Goal: Task Accomplishment & Management: Manage account settings

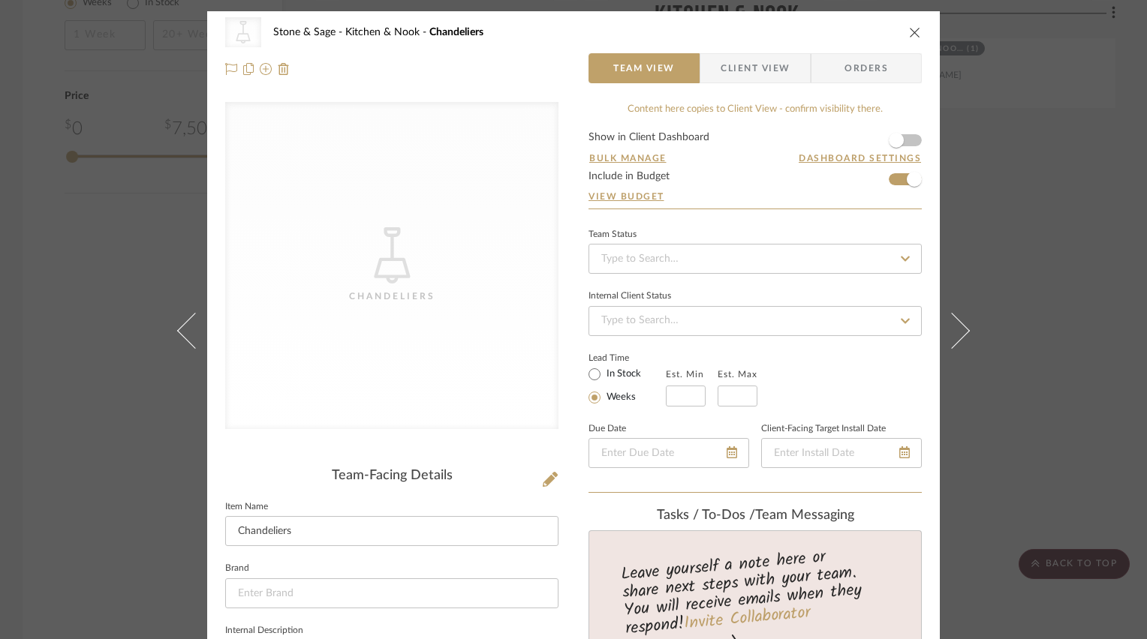
click at [426, 251] on div "CategoryIconLighting Created with Sketch. Chandeliers" at bounding box center [391, 265] width 333 height 327
click at [545, 479] on icon at bounding box center [550, 479] width 15 height 15
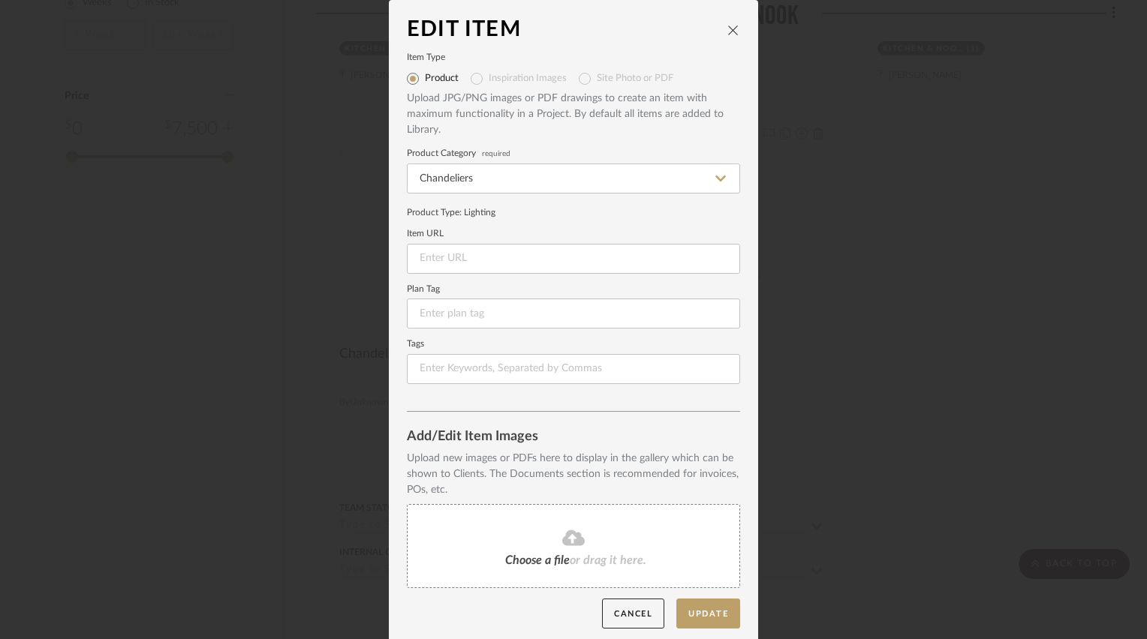
click at [533, 529] on fa-icon at bounding box center [573, 539] width 137 height 20
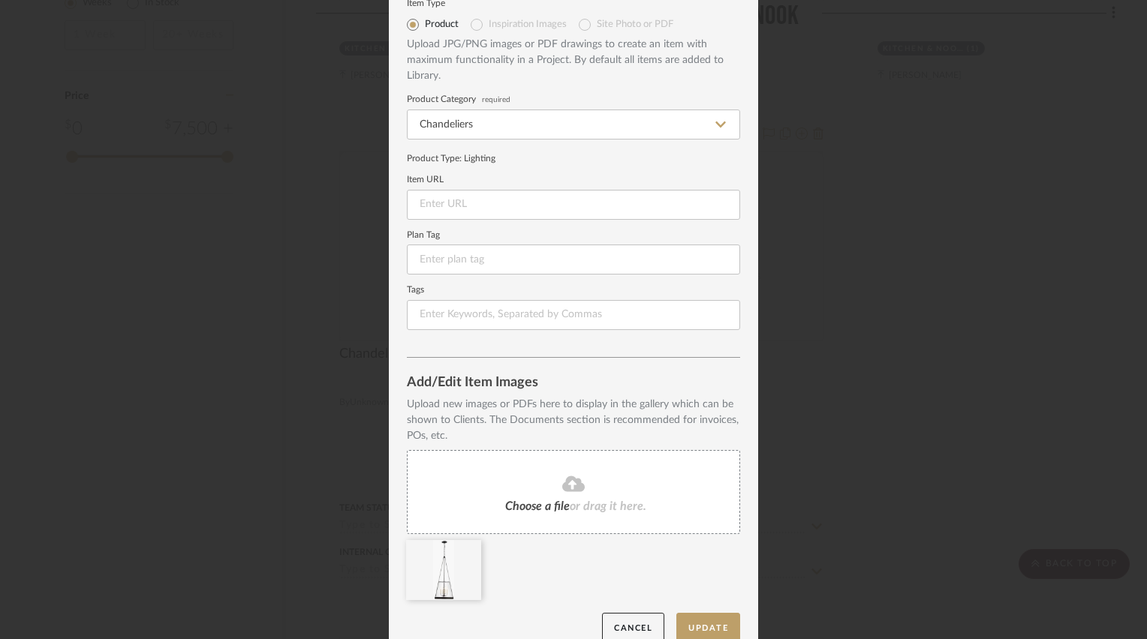
scroll to position [75, 0]
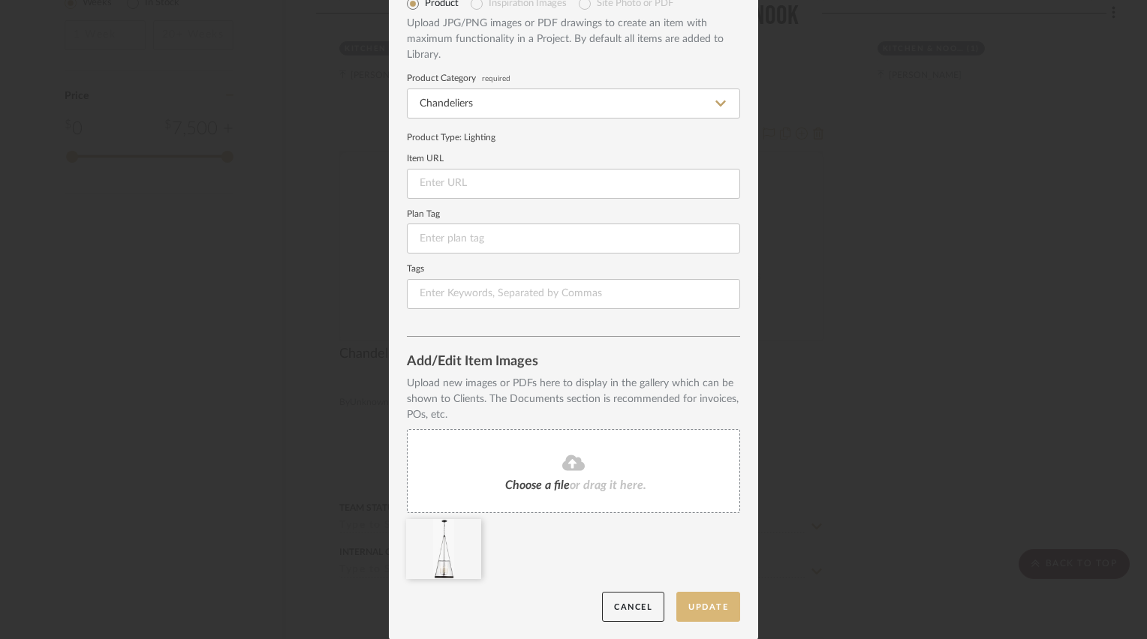
click at [687, 607] on button "Update" at bounding box center [708, 607] width 64 height 31
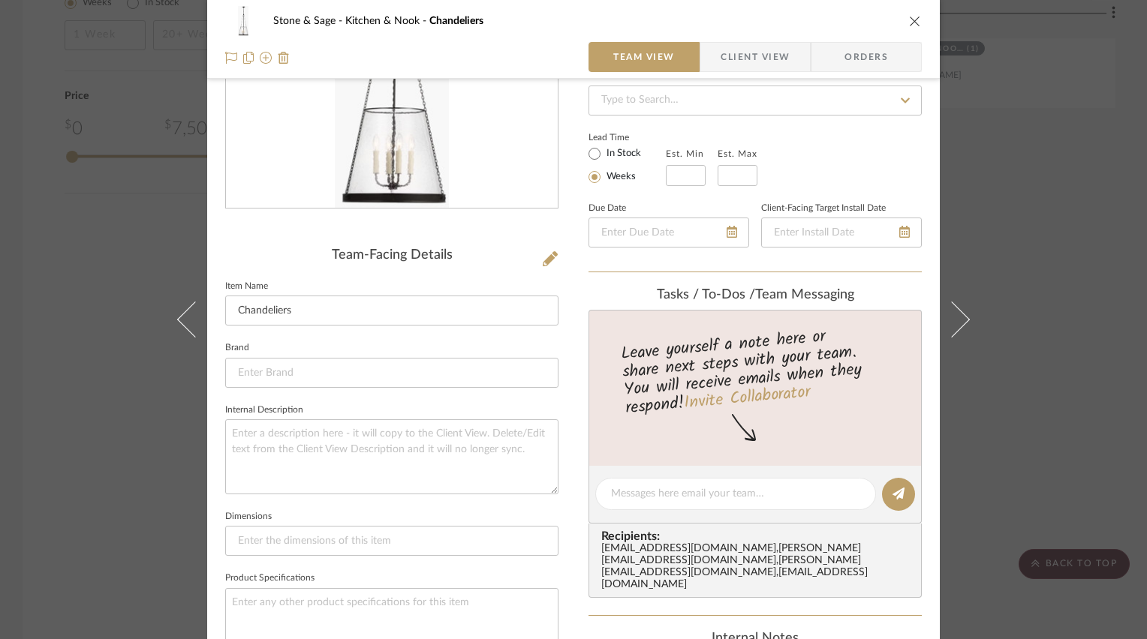
scroll to position [225, 0]
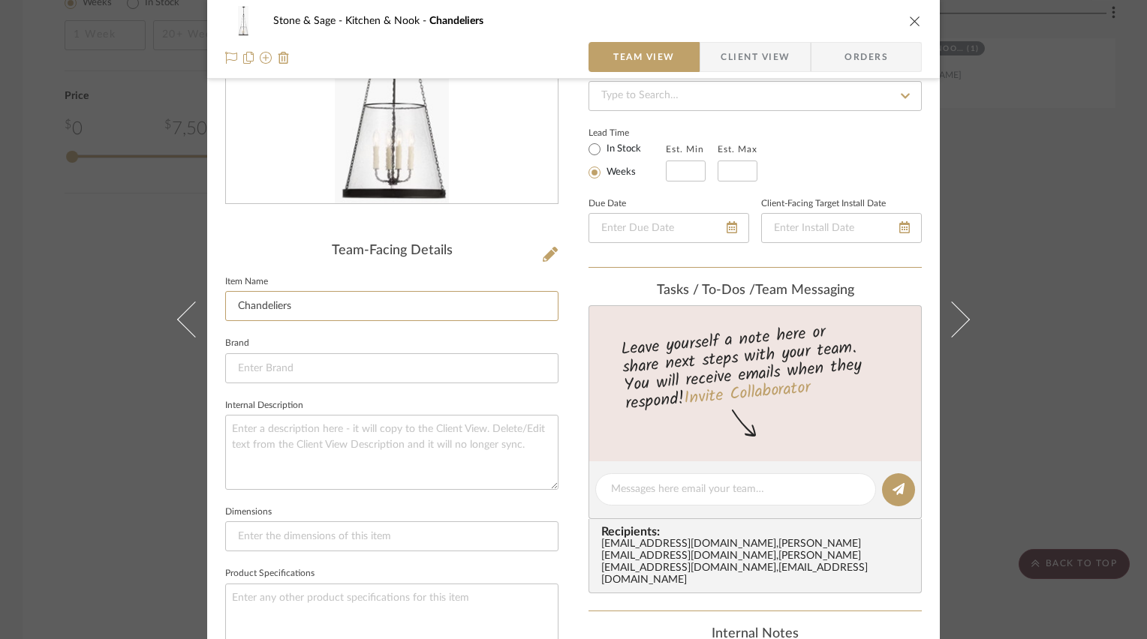
drag, startPoint x: 304, startPoint y: 307, endPoint x: 208, endPoint y: 300, distance: 96.3
click at [208, 300] on div "Stone & Sage Kitchen & Nook Chandeliers Team View Client View Orders Team-Facin…" at bounding box center [573, 477] width 733 height 1383
type input "Pendant"
type input "P"
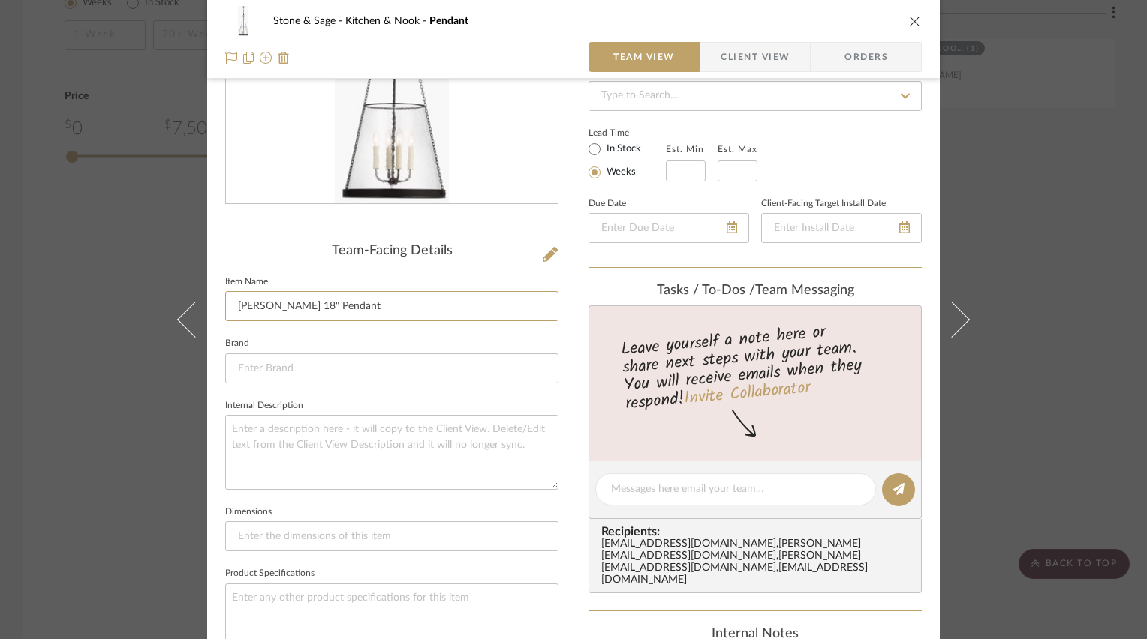
type input "[PERSON_NAME] 18" Pendant"
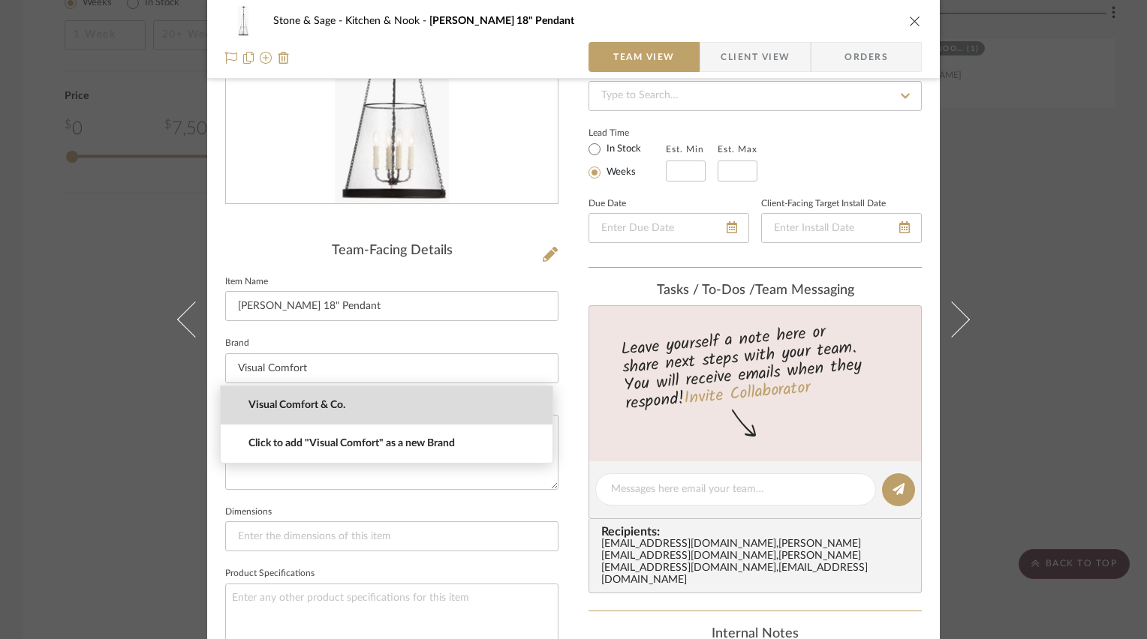
click at [275, 403] on span "Visual Comfort & Co." at bounding box center [392, 405] width 288 height 13
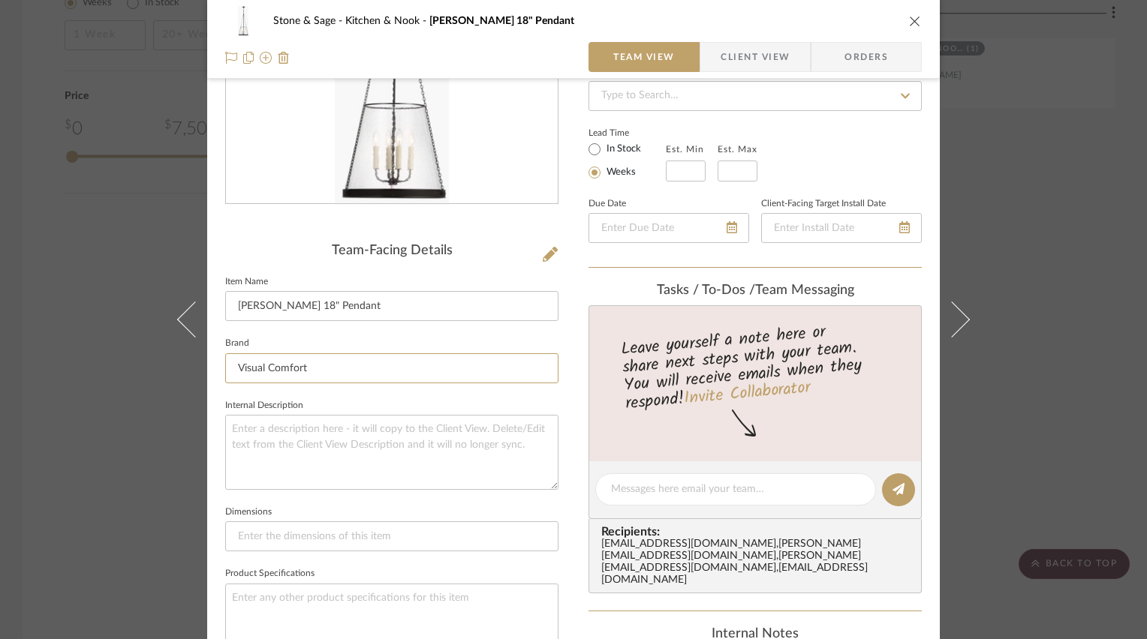
type input "Visual Comfort & Co."
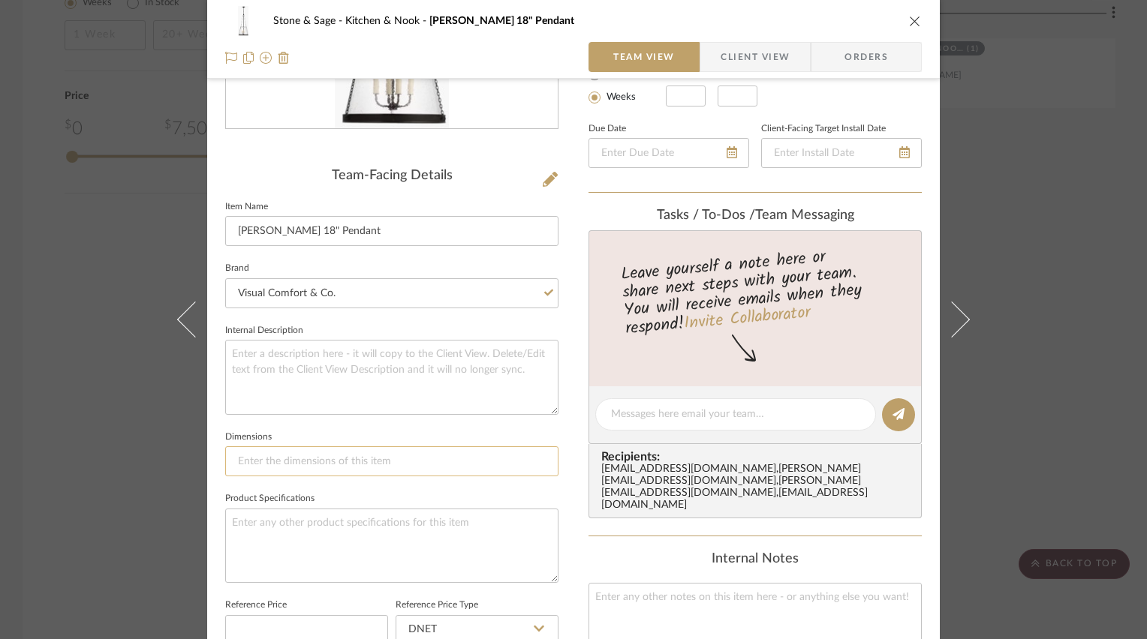
click at [363, 459] on input at bounding box center [391, 462] width 333 height 30
type input "20"D x 4"
type input "20"D x 40.75"H"
click at [347, 518] on textarea at bounding box center [391, 546] width 333 height 74
type textarea "Bronze (black) with Clear"
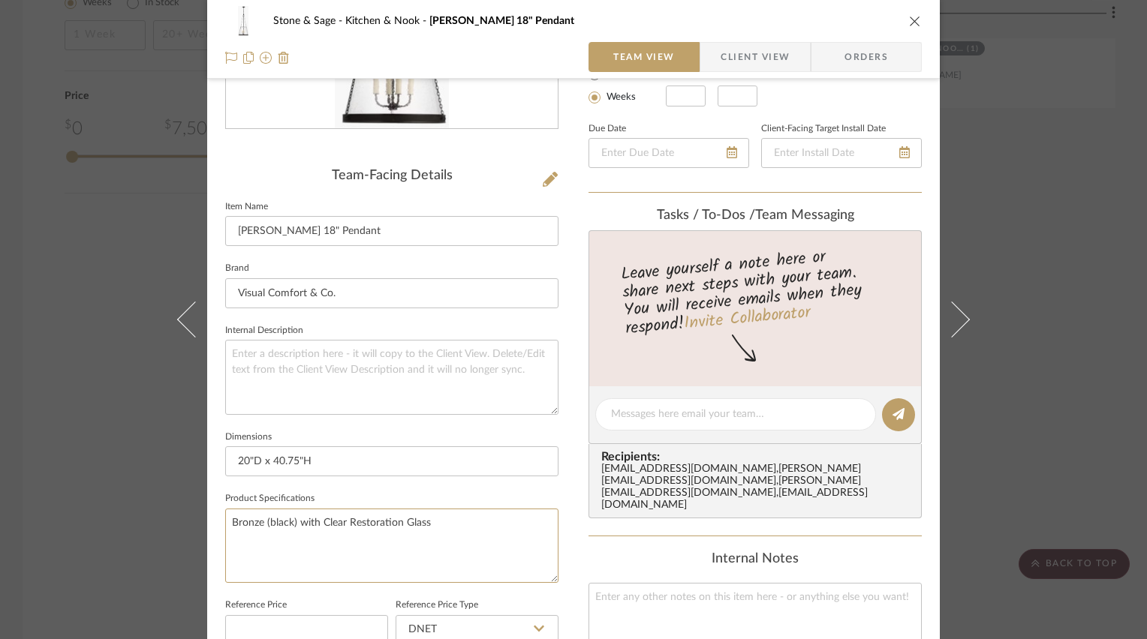
type textarea "Bronze (black) with Clear Restoration Glass"
click at [569, 302] on div "Stone & Sage Kitchen & Nook Reese 18" Pendant Team View Client View Orders Team…" at bounding box center [573, 402] width 733 height 1383
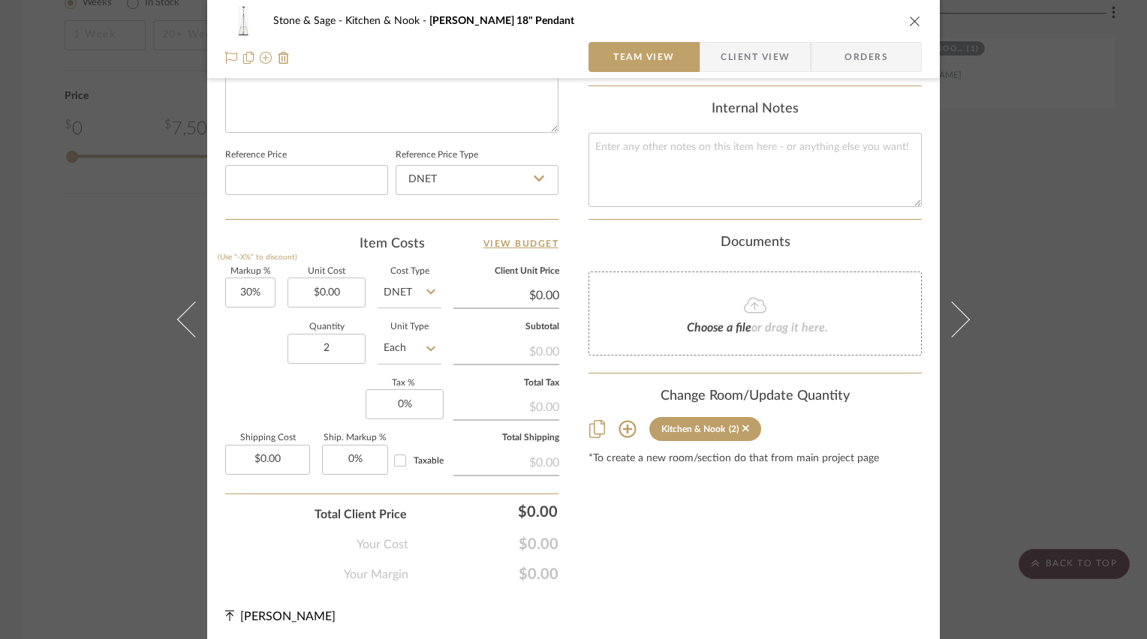
scroll to position [751, 0]
click at [913, 21] on icon "close" at bounding box center [915, 21] width 12 height 12
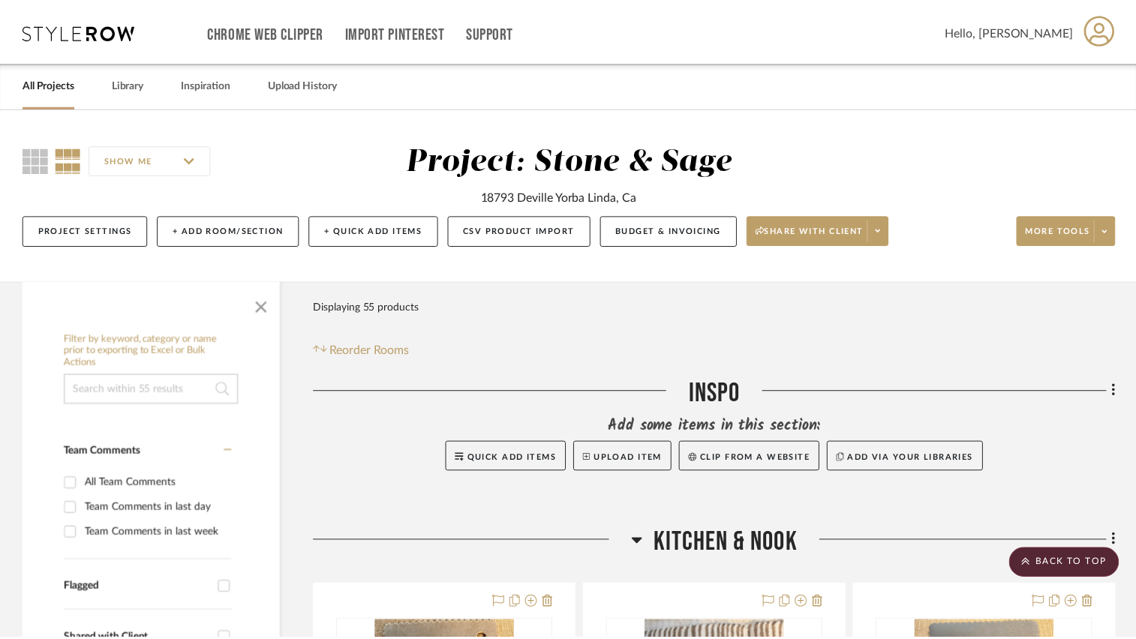
scroll to position [1801, 0]
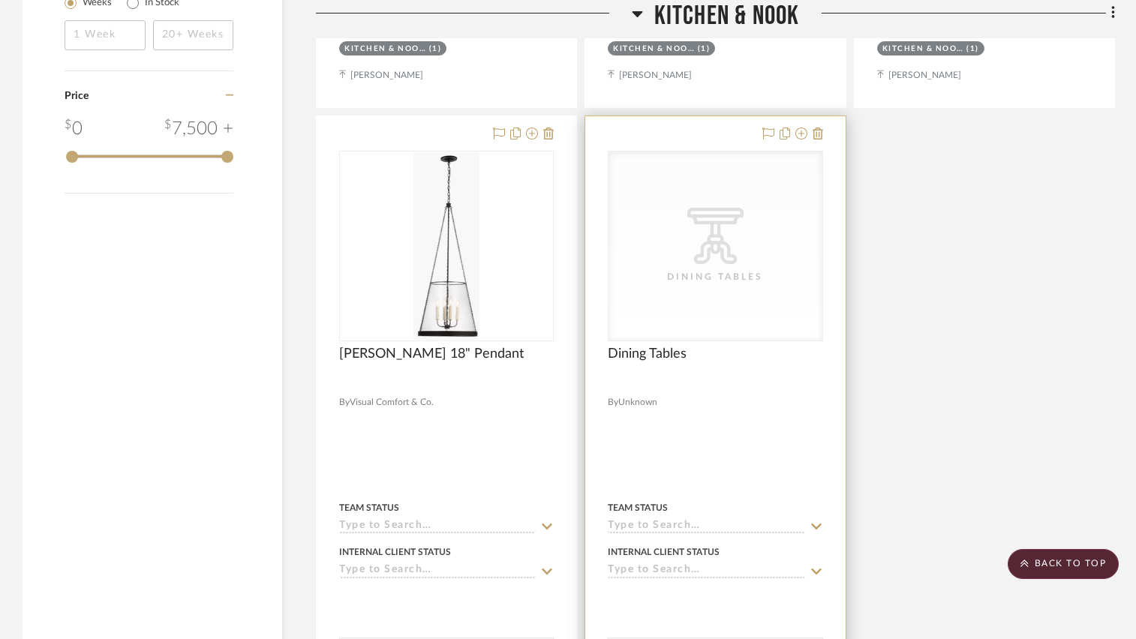
click at [742, 263] on icon "CategoryIconTables Created with Sketch." at bounding box center [715, 236] width 56 height 56
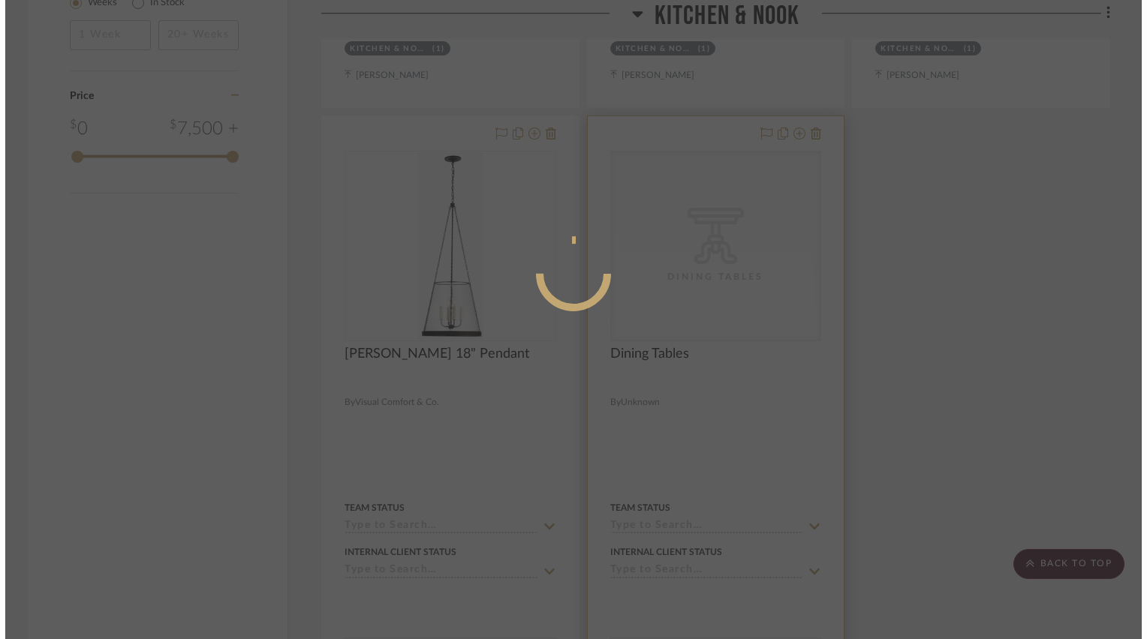
scroll to position [0, 0]
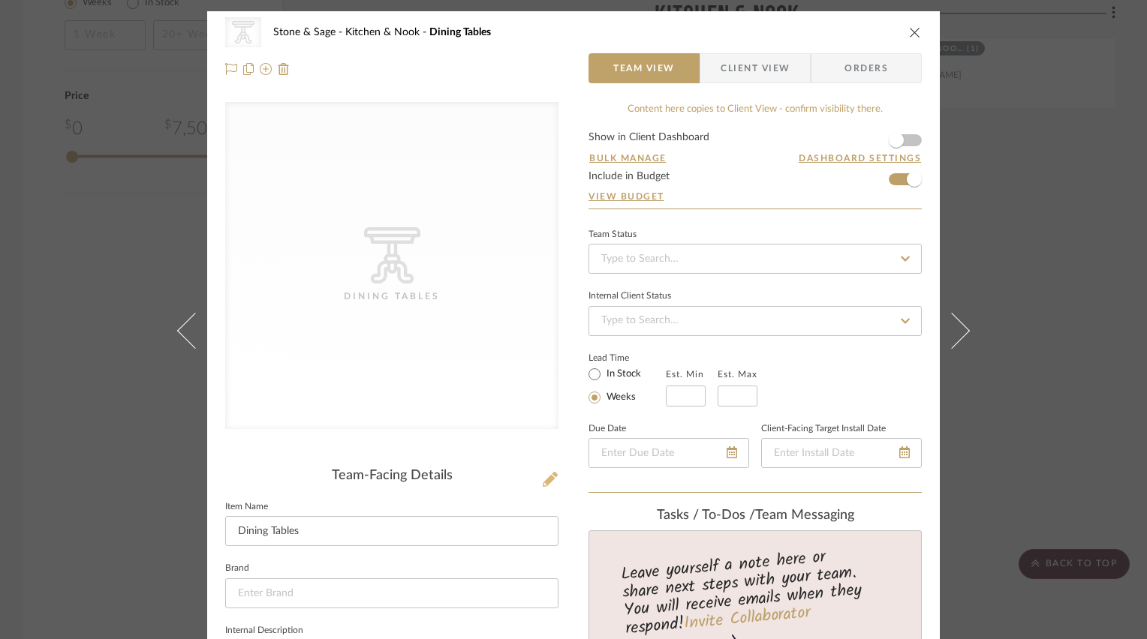
click at [548, 477] on icon at bounding box center [550, 479] width 15 height 15
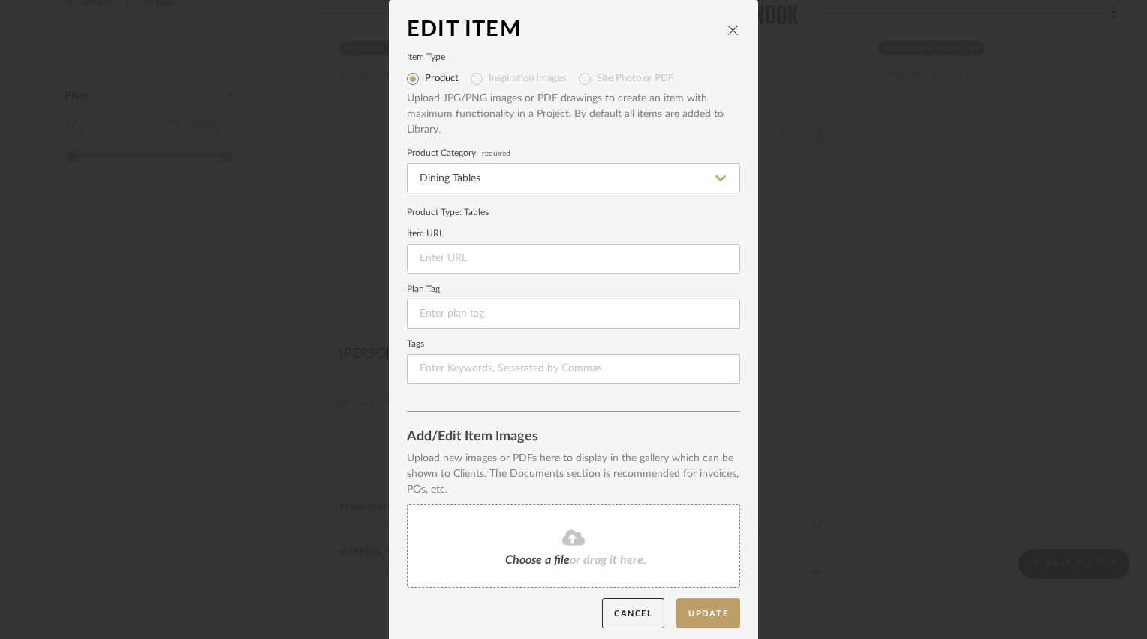
click at [587, 537] on fa-icon at bounding box center [573, 539] width 137 height 20
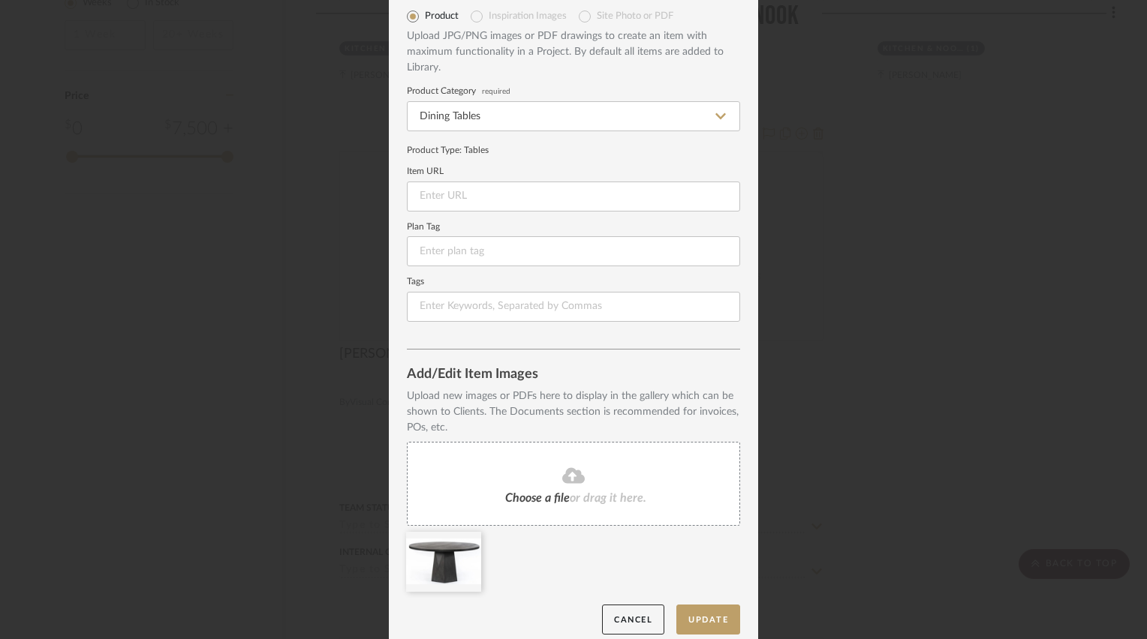
scroll to position [75, 0]
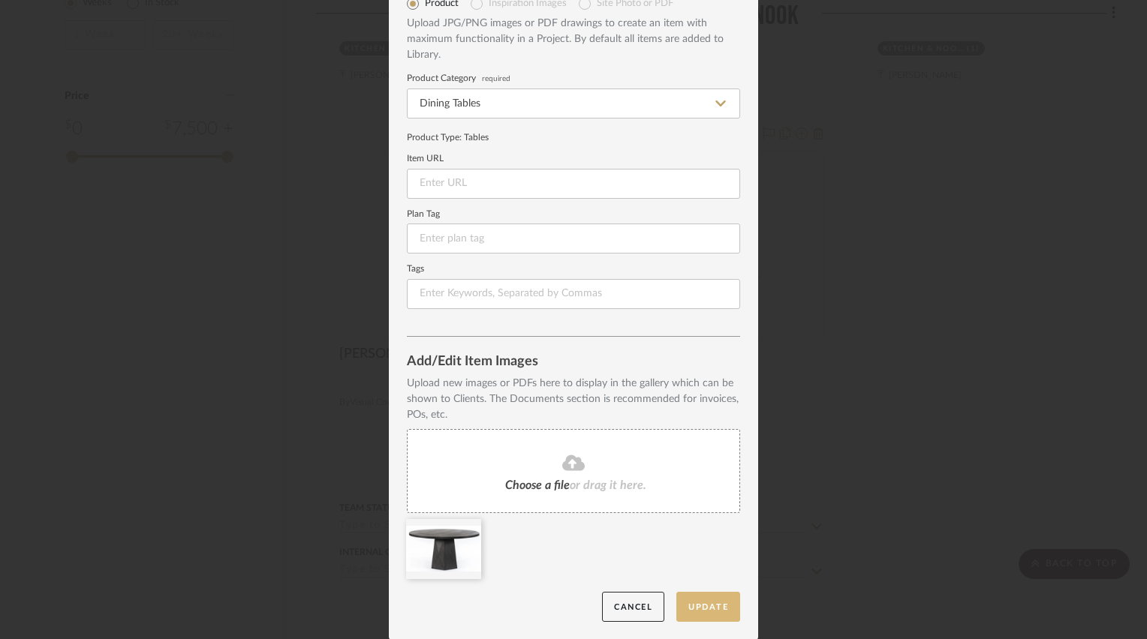
click at [696, 605] on button "Update" at bounding box center [708, 607] width 64 height 31
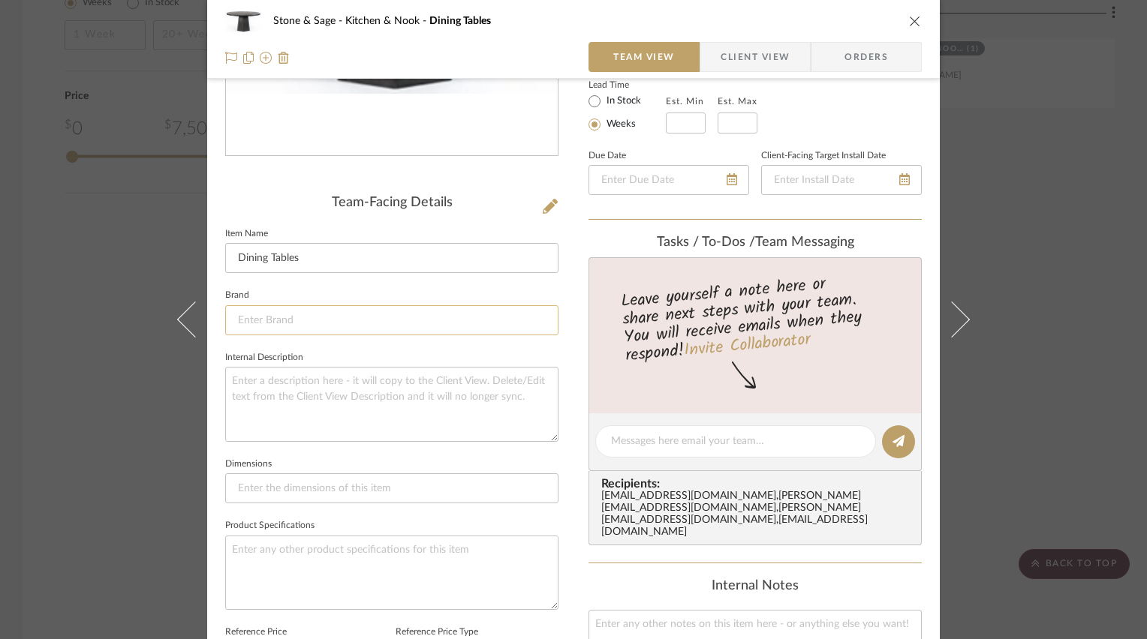
scroll to position [300, 0]
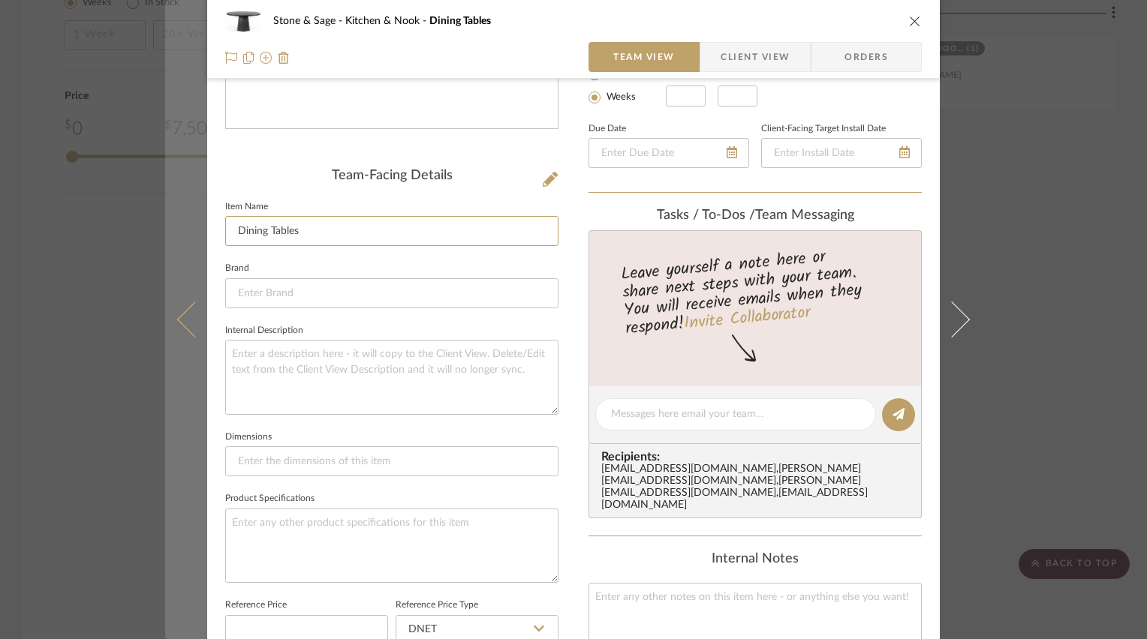
drag, startPoint x: 278, startPoint y: 227, endPoint x: 181, endPoint y: 218, distance: 97.9
click at [181, 218] on mat-dialog-content "Stone & Sage Kitchen & Nook Dining Tables Team View Client View Orders Team-Fac…" at bounding box center [573, 402] width 817 height 1383
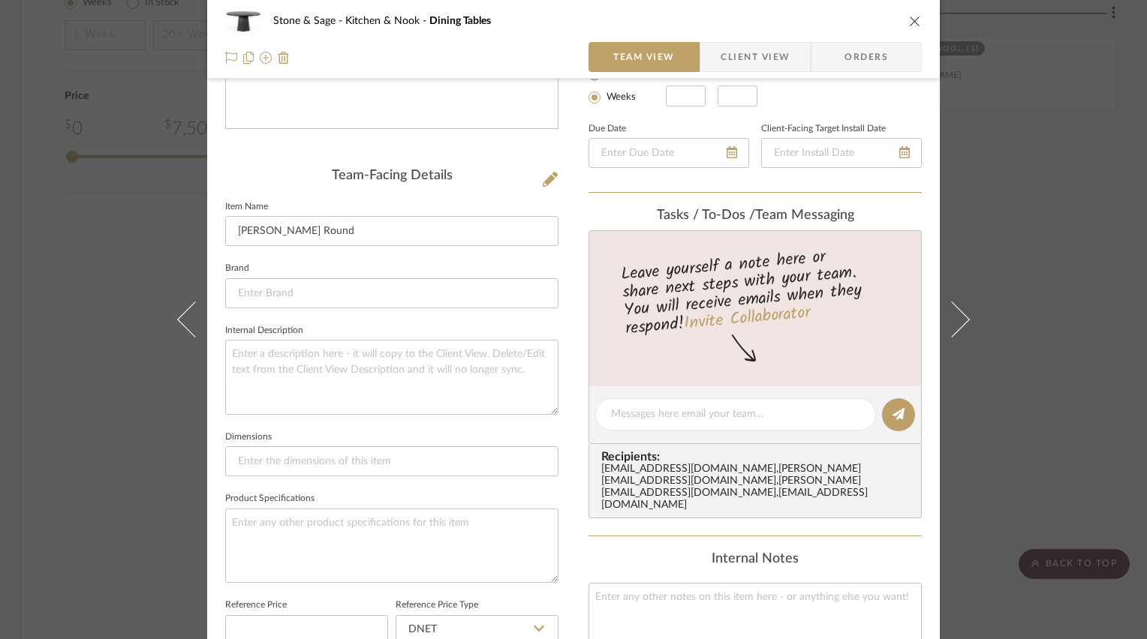
type input "Kesling Round"
type input "[PERSON_NAME] Round Dining Table"
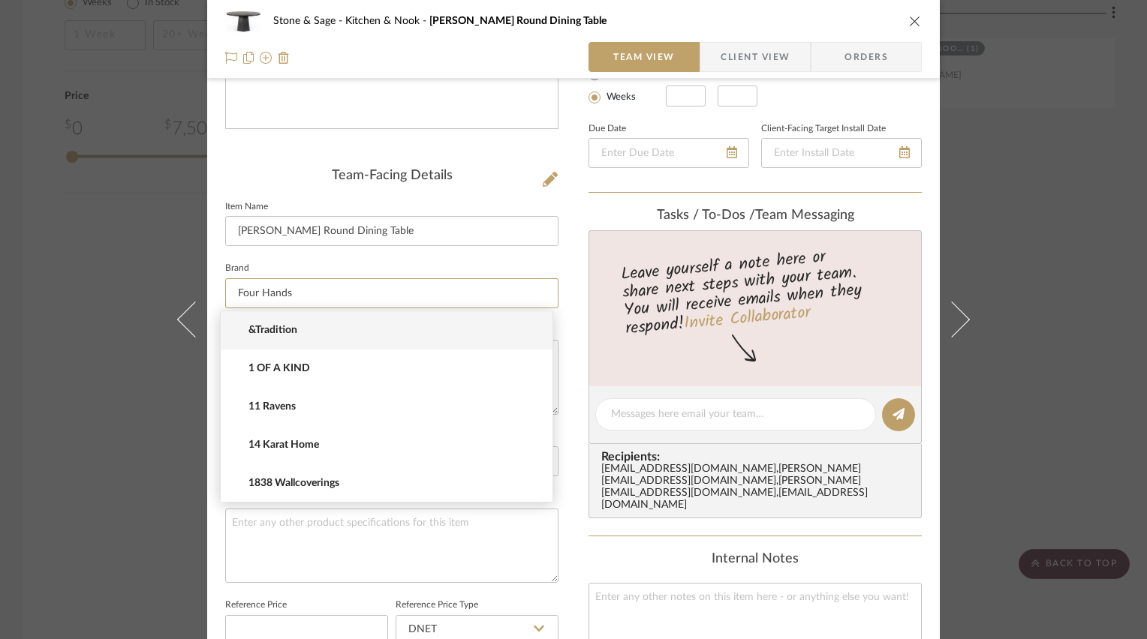
type input "Four Hands"
click at [450, 260] on fieldset "Brand Four Hands" at bounding box center [391, 283] width 333 height 50
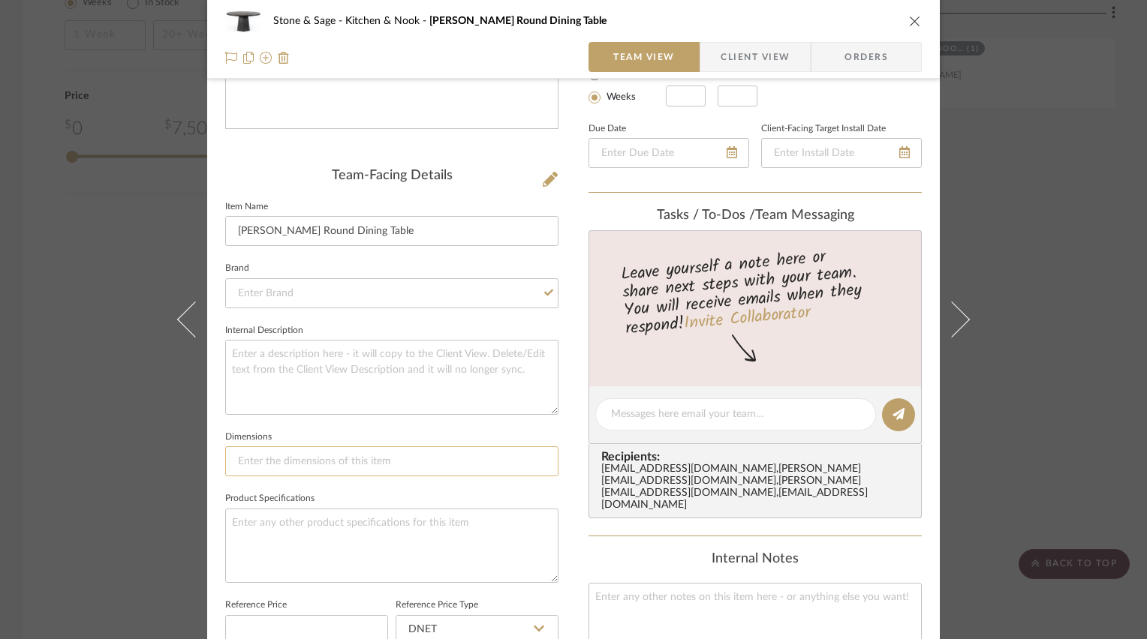
click at [400, 461] on input at bounding box center [391, 462] width 333 height 30
type input "60"D x 30"H"
type textarea "Dark Coal Finished"
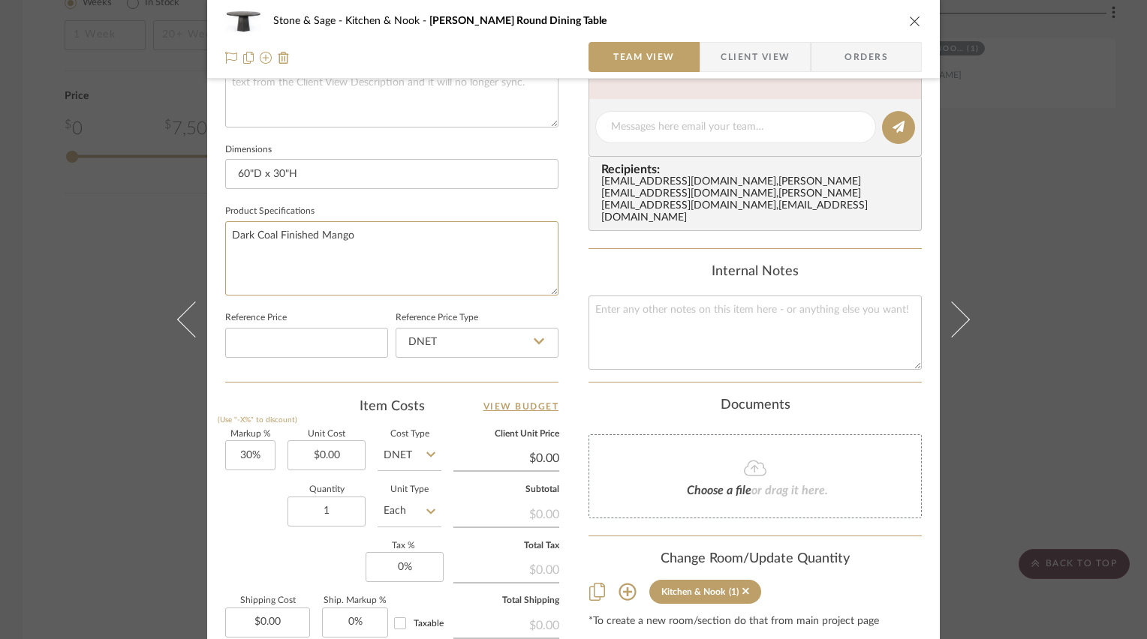
scroll to position [600, 0]
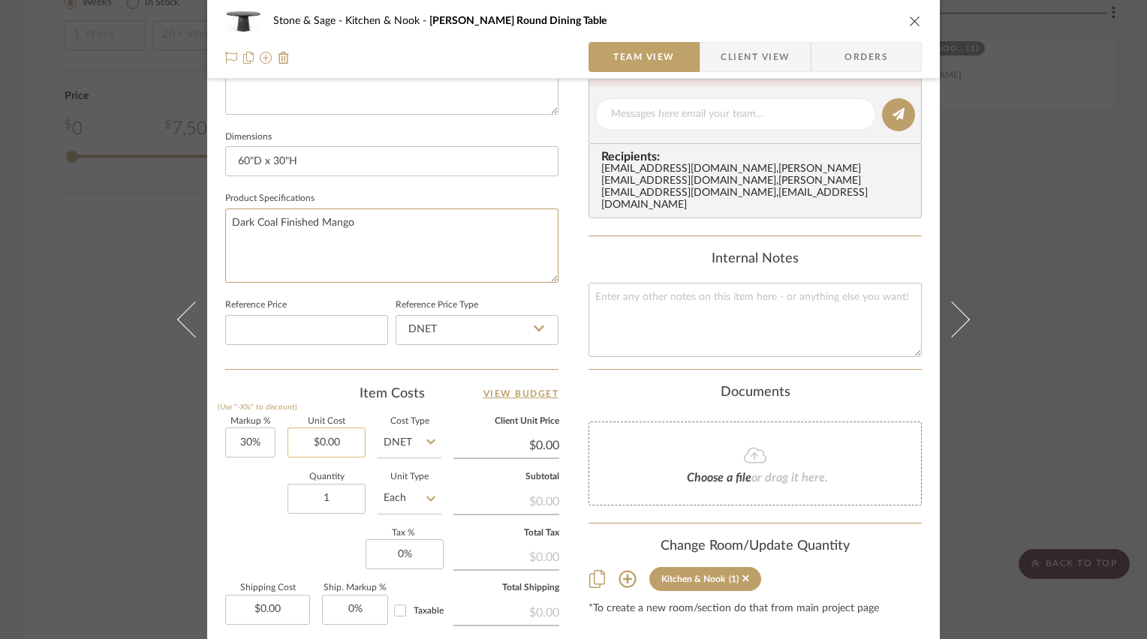
type textarea "Dark Coal Finished Mango"
type input "0.00"
click at [314, 437] on input "0.00" at bounding box center [326, 443] width 78 height 30
click at [468, 321] on input "DNET" at bounding box center [477, 330] width 163 height 30
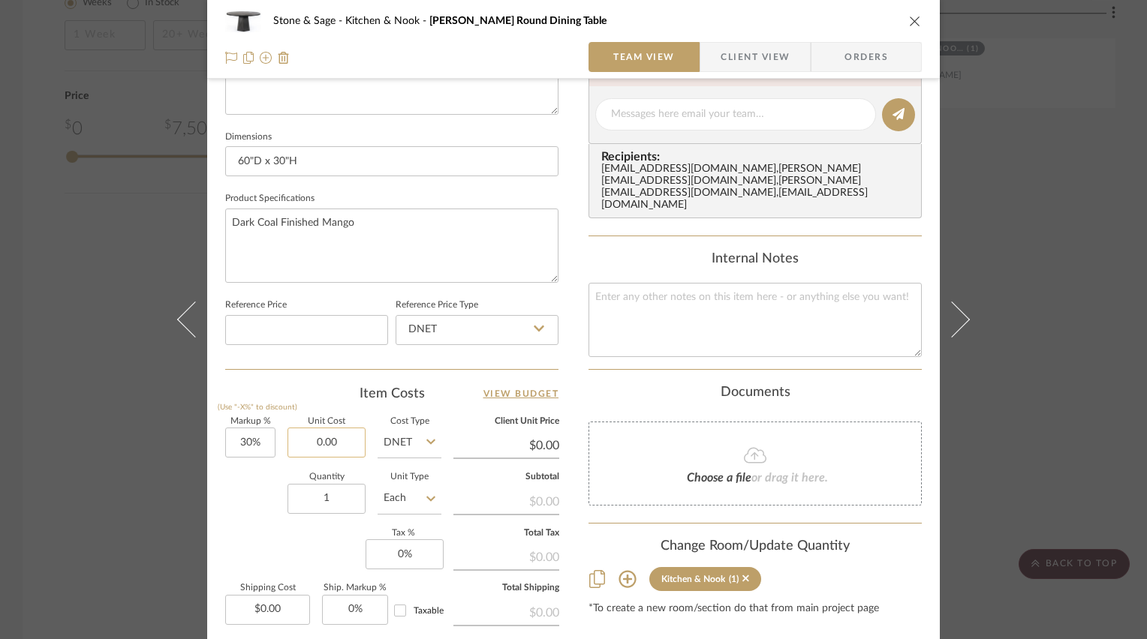
click at [326, 444] on input "0.00" at bounding box center [326, 443] width 78 height 30
type input "$949.81"
click at [263, 385] on div "Item Costs View Budget" at bounding box center [391, 394] width 333 height 18
type input "$1,234.75"
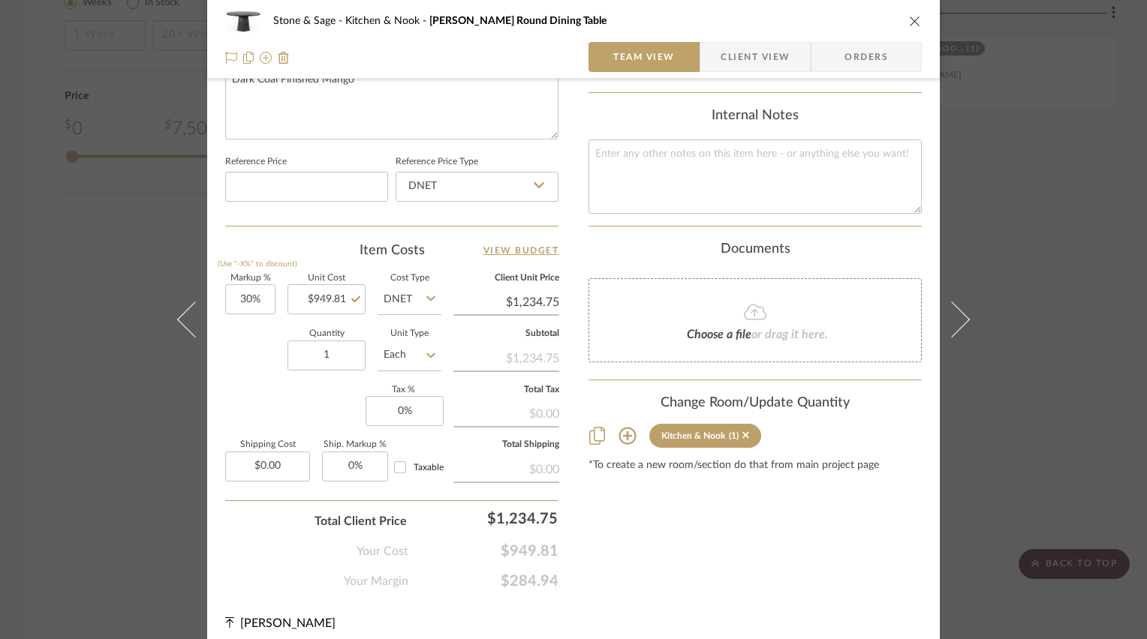
scroll to position [751, 0]
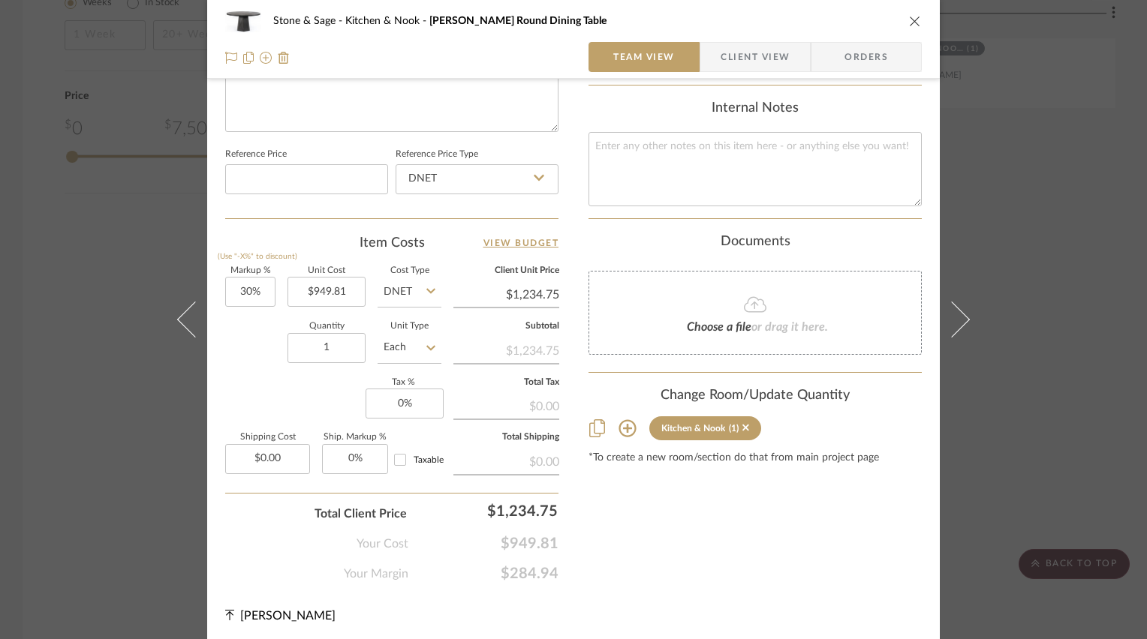
click at [909, 23] on icon "close" at bounding box center [915, 21] width 12 height 12
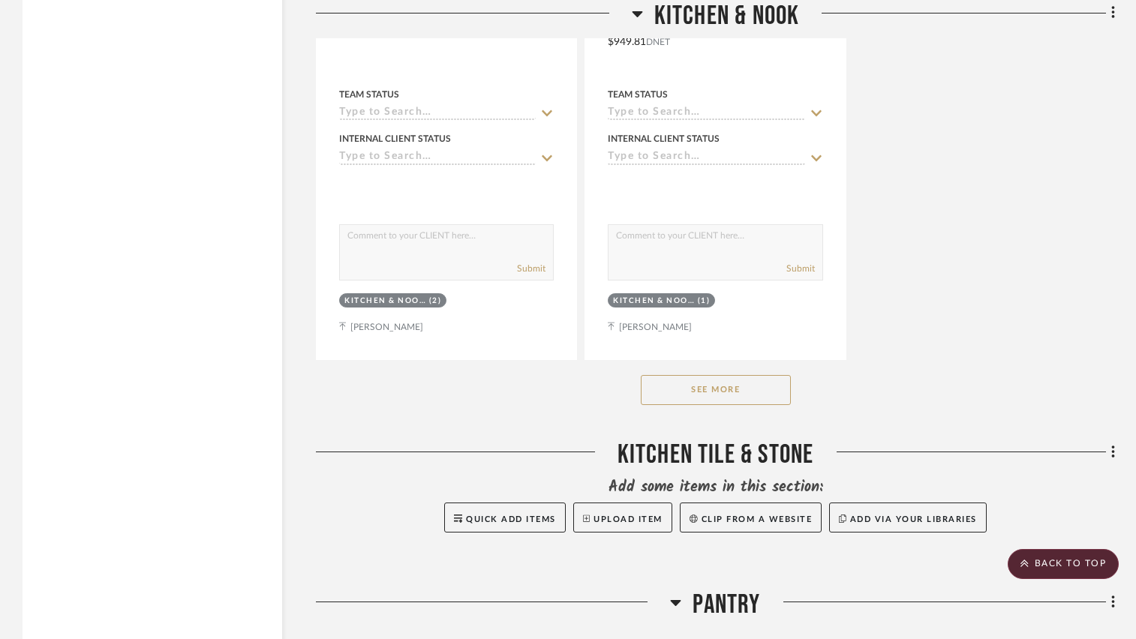
scroll to position [2252, 0]
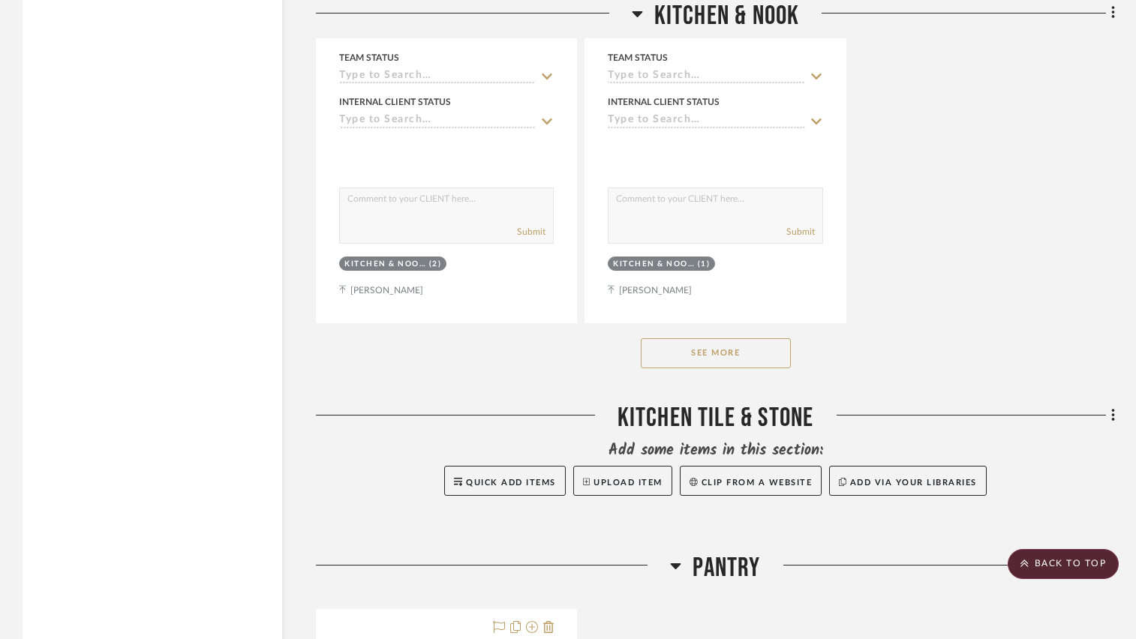
click at [742, 354] on button "See More" at bounding box center [716, 353] width 150 height 30
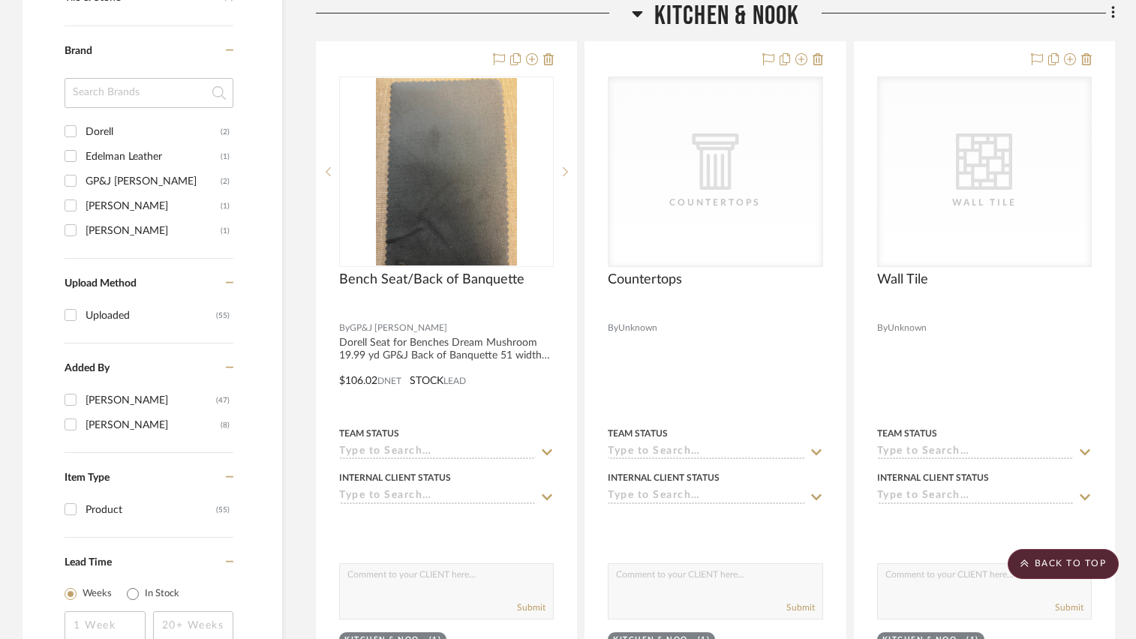
scroll to position [1201, 0]
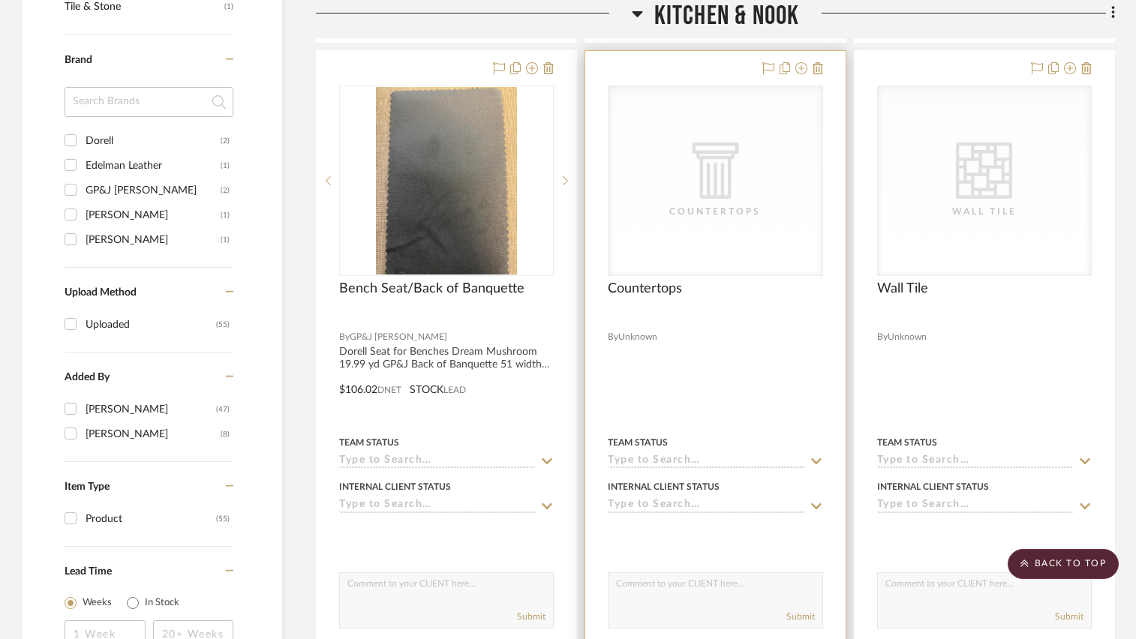
click at [728, 113] on div "CategoryIconArchitectural Created with Sketch. Countertops" at bounding box center [715, 180] width 213 height 189
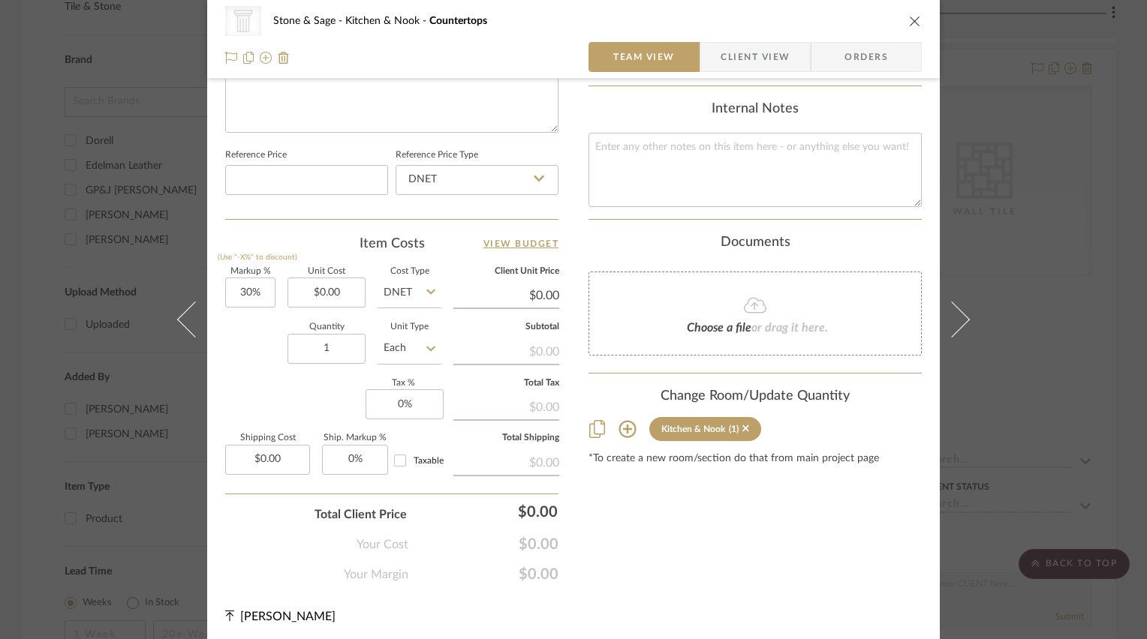
scroll to position [751, 0]
click at [621, 420] on icon at bounding box center [626, 428] width 17 height 17
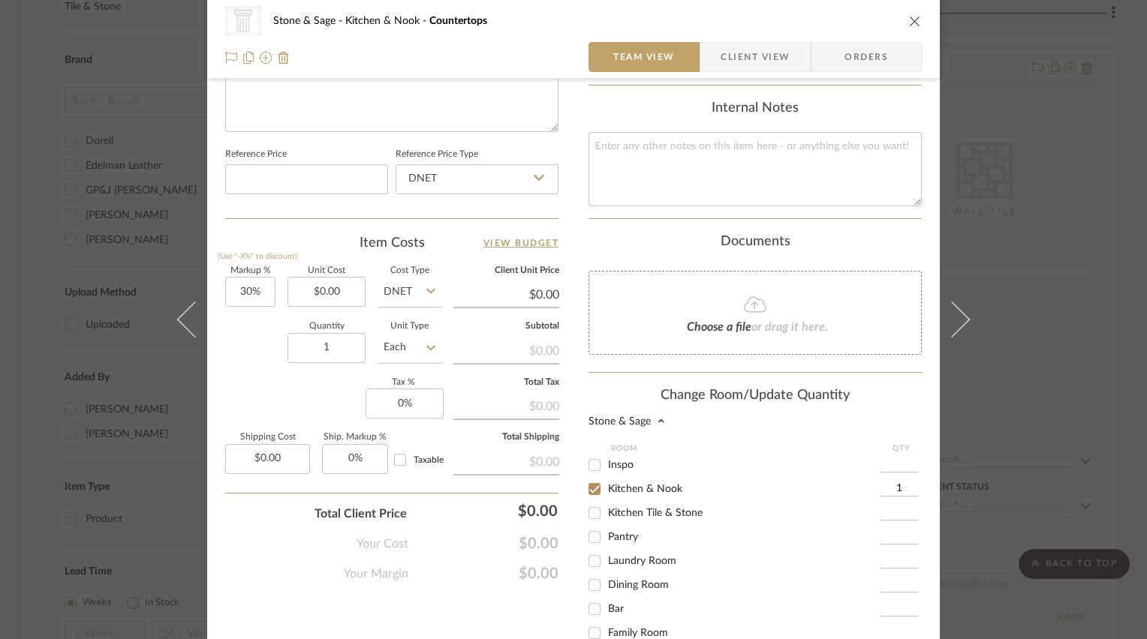
click at [592, 501] on input "Kitchen Tile & Stone" at bounding box center [594, 513] width 24 height 24
checkbox input "true"
type input "1"
click at [587, 477] on input "Kitchen & Nook" at bounding box center [594, 489] width 24 height 24
checkbox input "false"
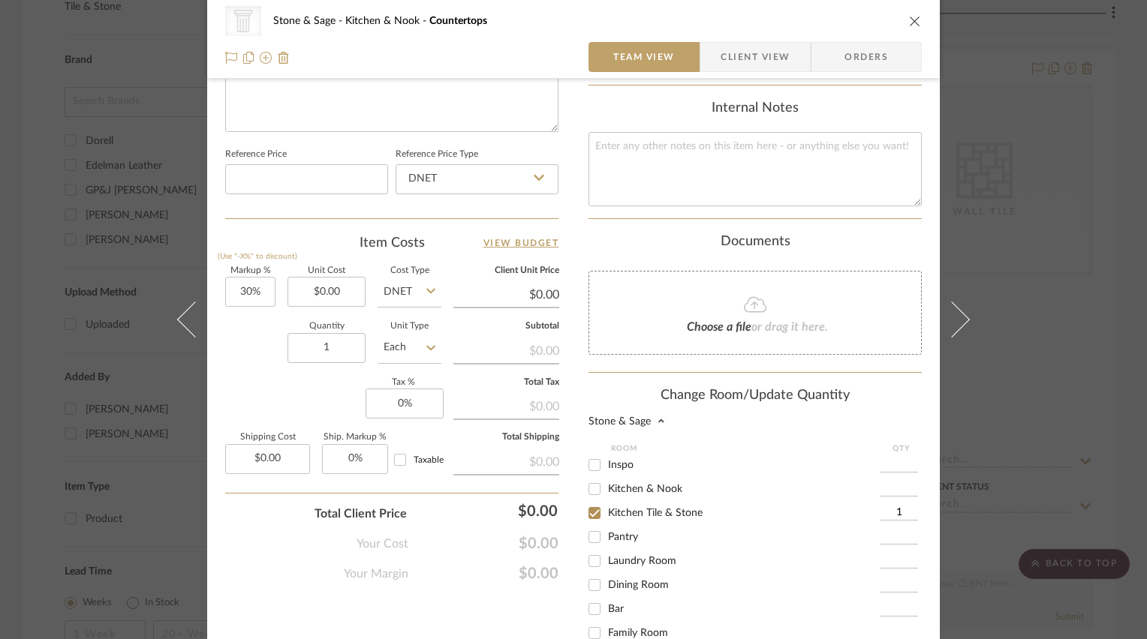
click at [913, 388] on div "Change Room/Update Quantity" at bounding box center [754, 396] width 333 height 17
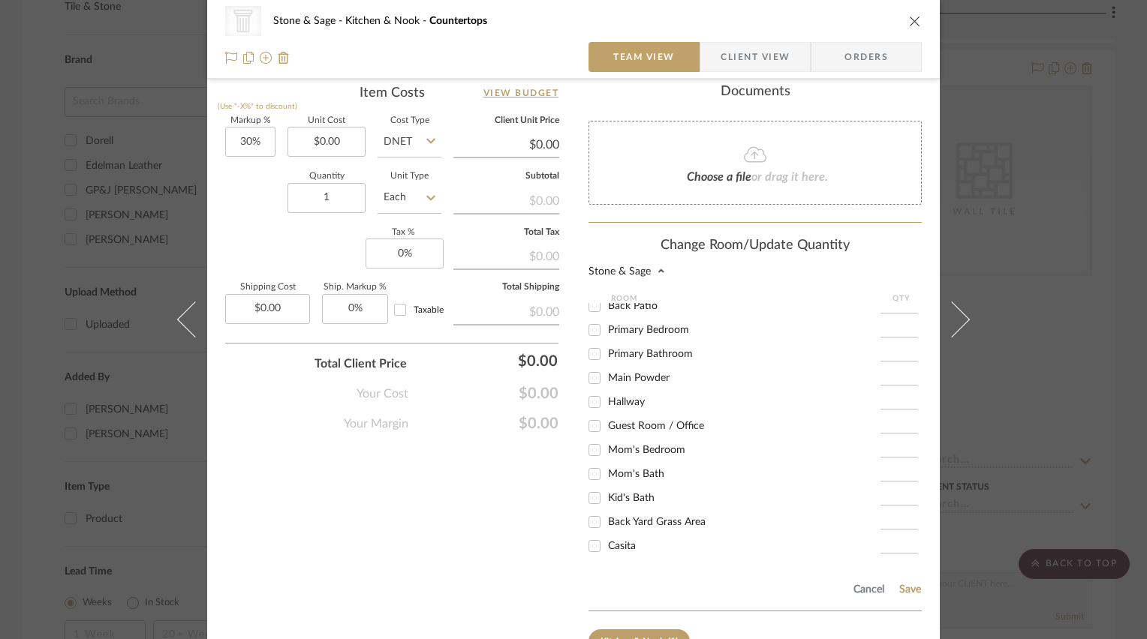
scroll to position [225, 0]
click at [904, 584] on button "Save" at bounding box center [909, 590] width 23 height 12
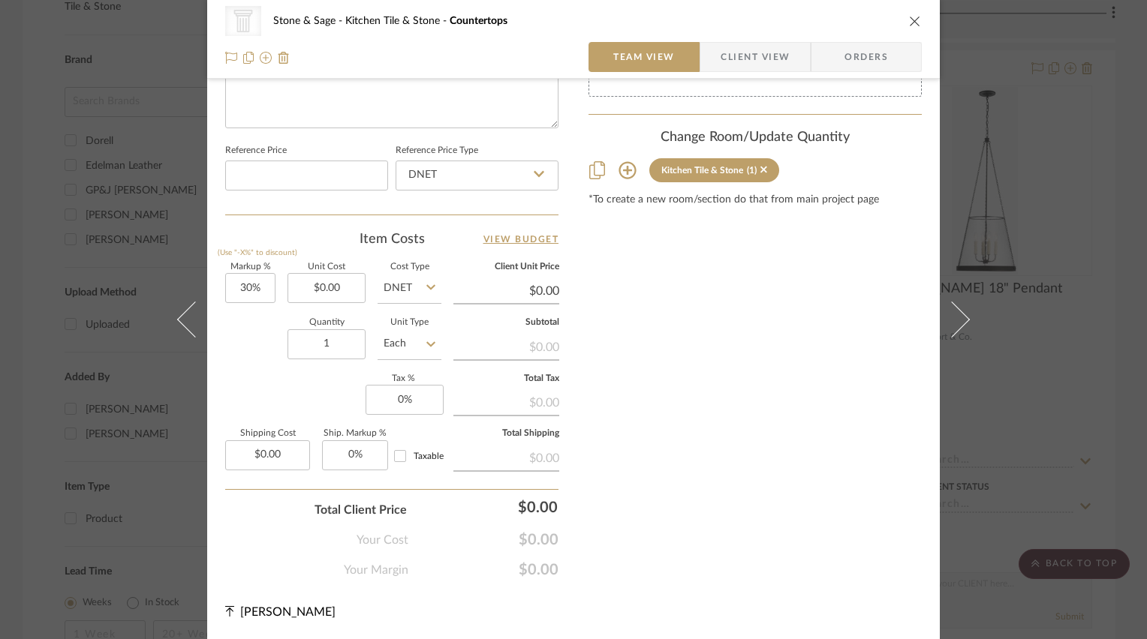
scroll to position [751, 0]
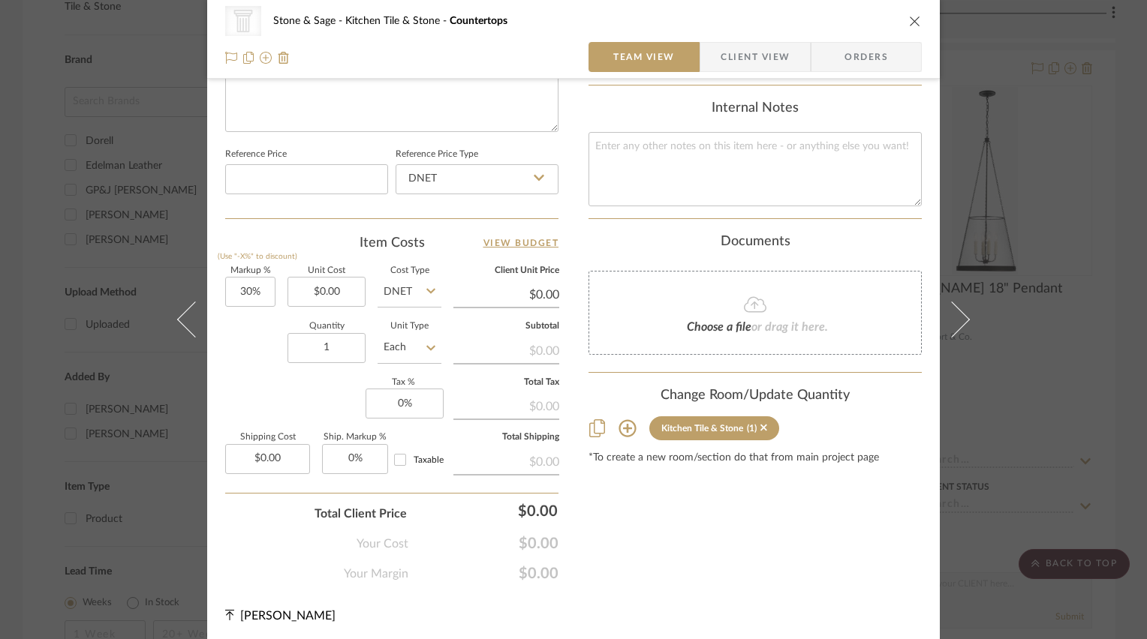
click at [912, 19] on icon "close" at bounding box center [915, 21] width 12 height 12
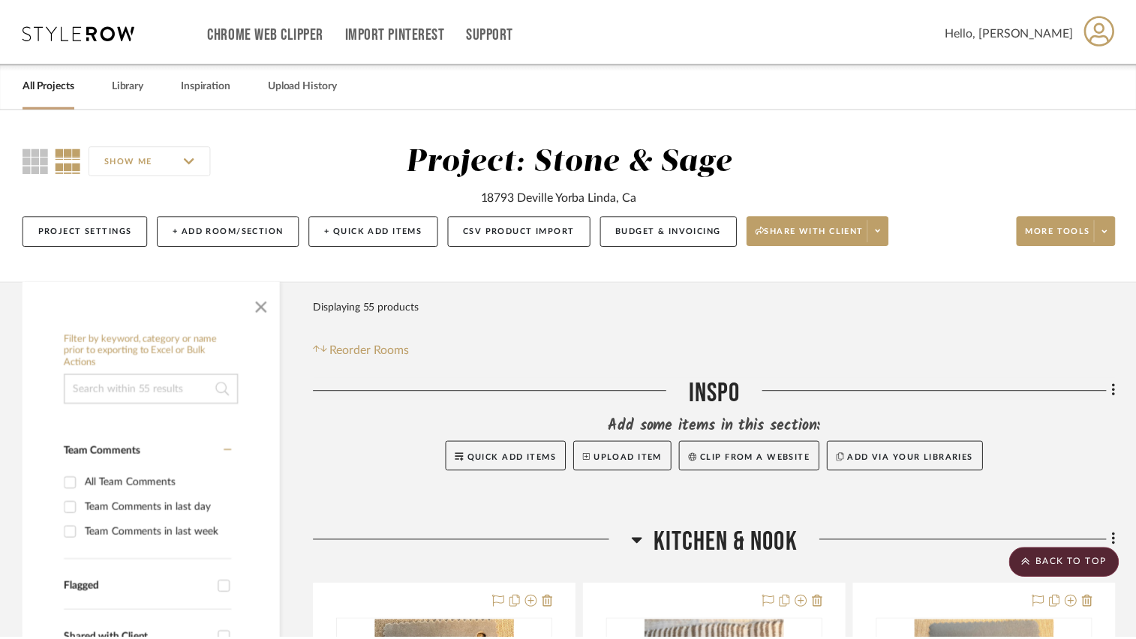
scroll to position [1201, 0]
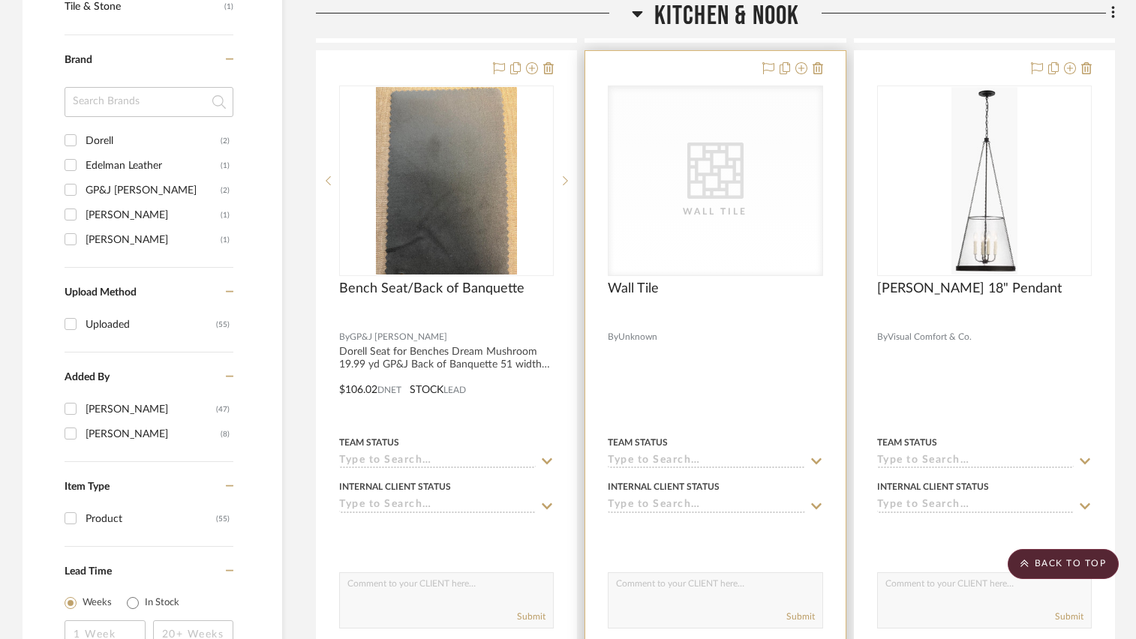
click at [771, 137] on div "CategoryIconTile Created with Sketch. Wall Tile" at bounding box center [715, 180] width 213 height 189
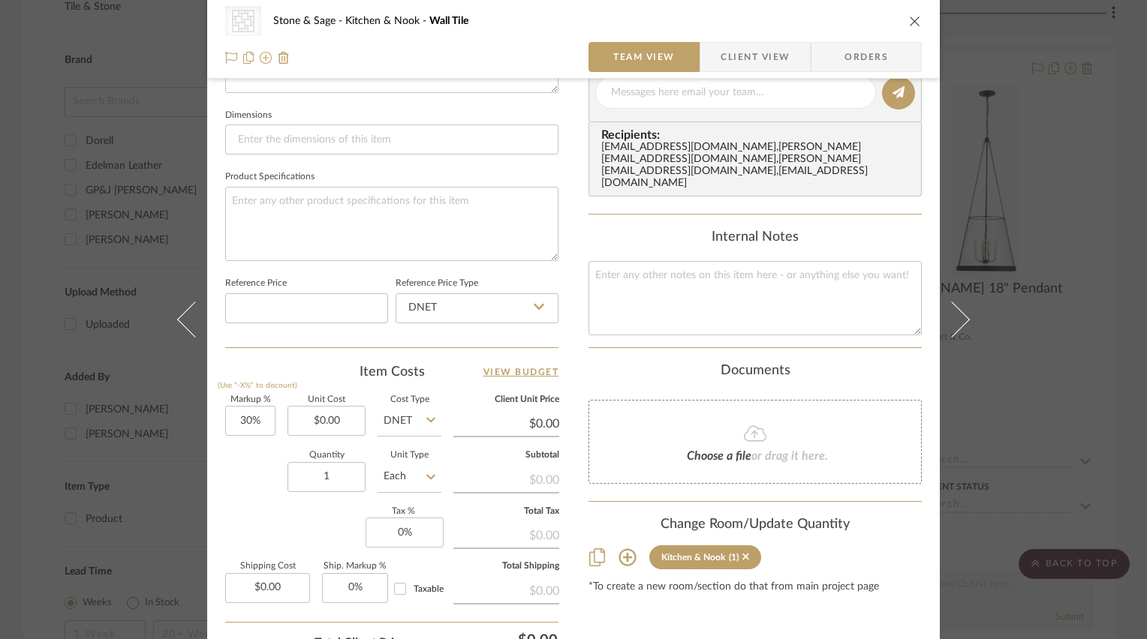
scroll to position [675, 0]
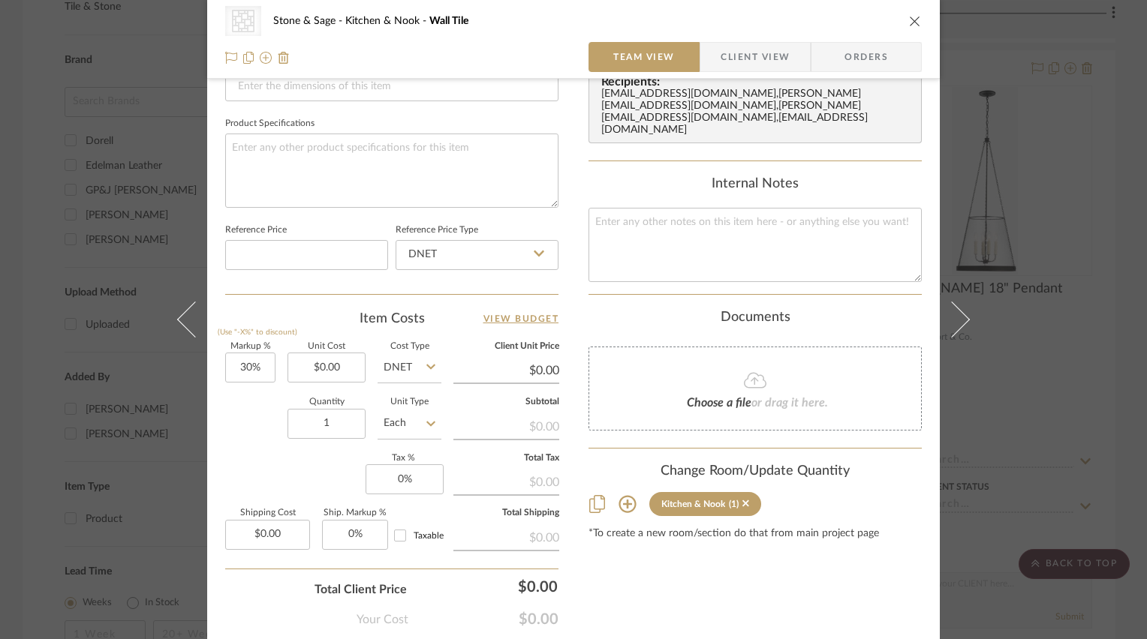
click at [618, 496] on icon at bounding box center [626, 504] width 17 height 17
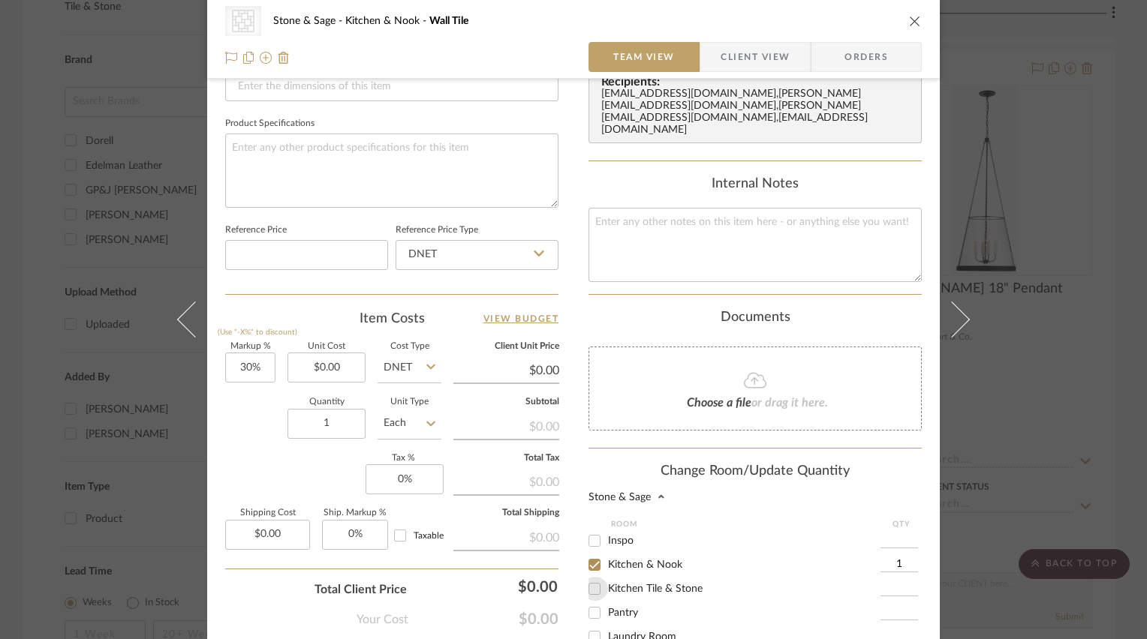
click at [591, 577] on input "Kitchen Tile & Stone" at bounding box center [594, 589] width 24 height 24
checkbox input "true"
type input "1"
click at [588, 553] on input "Kitchen & Nook" at bounding box center [594, 565] width 24 height 24
checkbox input "false"
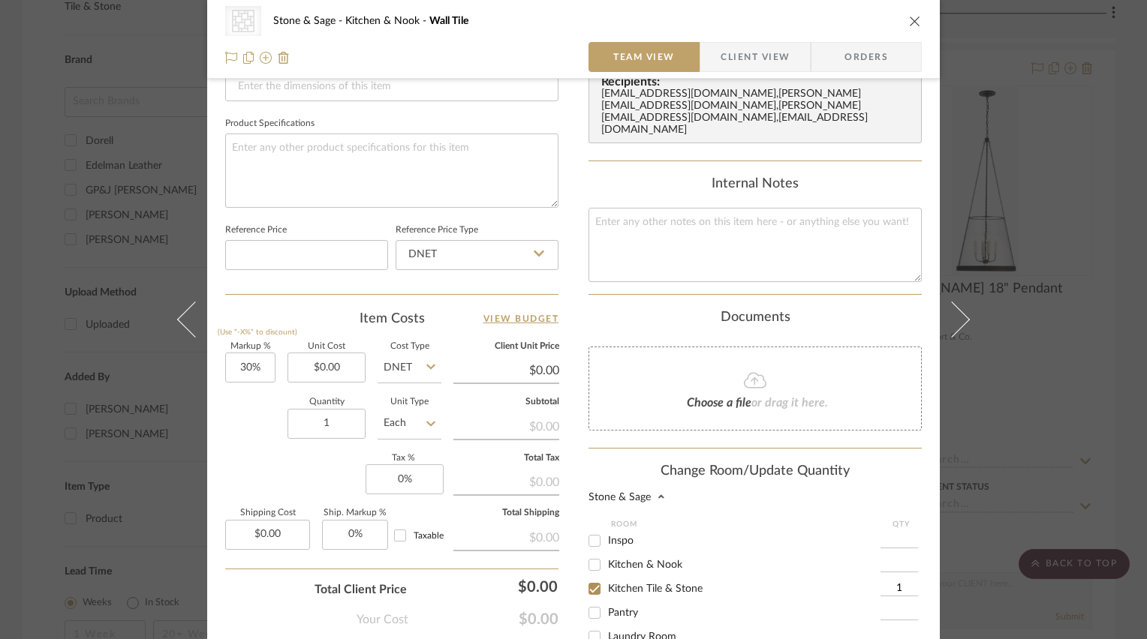
click at [910, 18] on icon "close" at bounding box center [915, 21] width 12 height 12
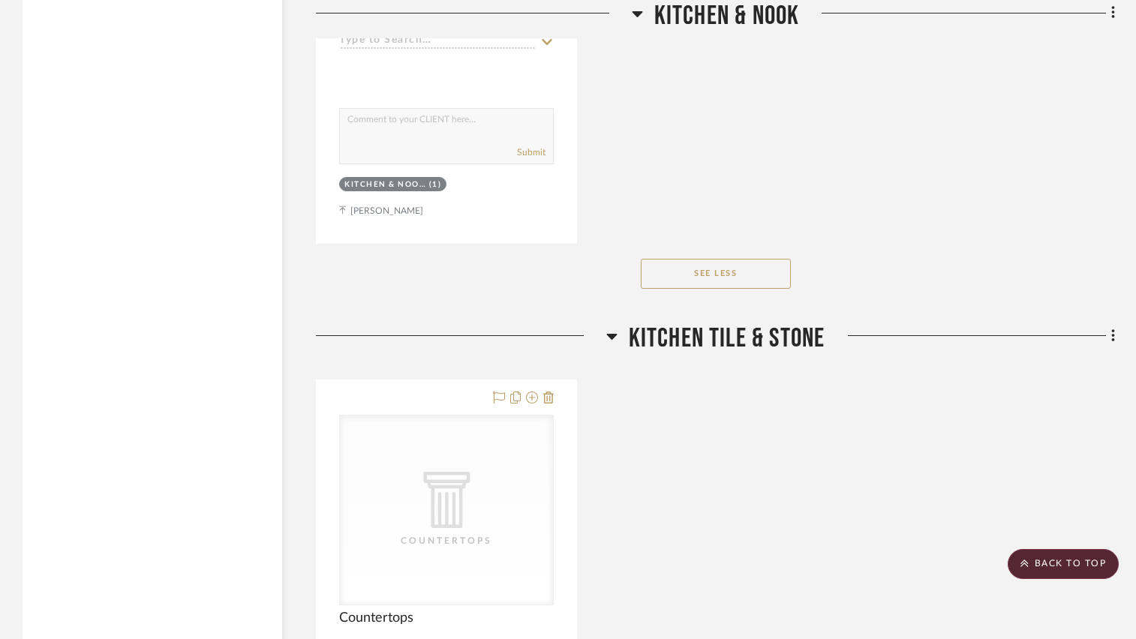
scroll to position [2177, 0]
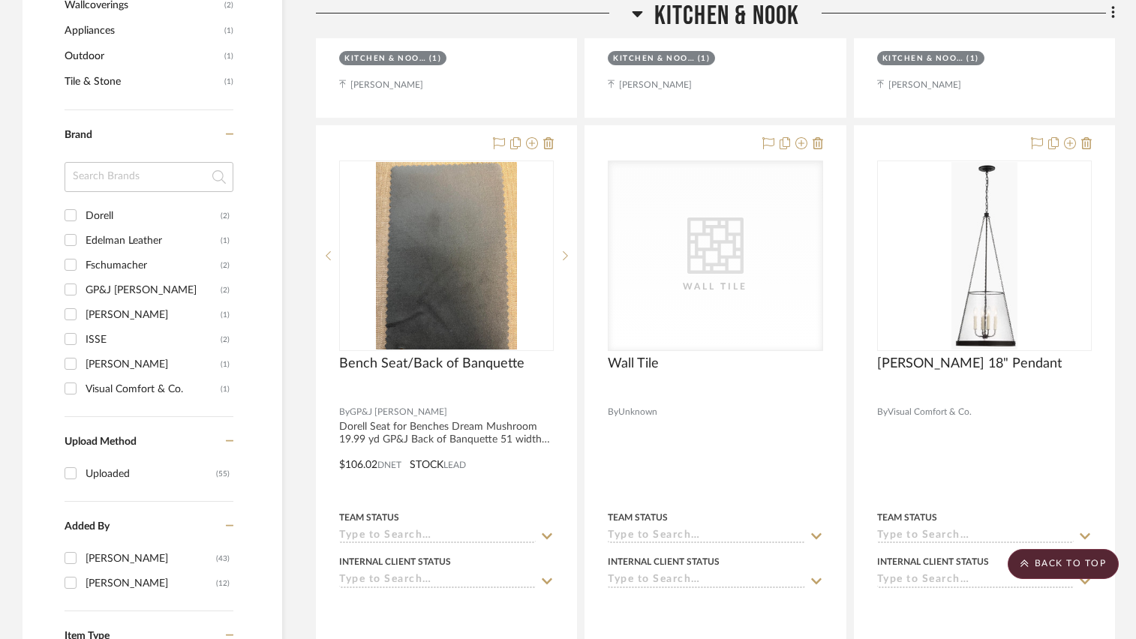
scroll to position [1351, 0]
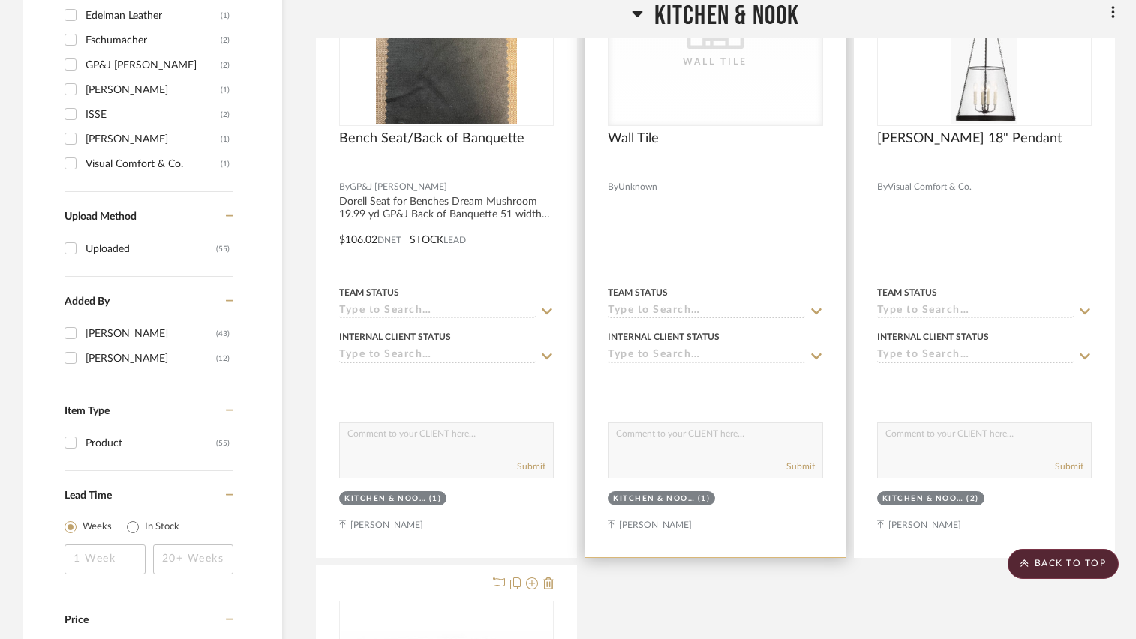
click at [772, 189] on div at bounding box center [715, 229] width 260 height 657
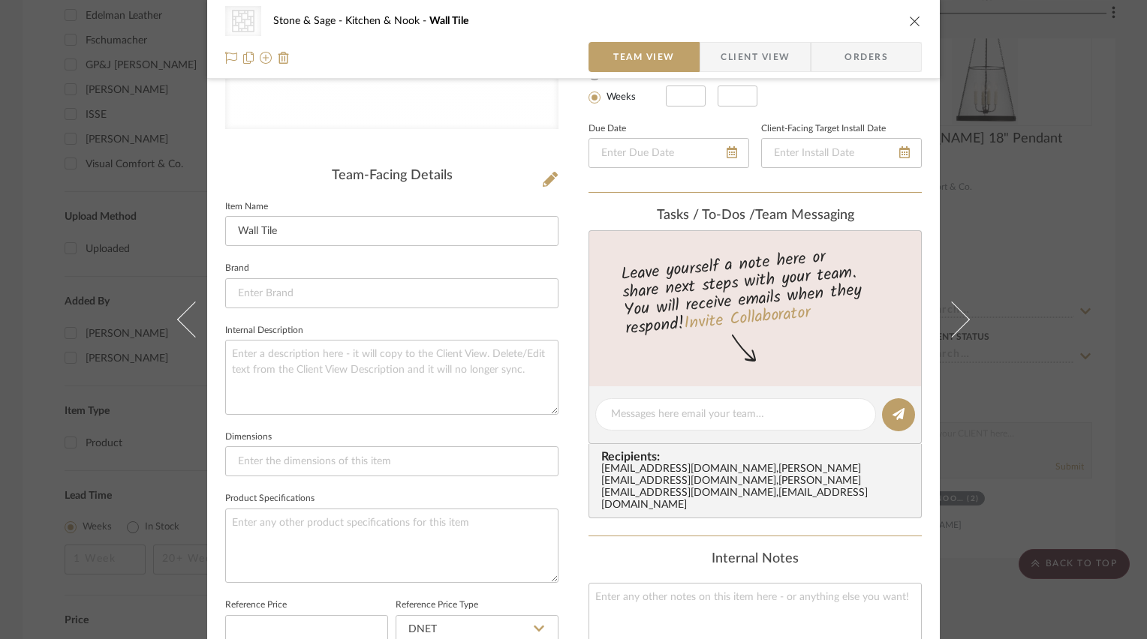
scroll to position [600, 0]
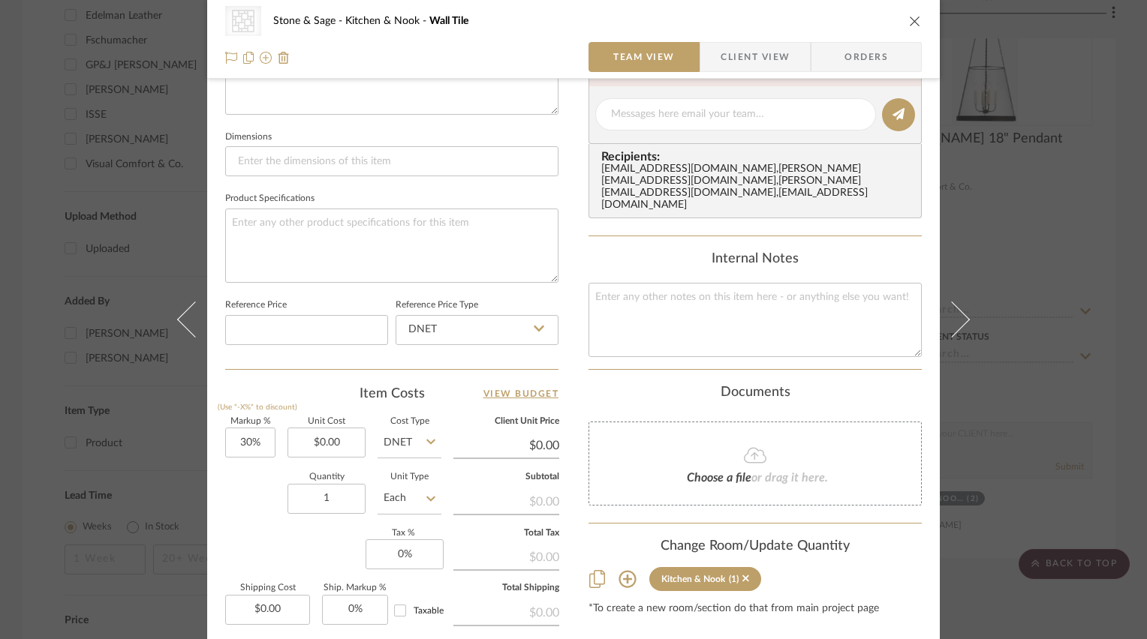
click at [621, 571] on icon at bounding box center [626, 579] width 17 height 17
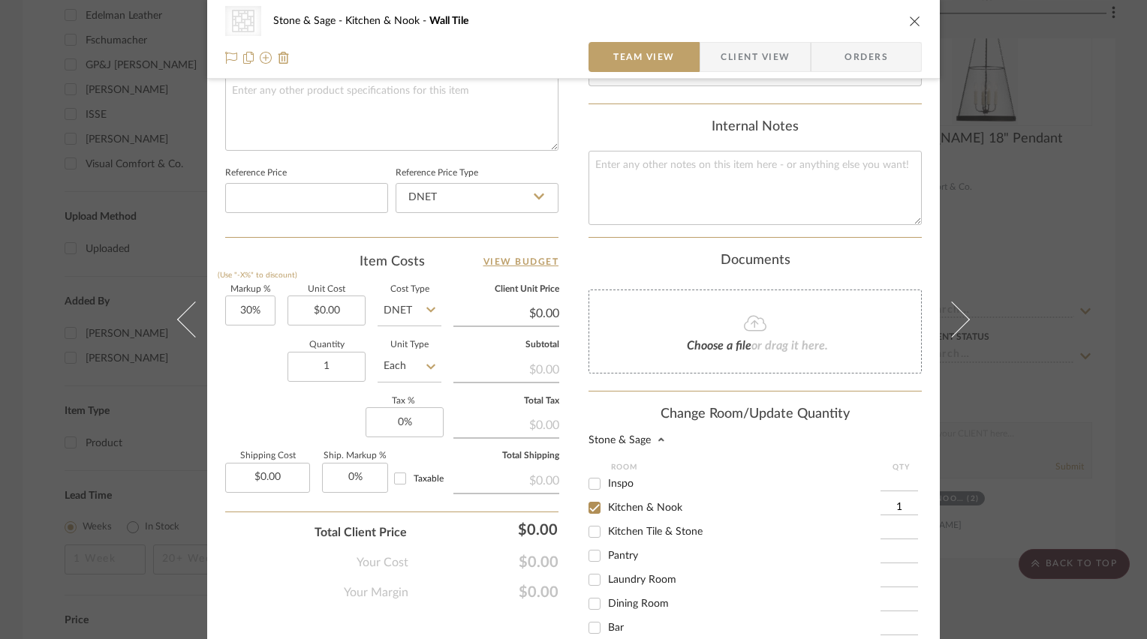
scroll to position [751, 0]
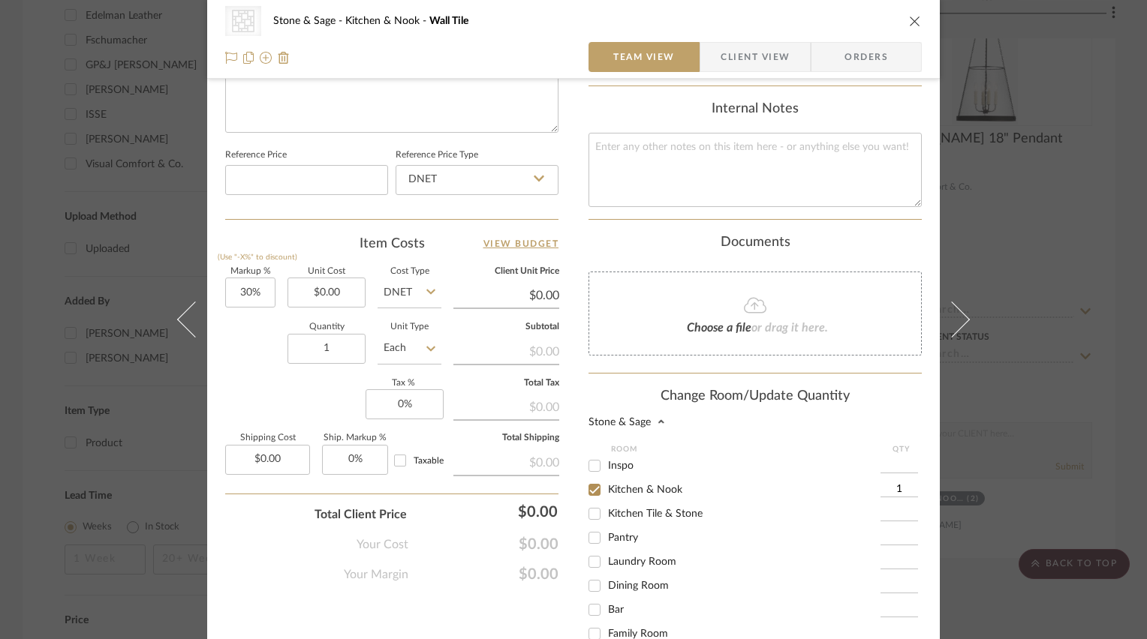
click at [592, 502] on input "Kitchen Tile & Stone" at bounding box center [594, 514] width 24 height 24
checkbox input "true"
type input "1"
click at [591, 478] on input "Kitchen & Nook" at bounding box center [594, 490] width 24 height 24
checkbox input "false"
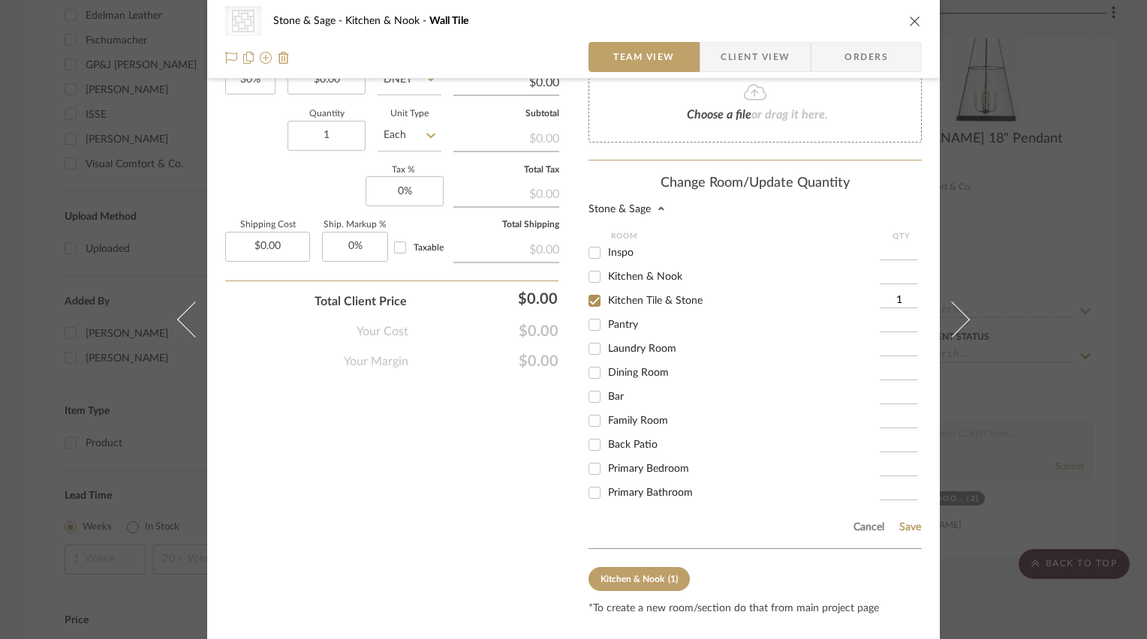
scroll to position [973, 0]
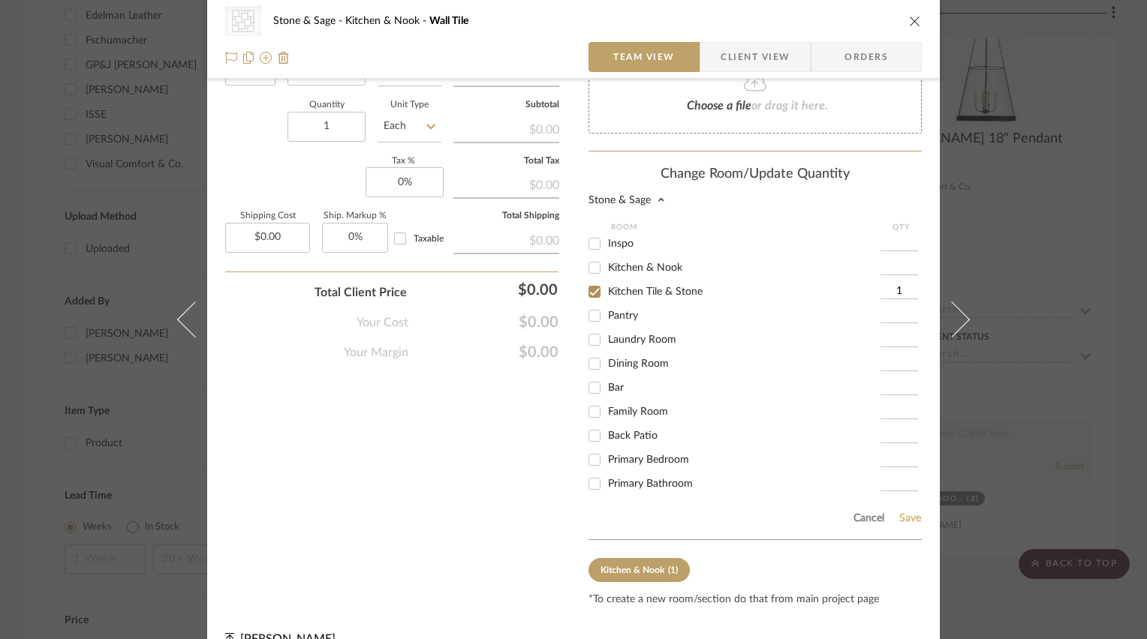
click at [901, 513] on button "Save" at bounding box center [909, 519] width 23 height 12
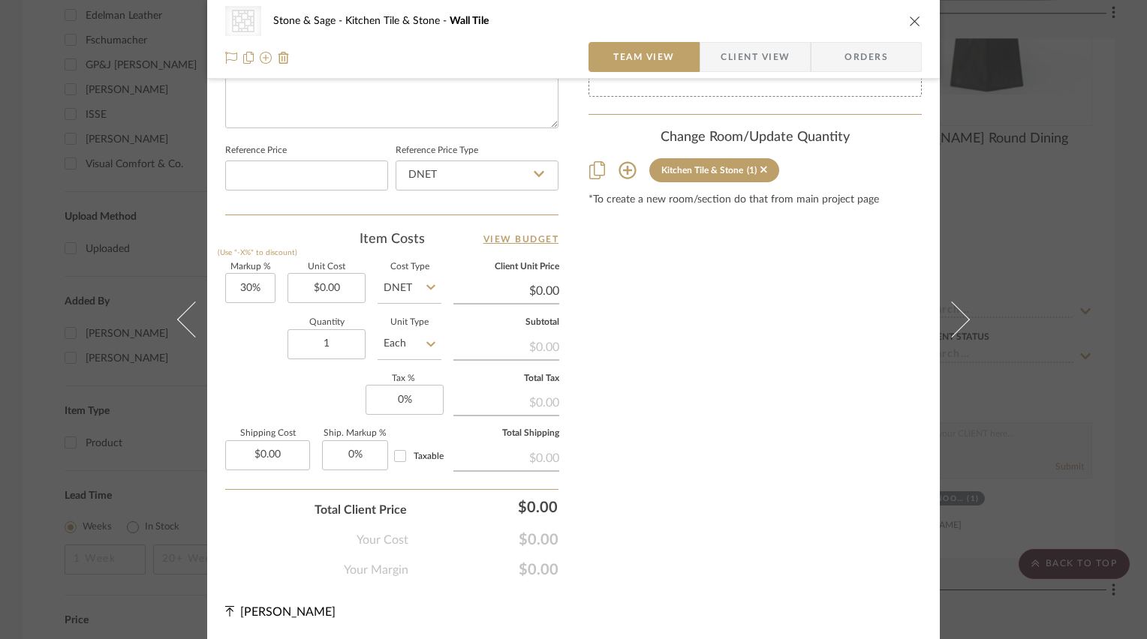
scroll to position [751, 0]
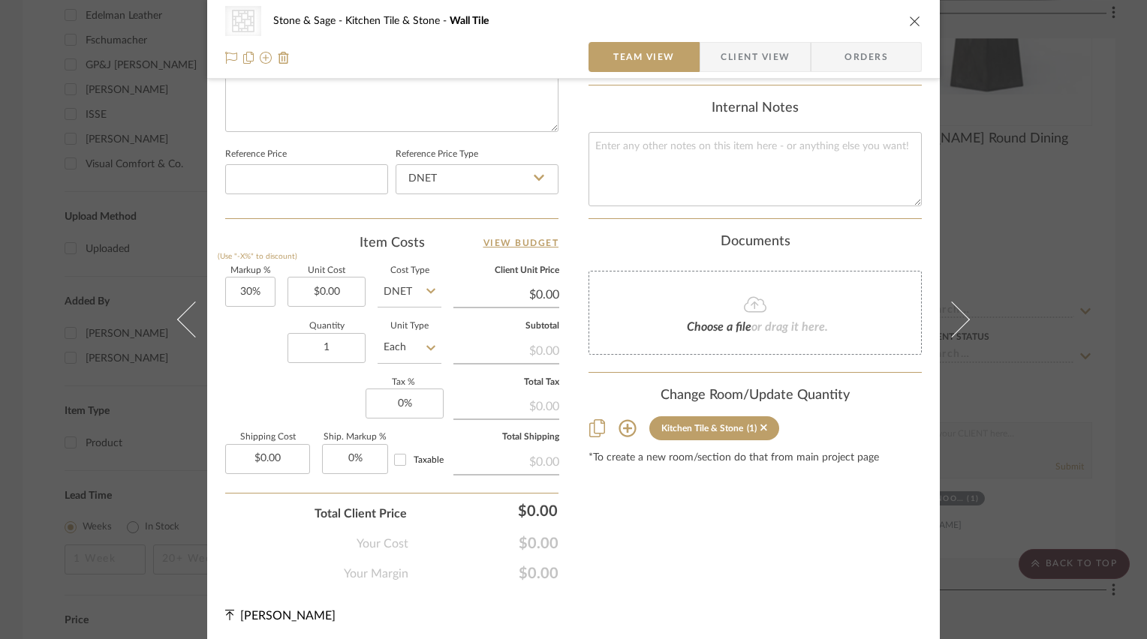
click at [909, 20] on icon "close" at bounding box center [915, 21] width 12 height 12
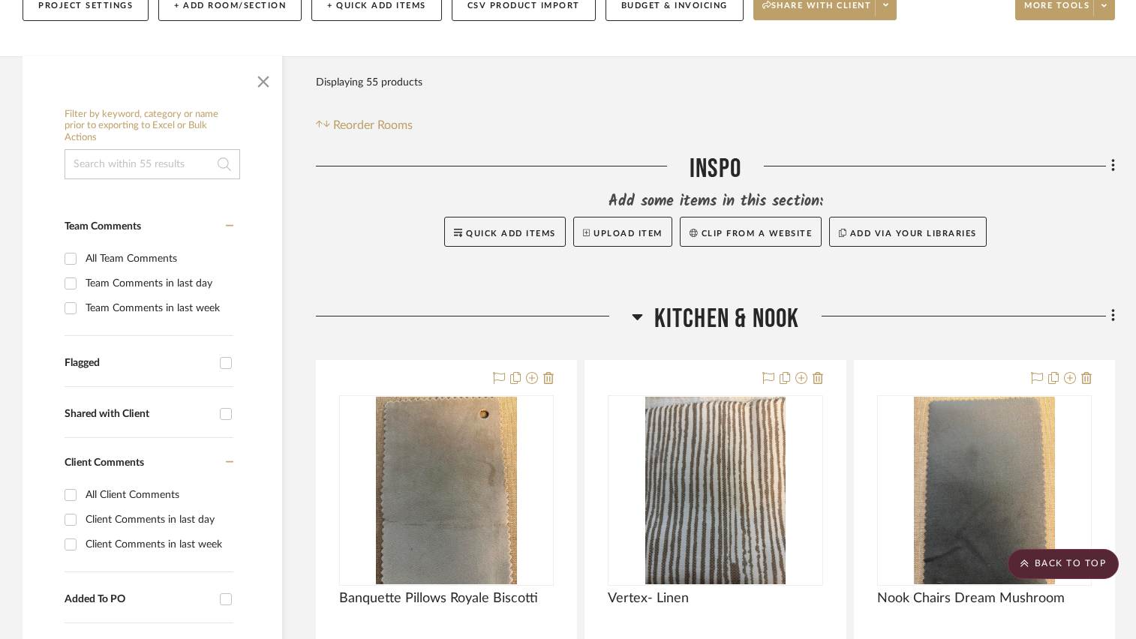
scroll to position [225, 0]
click at [1112, 318] on icon at bounding box center [1114, 316] width 5 height 17
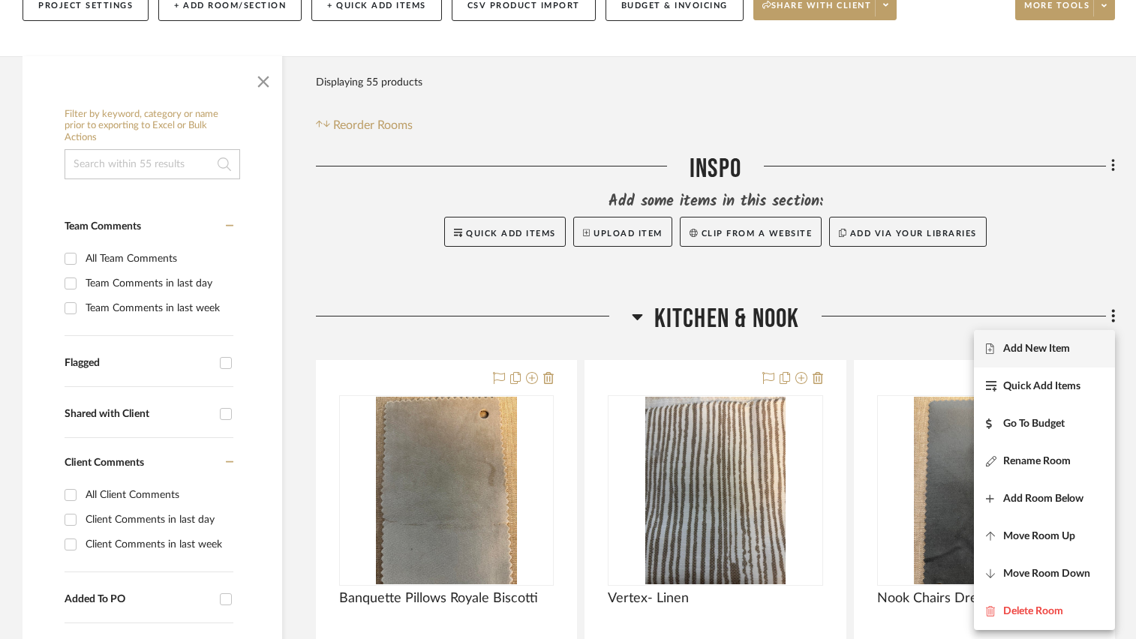
click at [1038, 354] on span "Add New Item" at bounding box center [1036, 348] width 67 height 13
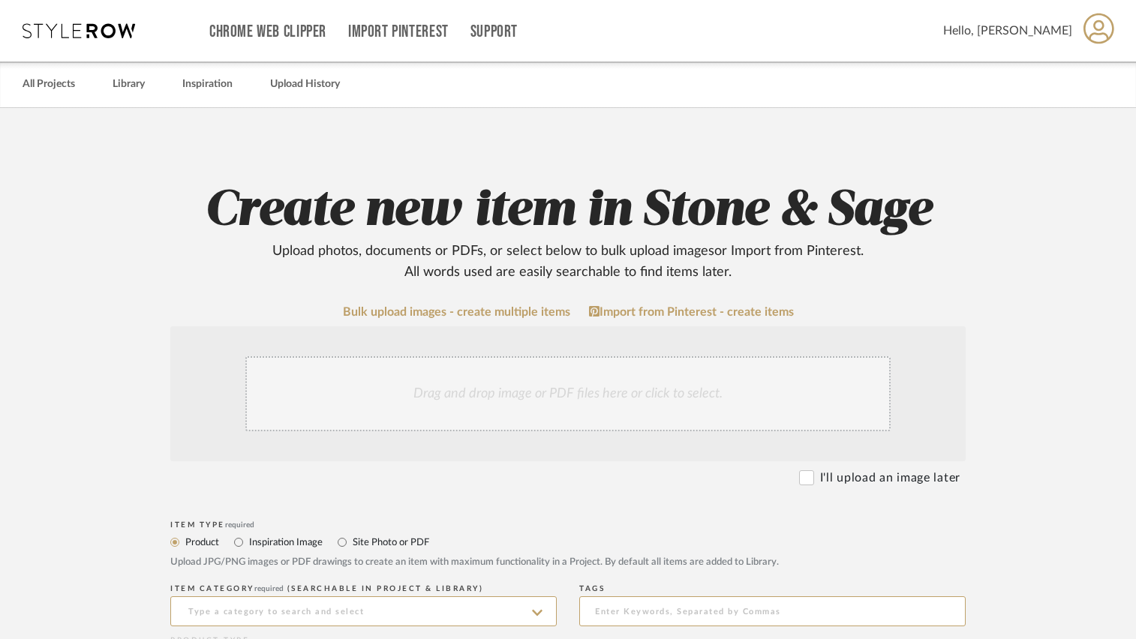
click at [567, 398] on div "Drag and drop image or PDF files here or click to select." at bounding box center [567, 393] width 645 height 75
click at [505, 395] on div "Drag and drop image or PDF files here or click to select." at bounding box center [567, 393] width 645 height 75
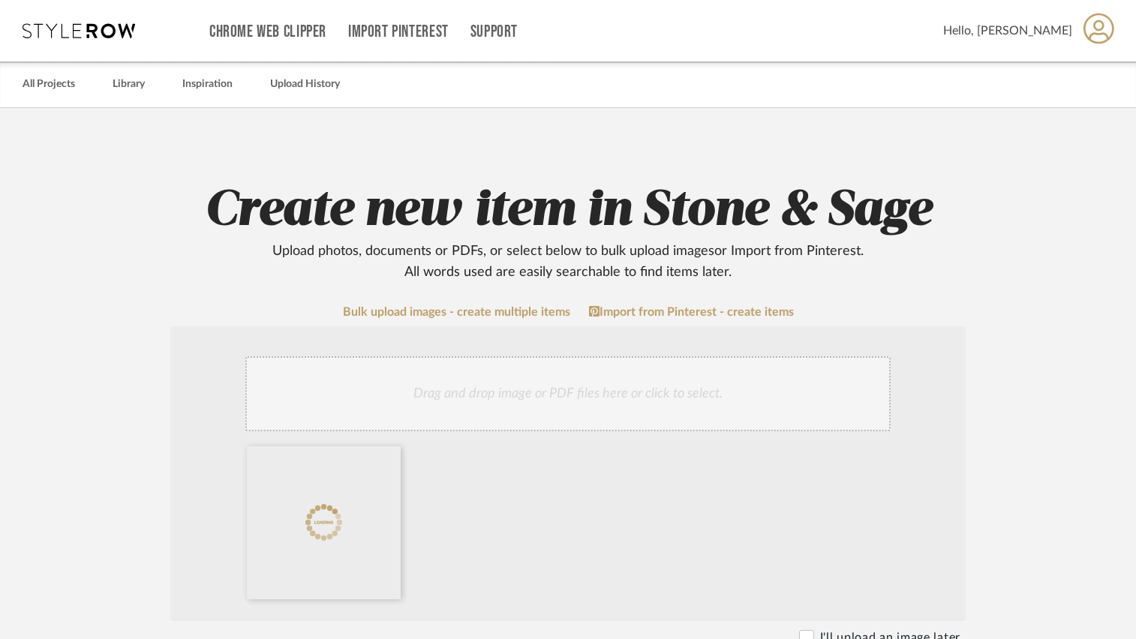
click at [489, 397] on div "Drag and drop image or PDF files here or click to select." at bounding box center [567, 393] width 645 height 75
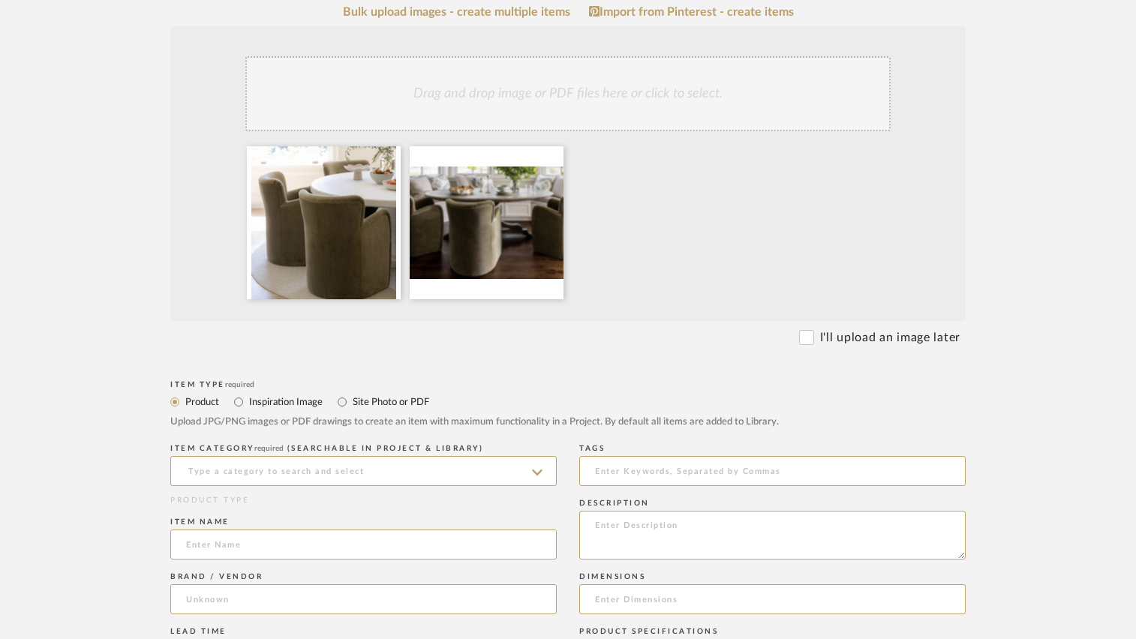
scroll to position [375, 0]
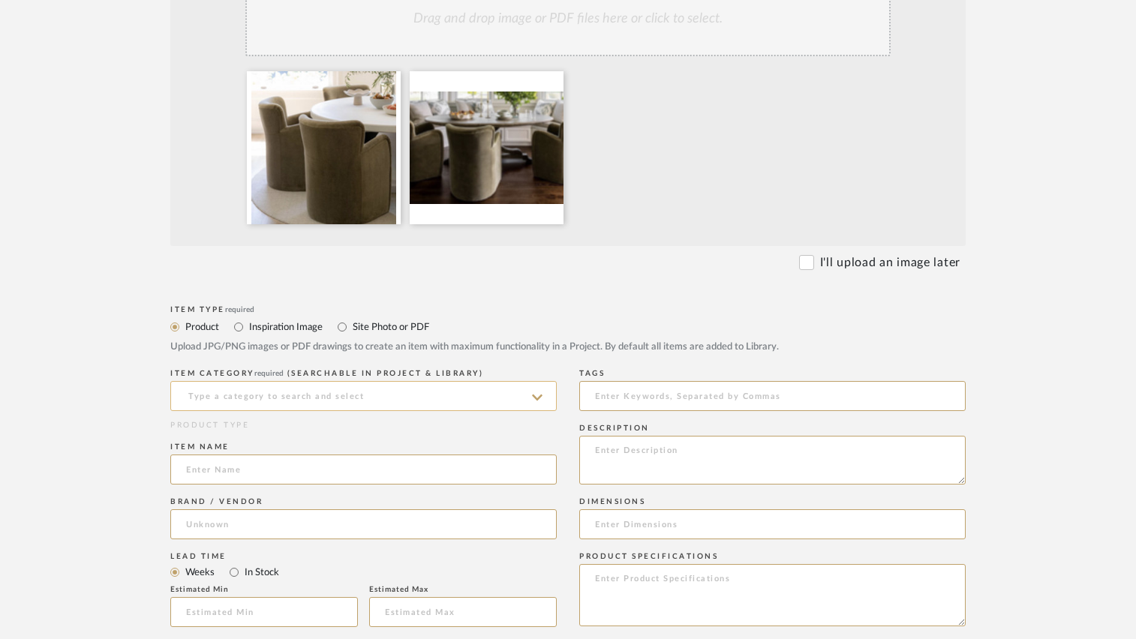
click at [371, 389] on input at bounding box center [363, 396] width 387 height 30
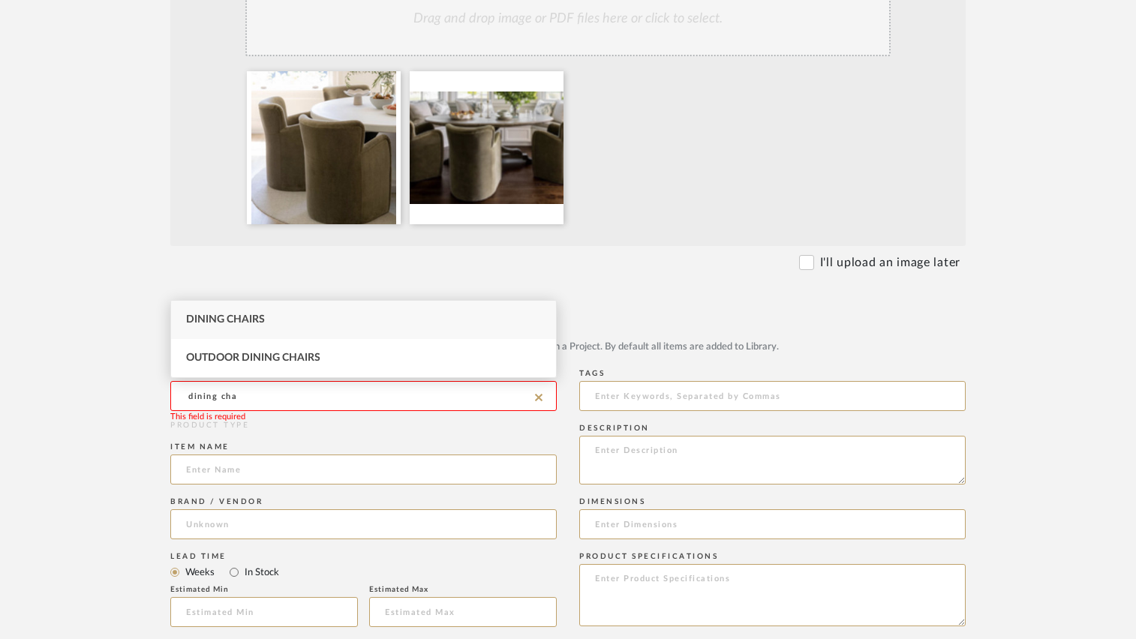
click at [277, 309] on div "Dining Chairs" at bounding box center [363, 320] width 385 height 38
type input "Dining Chairs"
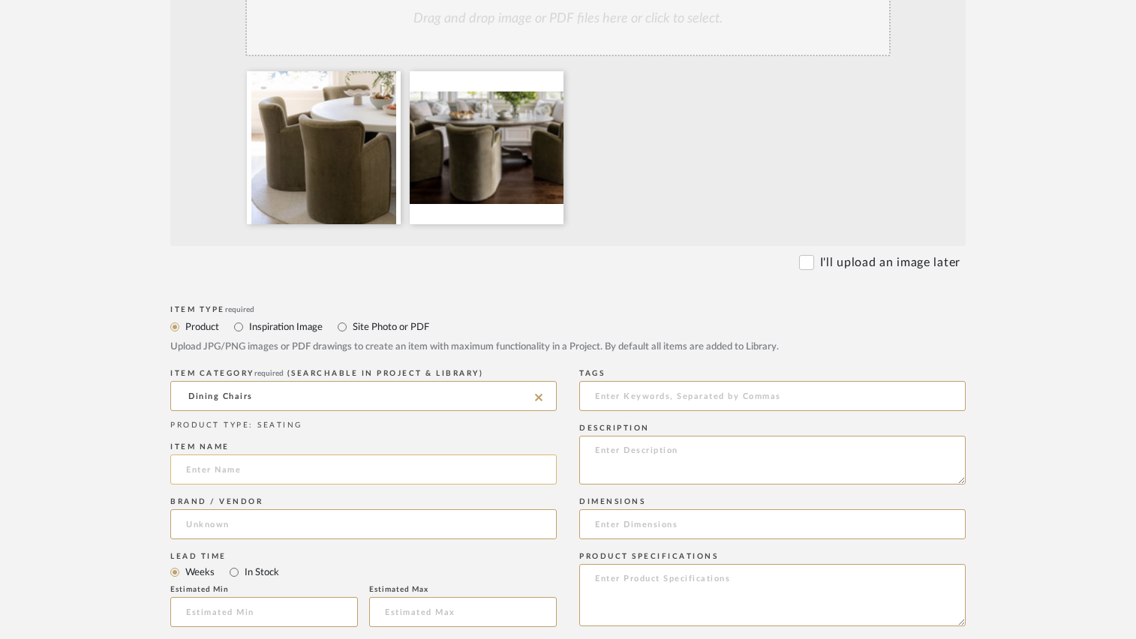
click at [290, 473] on input at bounding box center [363, 470] width 387 height 30
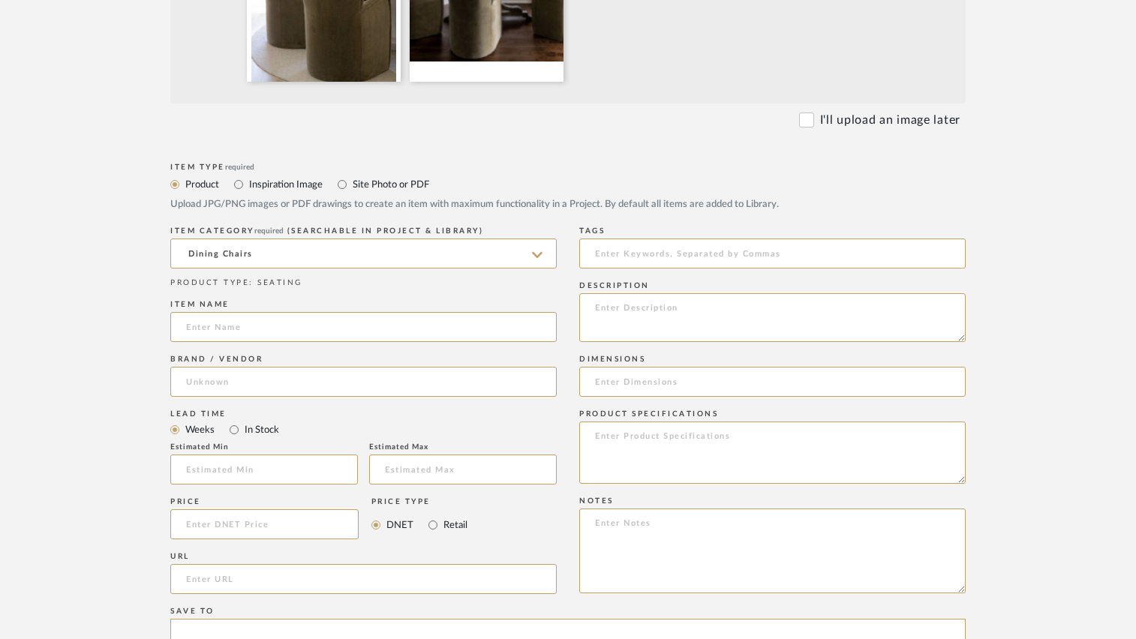
scroll to position [525, 0]
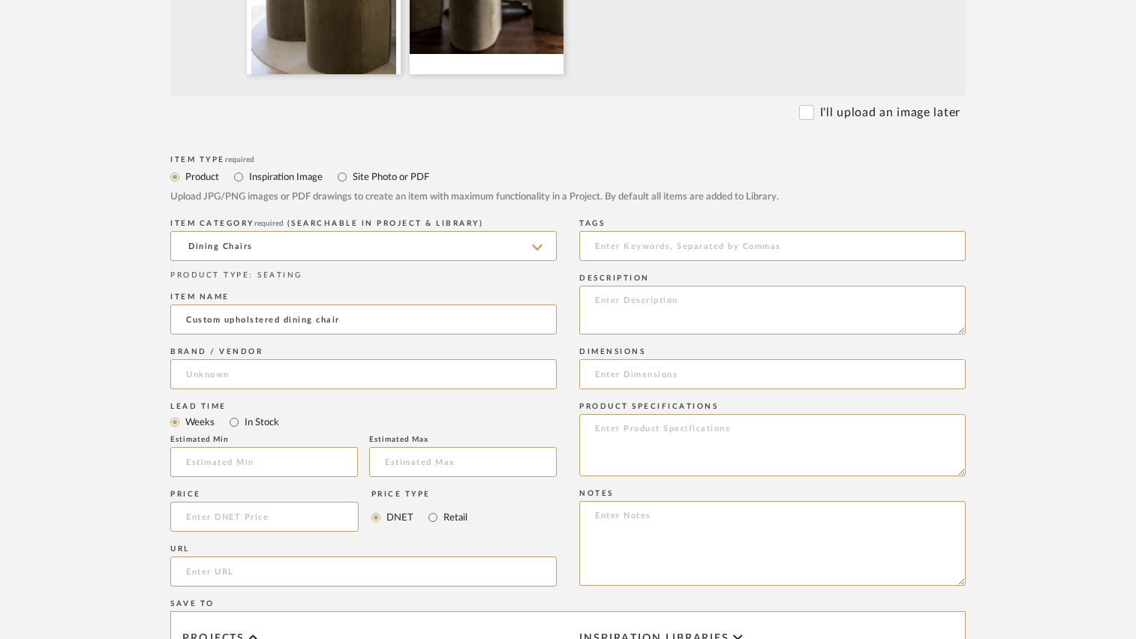
type input "Custom upholstered dining chair"
type input "[PERSON_NAME]"
click at [237, 414] on mat-option "[PERSON_NAME]" at bounding box center [363, 413] width 385 height 38
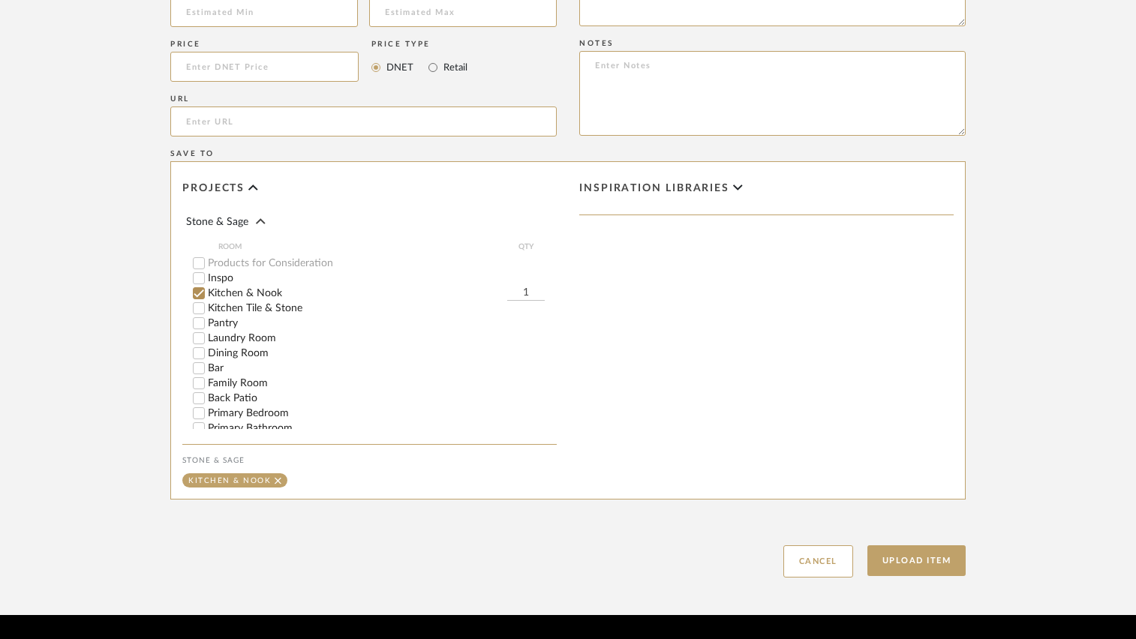
scroll to position [150, 0]
type input "3"
click at [637, 556] on div "Upload Item Cancel" at bounding box center [568, 543] width 796 height 69
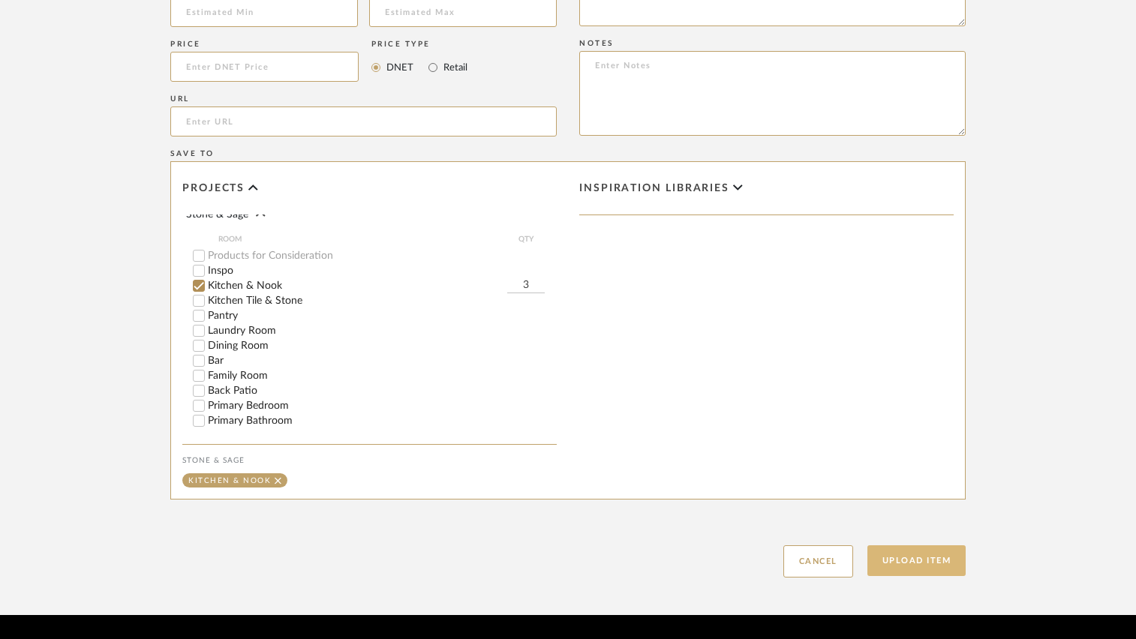
click at [898, 558] on button "Upload Item" at bounding box center [917, 561] width 99 height 31
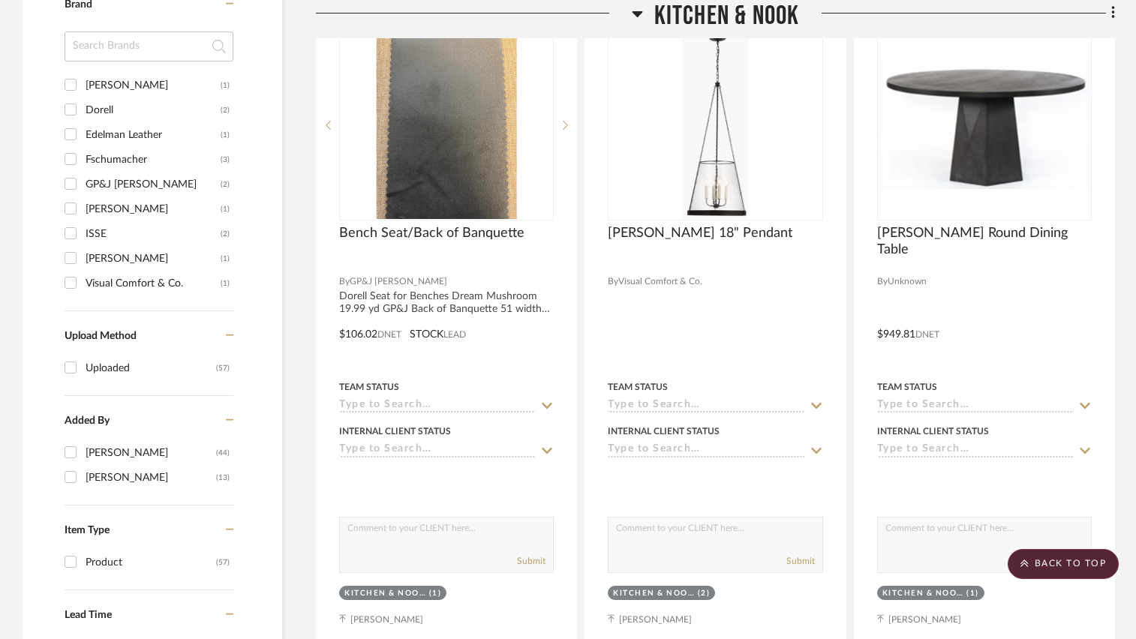
scroll to position [1331, 0]
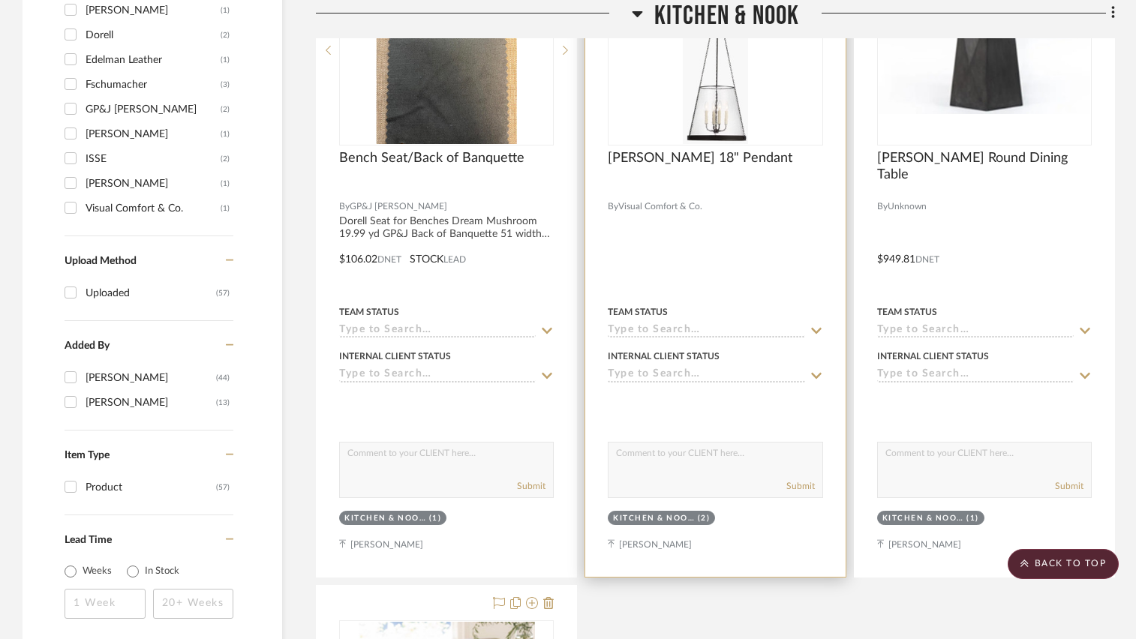
click at [775, 231] on div at bounding box center [715, 248] width 260 height 657
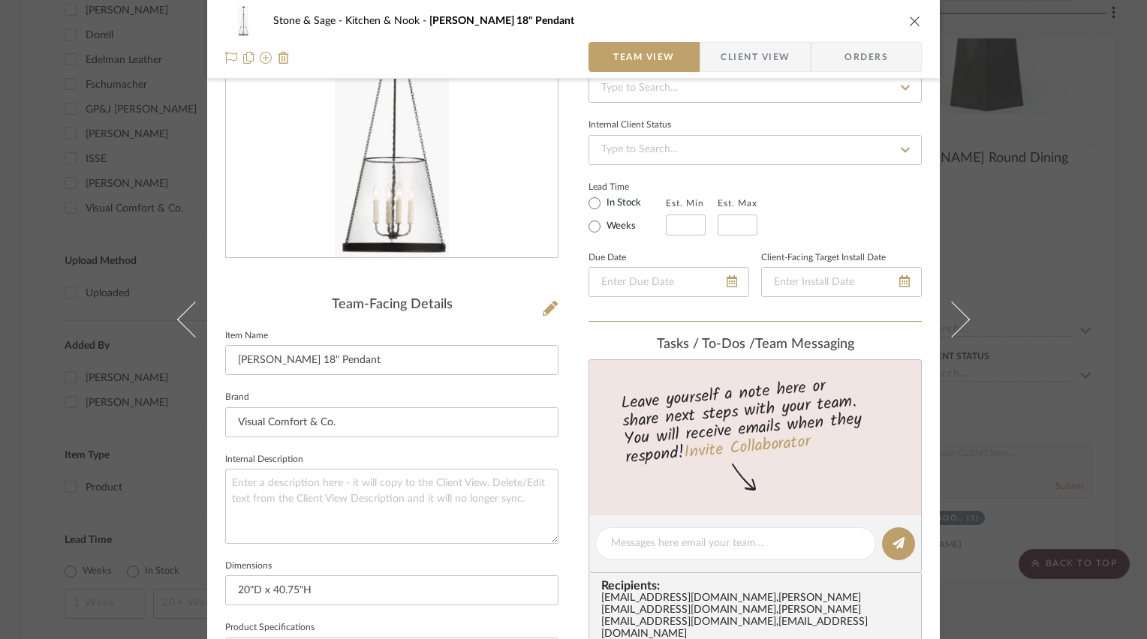
scroll to position [300, 0]
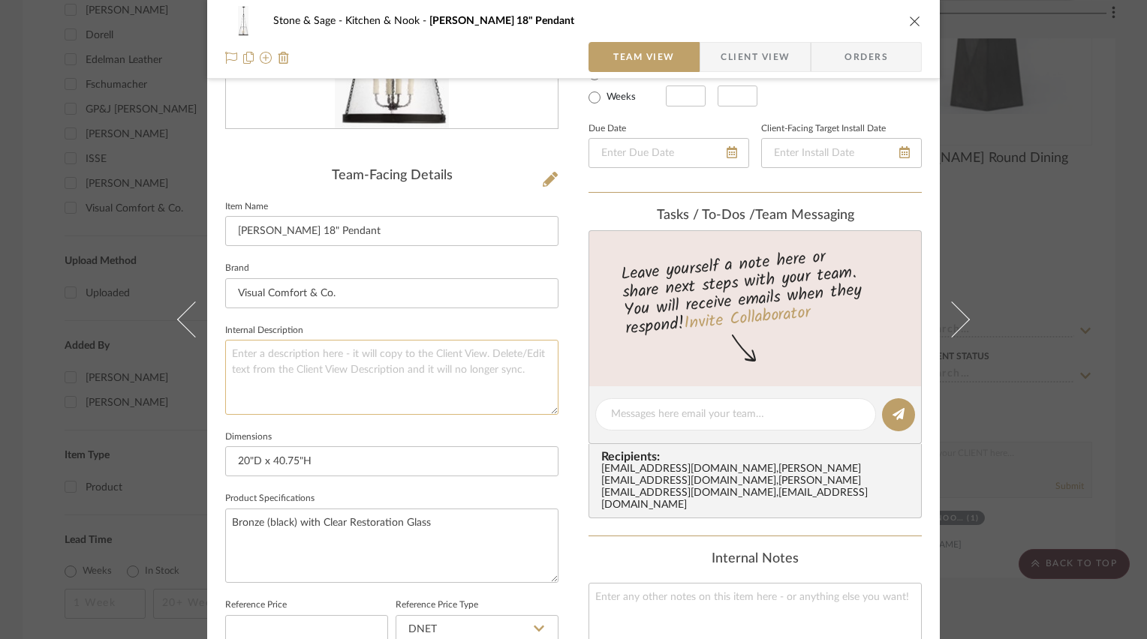
click at [314, 353] on textarea at bounding box center [391, 377] width 333 height 74
type textarea "Island Pendants"
click at [547, 323] on fieldset "Internal Description Island Pendants" at bounding box center [391, 367] width 333 height 95
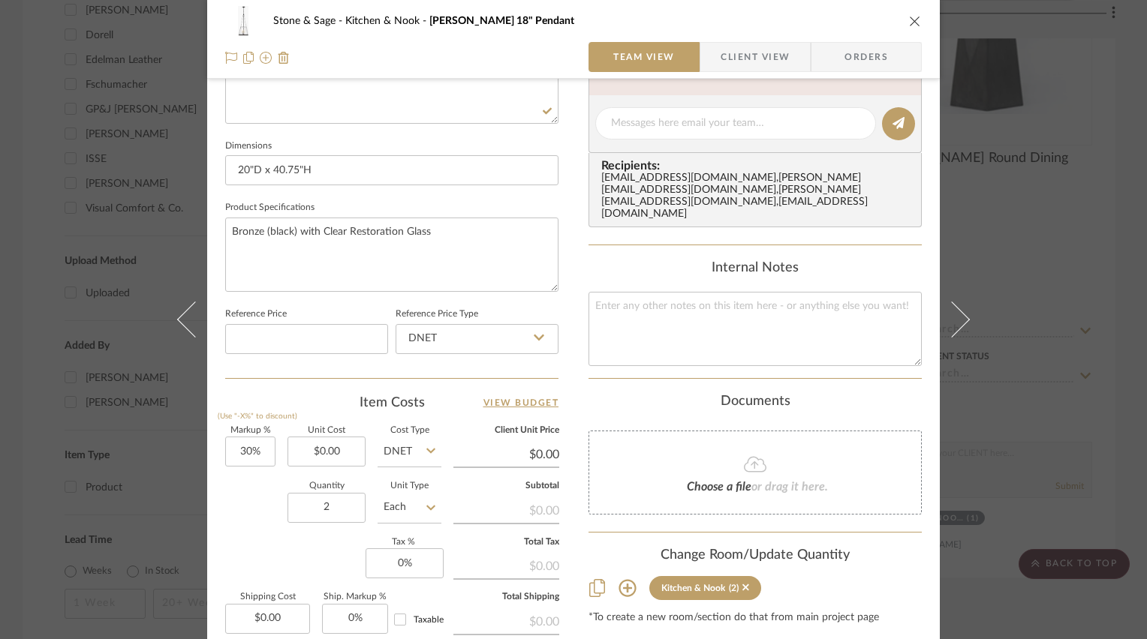
scroll to position [600, 0]
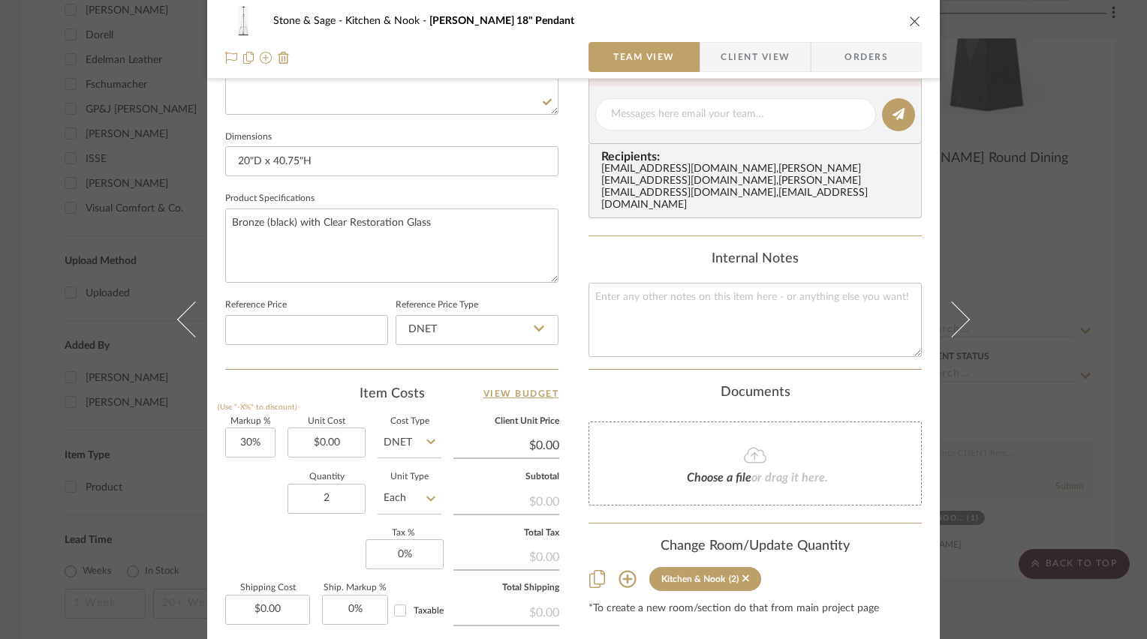
click at [910, 20] on icon "close" at bounding box center [915, 21] width 12 height 12
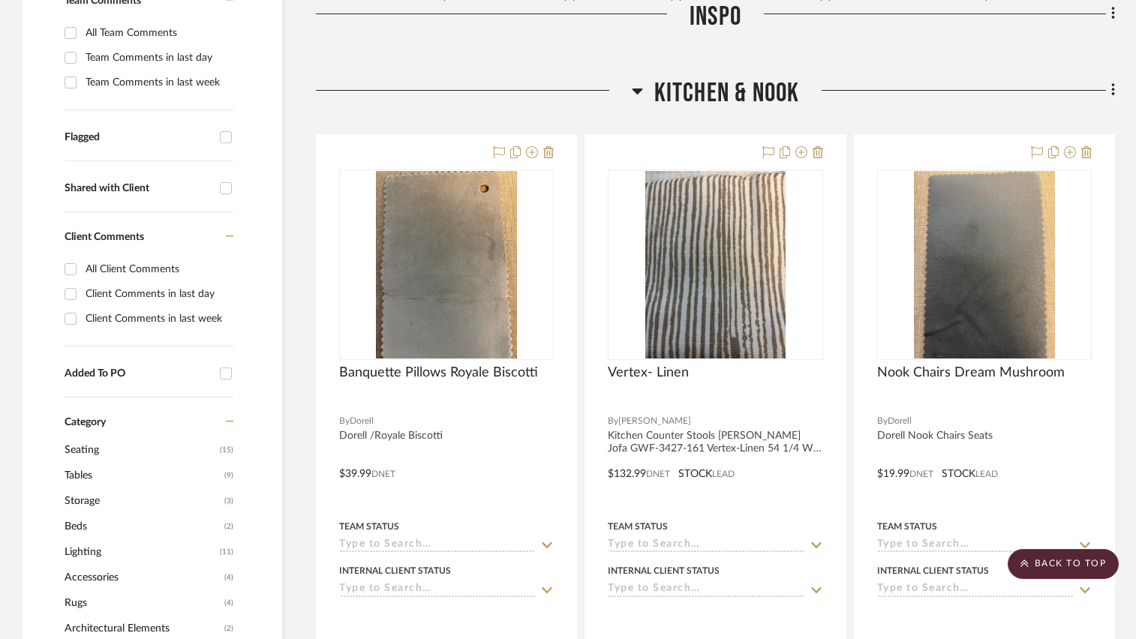
scroll to position [431, 0]
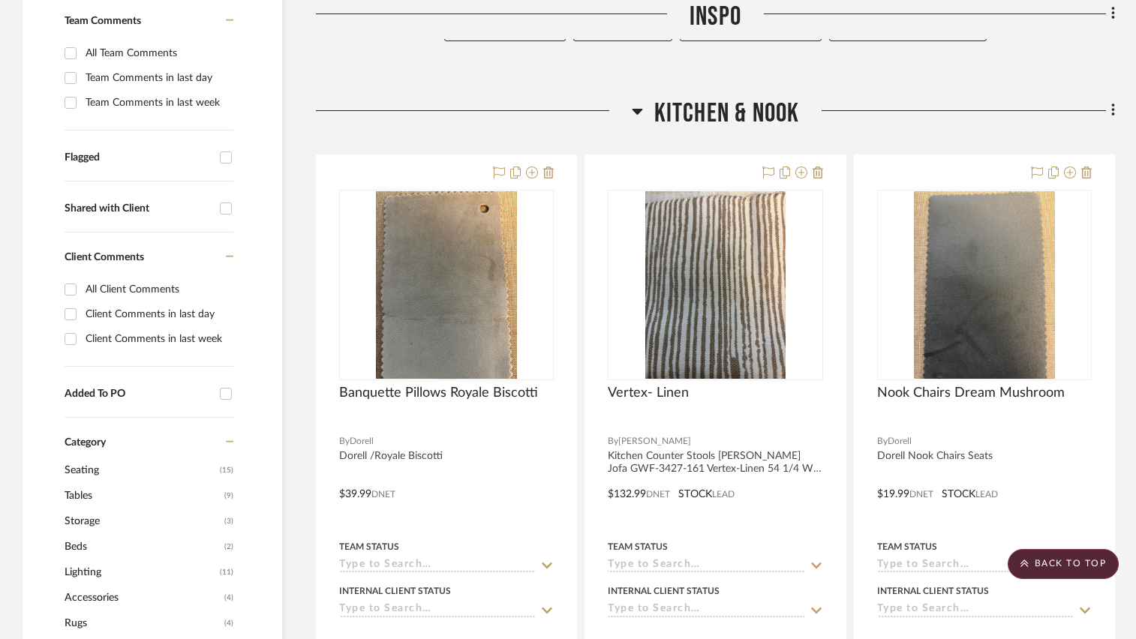
click at [1109, 113] on fa-icon at bounding box center [1111, 112] width 10 height 25
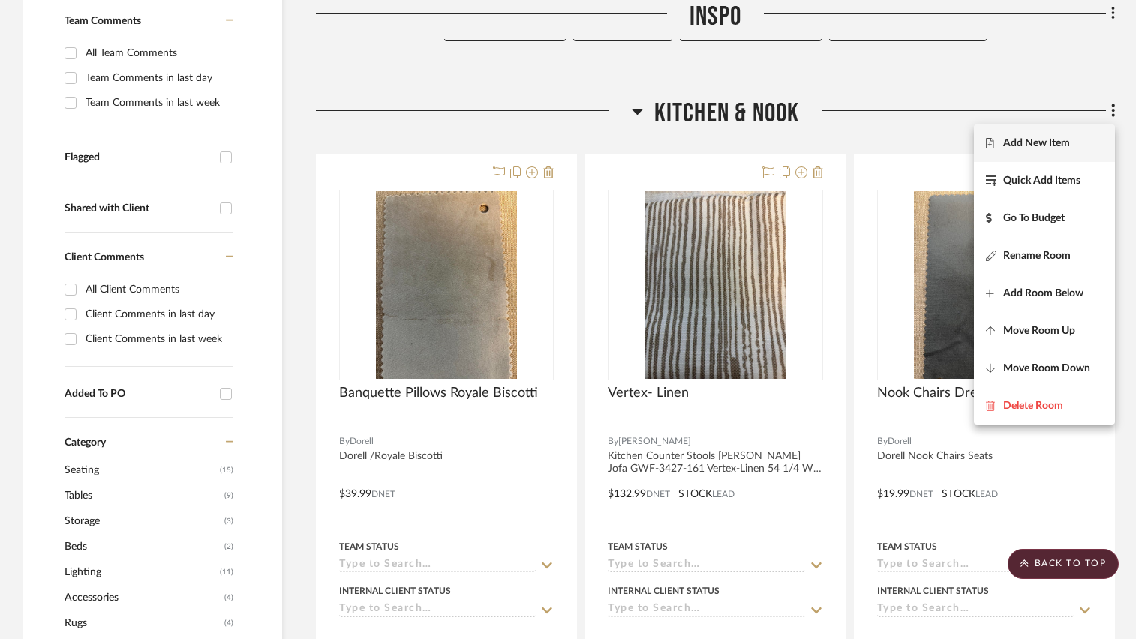
click at [1056, 150] on button "Add New Item" at bounding box center [1044, 144] width 141 height 38
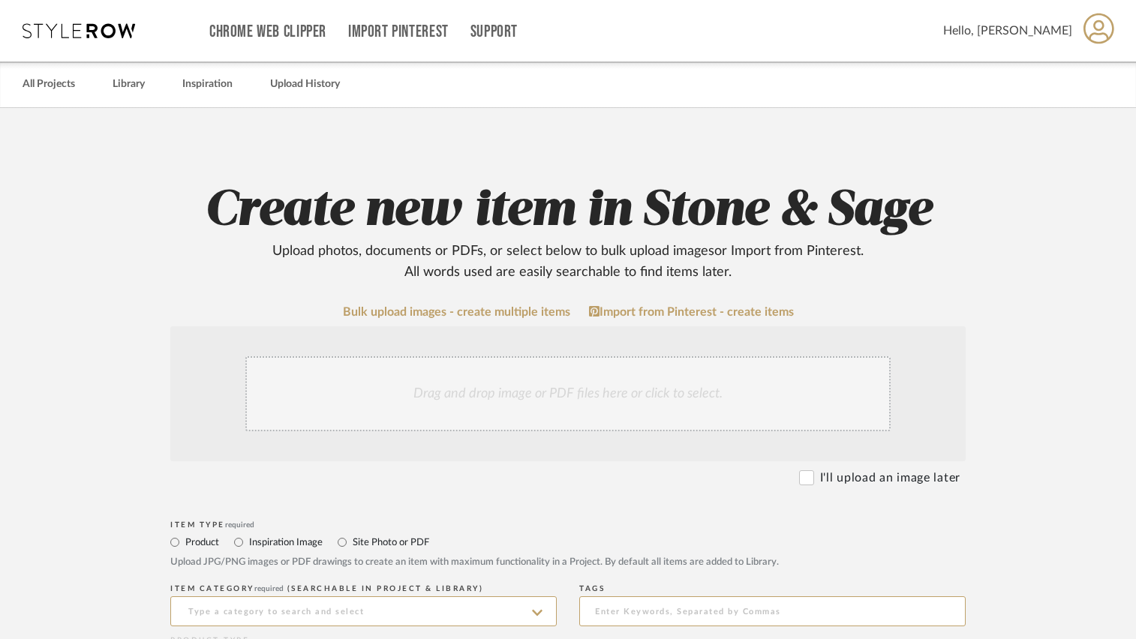
click at [498, 395] on div "Drag and drop image or PDF files here or click to select." at bounding box center [567, 393] width 645 height 75
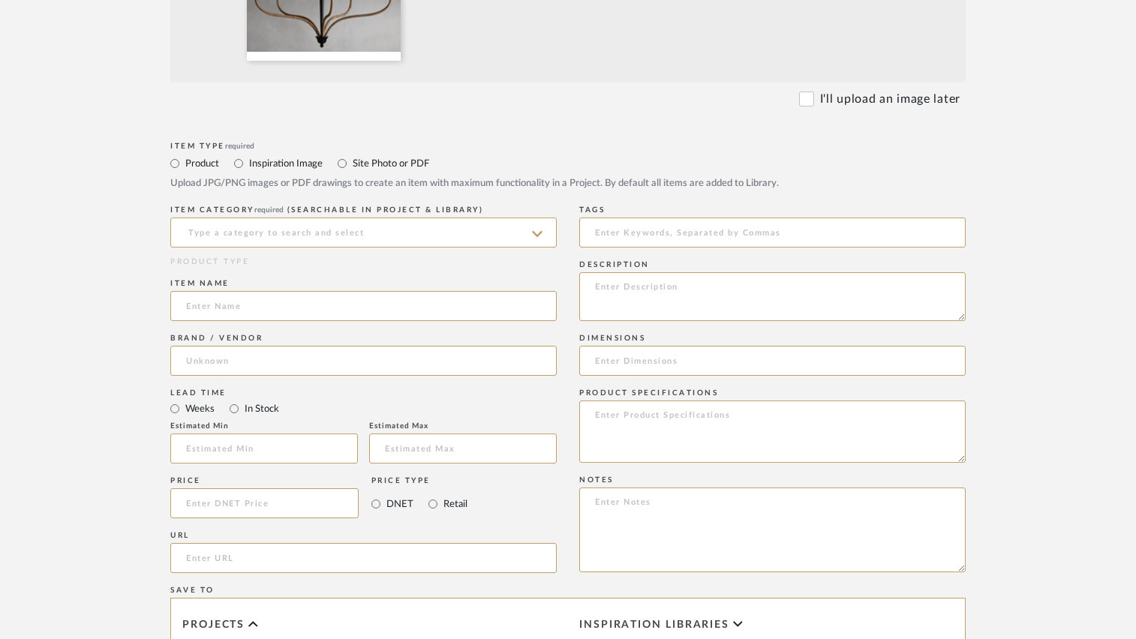
scroll to position [600, 0]
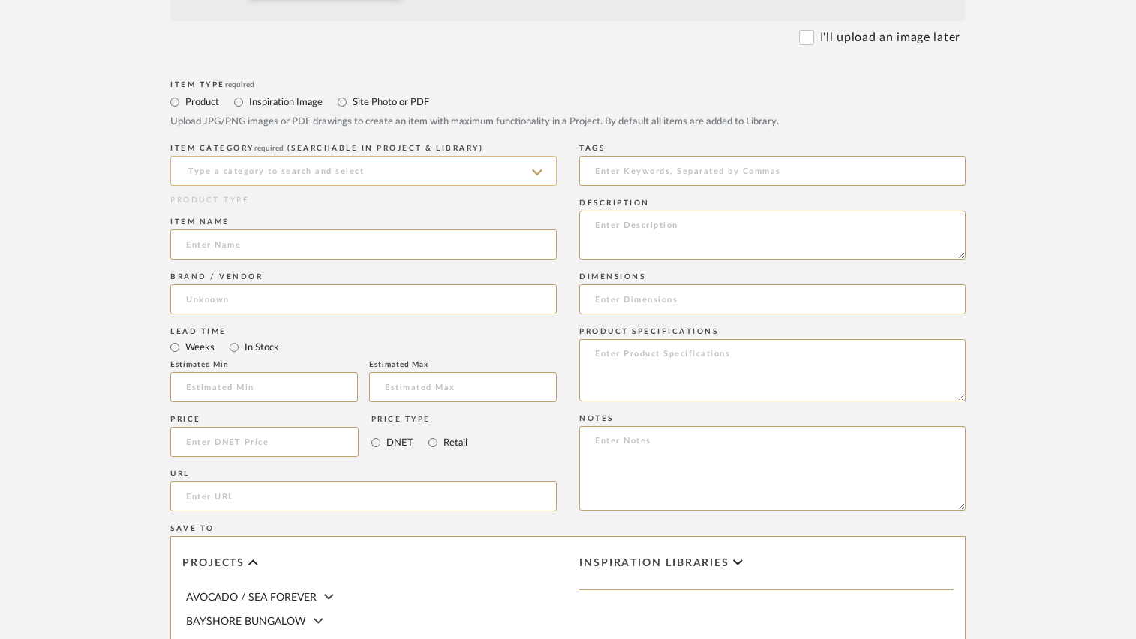
click at [401, 166] on input at bounding box center [363, 171] width 387 height 30
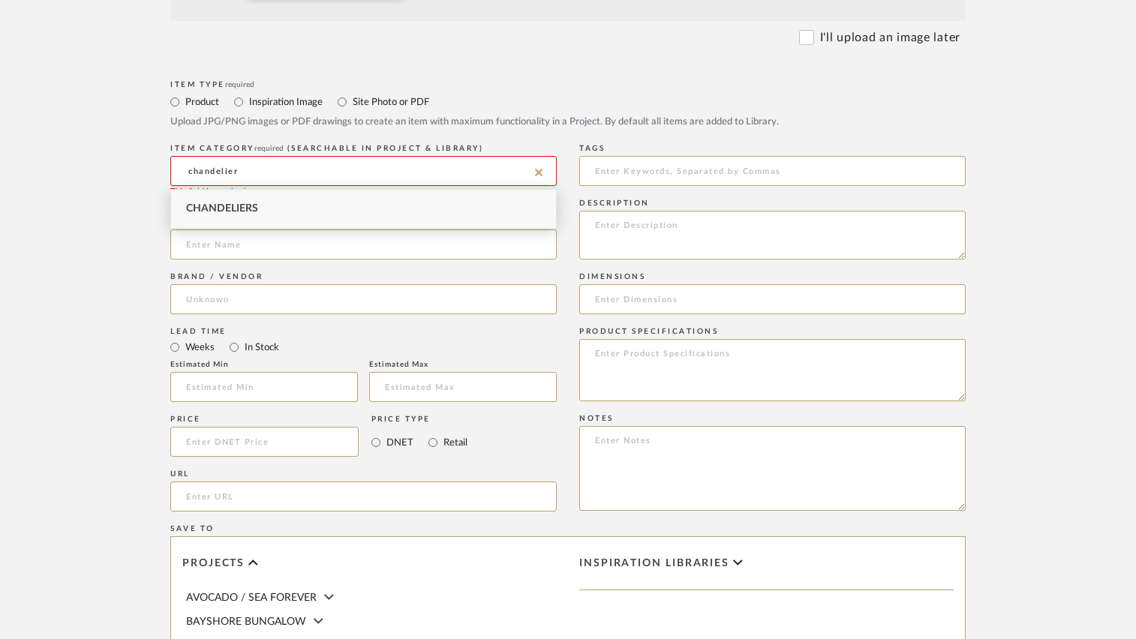
click at [272, 217] on div "Chandeliers" at bounding box center [363, 209] width 385 height 38
type input "Chandeliers"
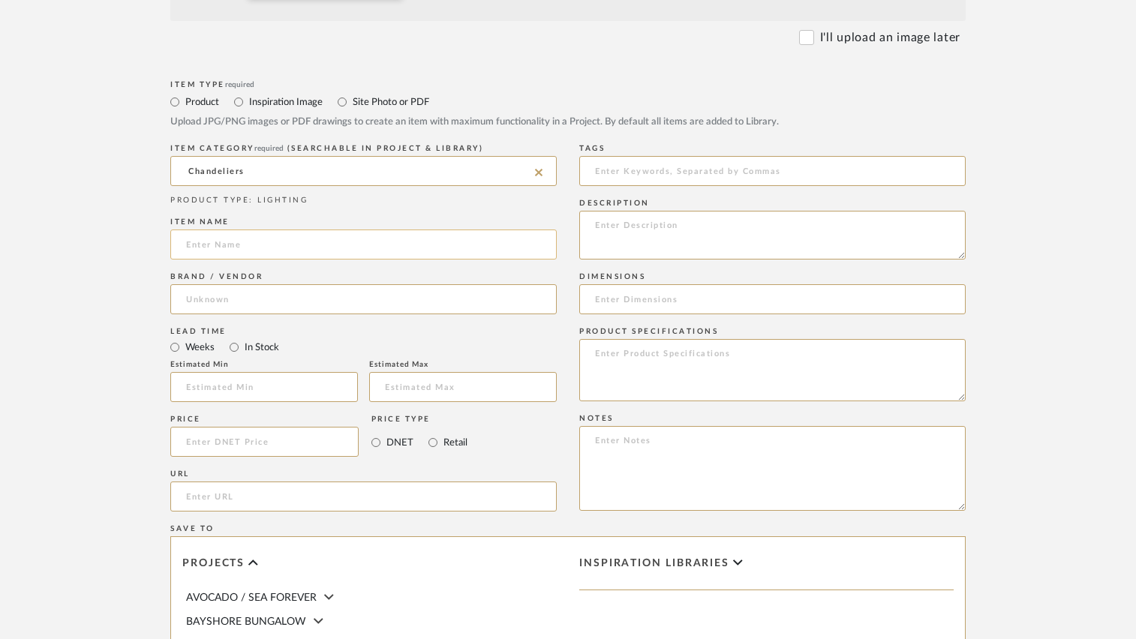
click at [275, 248] on input at bounding box center [363, 245] width 387 height 30
type input "Rosalind Rattan Chandelier"
type input "Arhaus"
click at [209, 341] on span "Arhaus" at bounding box center [216, 338] width 35 height 13
click at [359, 249] on input "Rosalind Rattan Chandelier" at bounding box center [363, 245] width 387 height 30
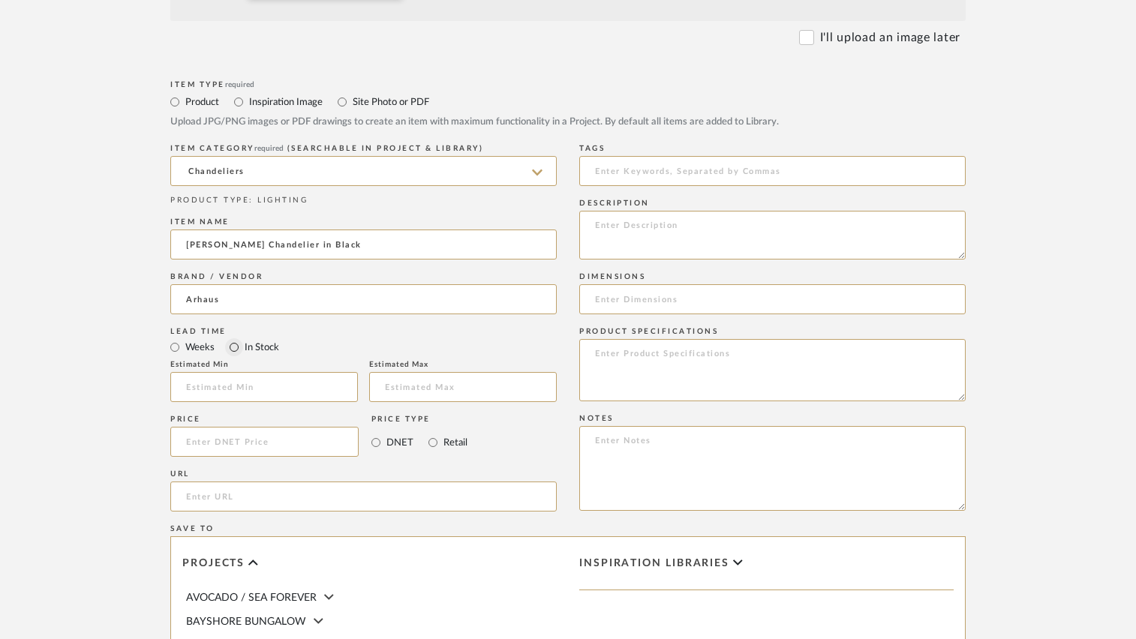
type input "[PERSON_NAME] Chandelier in Black"
click at [232, 345] on input "In Stock" at bounding box center [234, 347] width 18 height 18
radio input "true"
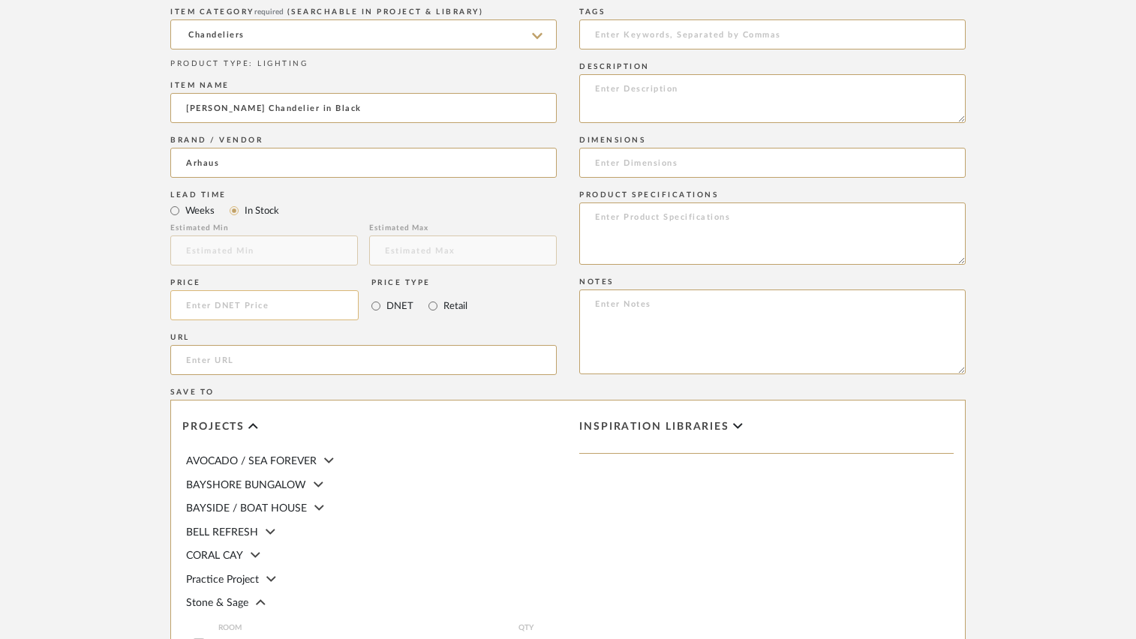
scroll to position [751, 0]
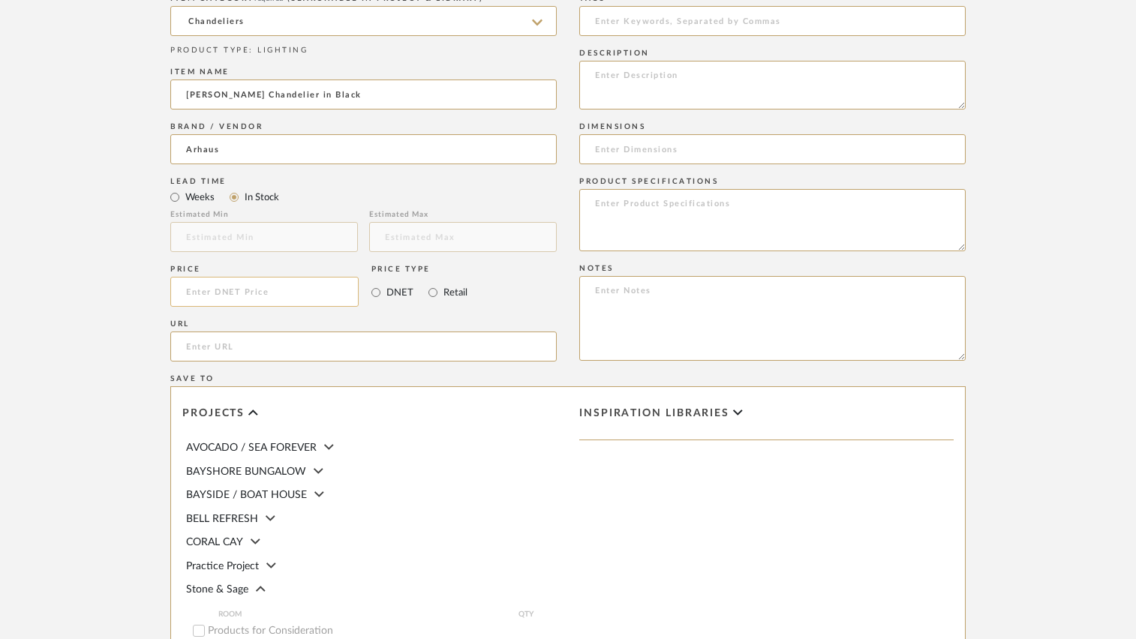
click at [266, 293] on input at bounding box center [264, 292] width 188 height 30
type input "$1,450.00"
click at [129, 338] on form "Bulk upload images - create multiple items Import from Pinterest - create items…" at bounding box center [568, 179] width 956 height 1248
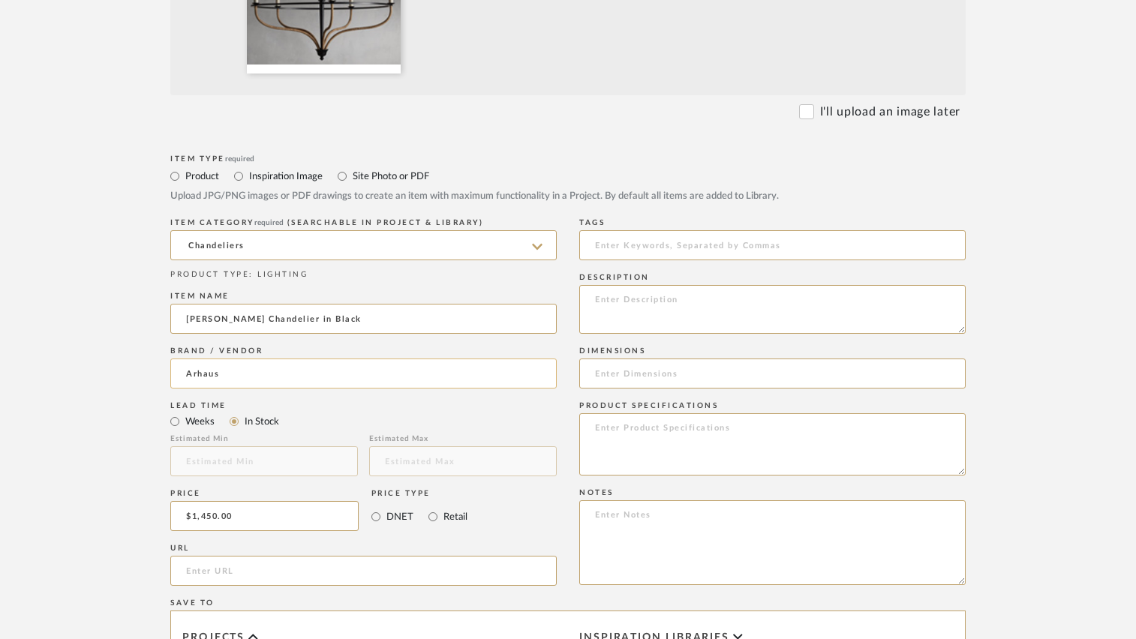
scroll to position [525, 0]
click at [637, 374] on input at bounding box center [772, 375] width 387 height 30
type input "36"D x 29"H"
click at [1098, 332] on upload-items "Create new item in Stone & Sage Upload photos, documents or PDFs, or select bel…" at bounding box center [568, 324] width 1136 height 1483
click at [886, 426] on textarea at bounding box center [772, 445] width 387 height 62
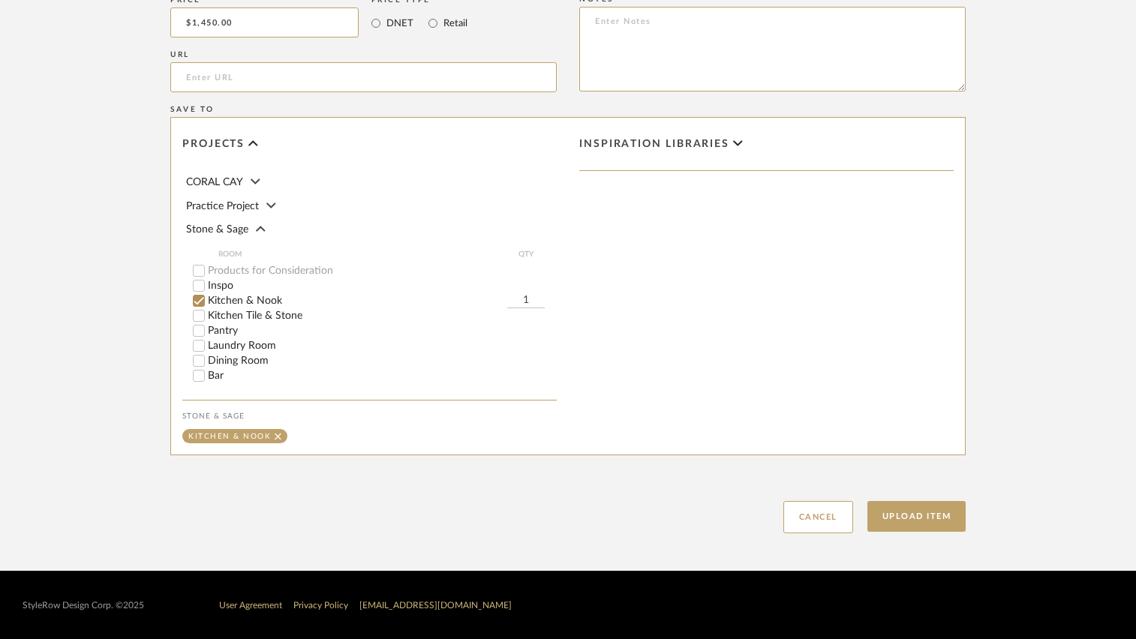
scroll to position [150, 0]
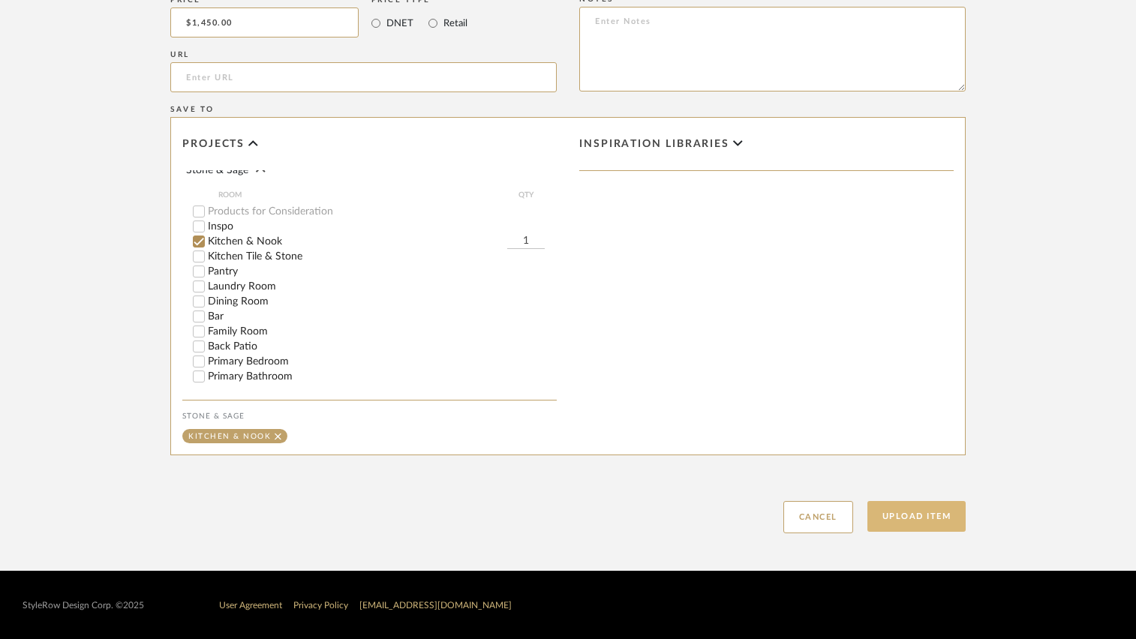
click at [891, 516] on button "Upload Item" at bounding box center [917, 516] width 99 height 31
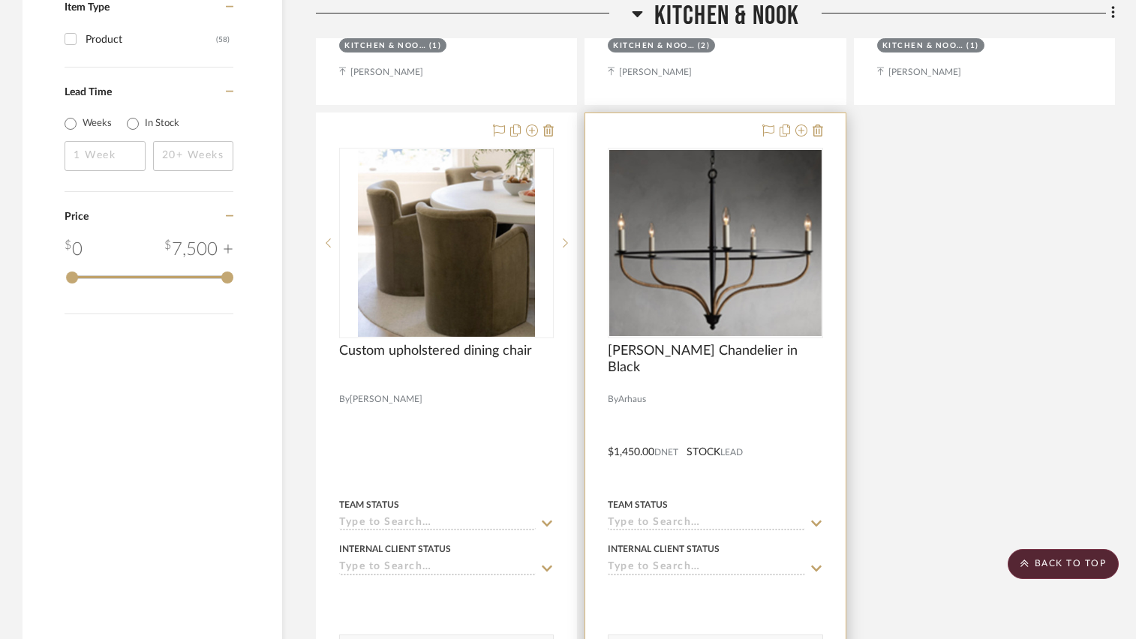
scroll to position [1864, 0]
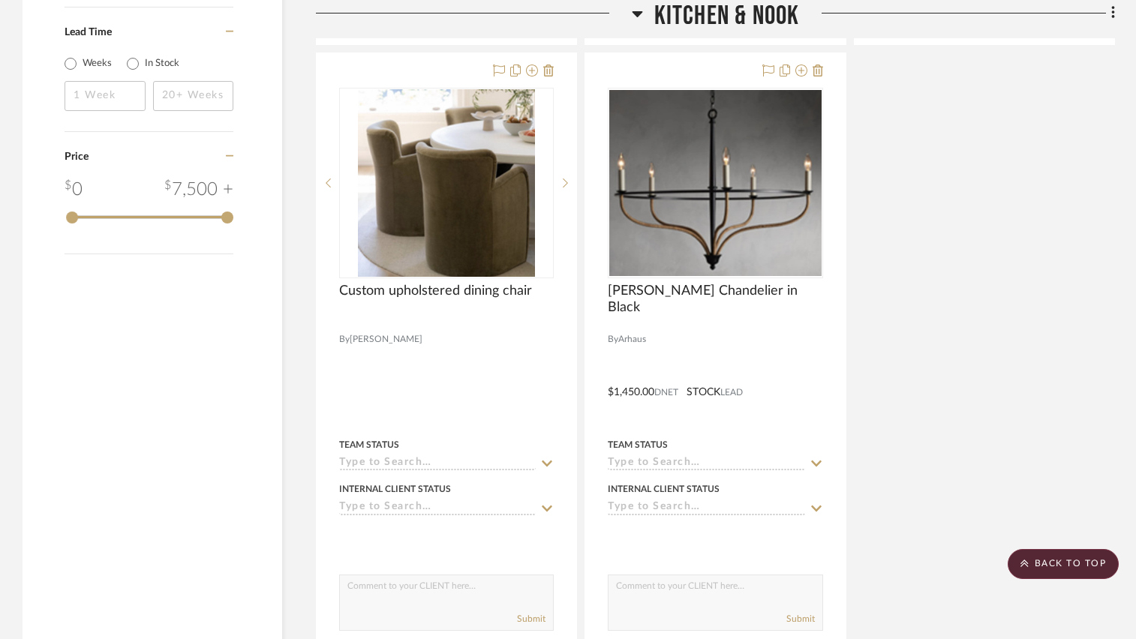
click at [639, 11] on icon at bounding box center [637, 14] width 11 height 18
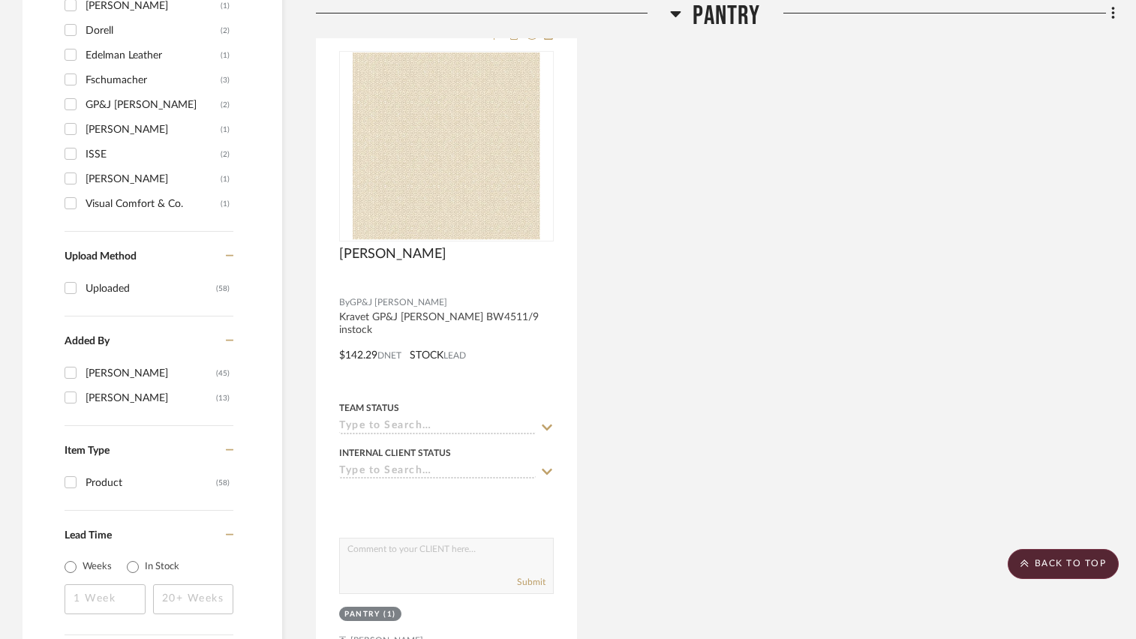
scroll to position [1339, 0]
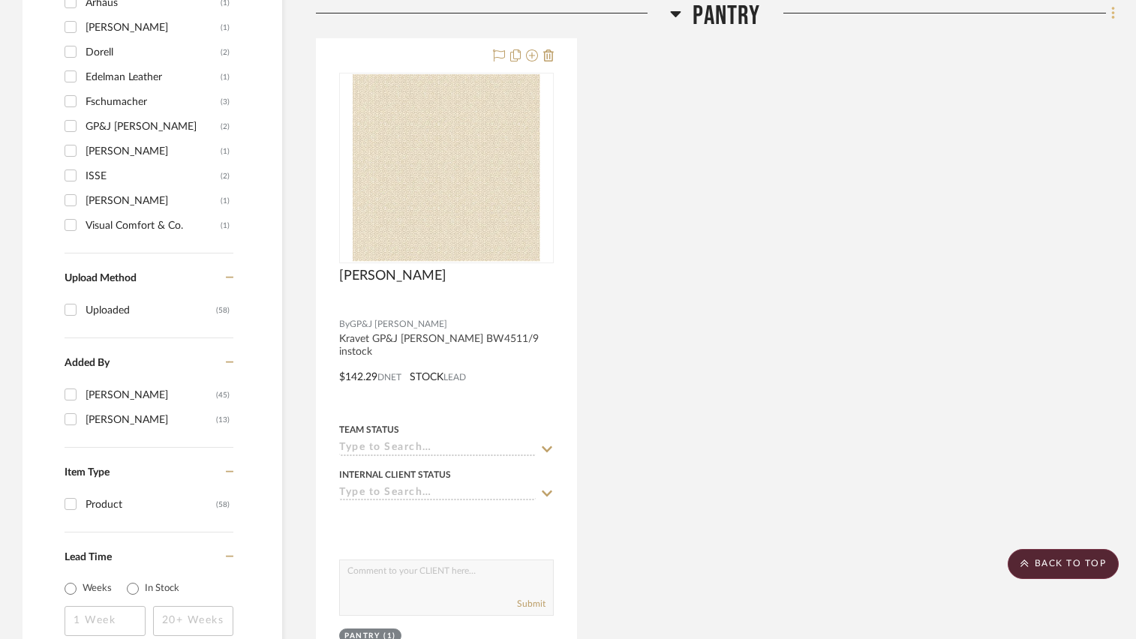
click at [1112, 13] on icon at bounding box center [1113, 13] width 3 height 13
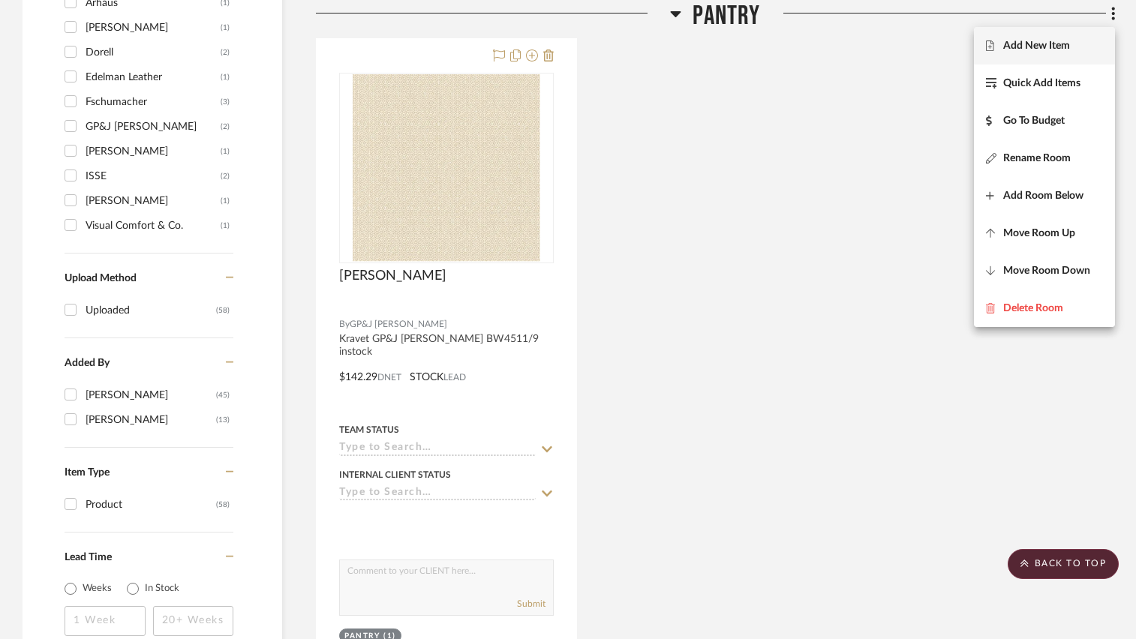
click at [1065, 47] on span "Add New Item" at bounding box center [1036, 46] width 67 height 13
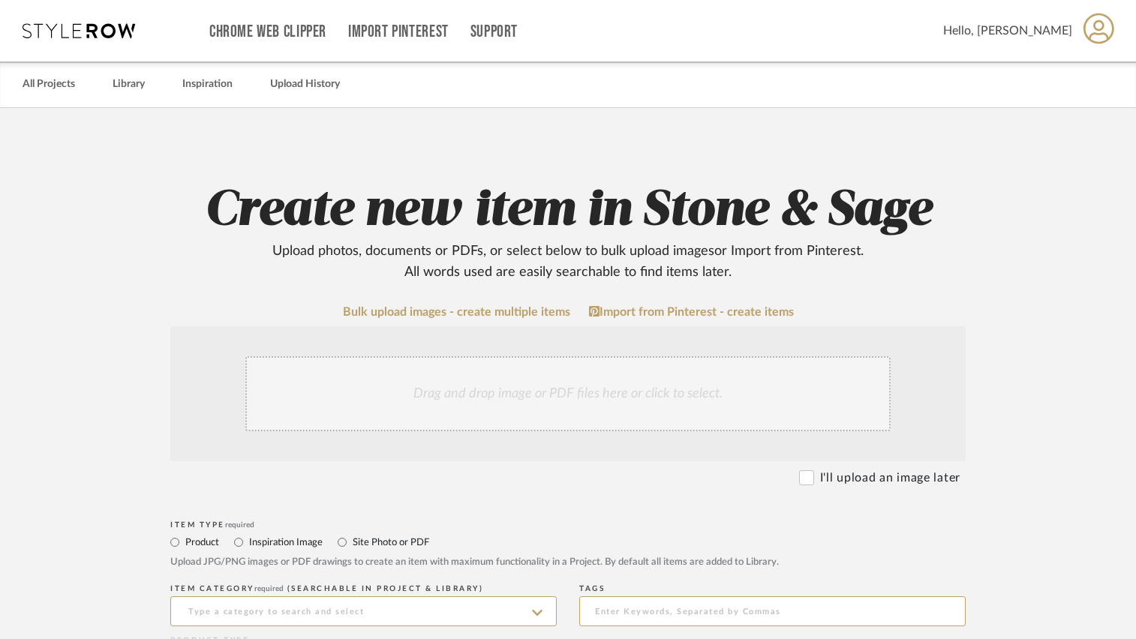
click at [630, 404] on div "Drag and drop image or PDF files here or click to select." at bounding box center [567, 393] width 645 height 75
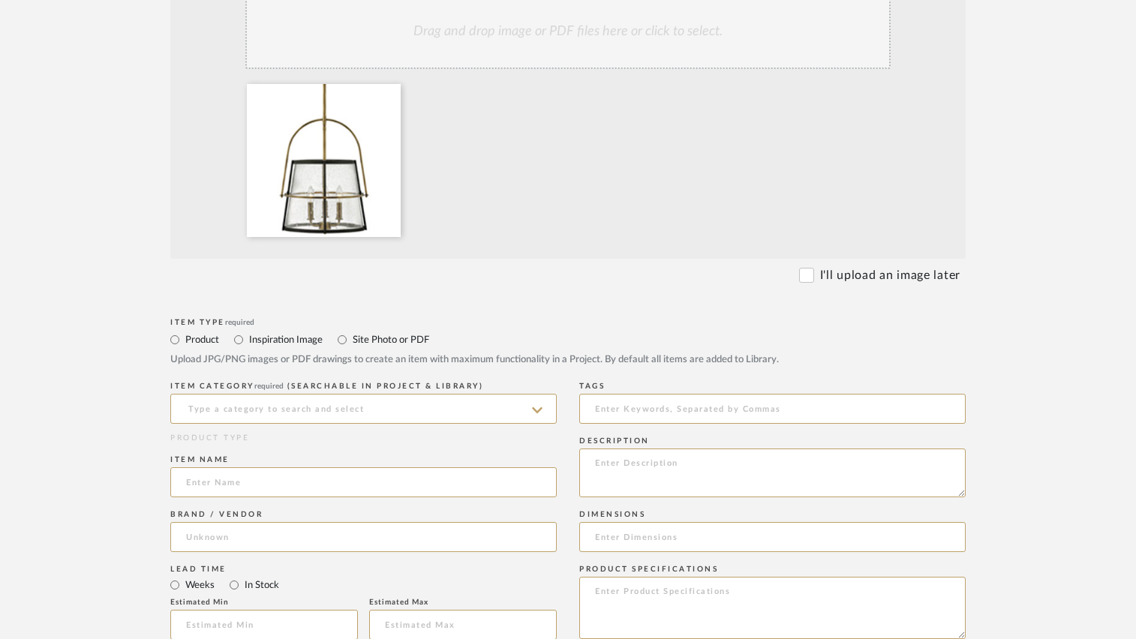
scroll to position [375, 0]
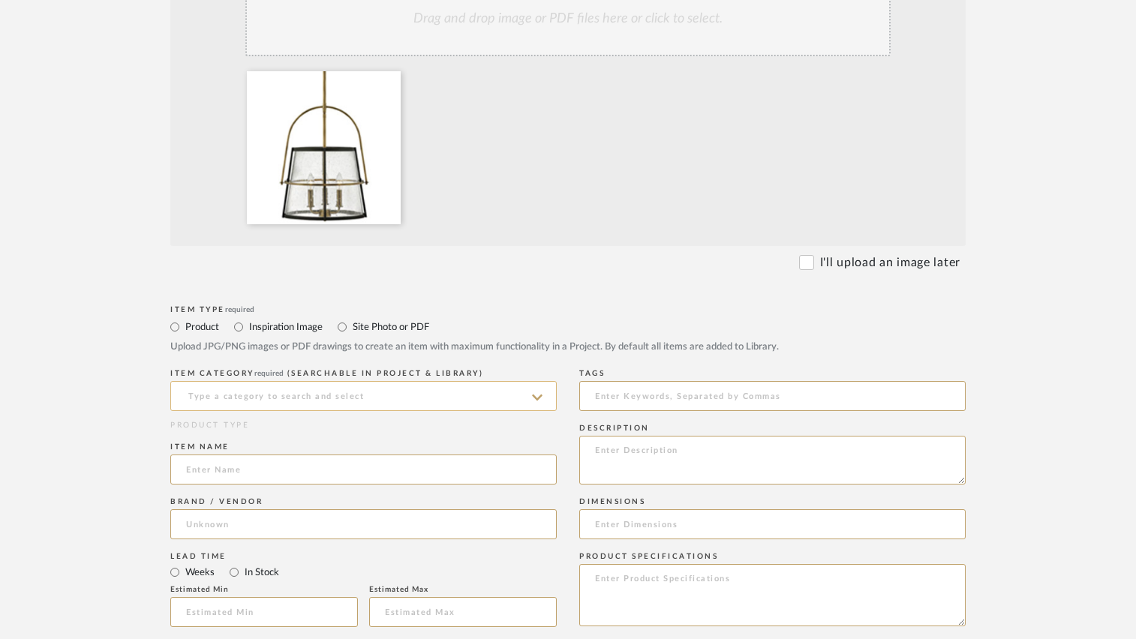
click at [300, 396] on input at bounding box center [363, 396] width 387 height 30
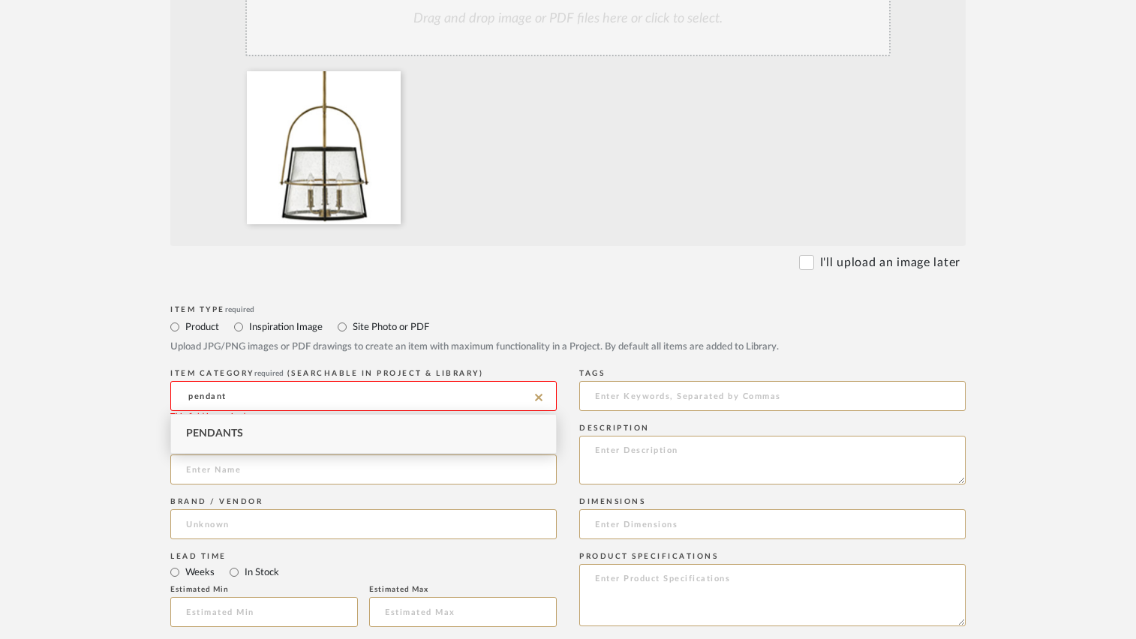
click at [279, 429] on div "Pendants" at bounding box center [363, 434] width 385 height 38
type input "Pendants"
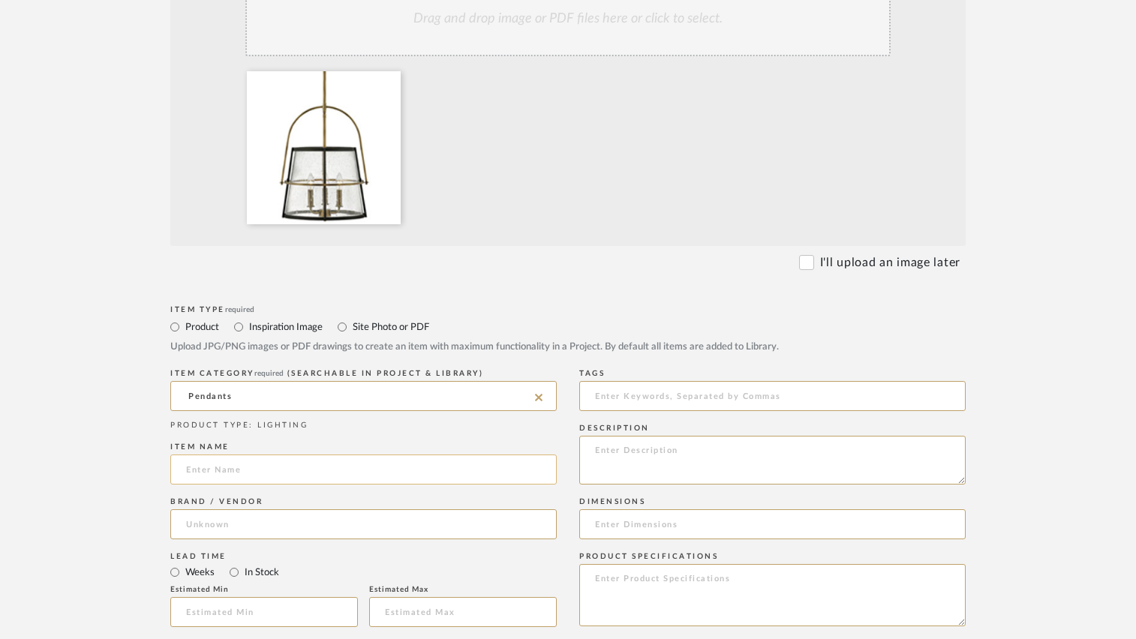
click at [266, 474] on input at bounding box center [363, 470] width 387 height 30
type input "H"
type input "Tournon Medium Pendant"
type input "[PERSON_NAME]"
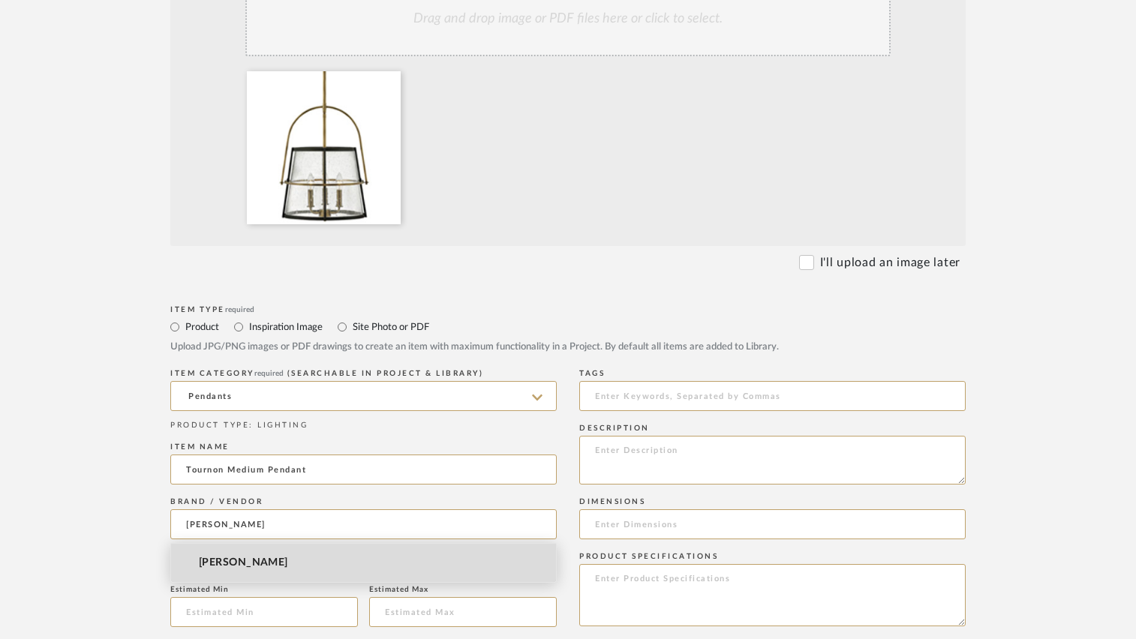
click at [234, 564] on span "[PERSON_NAME]" at bounding box center [243, 563] width 89 height 13
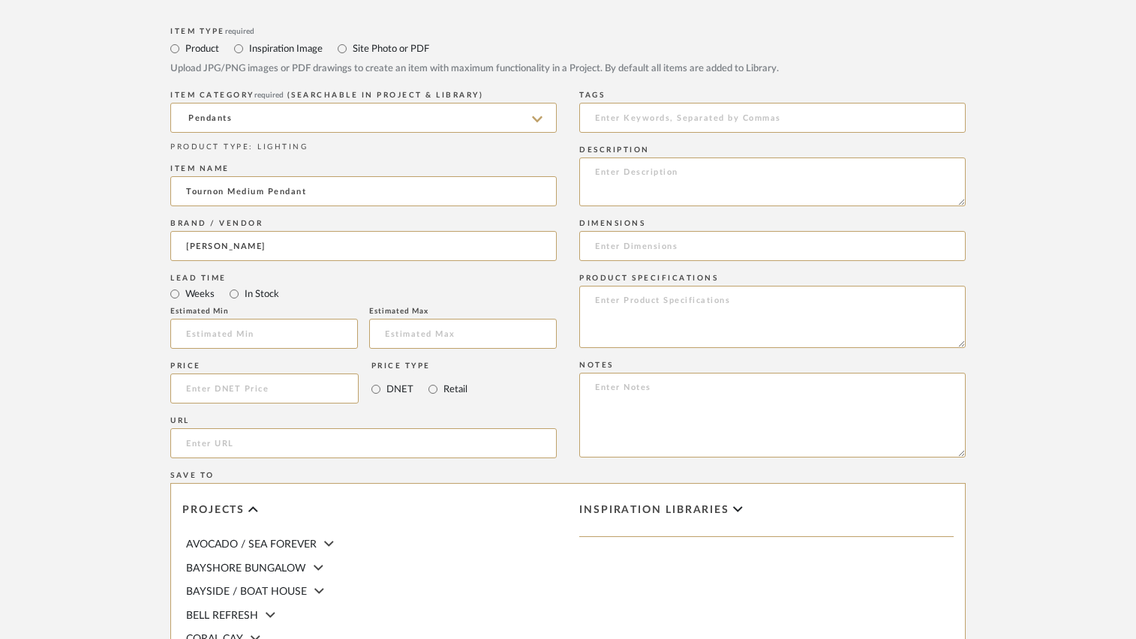
scroll to position [675, 0]
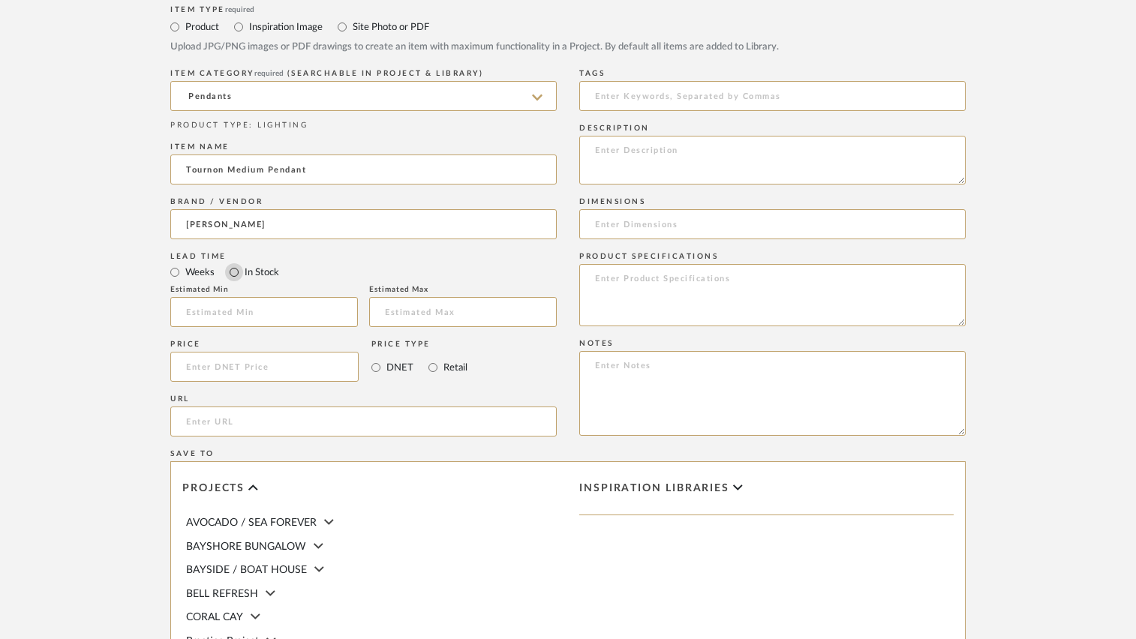
click at [231, 273] on input "In Stock" at bounding box center [234, 272] width 18 height 18
radio input "true"
click at [241, 370] on input at bounding box center [264, 367] width 188 height 30
type input "$659.68"
click at [92, 360] on form "Bulk upload images - create multiple items Import from Pinterest - create items…" at bounding box center [568, 254] width 956 height 1248
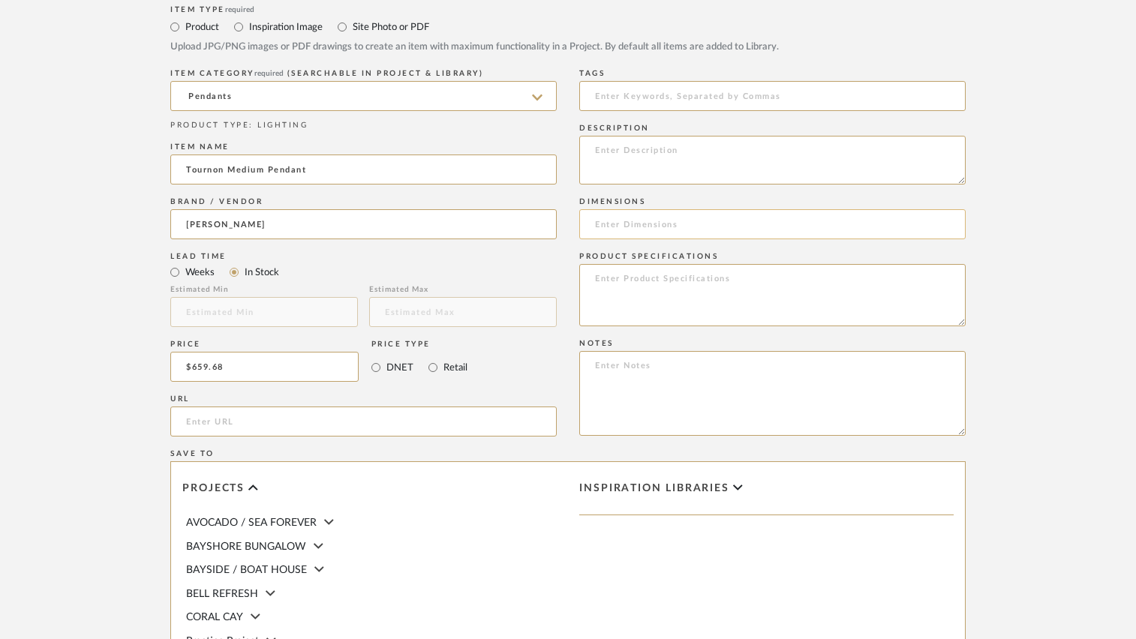
click at [636, 227] on input at bounding box center [772, 224] width 387 height 30
type input "15"D x 19"H"
click at [656, 297] on textarea at bounding box center [772, 295] width 387 height 62
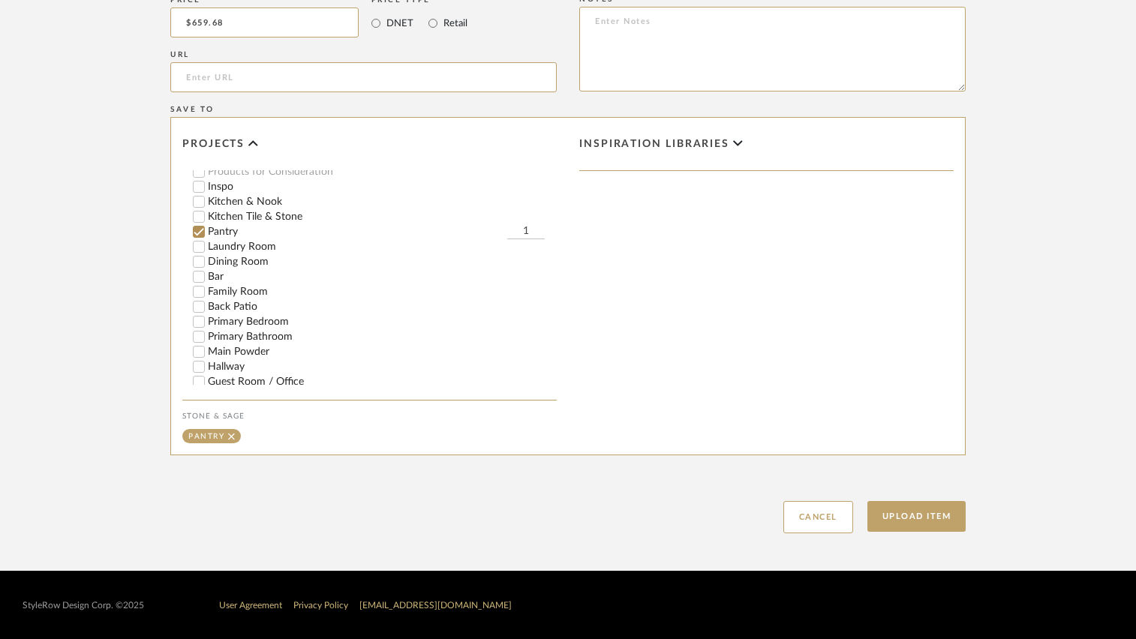
scroll to position [225, 0]
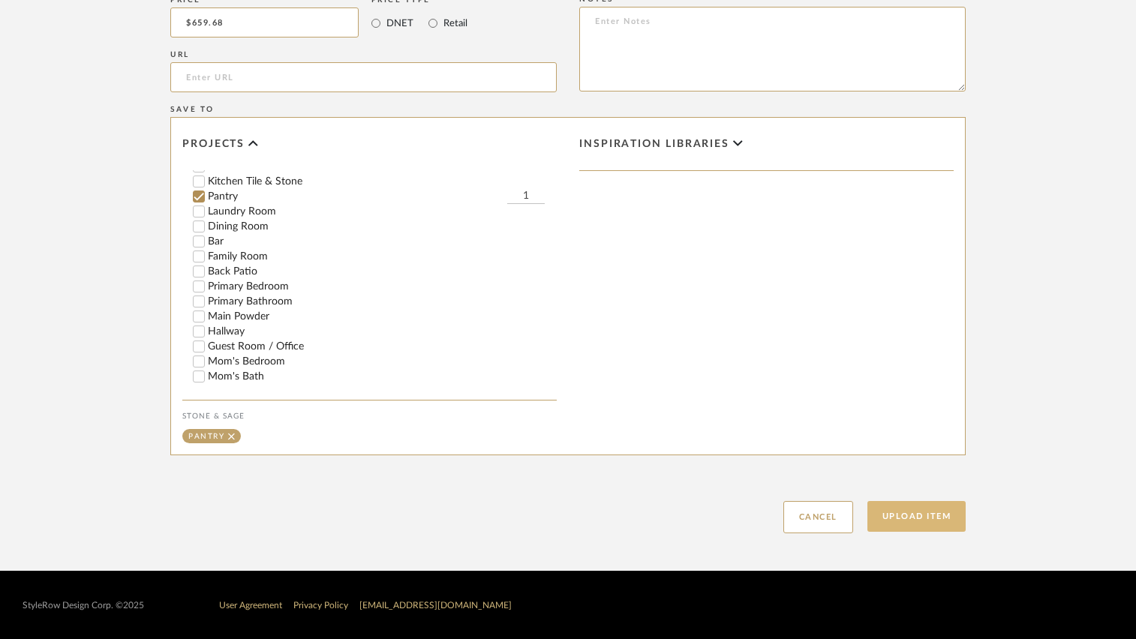
type textarea "Heritage Brass with Black Accents"
click at [903, 512] on button "Upload Item" at bounding box center [917, 516] width 99 height 31
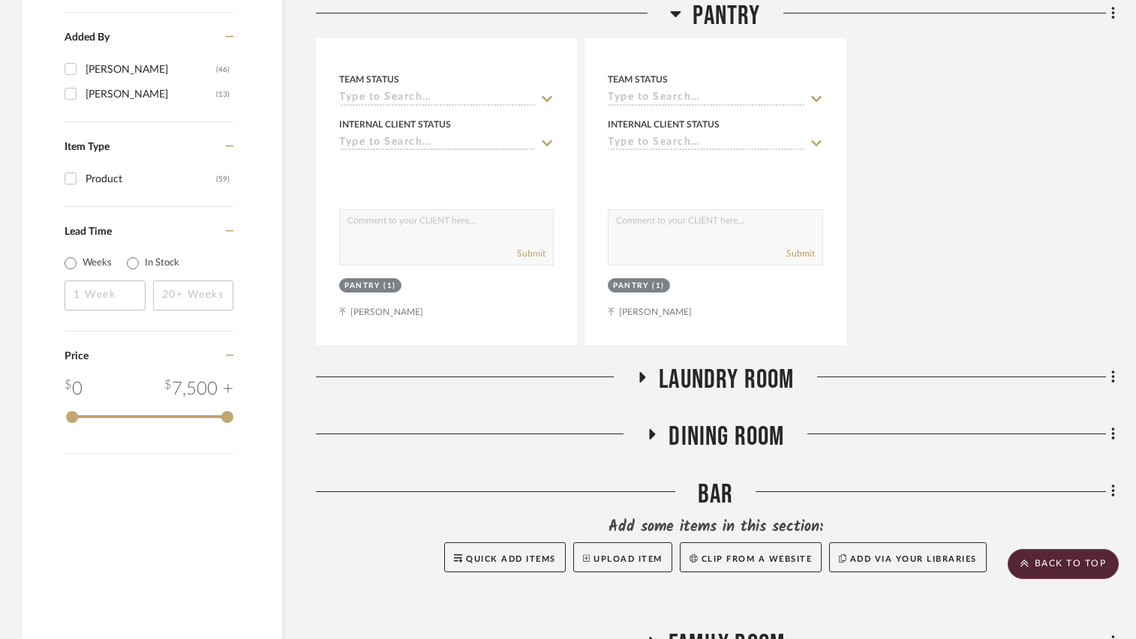
scroll to position [1695, 0]
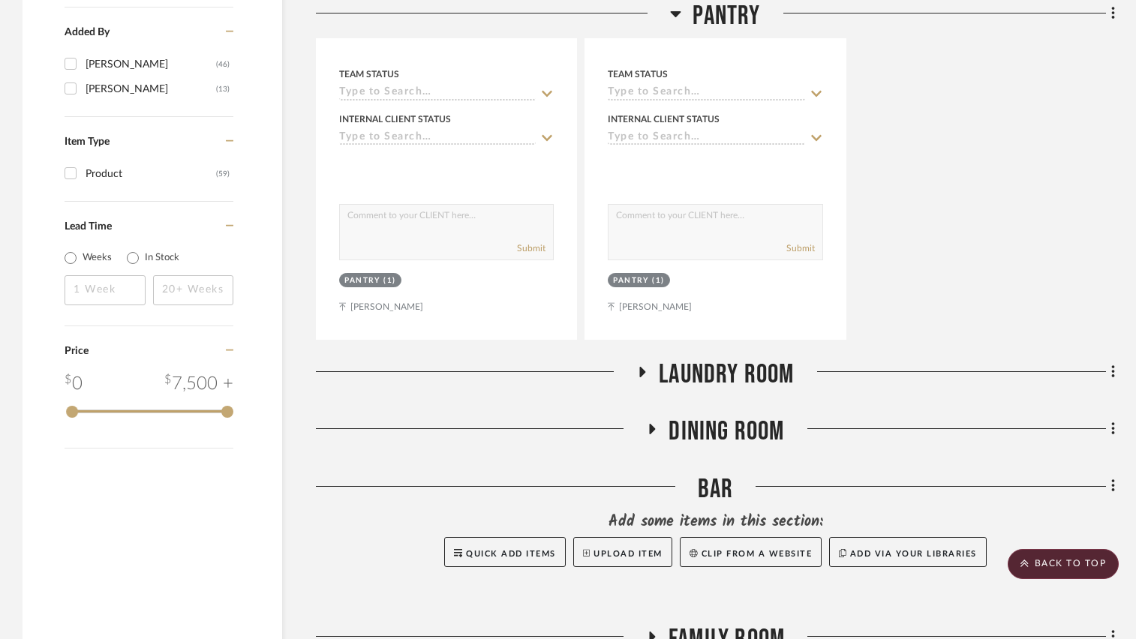
click at [642, 375] on icon at bounding box center [643, 372] width 6 height 11
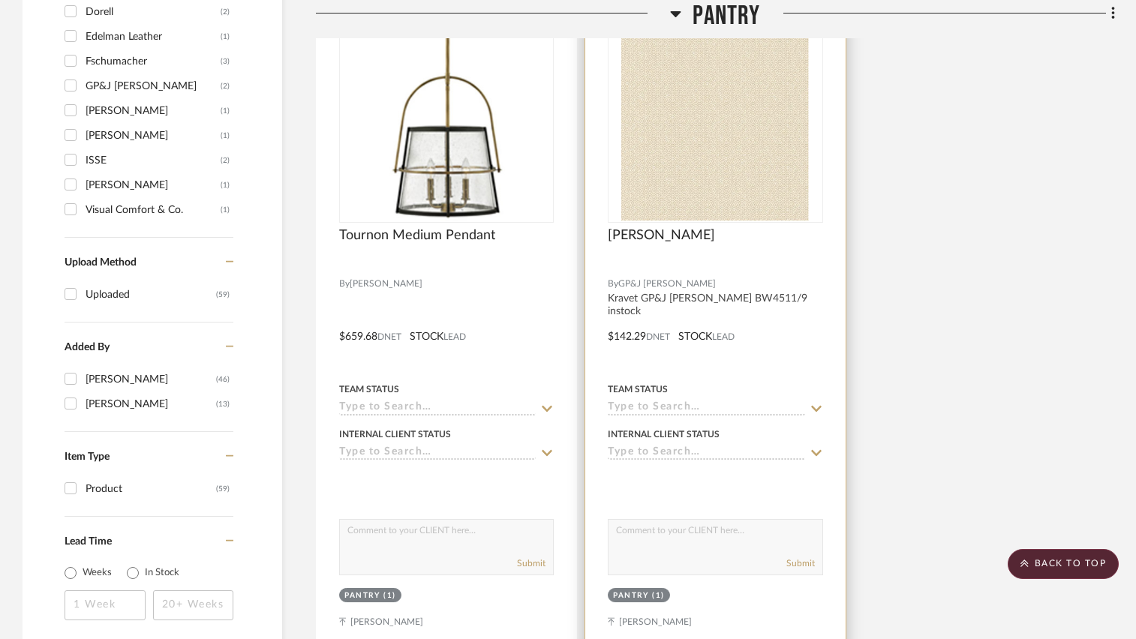
scroll to position [1319, 0]
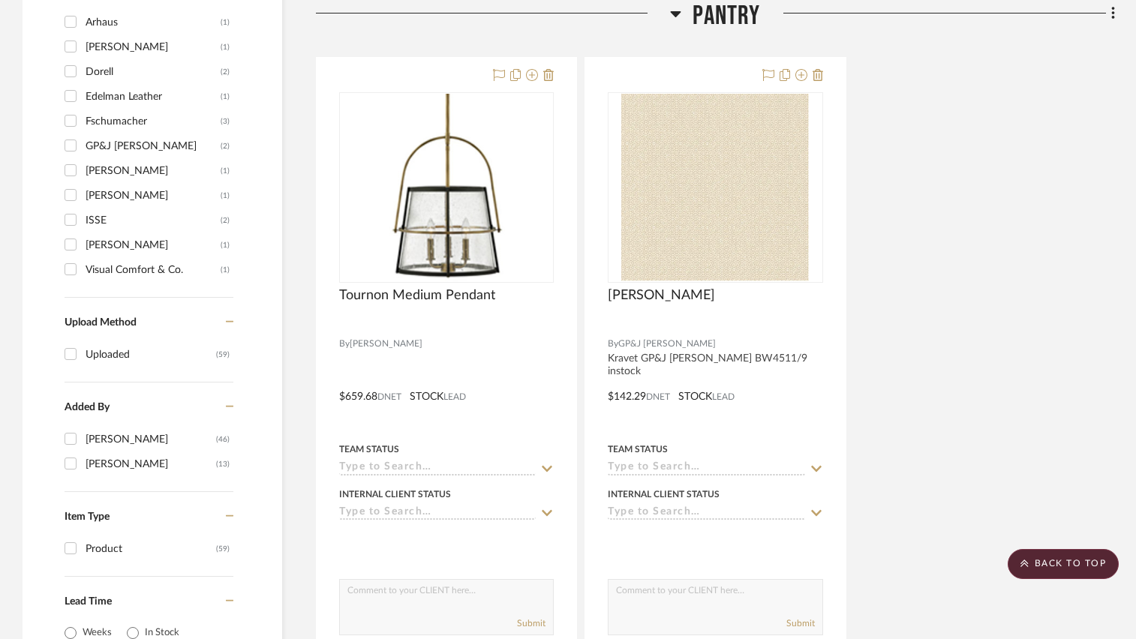
click at [677, 17] on icon at bounding box center [675, 14] width 11 height 18
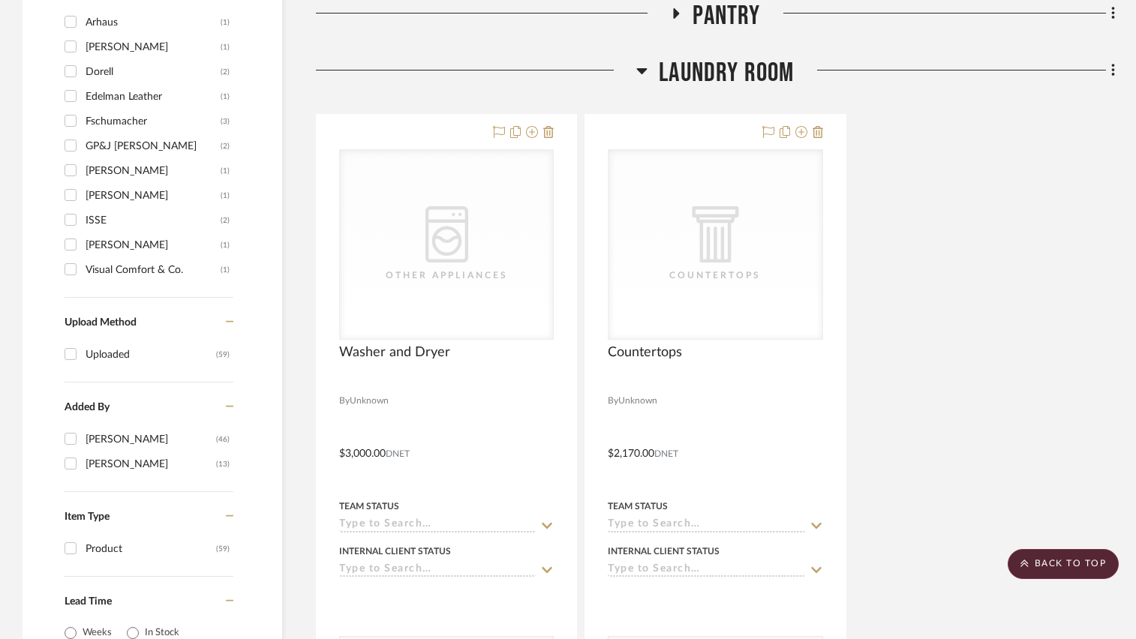
click at [641, 68] on icon at bounding box center [641, 71] width 11 height 18
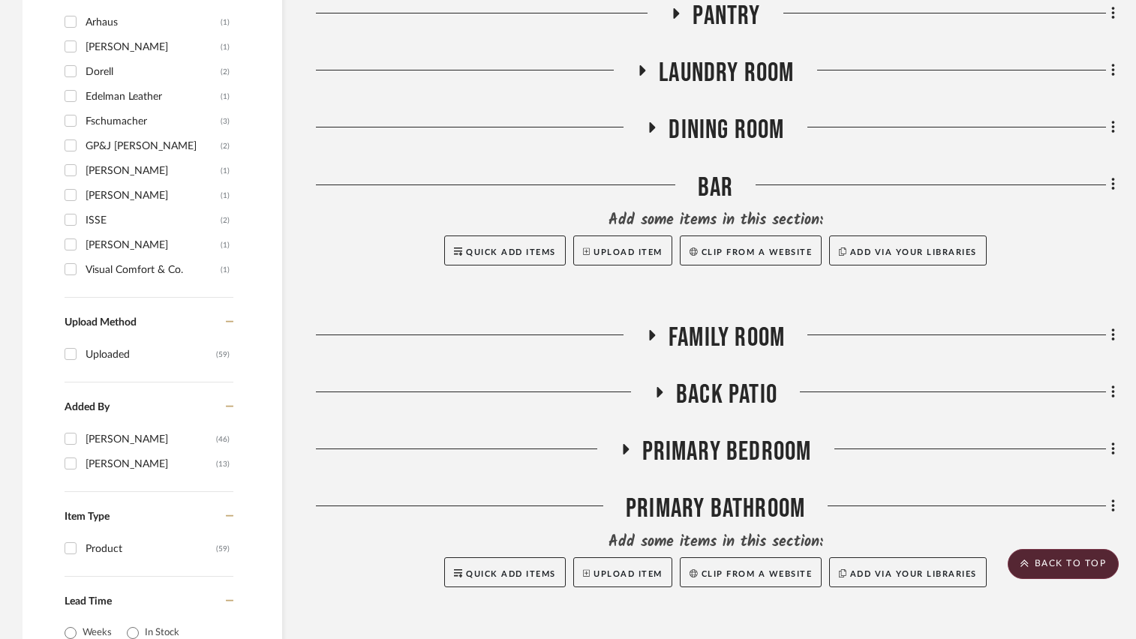
click at [653, 123] on icon at bounding box center [652, 127] width 18 height 11
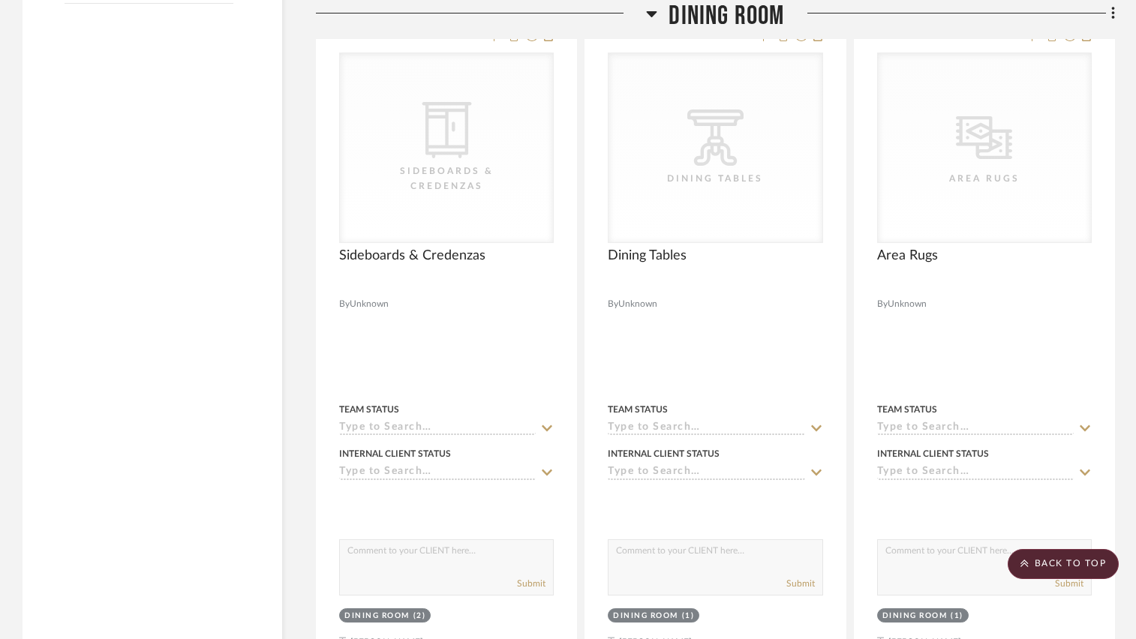
scroll to position [2145, 0]
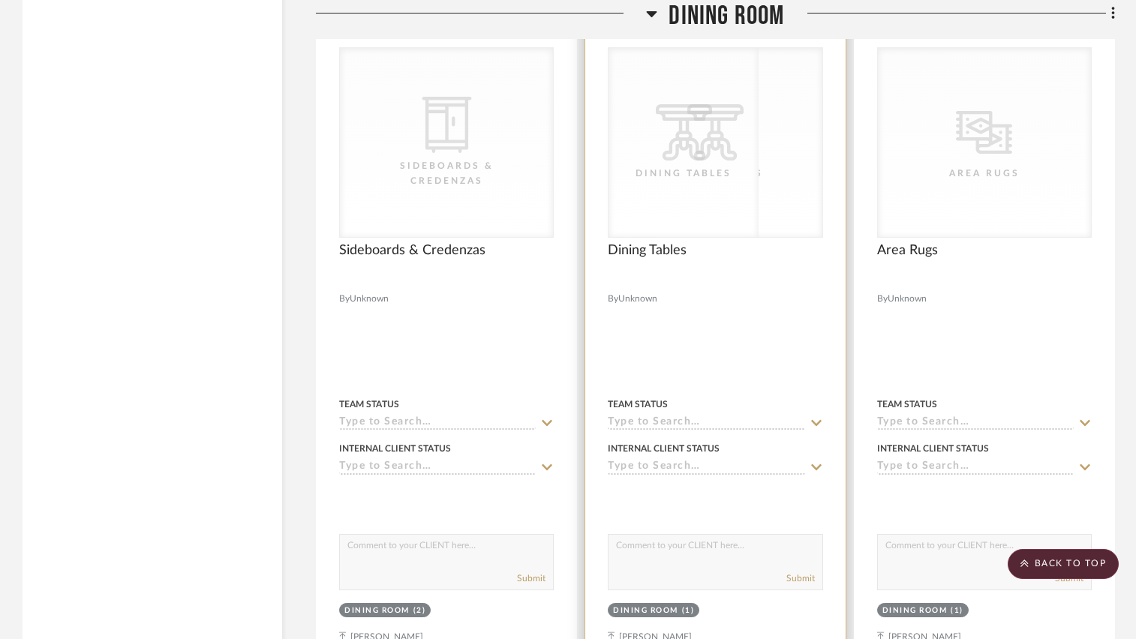
click at [769, 156] on div "CategoryIconTables Created with Sketch. Dining Tables" at bounding box center [715, 142] width 213 height 189
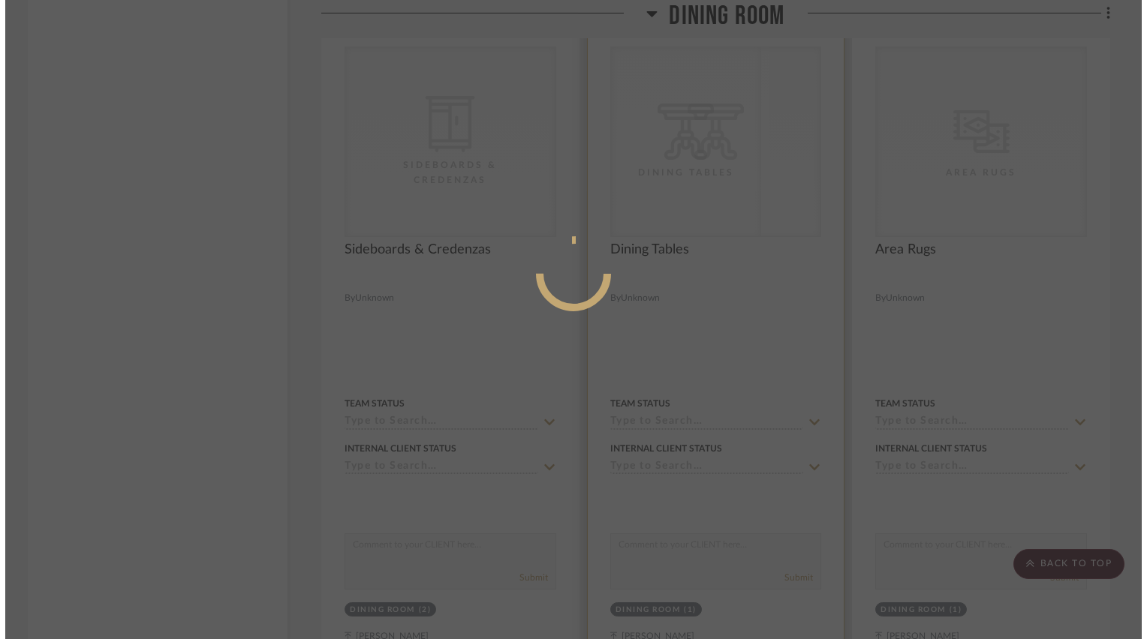
scroll to position [0, 0]
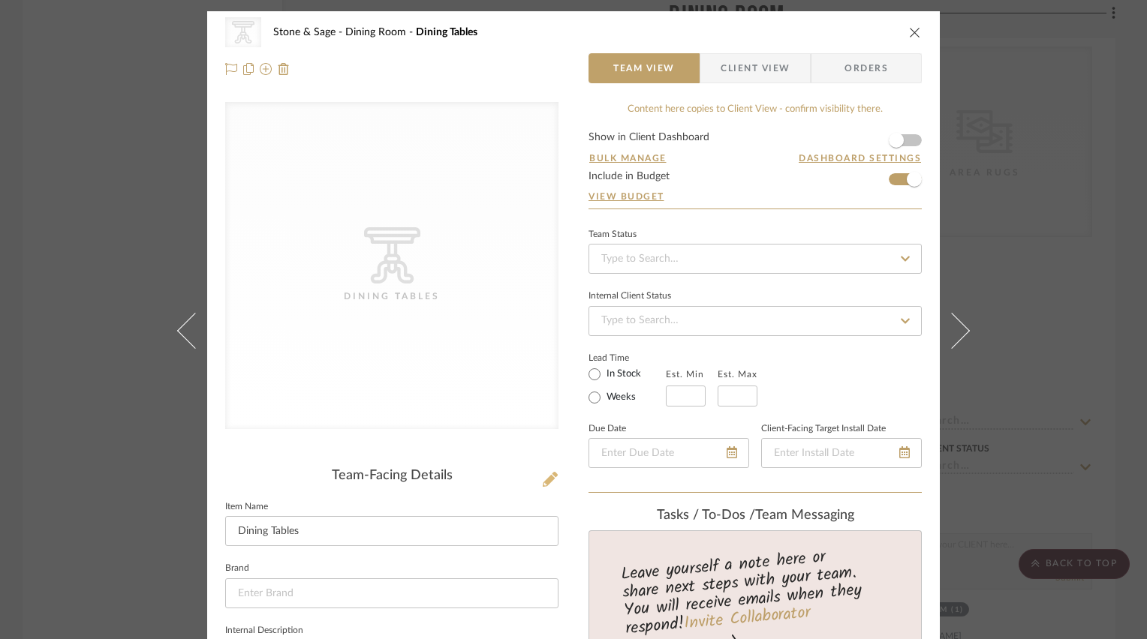
click at [545, 487] on button at bounding box center [550, 480] width 17 height 24
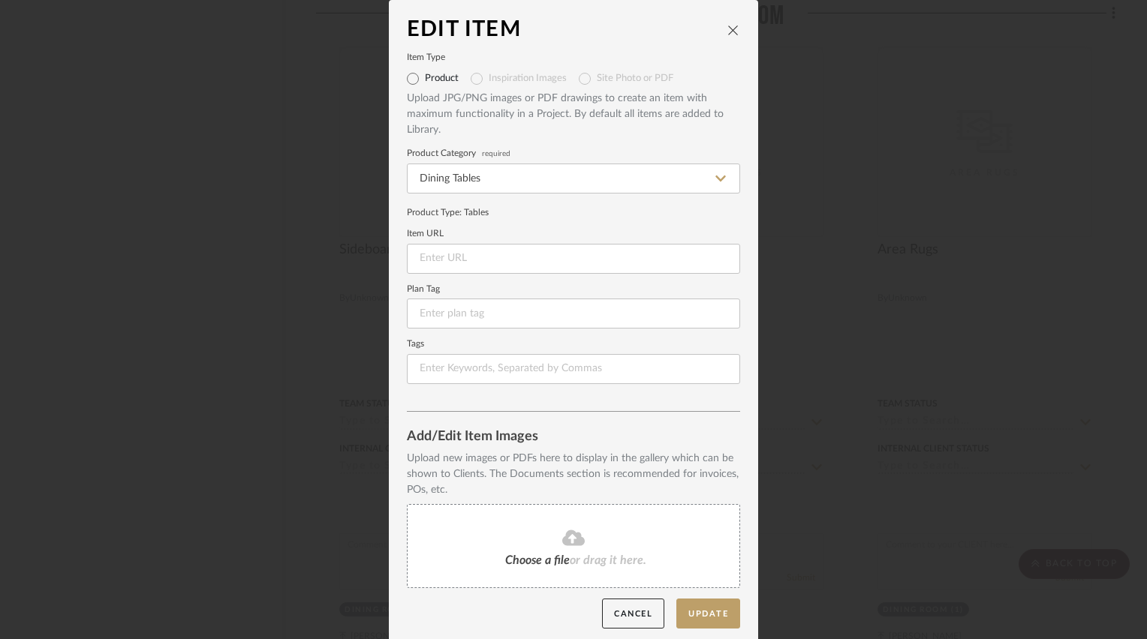
click at [527, 528] on div "Choose a file or drag it here." at bounding box center [573, 546] width 333 height 84
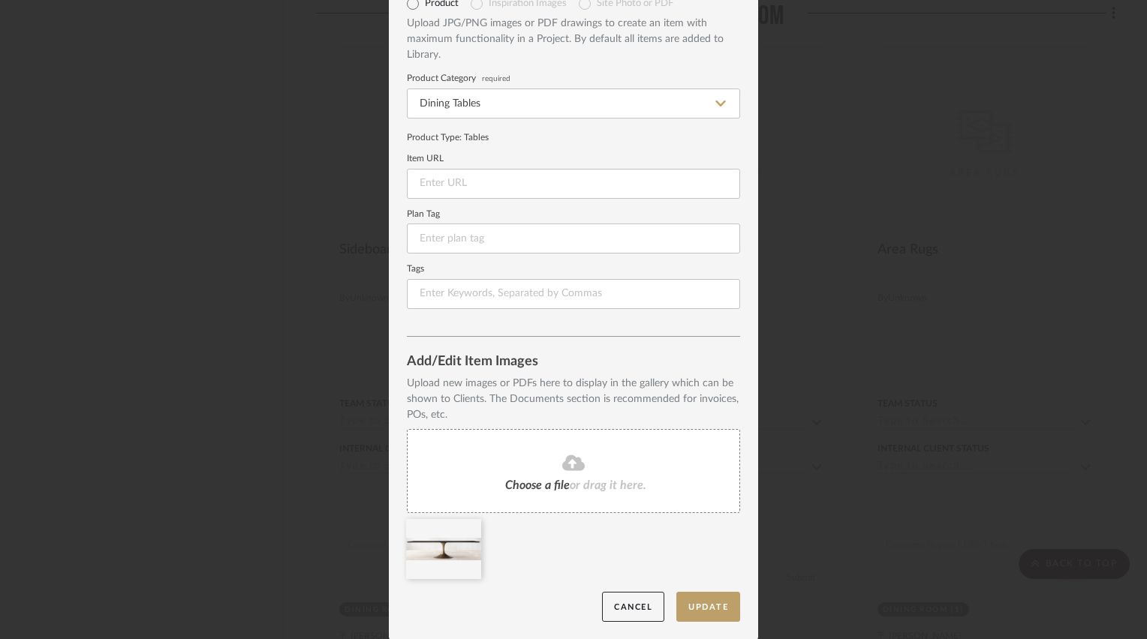
scroll to position [75, 0]
click at [684, 605] on button "Update" at bounding box center [708, 607] width 64 height 31
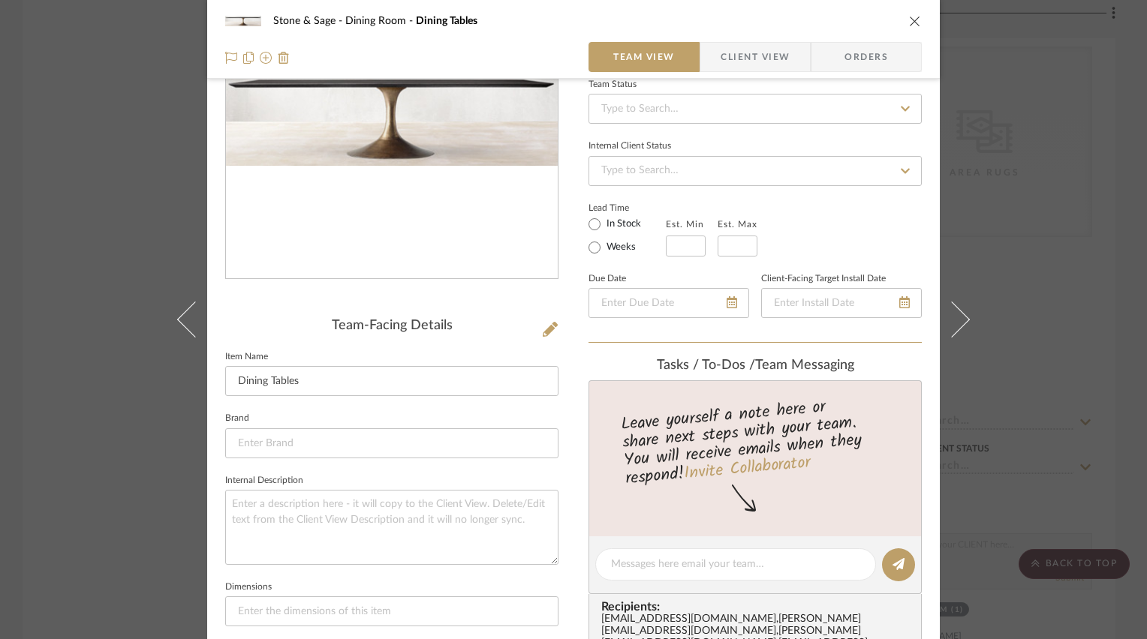
scroll to position [225, 0]
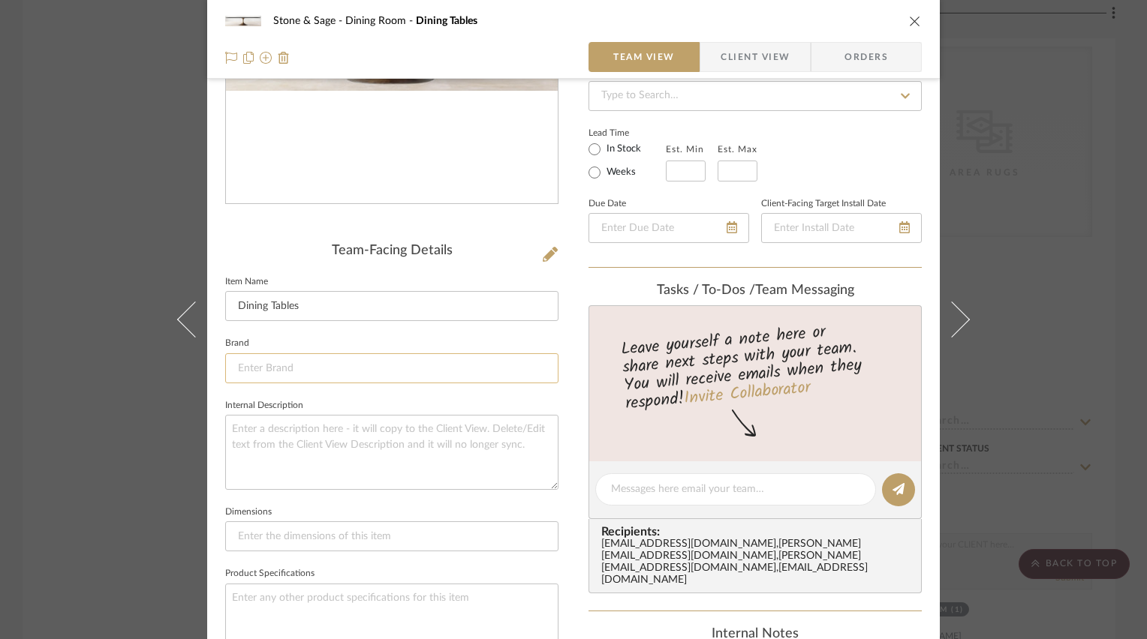
click at [285, 368] on input at bounding box center [391, 368] width 333 height 30
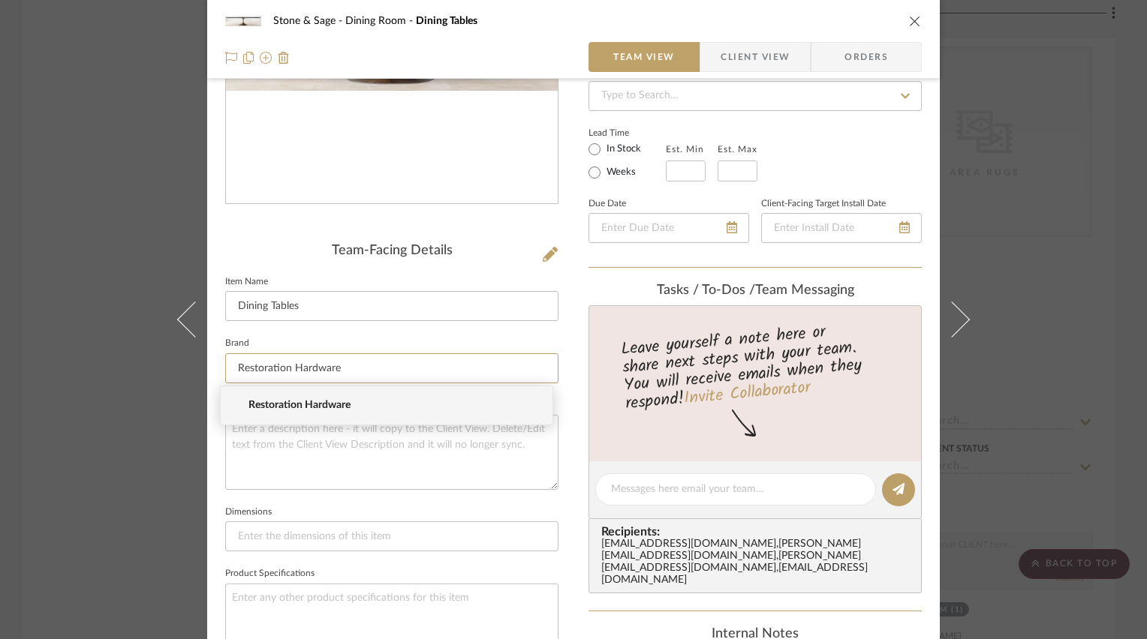
type input "Restoration Hardware"
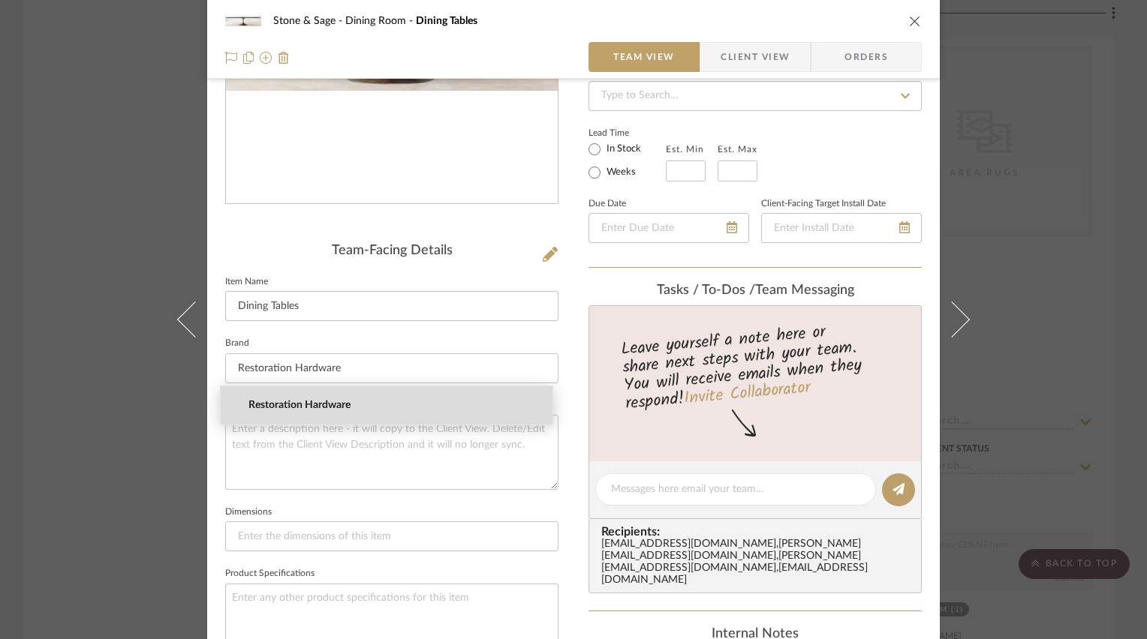
click at [288, 402] on span "Restoration Hardware" at bounding box center [392, 405] width 288 height 13
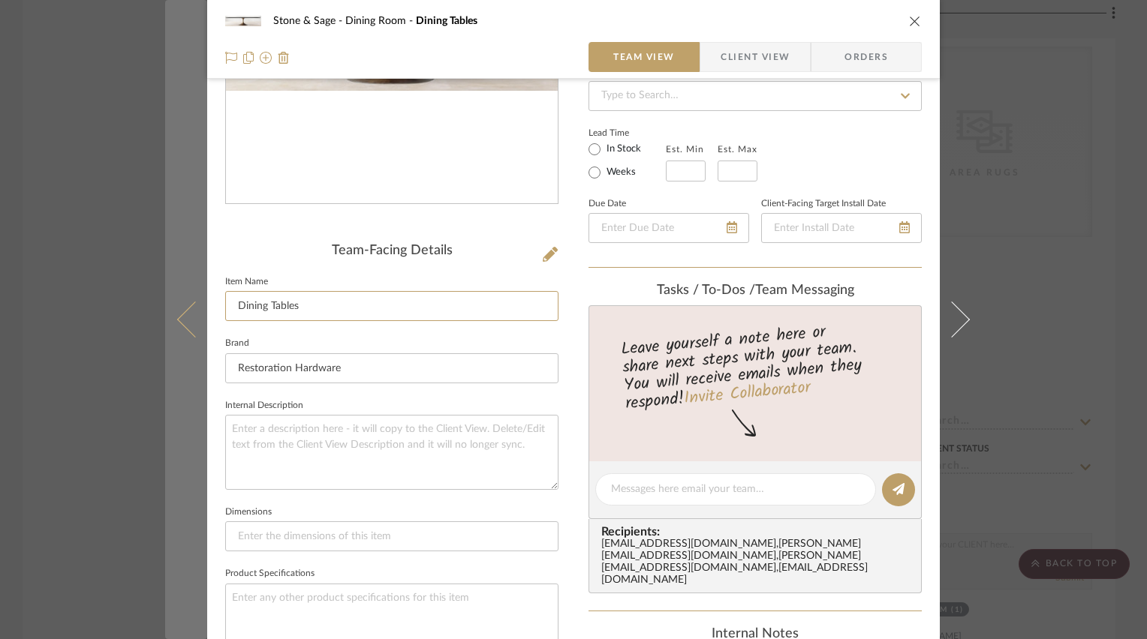
drag, startPoint x: 312, startPoint y: 308, endPoint x: 161, endPoint y: 303, distance: 151.7
click at [182, 304] on mat-dialog-content "Stone & Sage Dining Room Dining Tables Team View Client View Orders Team-Facing…" at bounding box center [573, 477] width 817 height 1383
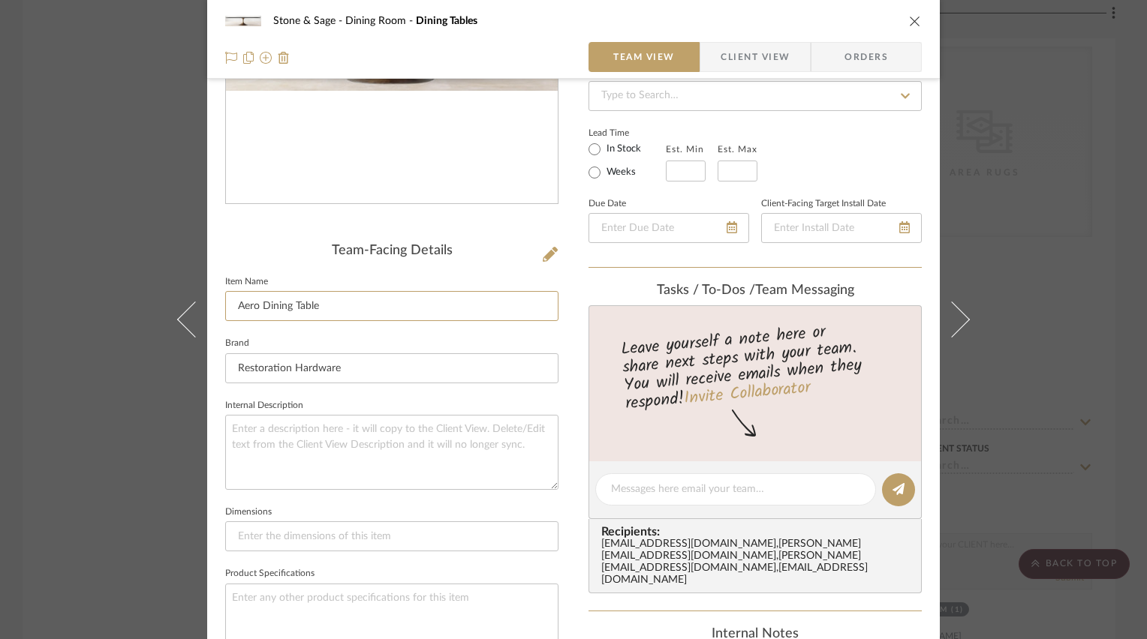
type input "Aero Dining Table"
type input "120"L x"
type input "120"L x 46"W x 29.5"H"
click at [433, 606] on textarea at bounding box center [391, 621] width 333 height 74
type textarea "Black Oak with Antiqued Brass Base"
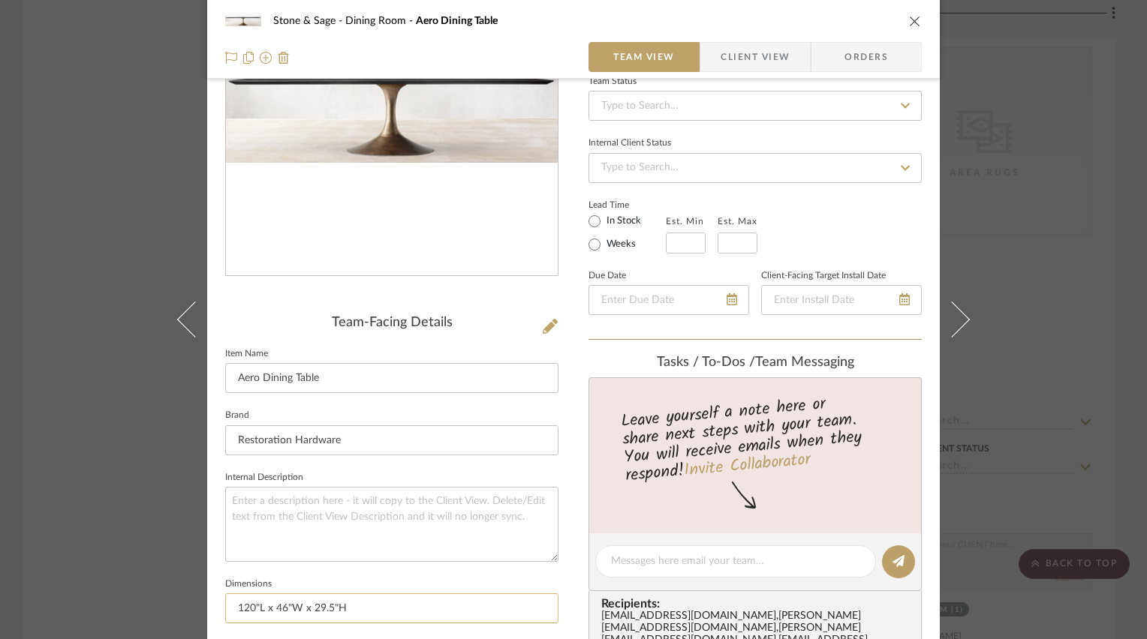
scroll to position [150, 0]
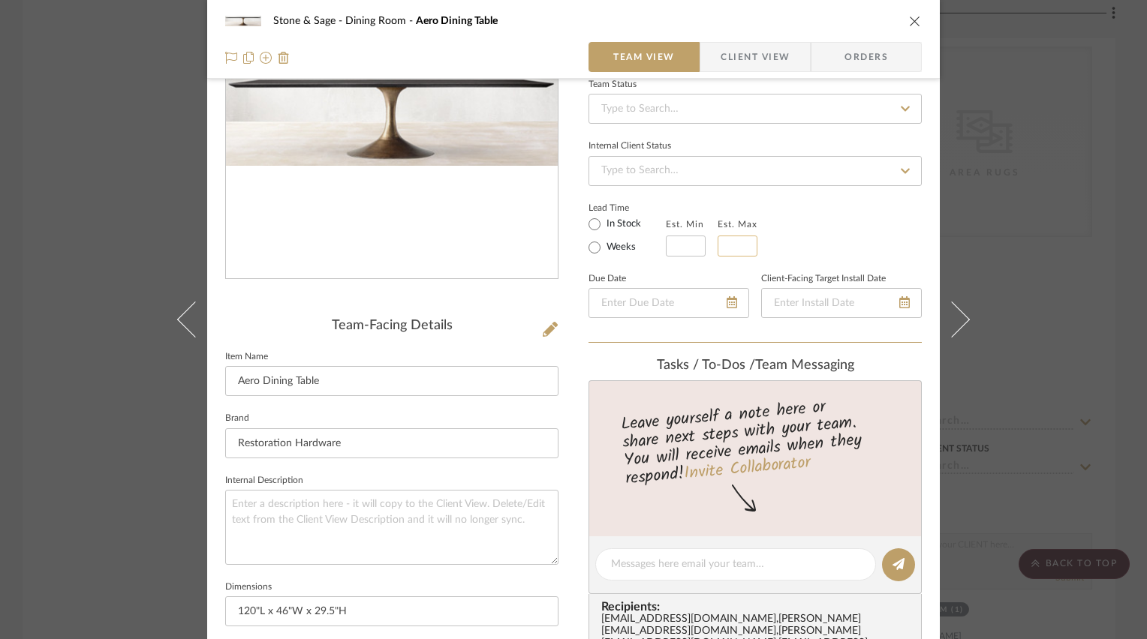
click at [725, 236] on input "text" at bounding box center [738, 246] width 40 height 21
type input "12"
click at [827, 232] on div "Lead Time In Stock Weeks Est. Min Est. Max 12" at bounding box center [754, 227] width 333 height 59
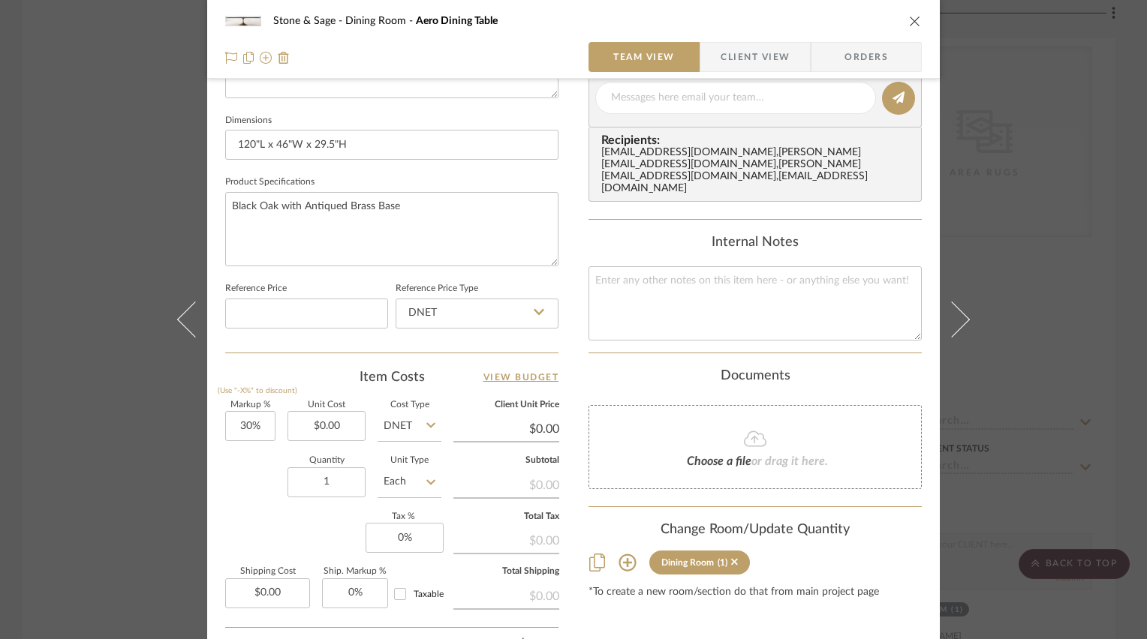
scroll to position [675, 0]
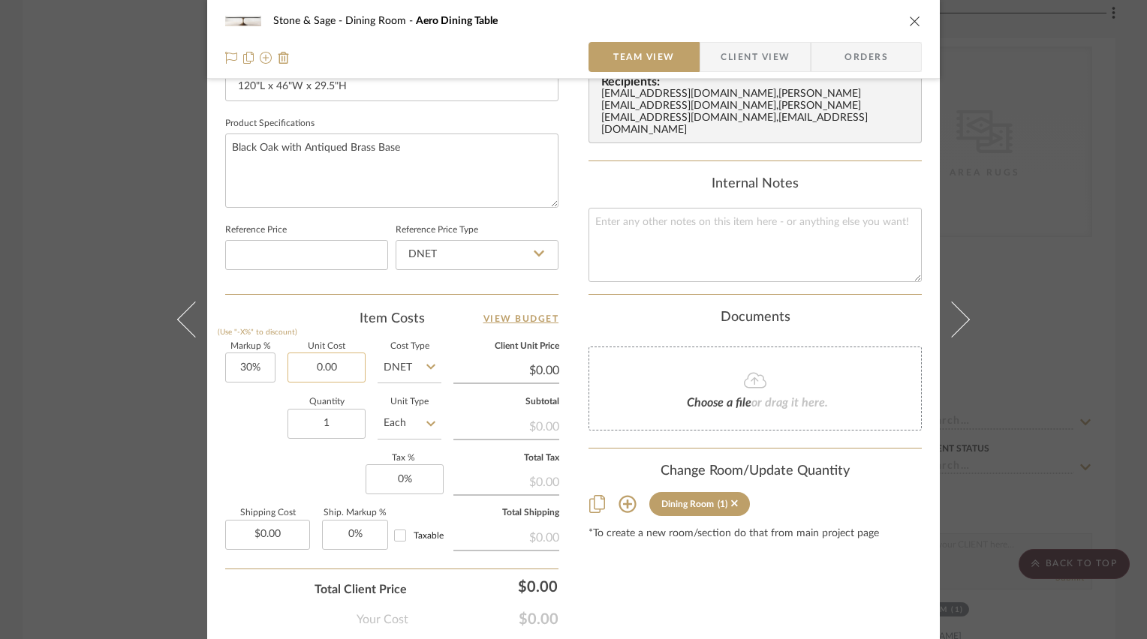
click at [327, 361] on input "0.00" at bounding box center [326, 368] width 78 height 30
type input "$5,295.00"
click at [234, 437] on div "Quantity 1 Unit Type Each" at bounding box center [333, 425] width 216 height 53
type input "$6,883.50"
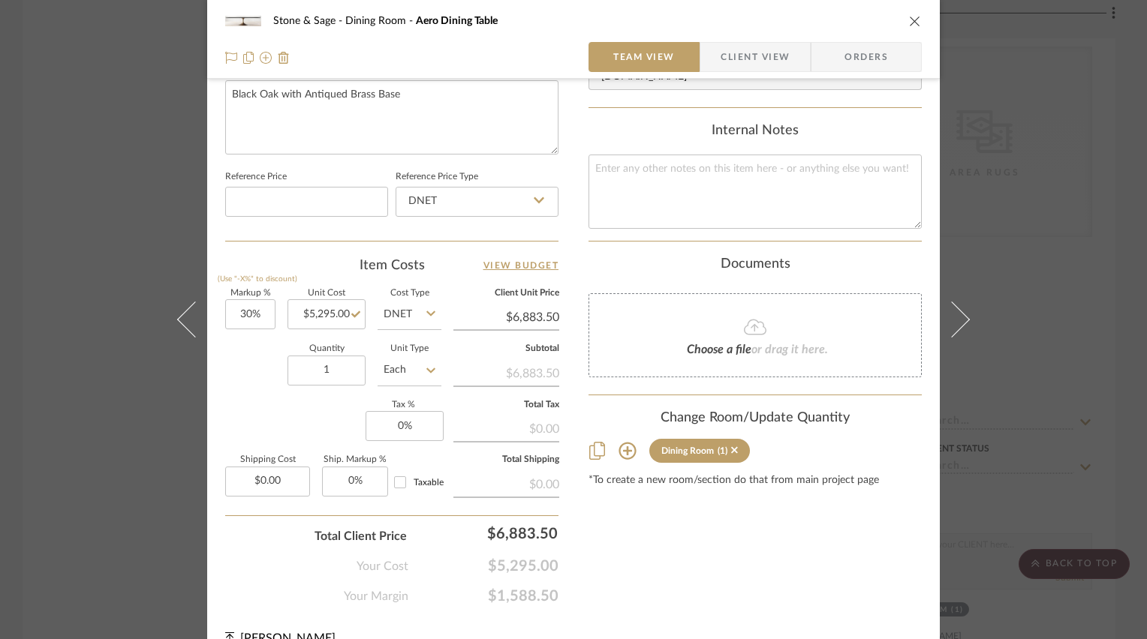
scroll to position [751, 0]
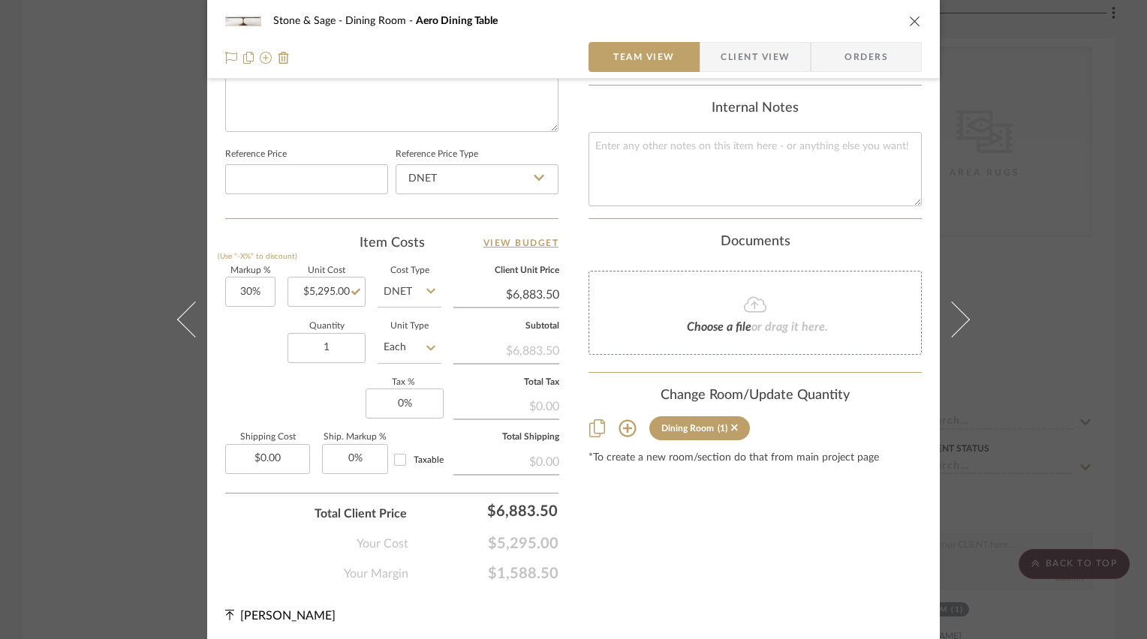
click at [910, 20] on icon "close" at bounding box center [915, 21] width 12 height 12
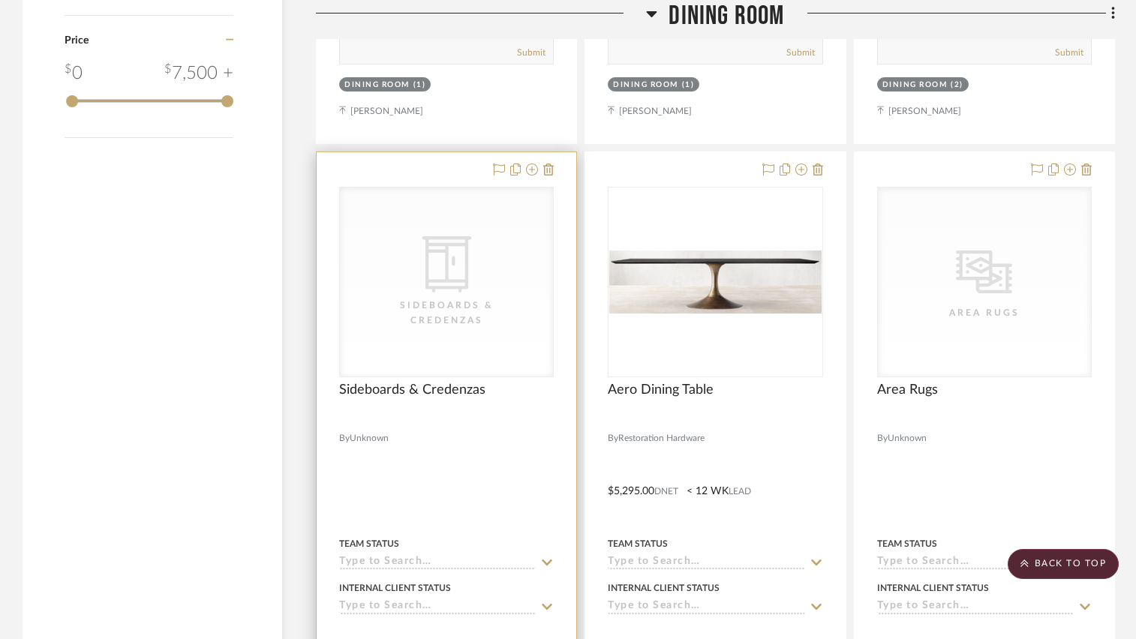
scroll to position [1995, 0]
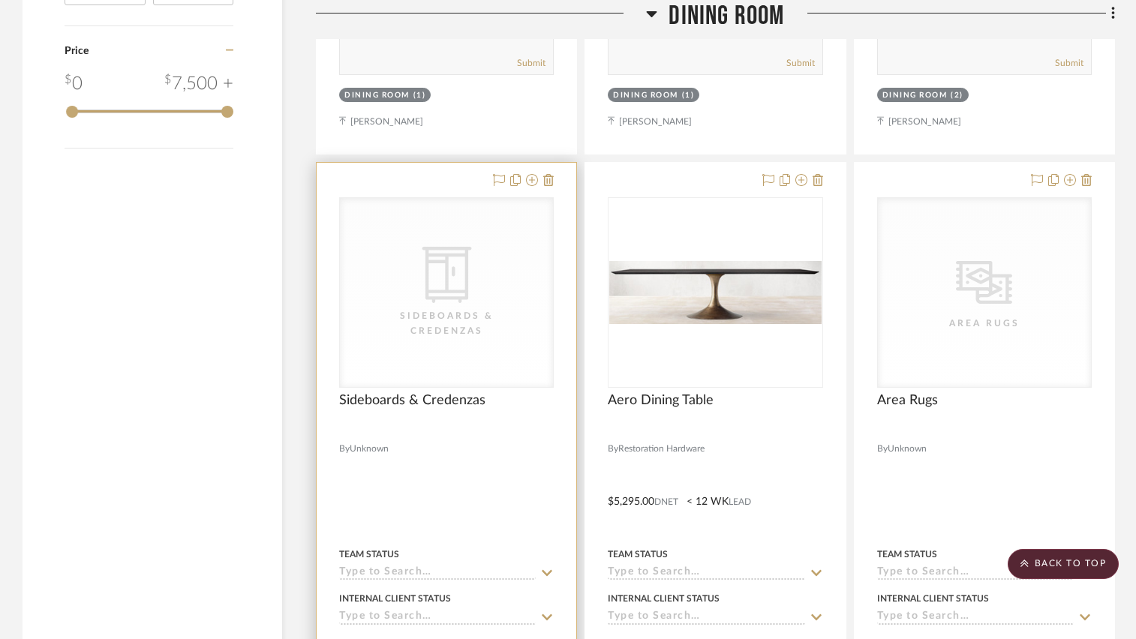
click at [423, 317] on div "Sideboards & Credenzas" at bounding box center [447, 323] width 150 height 30
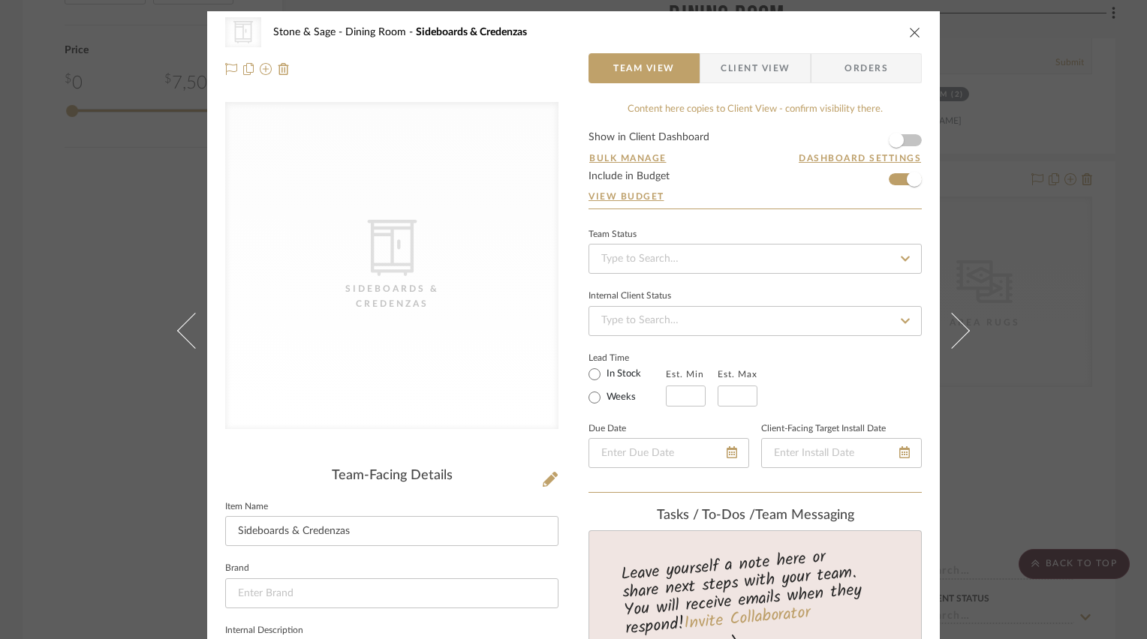
click at [535, 471] on div "Team-Facing Details" at bounding box center [391, 476] width 333 height 17
click at [543, 479] on icon at bounding box center [550, 479] width 15 height 15
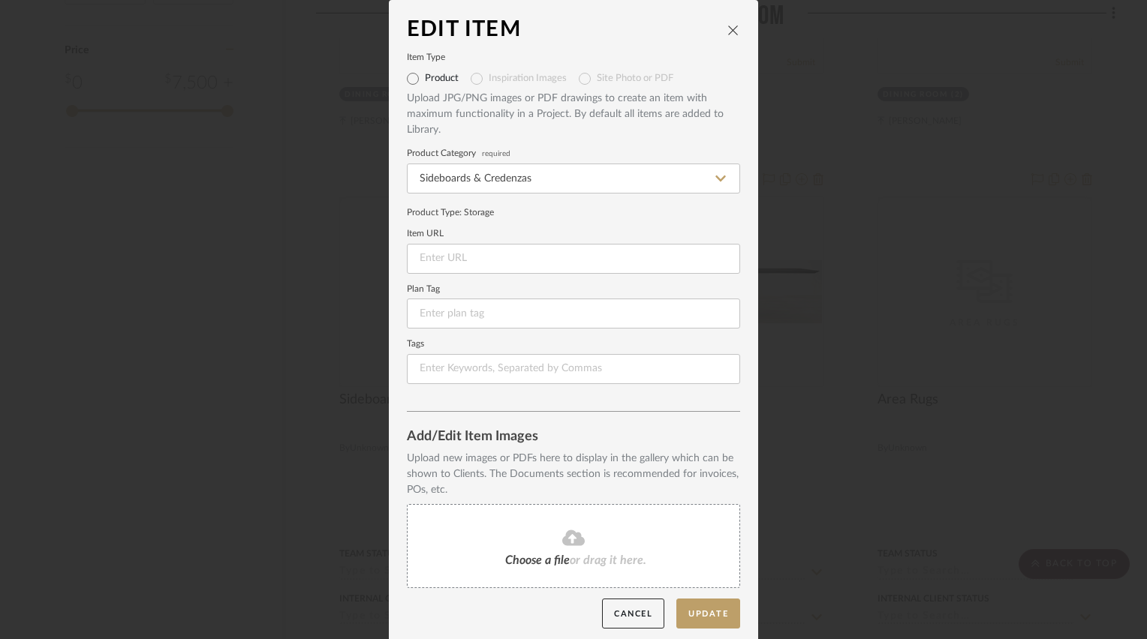
click at [574, 543] on icon at bounding box center [573, 538] width 23 height 16
click at [630, 543] on fa-icon at bounding box center [573, 539] width 137 height 20
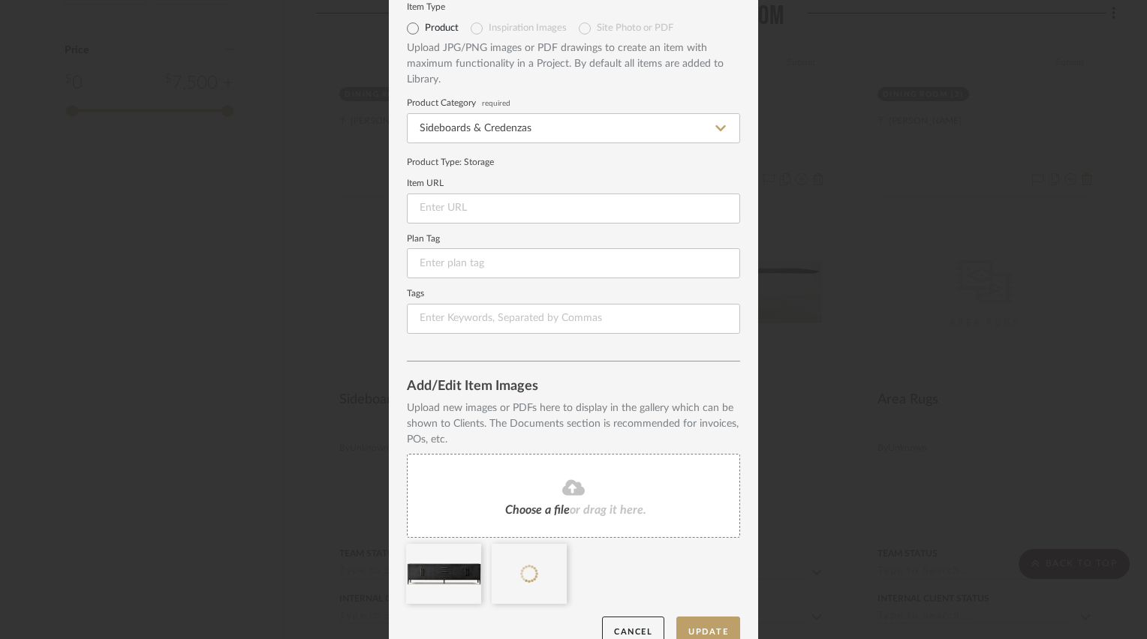
scroll to position [75, 0]
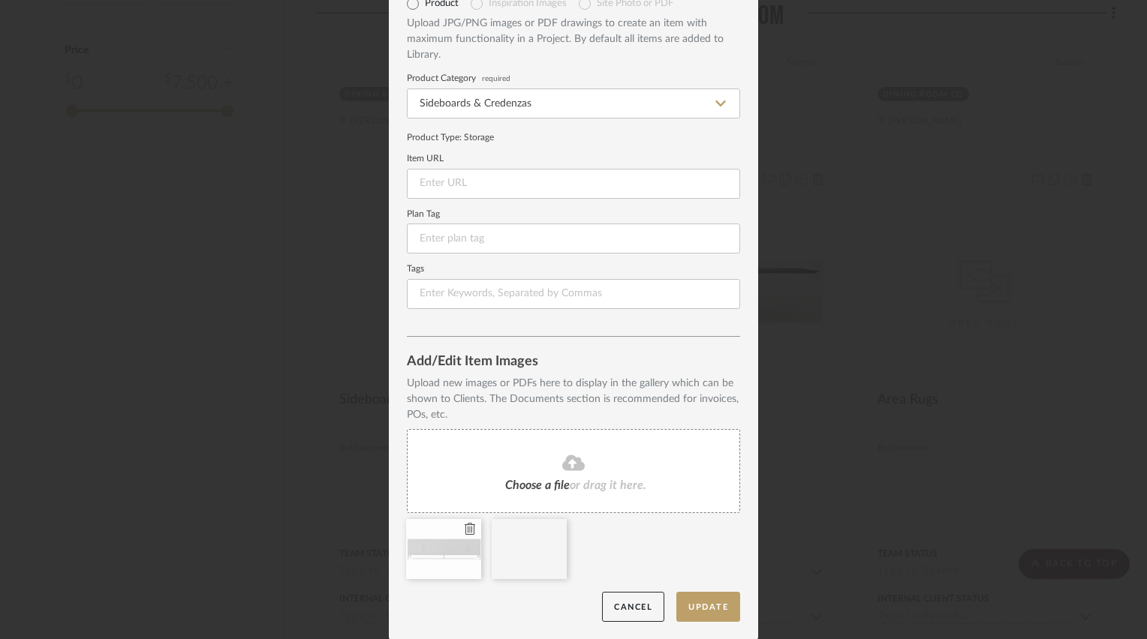
click at [465, 528] on icon at bounding box center [470, 529] width 11 height 12
click at [690, 609] on button "Update" at bounding box center [708, 607] width 64 height 31
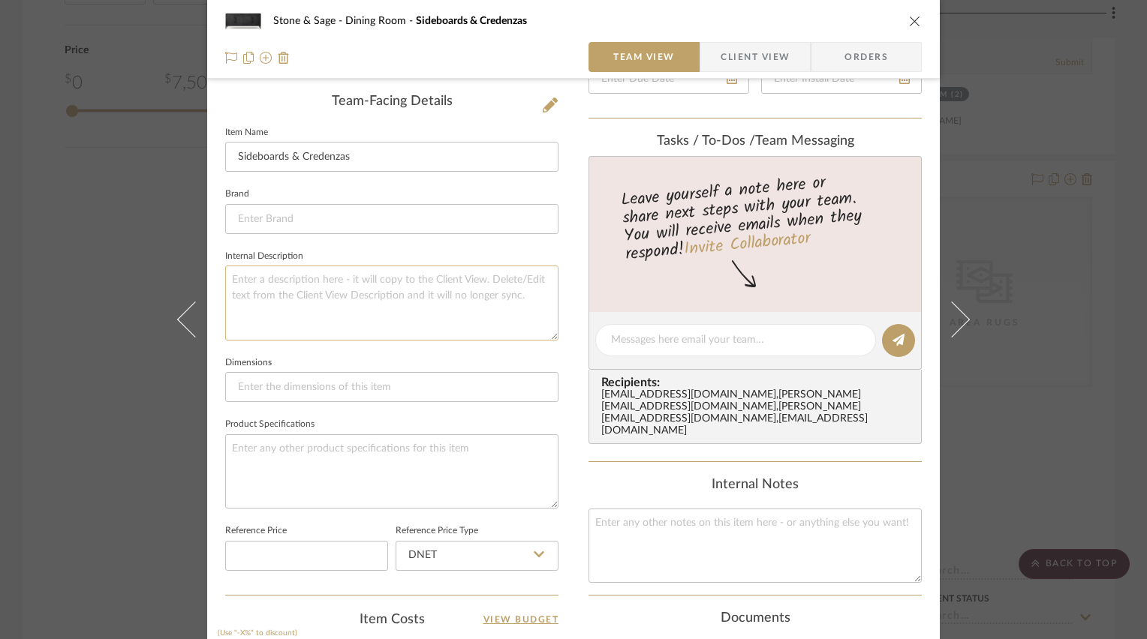
scroll to position [375, 0]
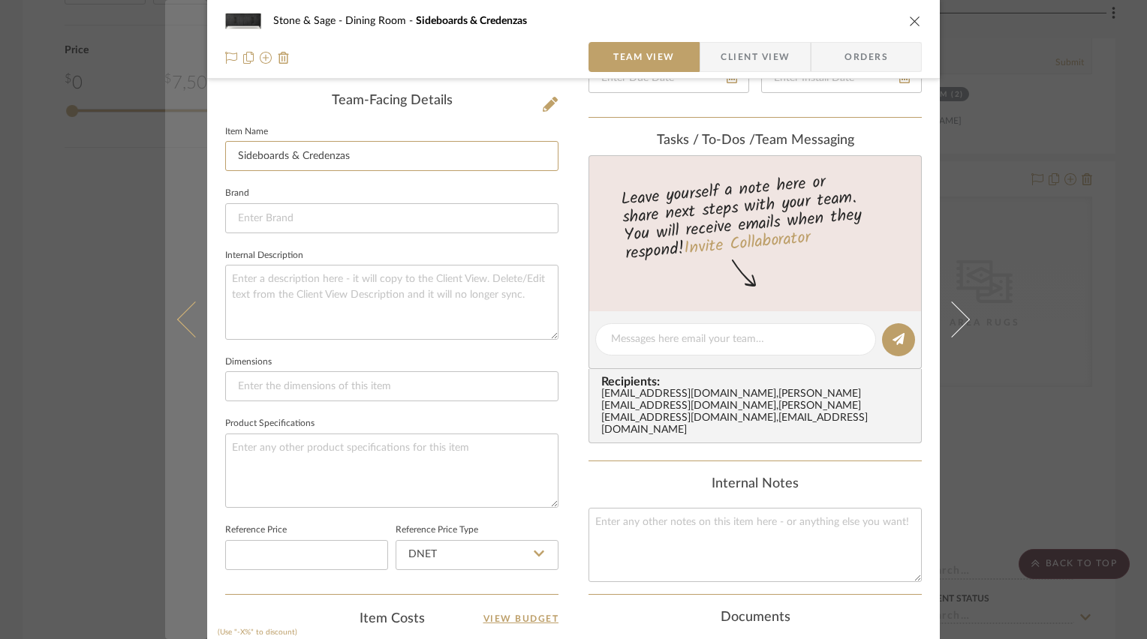
drag, startPoint x: 367, startPoint y: 155, endPoint x: 193, endPoint y: 136, distance: 175.2
click at [193, 136] on mat-dialog-content "Stone & Sage Dining Room Sideboards & Credenzas Team View Client View Orders Te…" at bounding box center [573, 327] width 817 height 1383
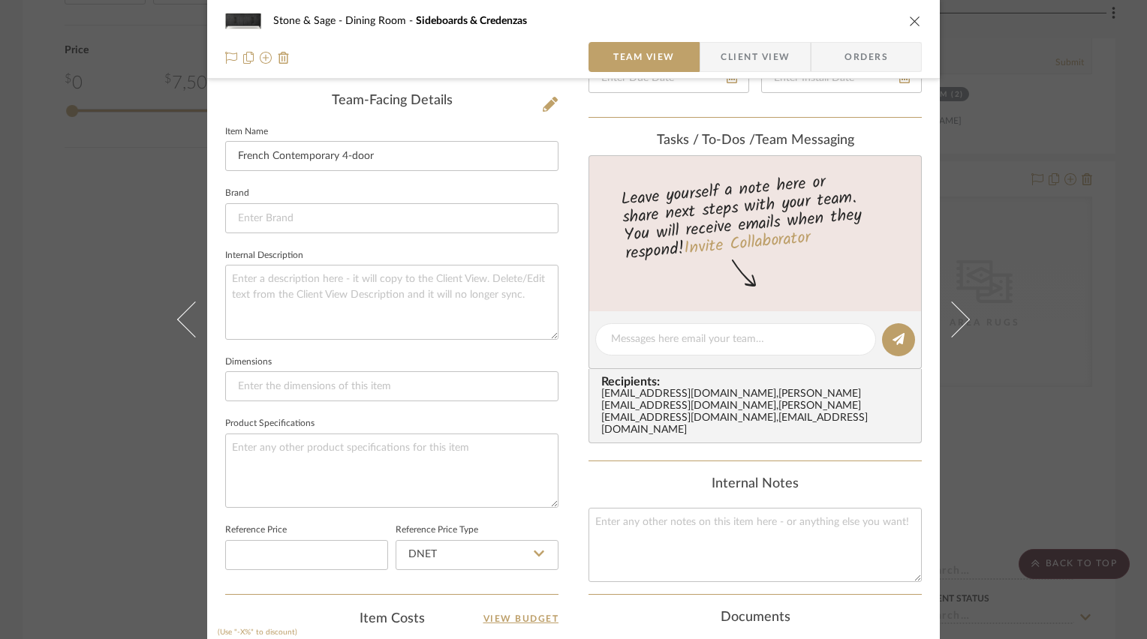
type input "French Contemporary 4-door"
type input "French Contemporary 4-door Sideboard"
type input "Re"
type input "s"
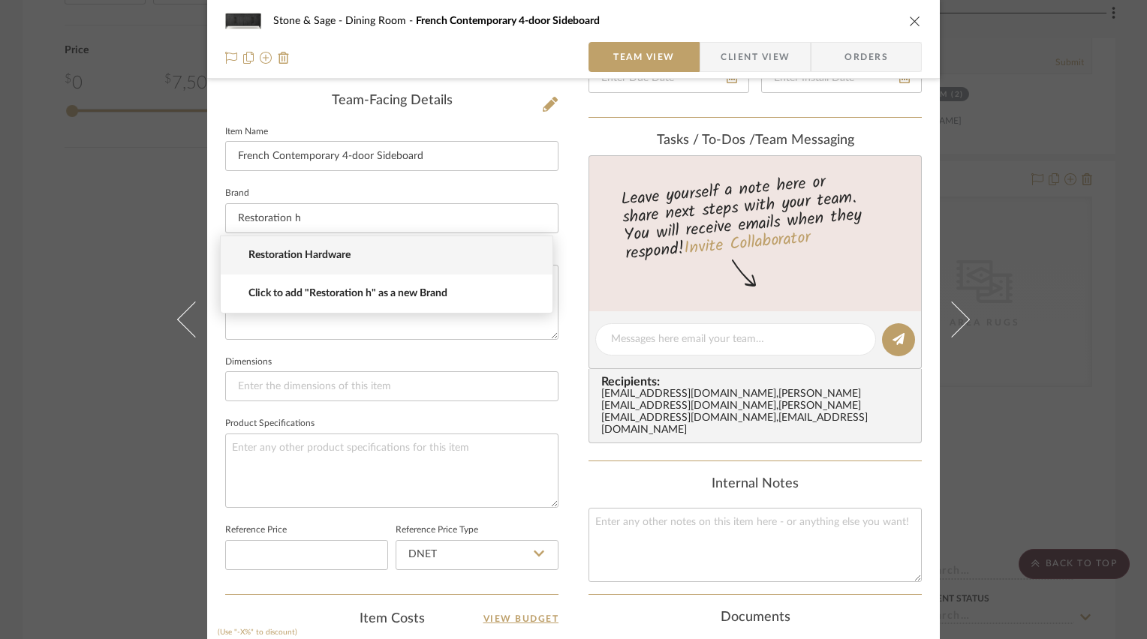
click at [327, 251] on span "Restoration Hardware" at bounding box center [392, 255] width 288 height 13
type input "Restoration Hardware"
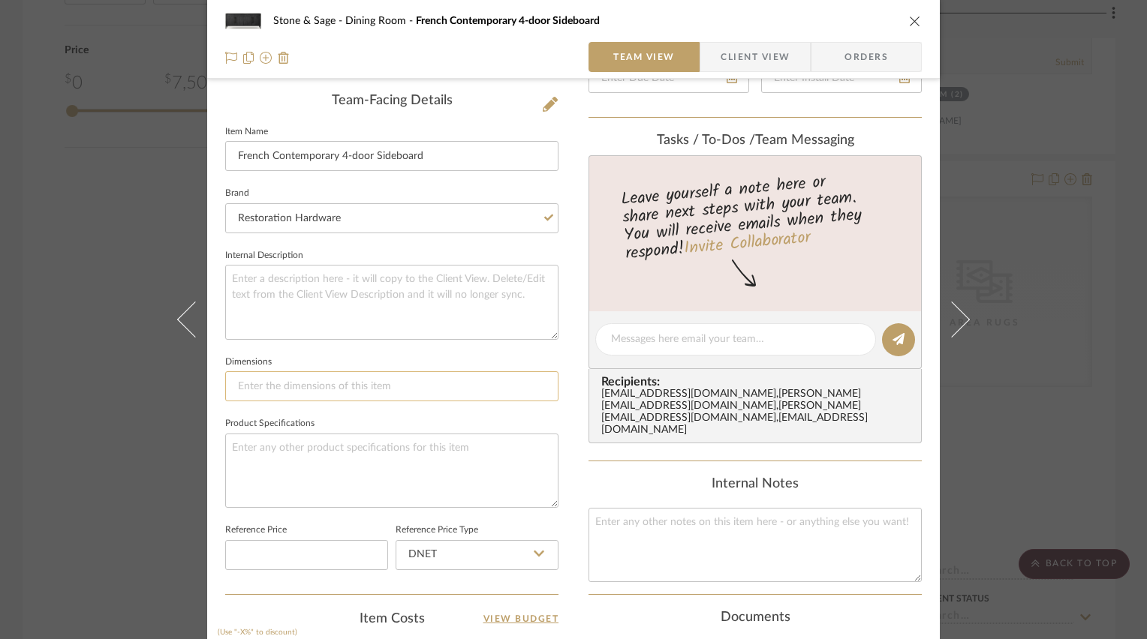
click at [339, 381] on input at bounding box center [391, 387] width 333 height 30
type input "80"L x"
click at [263, 380] on input "80"L x18"D x 34"H" at bounding box center [391, 387] width 333 height 30
type input "80"L x 18"D x 34"H"
click at [297, 445] on textarea at bounding box center [391, 471] width 333 height 74
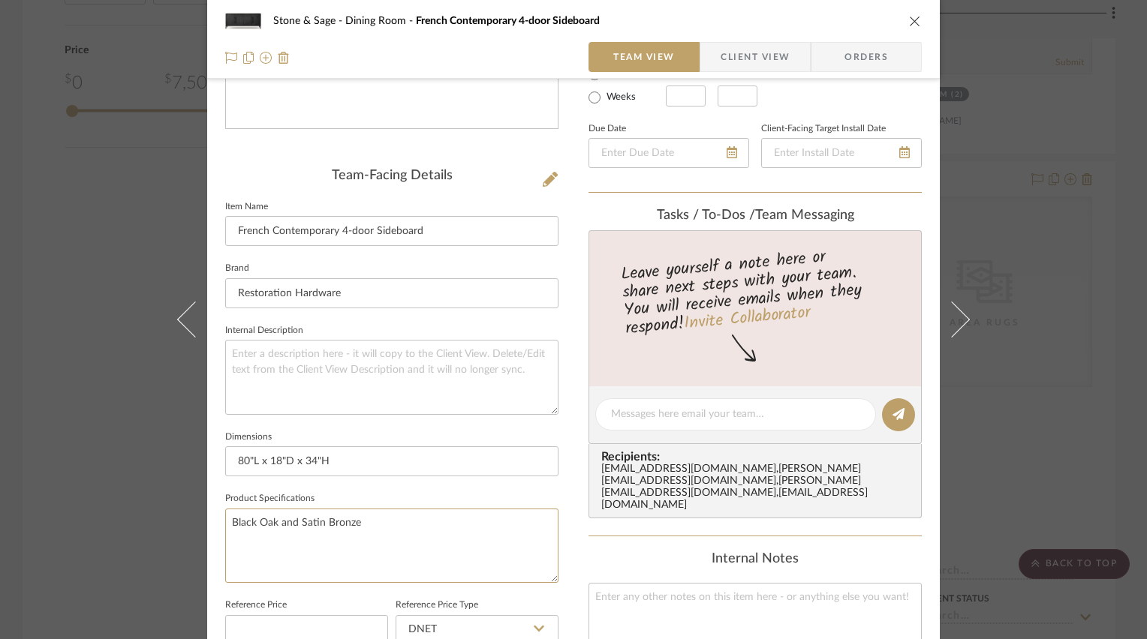
scroll to position [225, 0]
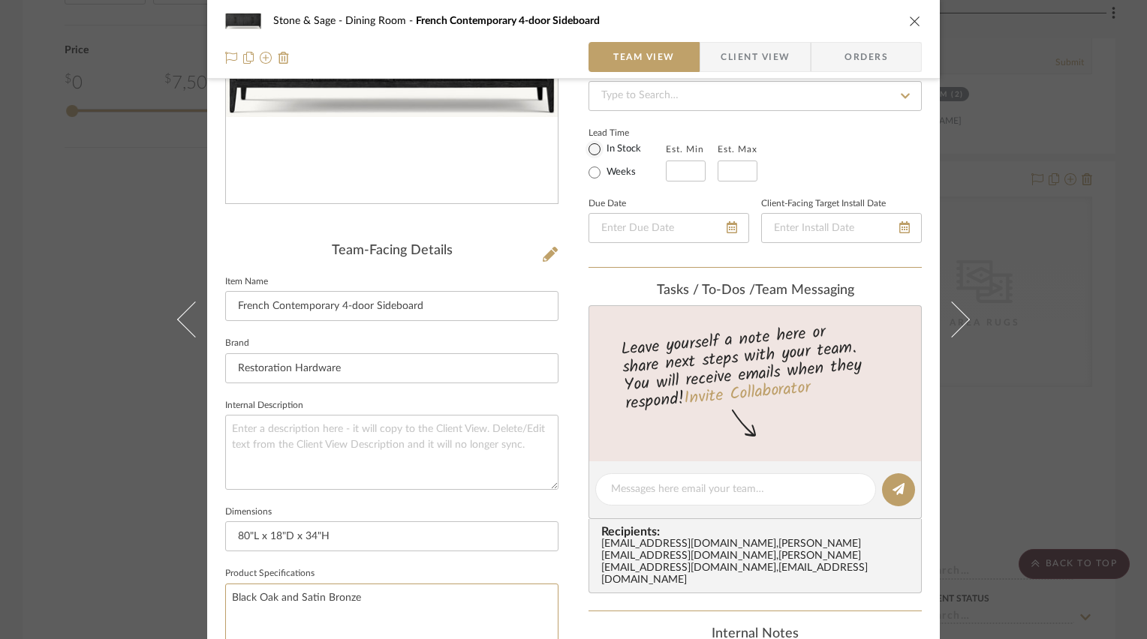
type textarea "Black Oak and Satin Bronze"
click at [591, 149] on input "In Stock" at bounding box center [594, 149] width 18 height 18
radio input "true"
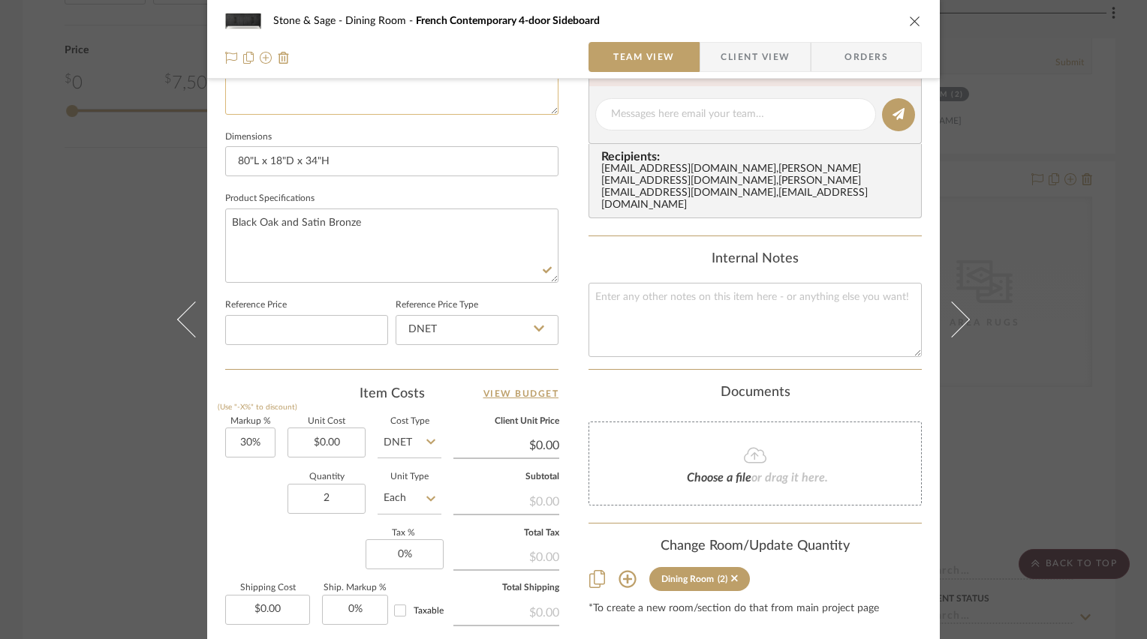
scroll to position [751, 0]
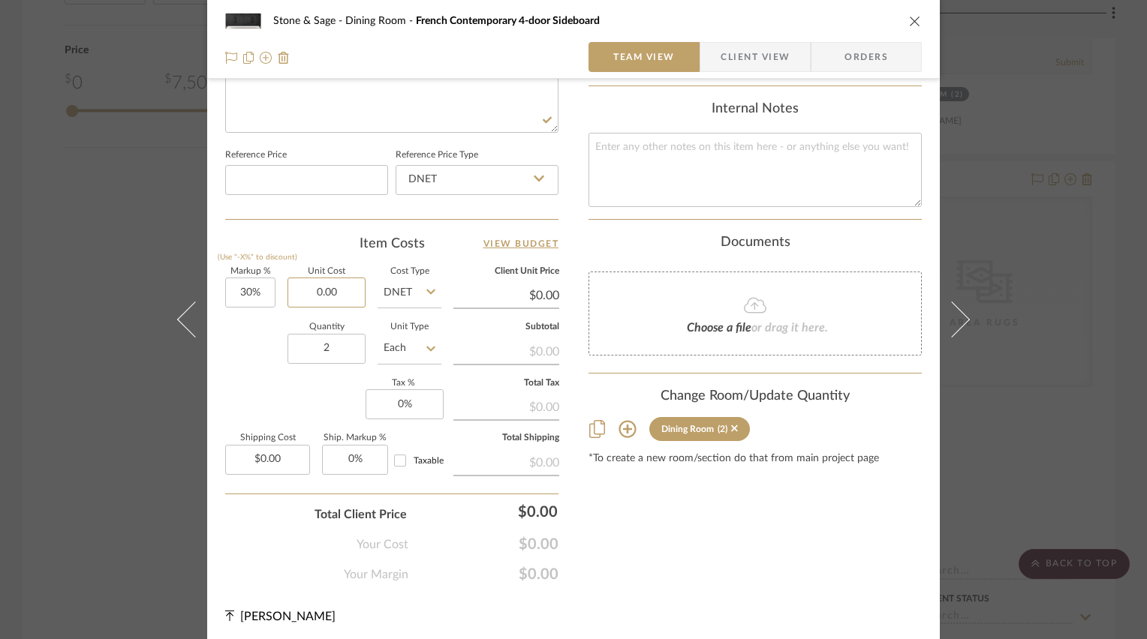
drag, startPoint x: 318, startPoint y: 290, endPoint x: 352, endPoint y: 261, distance: 44.2
click at [318, 290] on input "0.00" at bounding box center [326, 293] width 78 height 30
type input "$2,835.00"
type input "$3,685.50"
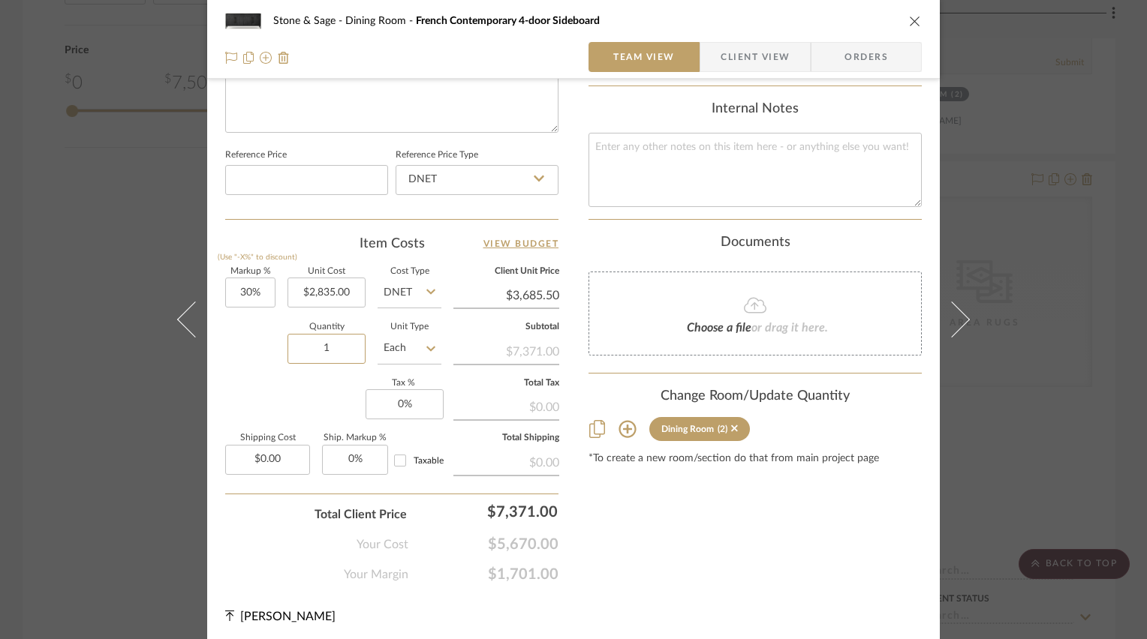
type input "1"
click at [908, 17] on button "close" at bounding box center [915, 21] width 14 height 14
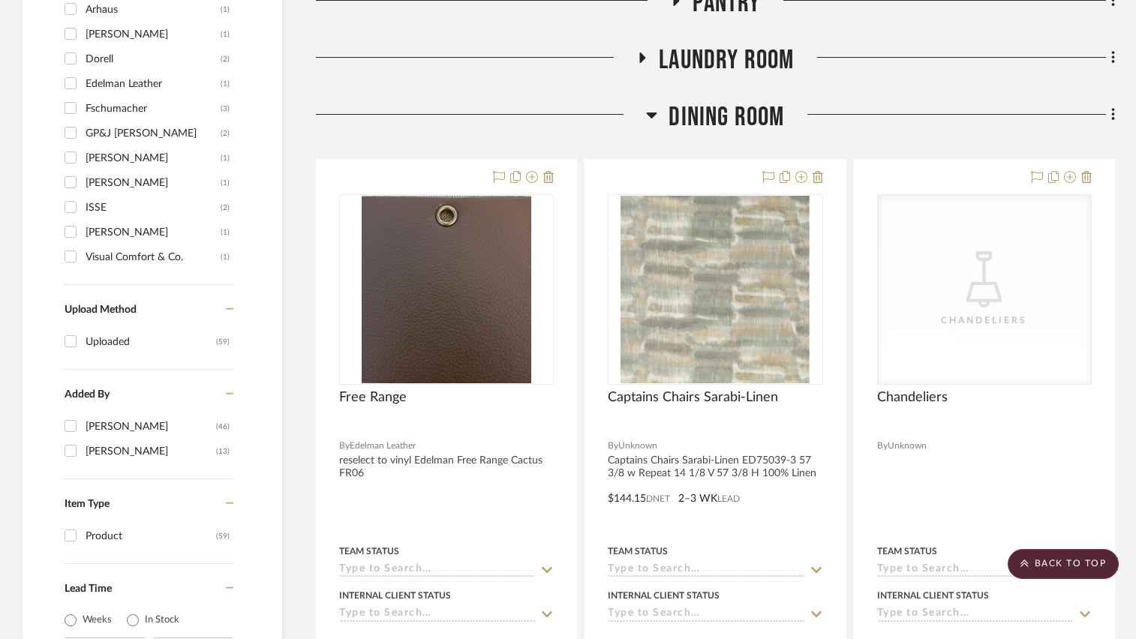
scroll to position [1319, 0]
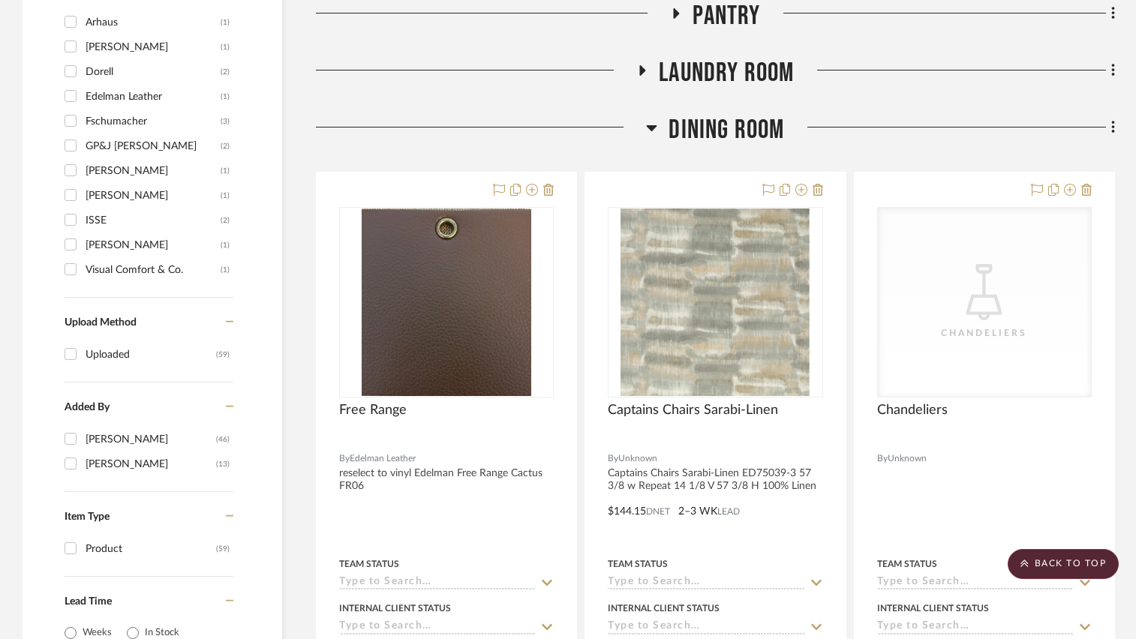
click at [1112, 128] on icon at bounding box center [1113, 128] width 3 height 13
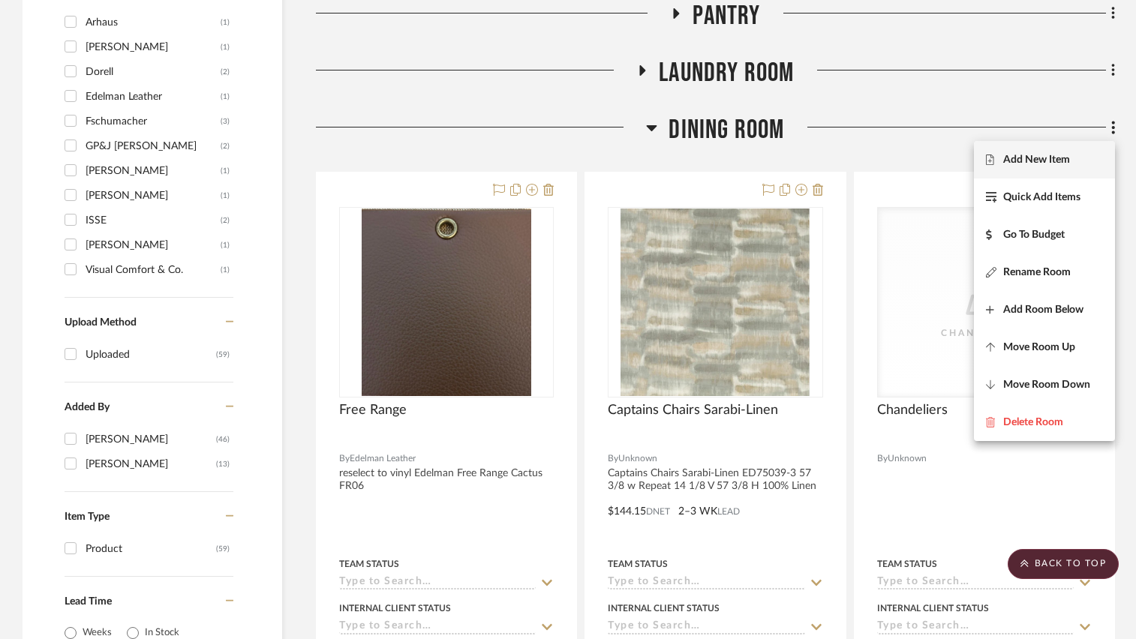
click at [1041, 158] on span "Add New Item" at bounding box center [1036, 160] width 67 height 13
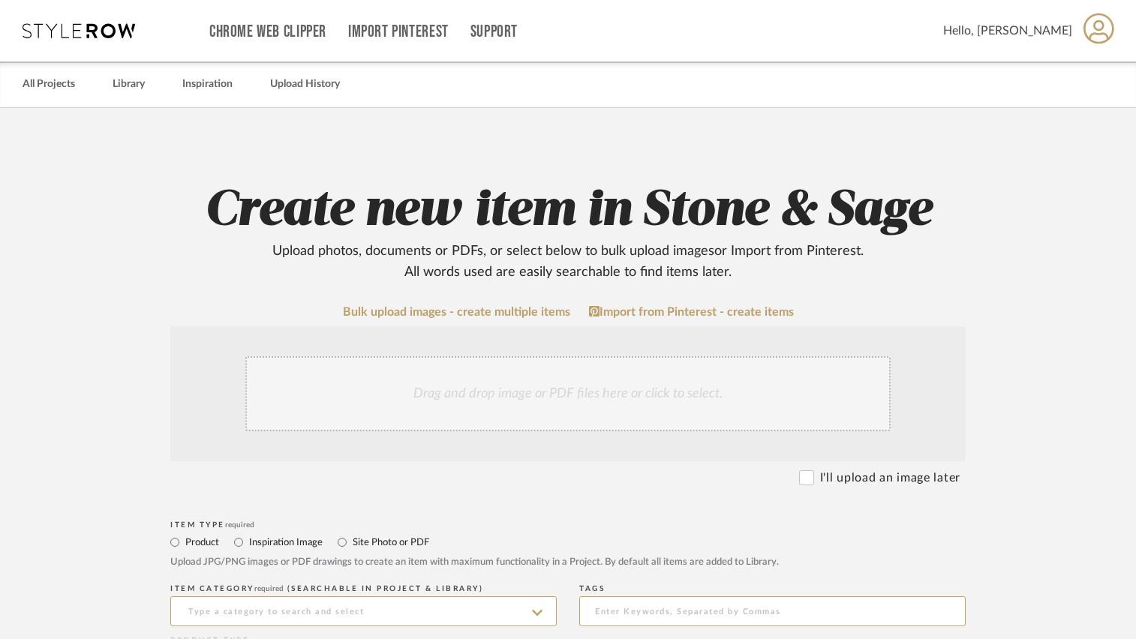
click at [594, 397] on div "Drag and drop image or PDF files here or click to select." at bounding box center [567, 393] width 645 height 75
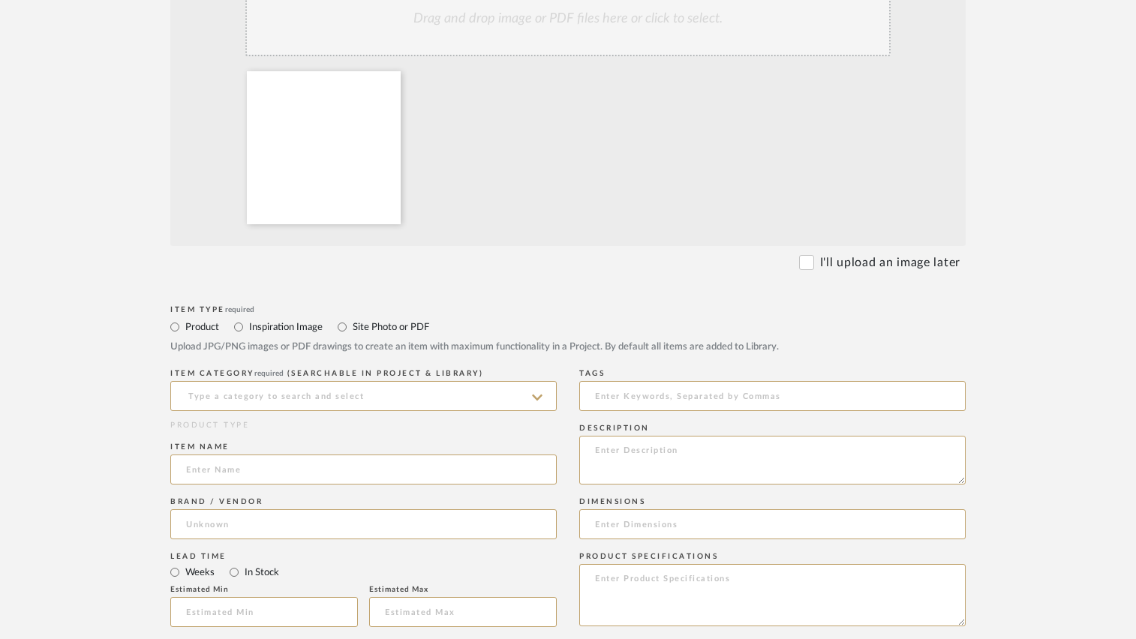
scroll to position [525, 0]
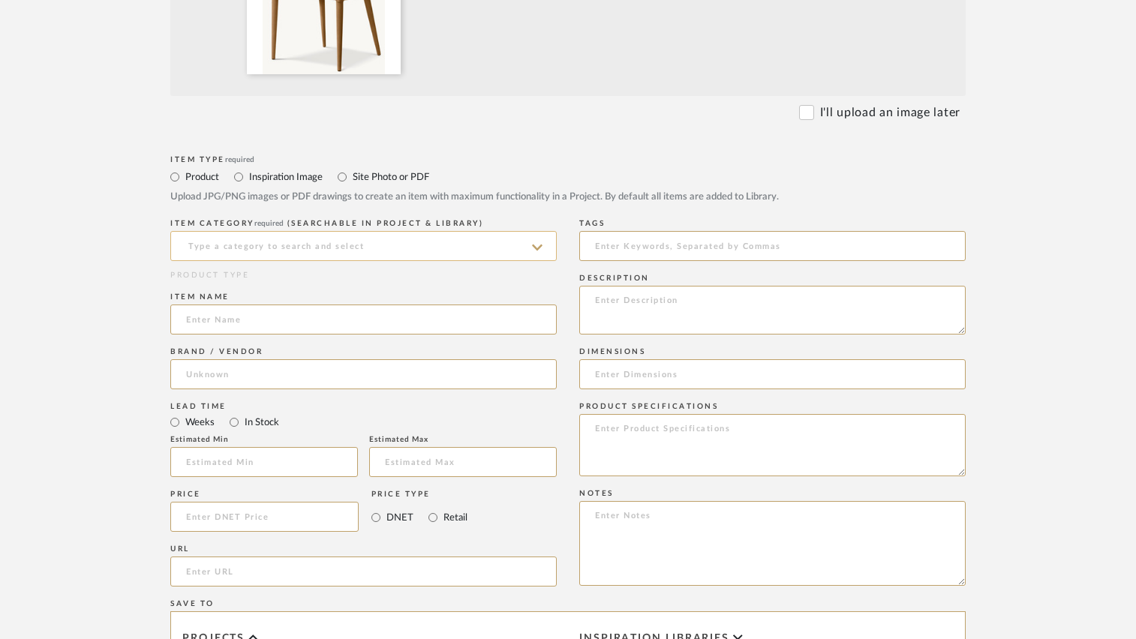
click at [372, 243] on input at bounding box center [363, 246] width 387 height 30
type input "Custom Dining Chair"
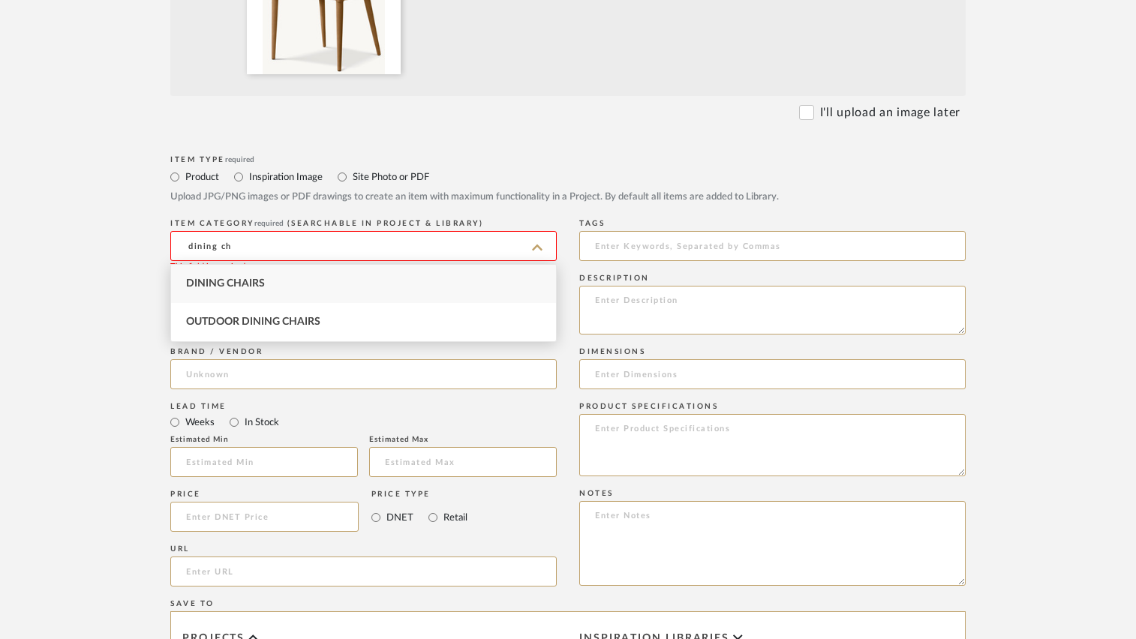
click at [332, 275] on div "Dining Chairs" at bounding box center [363, 284] width 385 height 38
type input "Dining Chairs"
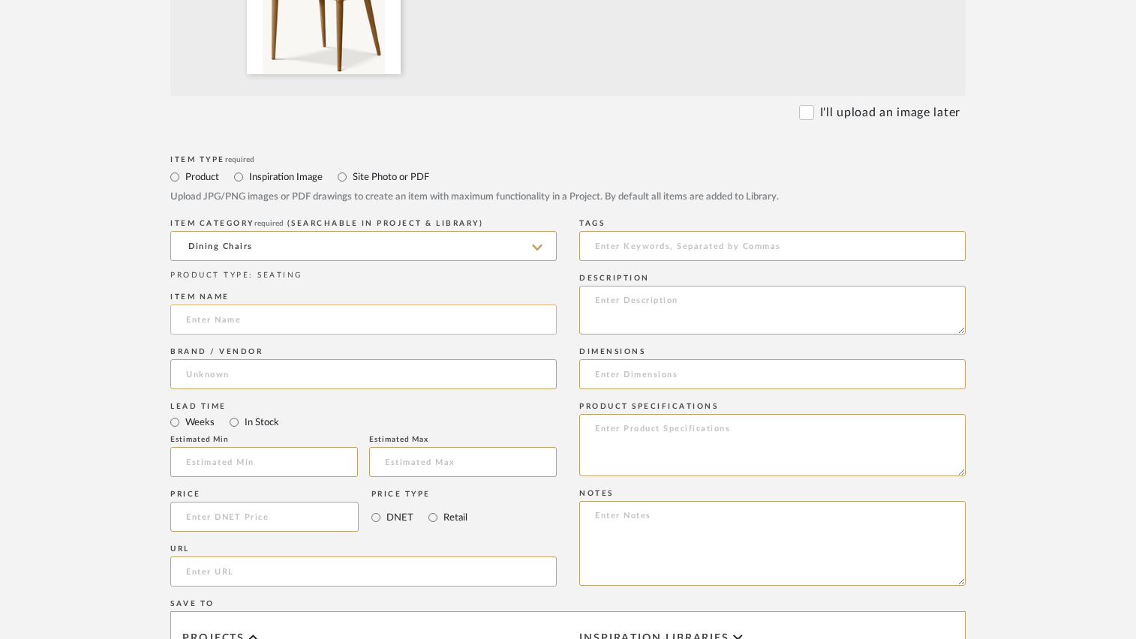
click at [321, 317] on input at bounding box center [363, 320] width 387 height 30
type input "Custom Dining Chair"
type input "[PERSON_NAME]"
click at [242, 404] on mat-option "[PERSON_NAME]" at bounding box center [363, 413] width 385 height 38
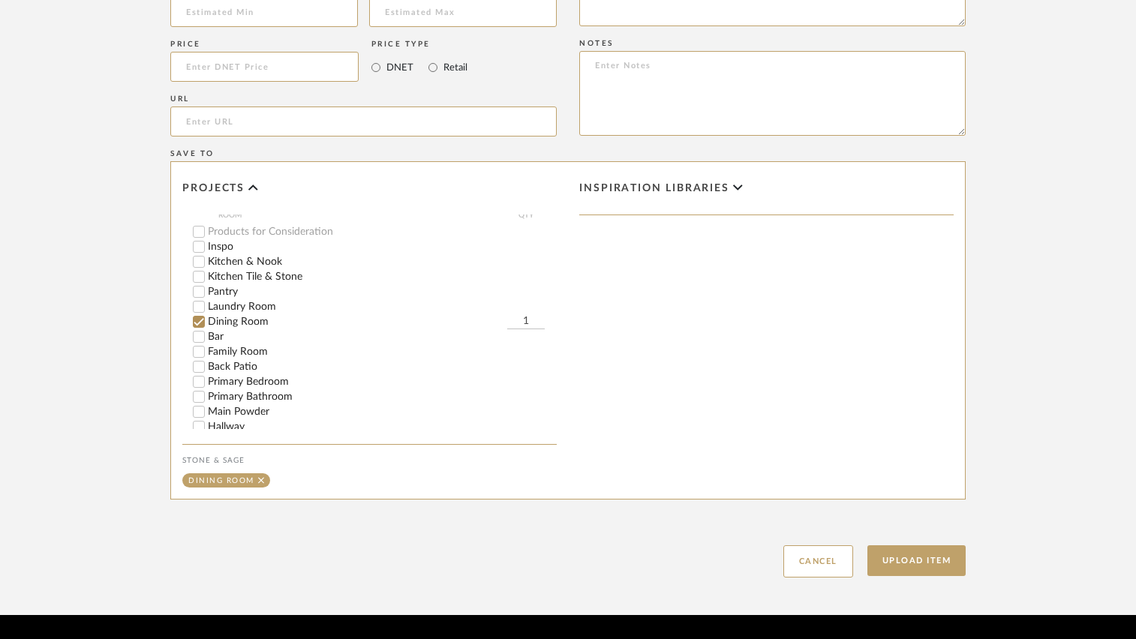
scroll to position [225, 0]
type input "8"
click at [704, 525] on div "Upload Item Cancel" at bounding box center [568, 543] width 796 height 69
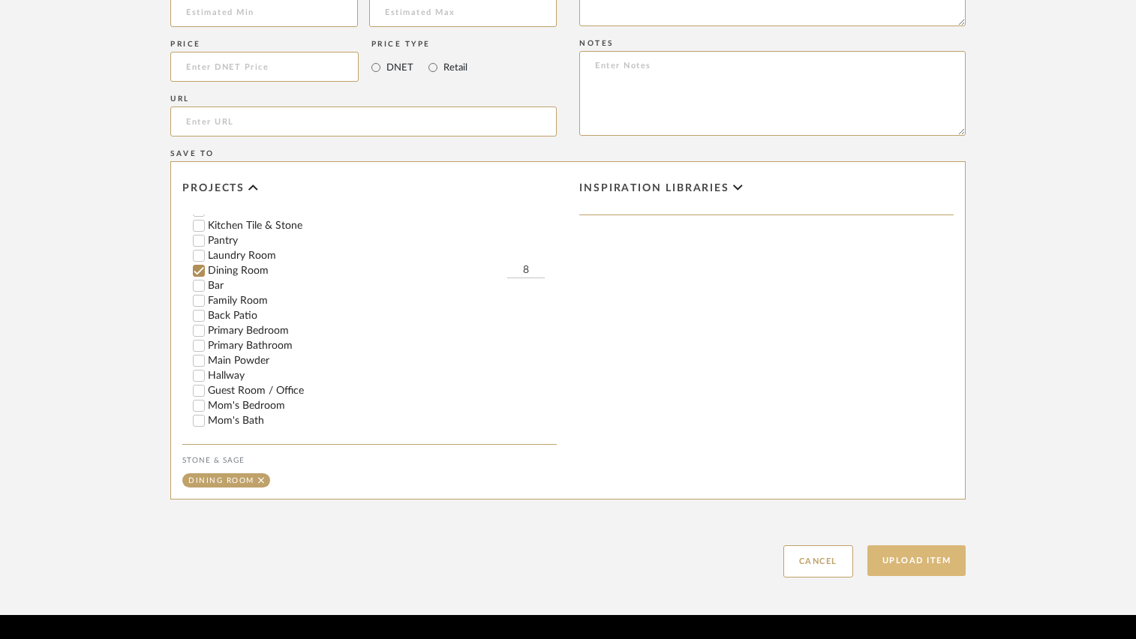
click at [875, 560] on button "Upload Item" at bounding box center [917, 561] width 99 height 31
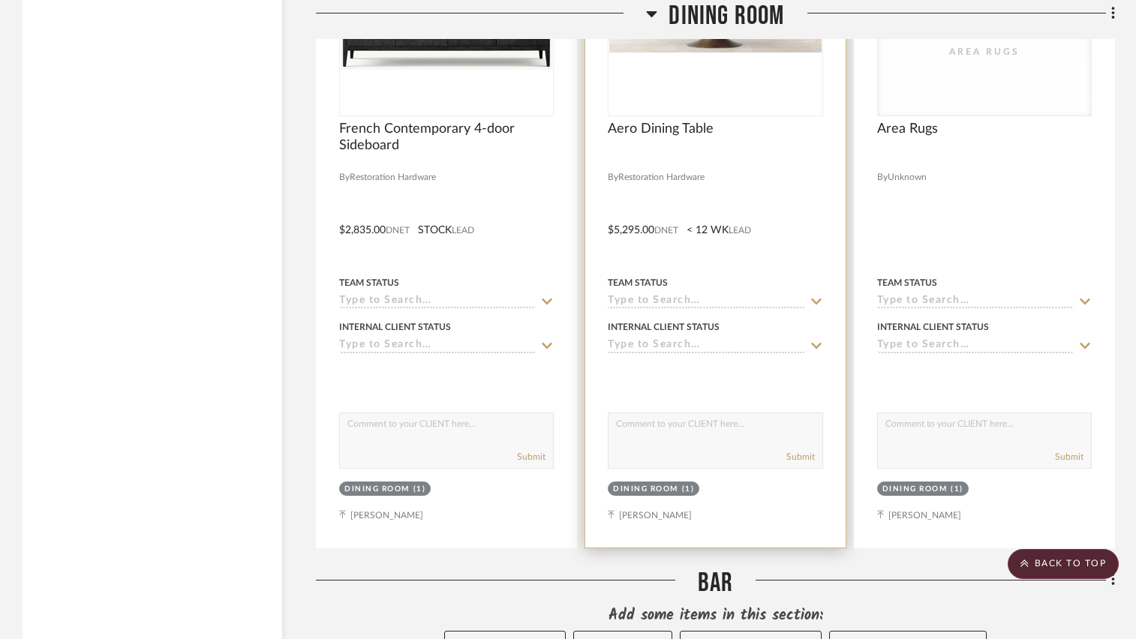
scroll to position [2409, 0]
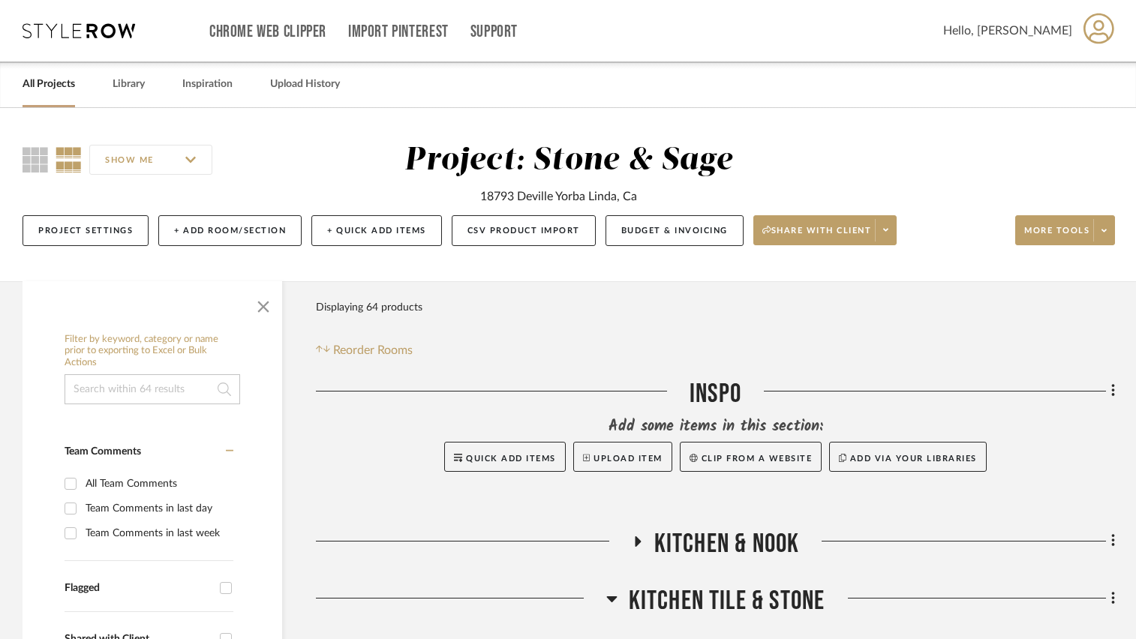
click at [153, 382] on input at bounding box center [153, 390] width 176 height 30
type input "dining chair"
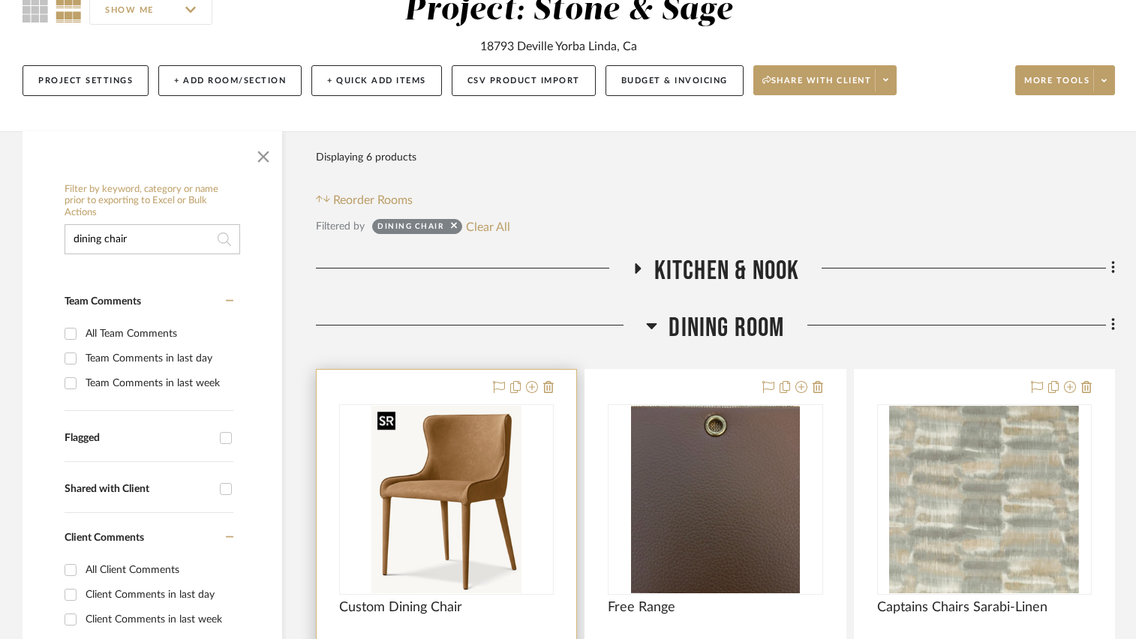
scroll to position [300, 0]
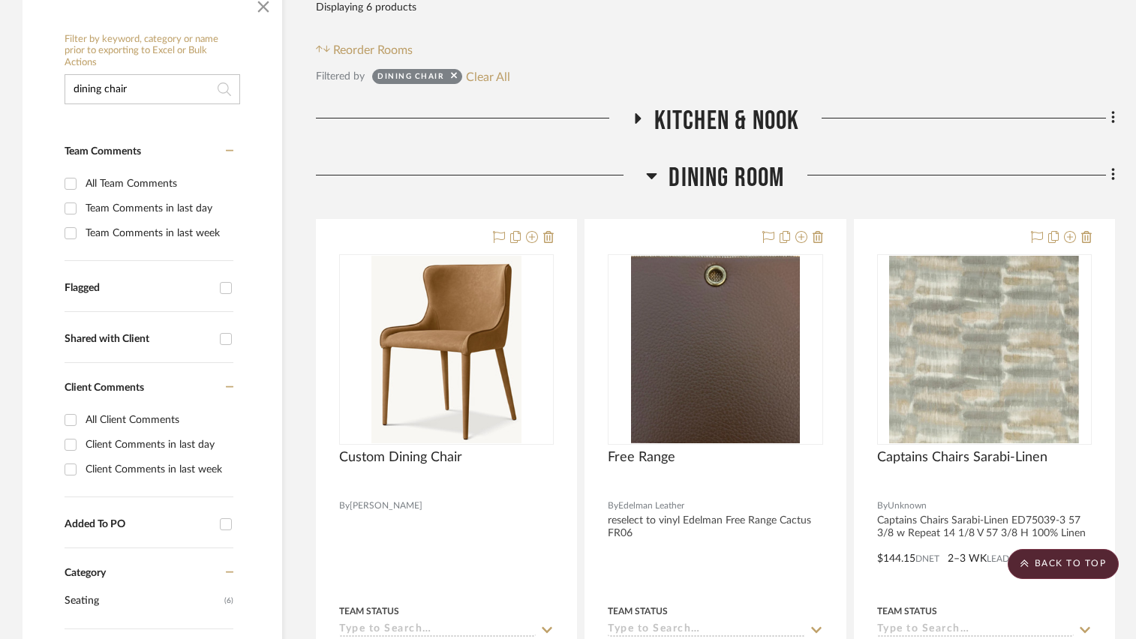
drag, startPoint x: 194, startPoint y: 94, endPoint x: 23, endPoint y: 76, distance: 172.8
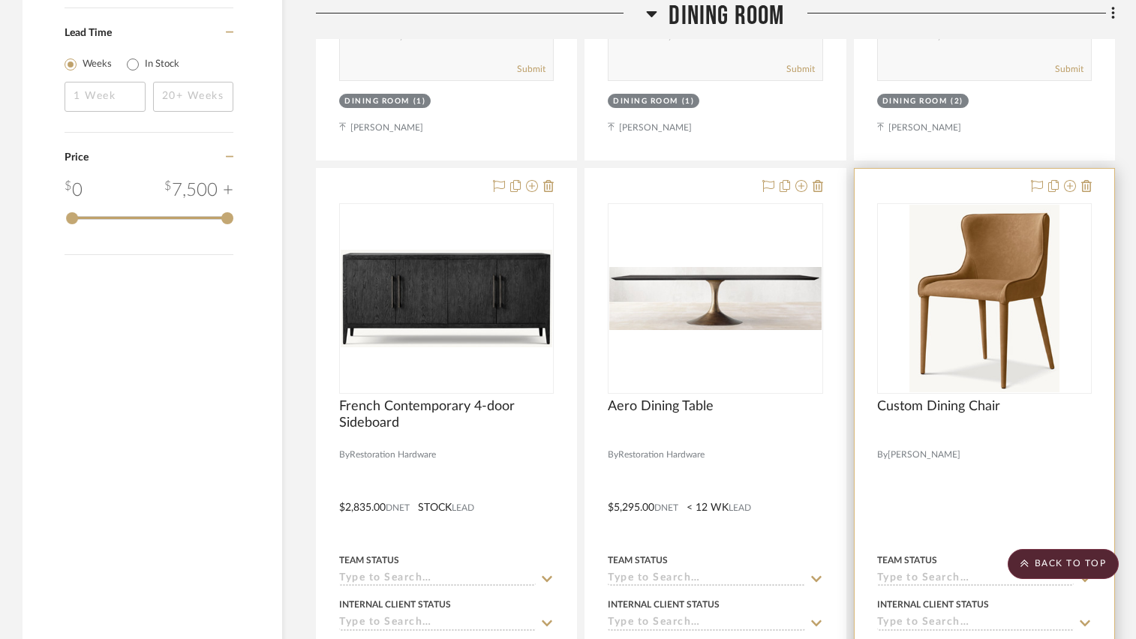
scroll to position [1957, 0]
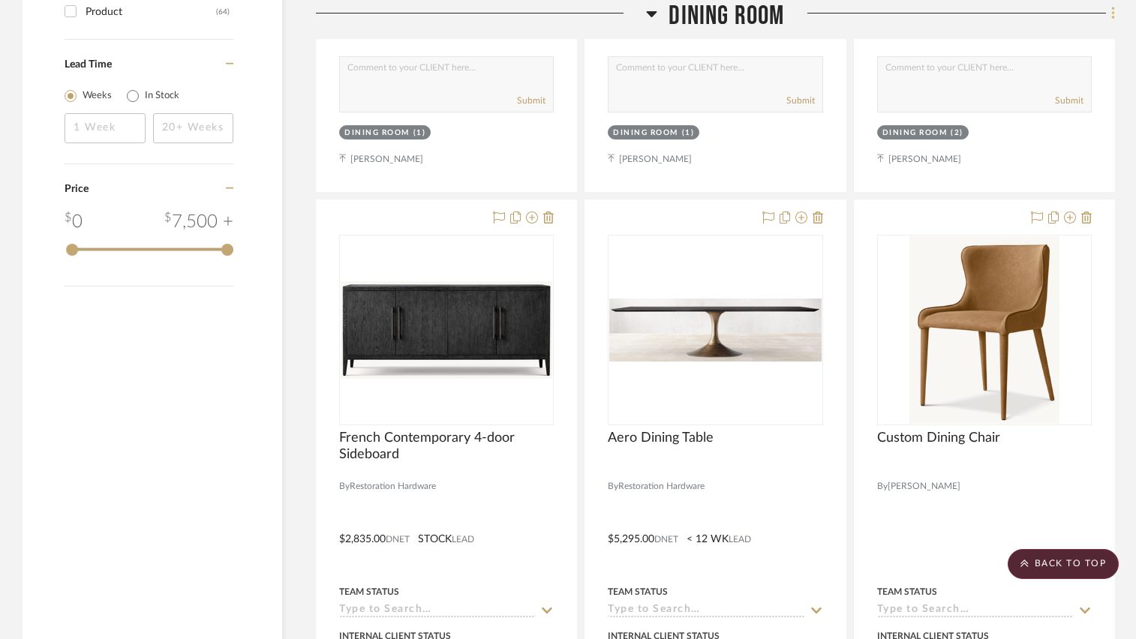
click at [1109, 12] on fa-icon at bounding box center [1111, 14] width 10 height 25
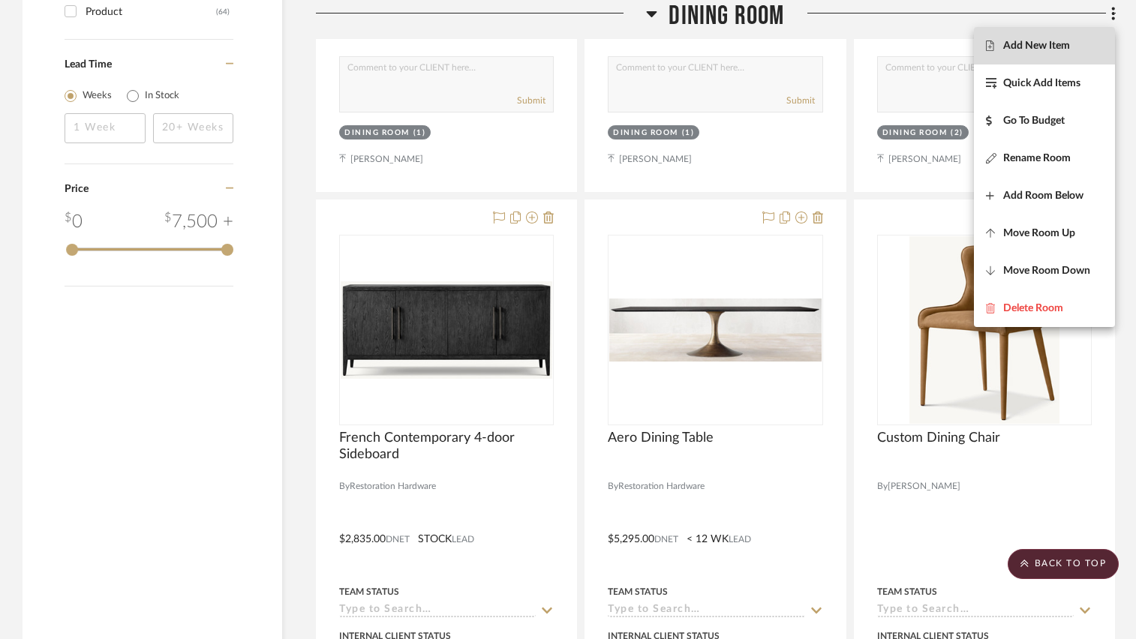
click at [1057, 50] on span "Add New Item" at bounding box center [1036, 46] width 67 height 13
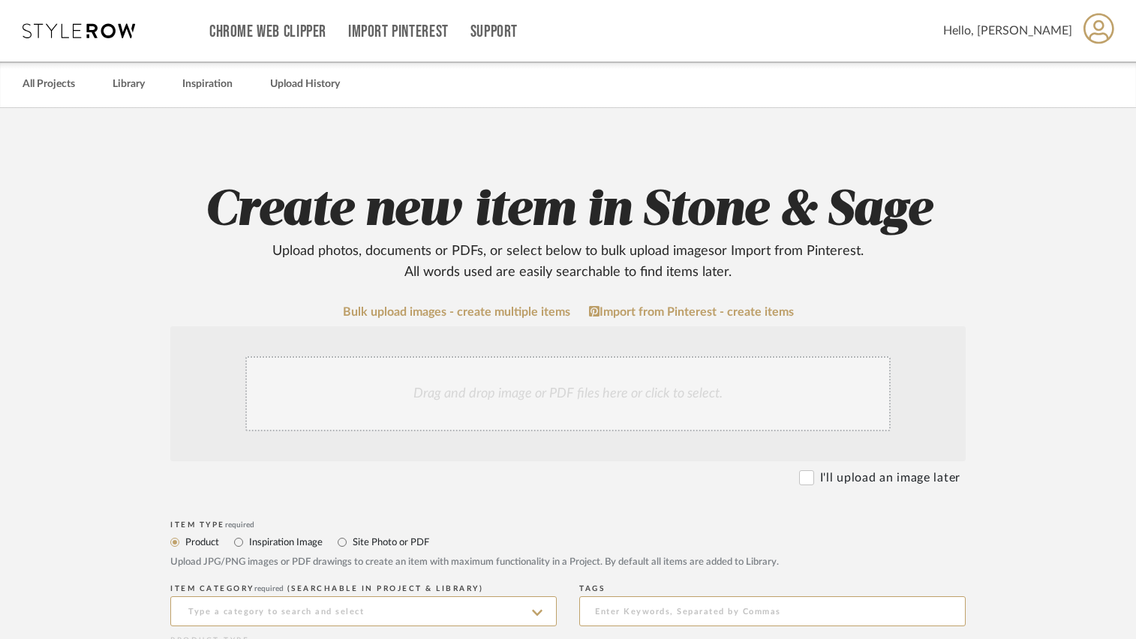
click at [552, 384] on div "Drag and drop image or PDF files here or click to select." at bounding box center [567, 393] width 645 height 75
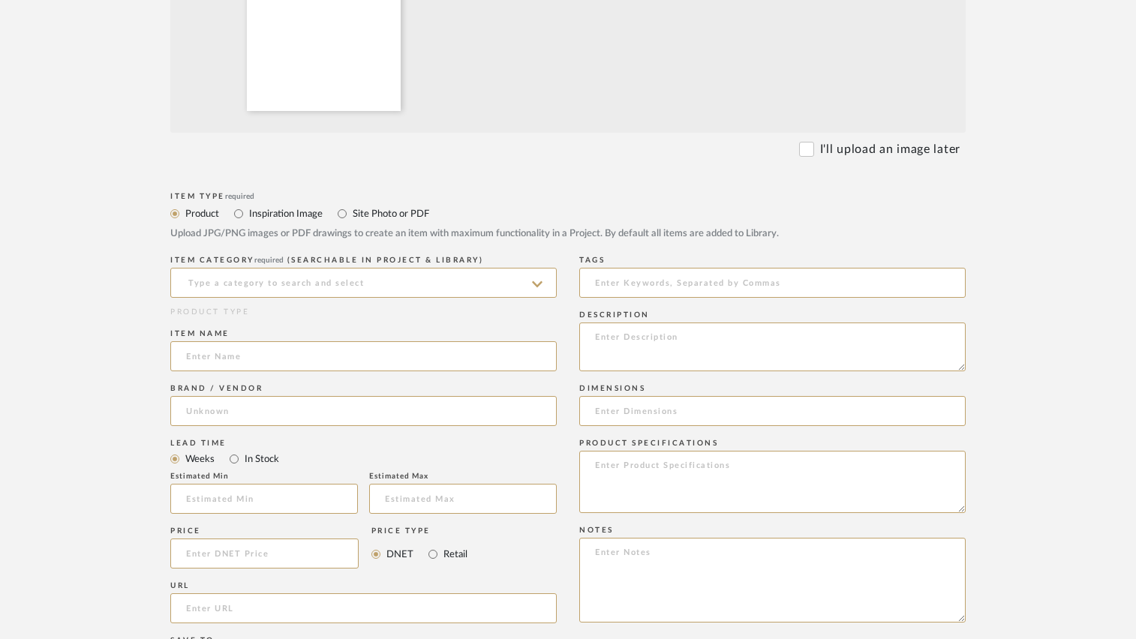
scroll to position [525, 0]
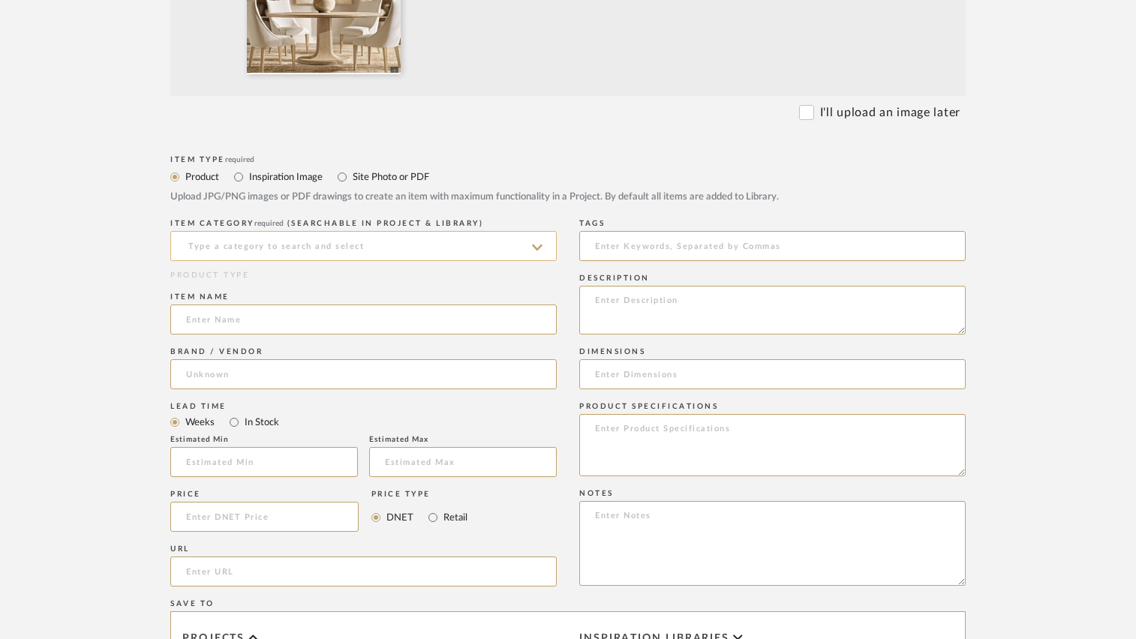
click at [248, 250] on input at bounding box center [363, 246] width 387 height 30
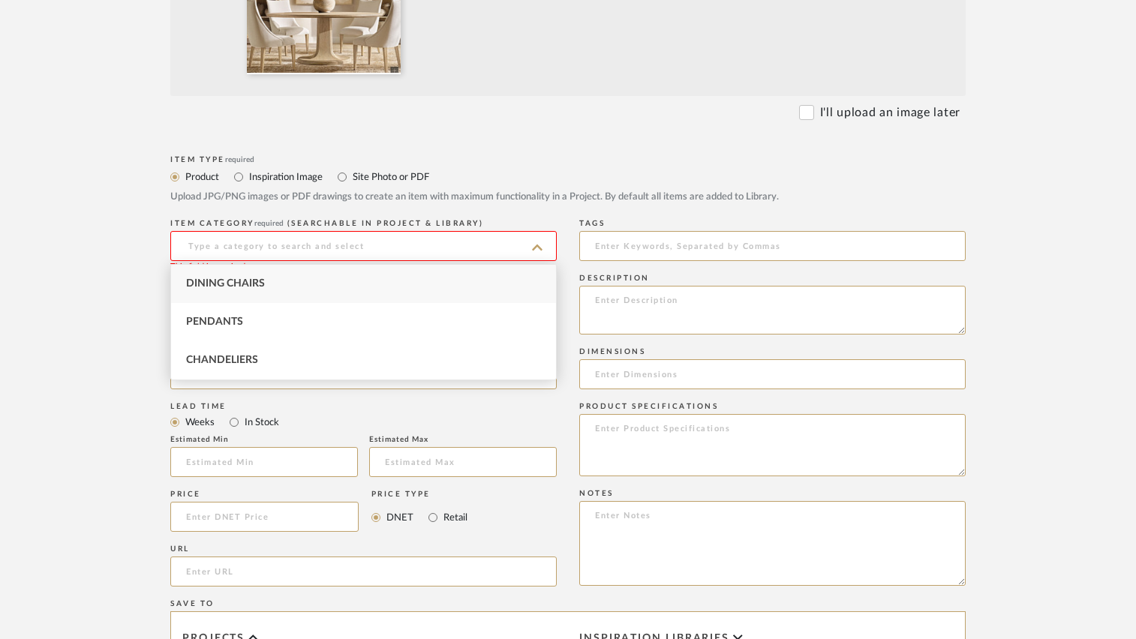
click at [241, 276] on div "Dining Chairs" at bounding box center [363, 284] width 385 height 38
type input "Dining Chairs"
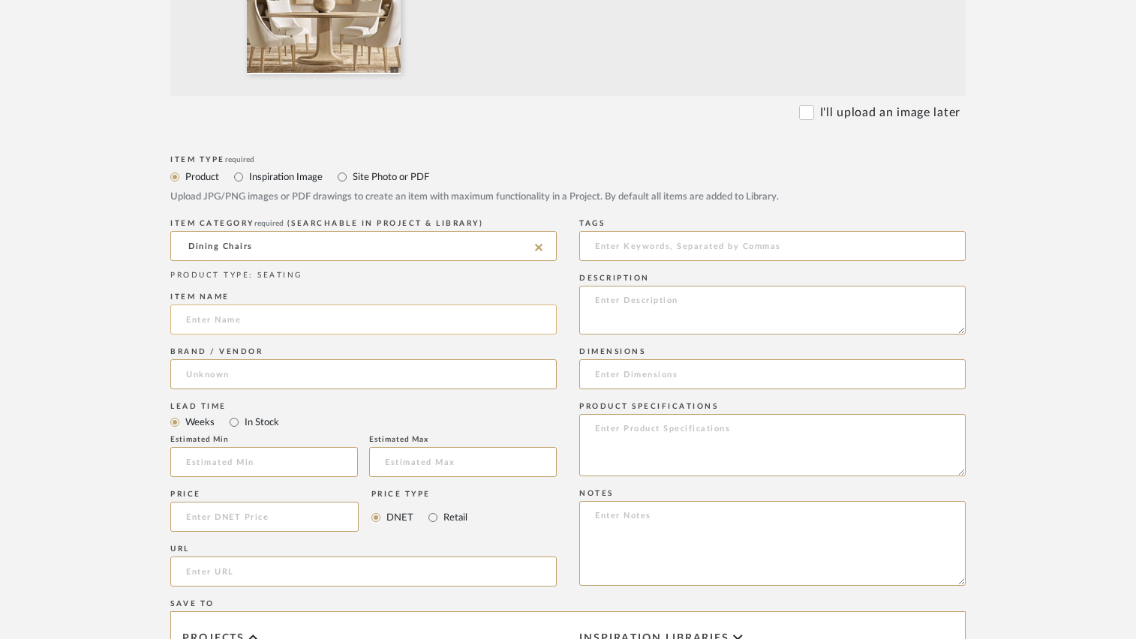
click at [248, 319] on input at bounding box center [363, 320] width 387 height 30
type input "Custom Captains Chairs"
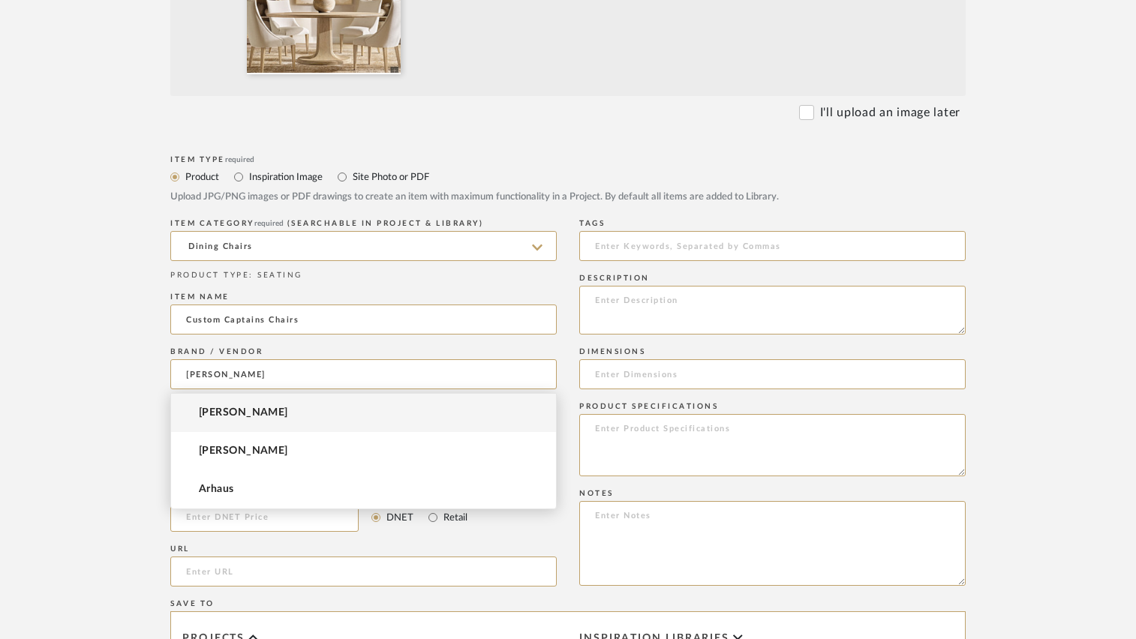
type input "[PERSON_NAME]"
click at [197, 411] on mat-option "[PERSON_NAME]" at bounding box center [363, 413] width 385 height 38
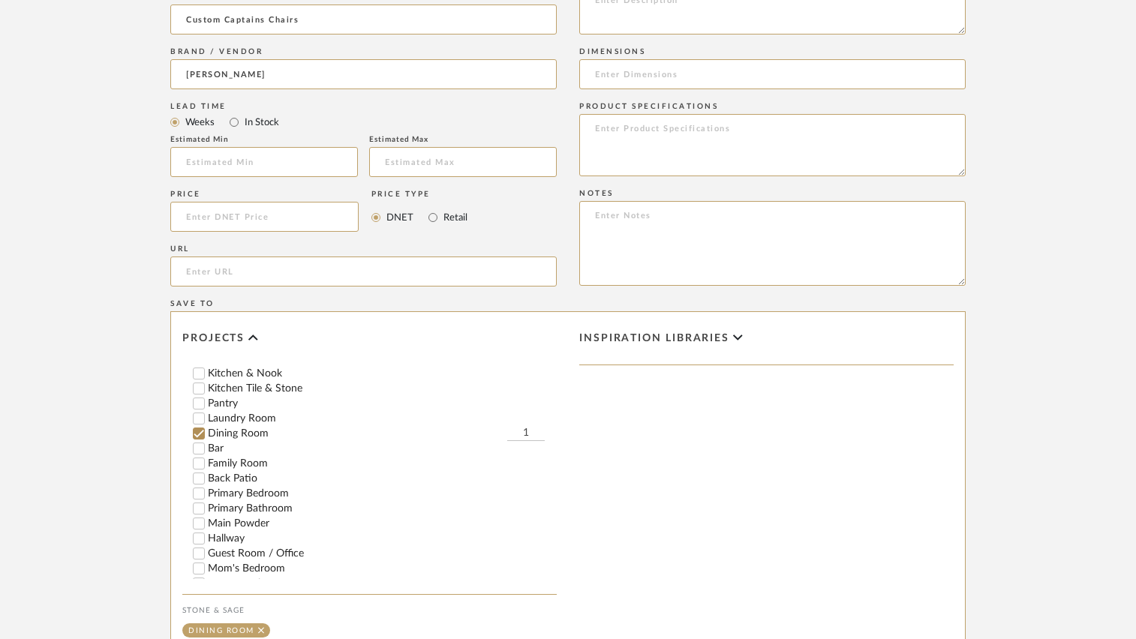
scroll to position [225, 0]
type input "2"
click at [128, 414] on form "Bulk upload images - create multiple items Import from Pinterest - create items…" at bounding box center [568, 104] width 956 height 1248
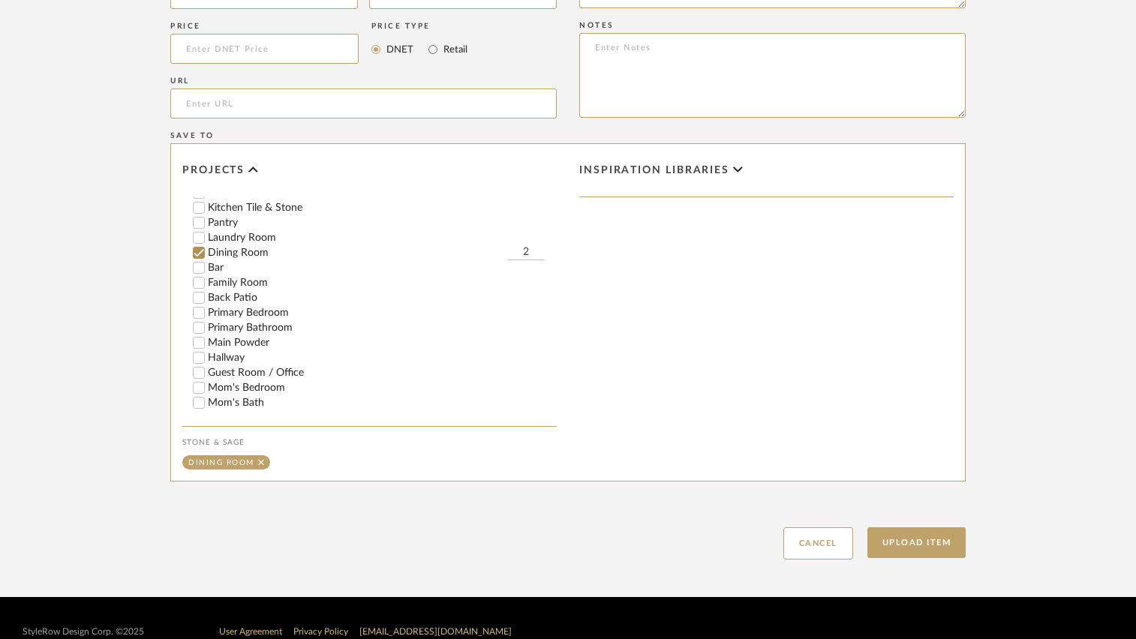
scroll to position [1020, 0]
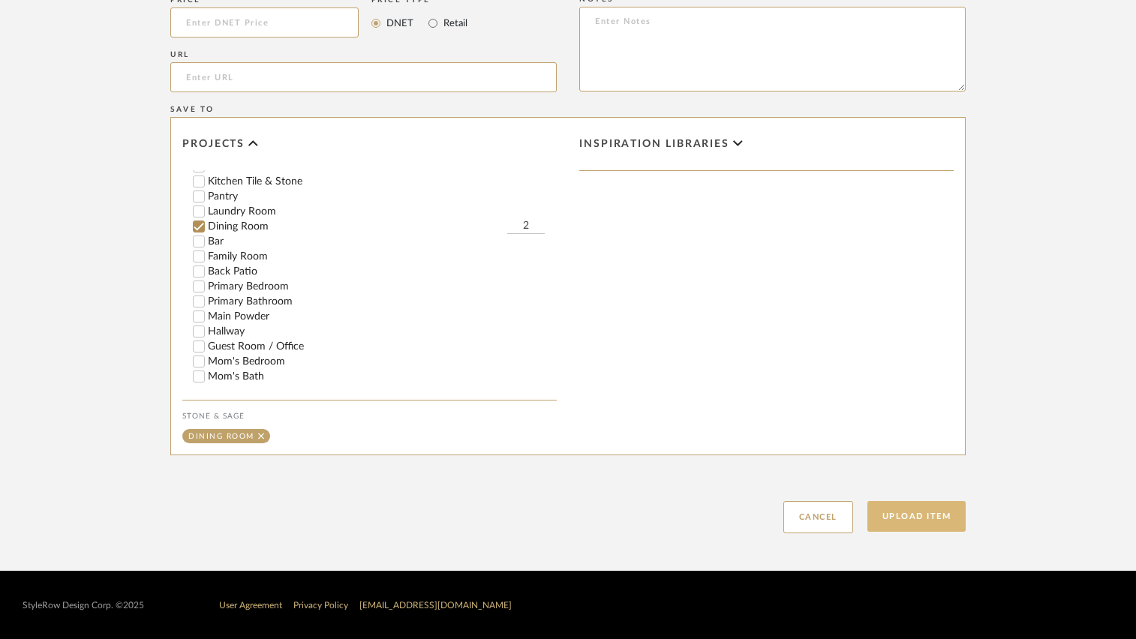
click at [935, 510] on button "Upload Item" at bounding box center [917, 516] width 99 height 31
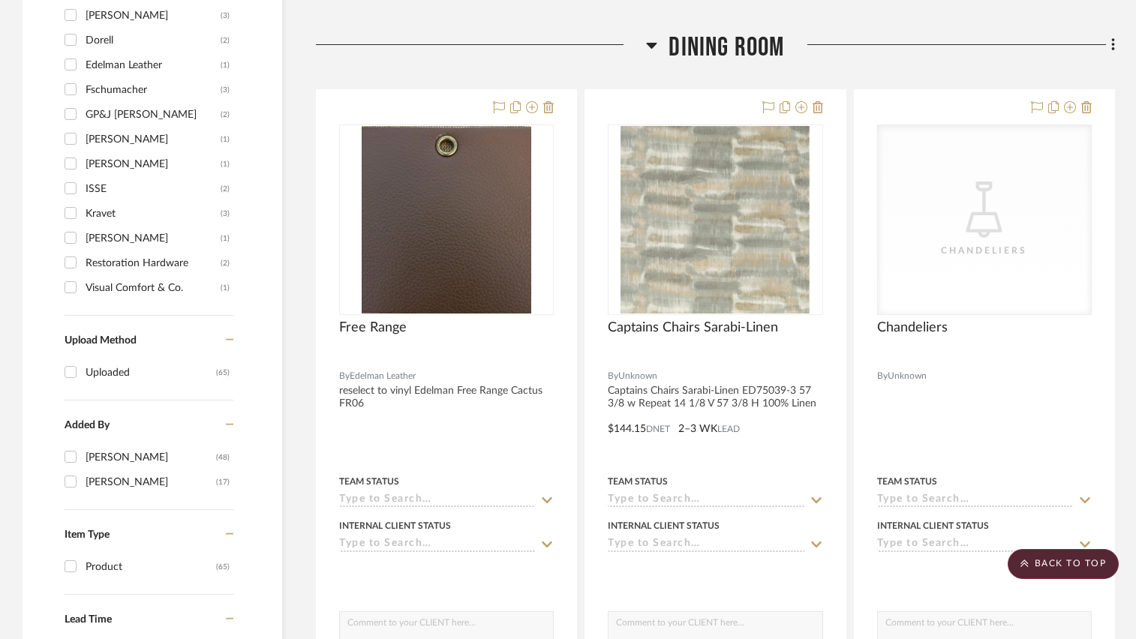
scroll to position [1390, 0]
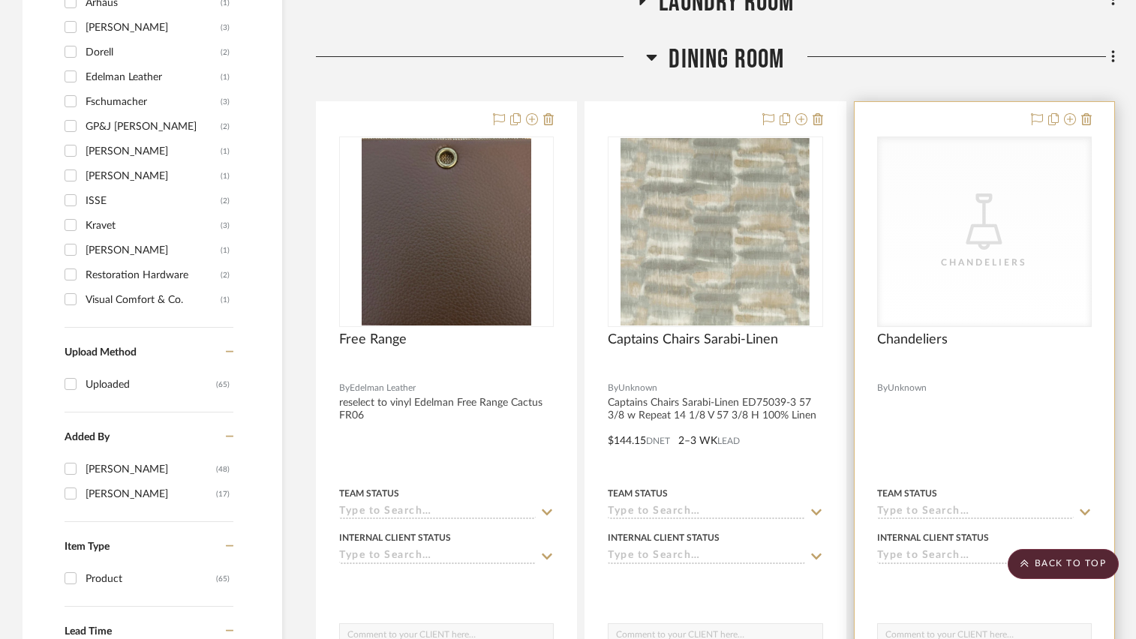
click at [0, 0] on icon "CategoryIconLighting Created with Sketch." at bounding box center [0, 0] width 0 height 0
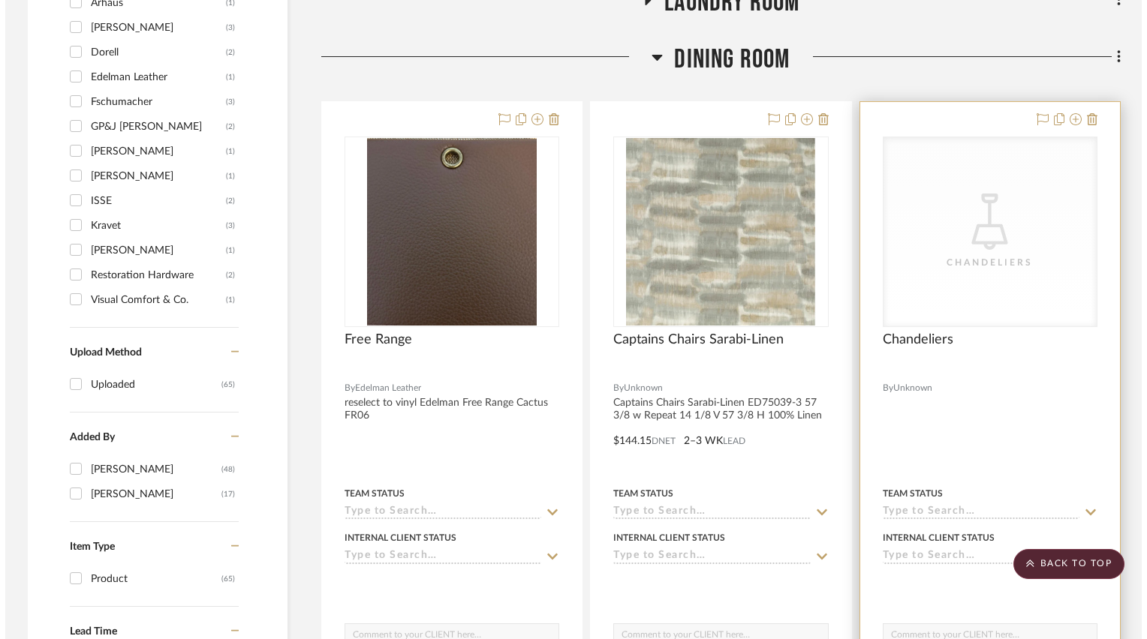
scroll to position [0, 0]
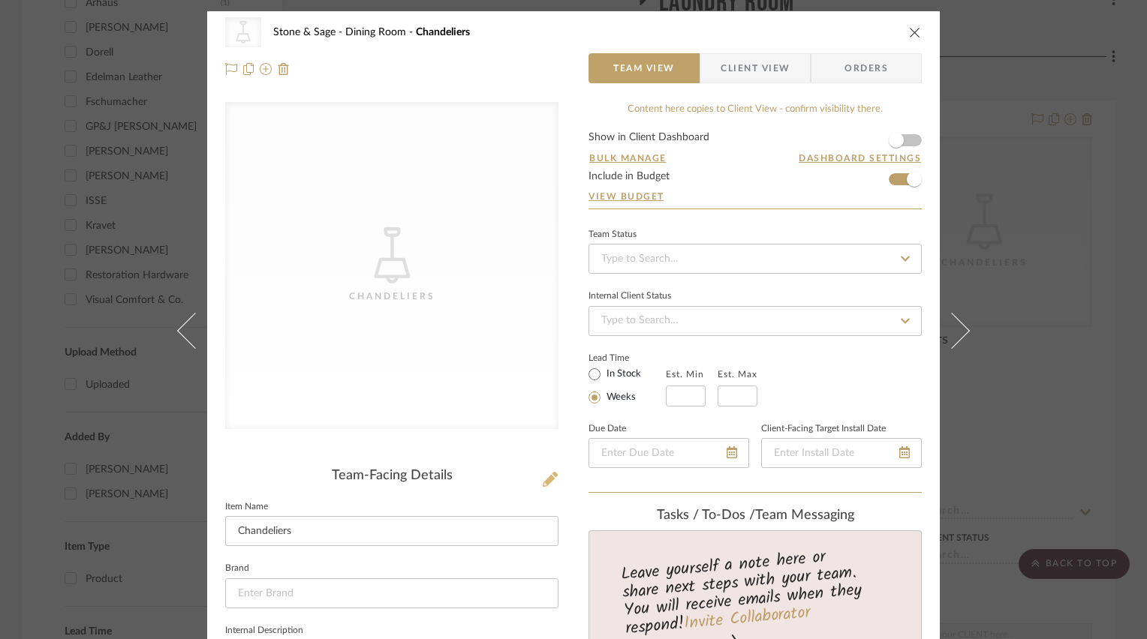
click at [543, 479] on icon at bounding box center [550, 479] width 15 height 15
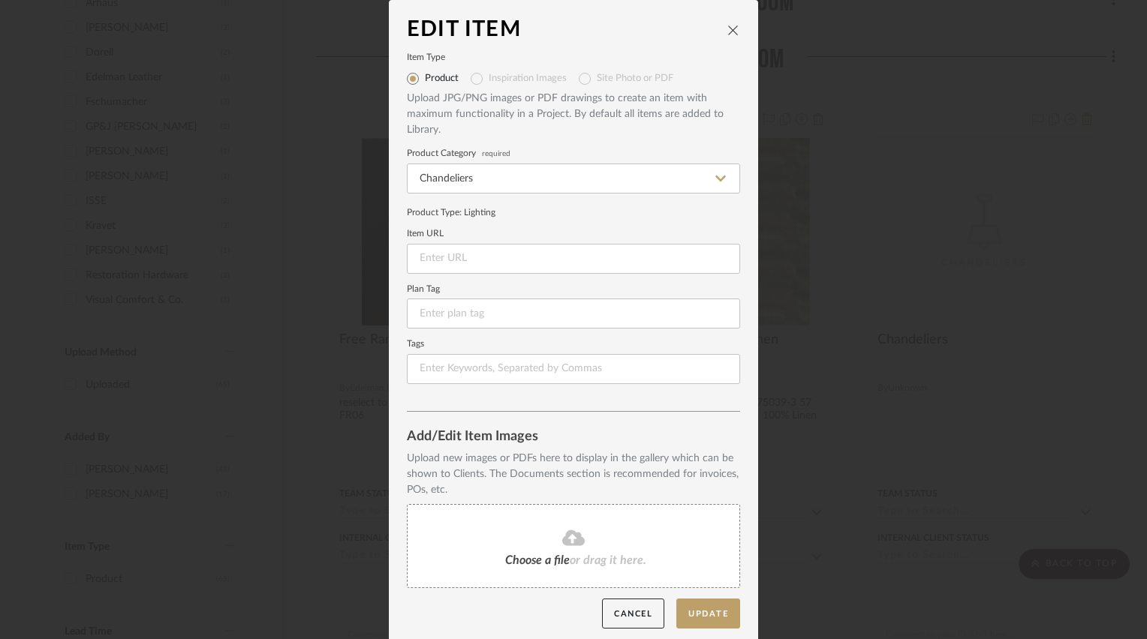
click at [528, 519] on div "Choose a file or drag it here." at bounding box center [573, 546] width 333 height 84
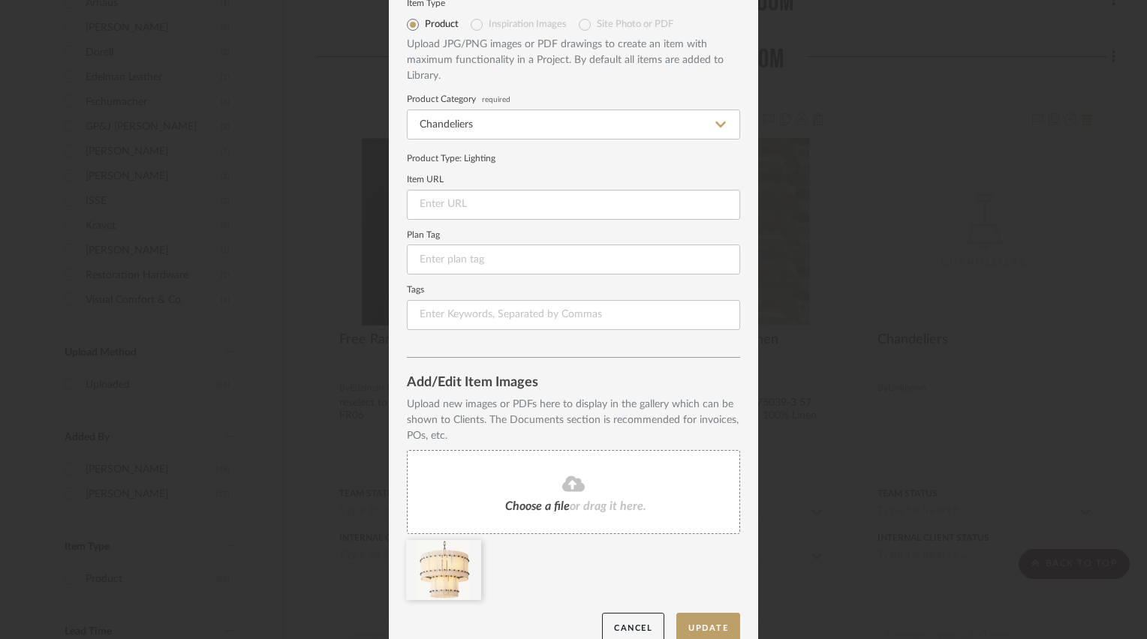
scroll to position [75, 0]
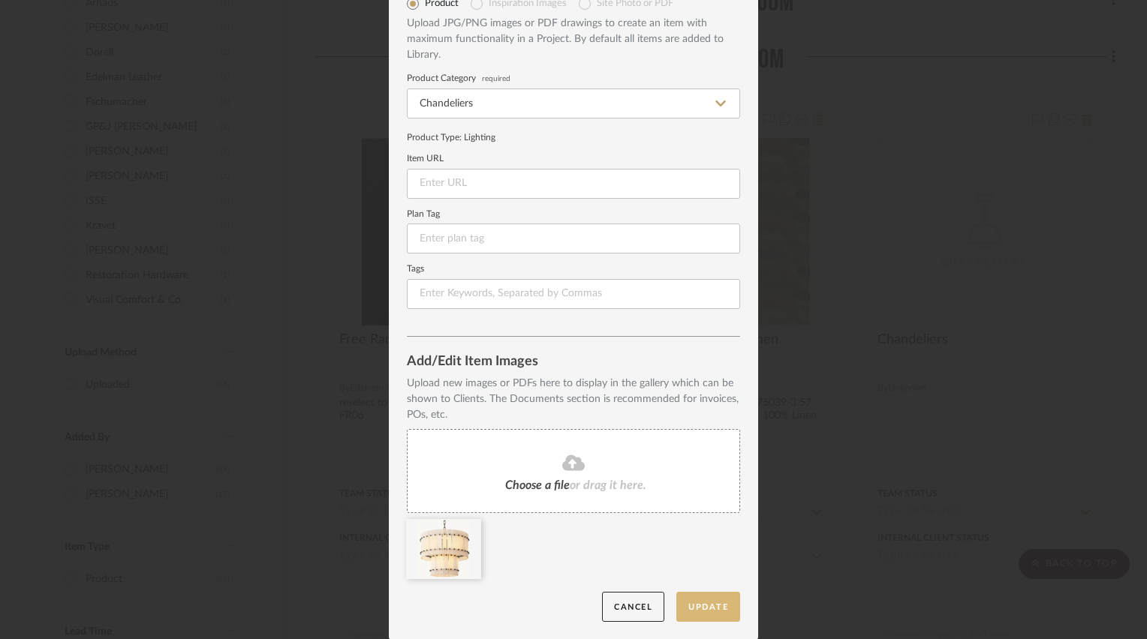
click at [695, 609] on button "Update" at bounding box center [708, 607] width 64 height 31
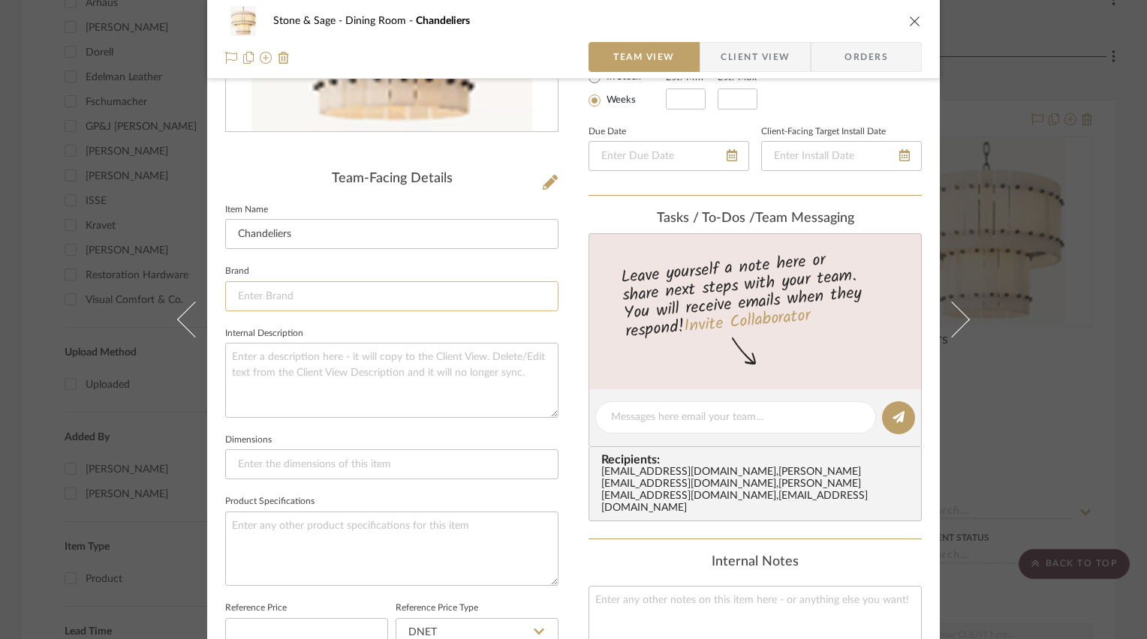
scroll to position [300, 0]
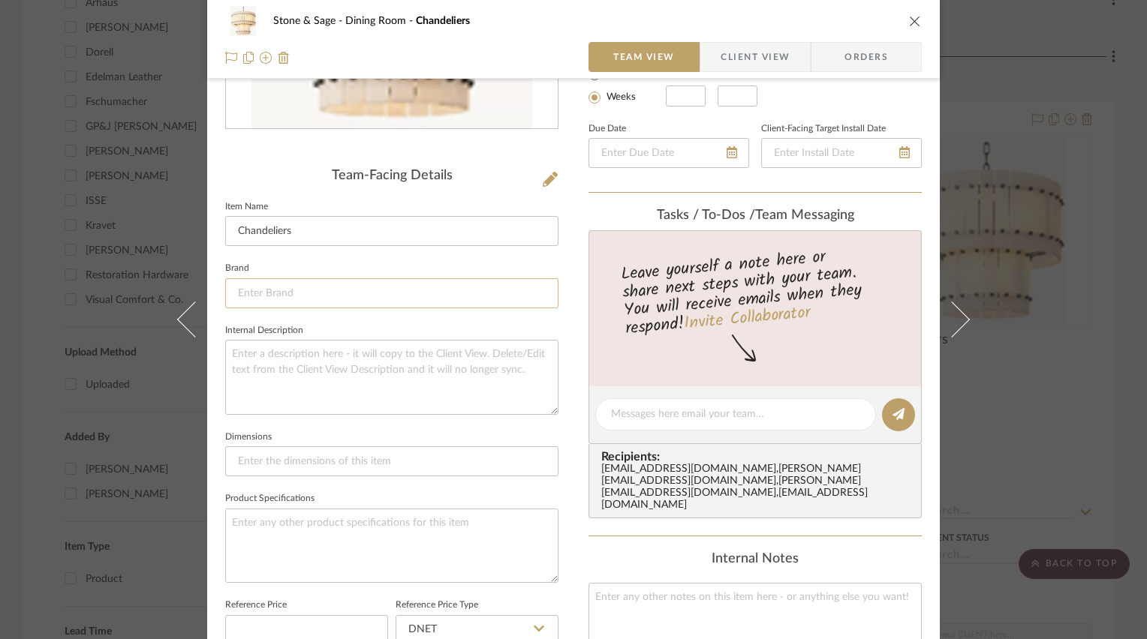
click at [335, 296] on input at bounding box center [391, 293] width 333 height 30
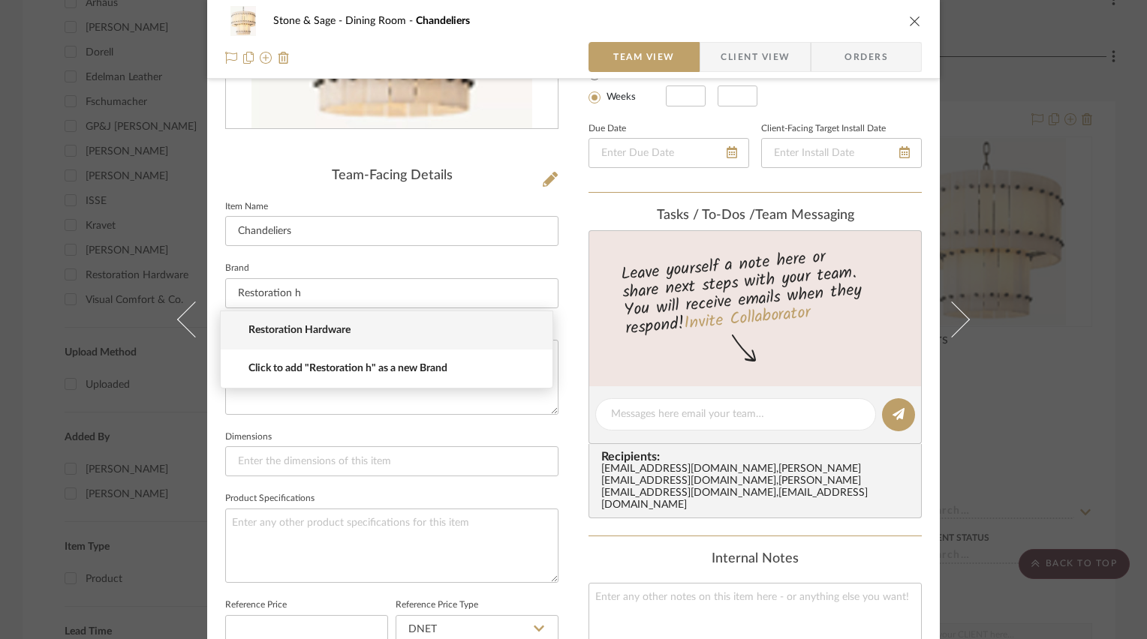
click at [329, 328] on span "Restoration Hardware" at bounding box center [392, 330] width 288 height 13
type input "Restoration Hardware"
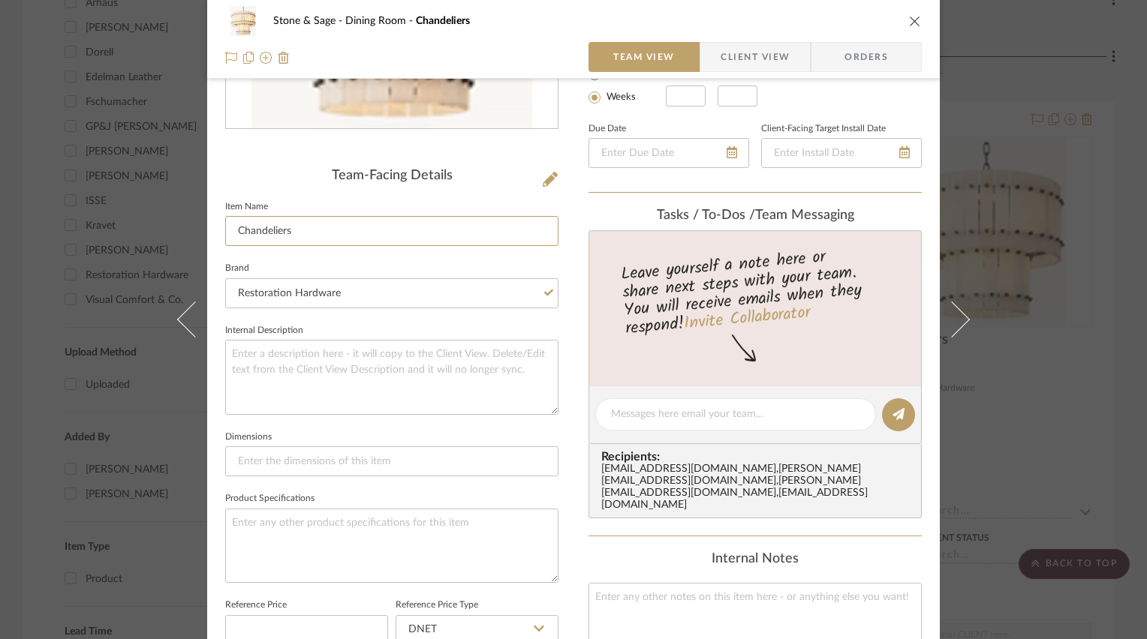
drag, startPoint x: 299, startPoint y: 231, endPoint x: 203, endPoint y: 232, distance: 96.1
click at [207, 233] on div "Stone & Sage Dining Room Chandeliers Team View Client View Orders Team-Facing D…" at bounding box center [573, 402] width 733 height 1383
type input "San [PERSON_NAME] Round"
type input "San [PERSON_NAME] Round Tiered Chandelier 22""
click at [354, 456] on input at bounding box center [391, 462] width 333 height 30
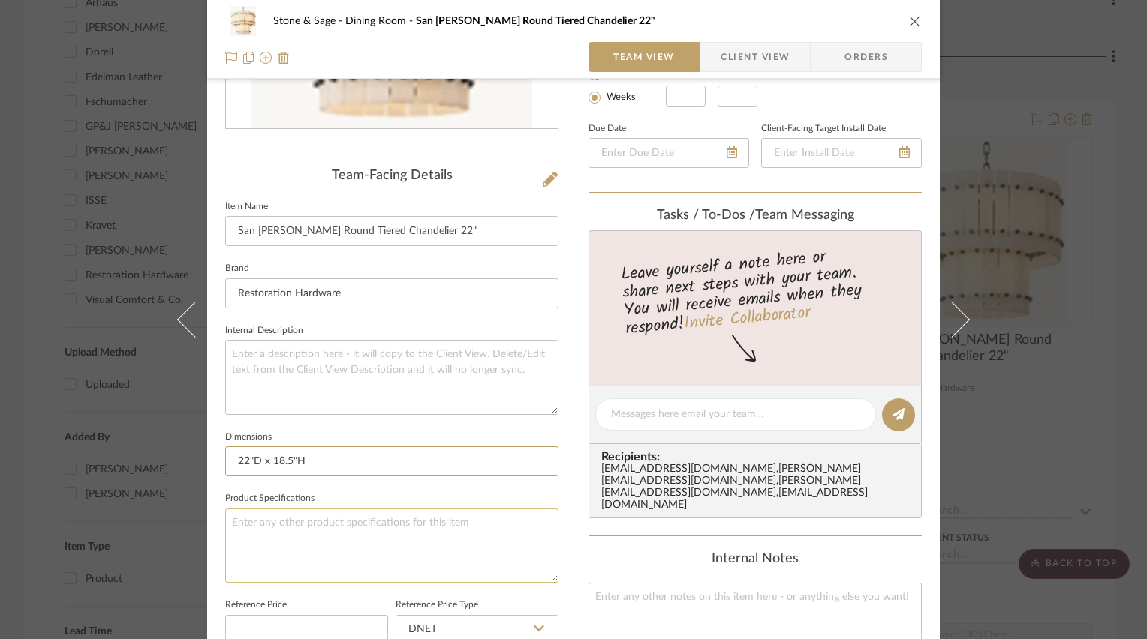
type input "22"D x 18.5"H"
click at [408, 531] on textarea at bounding box center [391, 546] width 333 height 74
type textarea "Bronze"
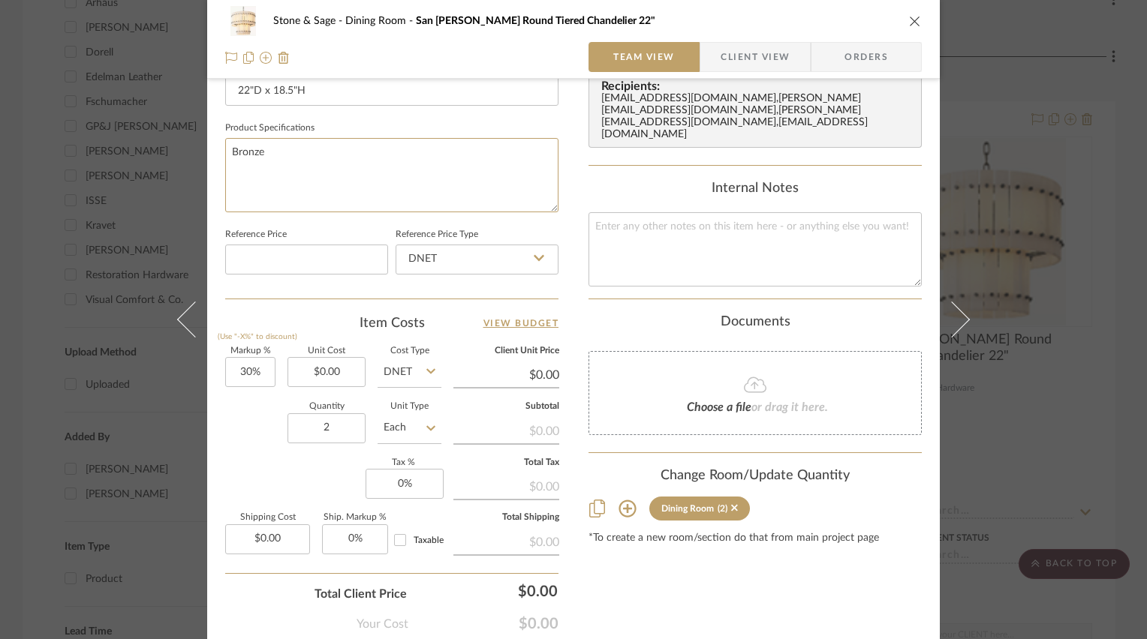
scroll to position [675, 0]
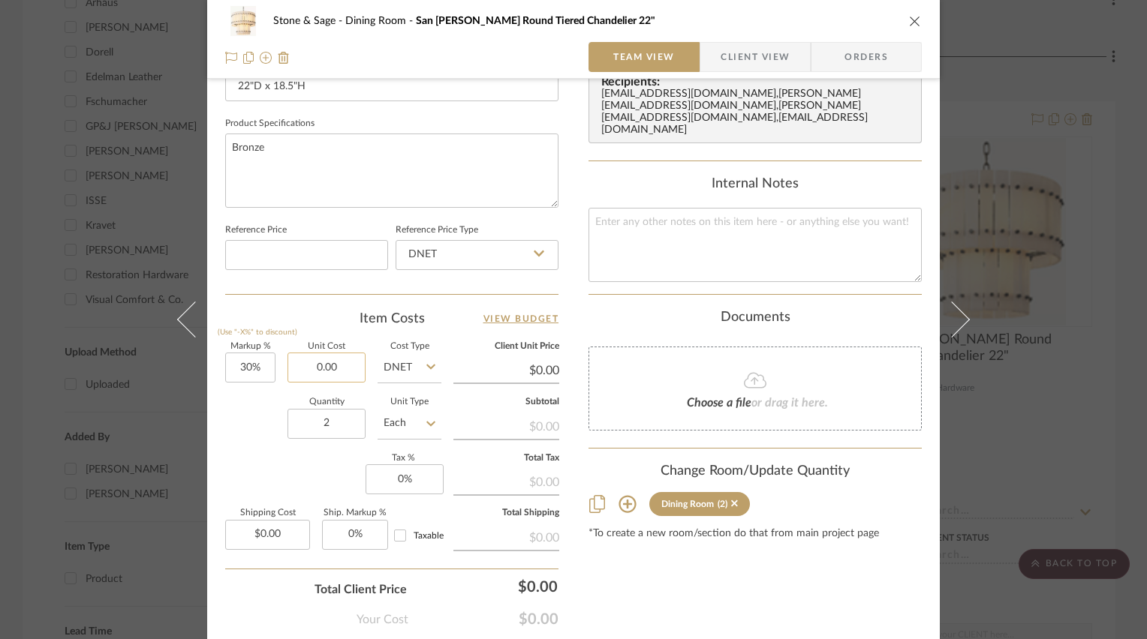
click at [334, 362] on input "0.00" at bounding box center [326, 368] width 78 height 30
type input "$3,975.00"
click at [230, 458] on div "Markup % (Use "-X%" to discount) 30% Unit Cost $3,975.00 Cost Type DNET Client …" at bounding box center [391, 452] width 333 height 219
type input "$5,167.50"
click at [909, 20] on icon "close" at bounding box center [915, 21] width 12 height 12
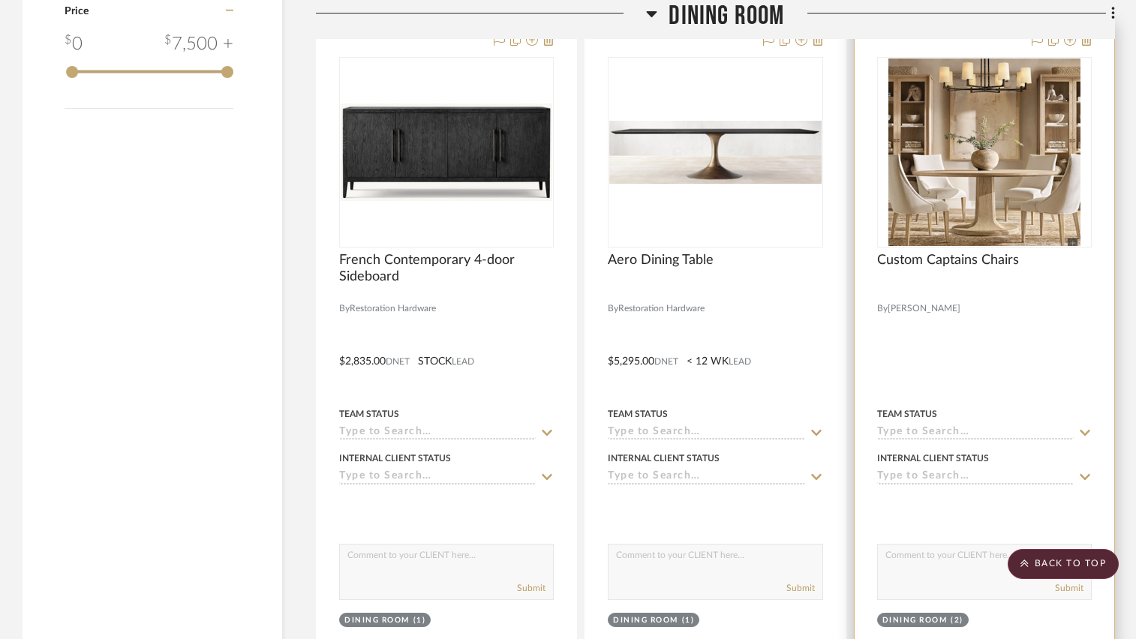
scroll to position [2140, 0]
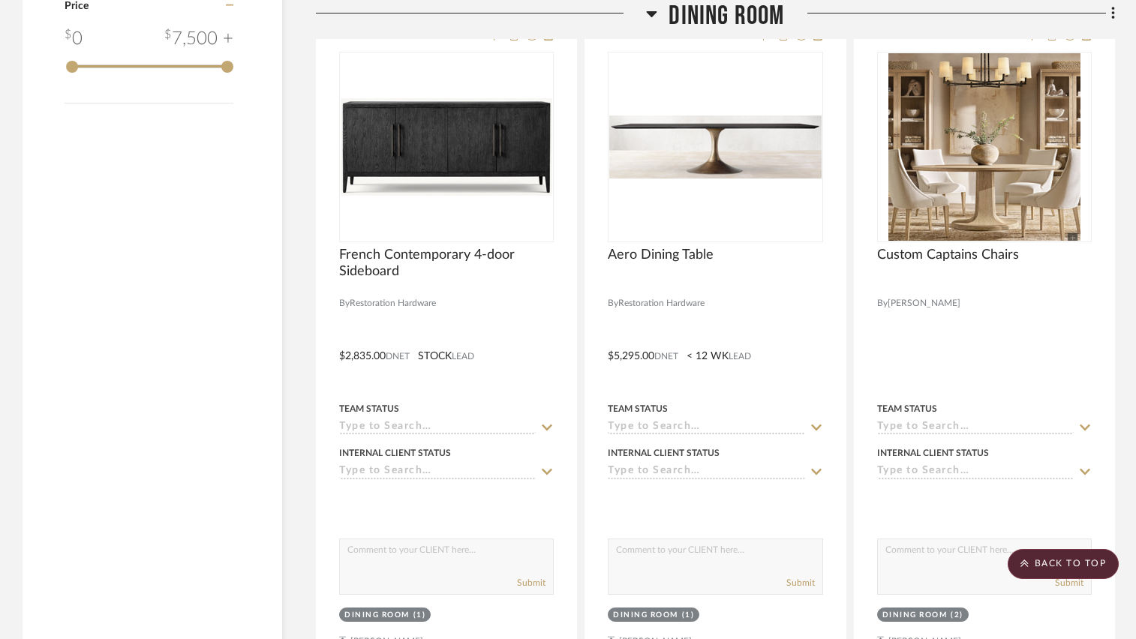
click at [653, 13] on icon at bounding box center [652, 14] width 11 height 6
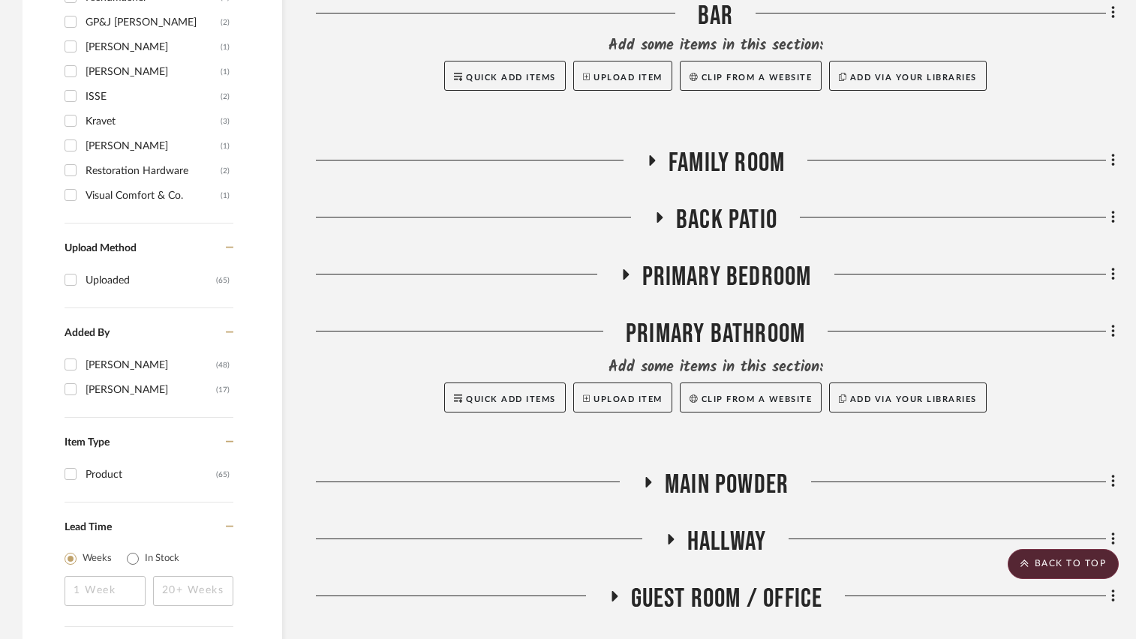
scroll to position [1465, 0]
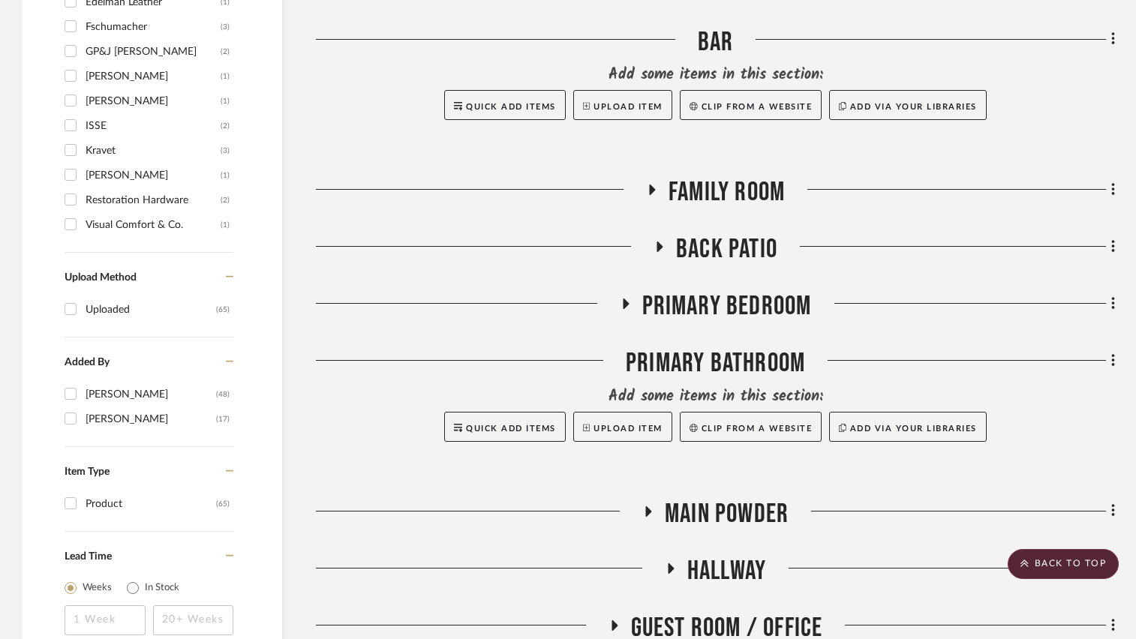
click at [654, 194] on icon at bounding box center [651, 189] width 18 height 11
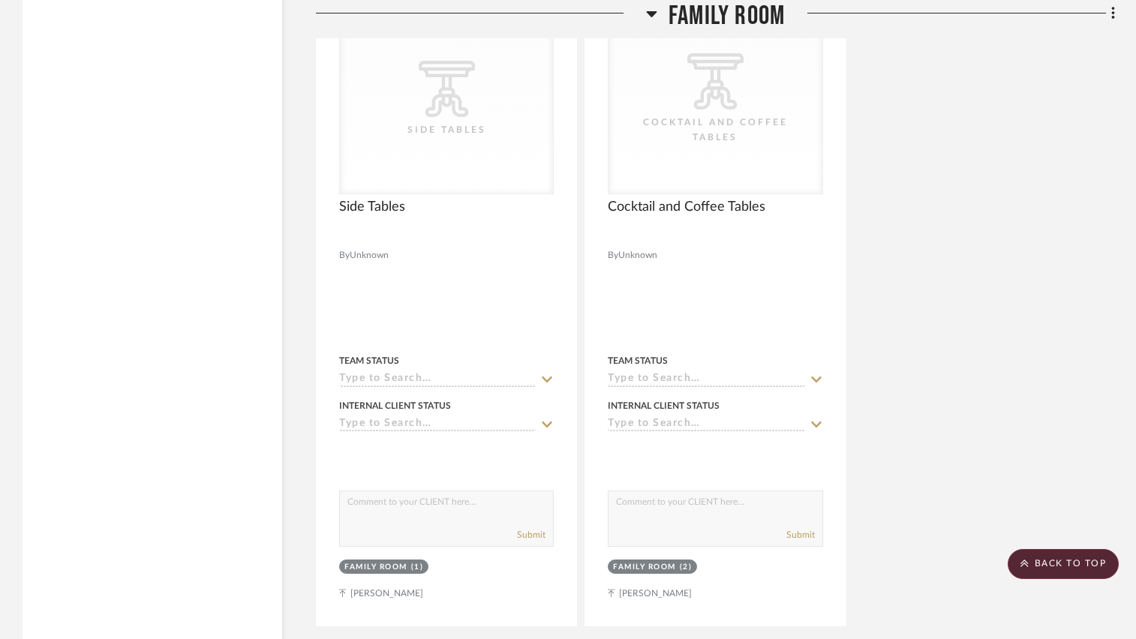
scroll to position [3191, 0]
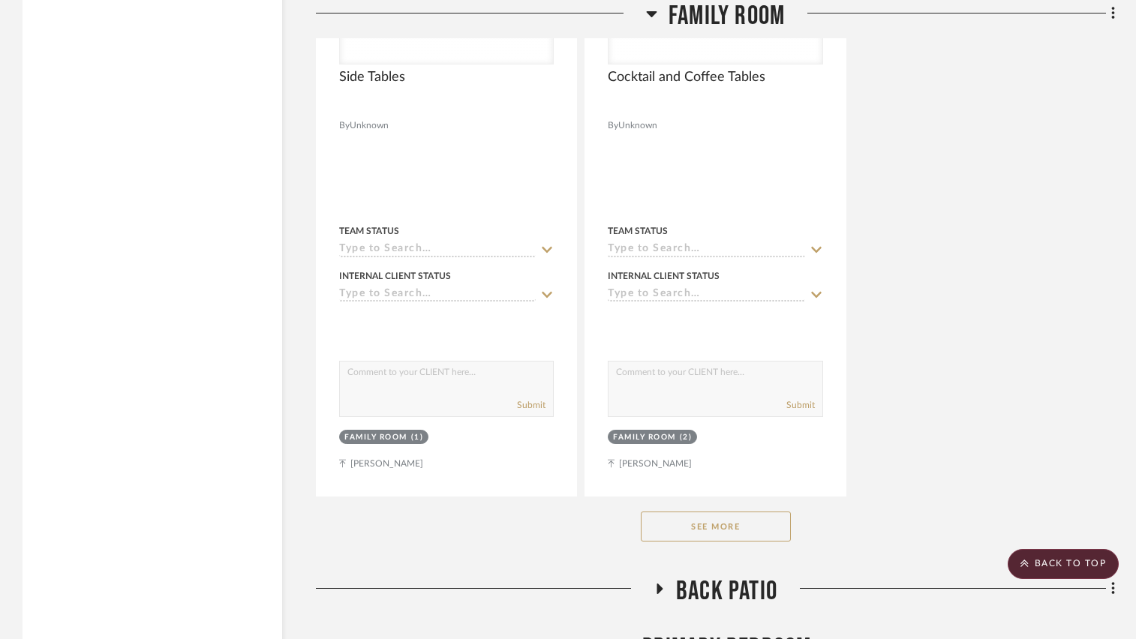
click at [709, 534] on button "See More" at bounding box center [716, 527] width 150 height 30
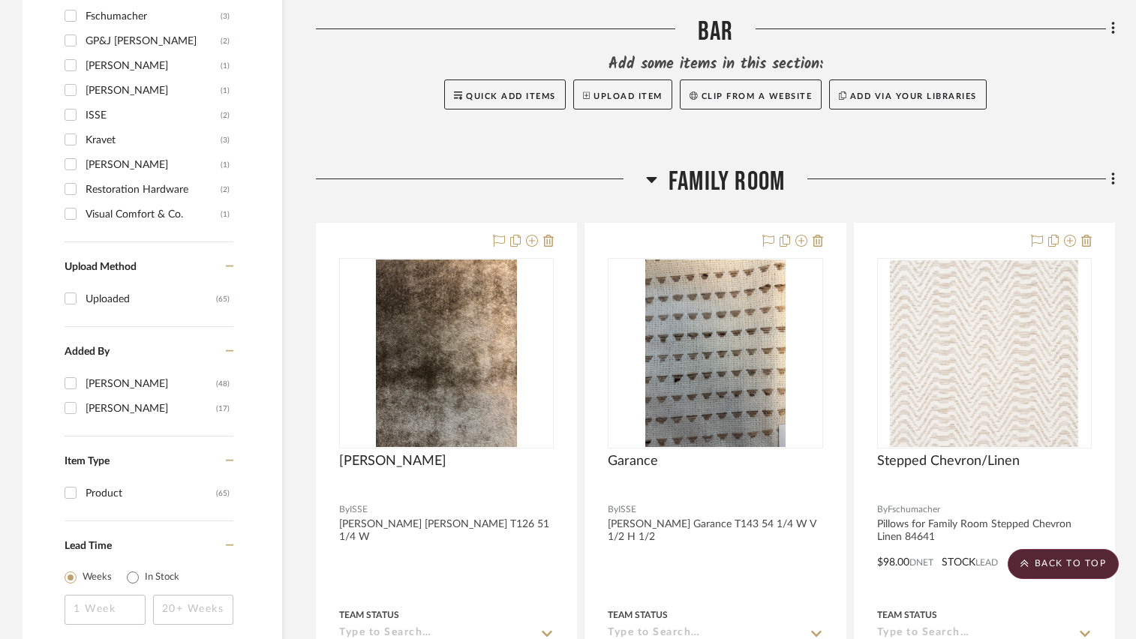
scroll to position [1465, 0]
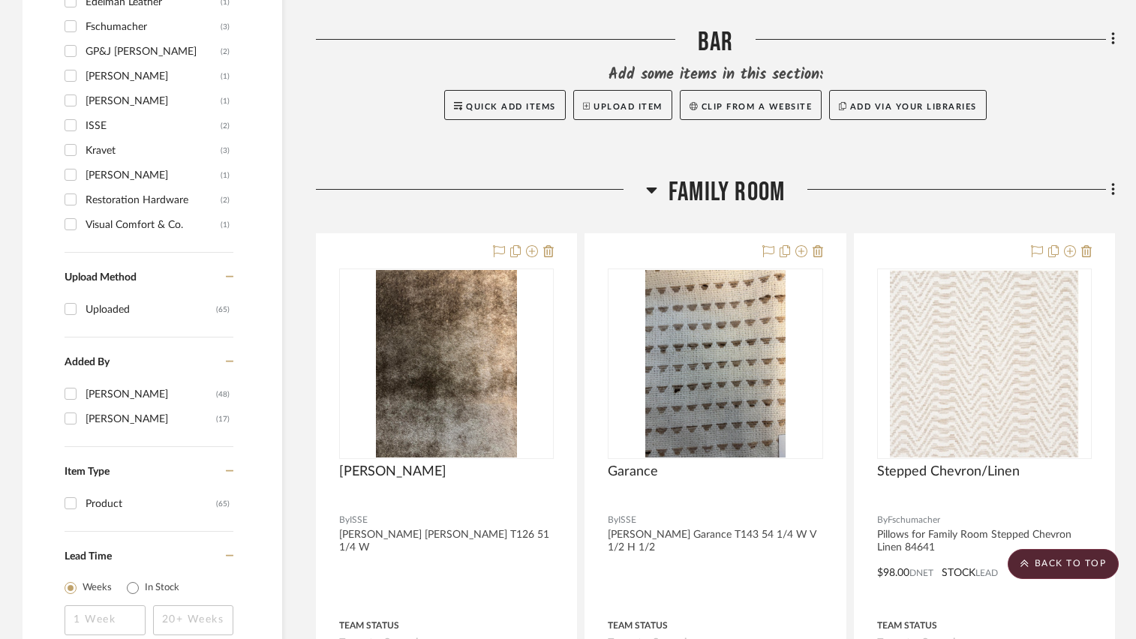
click at [655, 188] on icon at bounding box center [651, 191] width 11 height 6
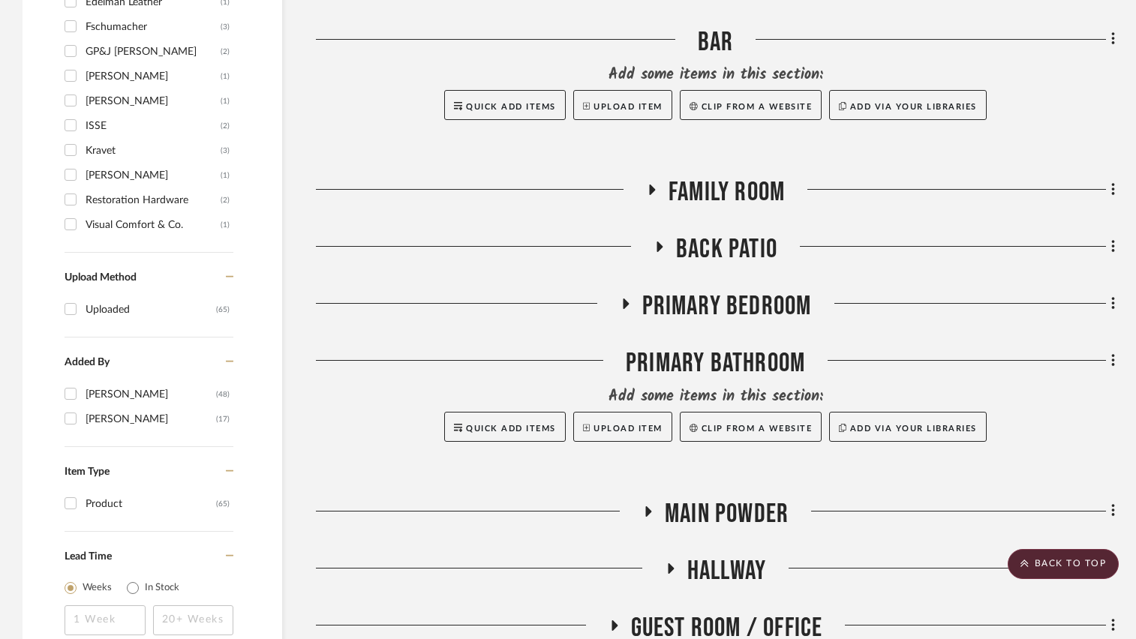
click at [623, 305] on icon at bounding box center [626, 304] width 6 height 11
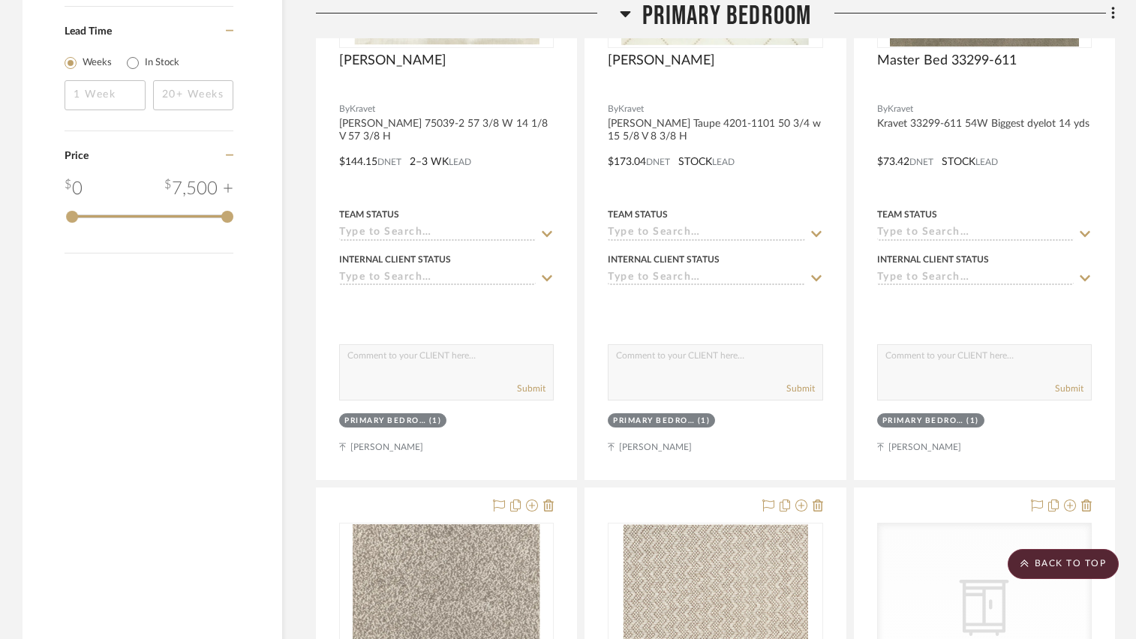
scroll to position [1690, 0]
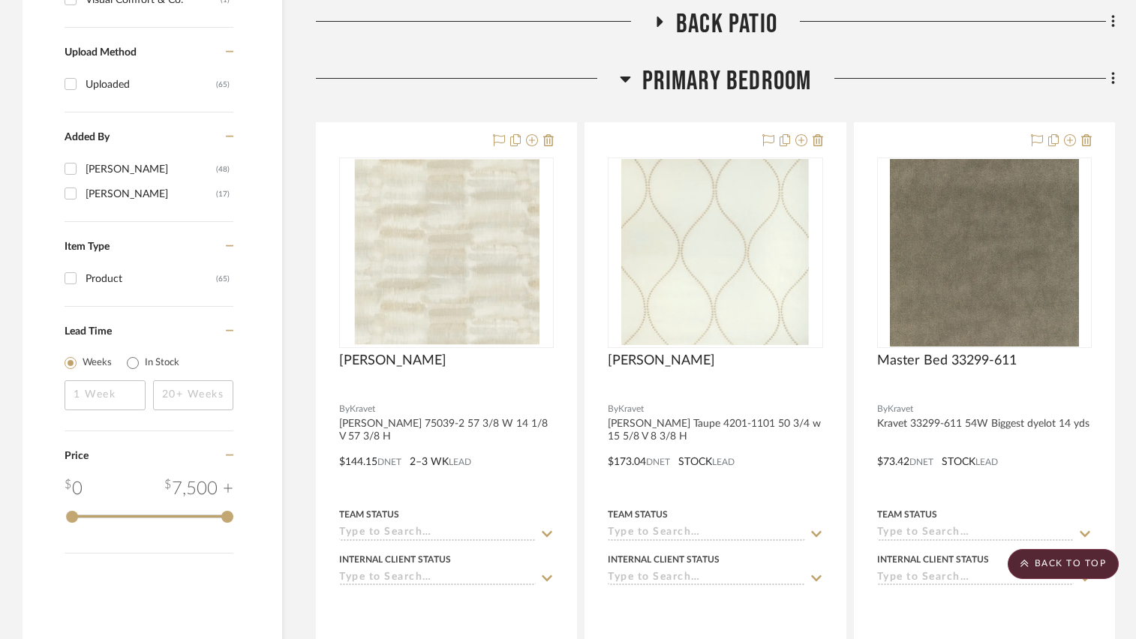
click at [630, 82] on icon at bounding box center [625, 79] width 11 height 18
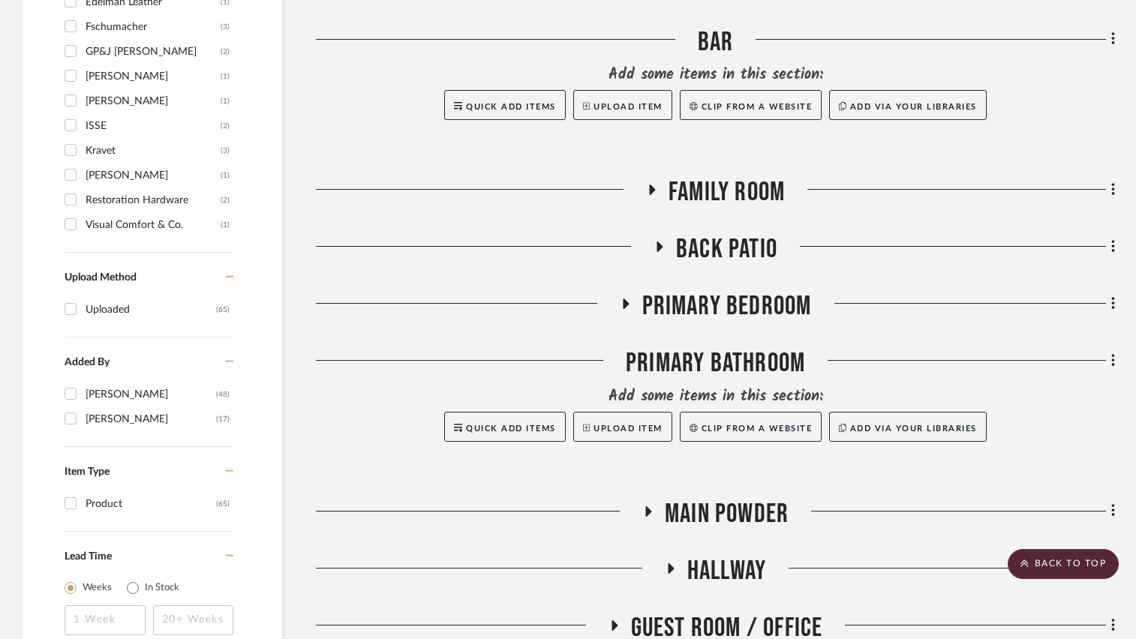
scroll to position [1315, 0]
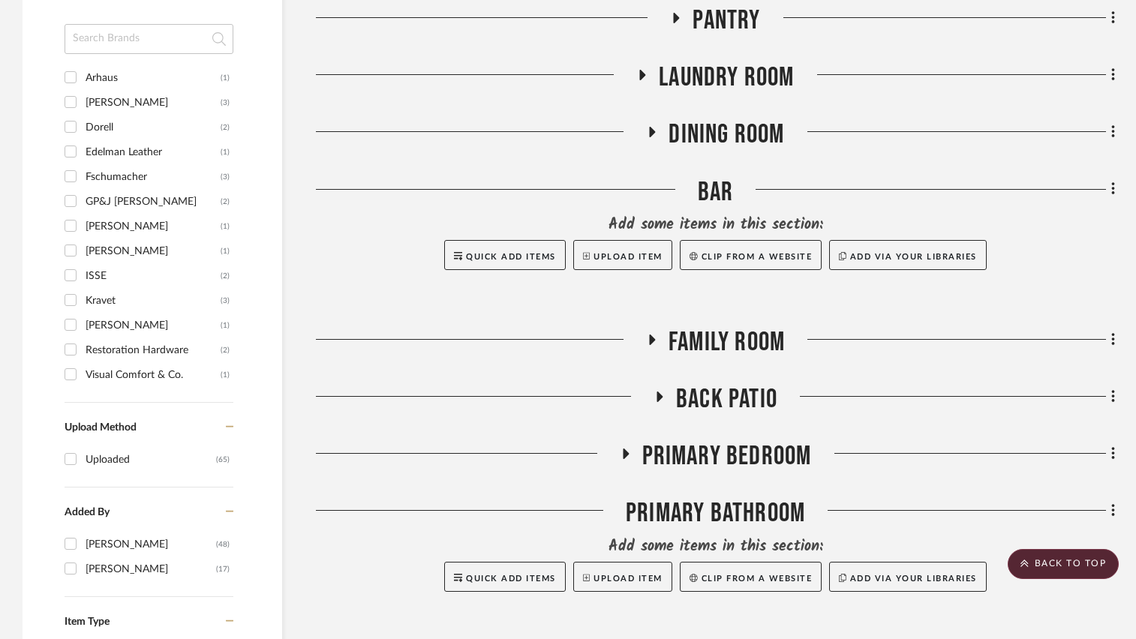
click at [649, 341] on icon at bounding box center [652, 340] width 6 height 11
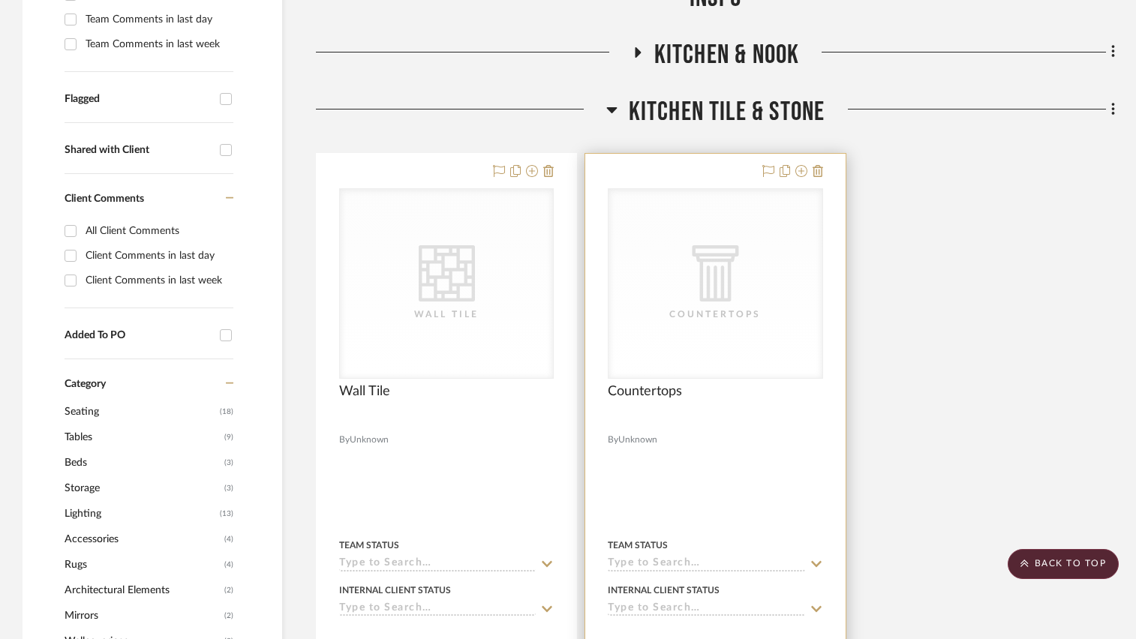
scroll to position [339, 0]
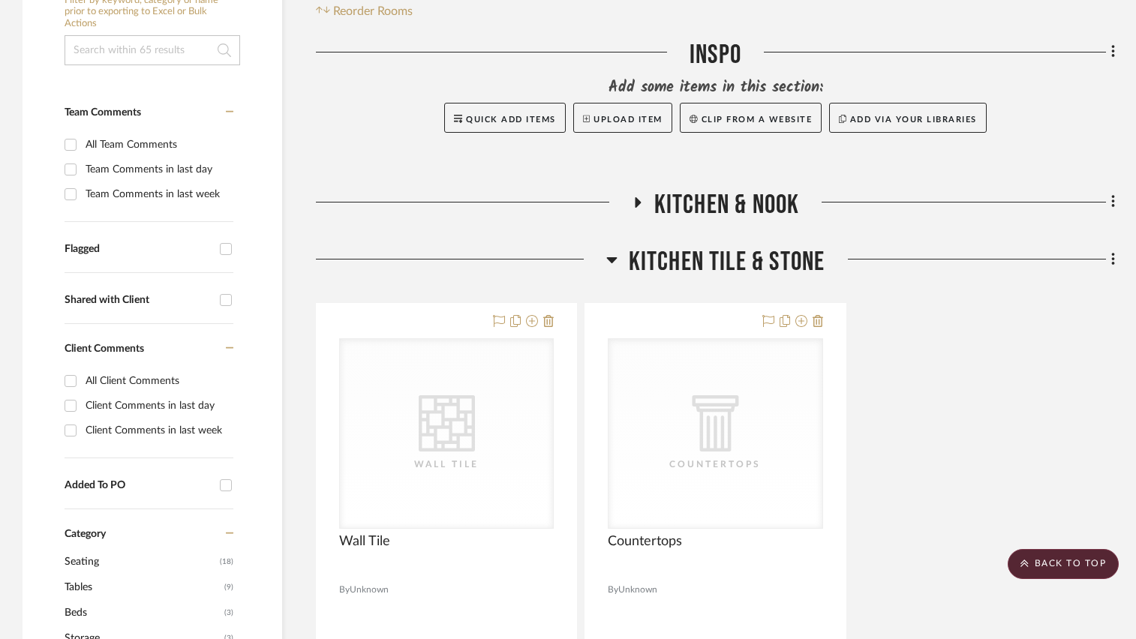
click at [639, 202] on icon at bounding box center [638, 202] width 6 height 11
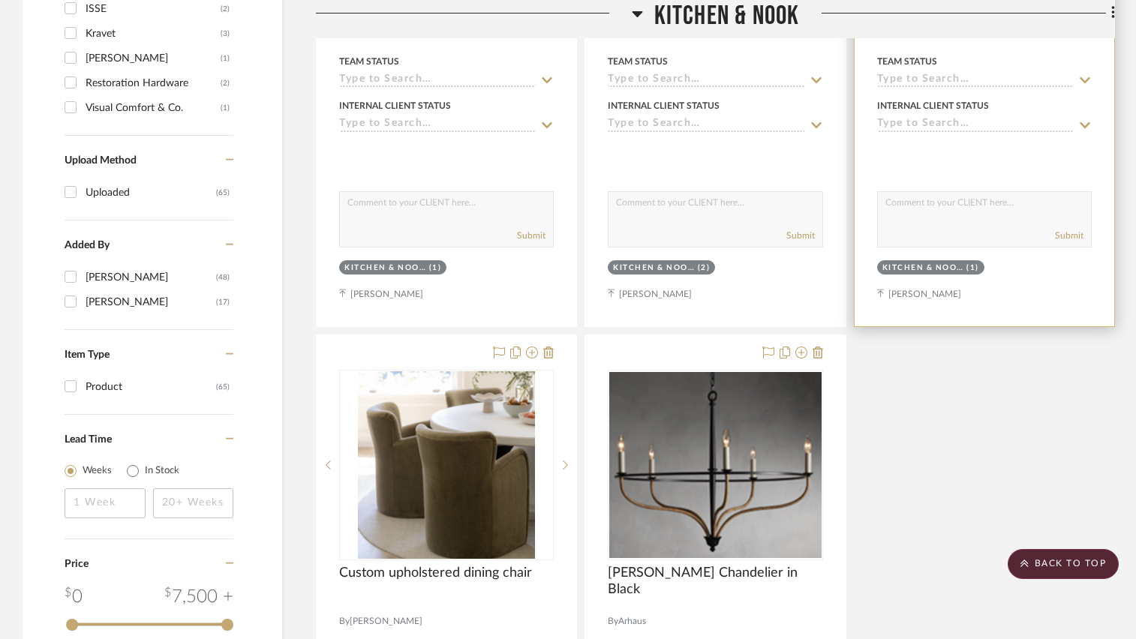
scroll to position [1465, 0]
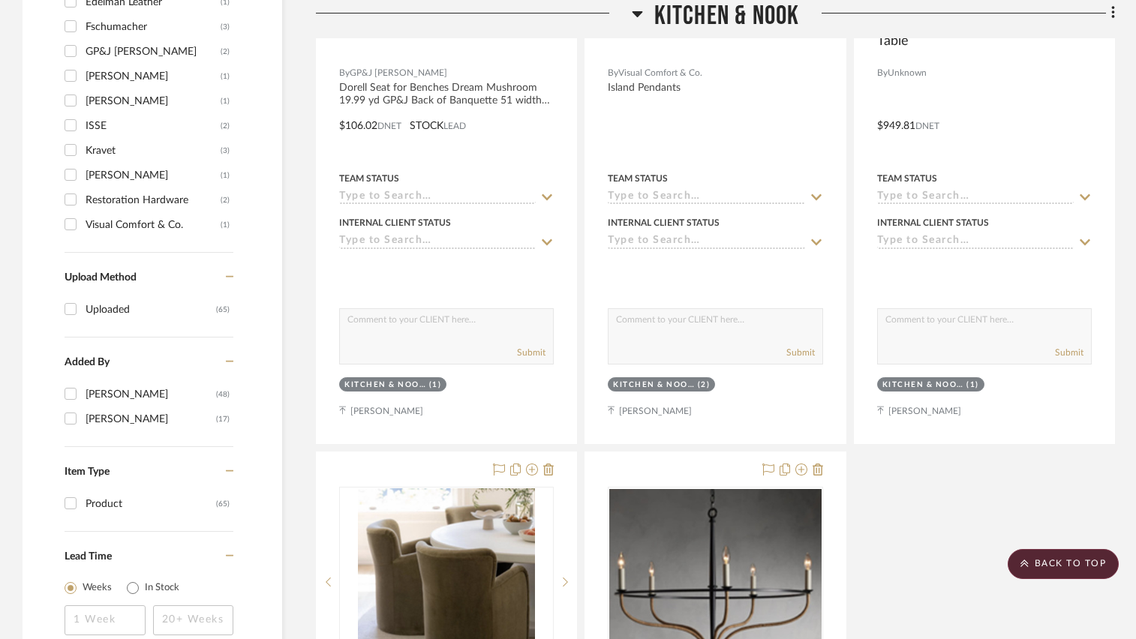
click at [1115, 14] on icon at bounding box center [1114, 13] width 5 height 17
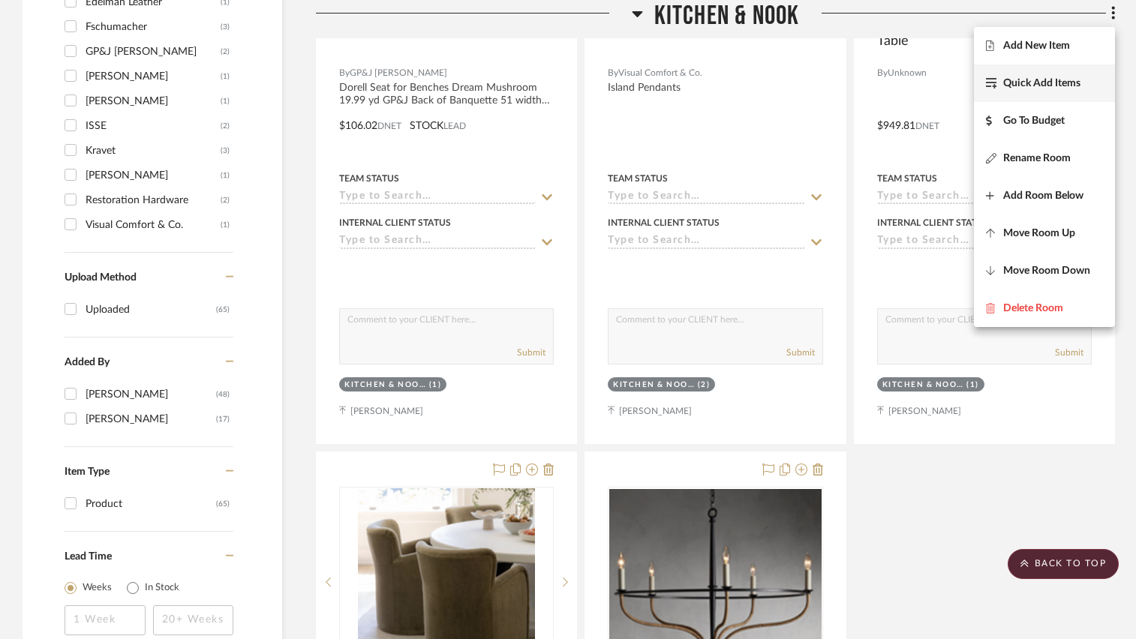
click at [1057, 81] on span "Quick Add Items" at bounding box center [1041, 83] width 77 height 13
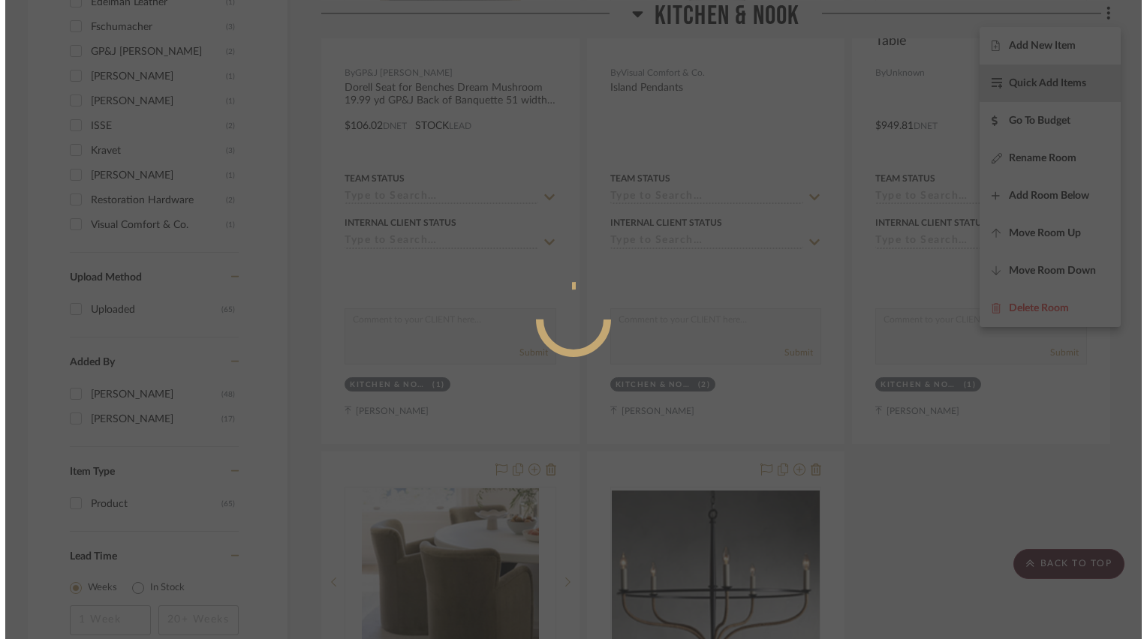
scroll to position [0, 0]
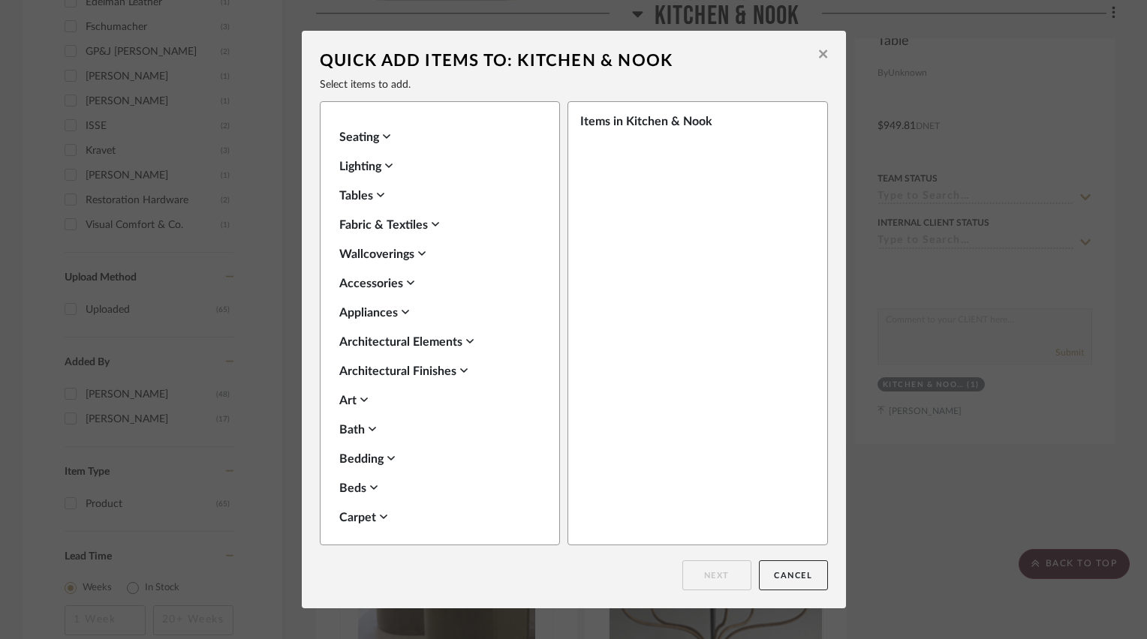
click at [384, 139] on icon at bounding box center [387, 137] width 8 height 12
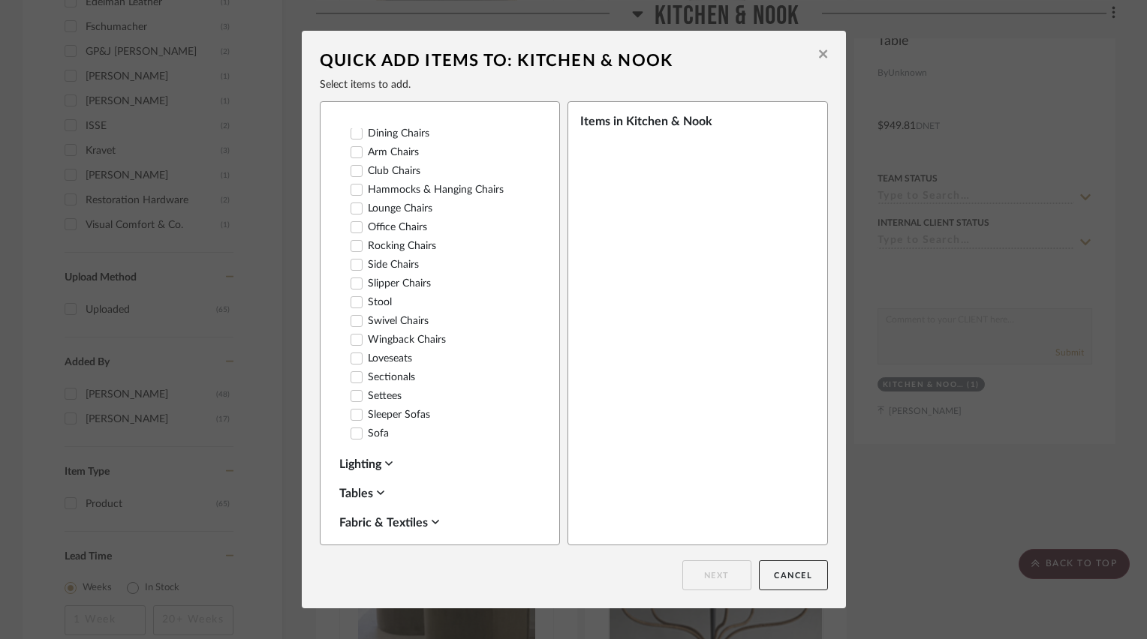
scroll to position [225, 0]
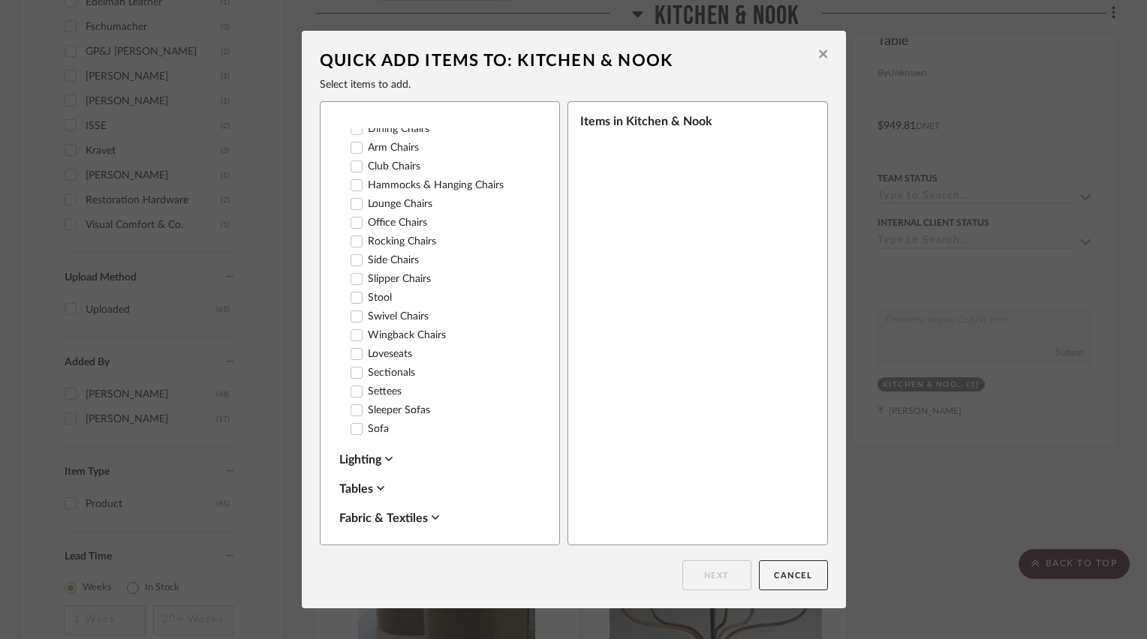
click at [351, 228] on icon at bounding box center [356, 223] width 11 height 11
click at [709, 577] on button "Next" at bounding box center [716, 576] width 69 height 30
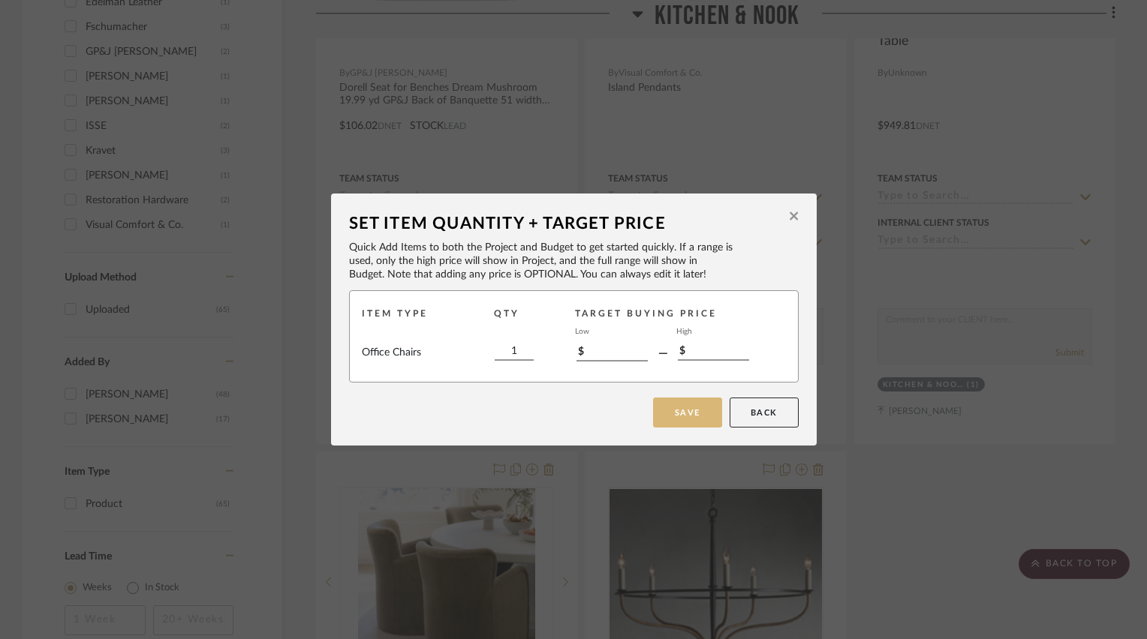
click at [663, 409] on button "Save" at bounding box center [687, 413] width 69 height 30
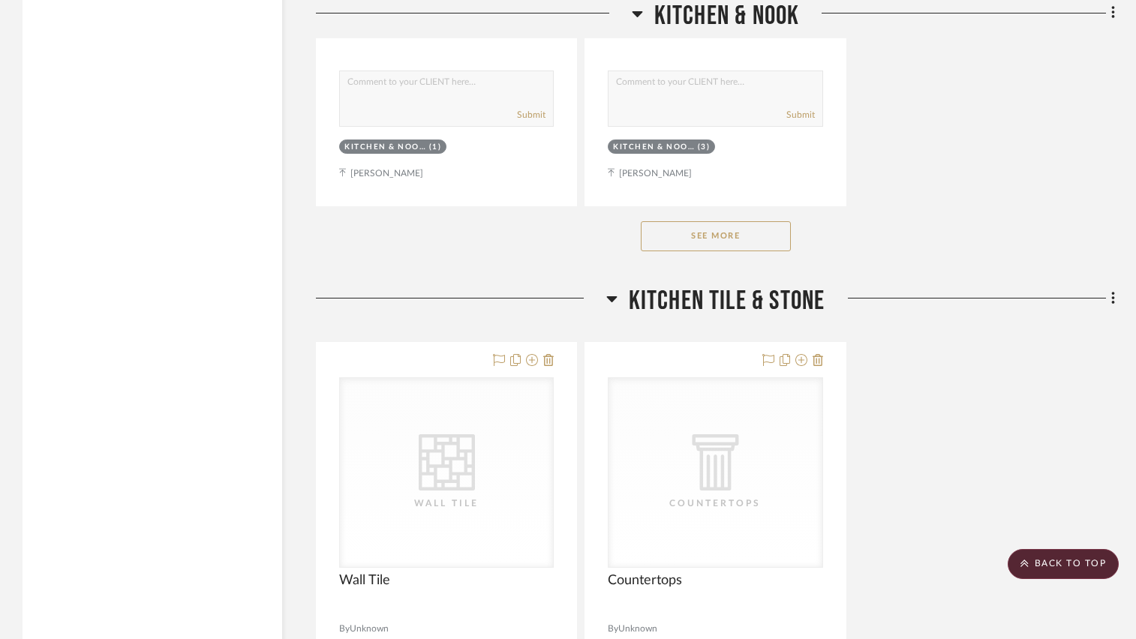
scroll to position [2441, 0]
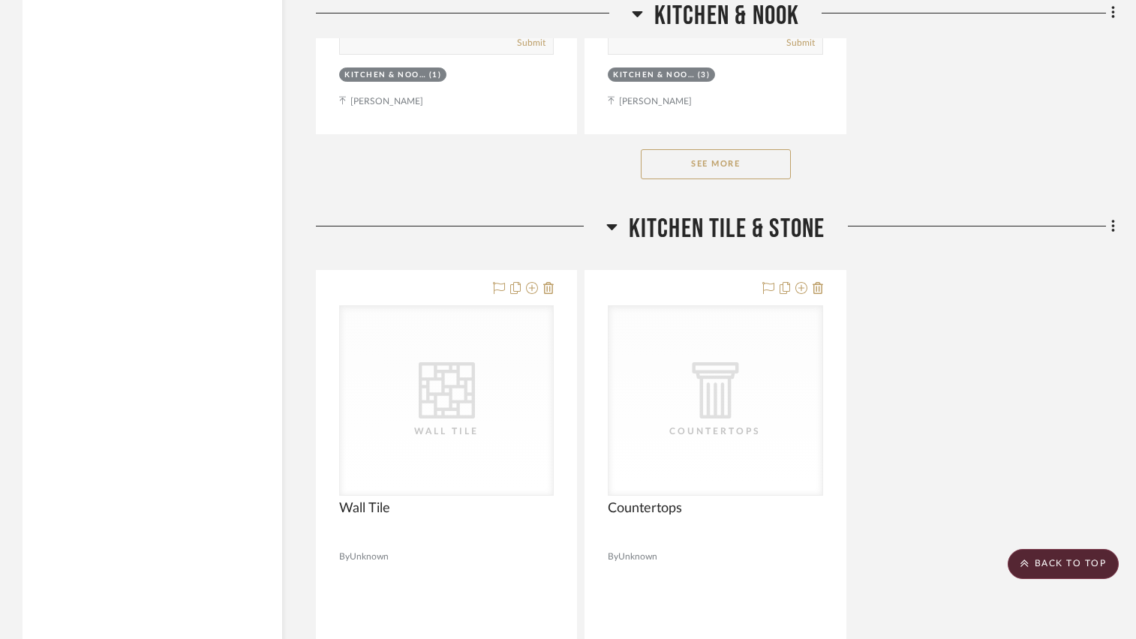
click at [711, 163] on button "See More" at bounding box center [716, 164] width 150 height 30
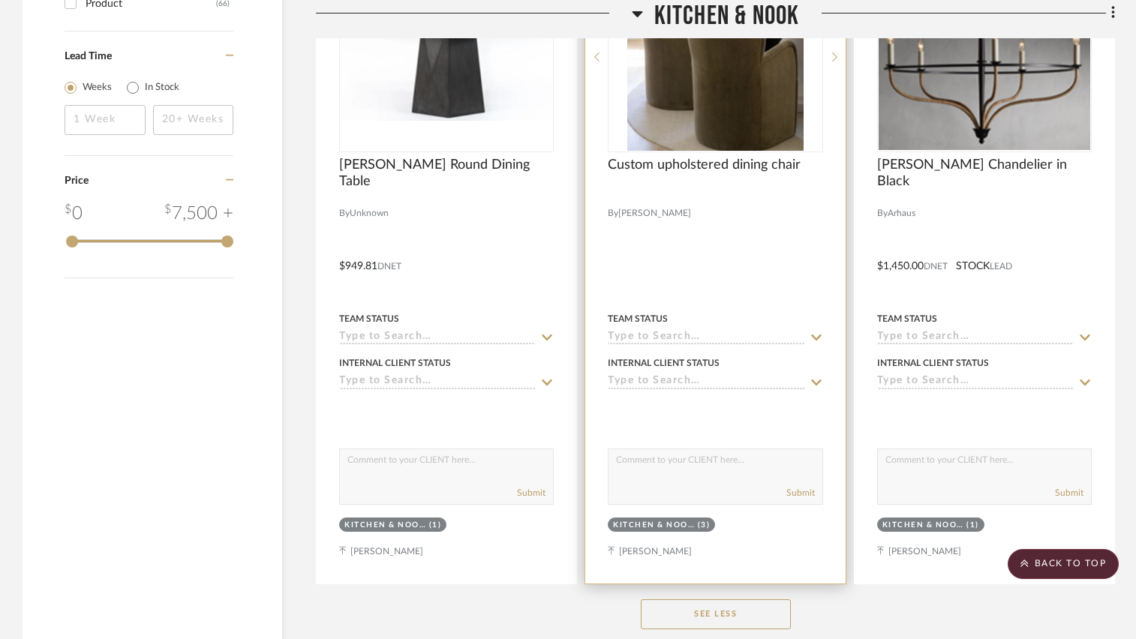
scroll to position [1765, 0]
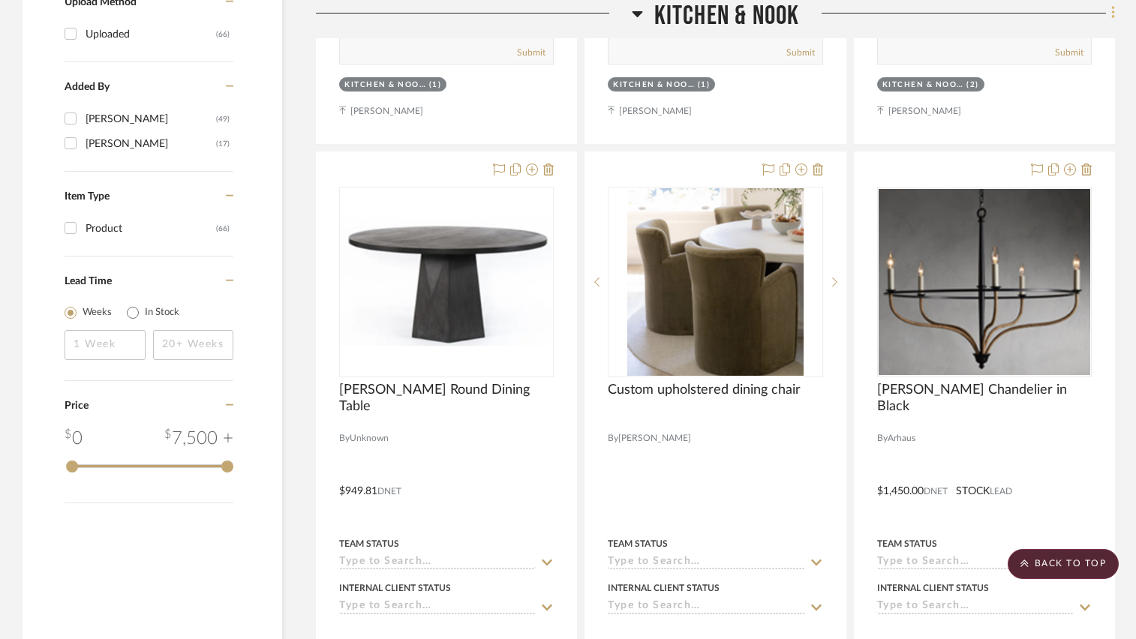
click at [1113, 12] on icon at bounding box center [1113, 13] width 3 height 13
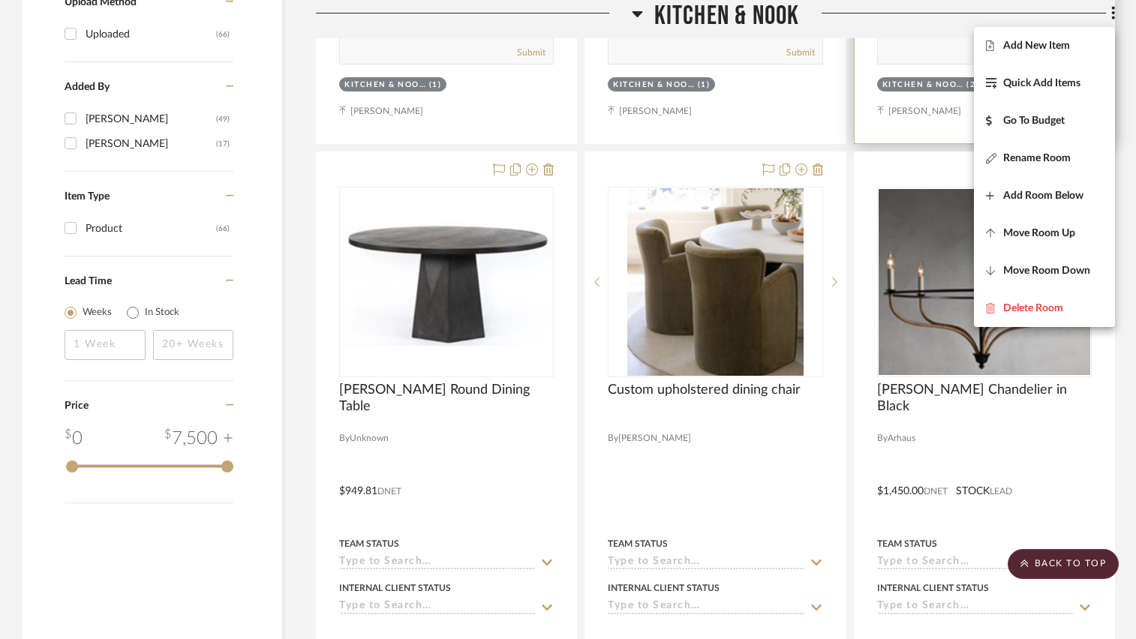
click at [1047, 48] on span "Add New Item" at bounding box center [1036, 46] width 67 height 13
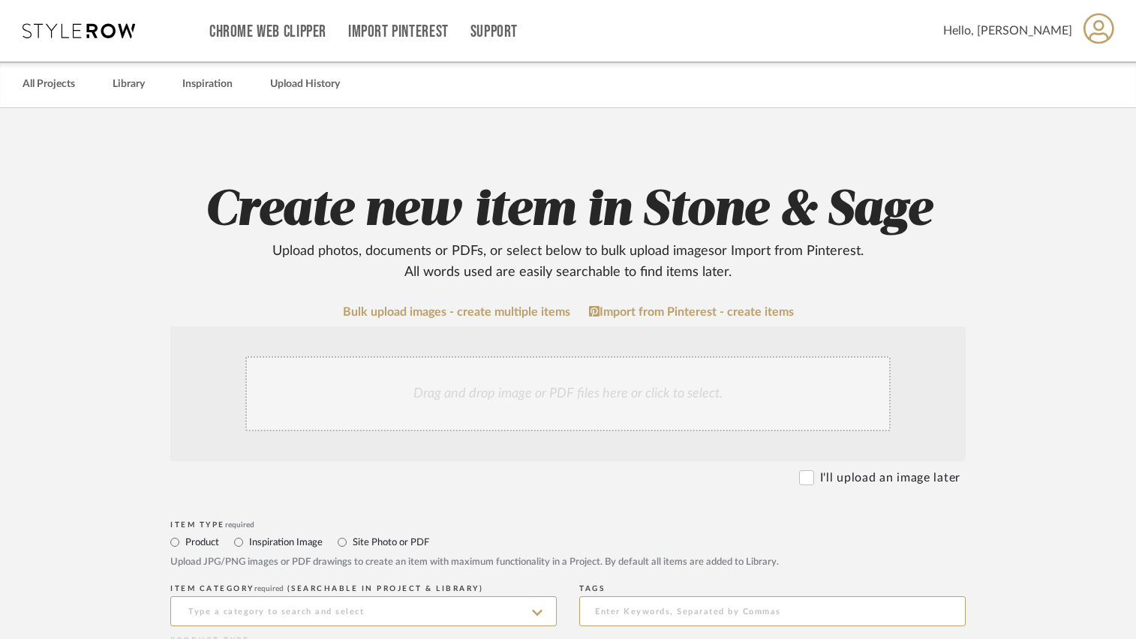
click at [526, 381] on div "Drag and drop image or PDF files here or click to select." at bounding box center [567, 393] width 645 height 75
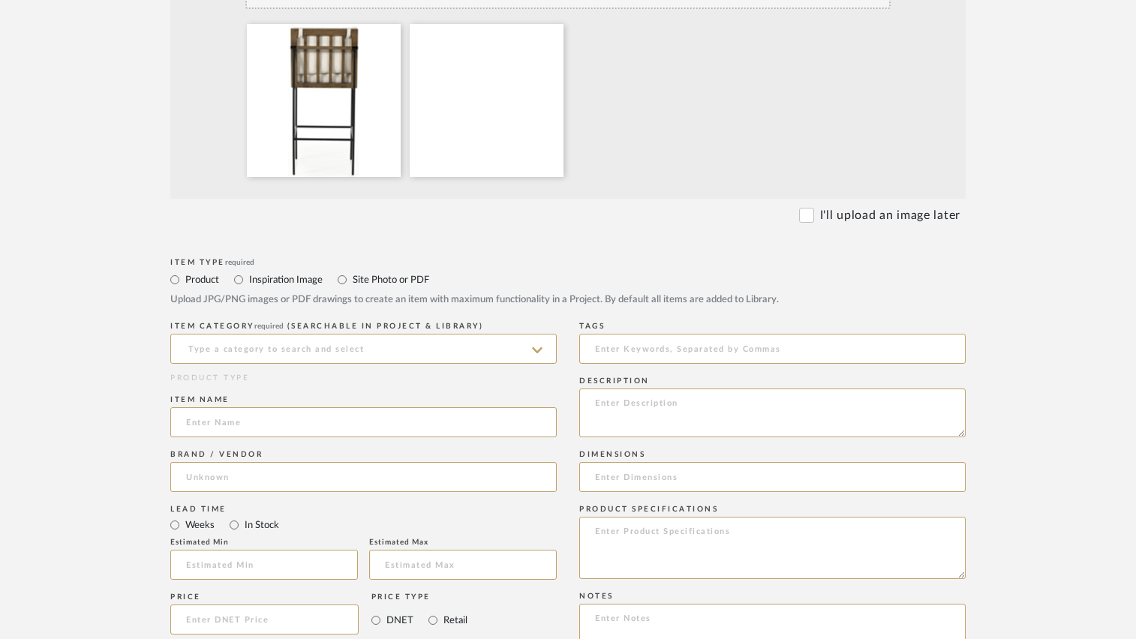
scroll to position [450, 0]
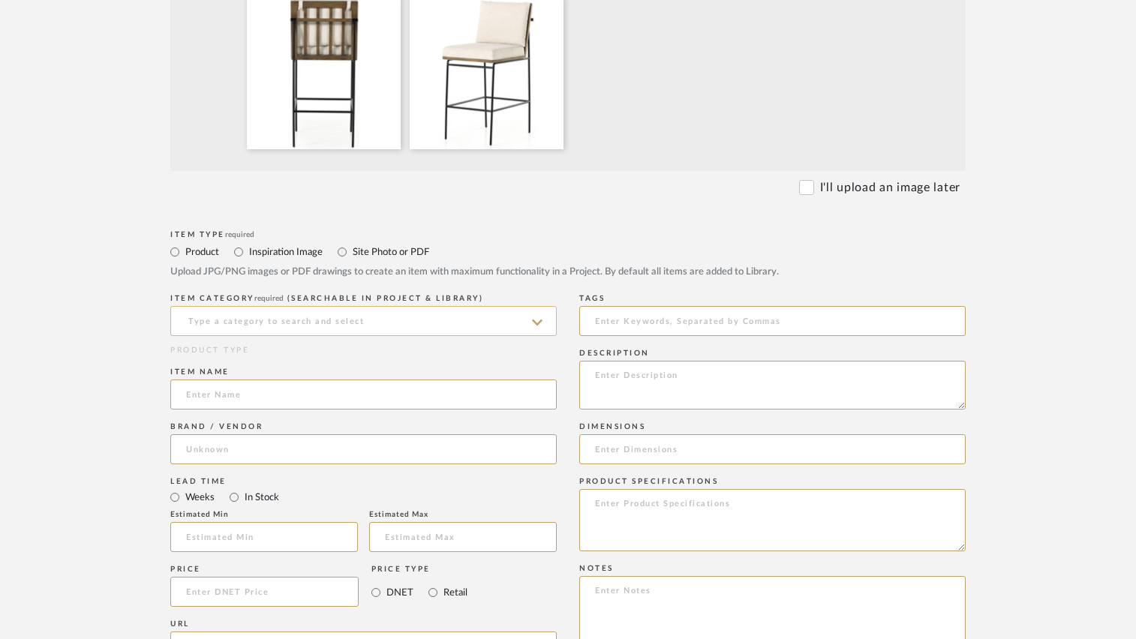
click at [211, 320] on input at bounding box center [363, 321] width 387 height 30
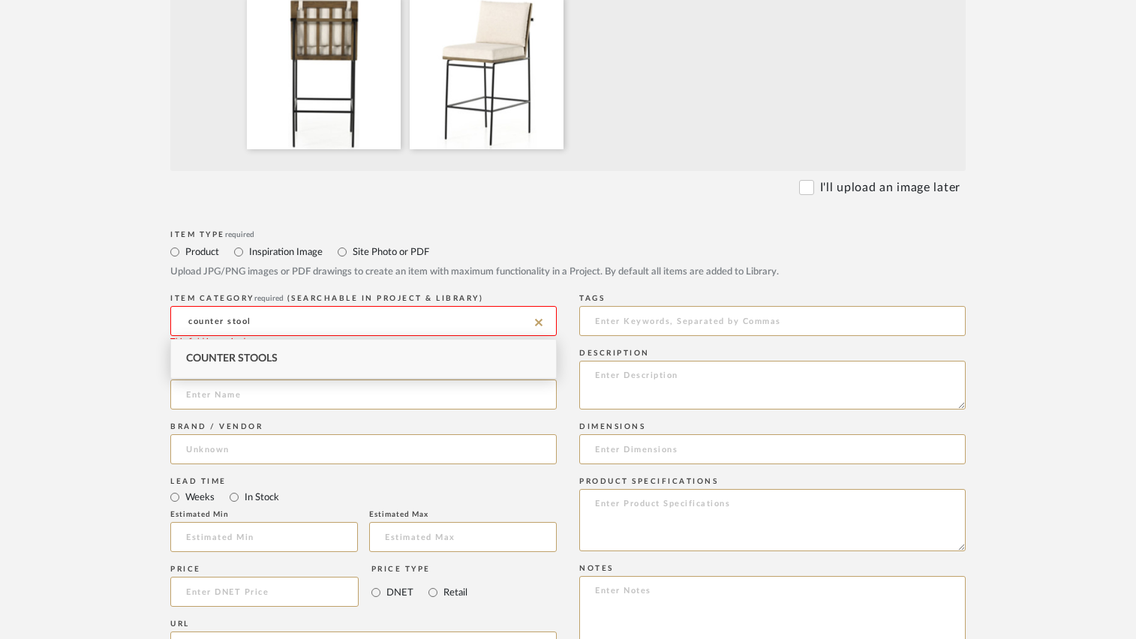
click at [191, 350] on div "Counter Stools" at bounding box center [363, 359] width 385 height 38
type input "Counter Stools"
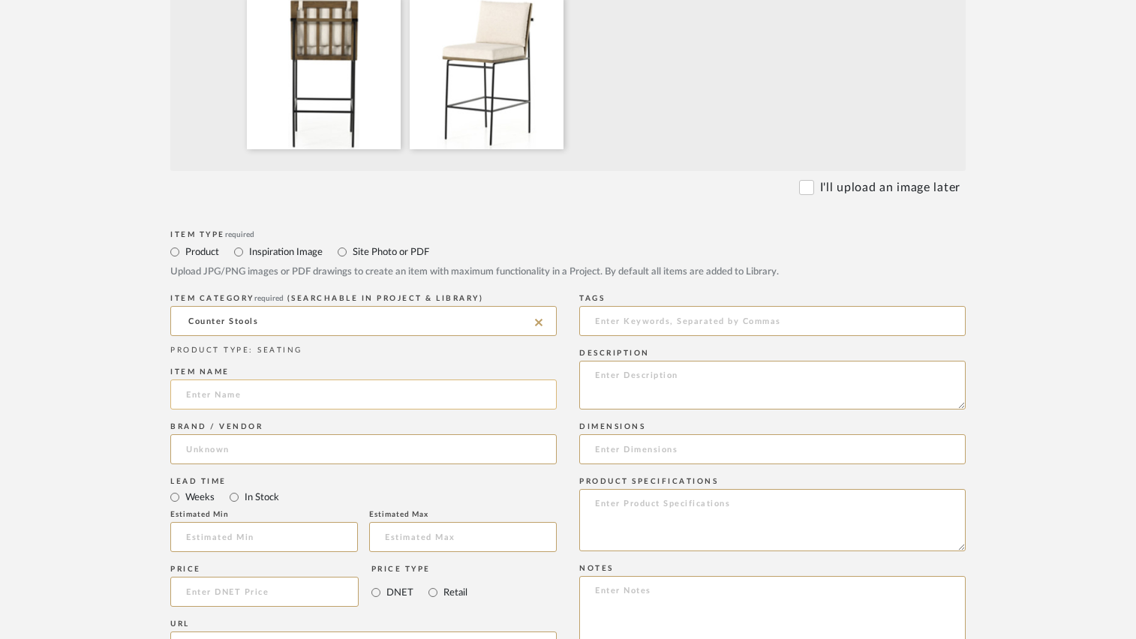
click at [192, 399] on input at bounding box center [363, 395] width 387 height 30
type input "Crete Counter Stool"
type input "Four Hands"
click at [248, 485] on span "Four Hands" at bounding box center [227, 488] width 56 height 13
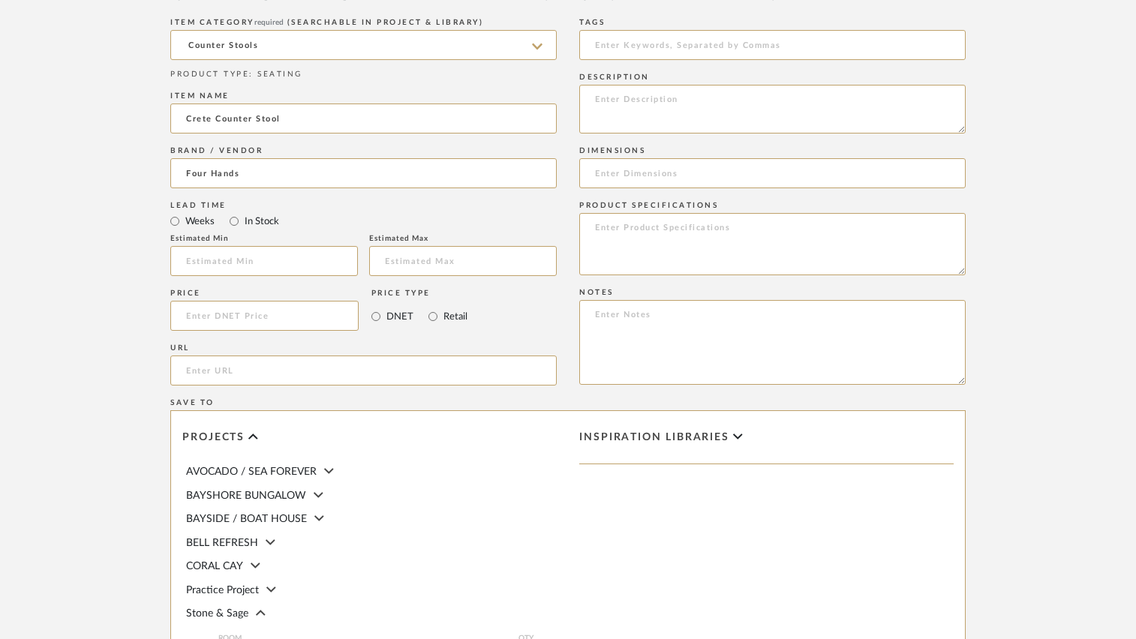
scroll to position [720, 0]
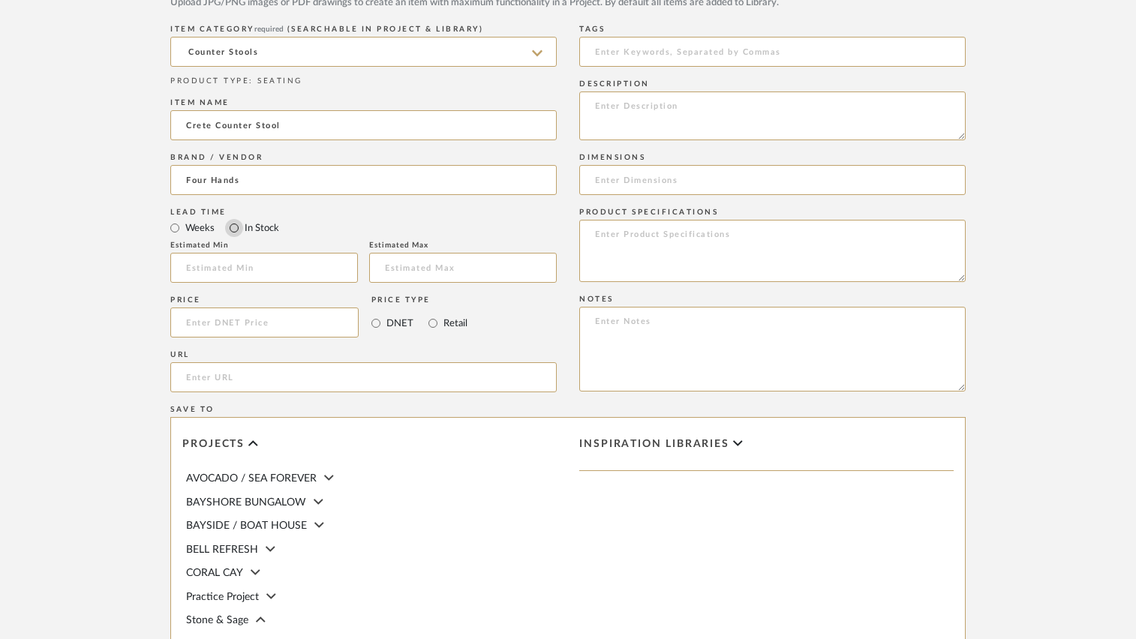
click at [235, 223] on input "In Stock" at bounding box center [234, 228] width 18 height 18
radio input "true"
click at [248, 320] on input at bounding box center [264, 323] width 188 height 30
type input "$444.91"
click at [96, 333] on form "Bulk upload images - create multiple items Import from Pinterest - create items…" at bounding box center [568, 210] width 956 height 1248
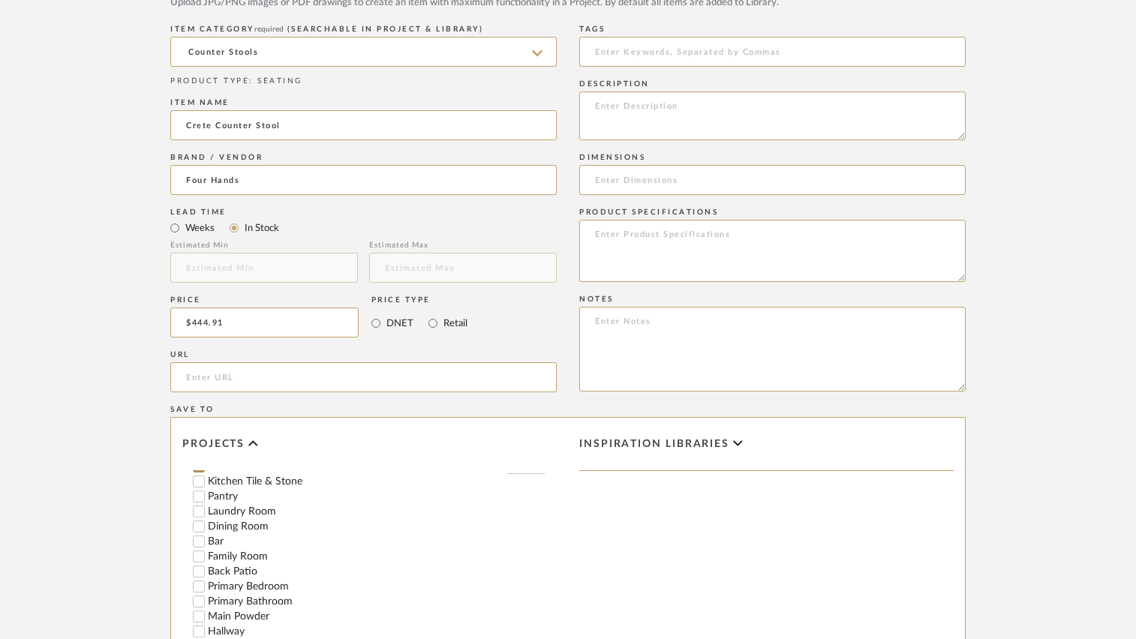
scroll to position [150, 0]
type input "3"
click at [1000, 414] on form "Bulk upload images - create multiple items Import from Pinterest - create items…" at bounding box center [568, 210] width 956 height 1248
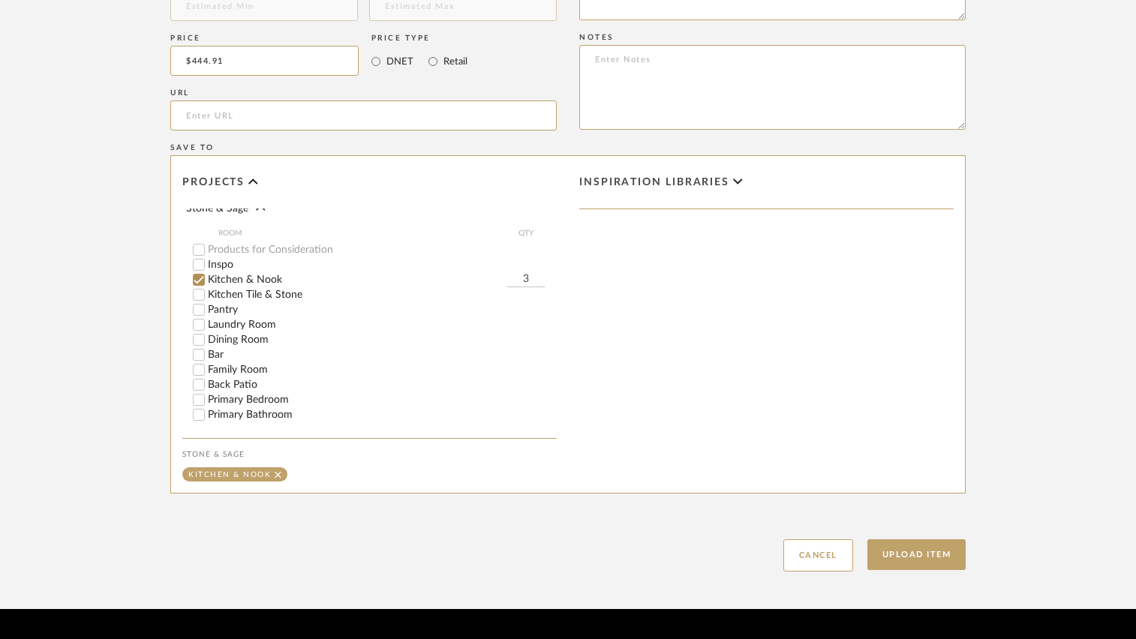
scroll to position [1020, 0]
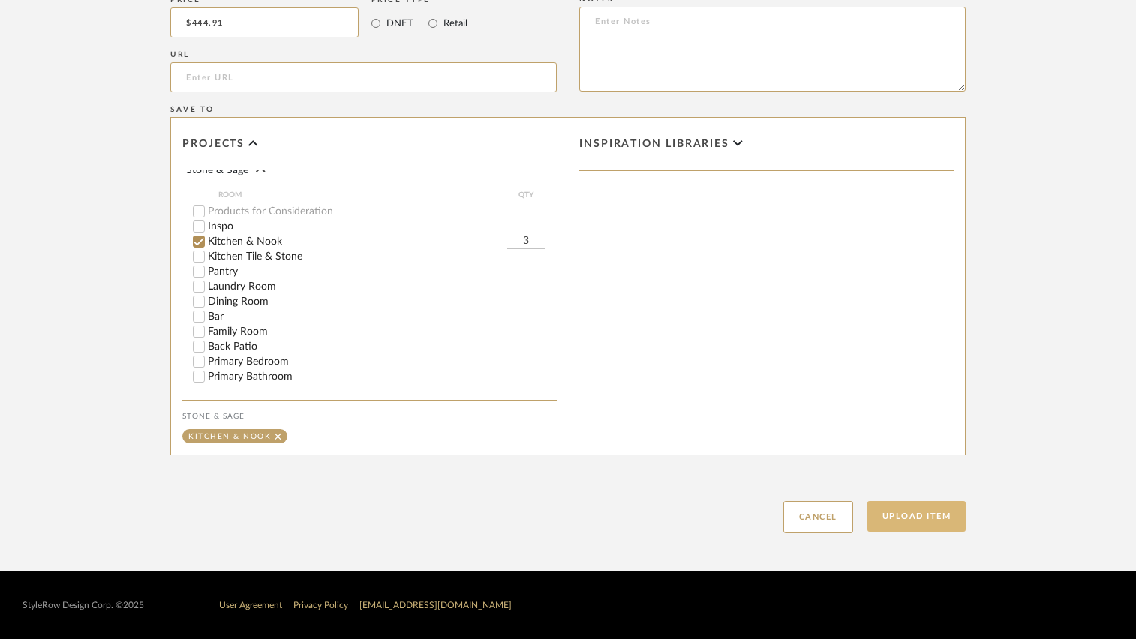
click at [921, 524] on button "Upload Item" at bounding box center [917, 516] width 99 height 31
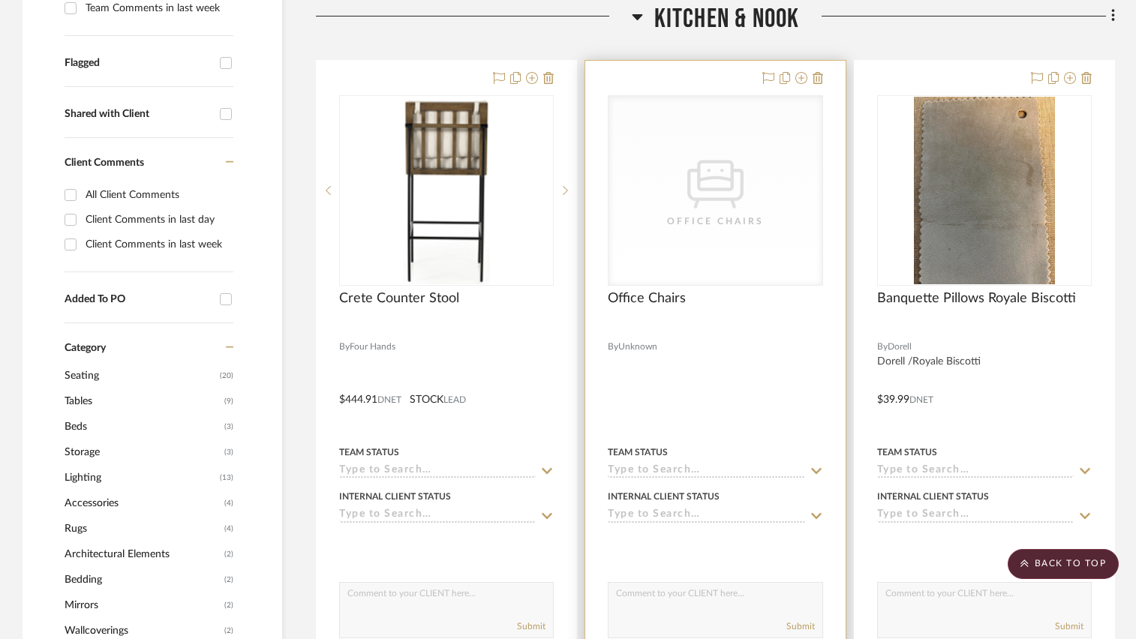
scroll to position [528, 0]
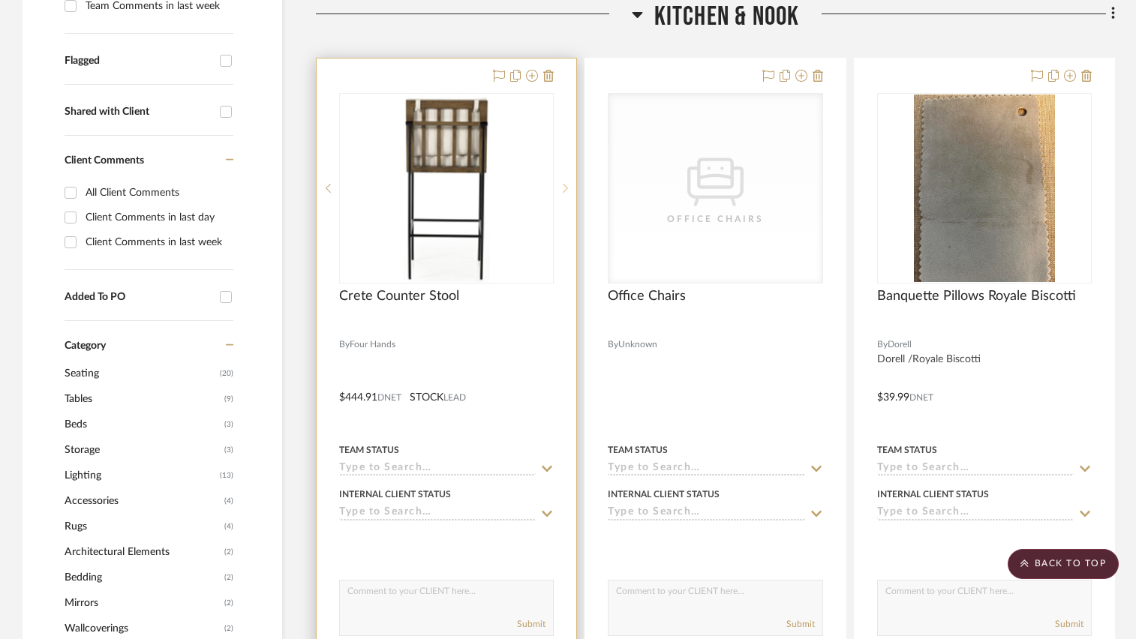
click at [563, 189] on icon at bounding box center [565, 188] width 5 height 11
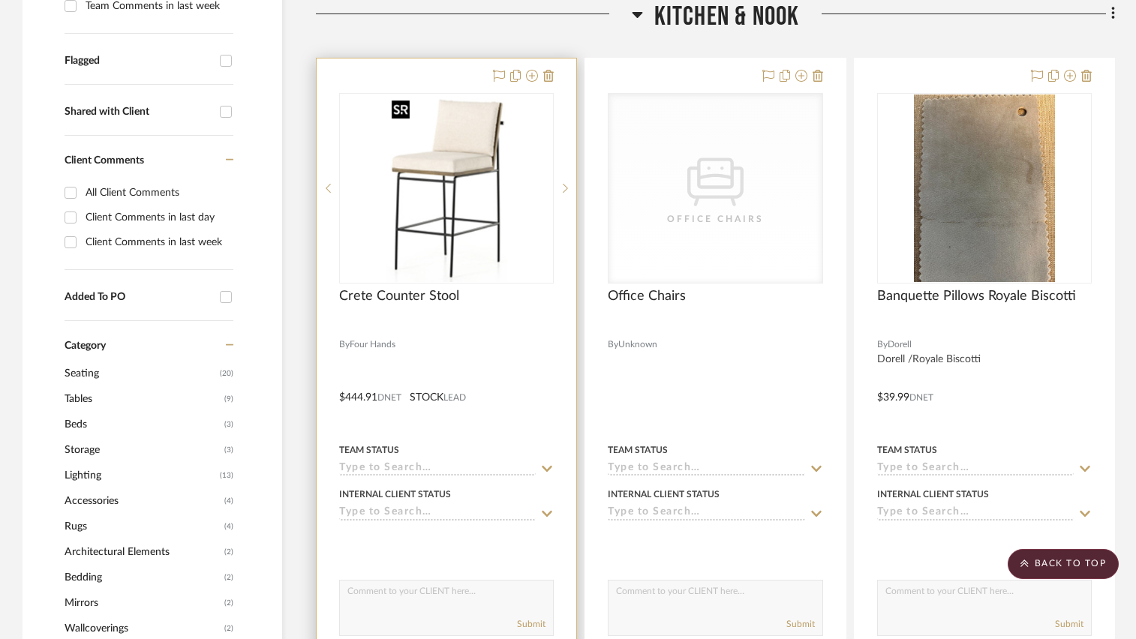
click at [488, 257] on img "1" at bounding box center [447, 189] width 122 height 188
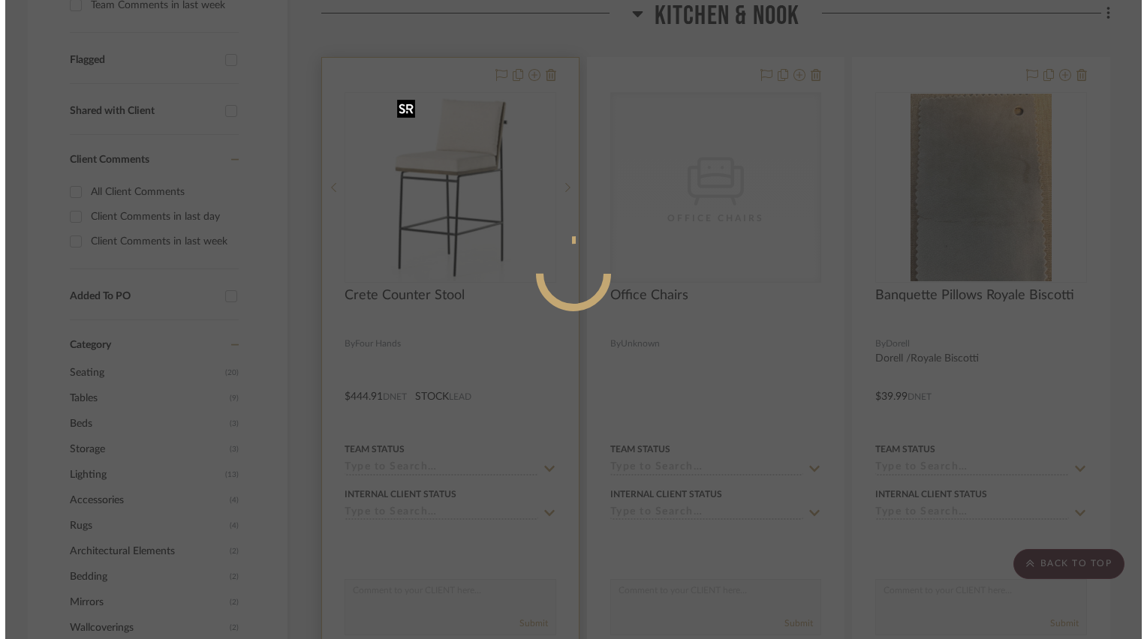
scroll to position [0, 0]
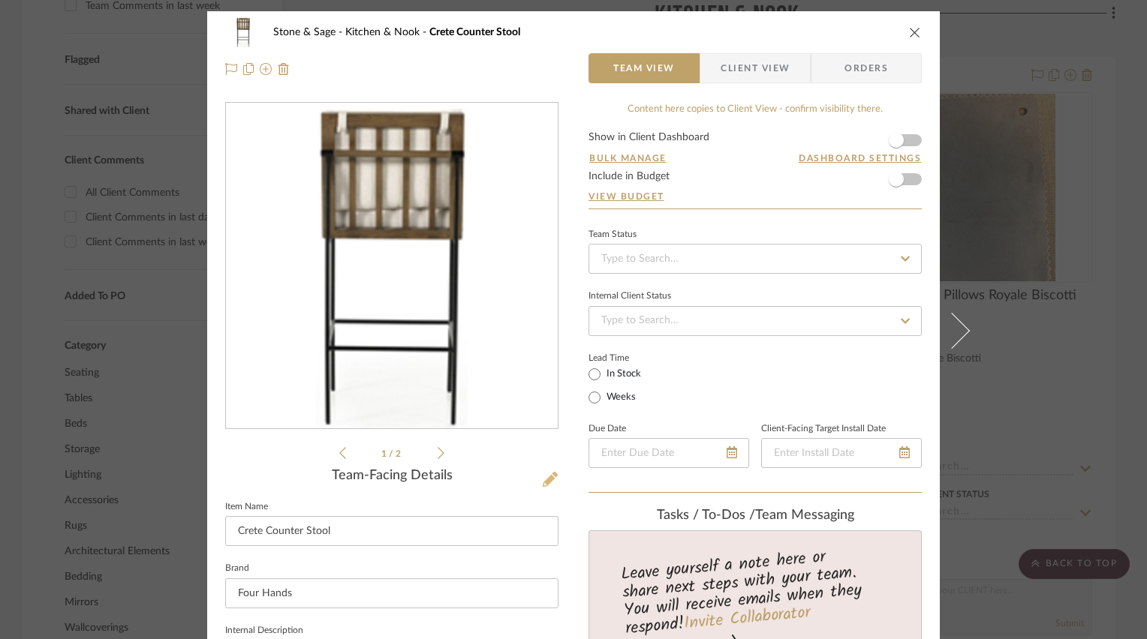
click at [543, 479] on icon at bounding box center [550, 479] width 15 height 15
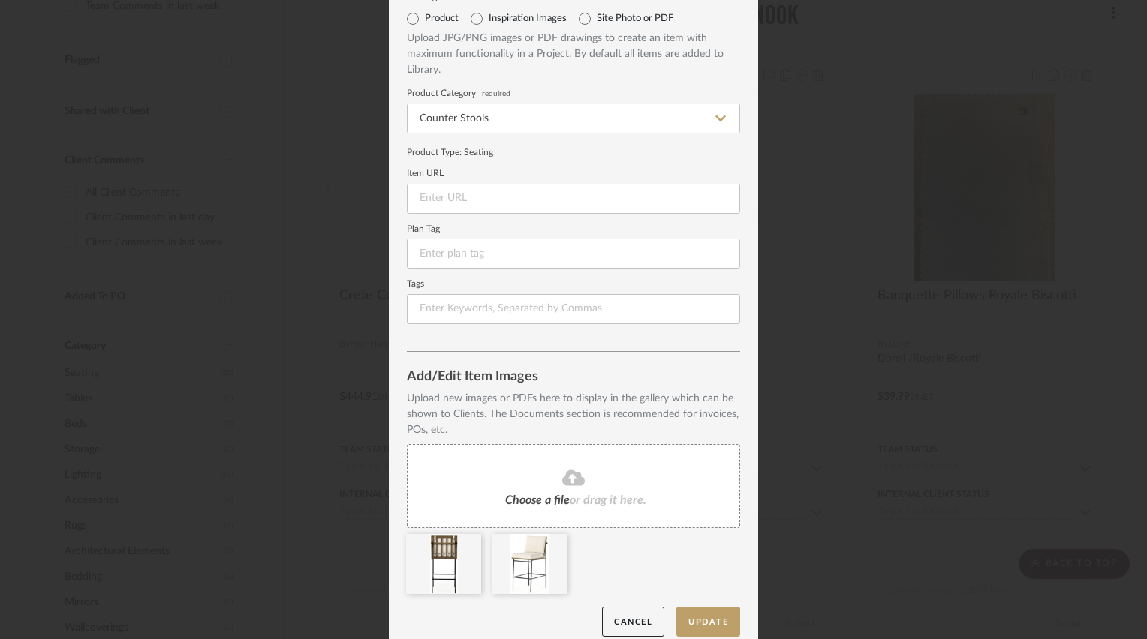
scroll to position [75, 0]
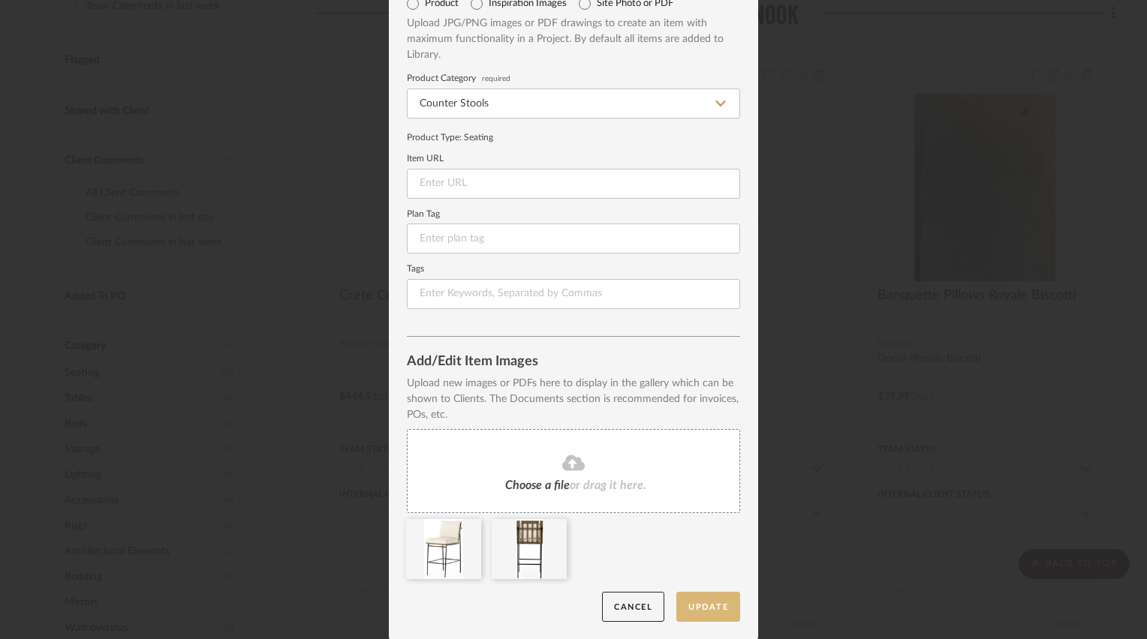
click at [722, 614] on button "Update" at bounding box center [708, 607] width 64 height 31
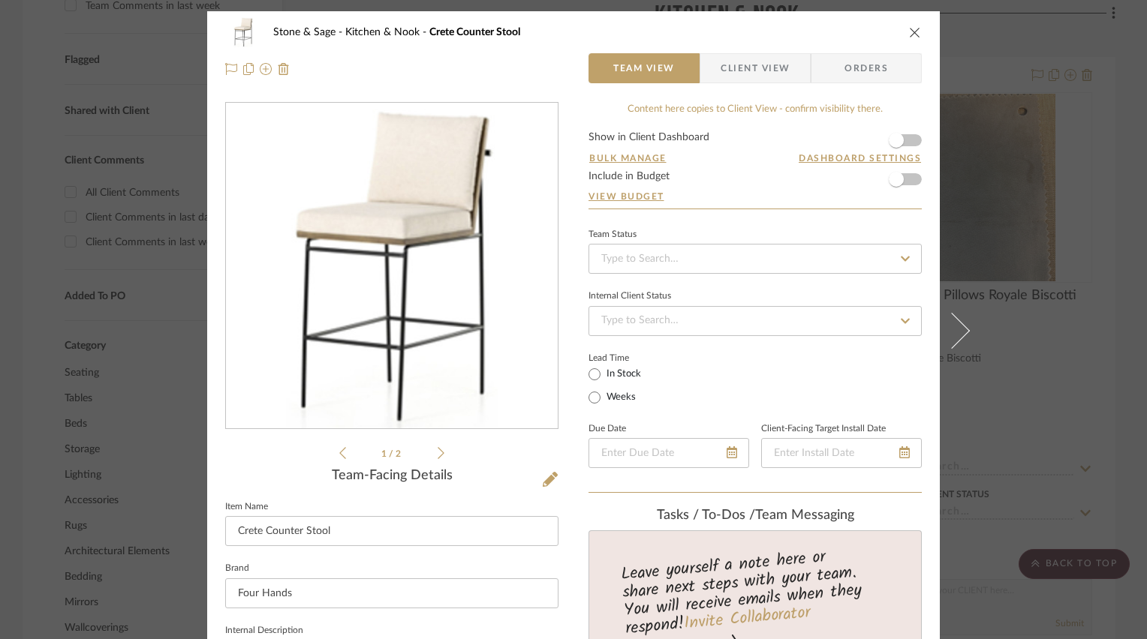
click at [910, 33] on icon "close" at bounding box center [915, 32] width 12 height 12
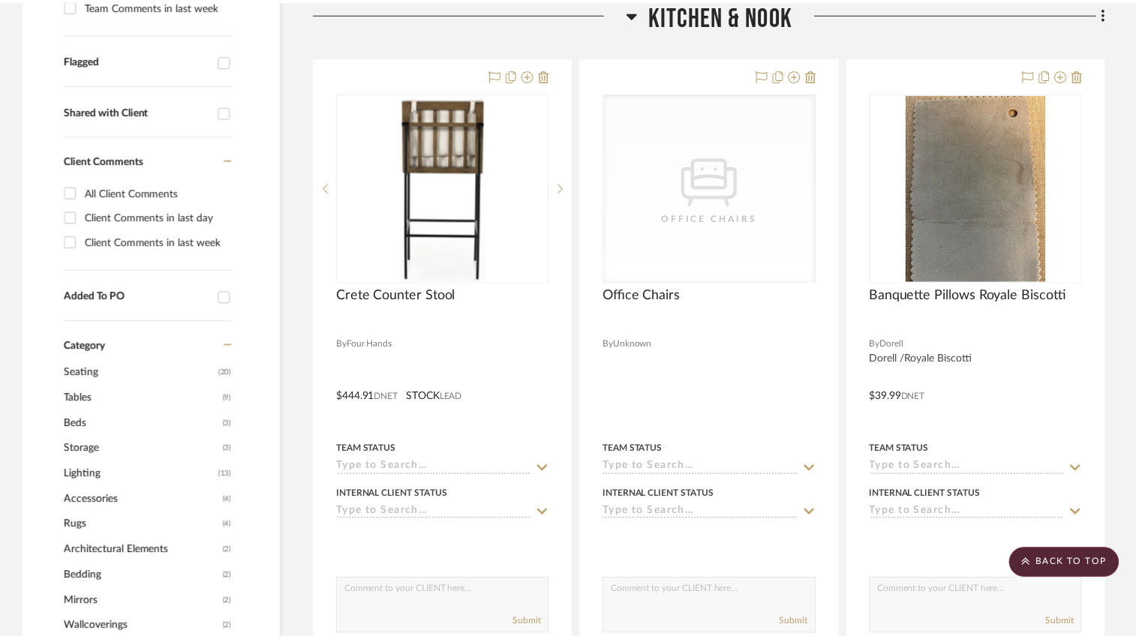
scroll to position [528, 0]
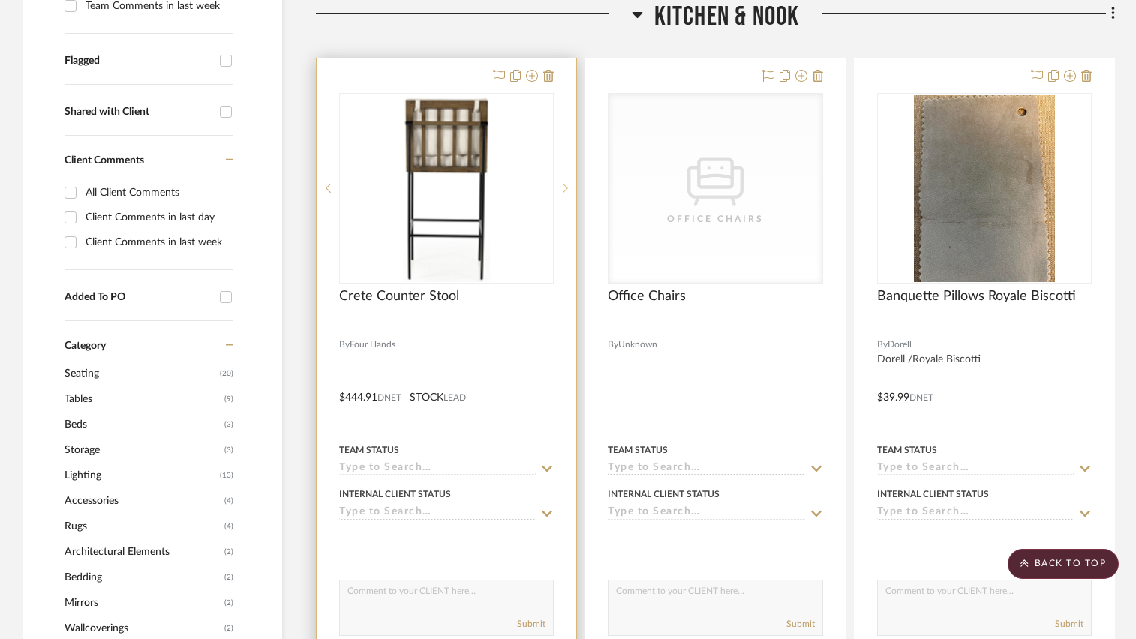
click at [568, 189] on sr-next-btn at bounding box center [565, 188] width 23 height 11
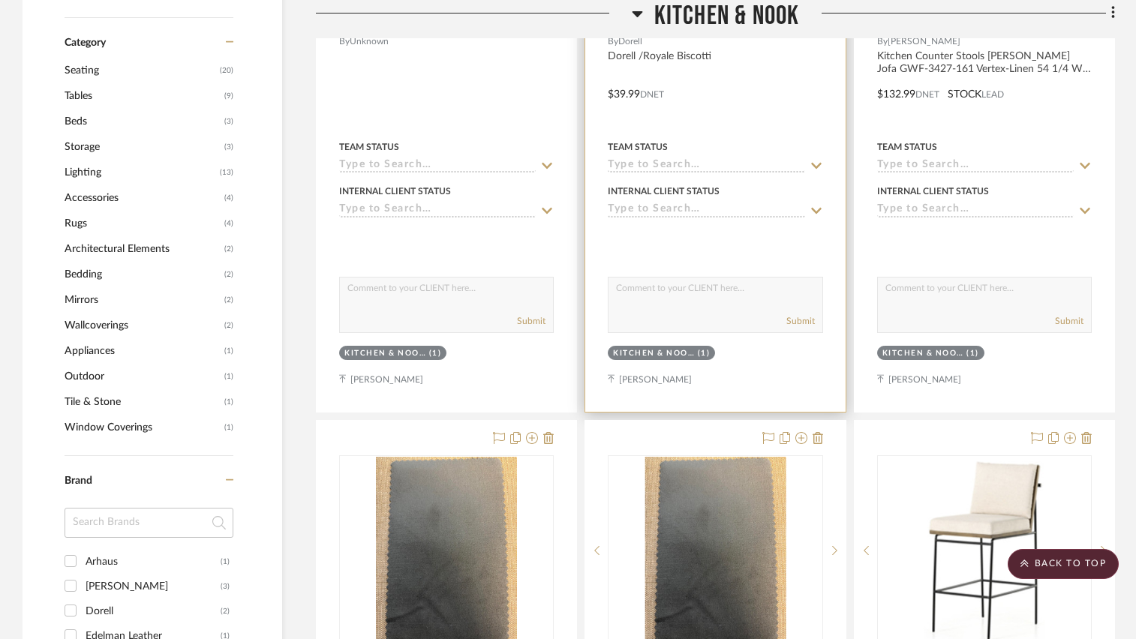
scroll to position [1131, 0]
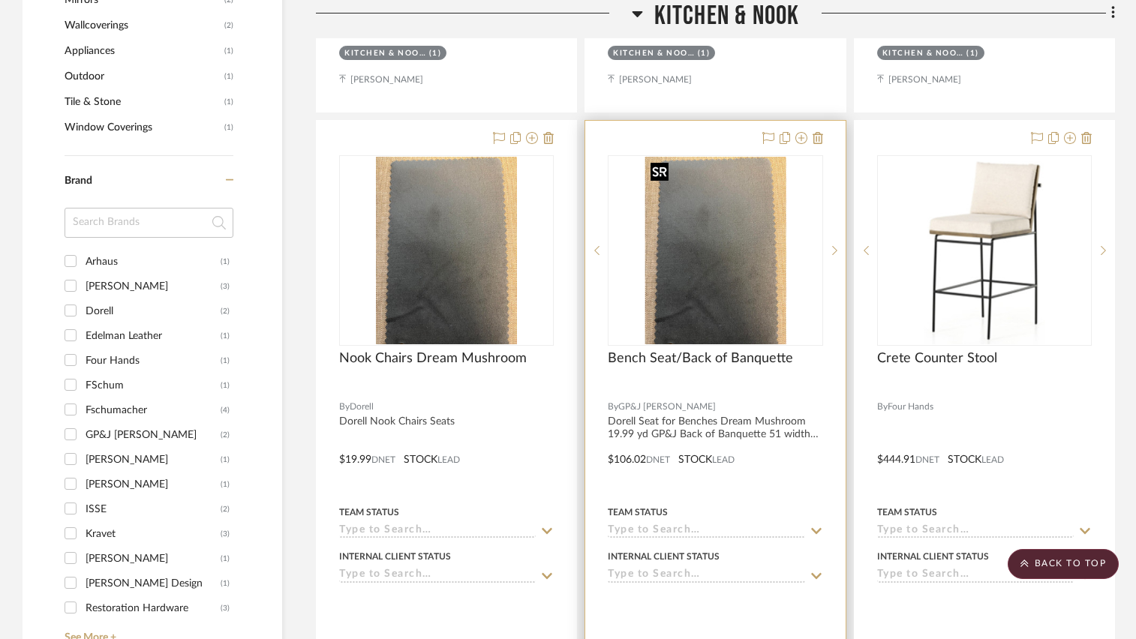
click at [752, 314] on img "0" at bounding box center [715, 251] width 141 height 188
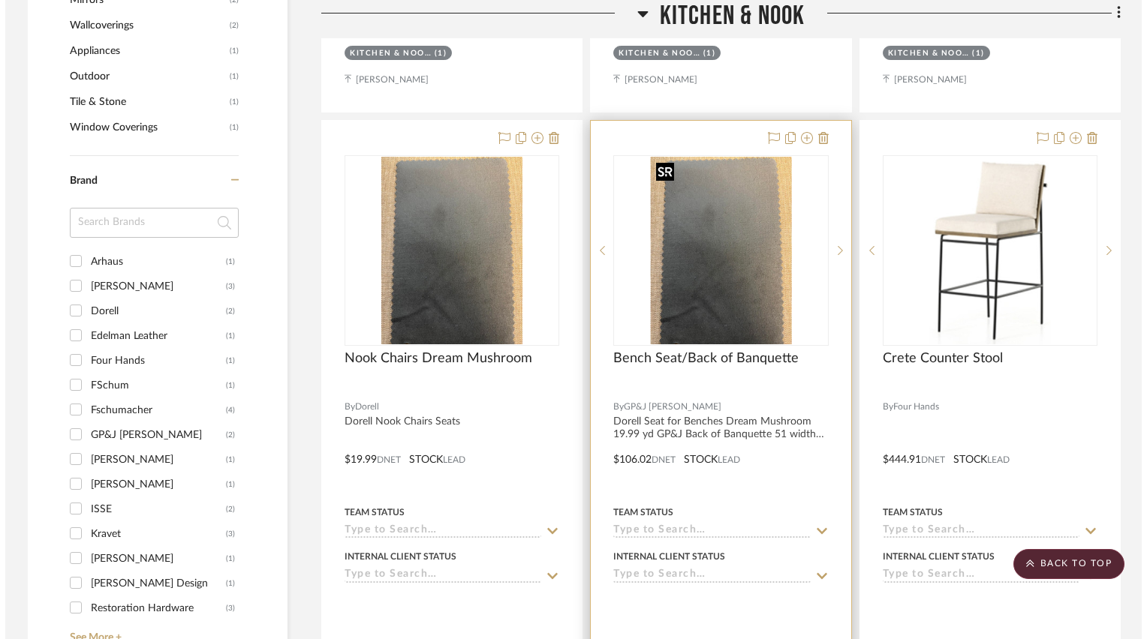
scroll to position [0, 0]
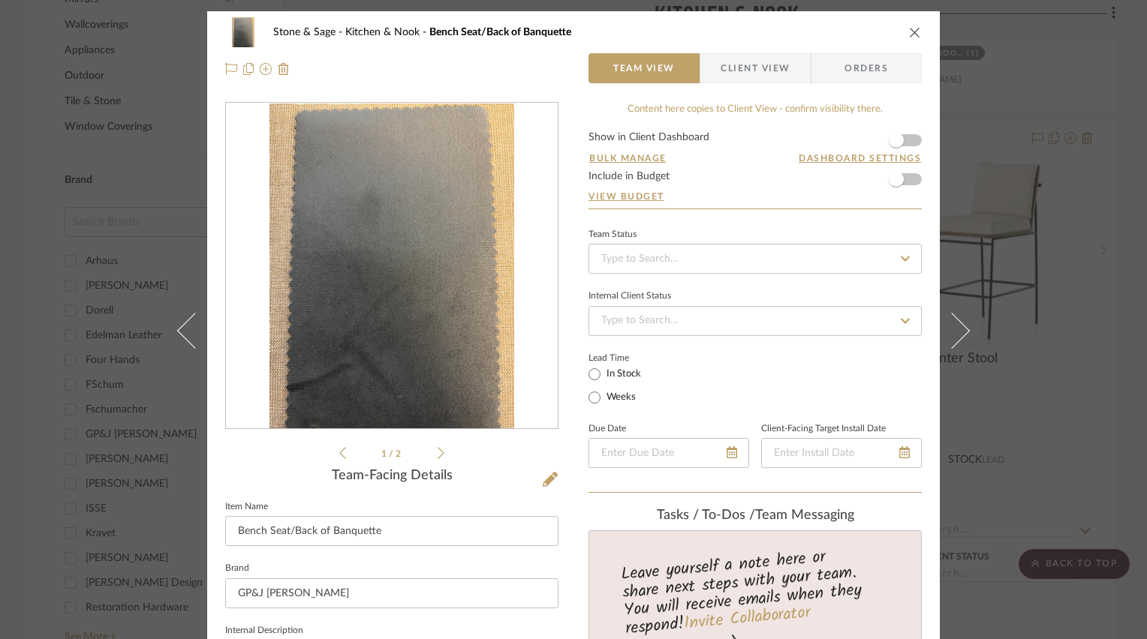
click at [438, 459] on icon at bounding box center [441, 454] width 7 height 14
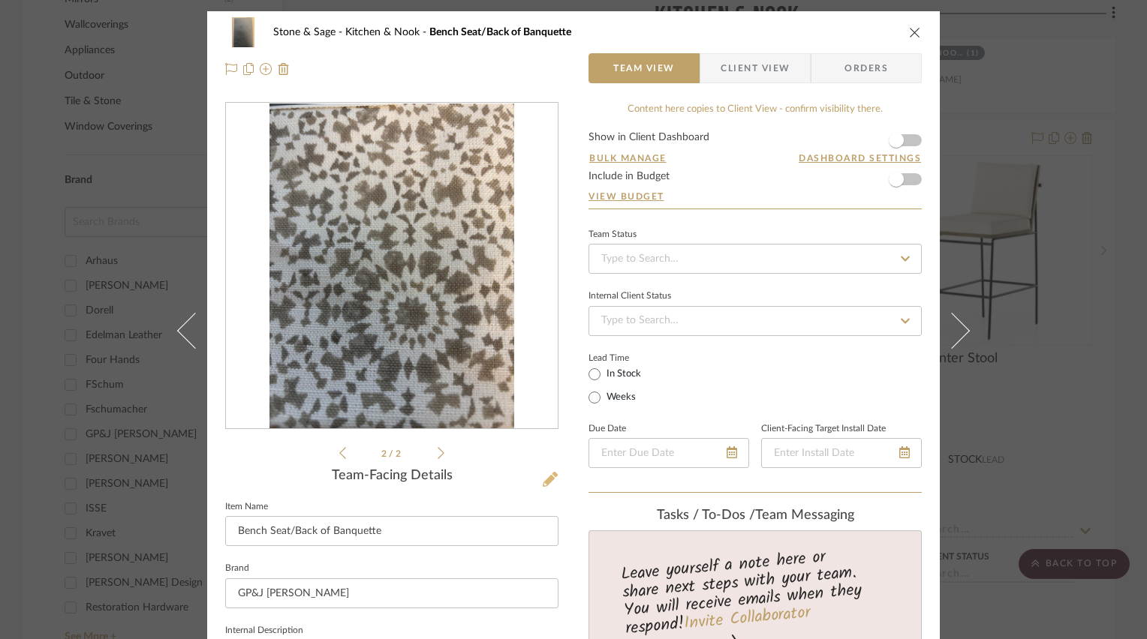
click at [546, 478] on icon at bounding box center [550, 479] width 15 height 15
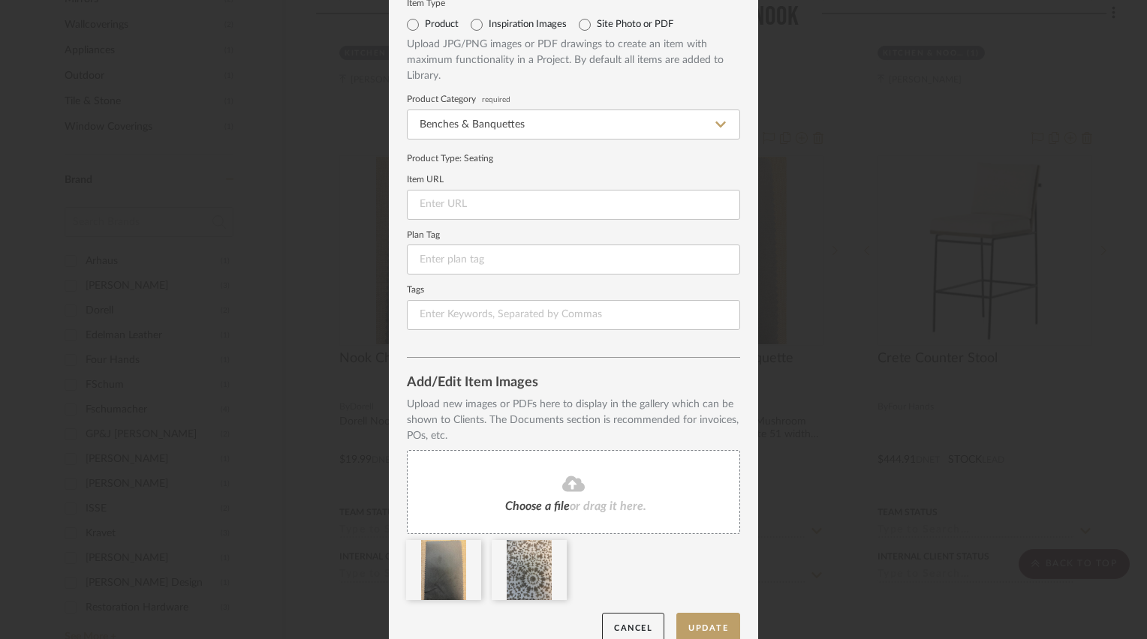
scroll to position [75, 0]
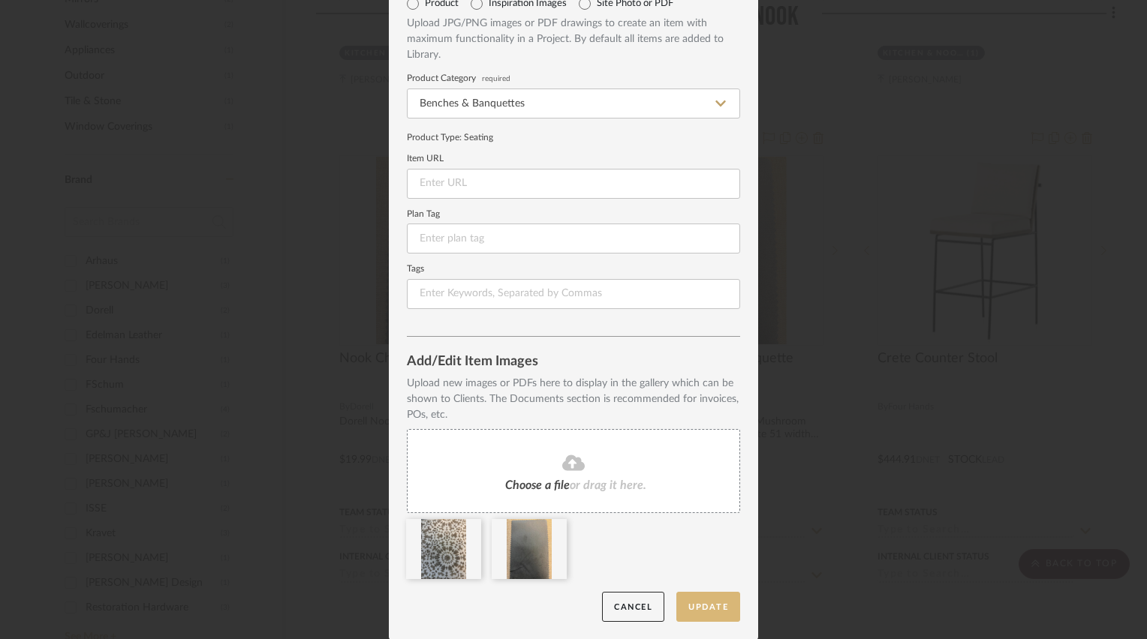
click at [695, 600] on button "Update" at bounding box center [708, 607] width 64 height 31
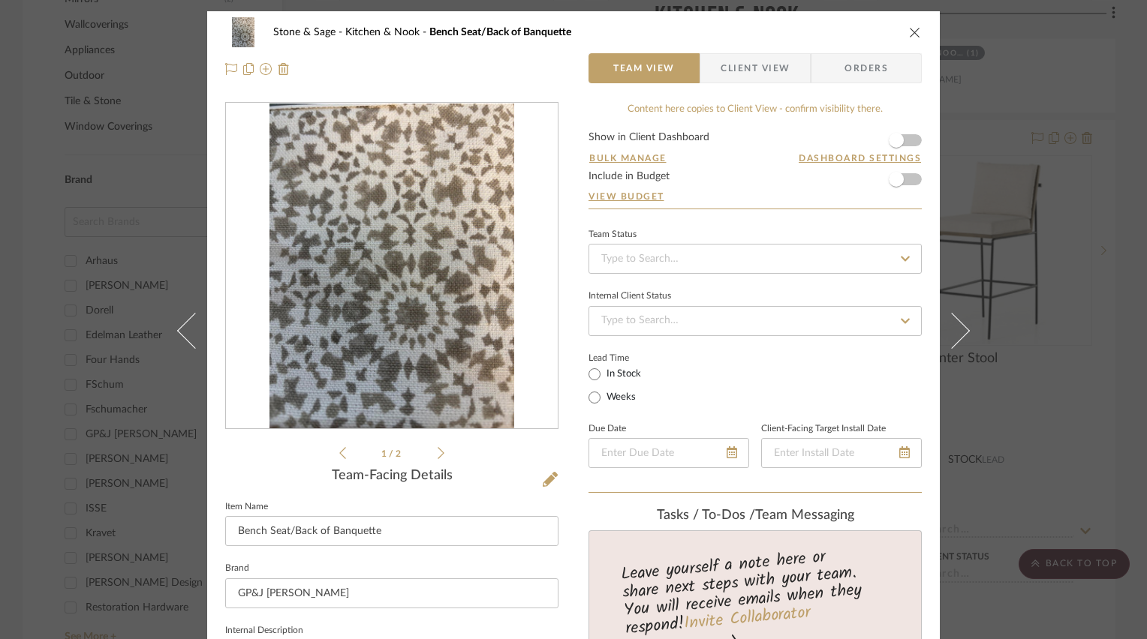
click at [910, 41] on div "Stone & Sage Kitchen & Nook Bench Seat/Back of Banquette" at bounding box center [573, 32] width 696 height 30
click at [910, 37] on icon "close" at bounding box center [915, 32] width 12 height 12
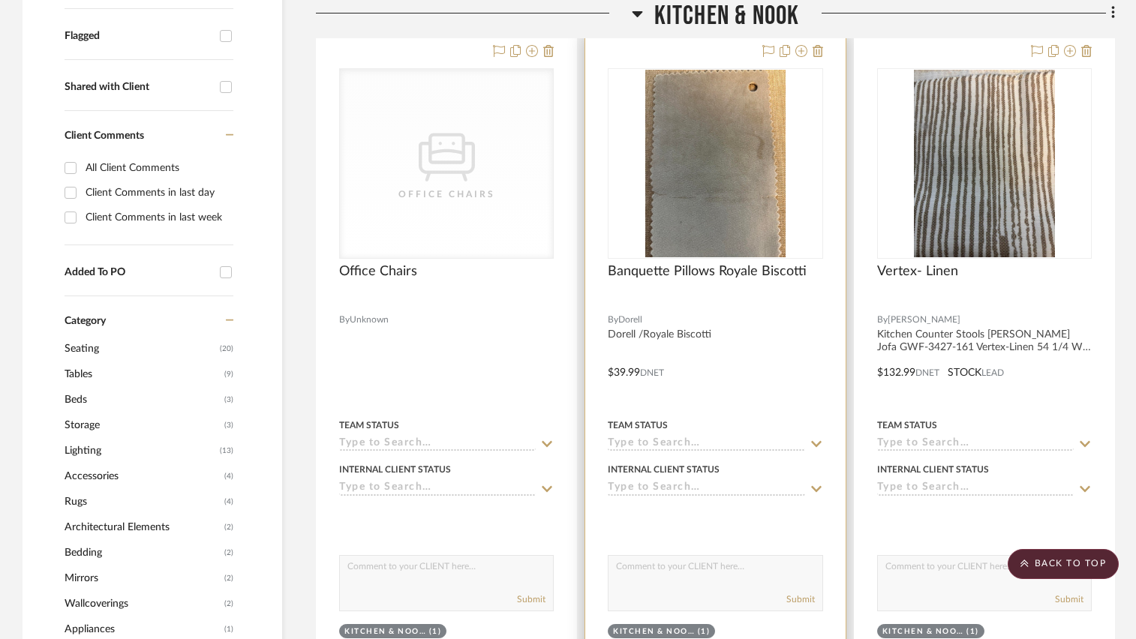
scroll to position [531, 0]
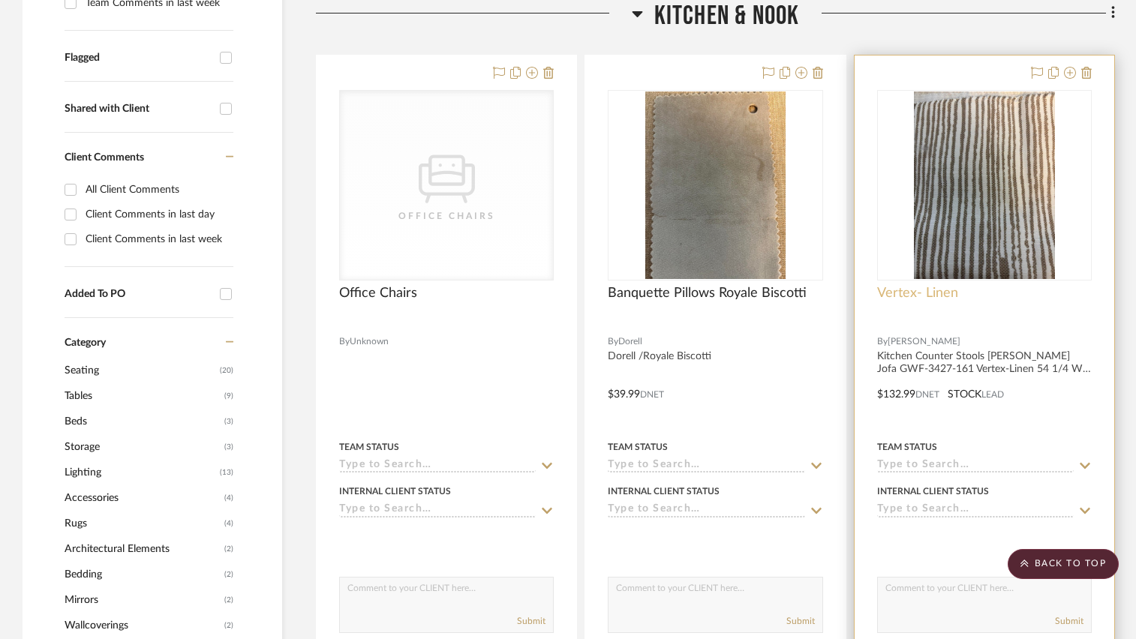
click at [932, 294] on span "Vertex- Linen" at bounding box center [917, 293] width 81 height 17
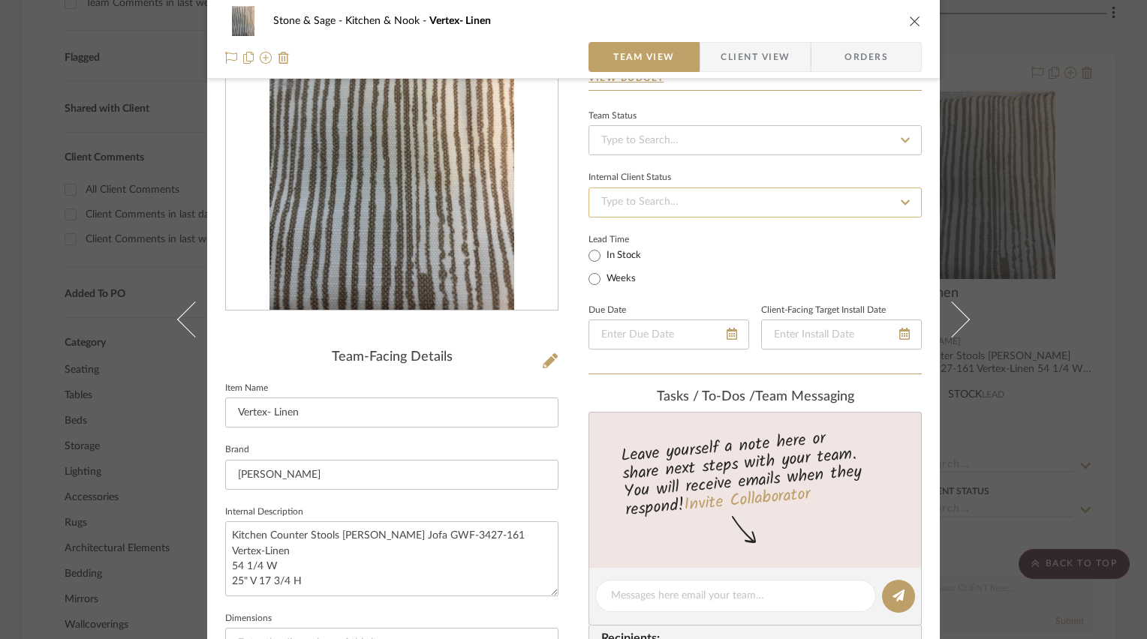
scroll to position [225, 0]
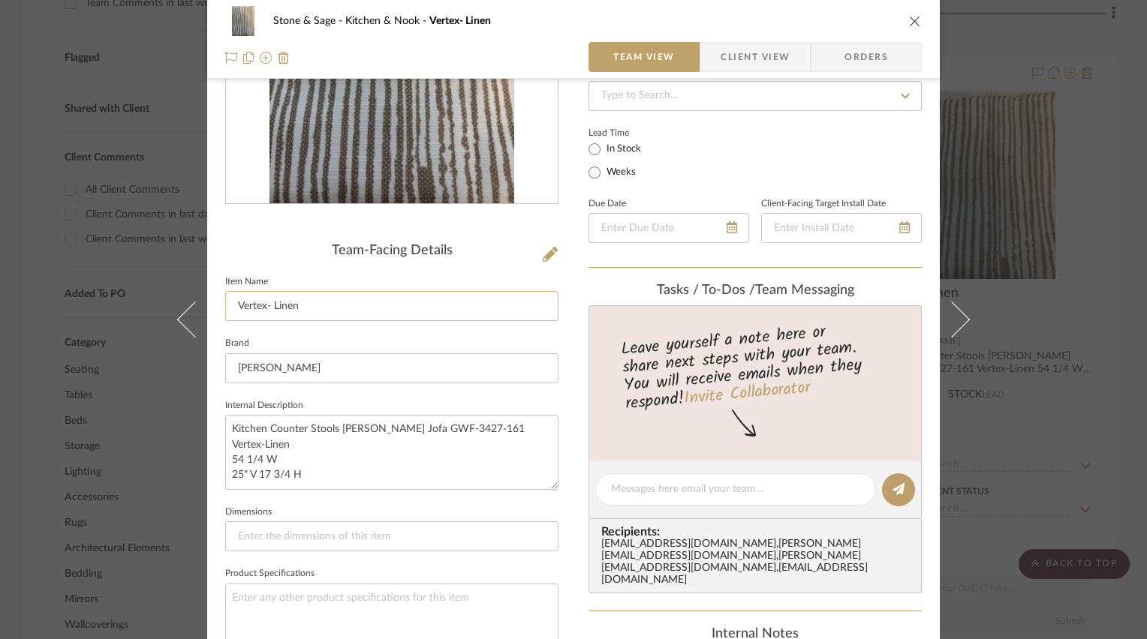
click at [232, 306] on input "Vertex- Linen" at bounding box center [391, 306] width 333 height 30
type input "Counter Stools Vertex- Linen"
click at [466, 268] on div "Team-Facing Details Item Name Counter Stools Vertex- Linen Brand [PERSON_NAME] …" at bounding box center [391, 493] width 333 height 501
click at [911, 17] on icon "close" at bounding box center [915, 21] width 12 height 12
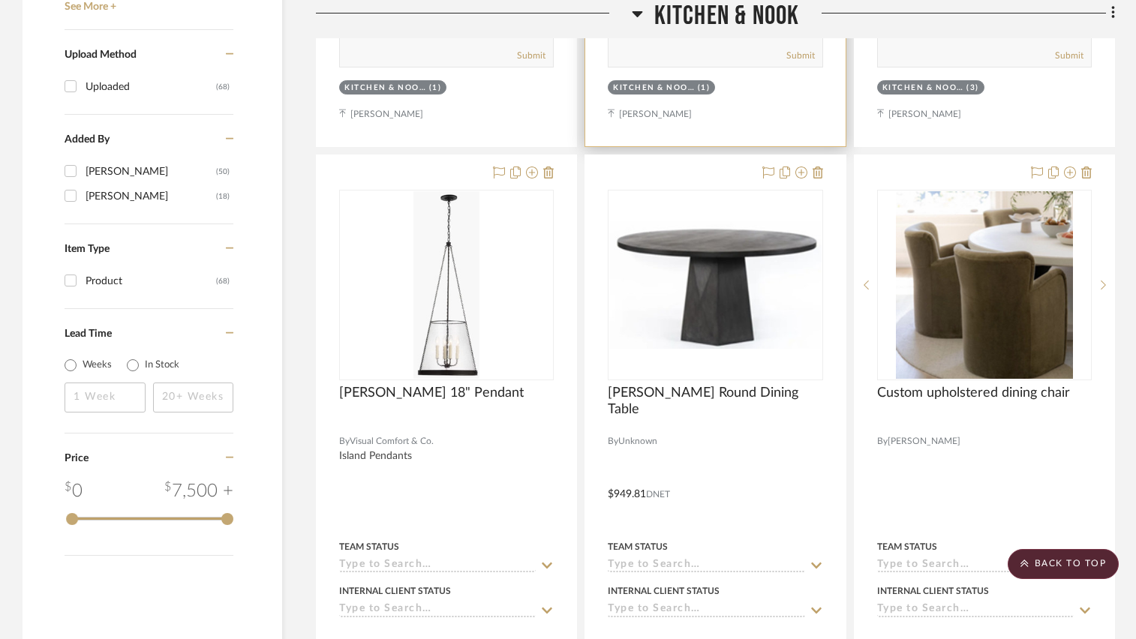
scroll to position [1807, 0]
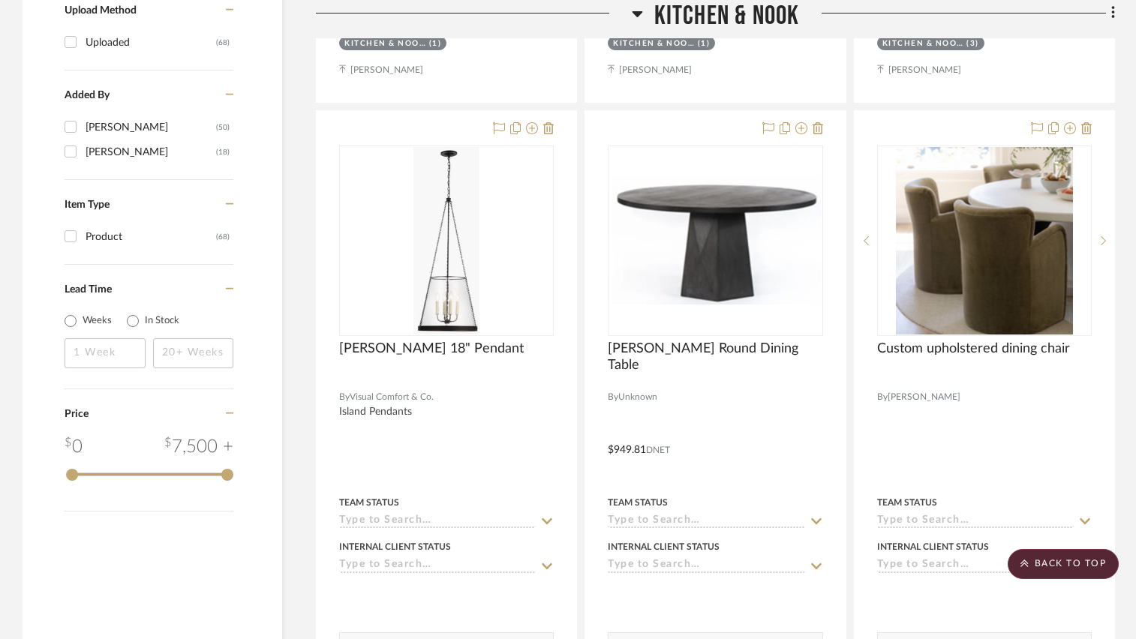
click at [639, 10] on icon at bounding box center [637, 14] width 11 height 18
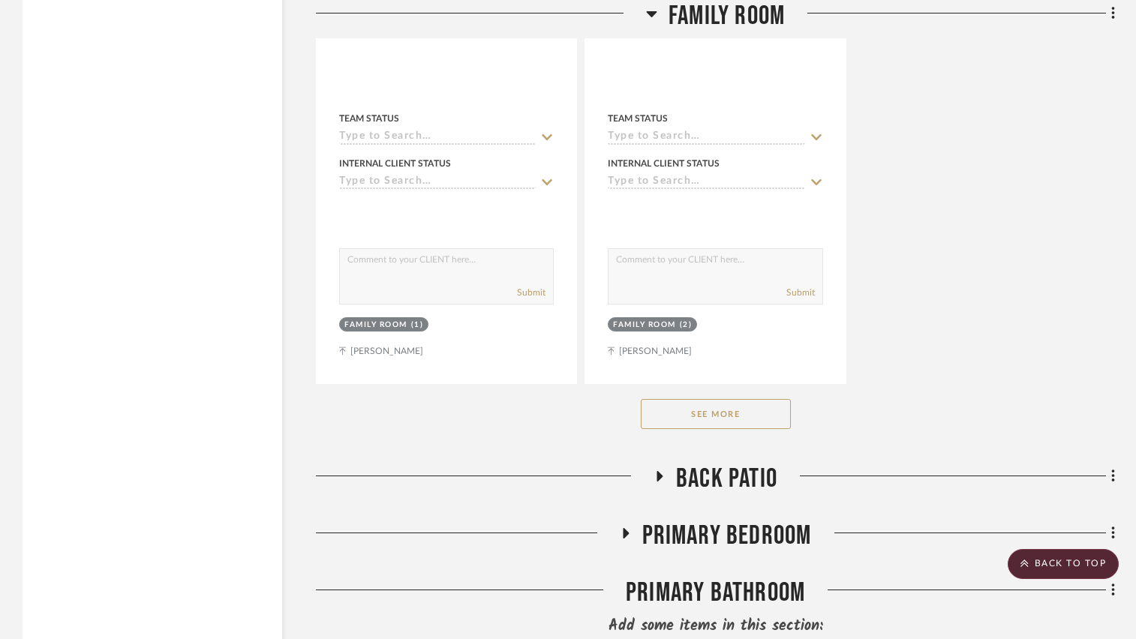
scroll to position [3308, 0]
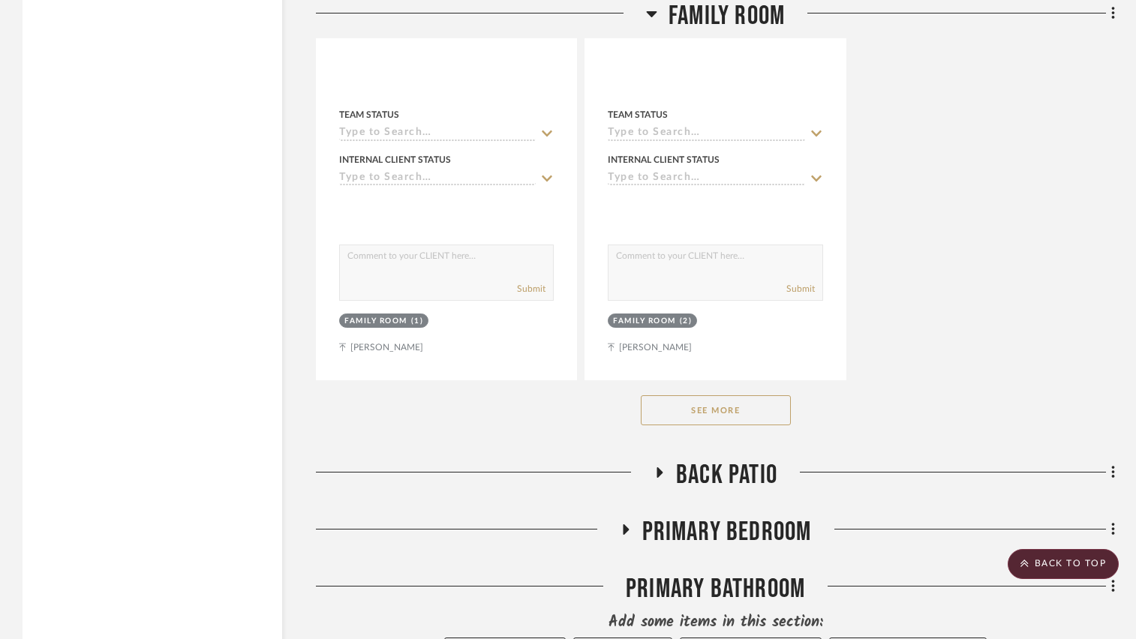
click at [751, 402] on button "See More" at bounding box center [716, 411] width 150 height 30
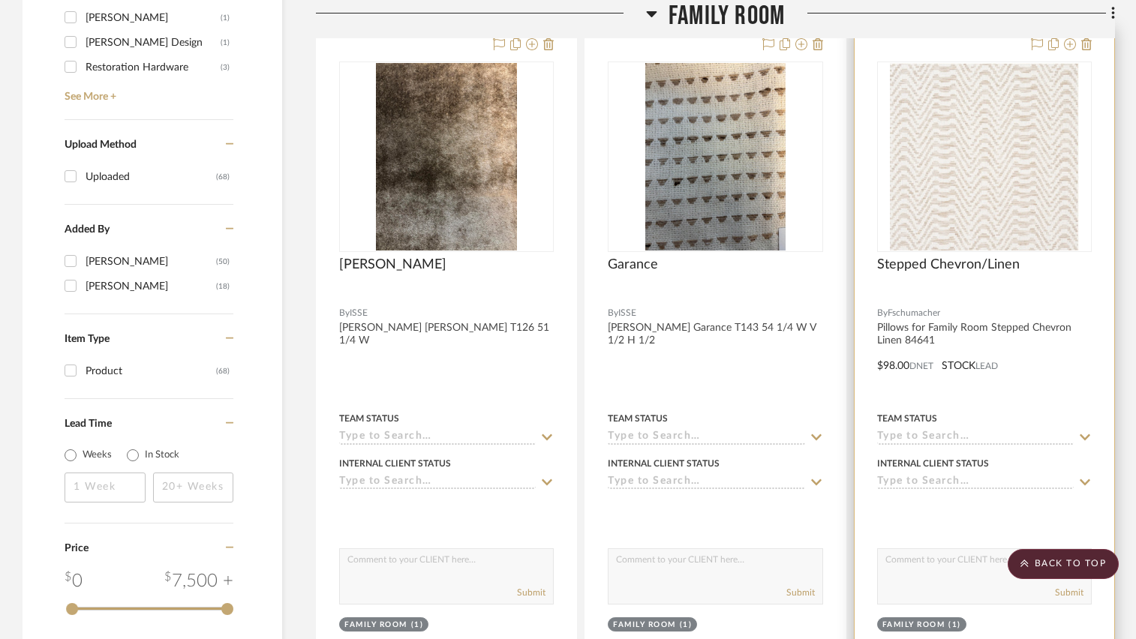
scroll to position [1656, 0]
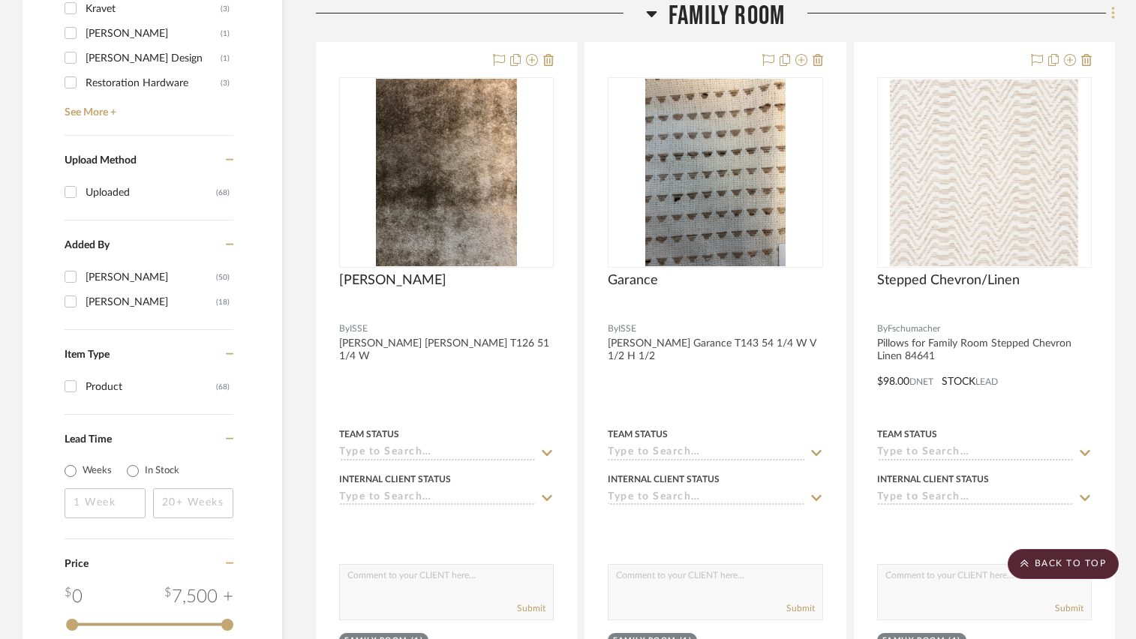
click at [1114, 12] on icon at bounding box center [1113, 13] width 3 height 13
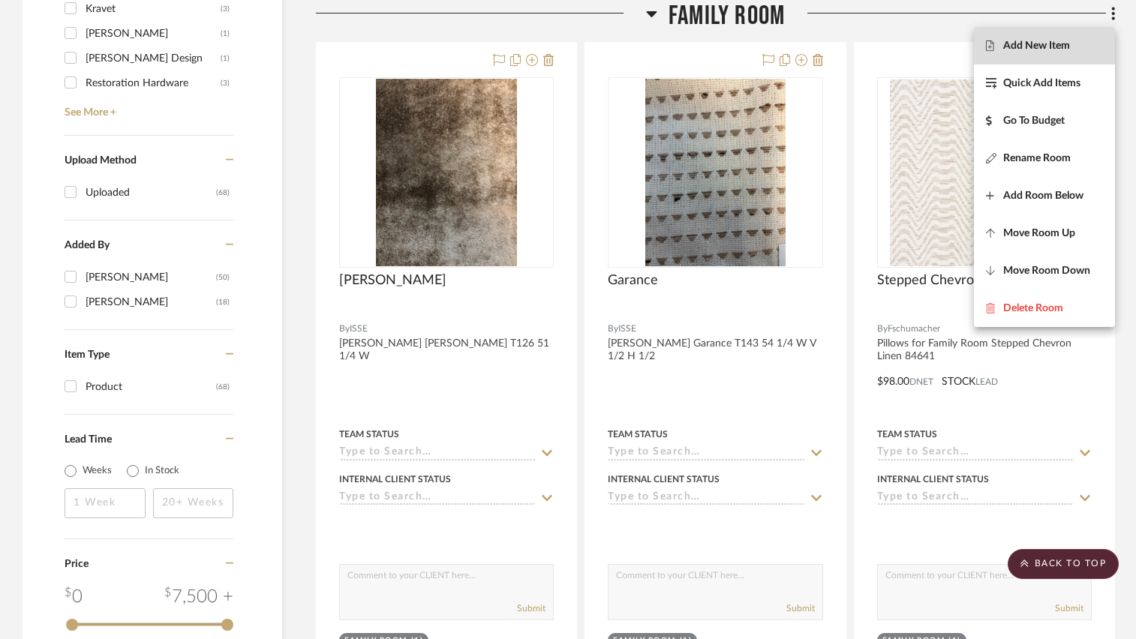
click at [1033, 53] on button "Add New Item" at bounding box center [1044, 46] width 141 height 38
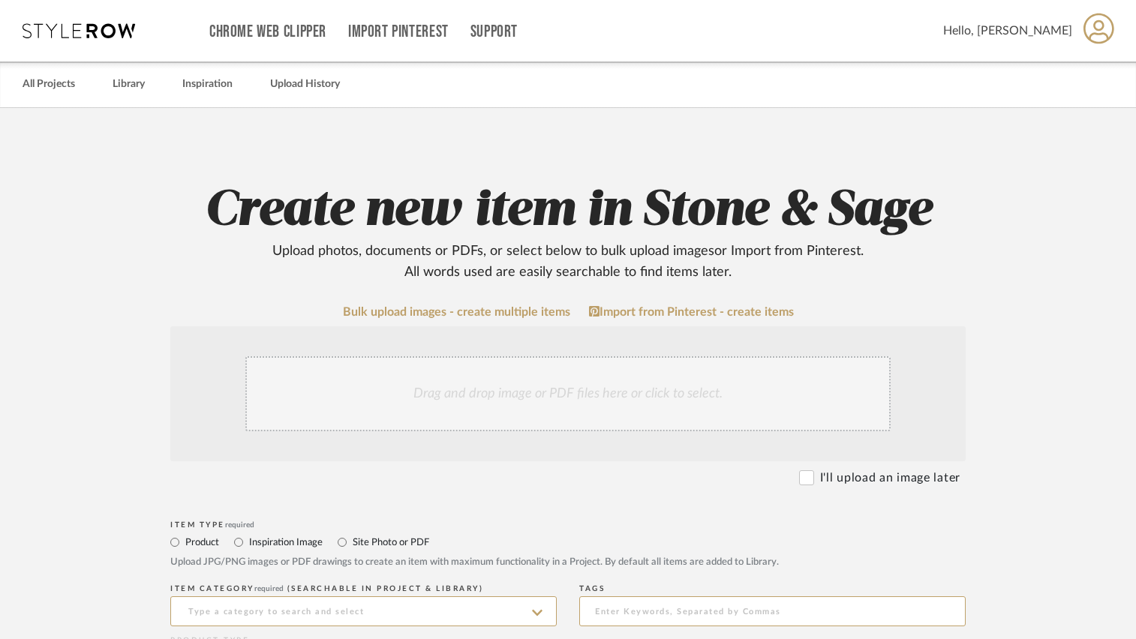
click at [540, 396] on div "Drag and drop image or PDF files here or click to select." at bounding box center [567, 393] width 645 height 75
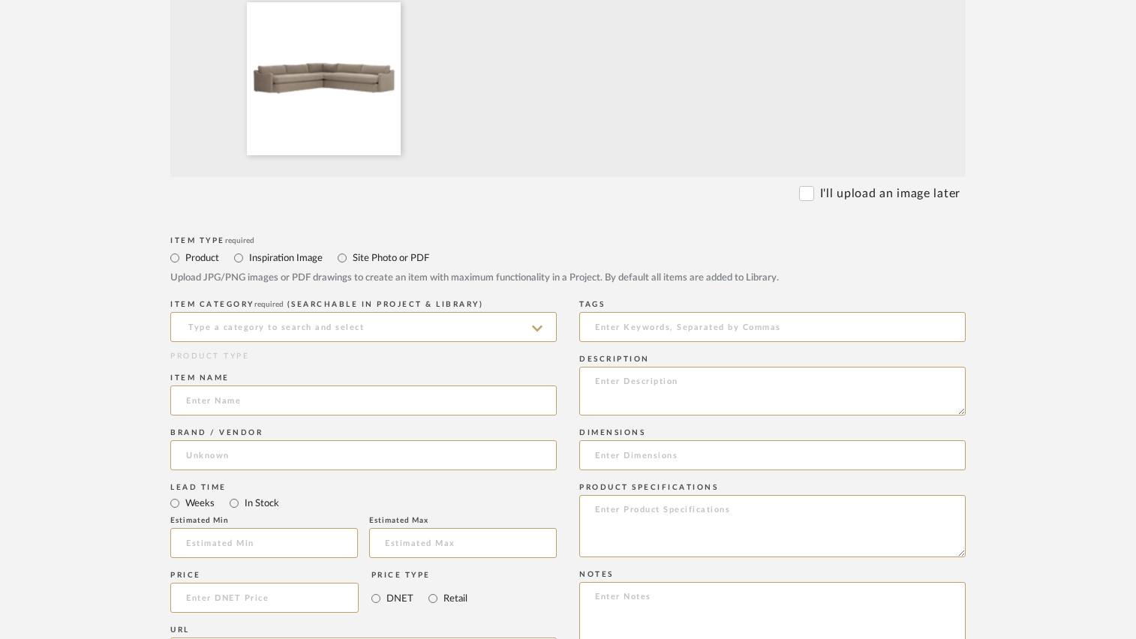
scroll to position [450, 0]
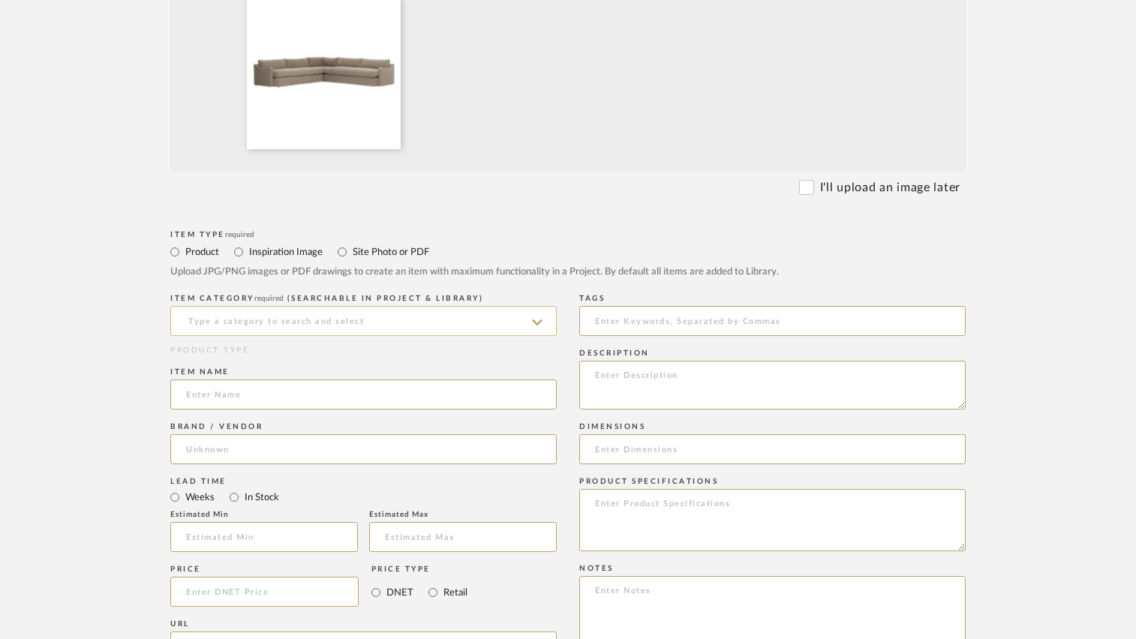
click at [206, 322] on input at bounding box center [363, 321] width 387 height 30
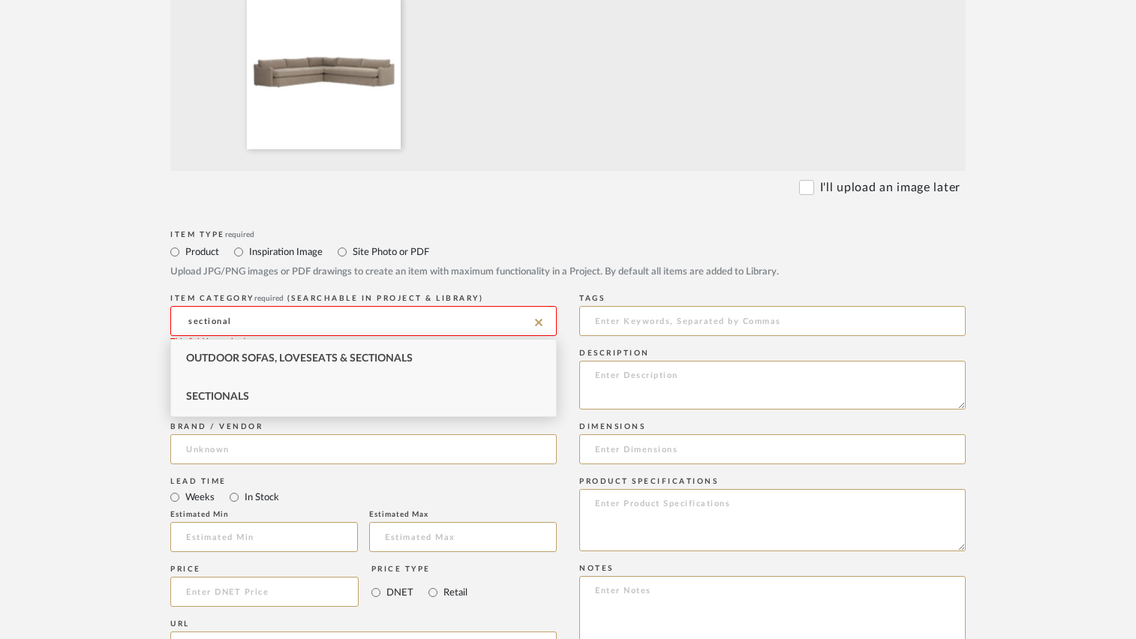
click at [218, 393] on span "Sectionals" at bounding box center [217, 397] width 63 height 11
type input "Sectionals"
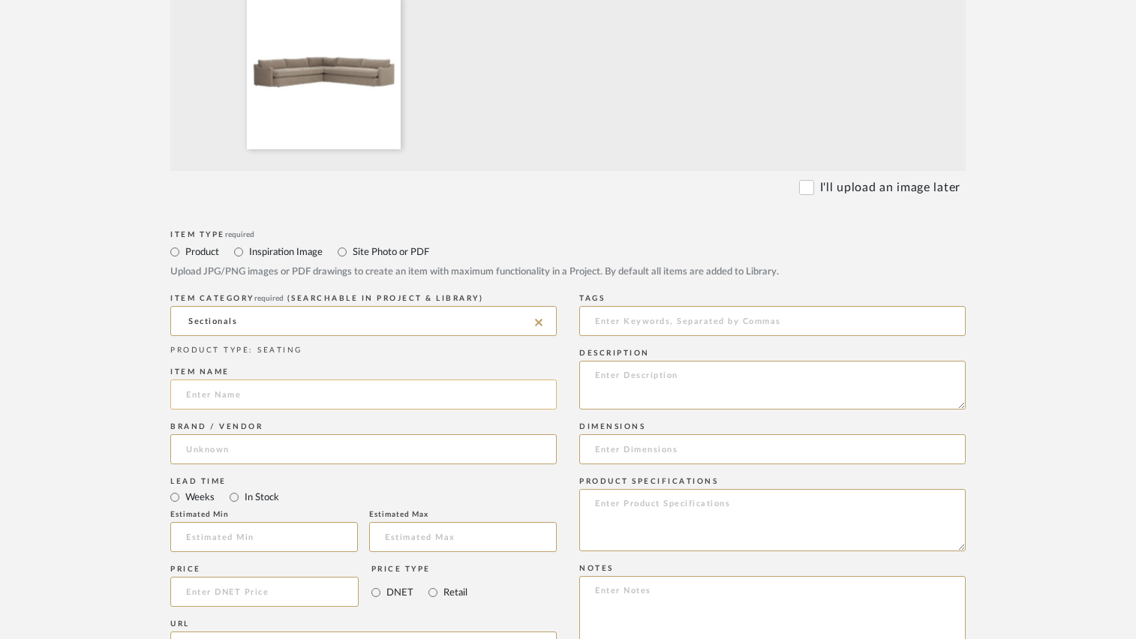
click at [232, 395] on input at bounding box center [363, 395] width 387 height 30
type input "Custom Sectional"
type input "[PERSON_NAME]"
click at [230, 483] on span "[PERSON_NAME]" at bounding box center [243, 488] width 89 height 13
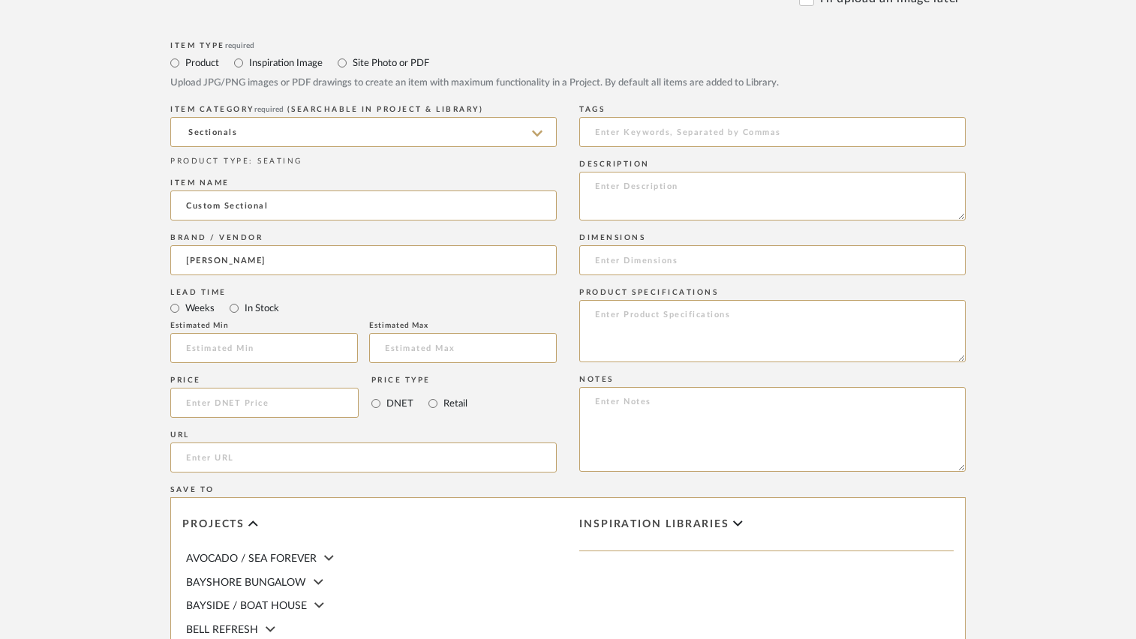
scroll to position [675, 0]
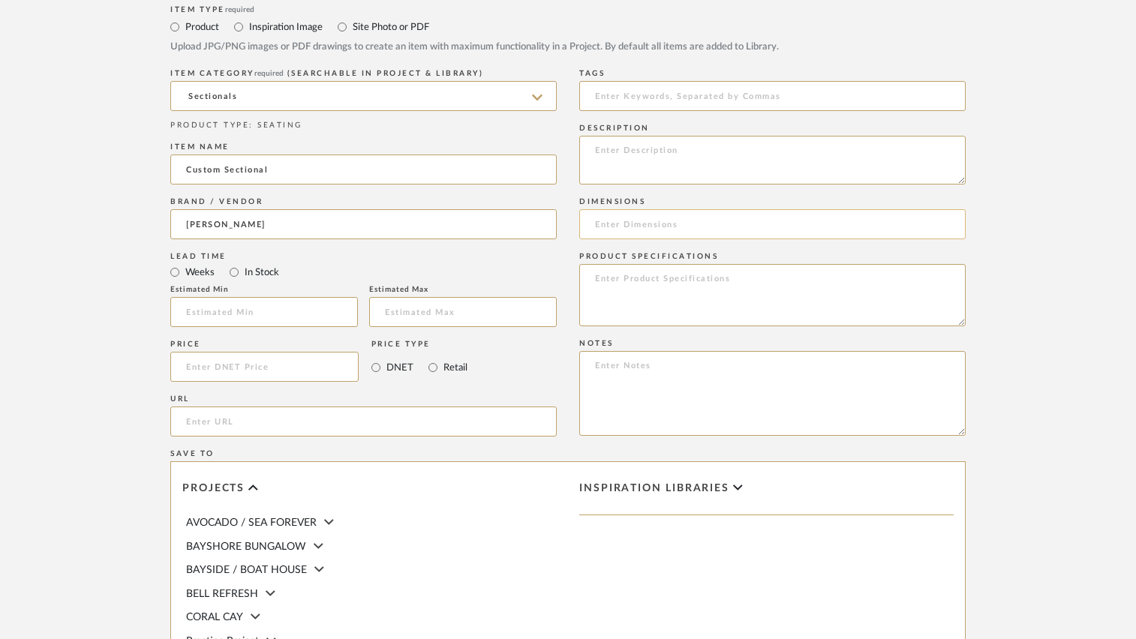
click at [638, 227] on input at bounding box center [772, 224] width 387 height 30
type input "13'6" x 14' x 40"D"
click at [1015, 279] on form "Bulk upload images - create multiple items Import from Pinterest - create items…" at bounding box center [568, 254] width 956 height 1248
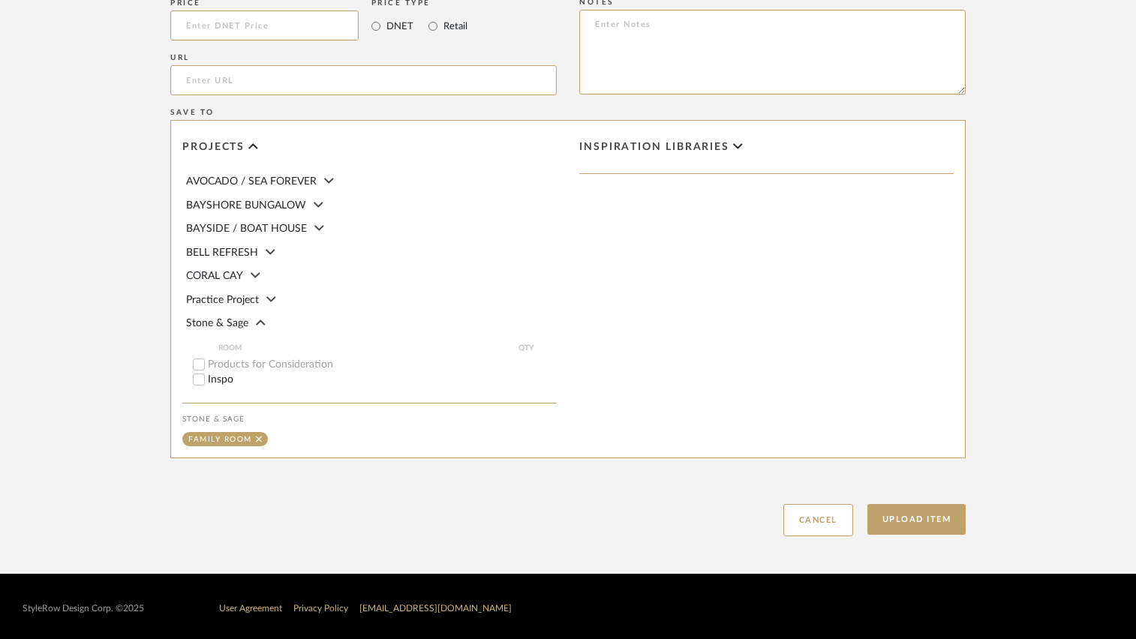
scroll to position [1020, 0]
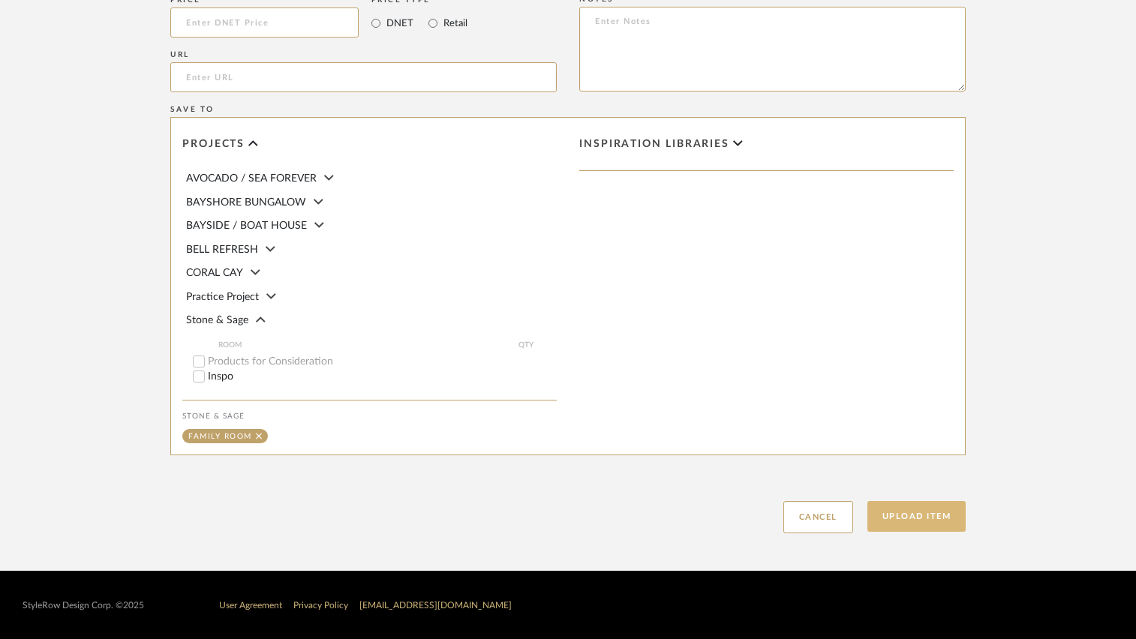
click at [889, 513] on button "Upload Item" at bounding box center [917, 516] width 99 height 31
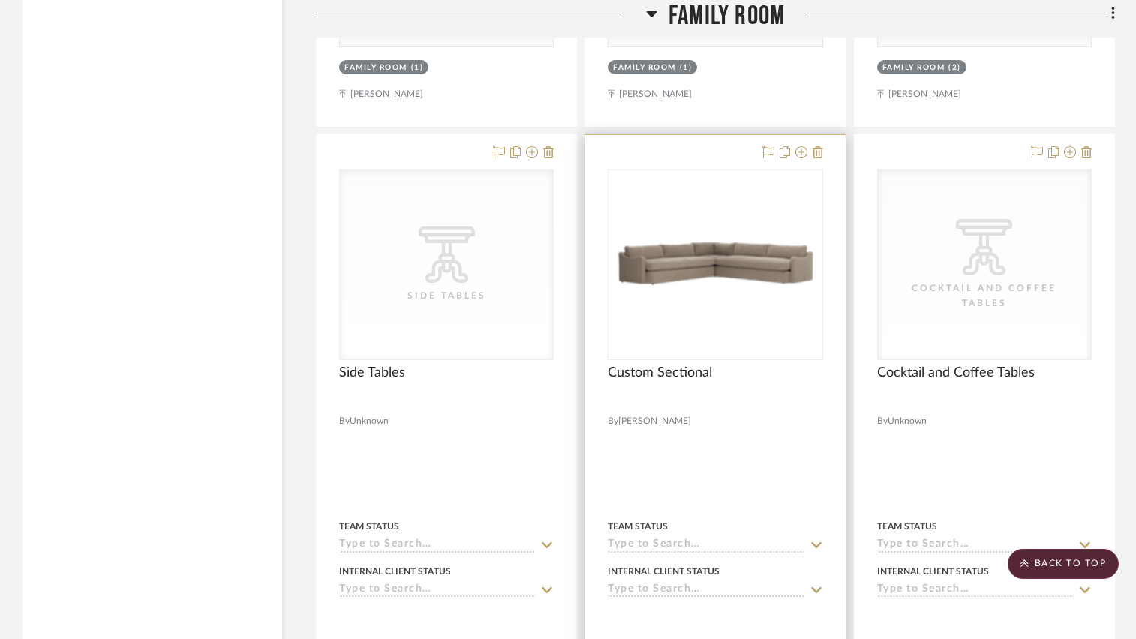
scroll to position [2917, 0]
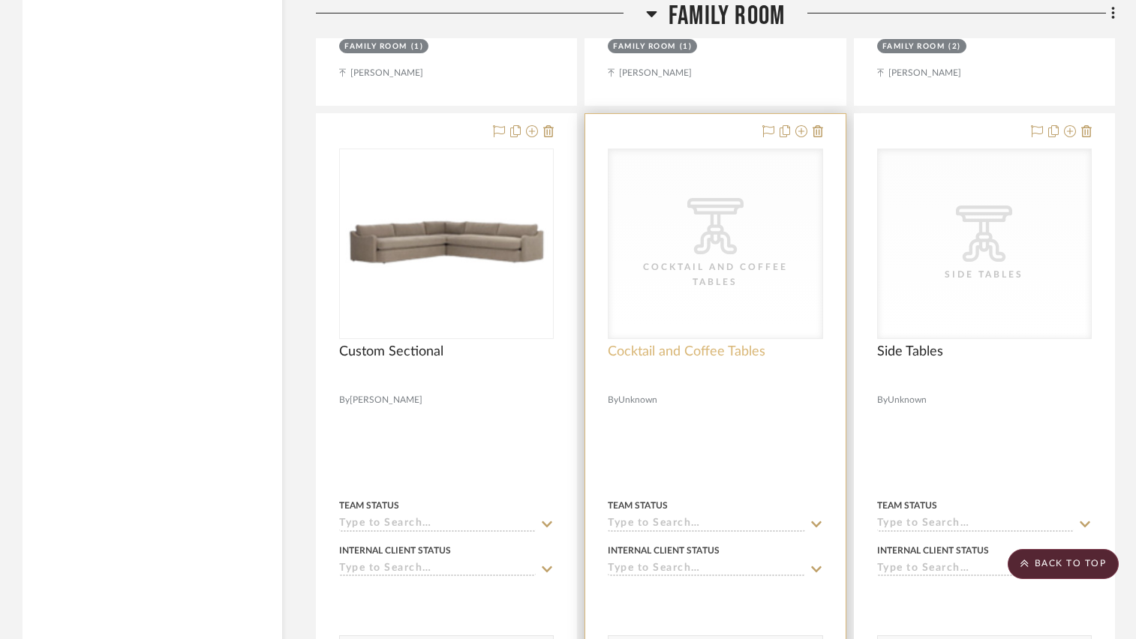
click at [682, 353] on span "Cocktail and Coffee Tables" at bounding box center [687, 352] width 158 height 17
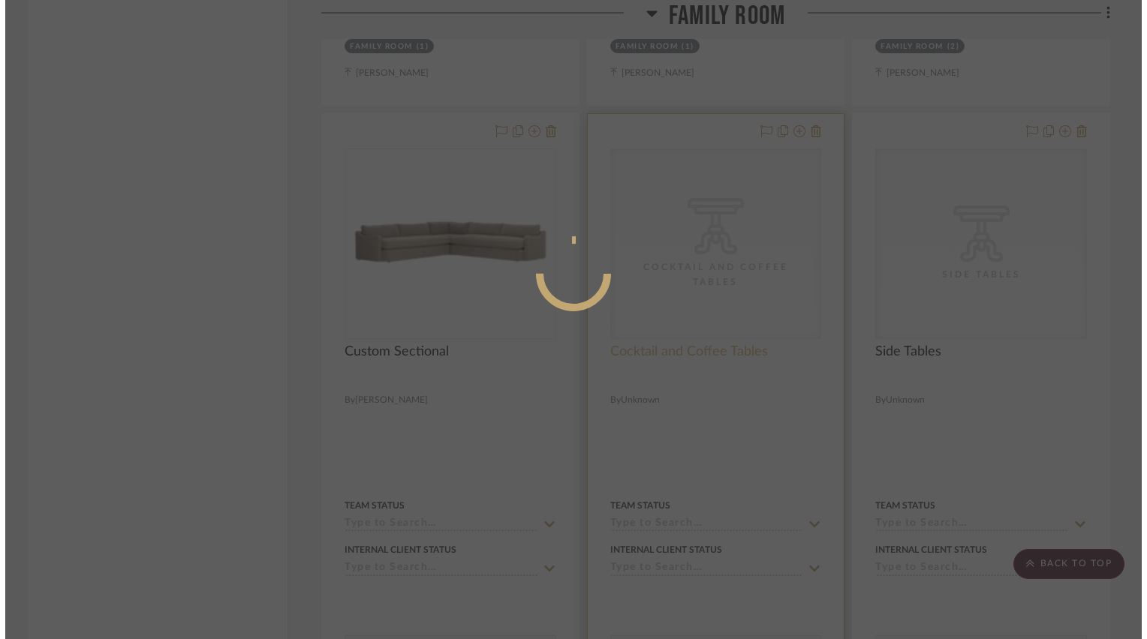
scroll to position [0, 0]
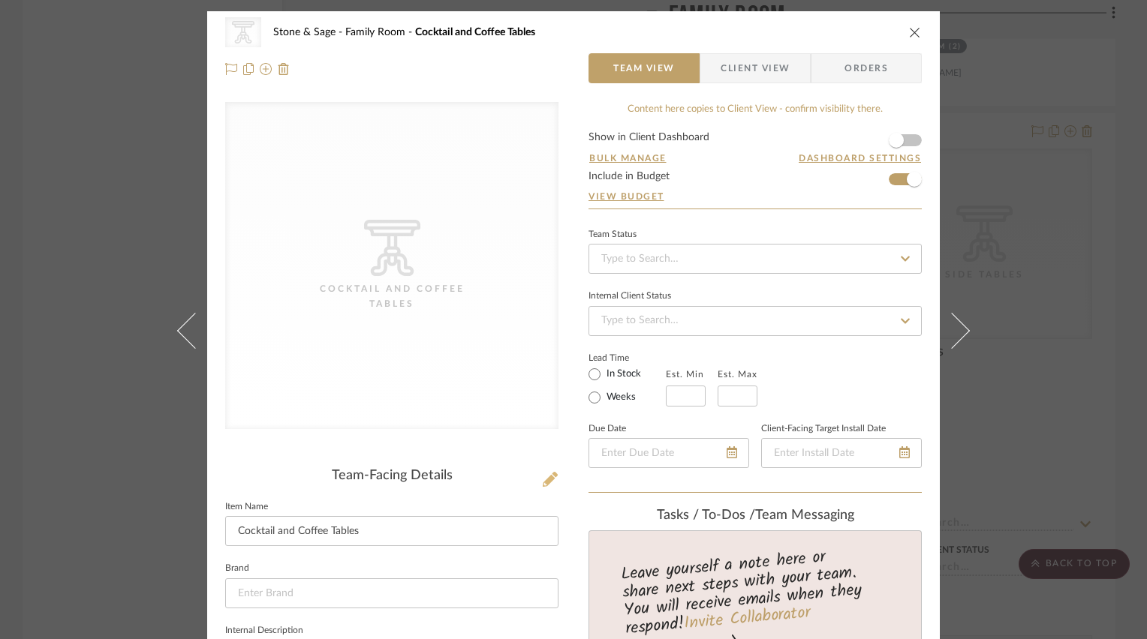
click at [546, 479] on icon at bounding box center [550, 479] width 15 height 15
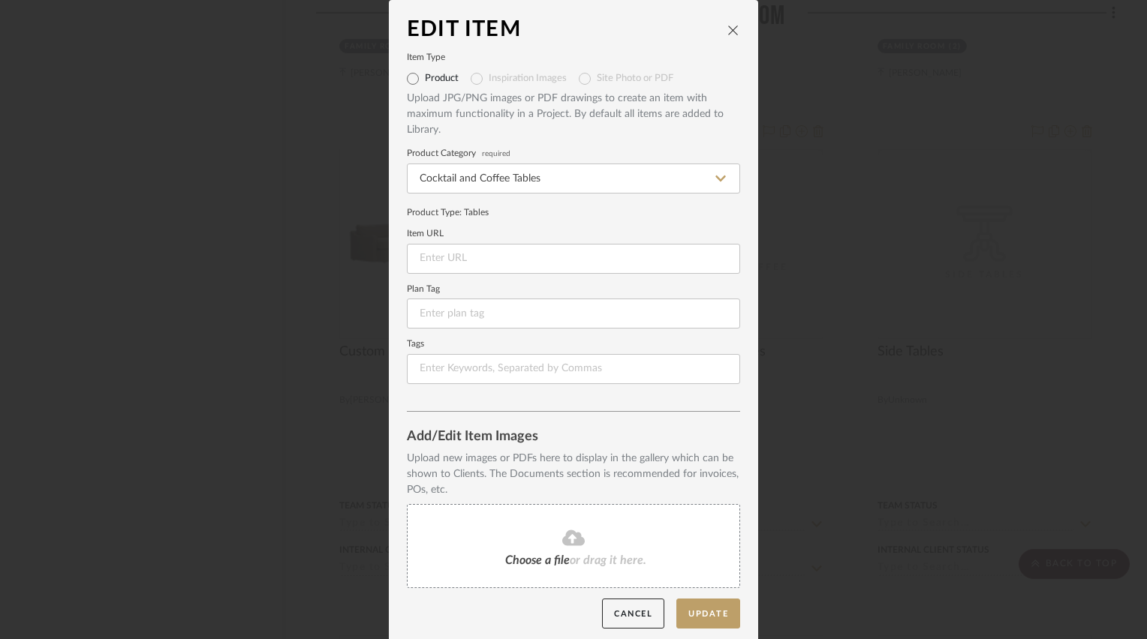
click at [587, 543] on fa-icon at bounding box center [573, 539] width 137 height 20
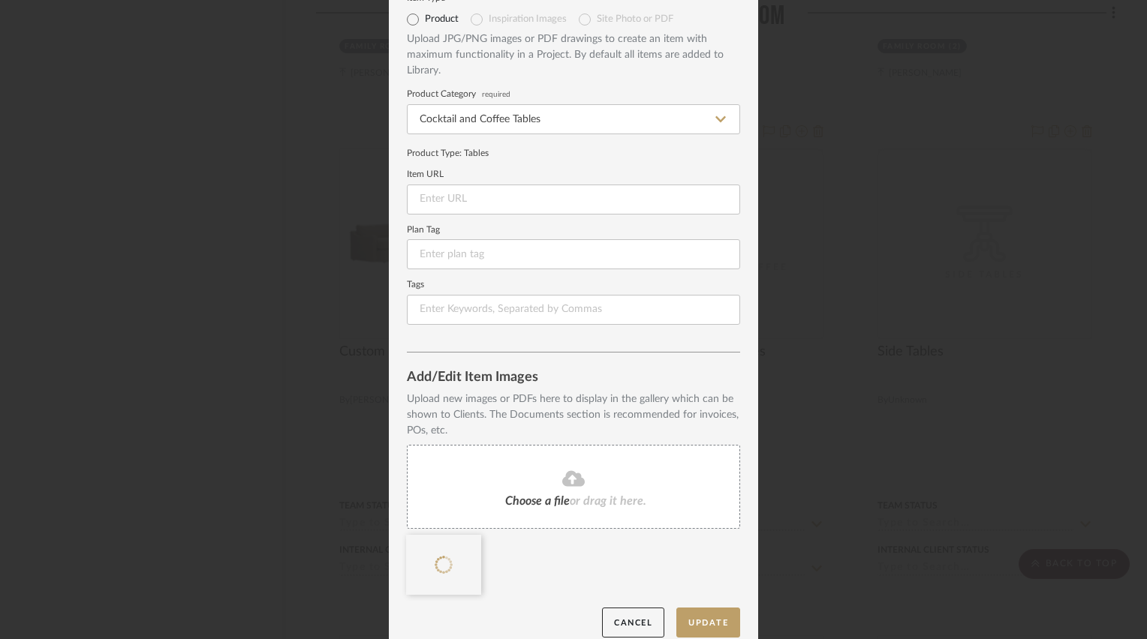
scroll to position [75, 0]
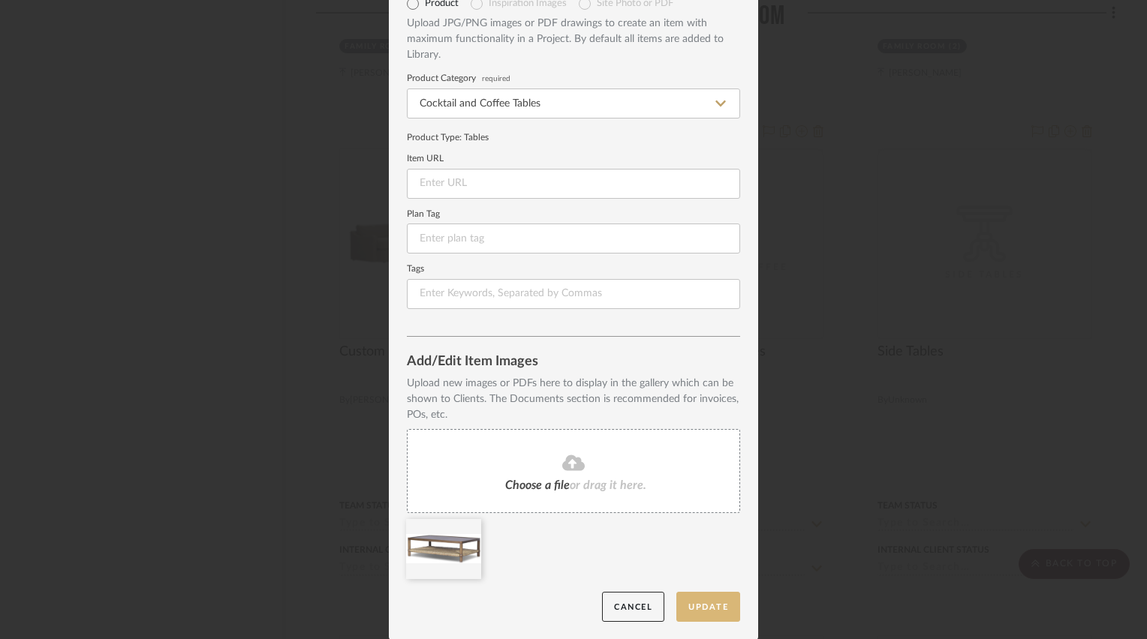
click at [682, 612] on button "Update" at bounding box center [708, 607] width 64 height 31
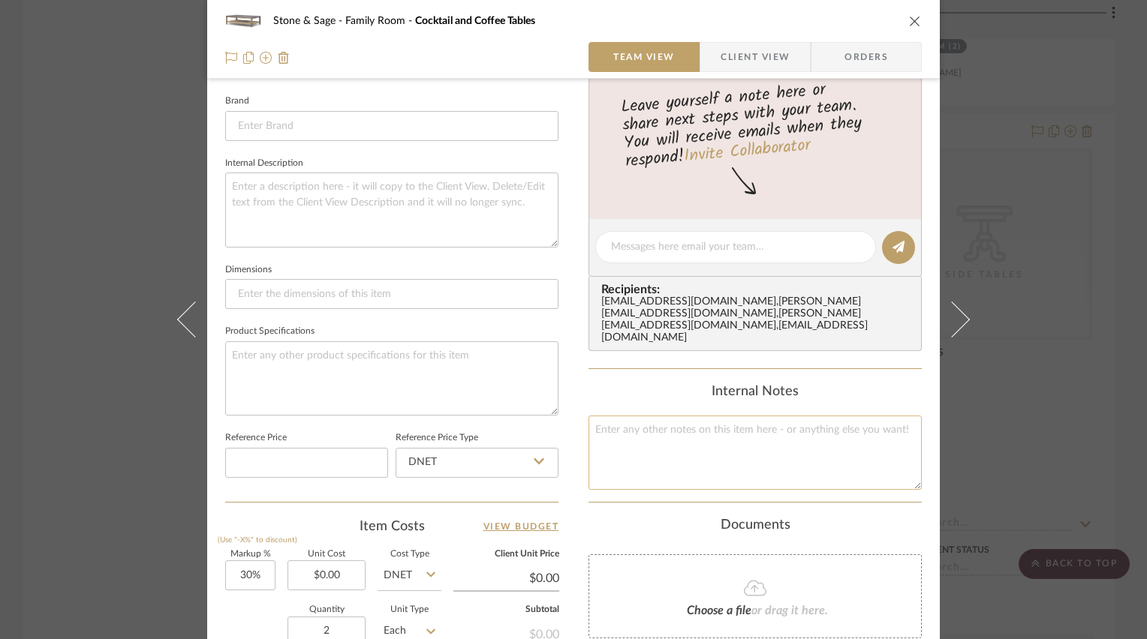
scroll to position [525, 0]
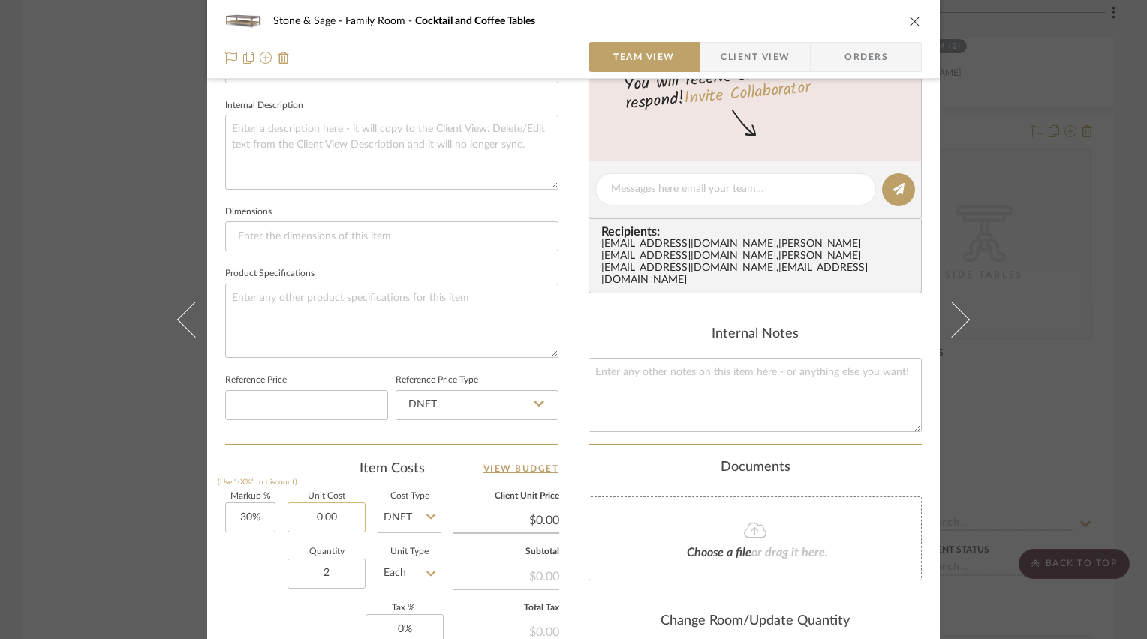
click at [305, 510] on input "0.00" at bounding box center [326, 518] width 78 height 30
type input "$860.71"
click at [305, 452] on div "Team-Facing Details Item Name Cocktail and Coffee Tables Brand Internal Descrip…" at bounding box center [391, 193] width 333 height 1232
type input "$1,118.92"
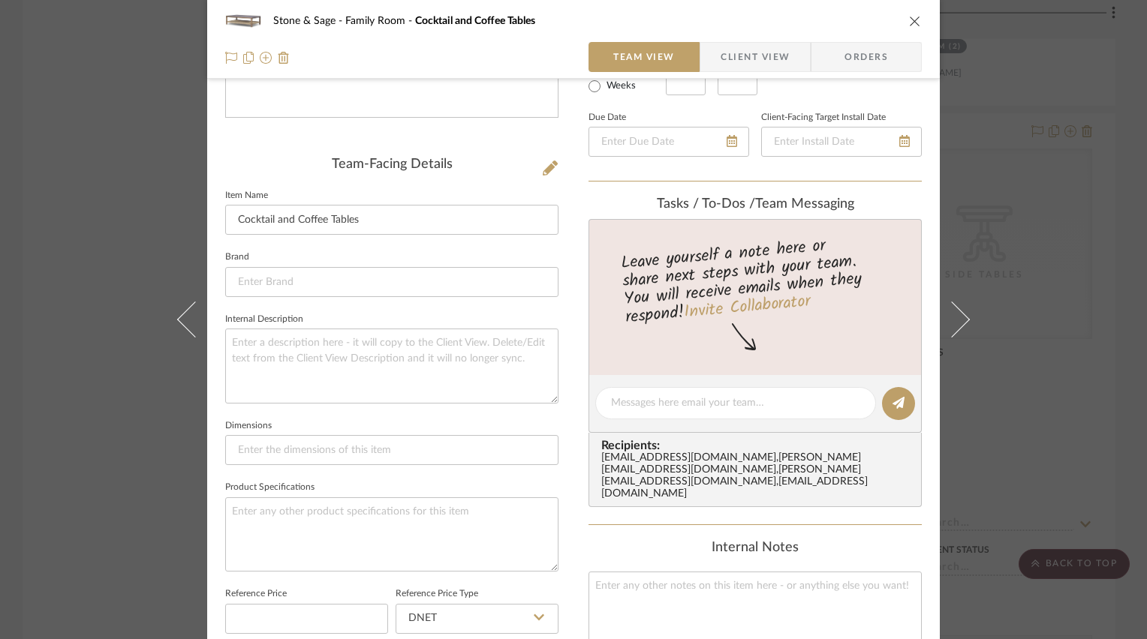
scroll to position [300, 0]
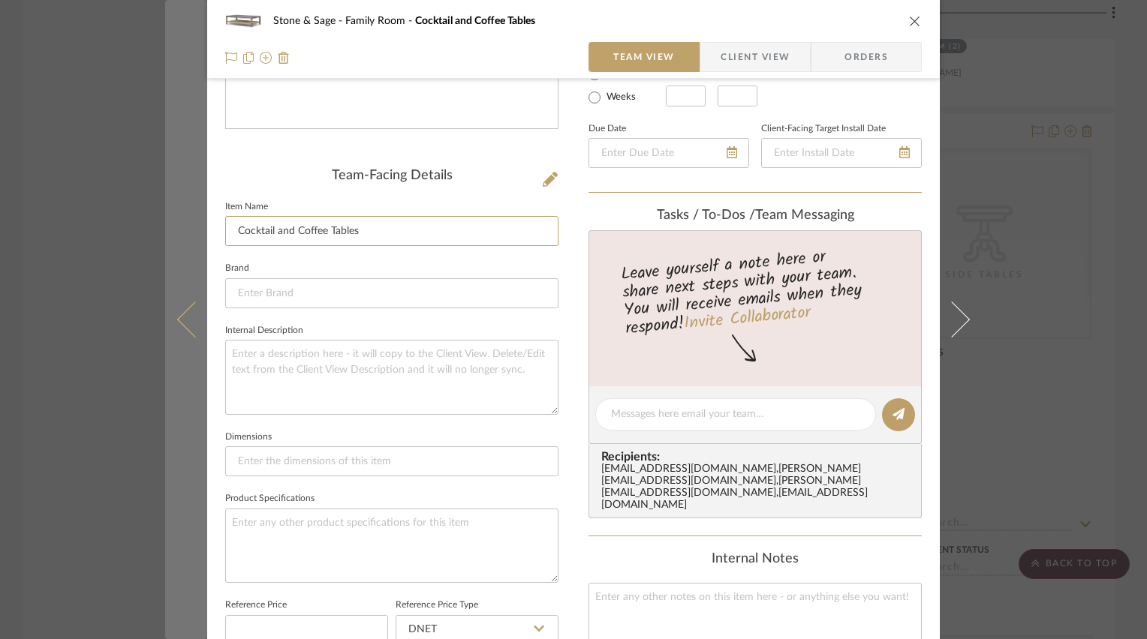
drag, startPoint x: 357, startPoint y: 233, endPoint x: 192, endPoint y: 236, distance: 165.1
click at [192, 236] on mat-dialog-content "Stone & Sage Family Room Cocktail and Coffee Tables Team View Client View Order…" at bounding box center [573, 402] width 817 height 1383
type input "Gabriella Coffee Table"
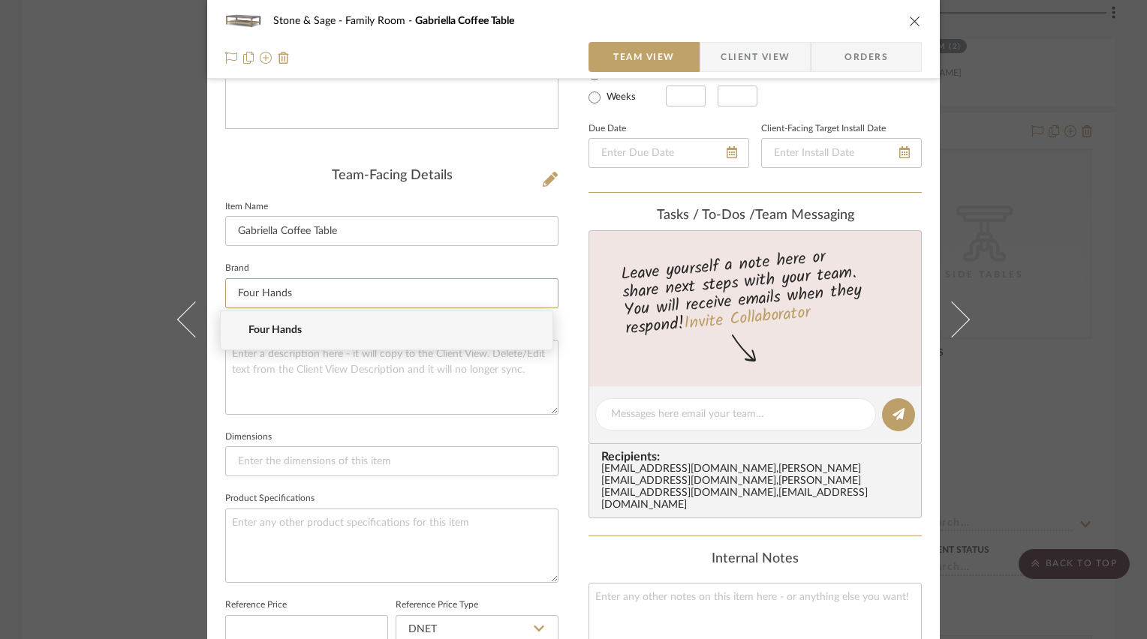
type input "Four Hands"
click at [262, 332] on span "Four Hands" at bounding box center [392, 330] width 288 height 13
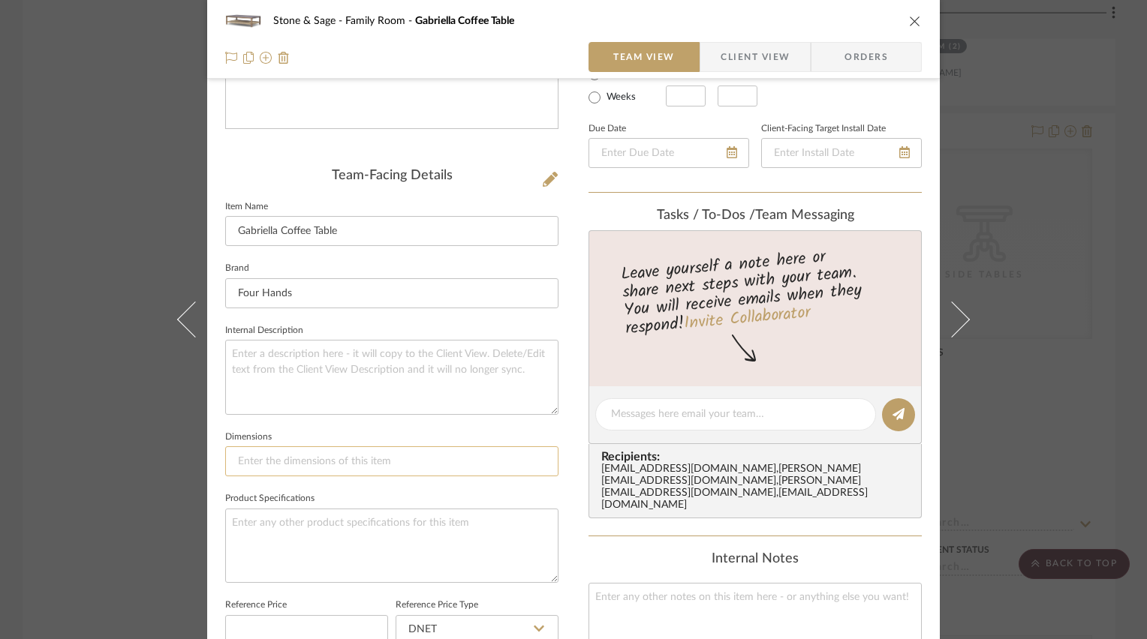
click at [338, 454] on input at bounding box center [391, 462] width 333 height 30
type input "57"W x 37"D x"
type input "57"W x 37"D x 17"H"
click at [368, 509] on textarea at bounding box center [391, 546] width 333 height 74
click at [367, 522] on textarea at bounding box center [391, 546] width 333 height 74
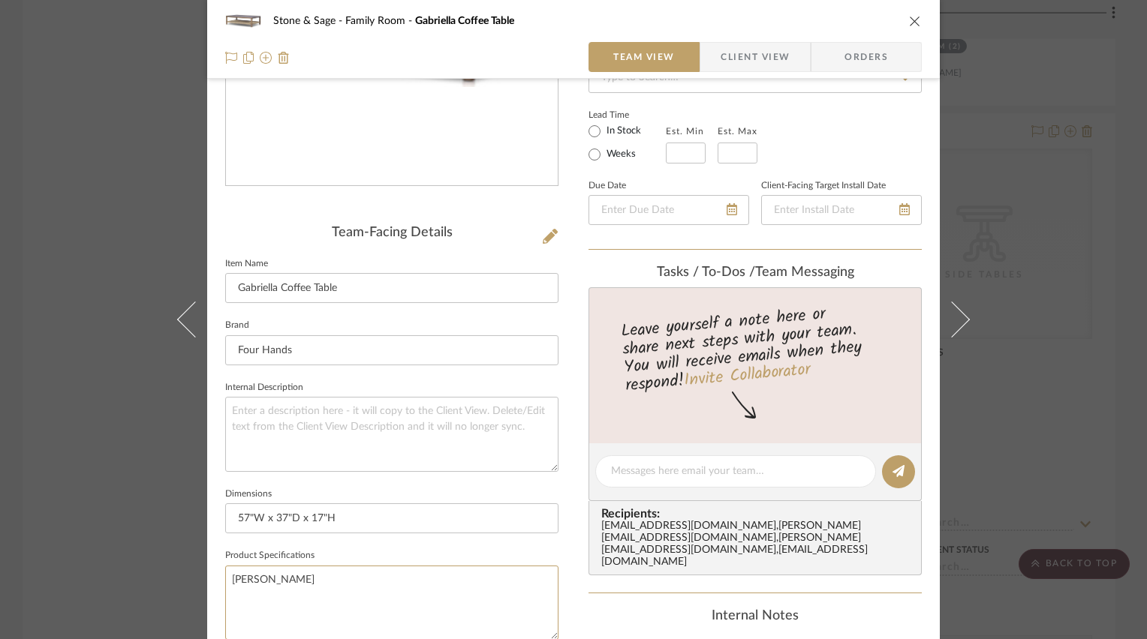
scroll to position [225, 0]
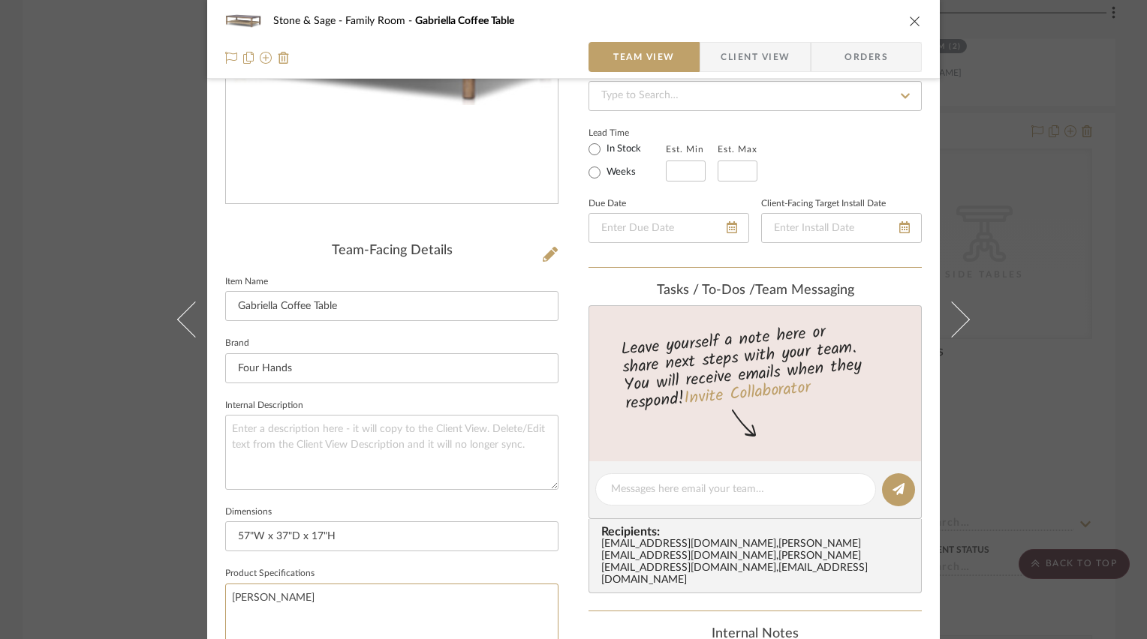
type textarea "[PERSON_NAME]"
click at [693, 165] on input "text" at bounding box center [686, 171] width 40 height 21
type input "9"
click at [827, 129] on div "Lead Time In Stock Weeks Est. Min 9 Est. Max" at bounding box center [754, 152] width 333 height 59
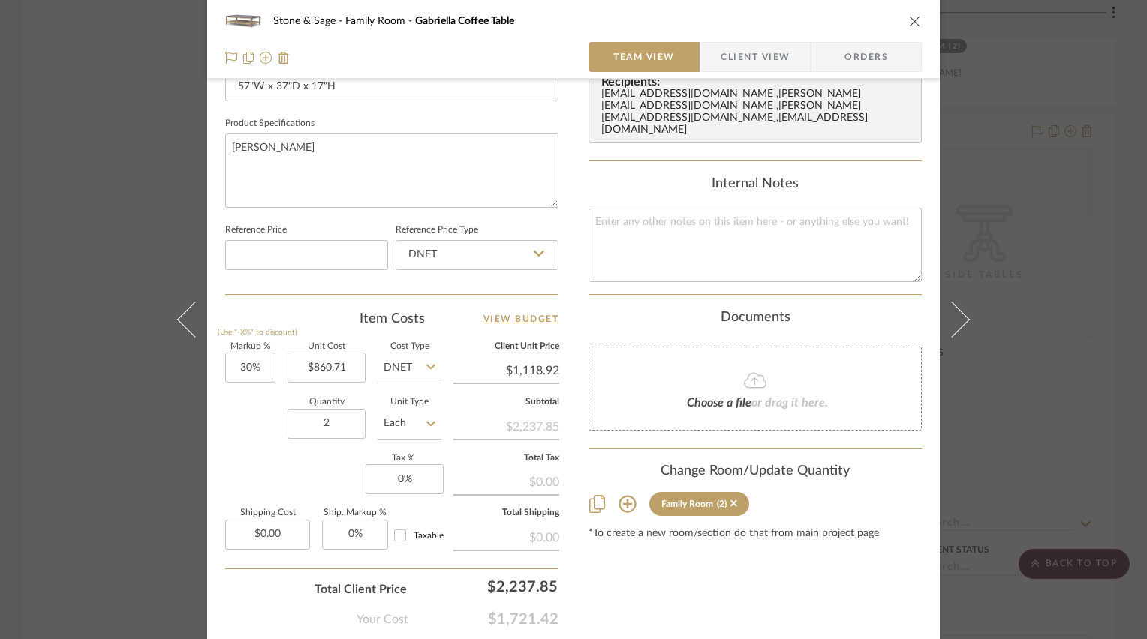
scroll to position [751, 0]
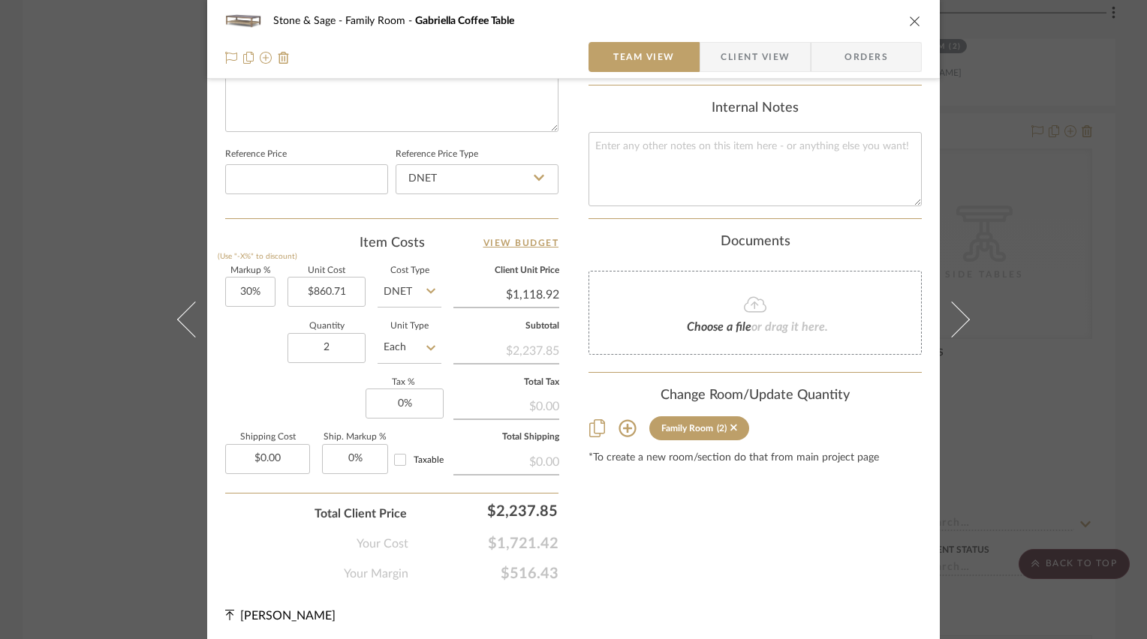
click at [913, 23] on icon "close" at bounding box center [915, 21] width 12 height 12
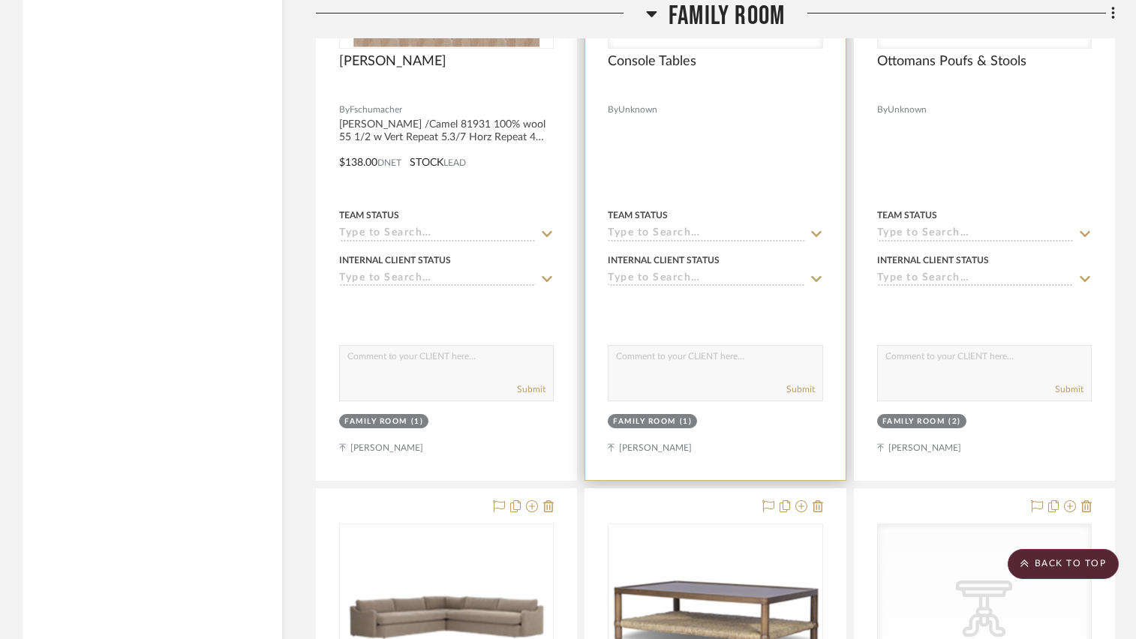
scroll to position [2316, 0]
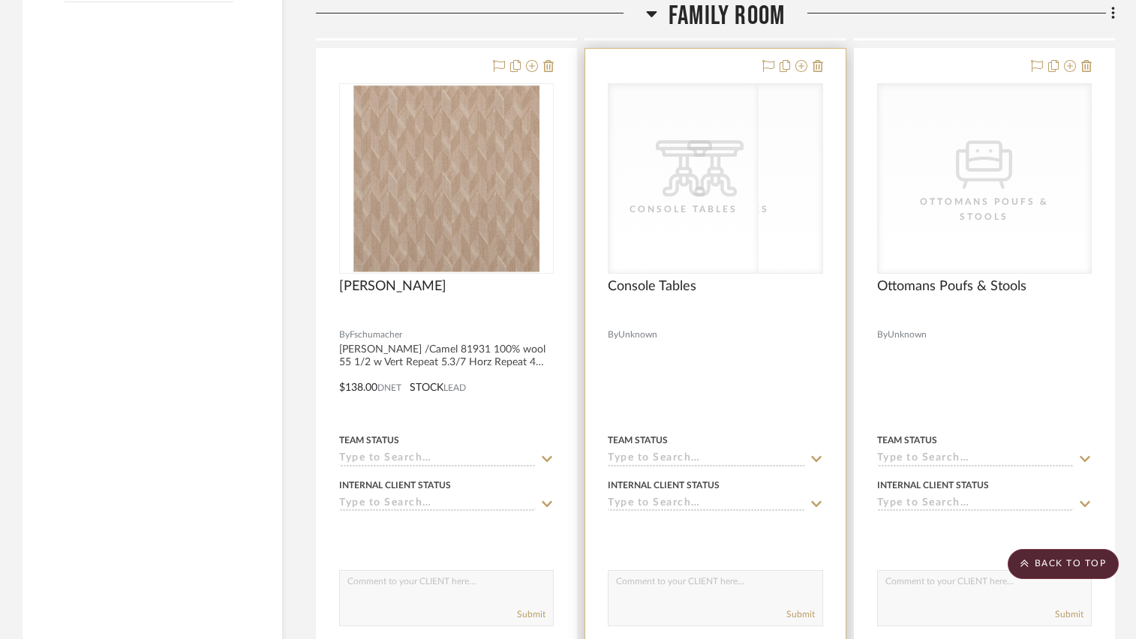
click at [727, 245] on div "CategoryIconTables Created with Sketch. Console Tables" at bounding box center [715, 178] width 213 height 189
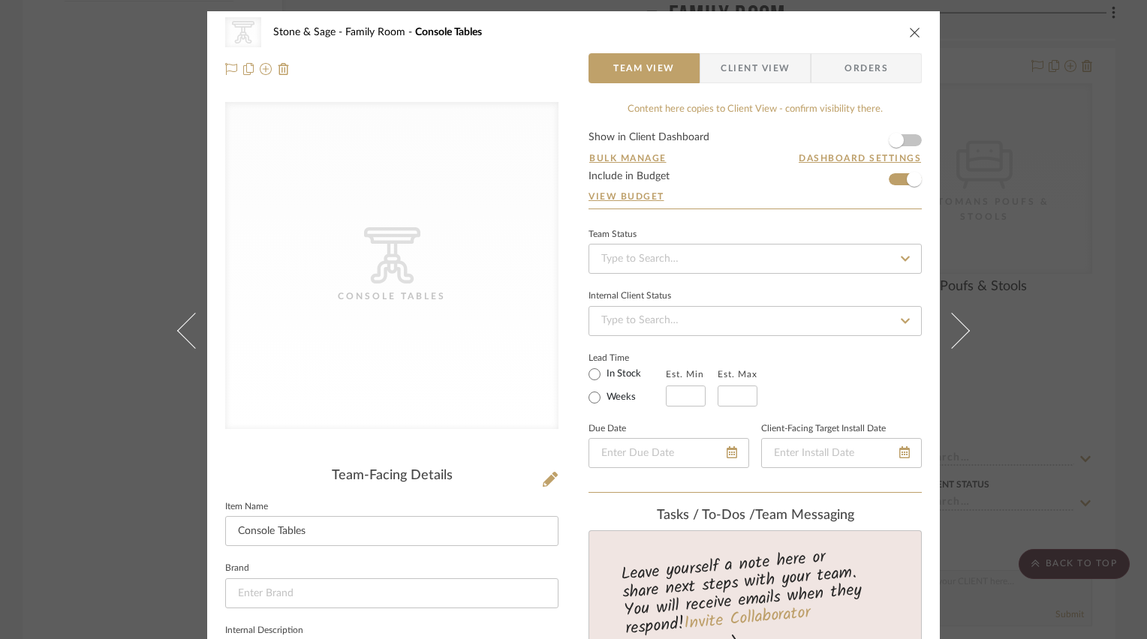
click at [909, 32] on icon "close" at bounding box center [915, 32] width 12 height 12
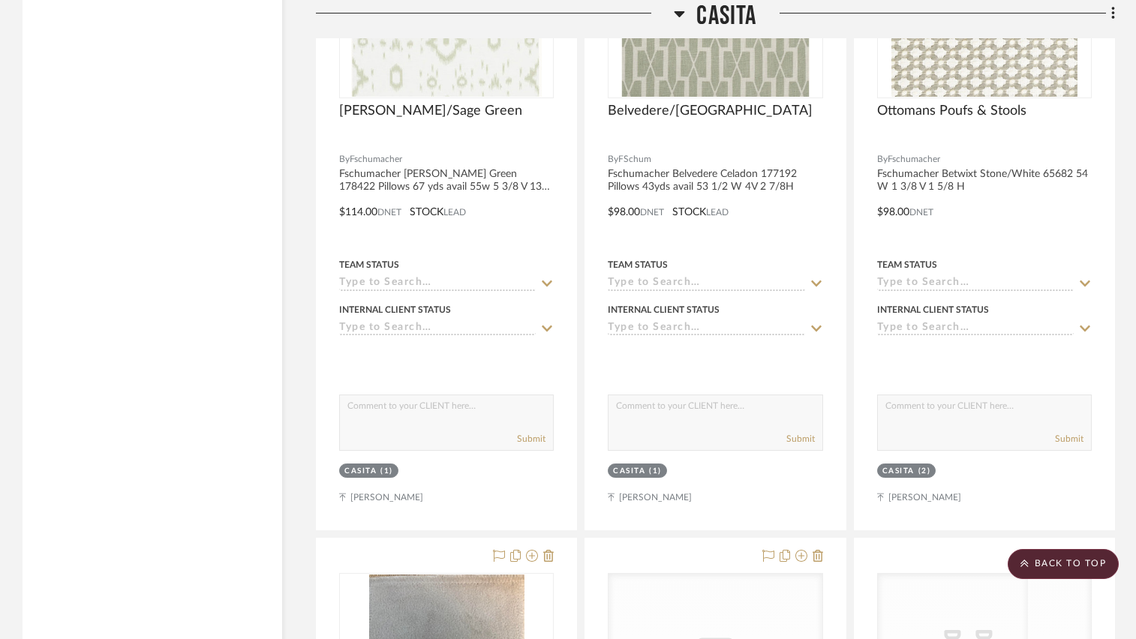
scroll to position [5468, 0]
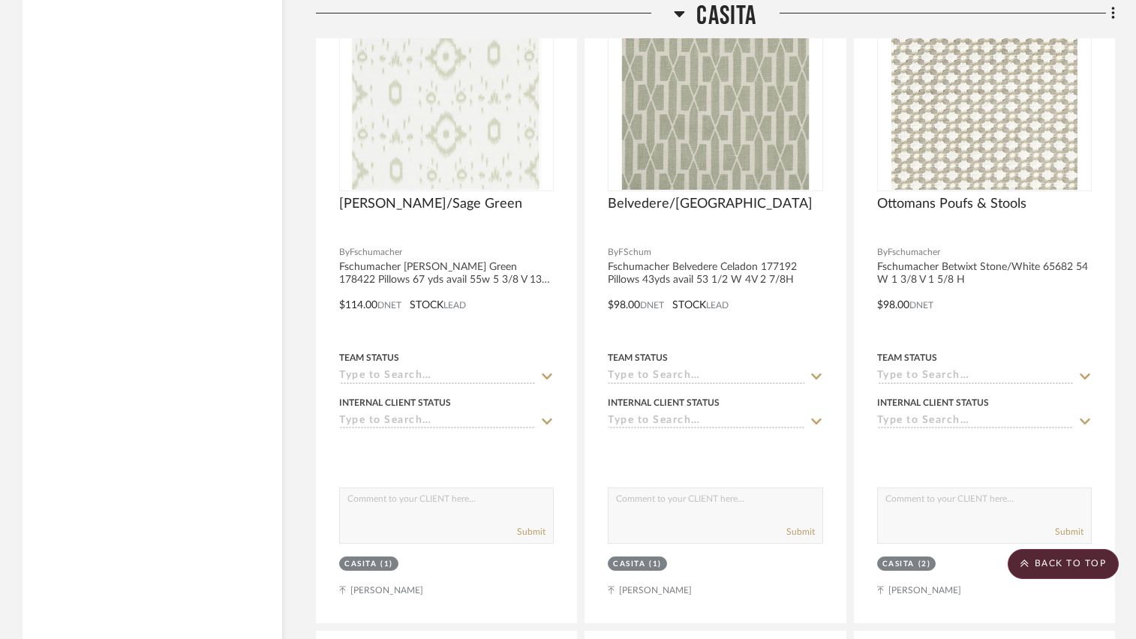
click at [677, 11] on icon at bounding box center [679, 14] width 11 height 18
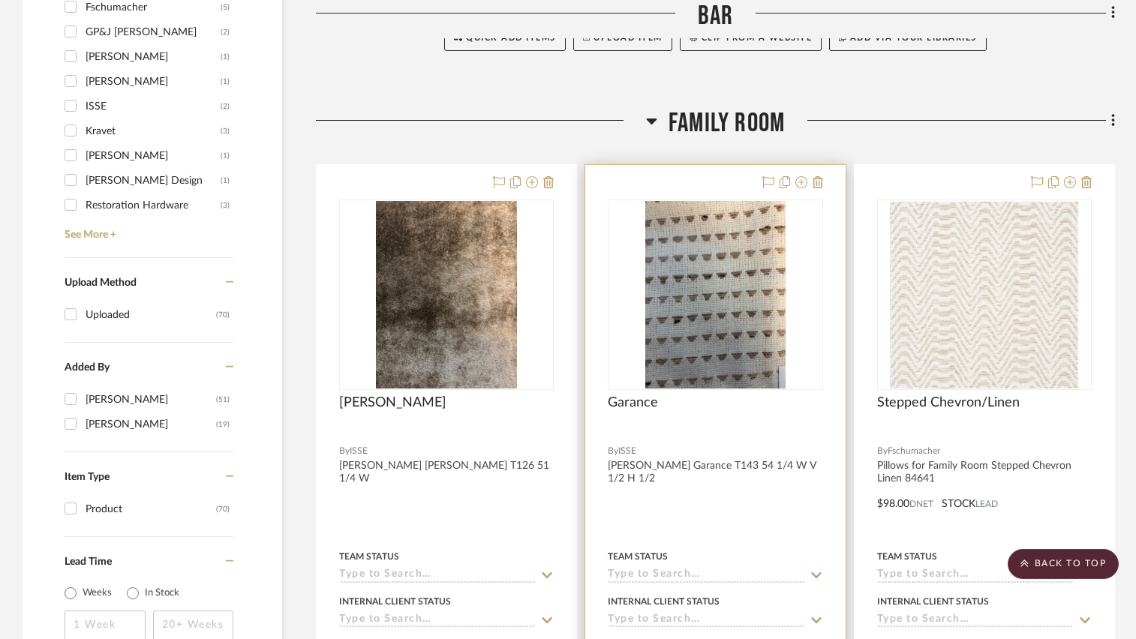
scroll to position [1499, 0]
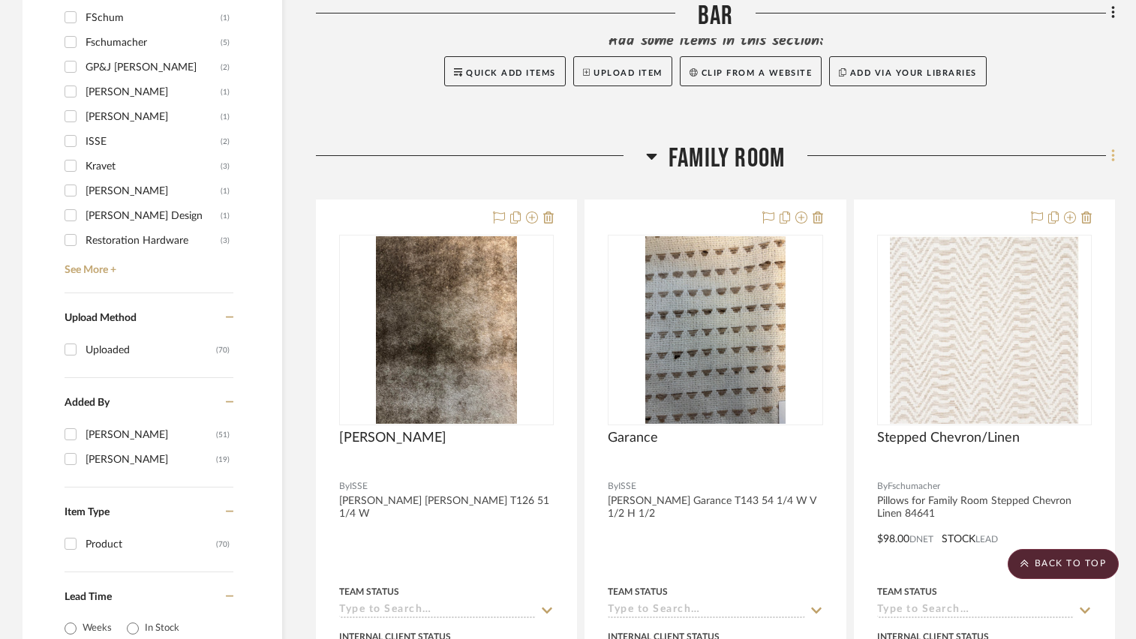
click at [1115, 152] on icon at bounding box center [1114, 156] width 5 height 17
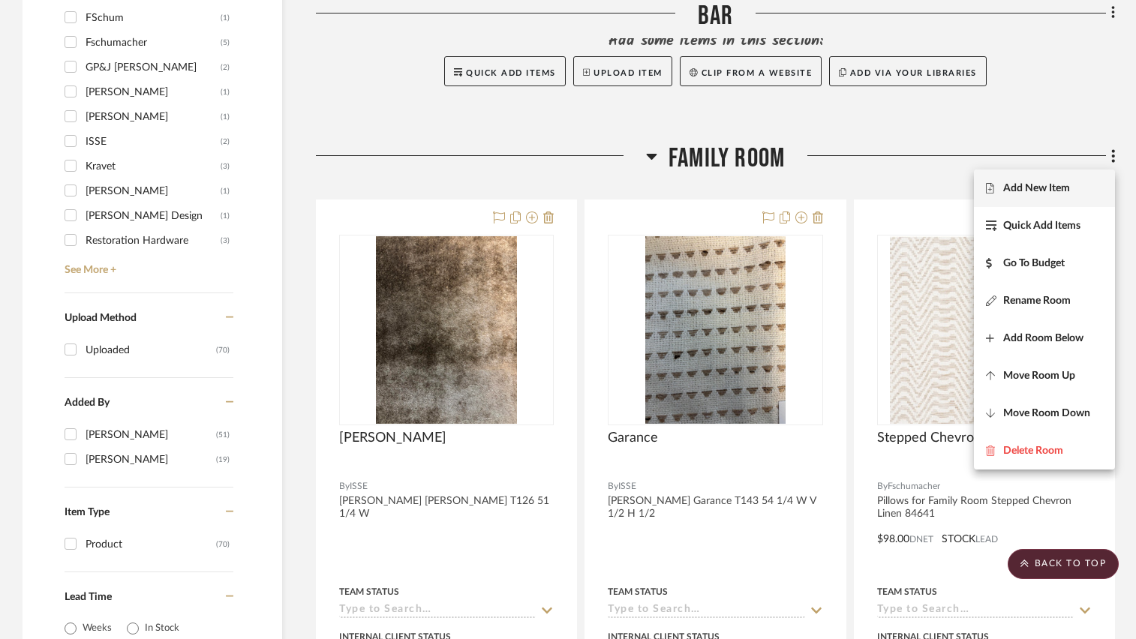
click at [1040, 191] on span "Add New Item" at bounding box center [1036, 188] width 67 height 13
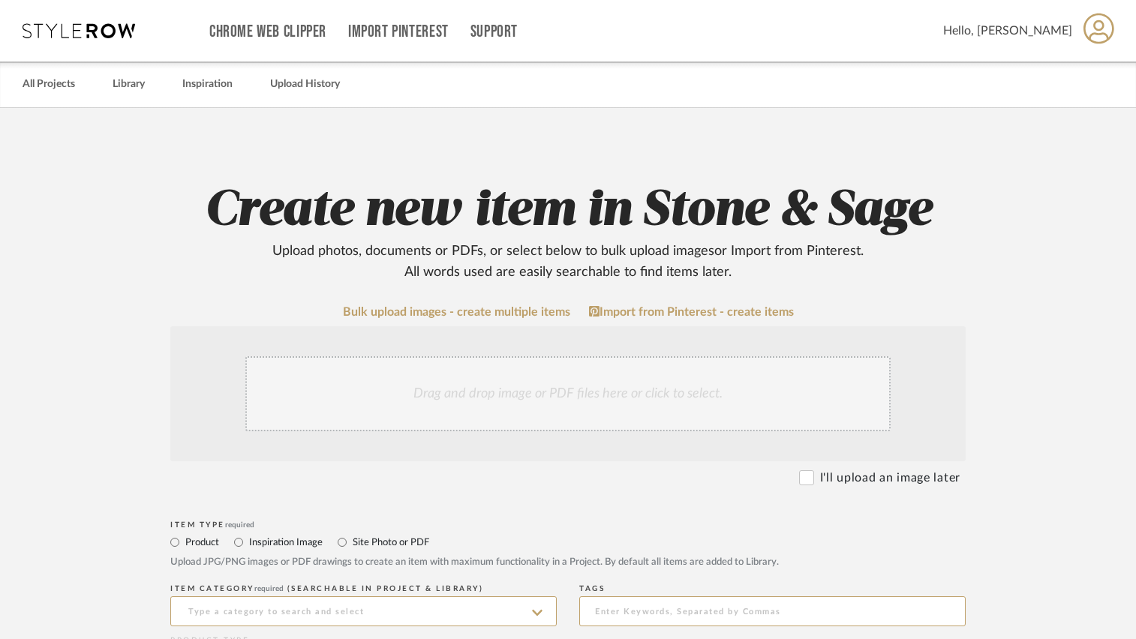
click at [553, 414] on div "Drag and drop image or PDF files here or click to select." at bounding box center [567, 393] width 645 height 75
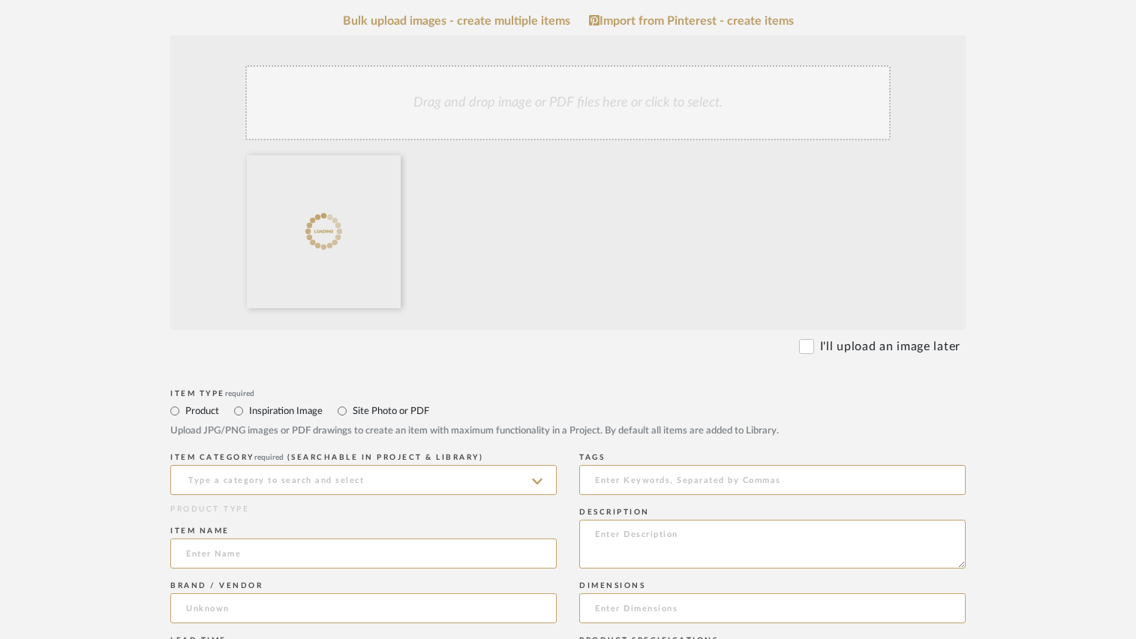
scroll to position [300, 0]
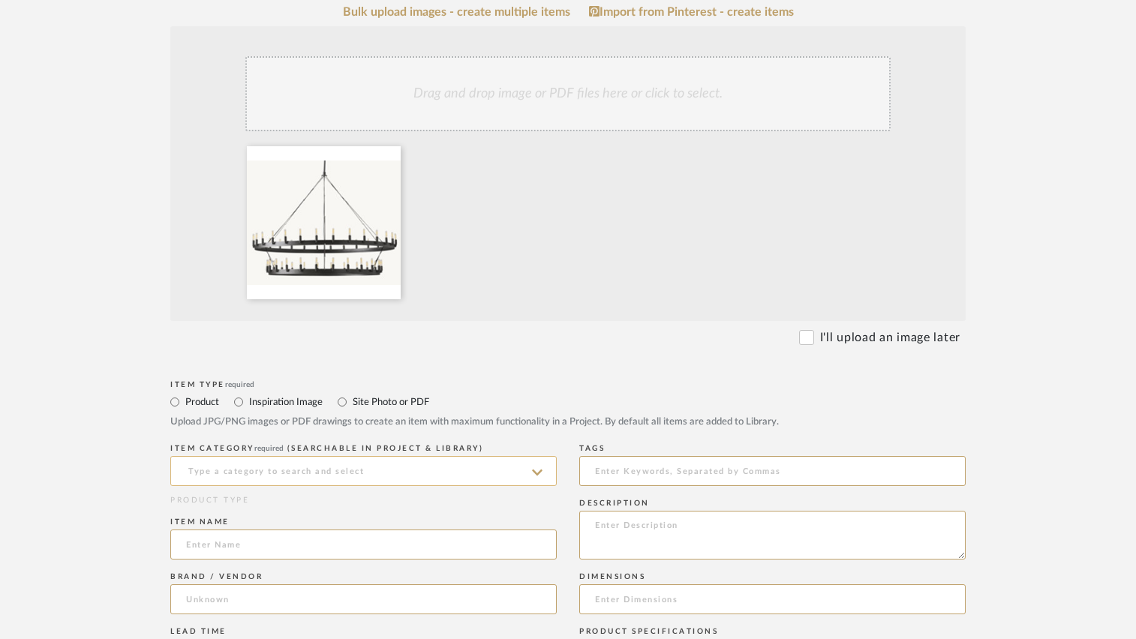
click at [419, 463] on input at bounding box center [363, 471] width 387 height 30
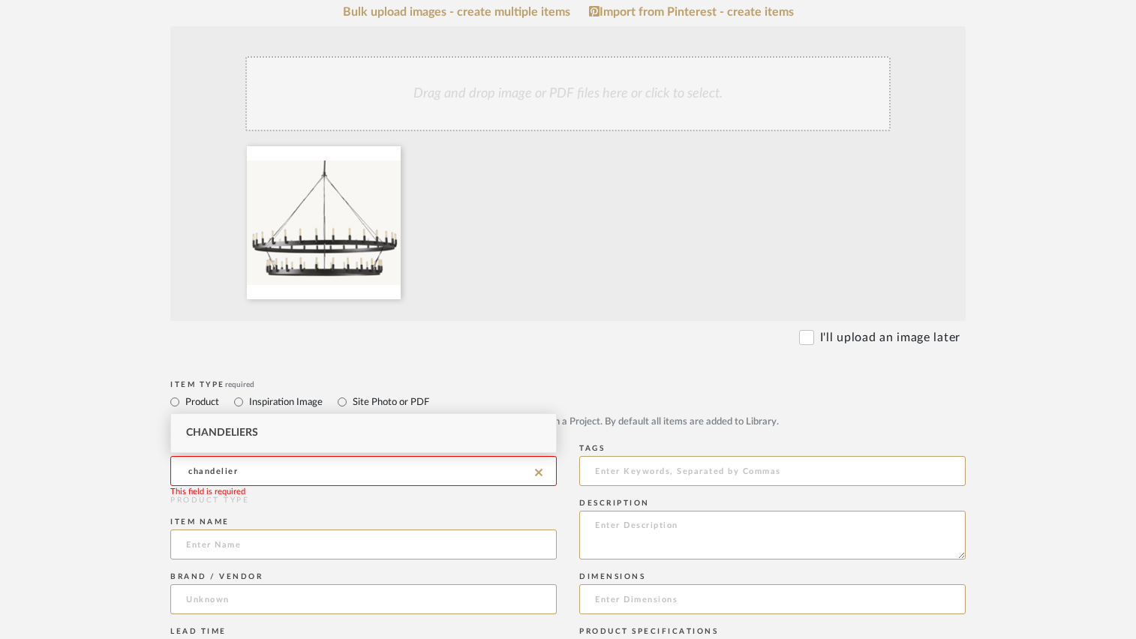
click at [220, 437] on span "Chandeliers" at bounding box center [222, 433] width 72 height 11
type input "Chandeliers"
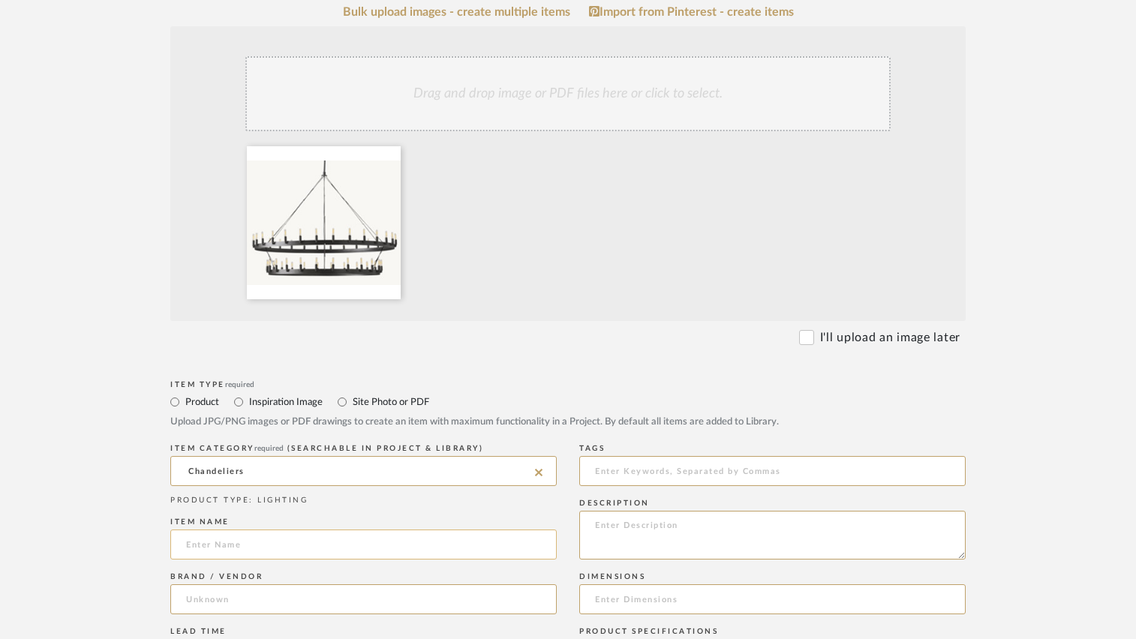
click at [231, 547] on input at bounding box center [363, 545] width 387 height 30
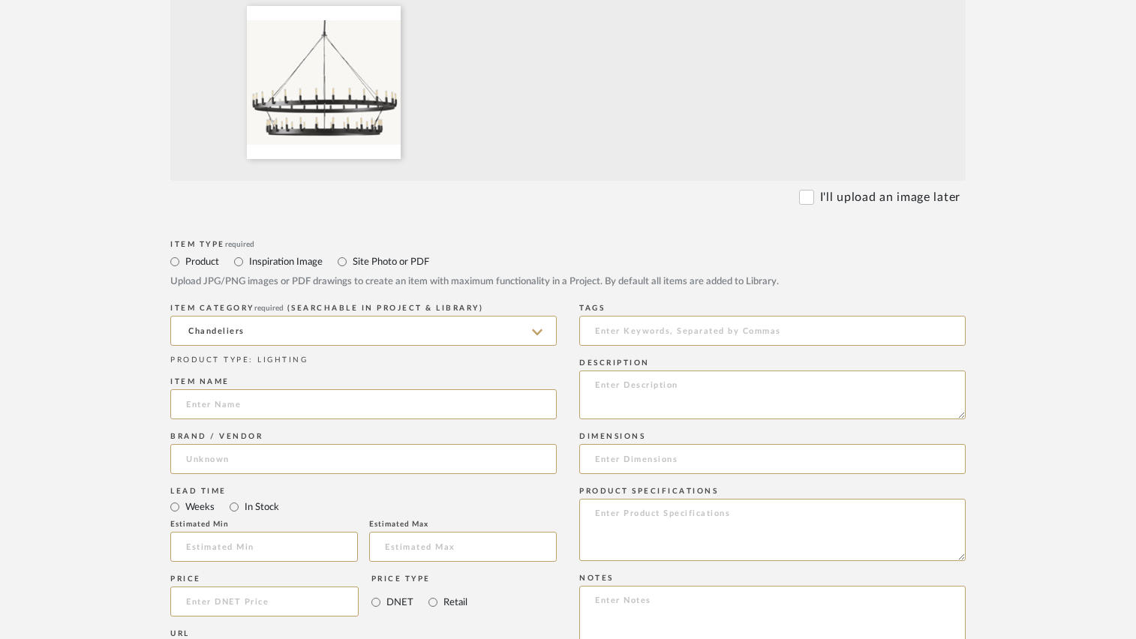
scroll to position [450, 0]
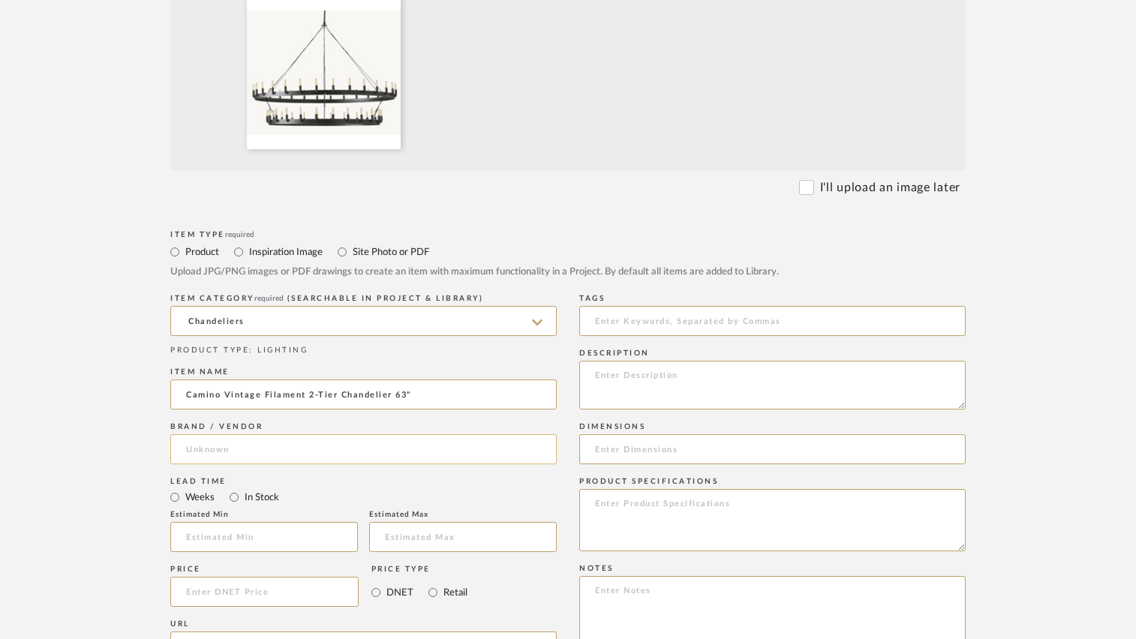
type input "Camino Vintage Filament 2-Tier Chandelier 63""
click at [272, 450] on input at bounding box center [363, 450] width 387 height 30
type input "Restoration Hardware"
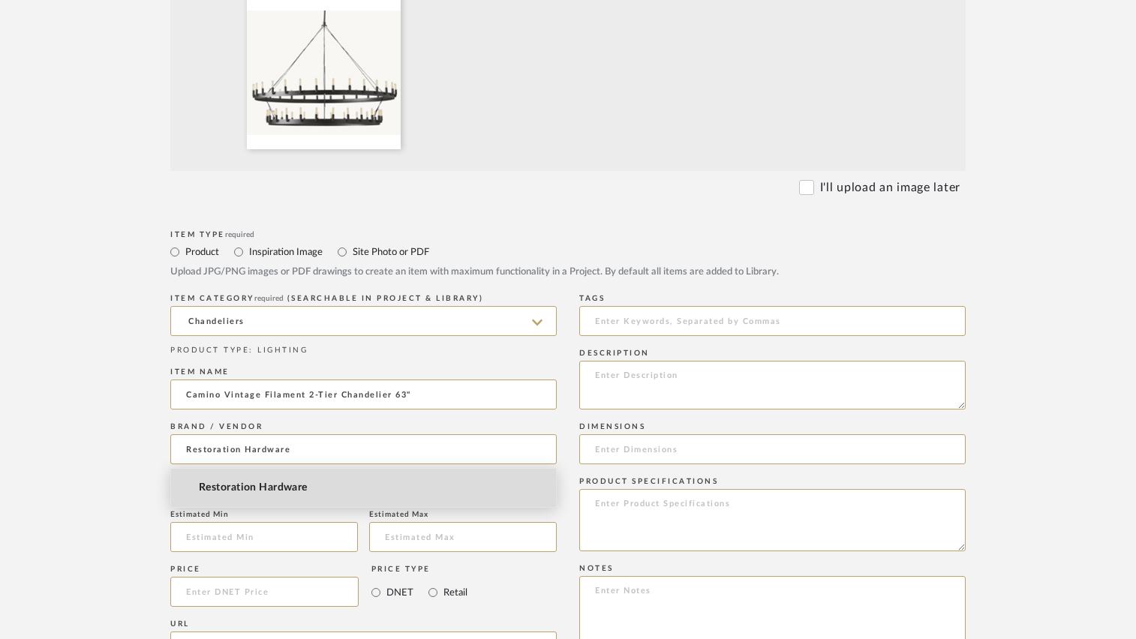
click at [221, 492] on span "Restoration Hardware" at bounding box center [253, 488] width 109 height 13
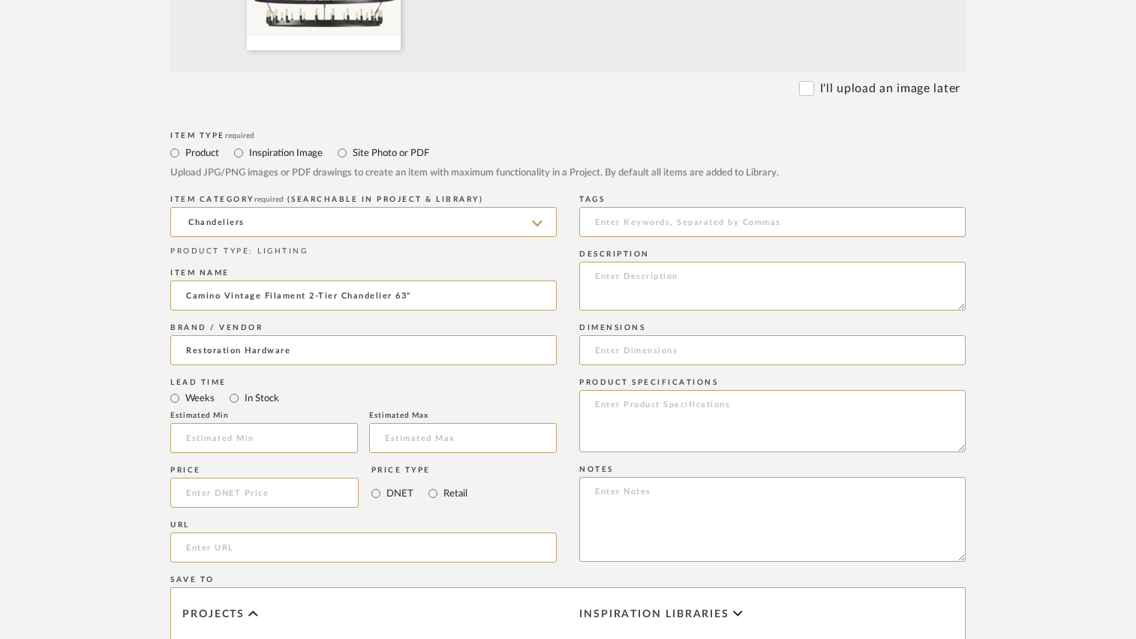
scroll to position [600, 0]
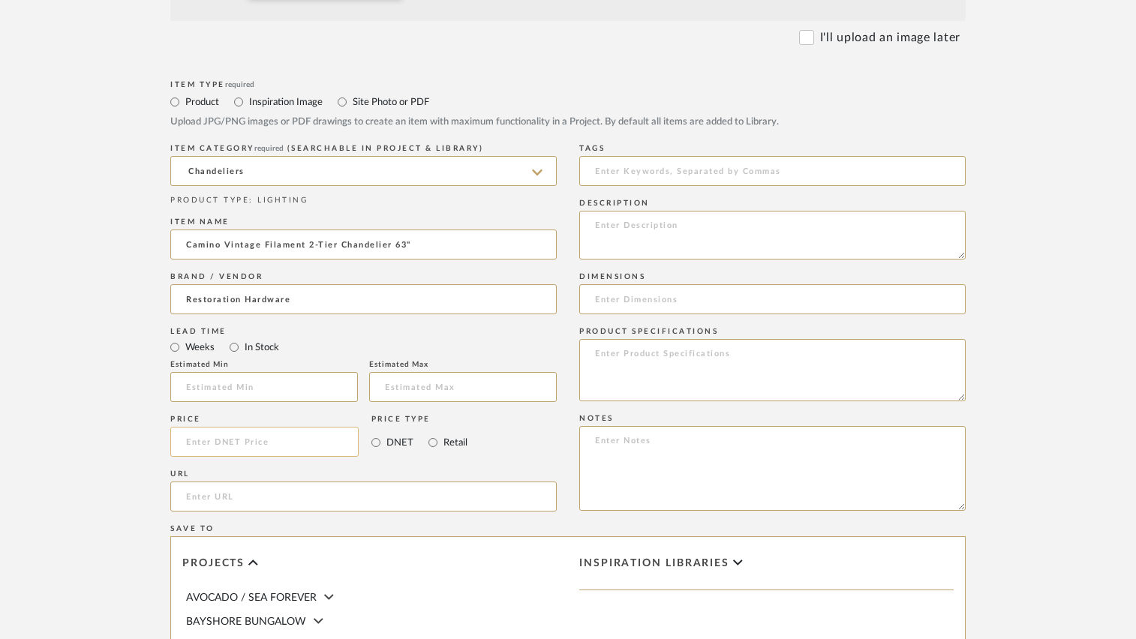
click at [218, 447] on input at bounding box center [264, 442] width 188 height 30
type input "$3,569.00"
click at [644, 354] on textarea at bounding box center [772, 370] width 387 height 62
type textarea "Iron"
click at [650, 305] on input at bounding box center [772, 299] width 387 height 30
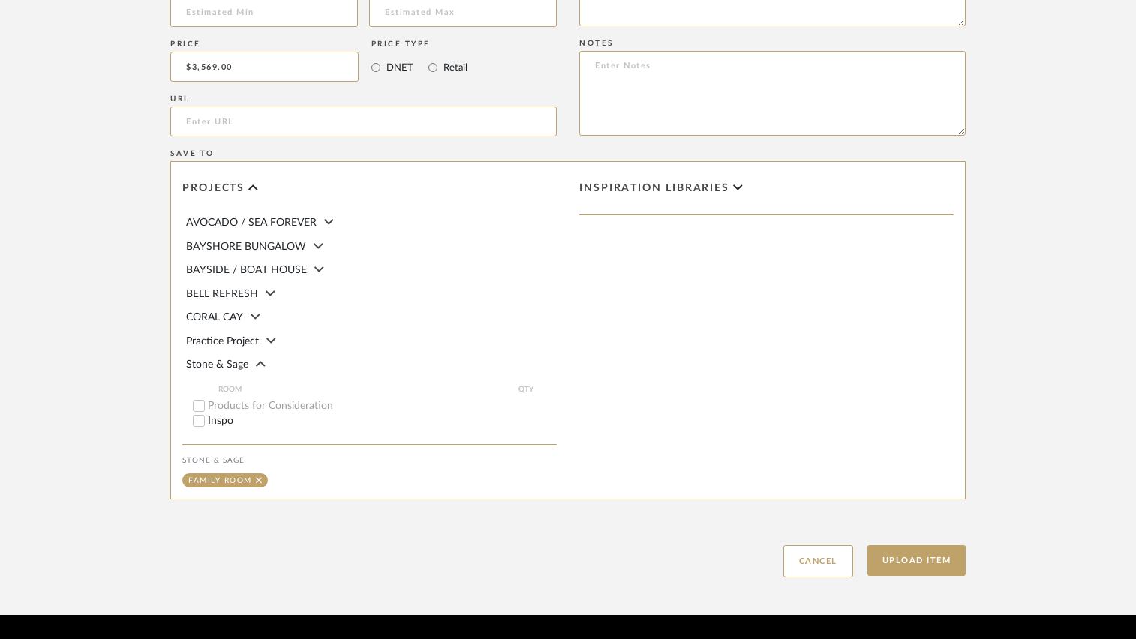
scroll to position [1020, 0]
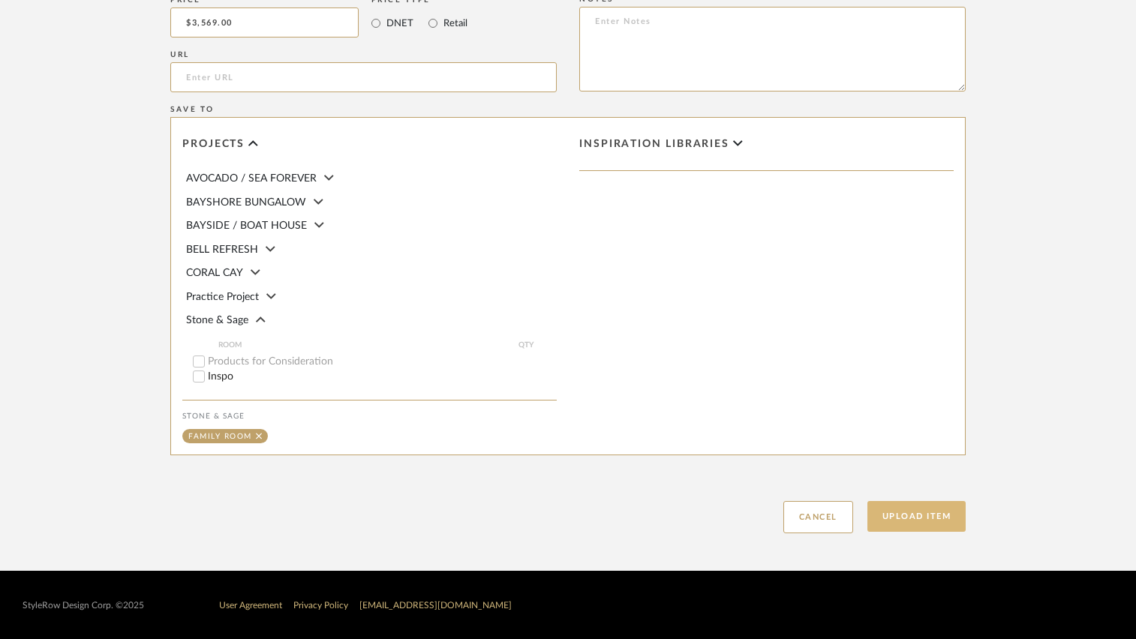
type input "62.75"D x 49.25"H"
click at [925, 519] on button "Upload Item" at bounding box center [917, 516] width 99 height 31
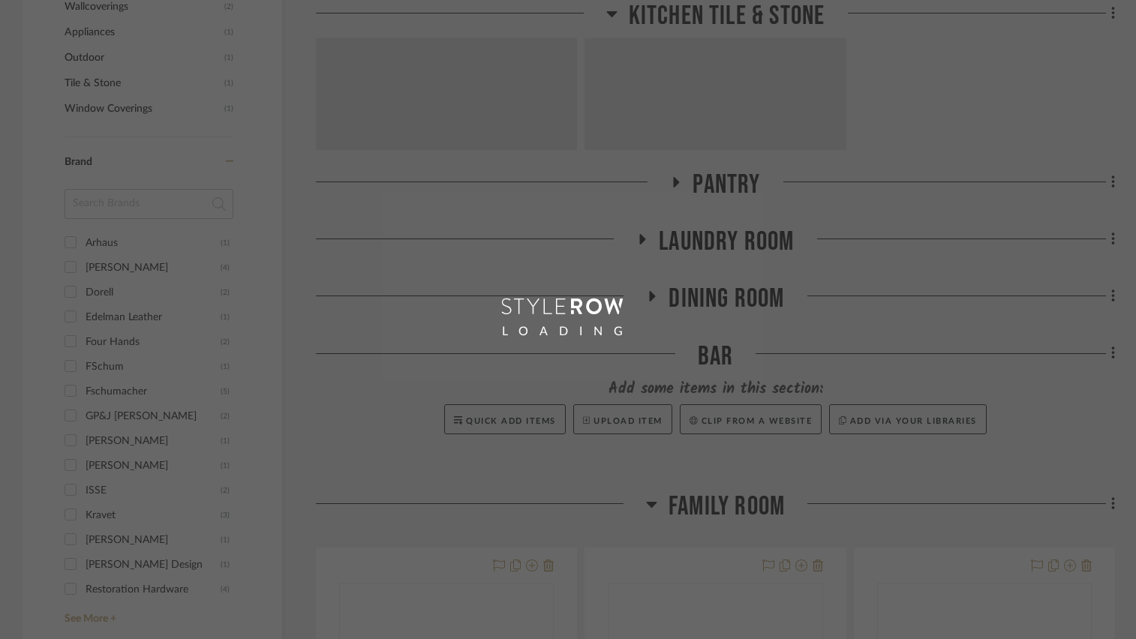
scroll to position [143, 0]
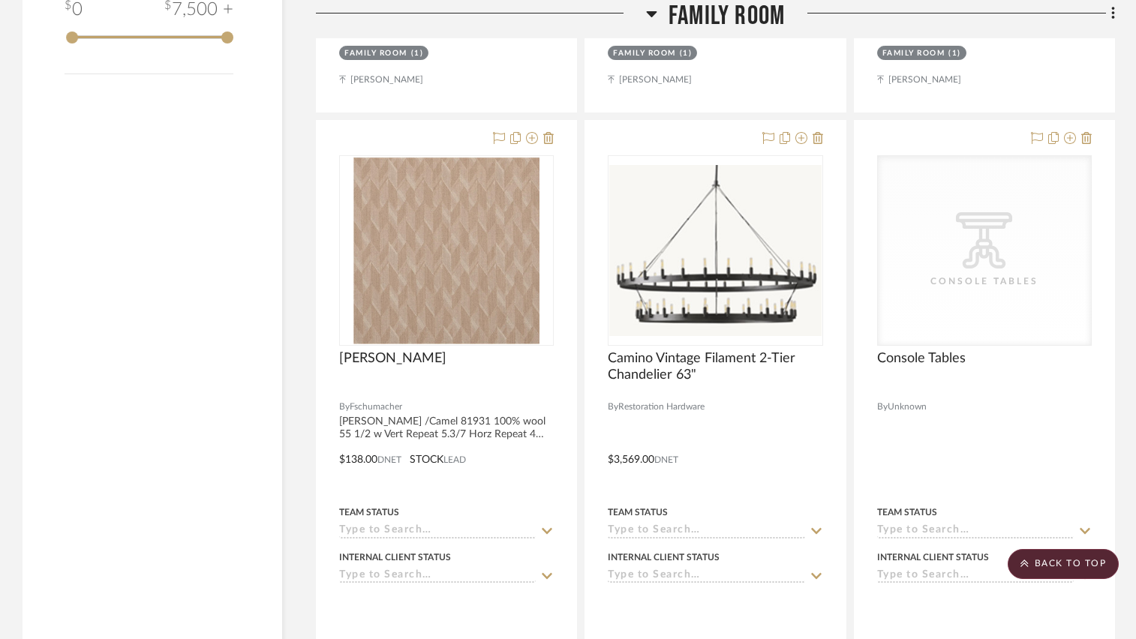
scroll to position [2231, 0]
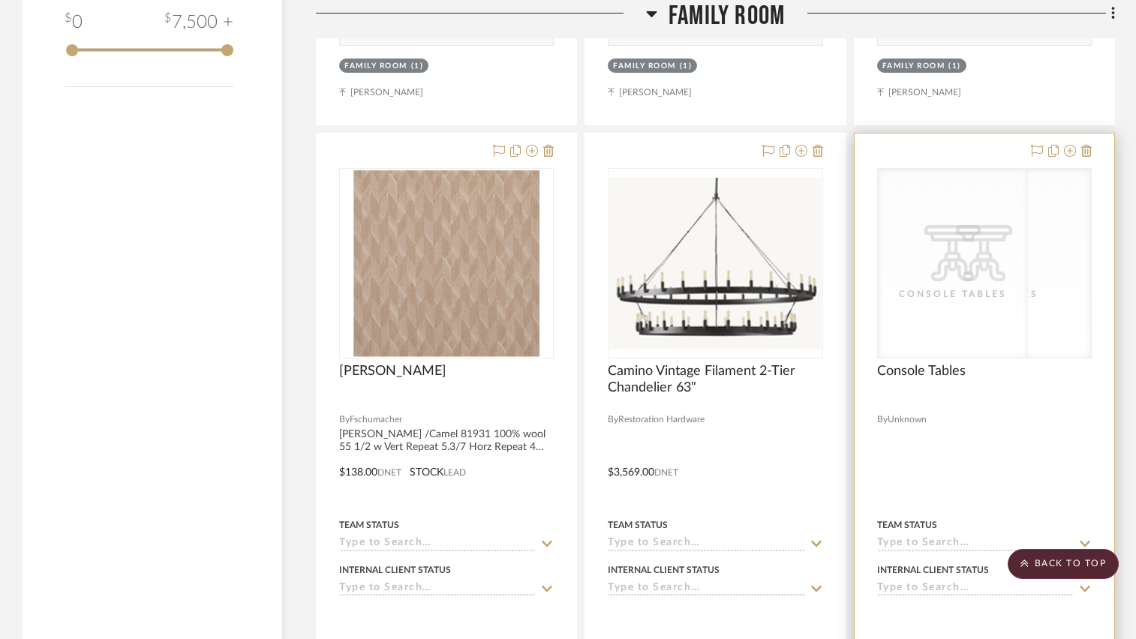
click at [955, 276] on div "CategoryIconTables Created with Sketch. Console Tables" at bounding box center [984, 263] width 213 height 189
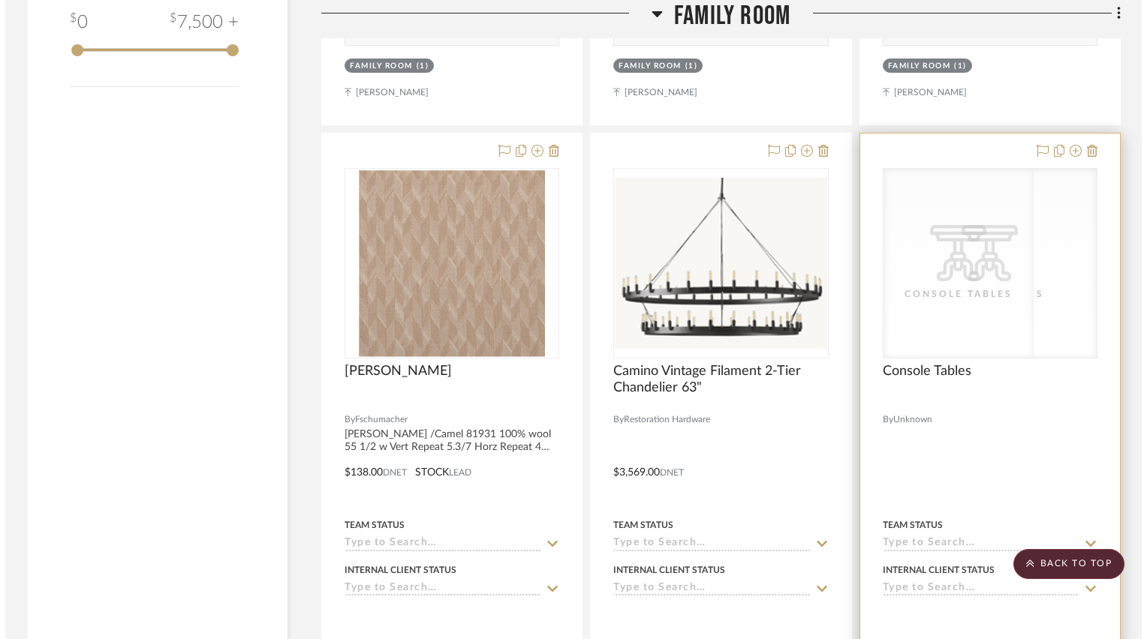
scroll to position [0, 0]
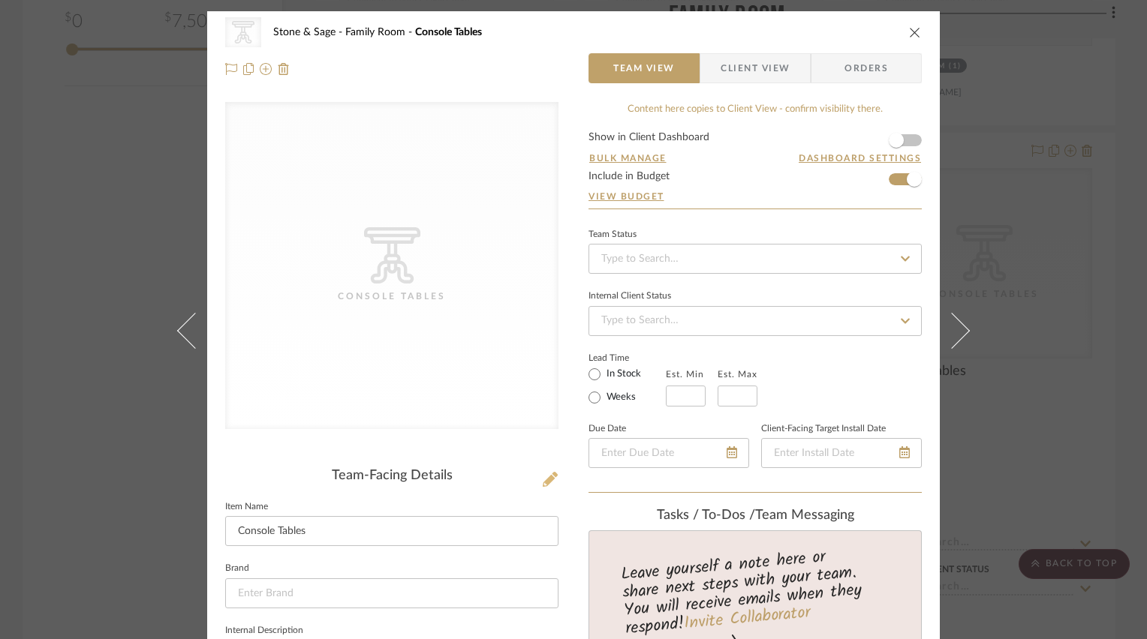
click at [543, 474] on icon at bounding box center [550, 479] width 15 height 15
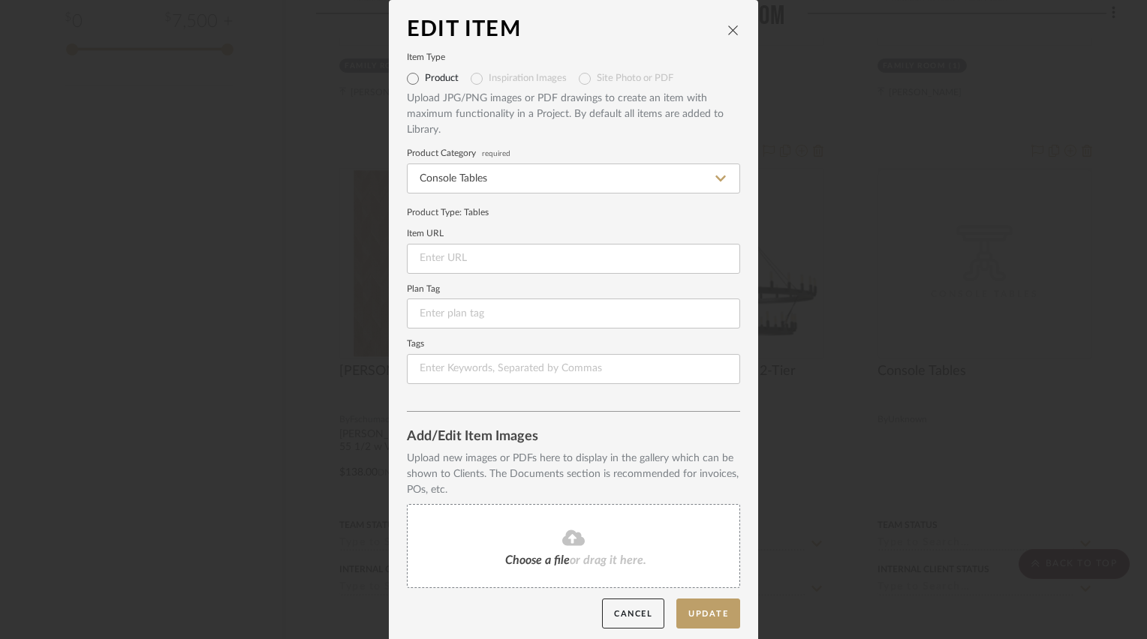
click at [486, 536] on div "Choose a file or drag it here." at bounding box center [573, 546] width 333 height 84
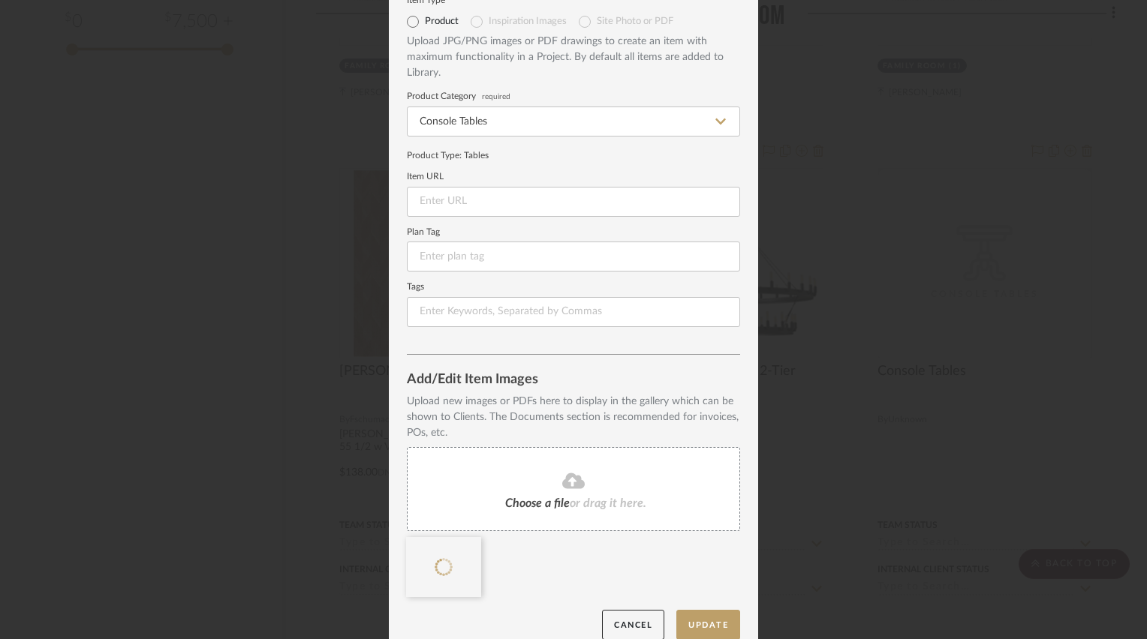
scroll to position [75, 0]
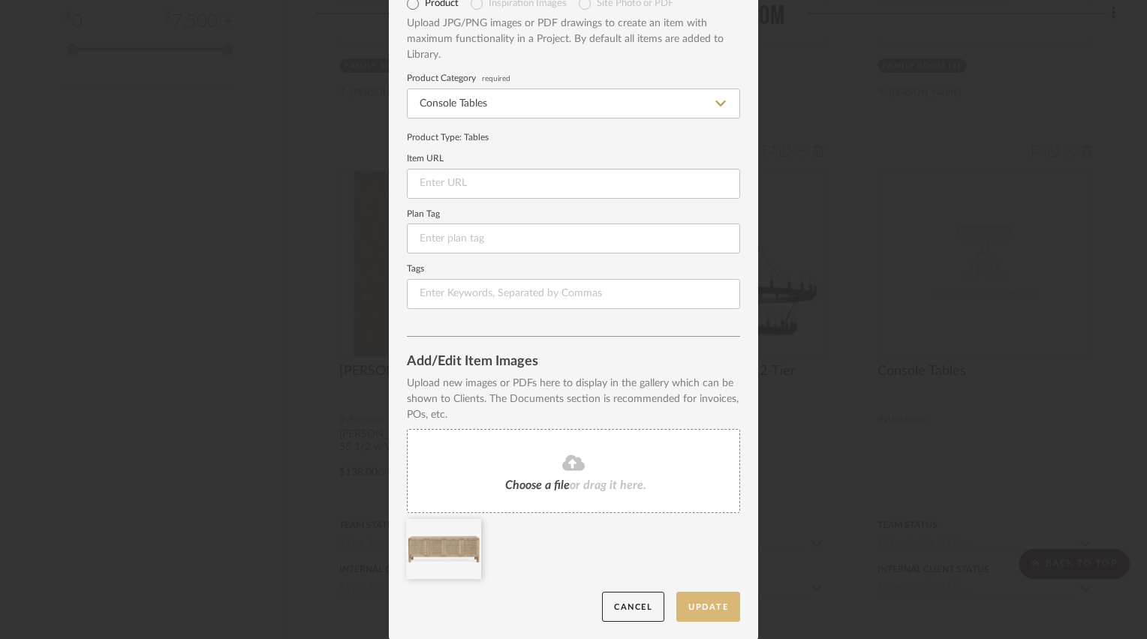
click at [694, 609] on button "Update" at bounding box center [708, 607] width 64 height 31
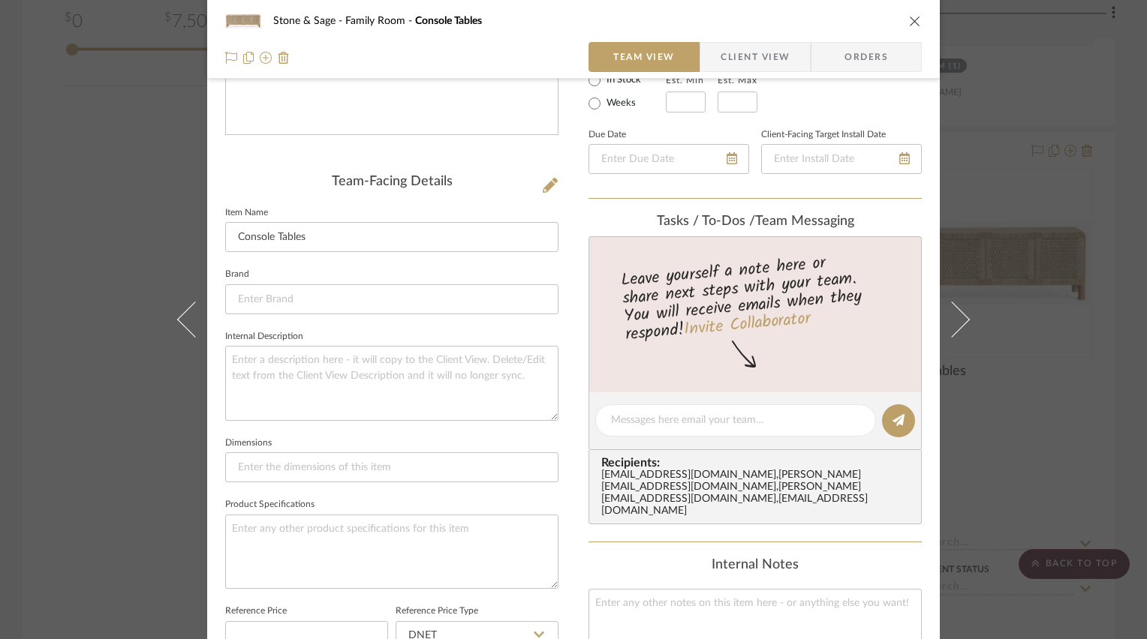
scroll to position [300, 0]
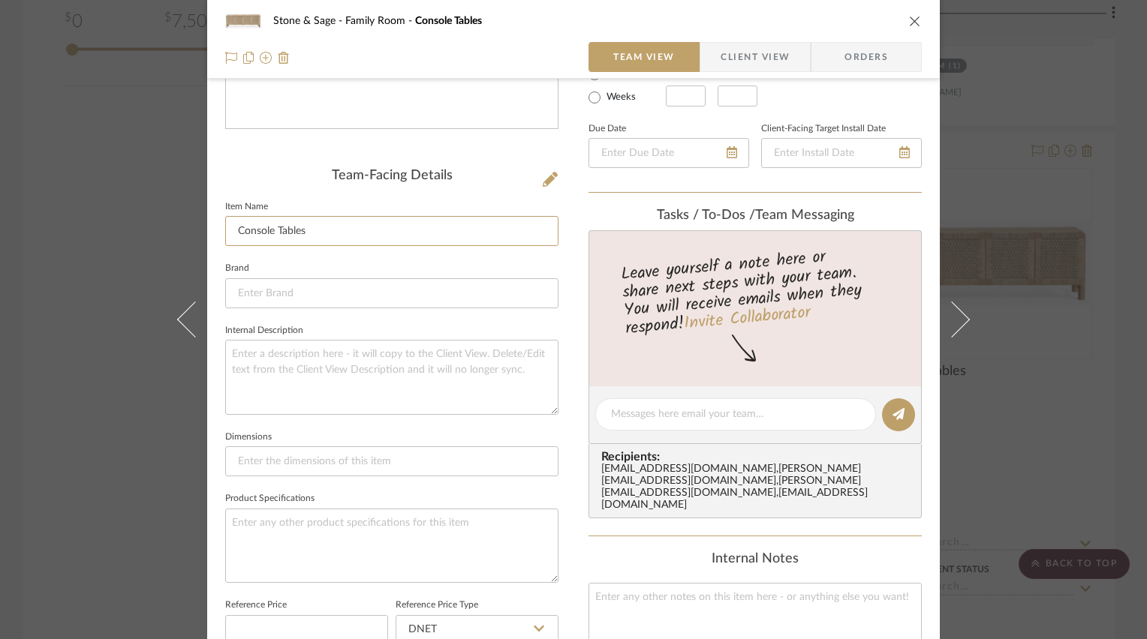
drag, startPoint x: 348, startPoint y: 228, endPoint x: 206, endPoint y: 216, distance: 142.4
click at [207, 229] on div "Stone & Sage Family Room Console Tables Team View Client View Orders Team-Facin…" at bounding box center [573, 402] width 733 height 1383
type input "Bolinas Woven Buffet"
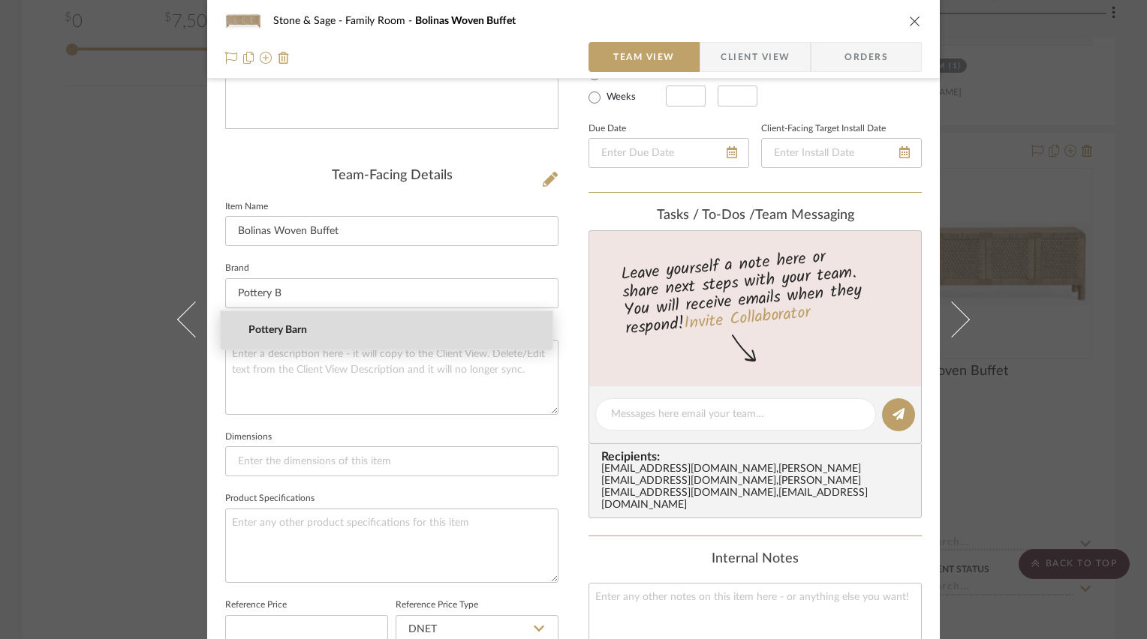
click at [273, 329] on span "Pottery Barn" at bounding box center [392, 330] width 288 height 13
type input "Pottery Barn"
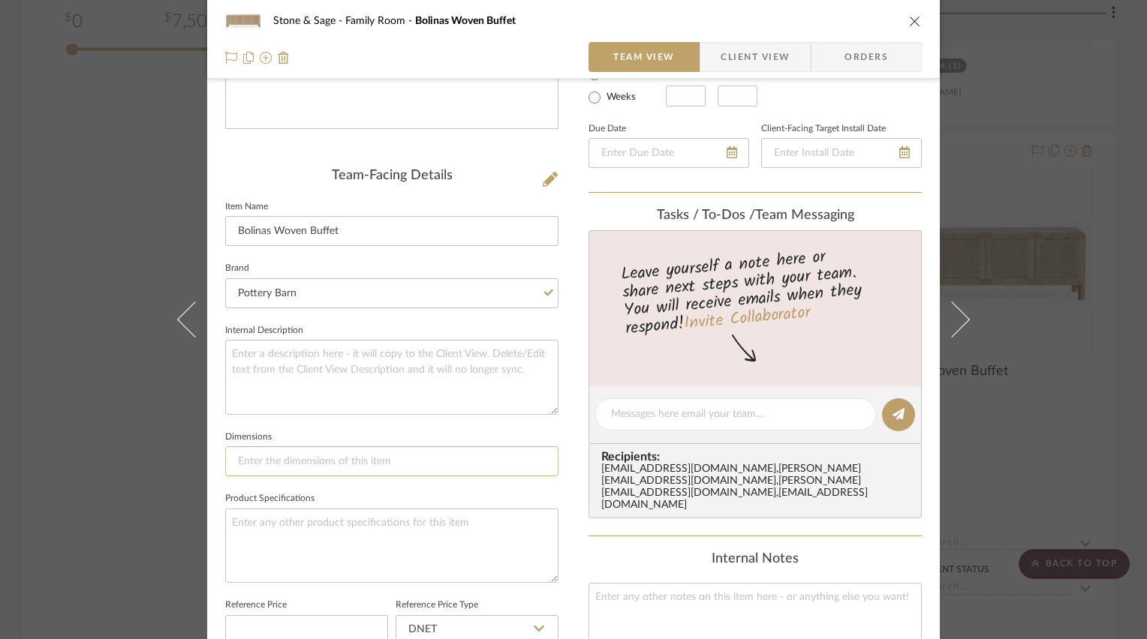
click at [284, 450] on input at bounding box center [391, 462] width 333 height 30
type input "75" x 18"D x 30"H"
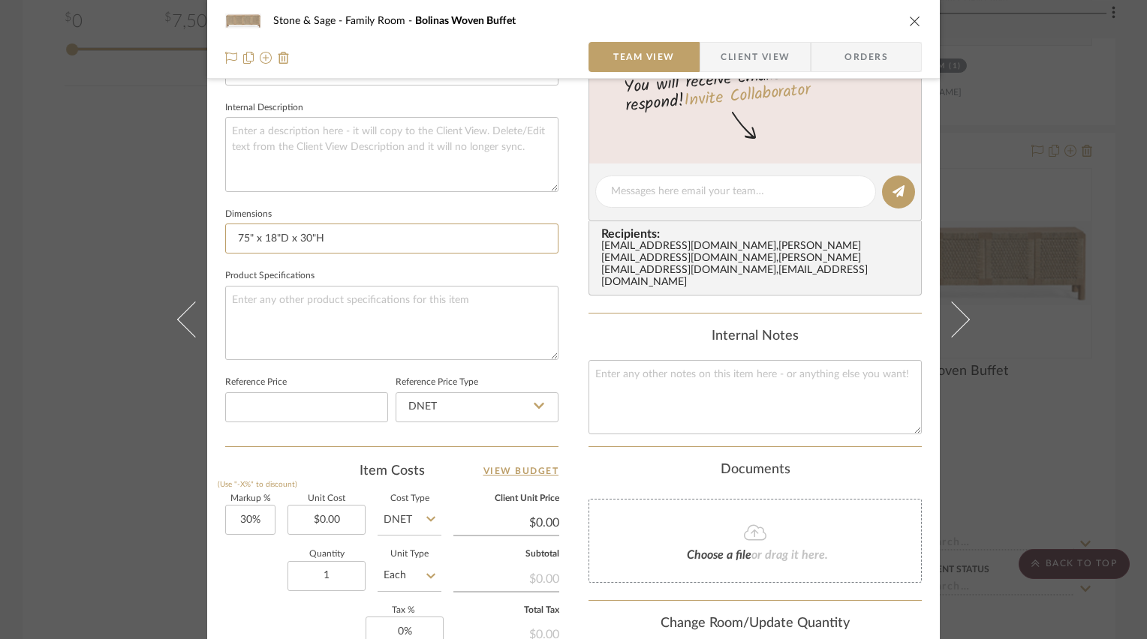
scroll to position [525, 0]
click at [285, 309] on textarea at bounding box center [391, 321] width 333 height 74
type textarea "Seadrift finish"
click at [325, 508] on input "0.00" at bounding box center [326, 518] width 78 height 30
type input "$2,199.00"
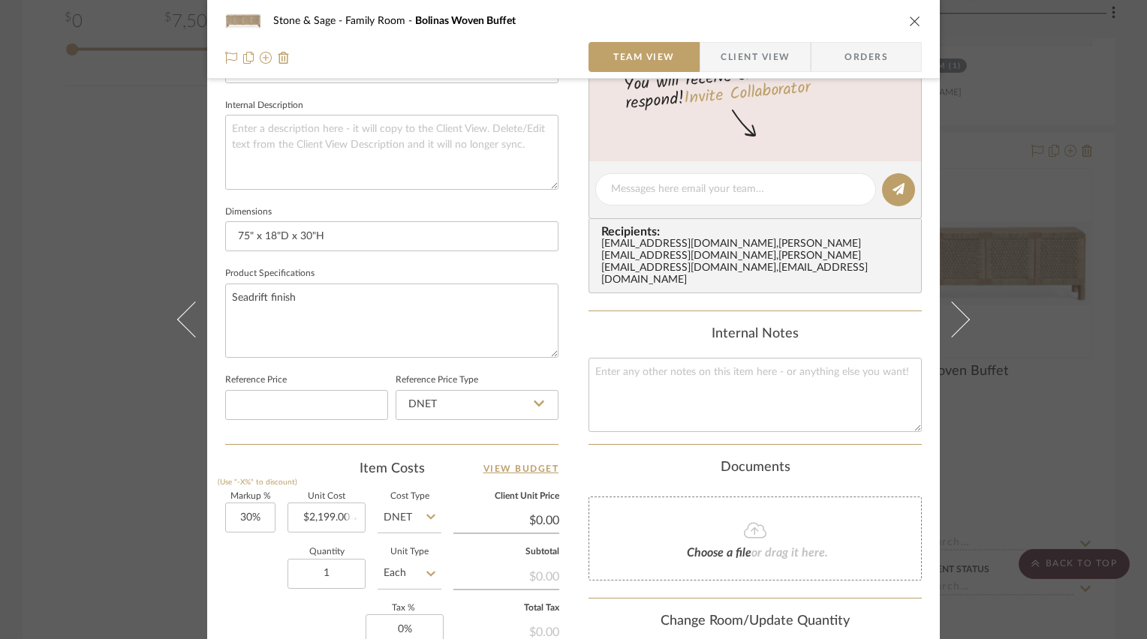
click at [570, 439] on div "Stone & Sage Family Room Bolinas Woven Buffet Team View Client View Orders Team…" at bounding box center [573, 177] width 733 height 1383
type input "$2,858.70"
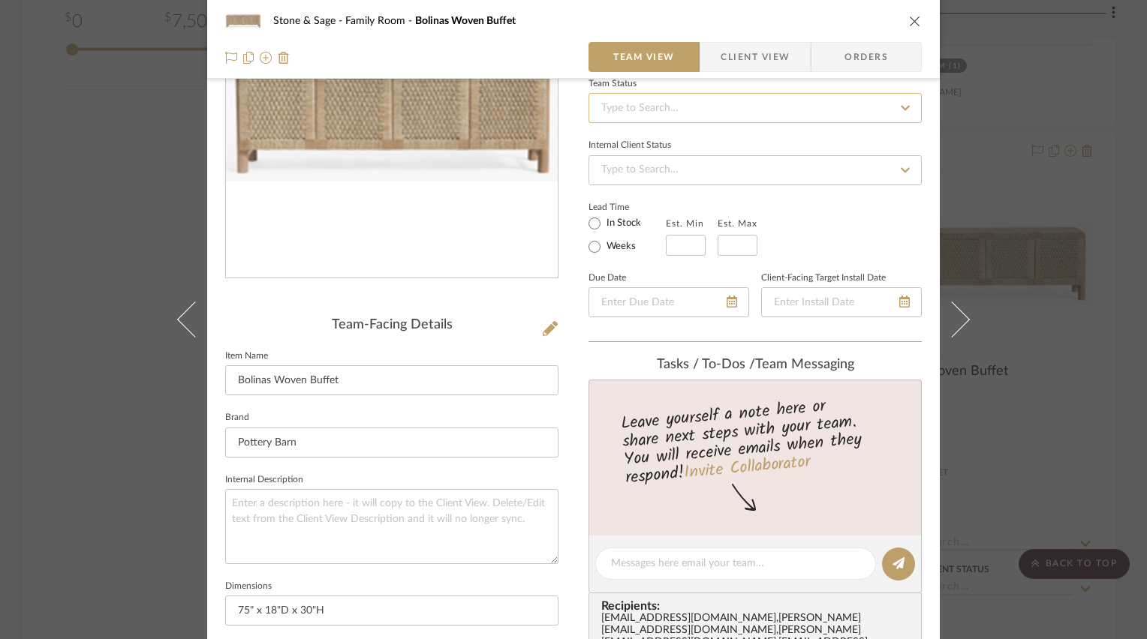
scroll to position [0, 0]
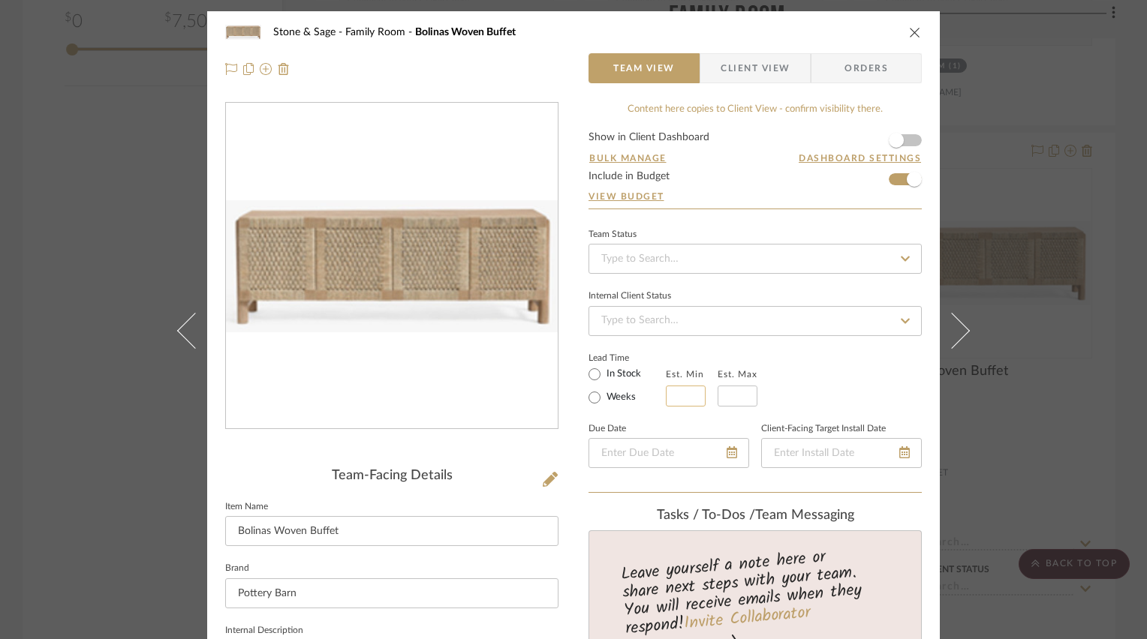
click at [674, 390] on input "text" at bounding box center [686, 396] width 40 height 21
click at [765, 170] on form "Show in Client Dashboard Bulk Manage Dashboard Settings Include in Budget View …" at bounding box center [754, 170] width 333 height 77
click at [684, 393] on input at bounding box center [686, 396] width 40 height 21
type input "5"
type input "7"
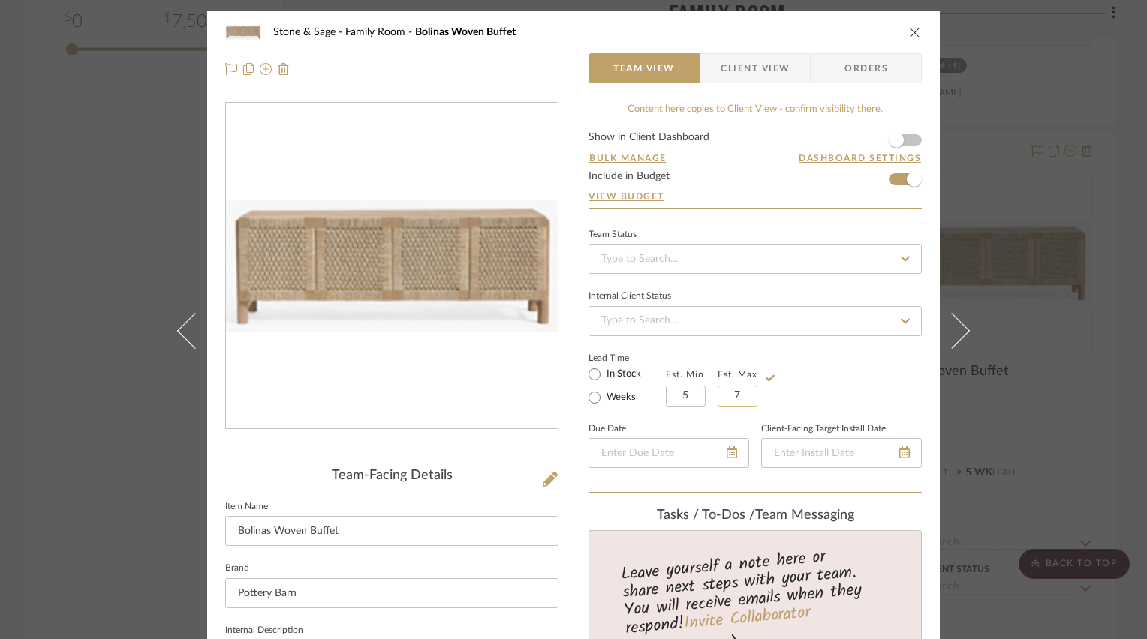
type input "7"
click at [866, 360] on div "Lead Time In Stock Weeks Est. Min 5 Est. Max 7" at bounding box center [754, 377] width 333 height 59
click at [913, 31] on icon "close" at bounding box center [915, 32] width 12 height 12
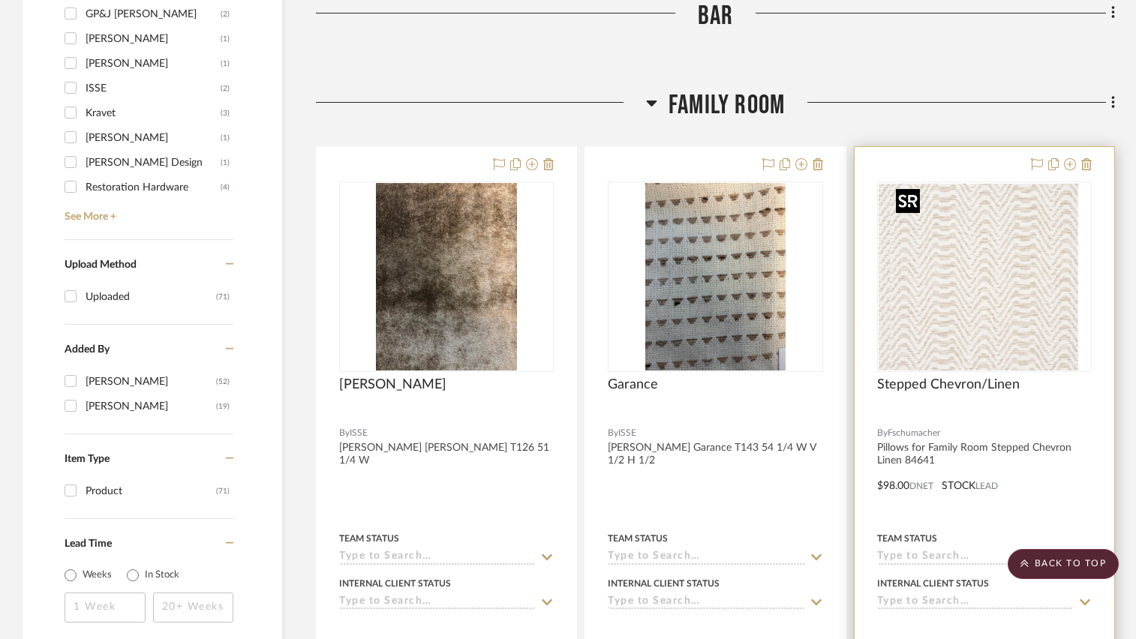
scroll to position [1556, 0]
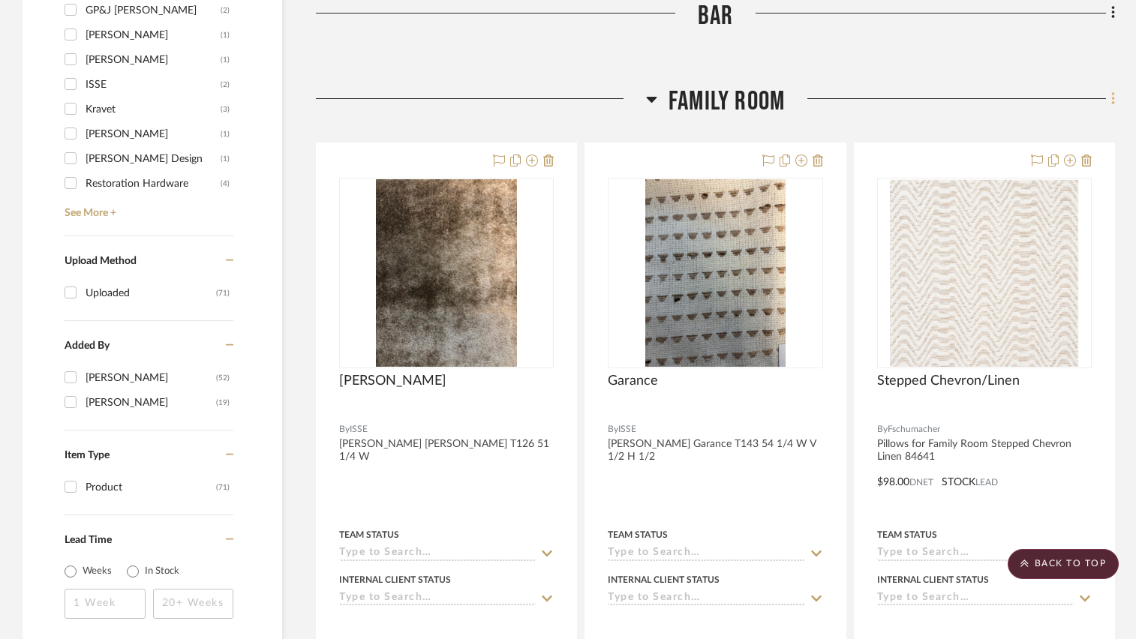
click at [1114, 98] on icon at bounding box center [1113, 98] width 3 height 13
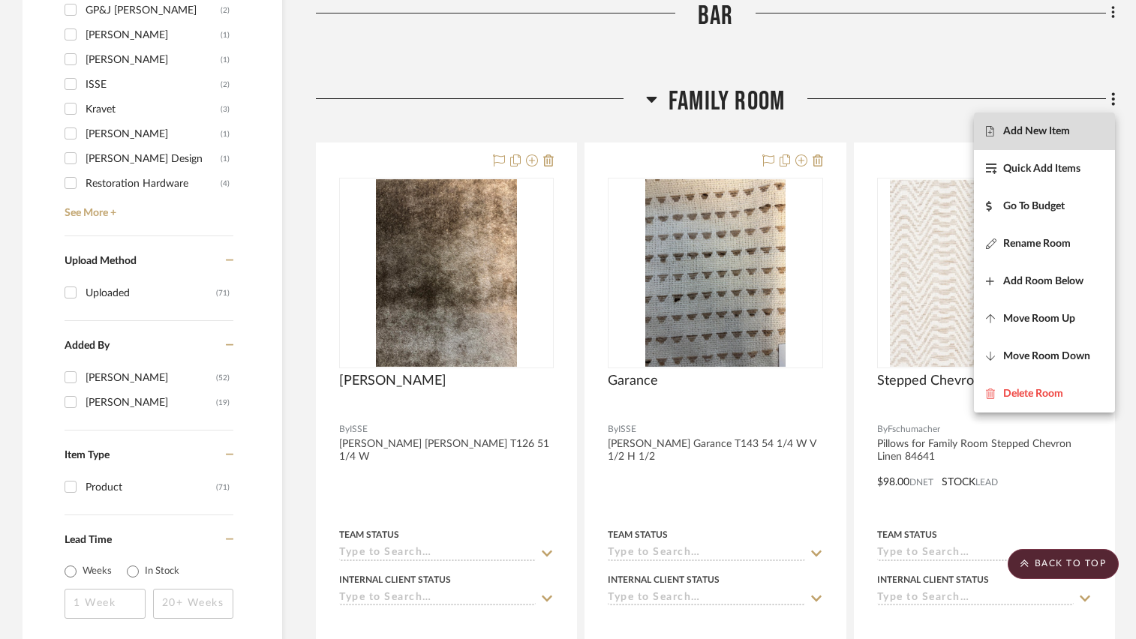
click at [1069, 131] on span "Add New Item" at bounding box center [1036, 131] width 67 height 13
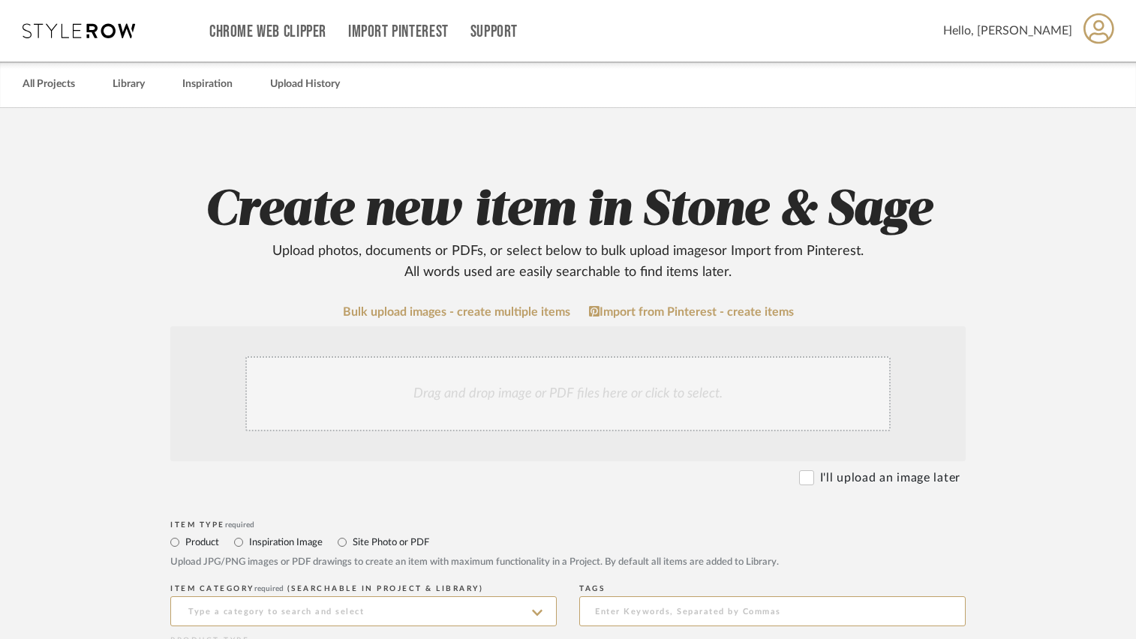
click at [614, 393] on div "Drag and drop image or PDF files here or click to select." at bounding box center [567, 393] width 645 height 75
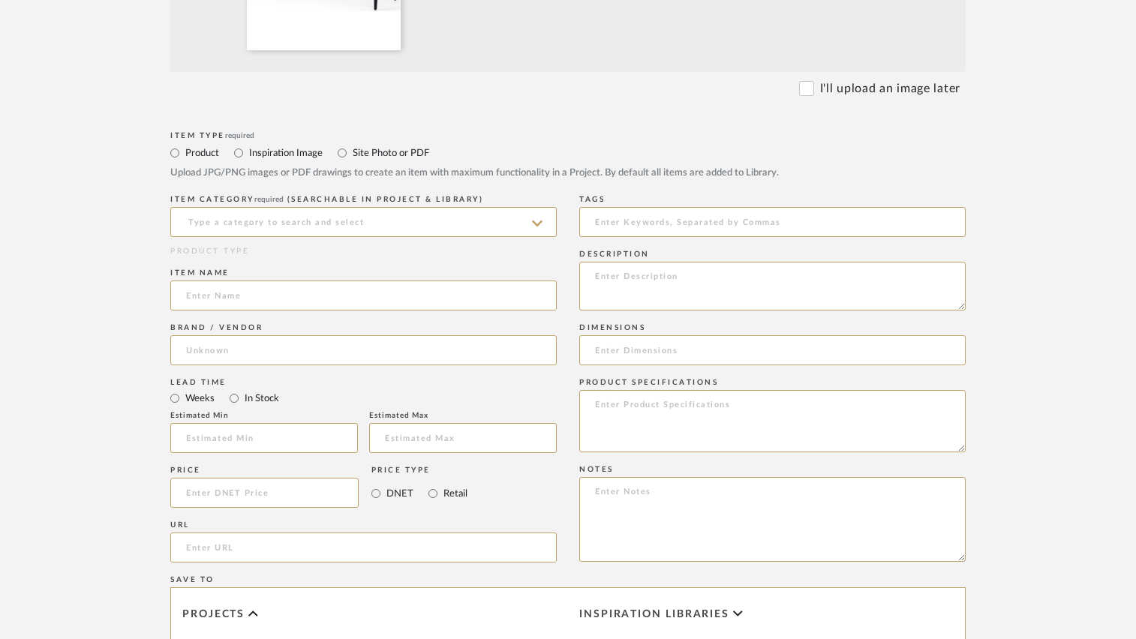
scroll to position [675, 0]
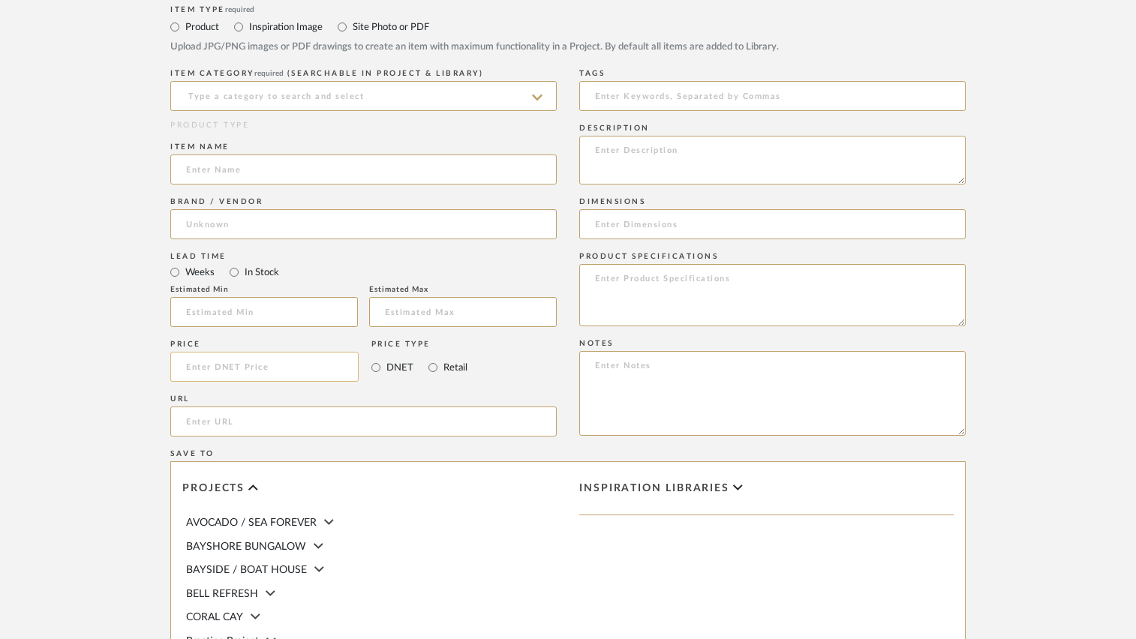
click at [219, 373] on input at bounding box center [264, 367] width 188 height 30
type input "$979.51"
click at [256, 95] on input at bounding box center [363, 96] width 387 height 30
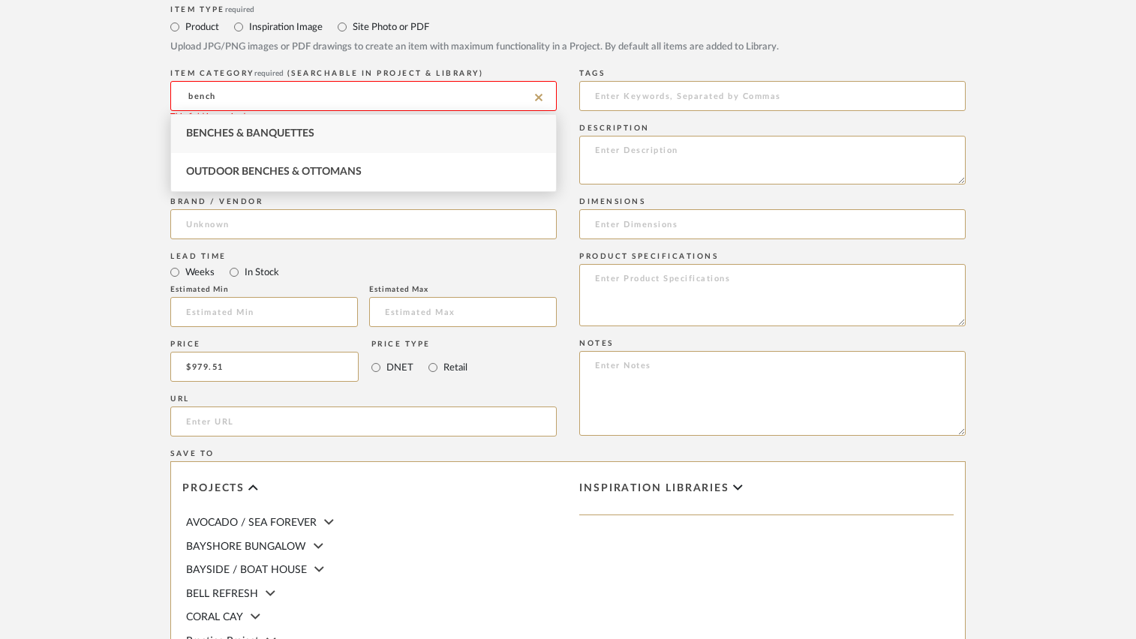
click at [250, 144] on div "Benches & Banquettes" at bounding box center [363, 134] width 385 height 38
type input "Benches & Banquettes"
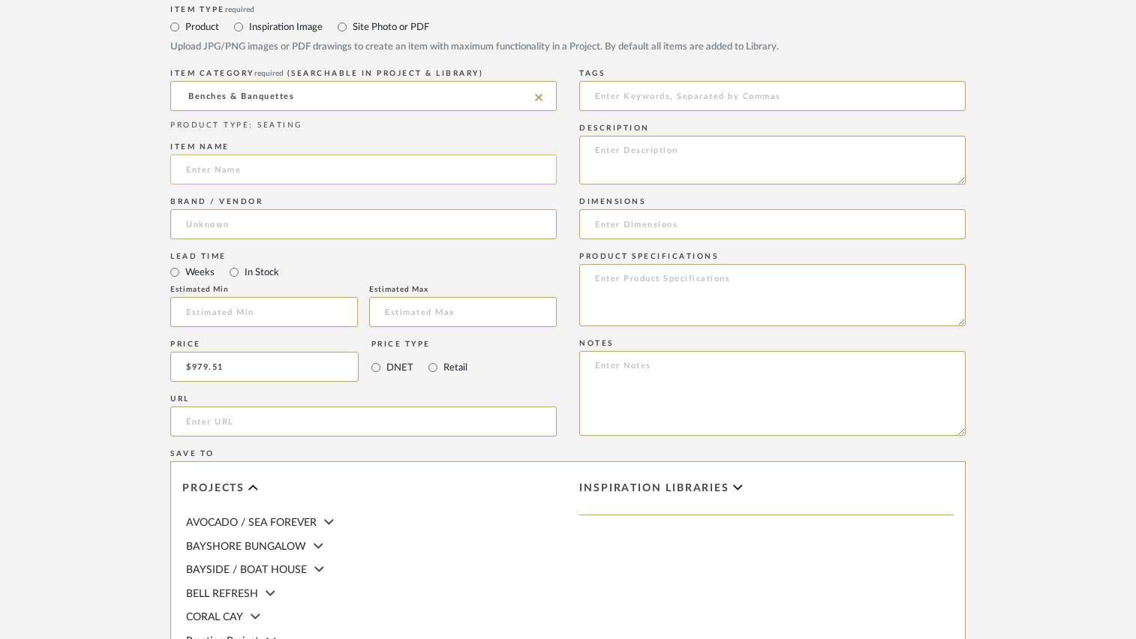
click at [253, 171] on input at bounding box center [363, 170] width 387 height 30
drag, startPoint x: 248, startPoint y: 171, endPoint x: 305, endPoint y: 179, distance: 57.6
click at [305, 179] on input "[PERSON_NAME] Coffee Su" at bounding box center [363, 170] width 387 height 30
type input "[PERSON_NAME]"
click at [266, 227] on input at bounding box center [363, 224] width 387 height 30
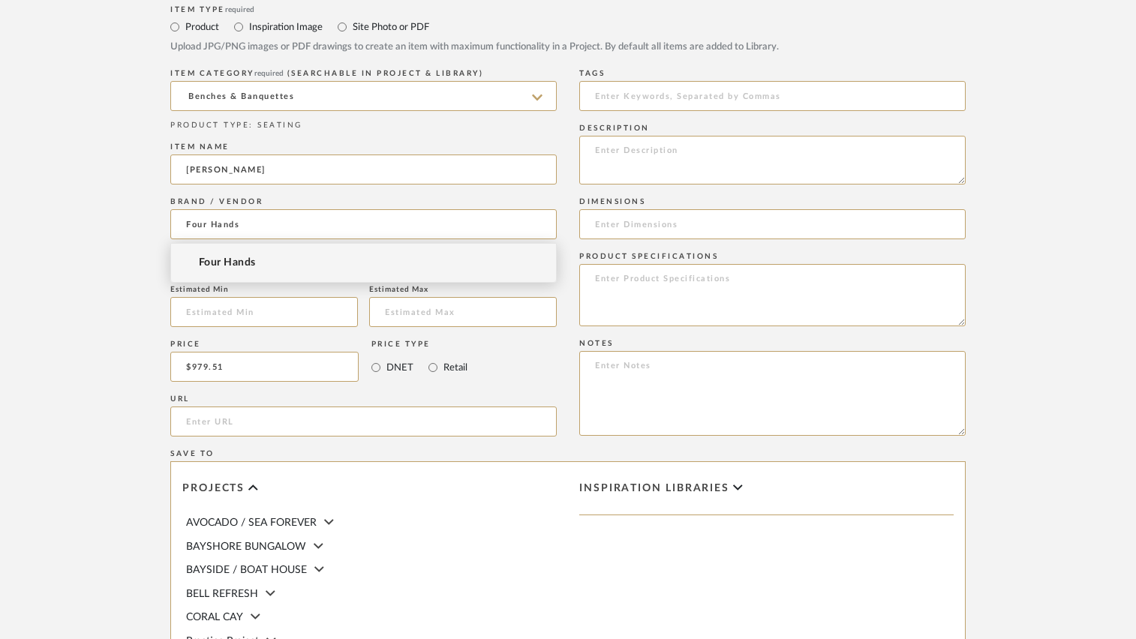
type input "Four Hands"
click at [262, 259] on mat-option "Four Hands" at bounding box center [363, 263] width 385 height 38
click at [248, 314] on input "text" at bounding box center [264, 312] width 188 height 30
click at [236, 321] on input at bounding box center [264, 312] width 188 height 30
type input "13"
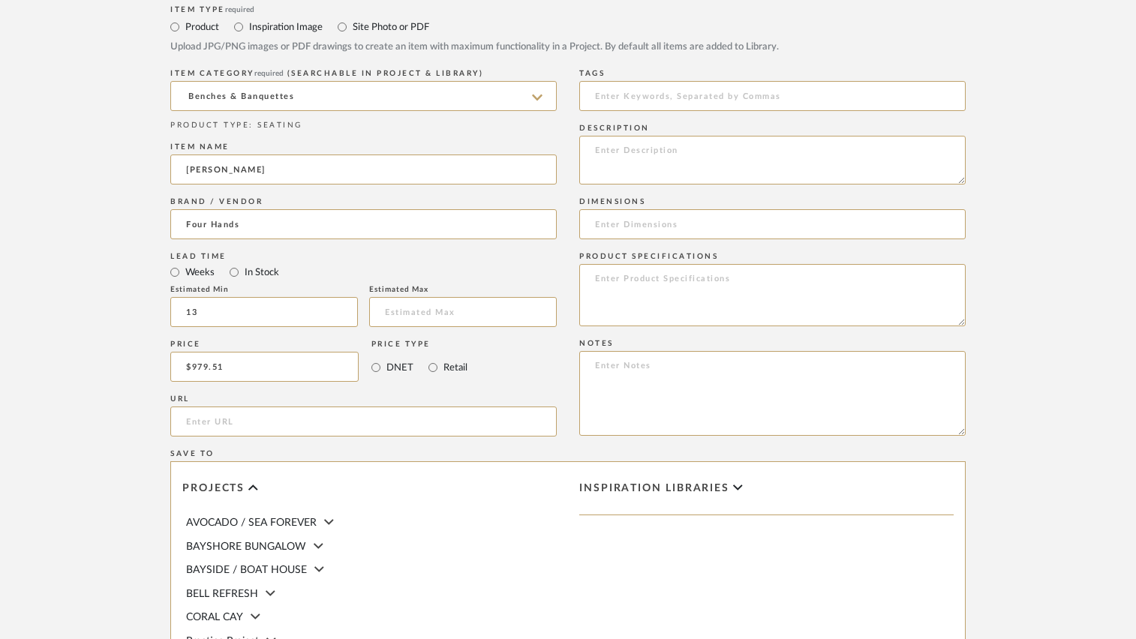
click at [112, 316] on form "Bulk upload images - create multiple items Import from Pinterest - create items…" at bounding box center [568, 254] width 956 height 1248
click at [621, 220] on input at bounding box center [772, 224] width 387 height 30
type input "57"W x 17"D x 19"H"
click at [719, 282] on textarea at bounding box center [772, 295] width 387 height 62
drag, startPoint x: 690, startPoint y: 280, endPoint x: 687, endPoint y: 293, distance: 13.7
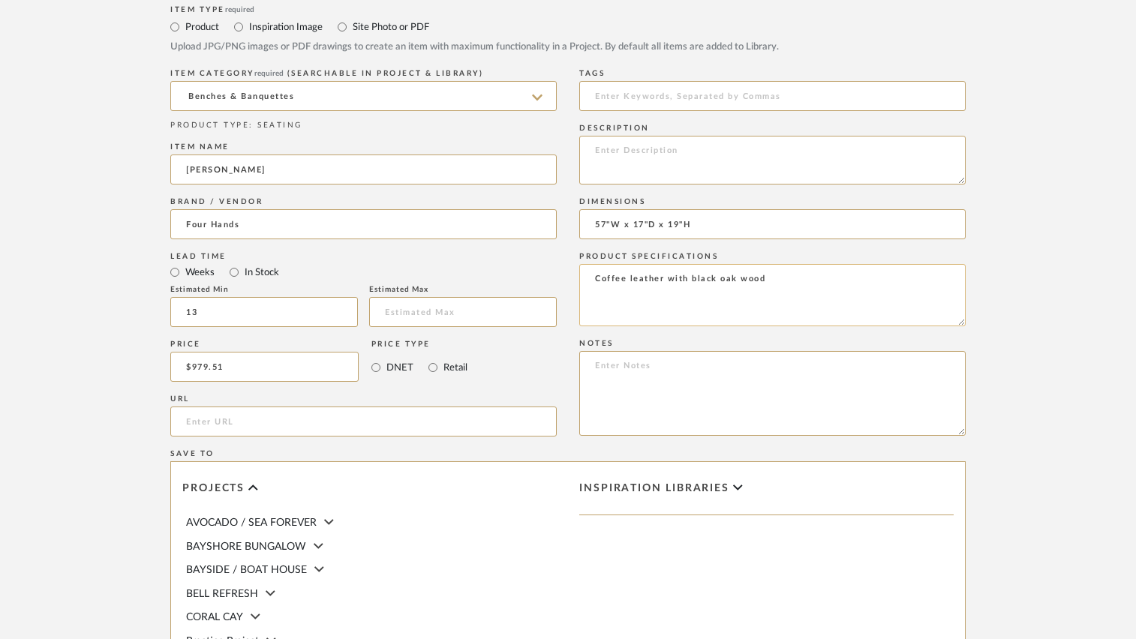
click at [690, 280] on textarea "Coffee leather with black oak wood" at bounding box center [772, 295] width 387 height 62
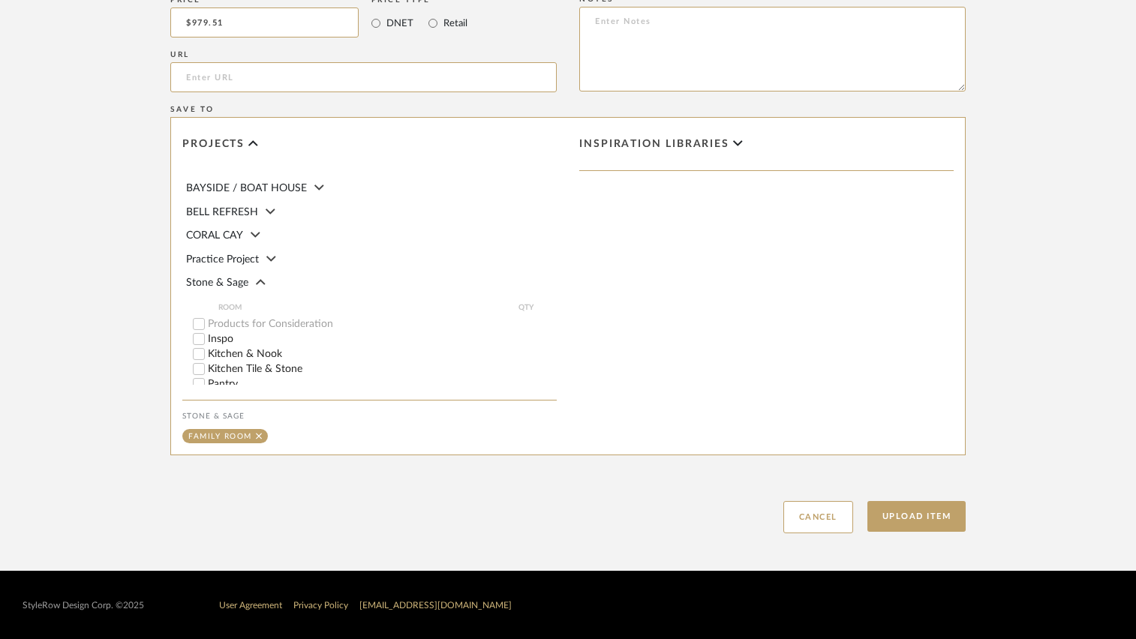
scroll to position [150, 0]
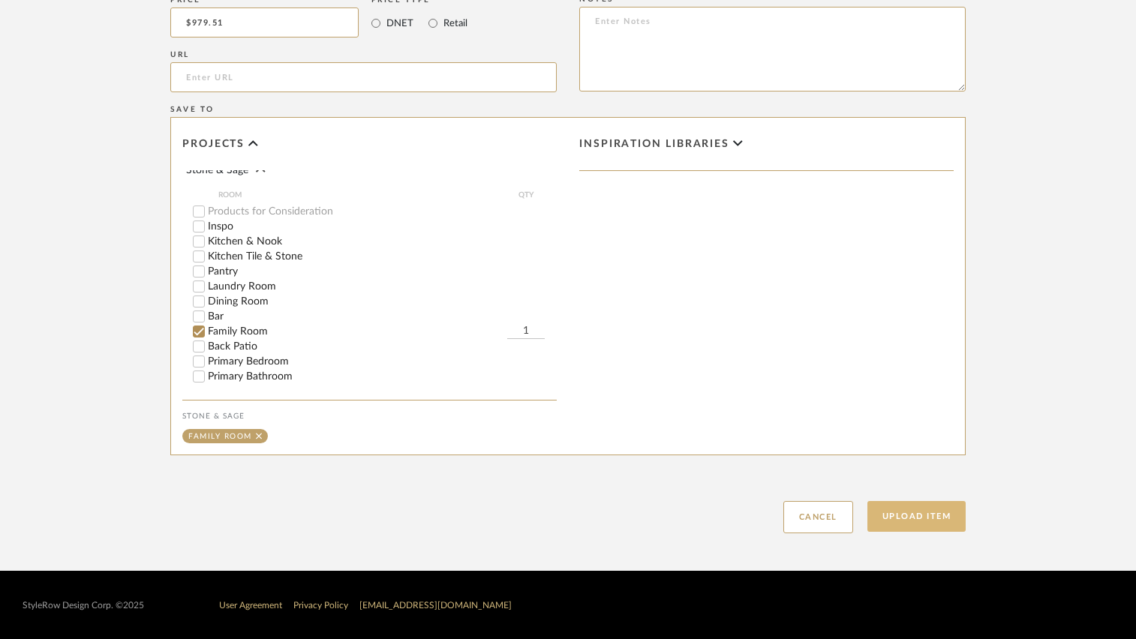
type textarea "Coffee leather with classic black oak wood"
click at [879, 512] on button "Upload Item" at bounding box center [917, 516] width 99 height 31
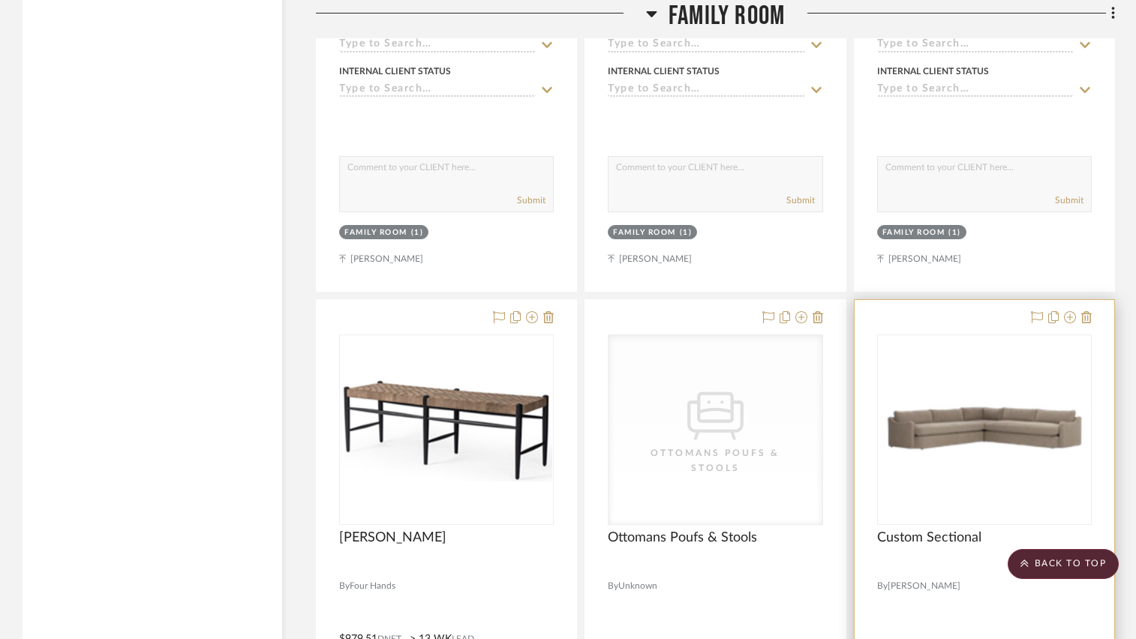
scroll to position [2757, 0]
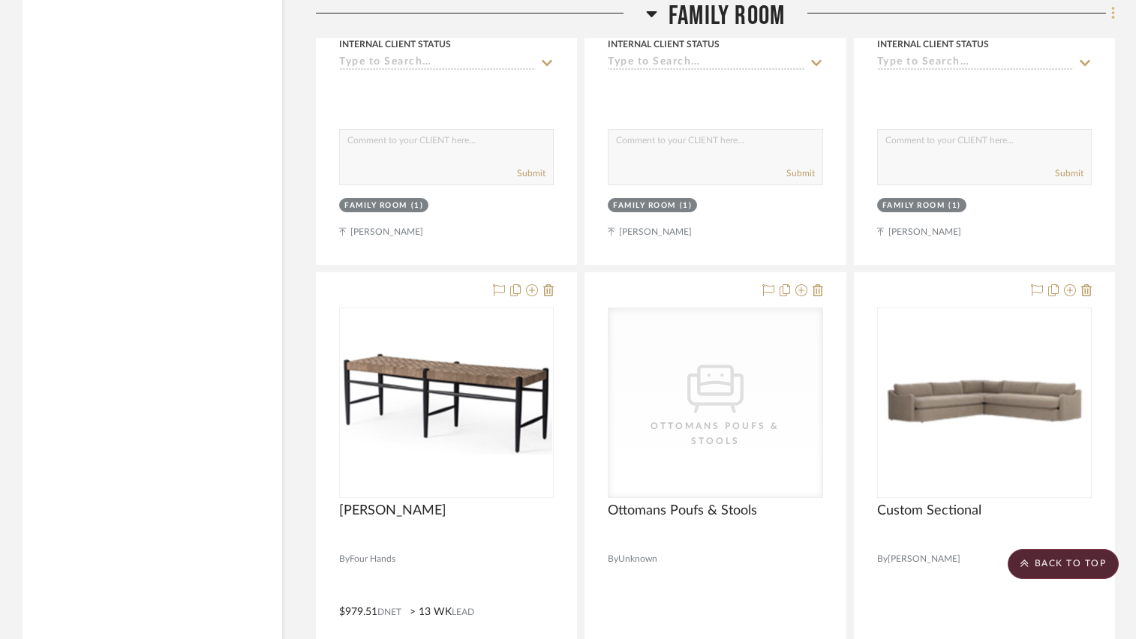
click at [1114, 9] on icon at bounding box center [1113, 13] width 3 height 13
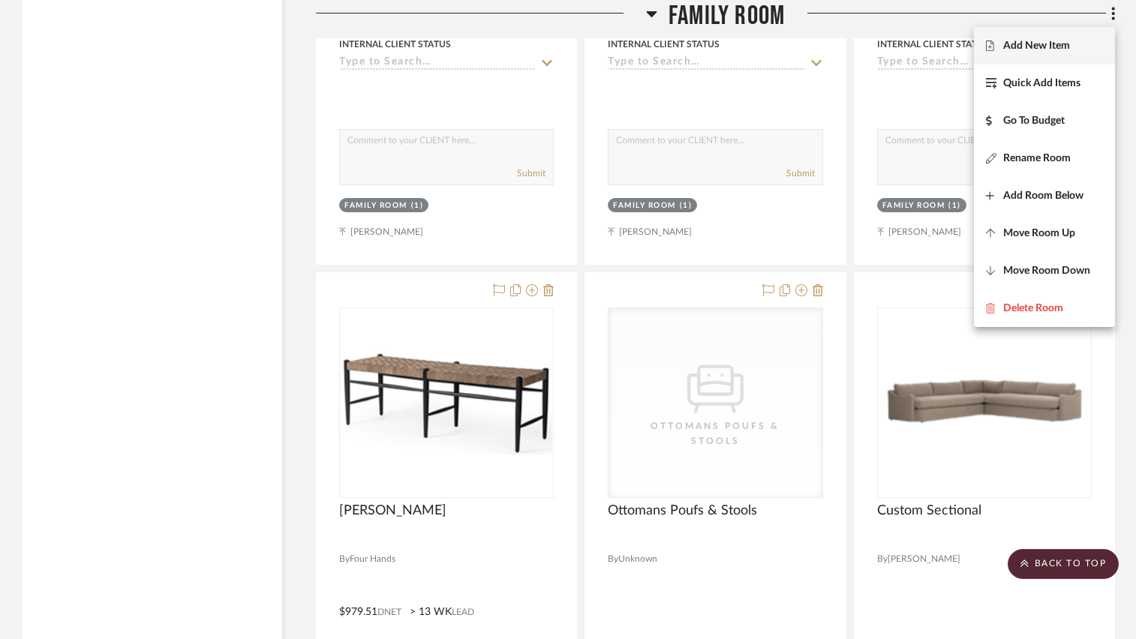
click at [1042, 48] on span "Add New Item" at bounding box center [1036, 46] width 67 height 13
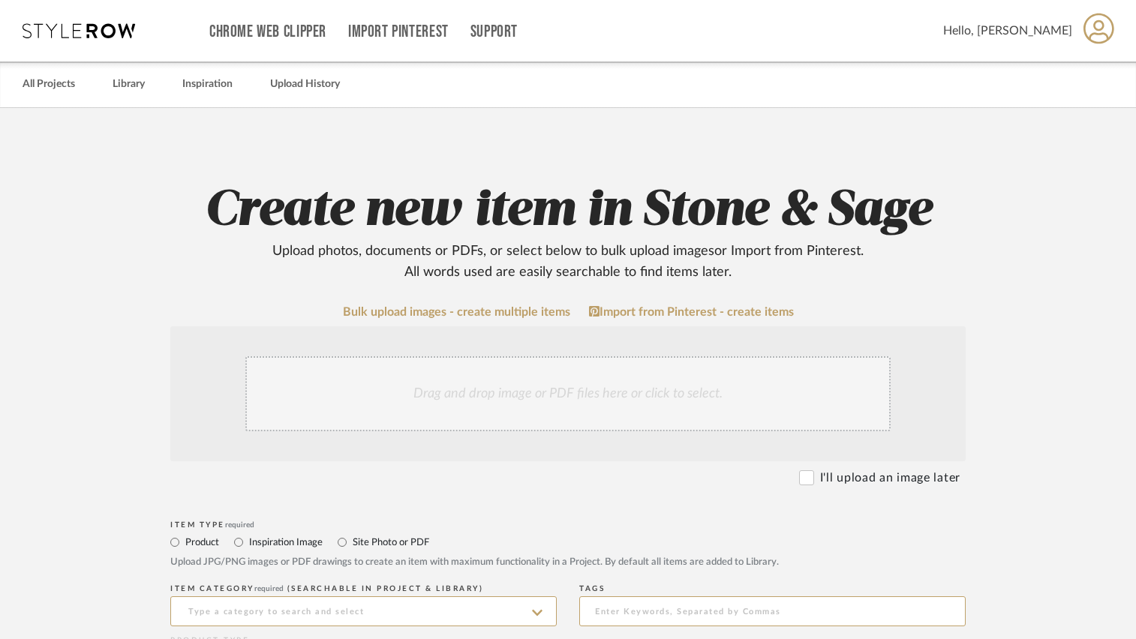
click at [484, 410] on div "Drag and drop image or PDF files here or click to select." at bounding box center [567, 393] width 645 height 75
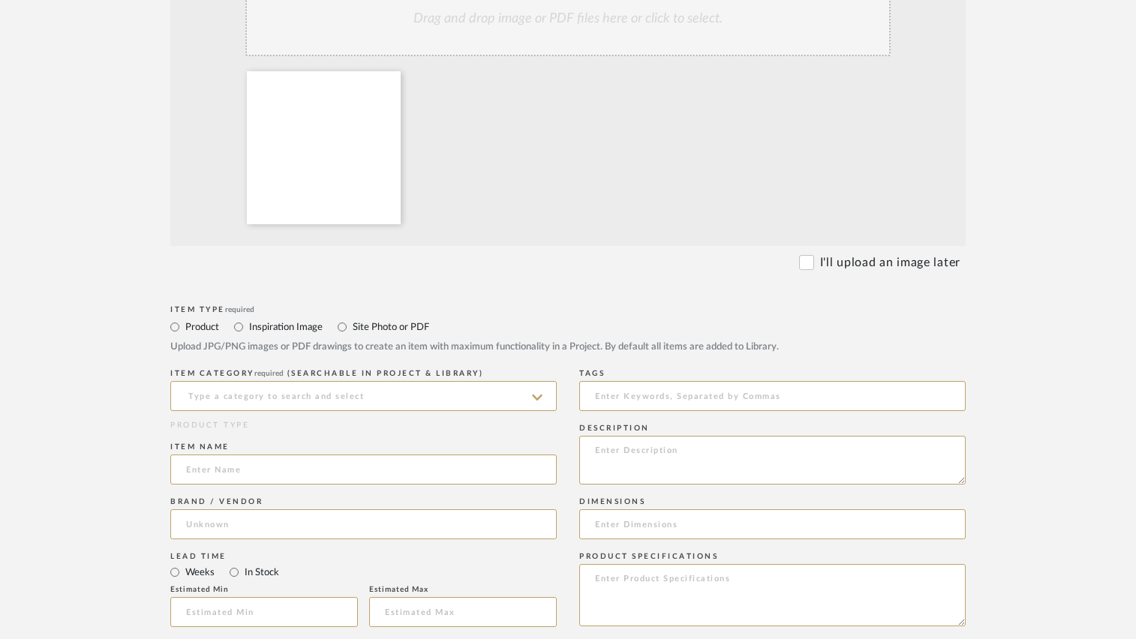
scroll to position [525, 0]
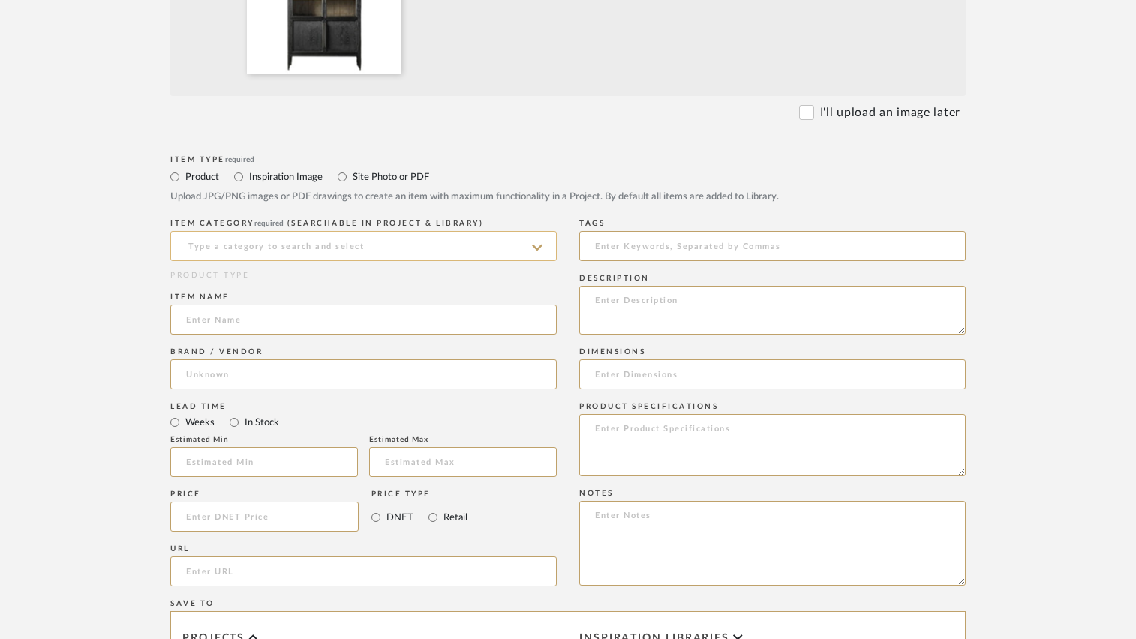
click at [204, 243] on input at bounding box center [363, 246] width 387 height 30
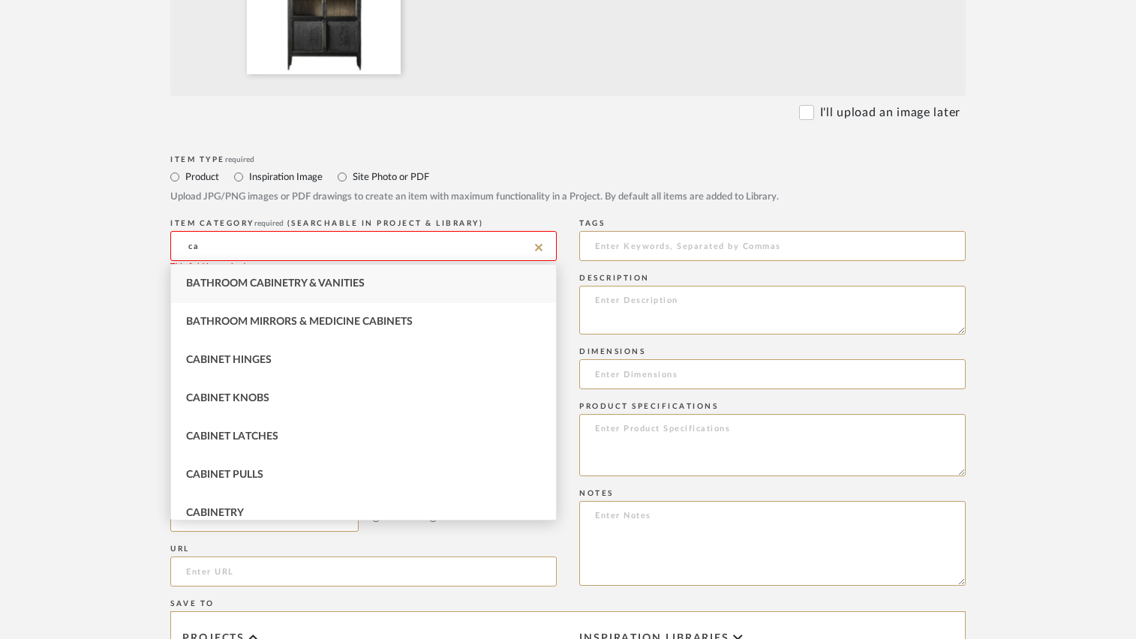
type input "c"
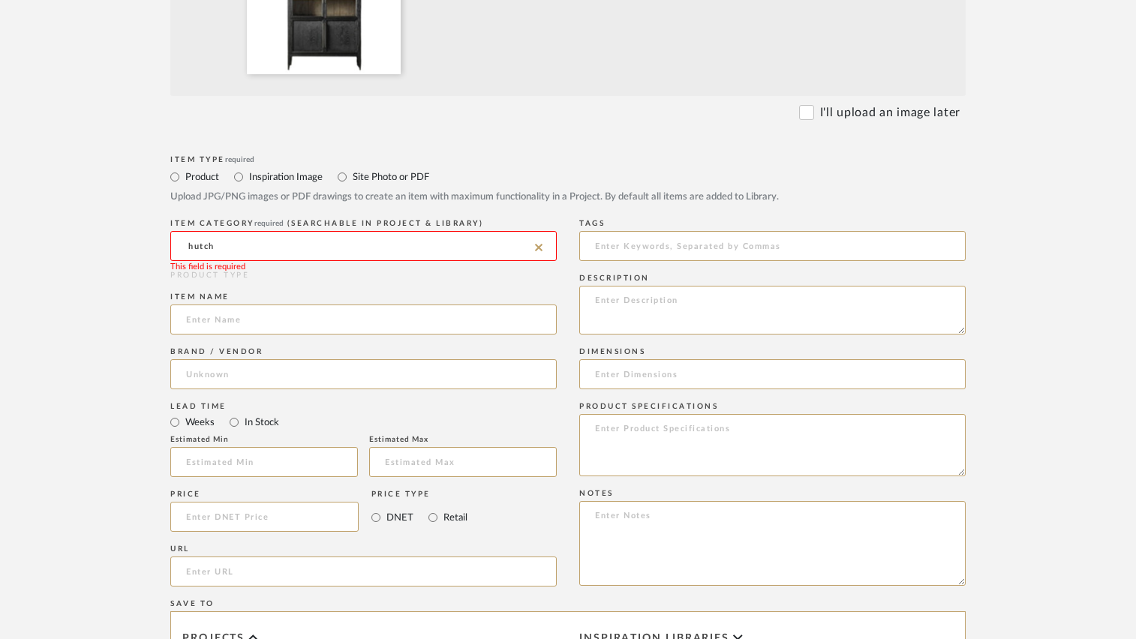
drag, startPoint x: 213, startPoint y: 245, endPoint x: 170, endPoint y: 243, distance: 43.6
click at [170, 243] on form "Bulk upload images - create multiple items Import from Pinterest - create items…" at bounding box center [568, 404] width 956 height 1248
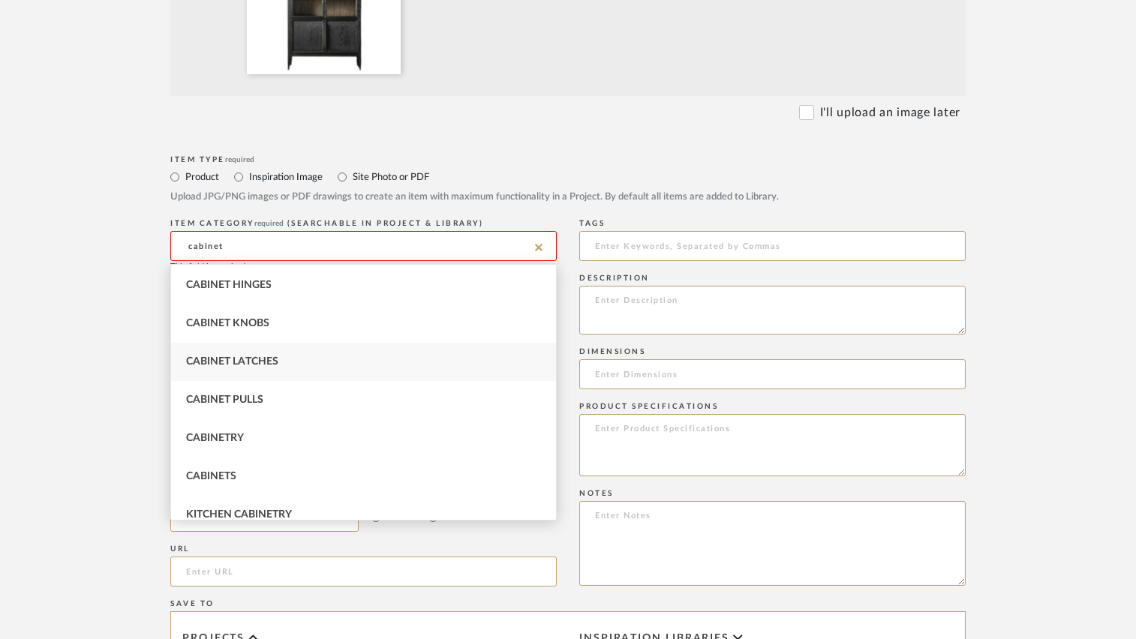
scroll to position [89, 0]
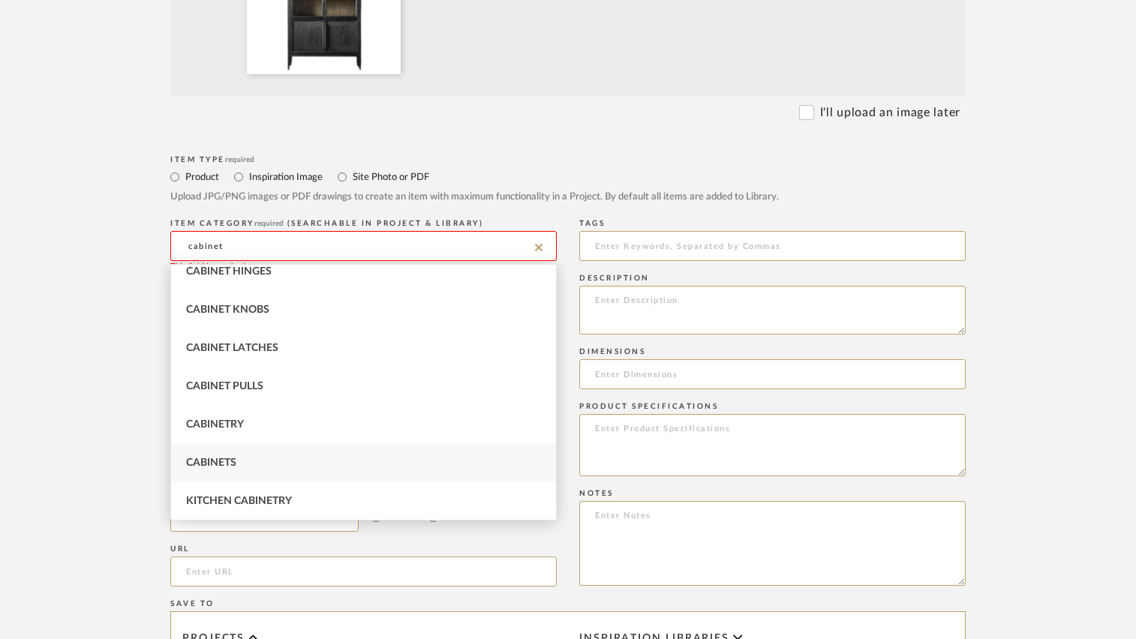
click at [239, 453] on div "Cabinets" at bounding box center [363, 463] width 385 height 38
type input "Cabinets"
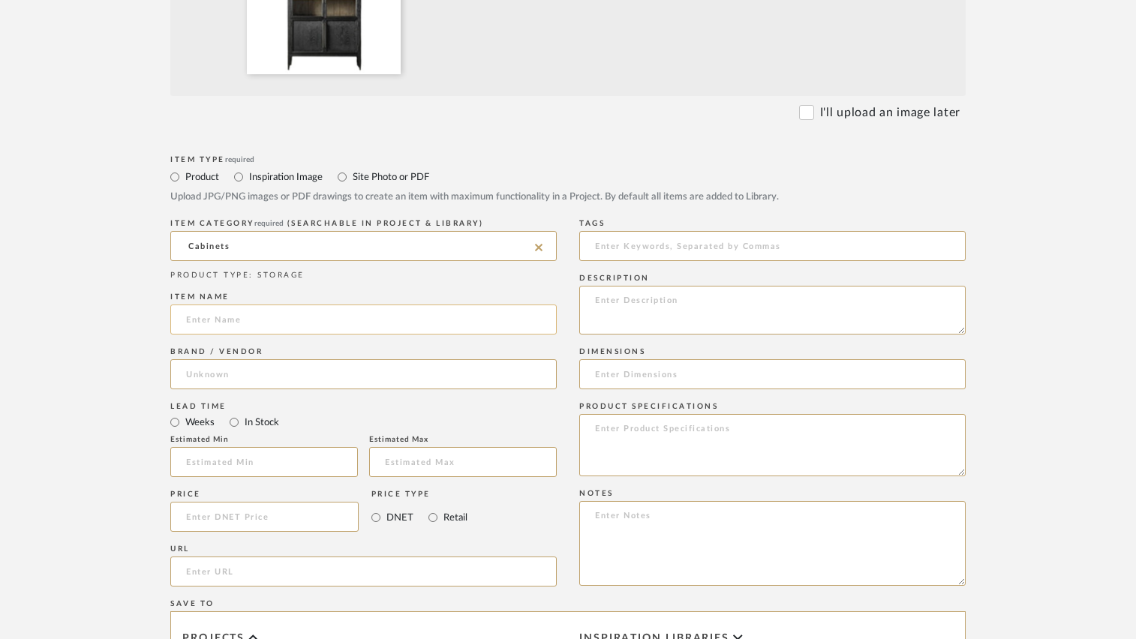
click at [248, 319] on input at bounding box center [363, 320] width 387 height 30
type input "[PERSON_NAME] Cabinet"
type input "Arhaus"
click at [224, 404] on mat-option "Arhaus" at bounding box center [363, 413] width 385 height 38
drag, startPoint x: 236, startPoint y: 420, endPoint x: 235, endPoint y: 432, distance: 11.4
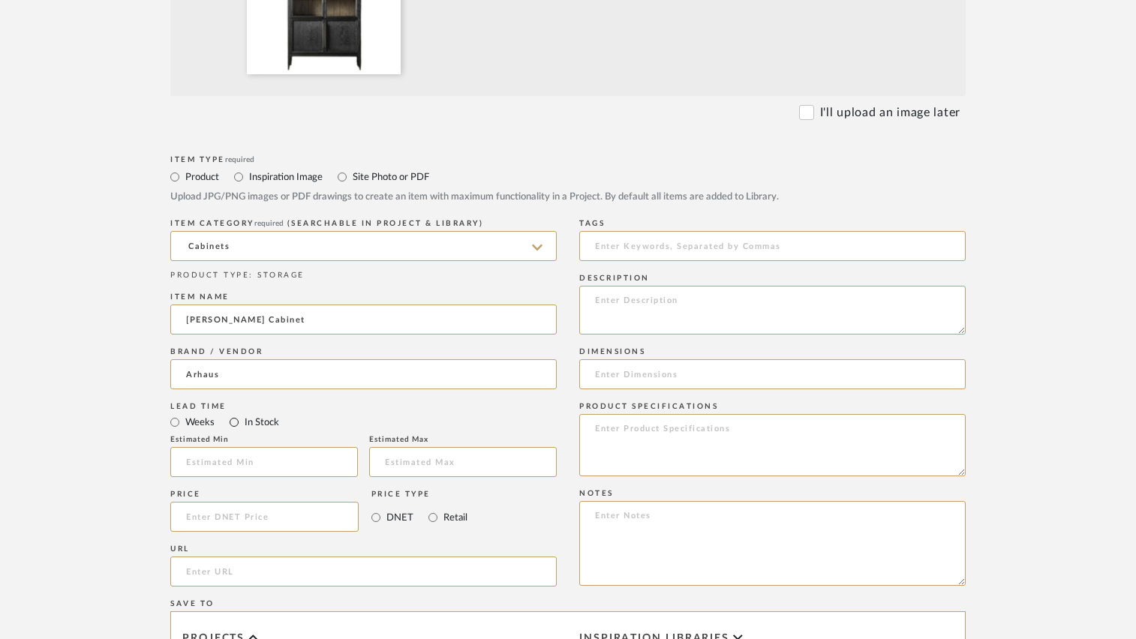
click at [236, 420] on input "In Stock" at bounding box center [234, 423] width 18 height 18
radio input "true"
click at [239, 513] on input at bounding box center [264, 517] width 188 height 30
type input "$5,500.00"
click at [624, 371] on input at bounding box center [772, 375] width 387 height 30
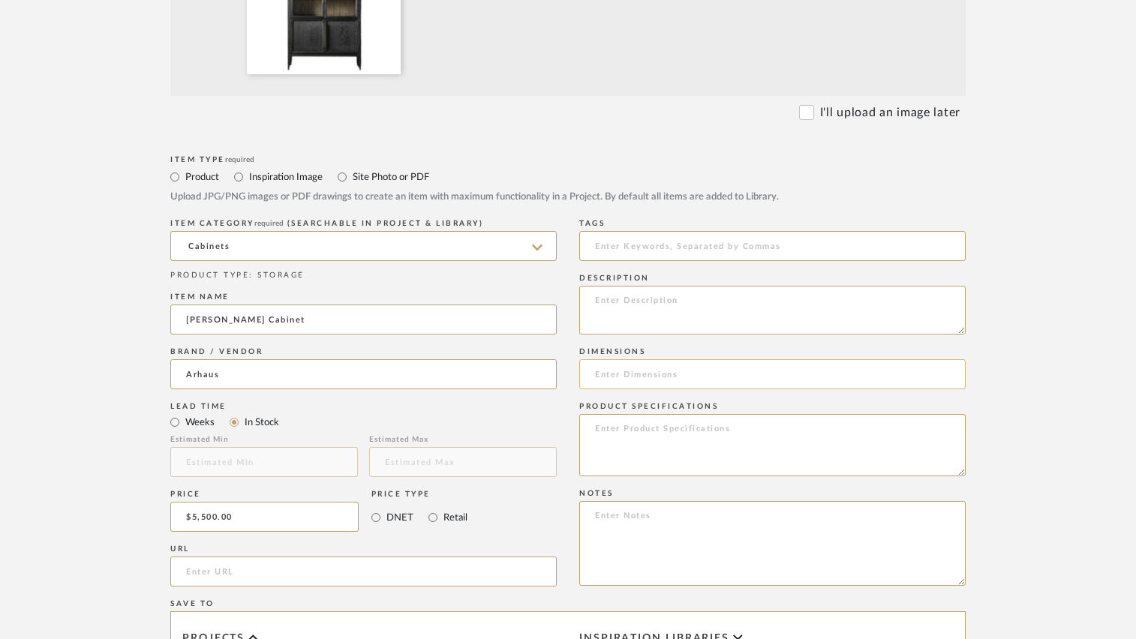
click at [636, 380] on input at bounding box center [772, 375] width 387 height 30
type input "46"W x 19"D x 89"H"
click at [711, 430] on textarea at bounding box center [772, 445] width 387 height 62
type textarea "Ebony"
click at [1000, 396] on form "Bulk upload images - create multiple items Import from Pinterest - create items…" at bounding box center [568, 404] width 956 height 1248
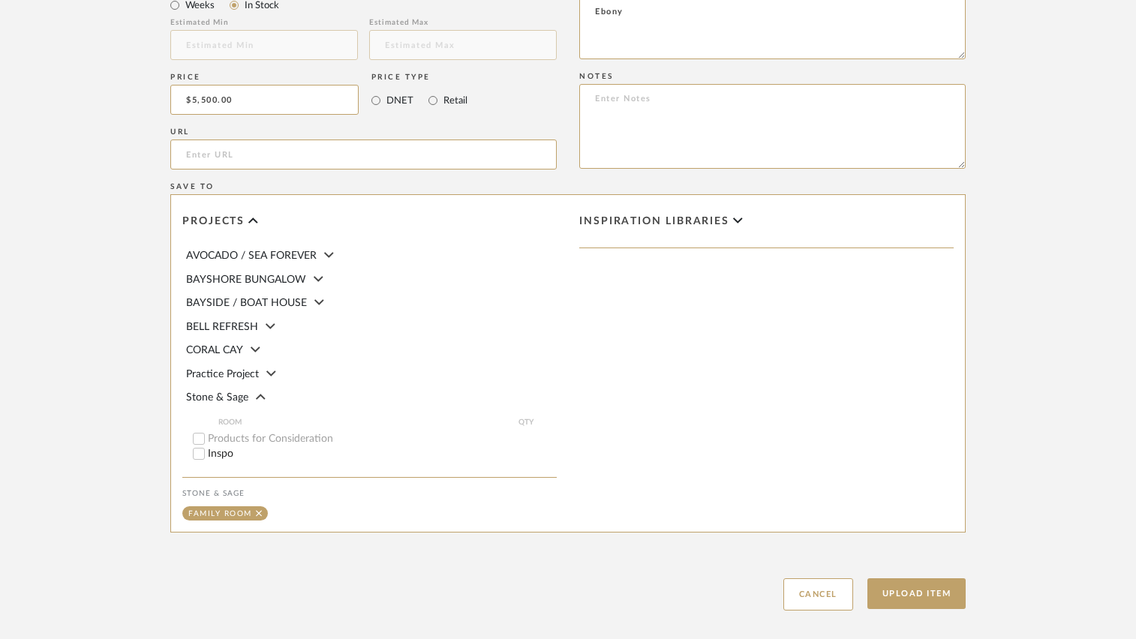
scroll to position [1020, 0]
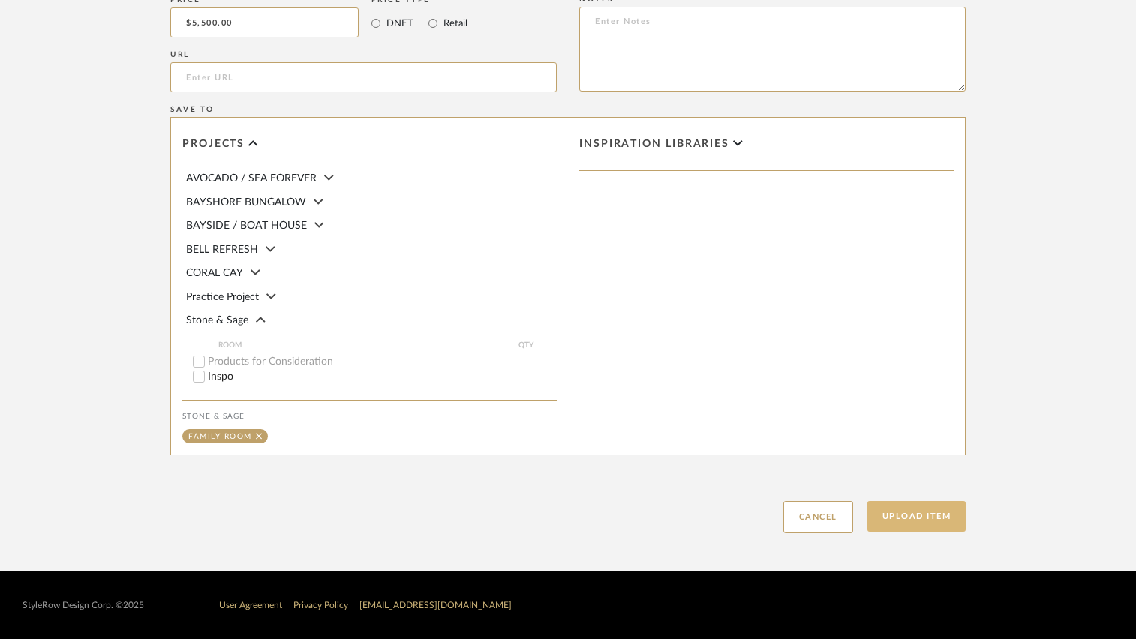
click at [878, 517] on button "Upload Item" at bounding box center [917, 516] width 99 height 31
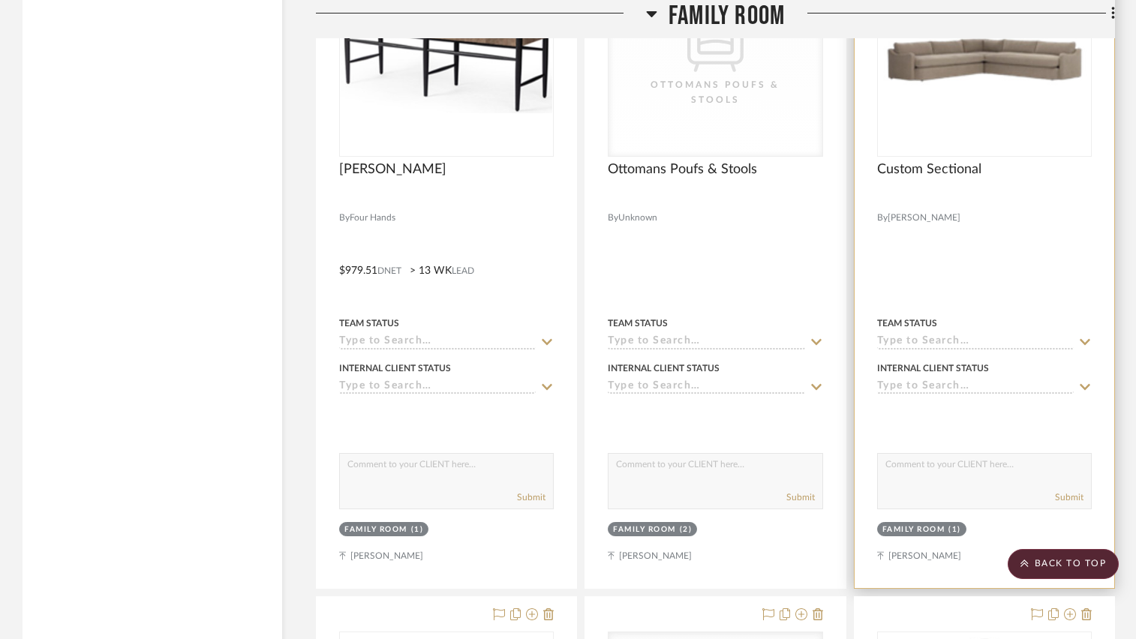
scroll to position [3026, 0]
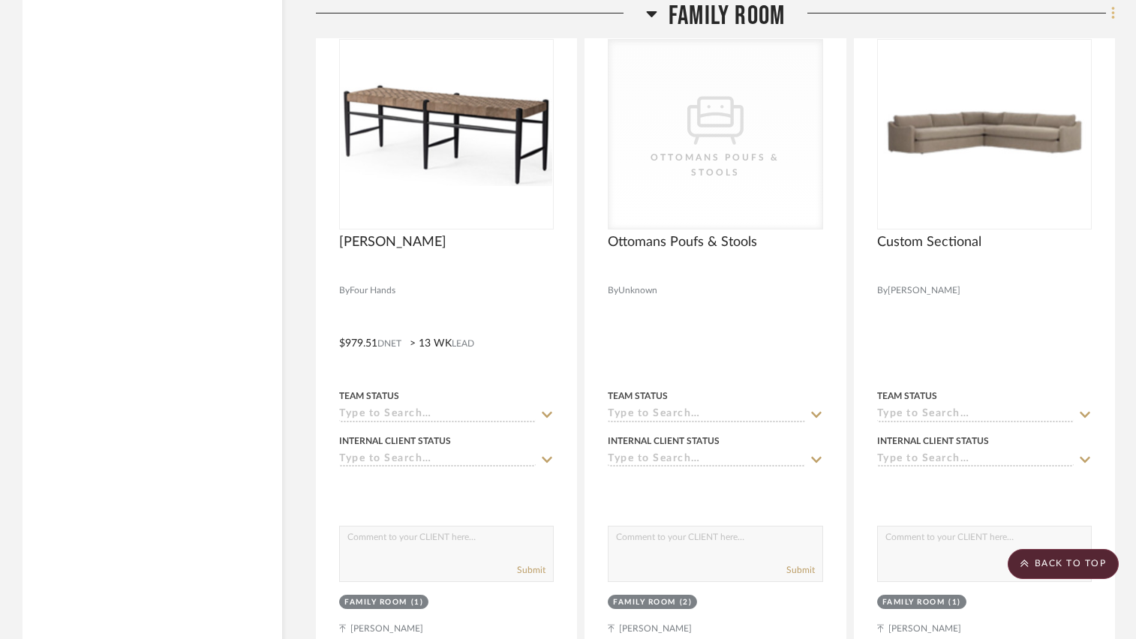
click at [1110, 14] on fa-icon at bounding box center [1111, 14] width 10 height 25
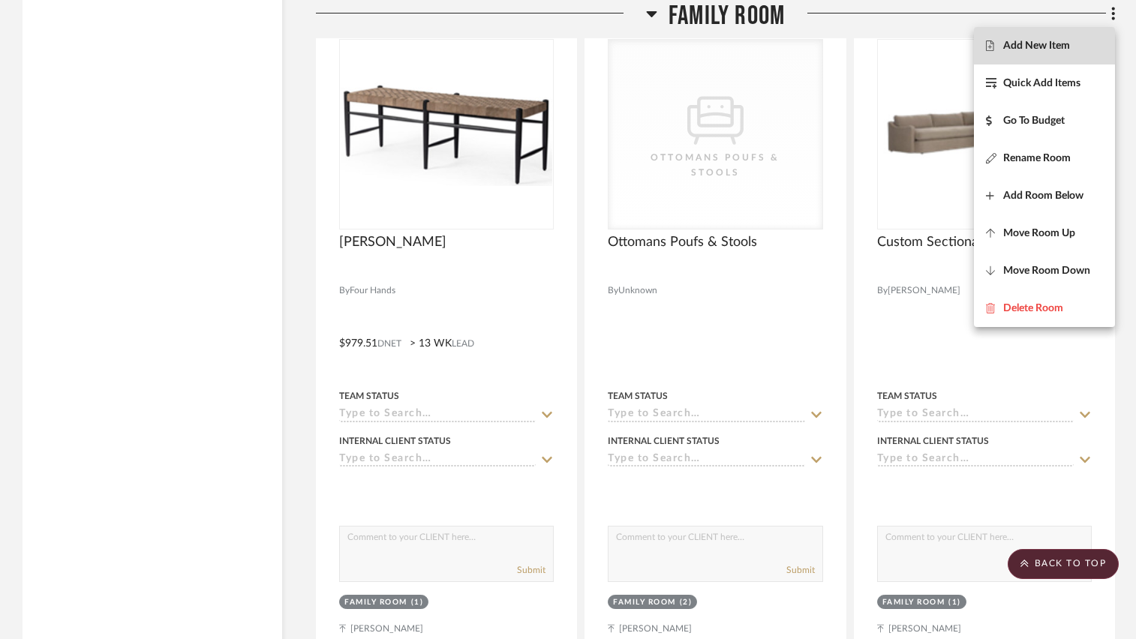
click at [1054, 49] on span "Add New Item" at bounding box center [1036, 46] width 67 height 13
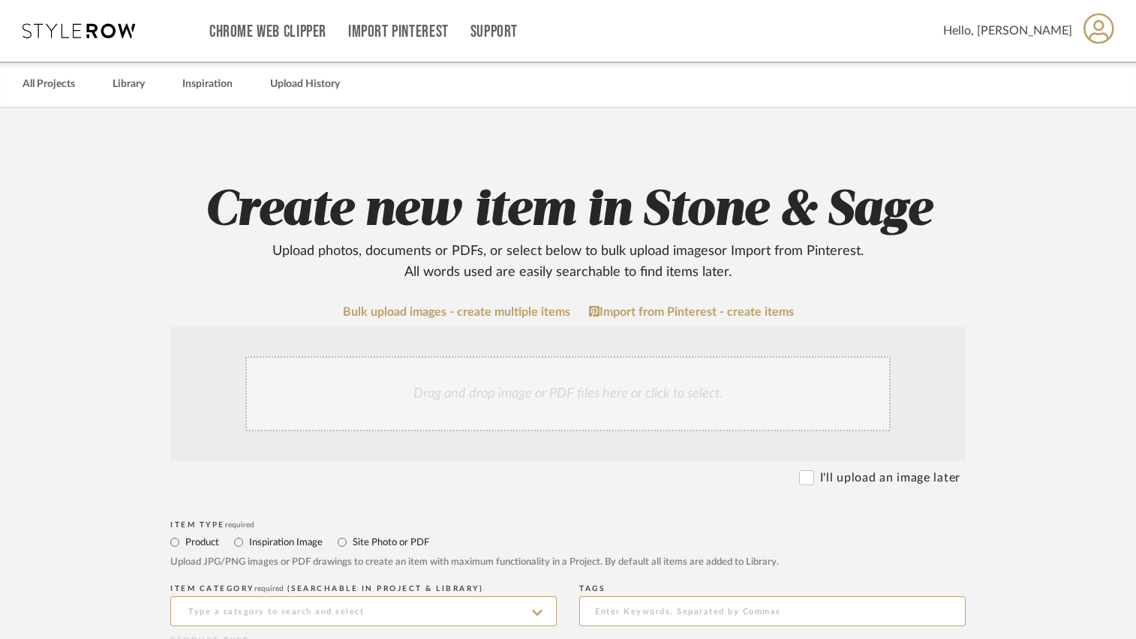
click at [573, 397] on div "Drag and drop image or PDF files here or click to select." at bounding box center [567, 393] width 645 height 75
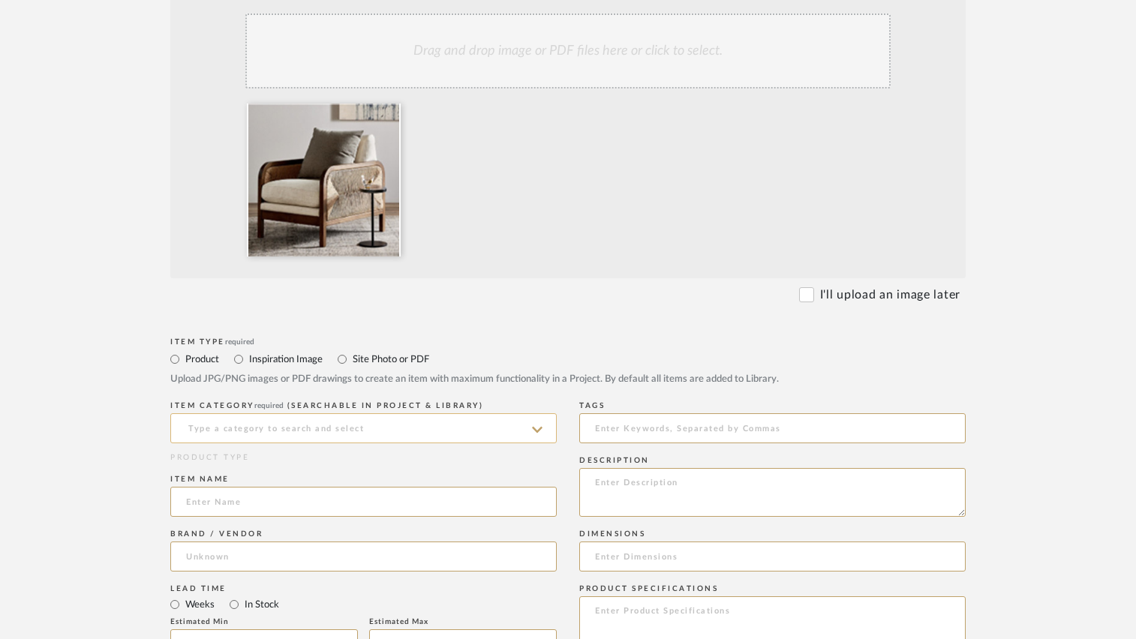
scroll to position [450, 0]
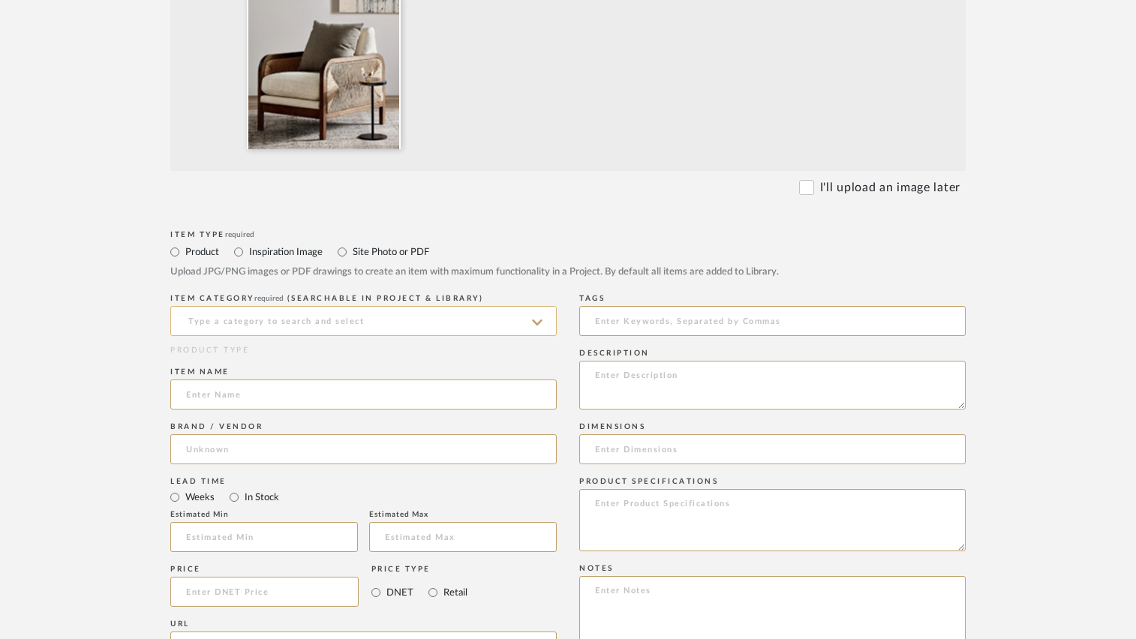
click at [237, 323] on input at bounding box center [363, 321] width 387 height 30
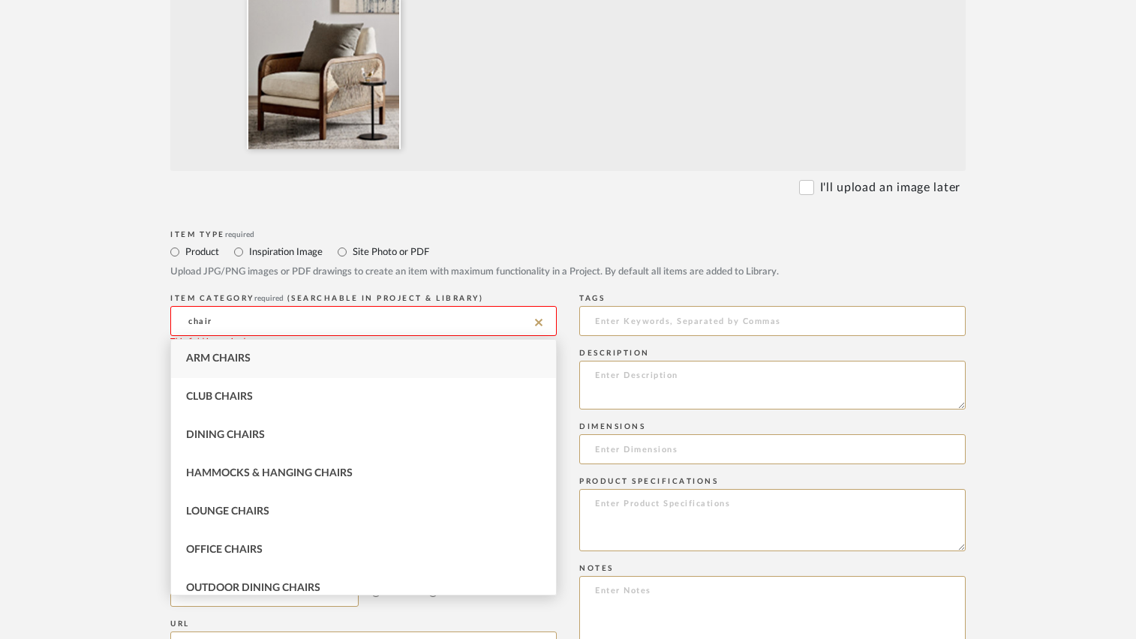
click at [266, 363] on div "Arm Chairs" at bounding box center [363, 359] width 385 height 38
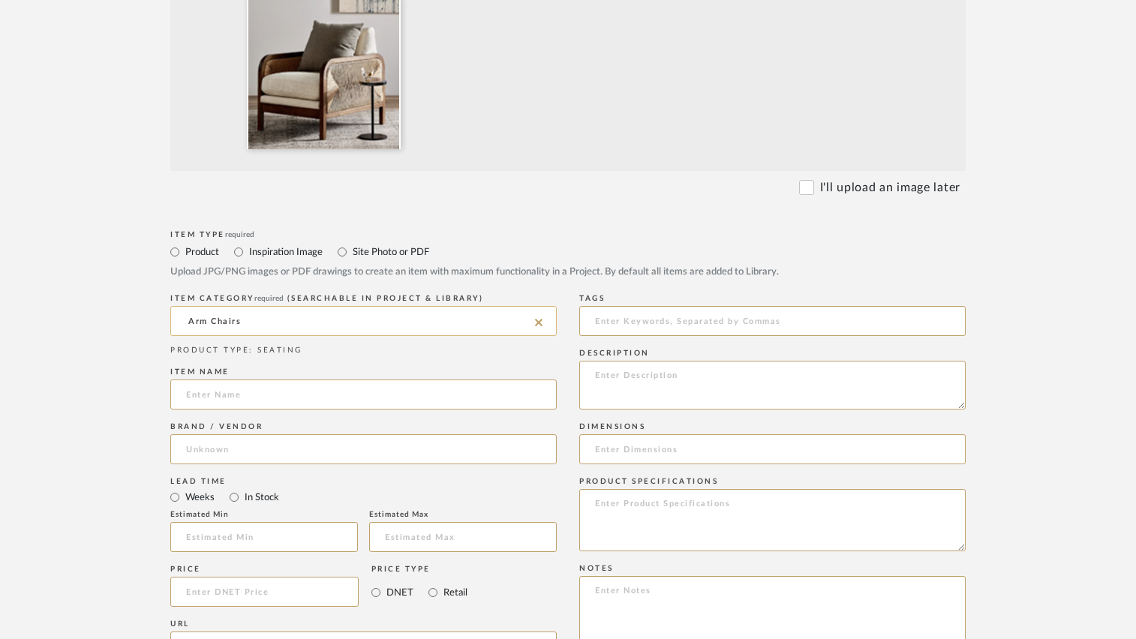
click at [243, 321] on input "Arm Chairs" at bounding box center [363, 321] width 387 height 30
type input "a"
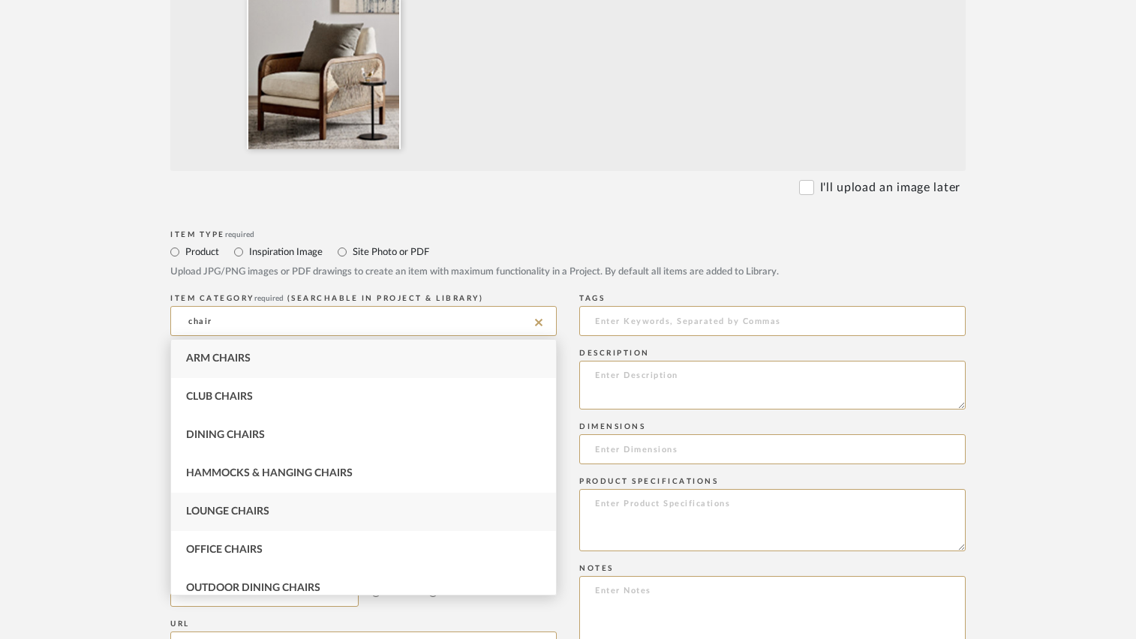
click at [248, 504] on div "Lounge Chairs" at bounding box center [363, 512] width 385 height 38
type input "Lounge Chairs"
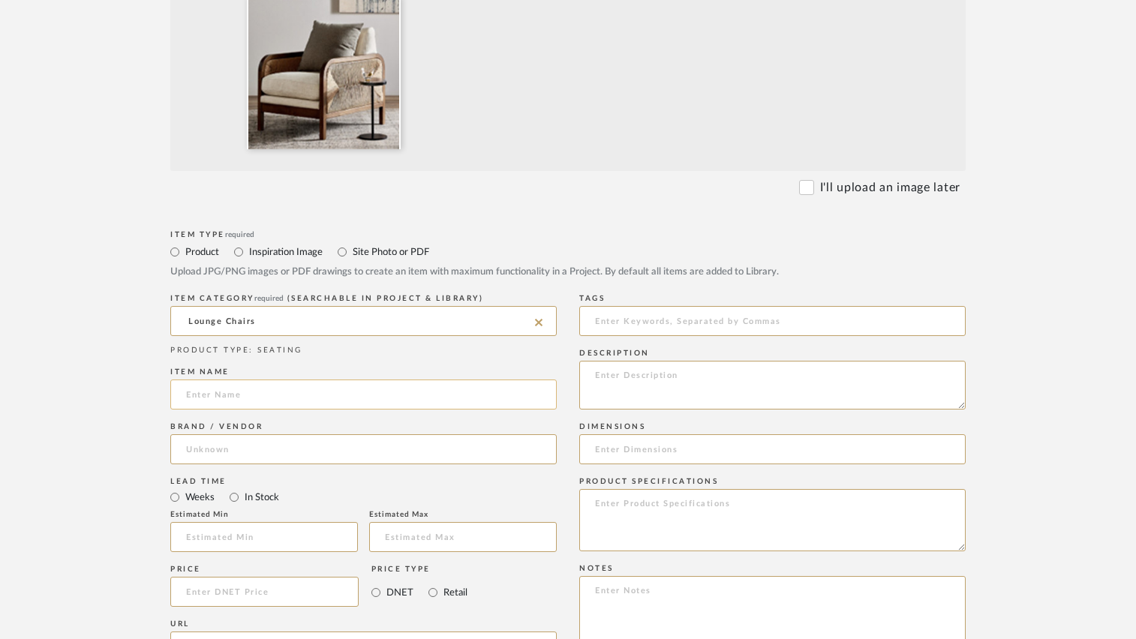
click at [226, 395] on input at bounding box center [363, 395] width 387 height 30
type input "Kalani Chair"
type input "Four Hands"
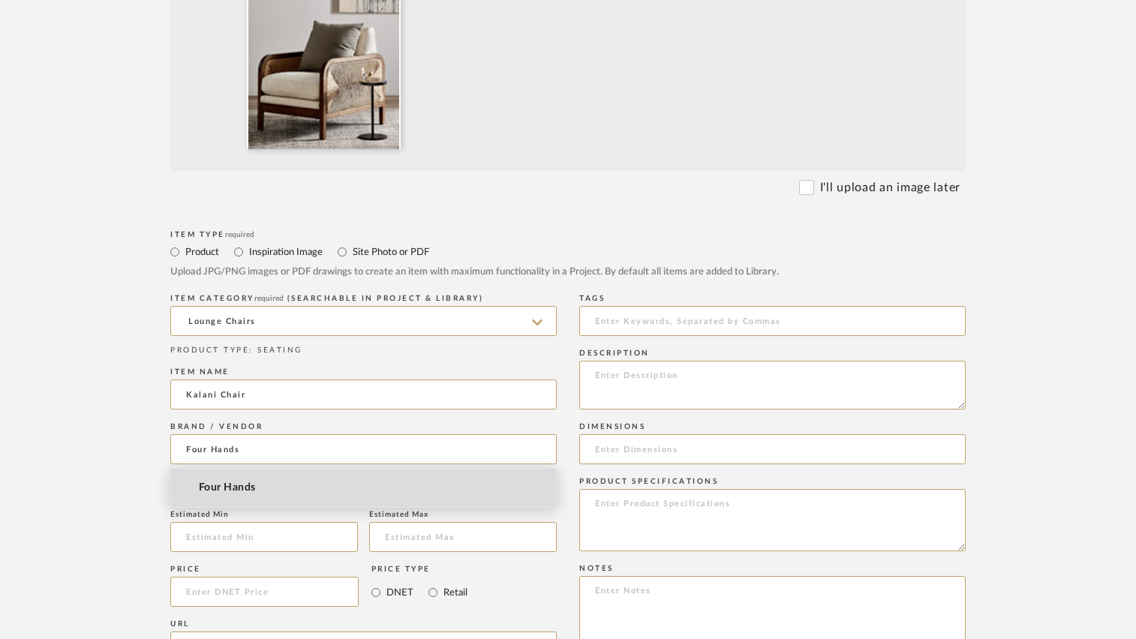
click at [214, 488] on span "Four Hands" at bounding box center [227, 488] width 56 height 13
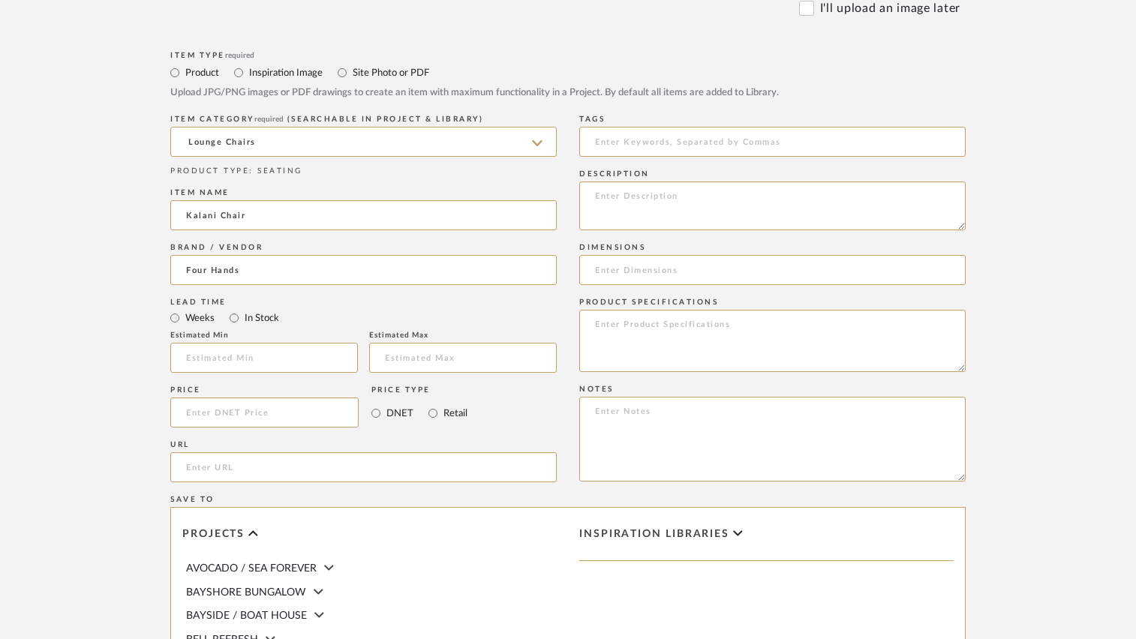
scroll to position [675, 0]
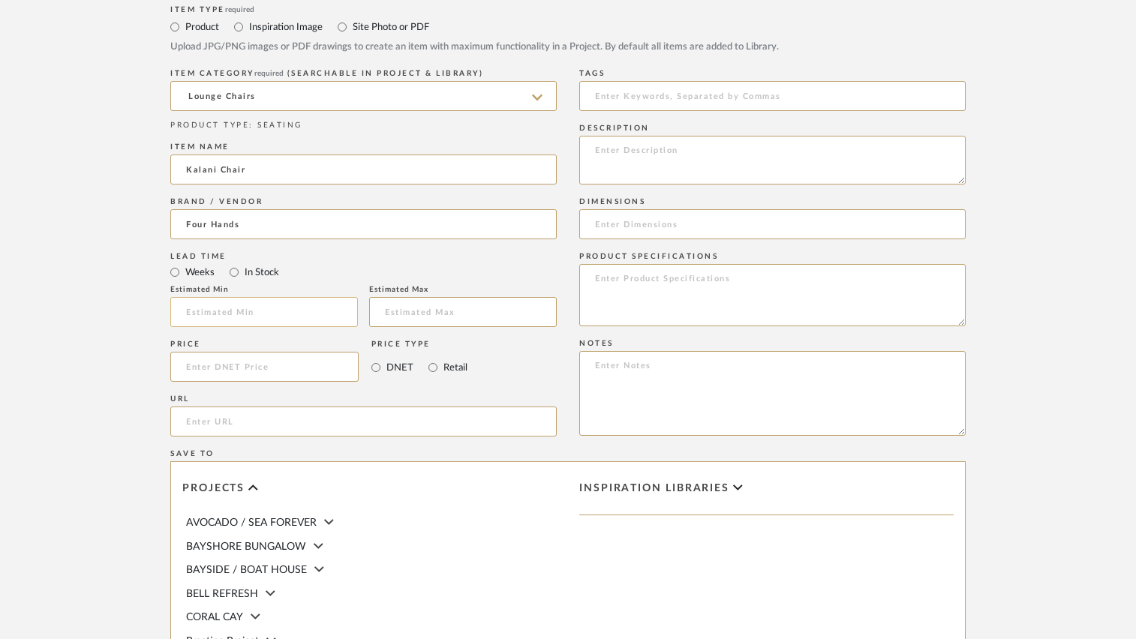
click at [290, 317] on input "text" at bounding box center [264, 312] width 188 height 30
type input "6"
click at [53, 328] on upload-items "Create new item in Stone & Sage Upload photos, documents or PDFs, or select bel…" at bounding box center [568, 174] width 1136 height 1483
click at [204, 377] on input at bounding box center [264, 367] width 188 height 30
type input "$1,068.61"
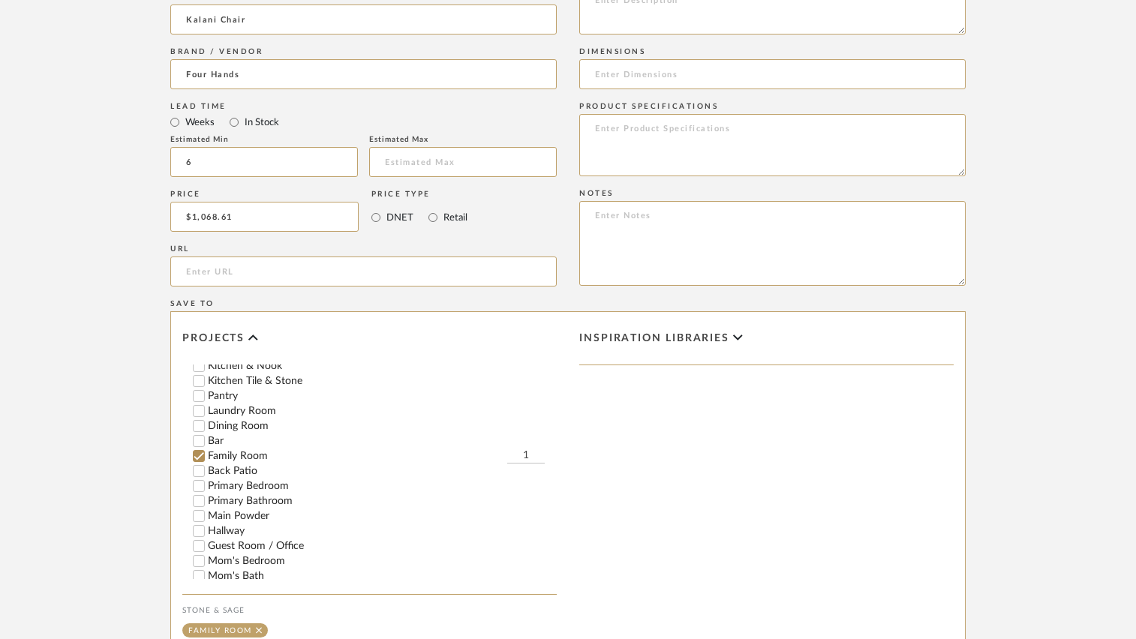
scroll to position [225, 0]
type input "2"
click at [126, 348] on form "Bulk upload images - create multiple items Import from Pinterest - create items…" at bounding box center [568, 104] width 956 height 1248
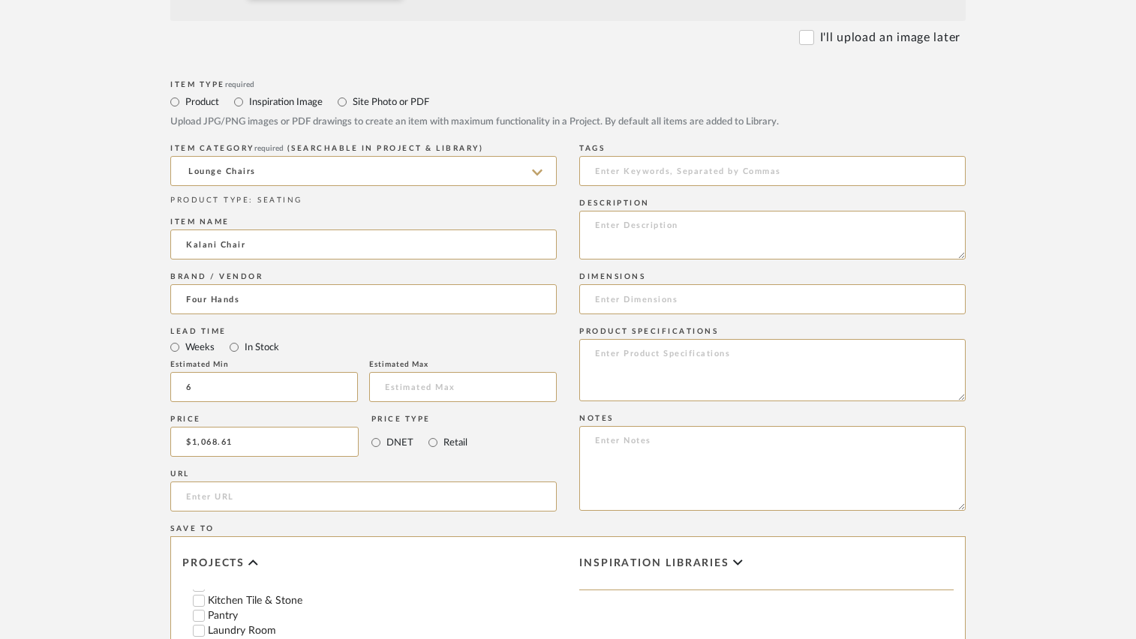
scroll to position [525, 0]
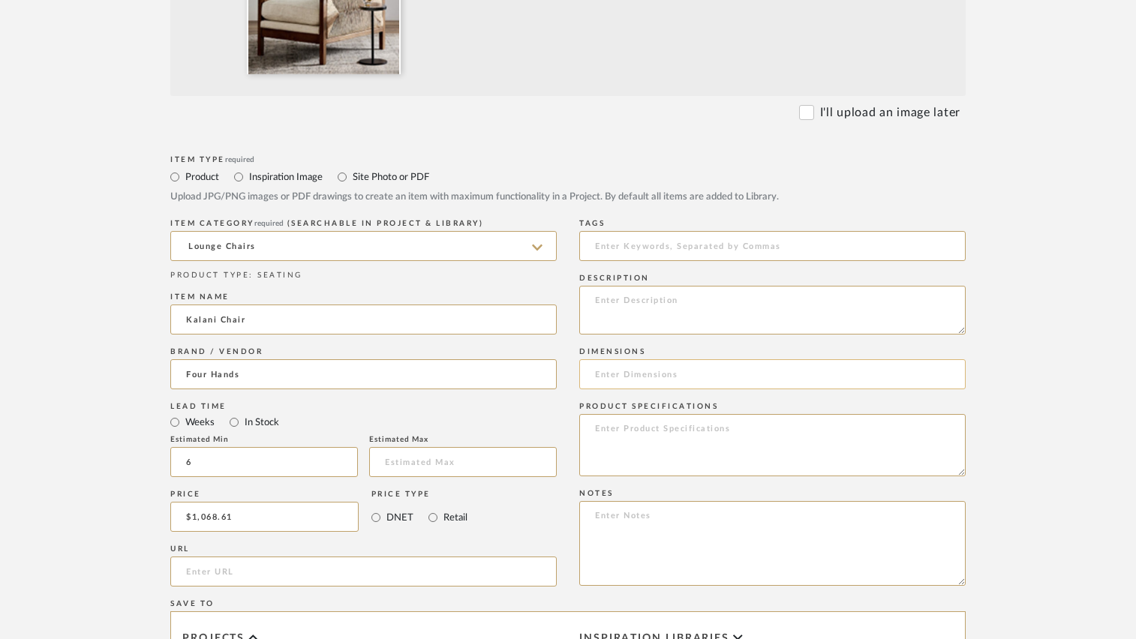
click at [648, 377] on input at bounding box center [772, 375] width 387 height 30
click at [642, 377] on input "26"W x 36"D x" at bounding box center [772, 375] width 387 height 30
click at [702, 375] on input "26"W x 35"D x" at bounding box center [772, 375] width 387 height 30
type input "26"W x 35"D x 31.5"H"
click at [801, 435] on textarea at bounding box center [772, 445] width 387 height 62
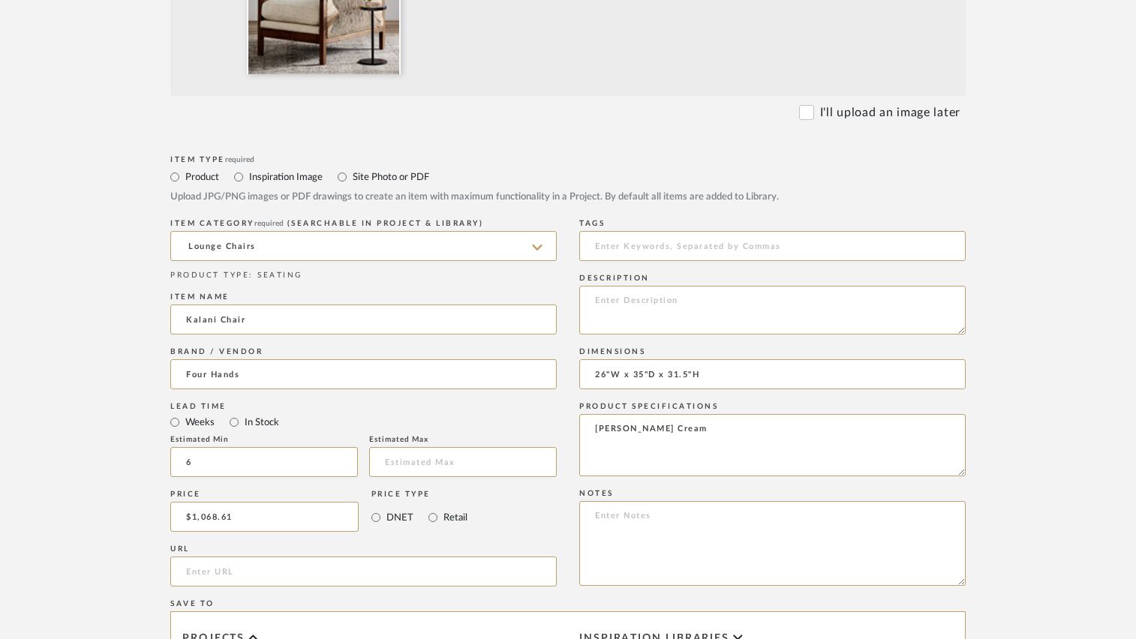
type textarea "[PERSON_NAME] Cream"
click at [1078, 245] on upload-items "Create new item in Stone & Sage Upload photos, documents or PDFs, or select bel…" at bounding box center [568, 324] width 1136 height 1483
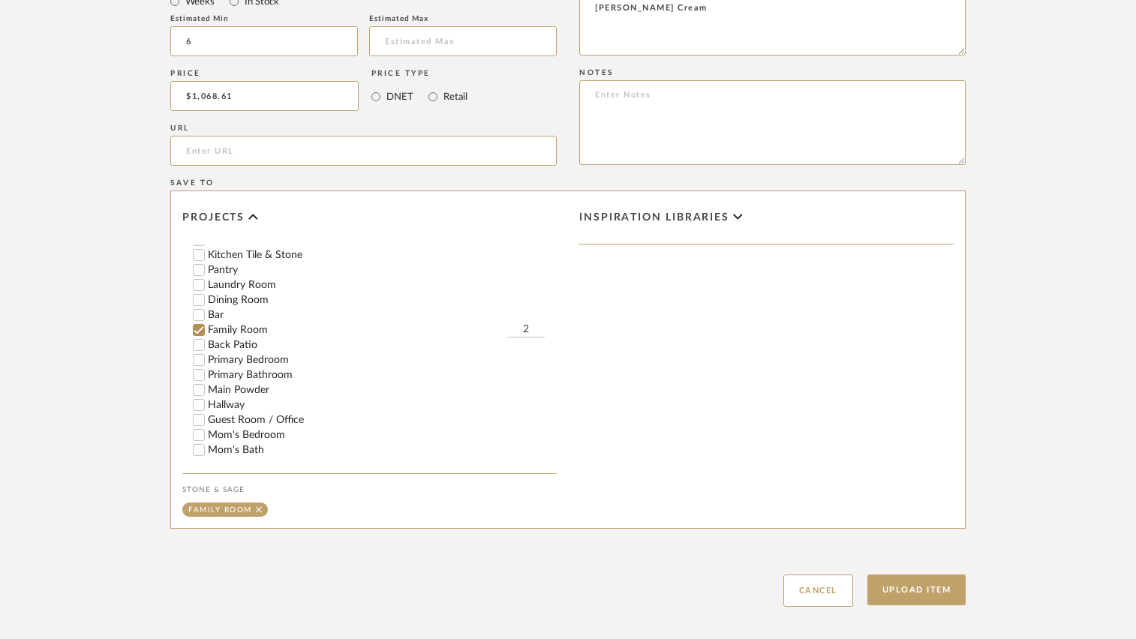
scroll to position [1020, 0]
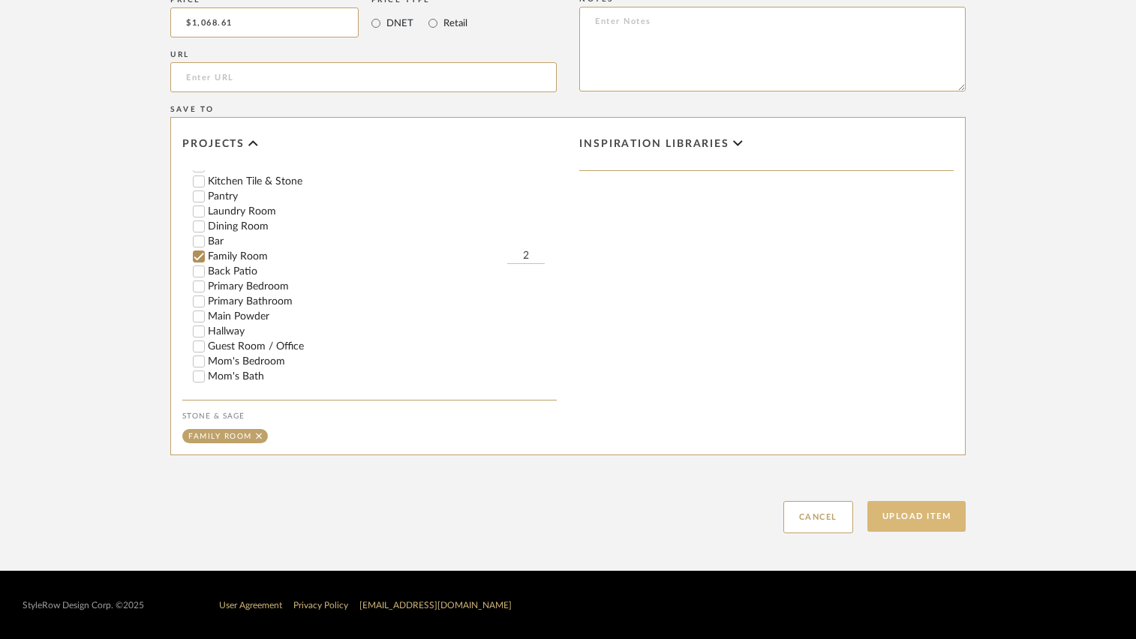
click at [922, 510] on button "Upload Item" at bounding box center [917, 516] width 99 height 31
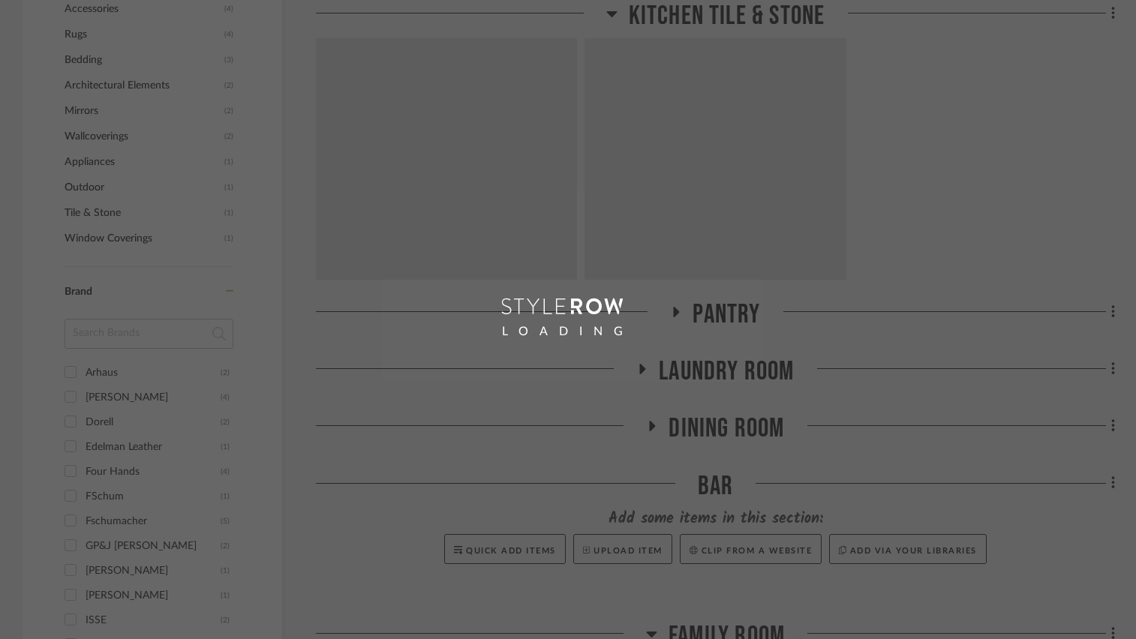
scroll to position [1092, 0]
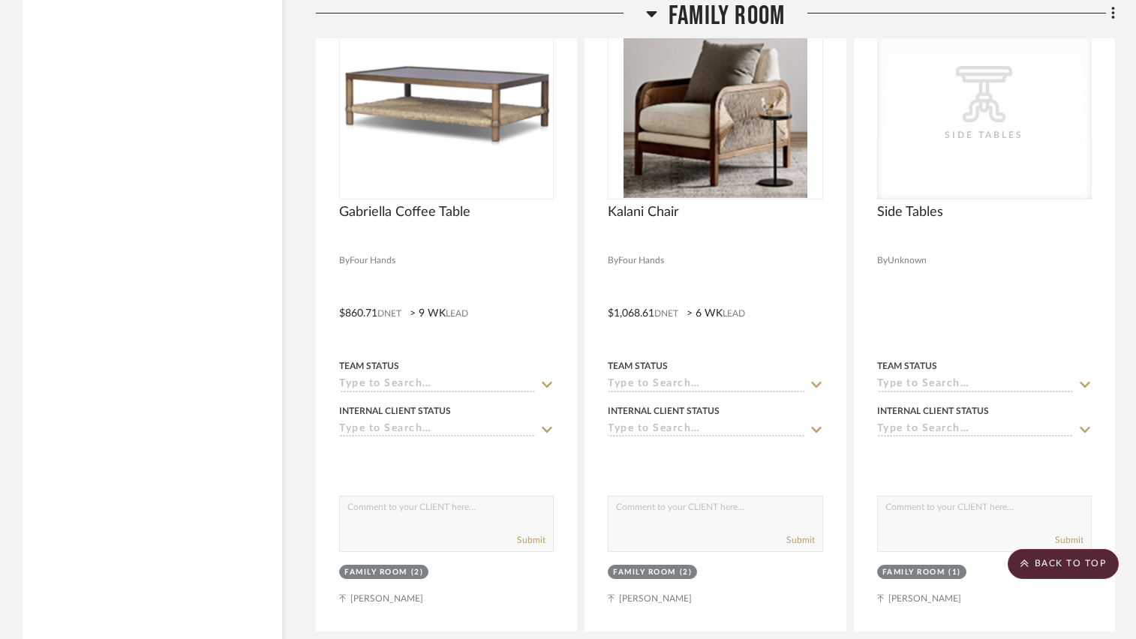
scroll to position [3724, 0]
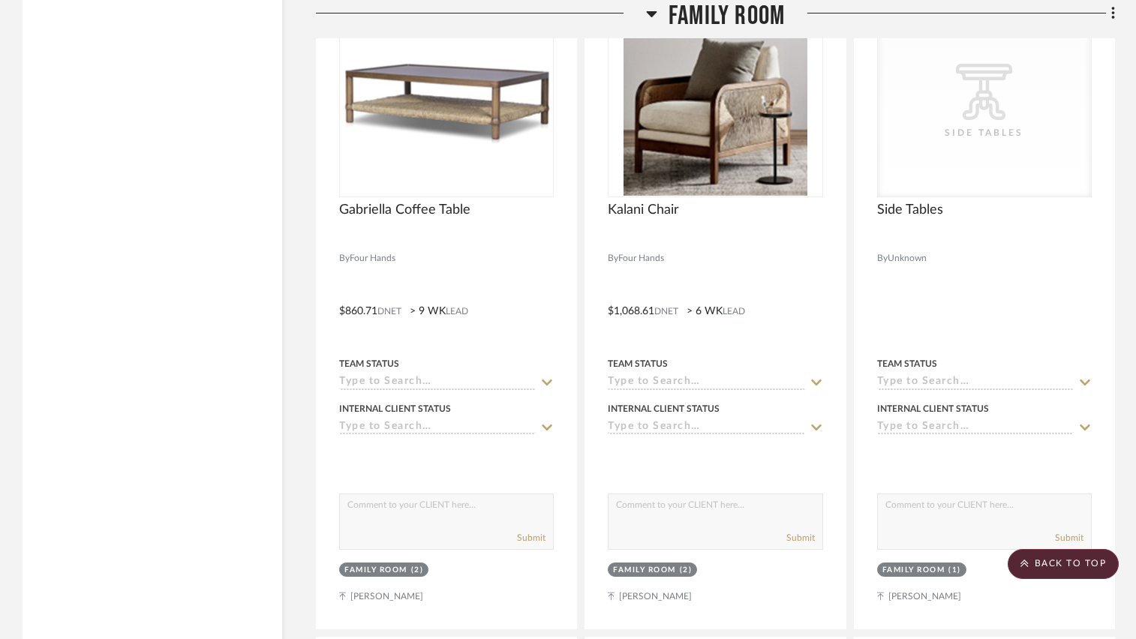
click at [656, 13] on icon at bounding box center [651, 14] width 11 height 18
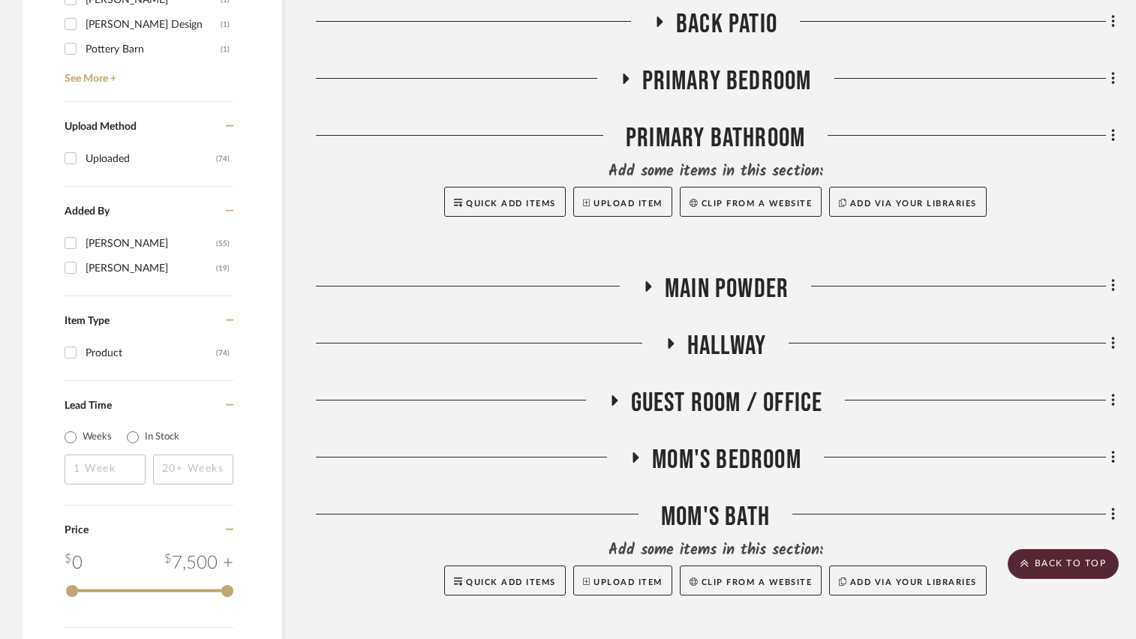
scroll to position [1540, 0]
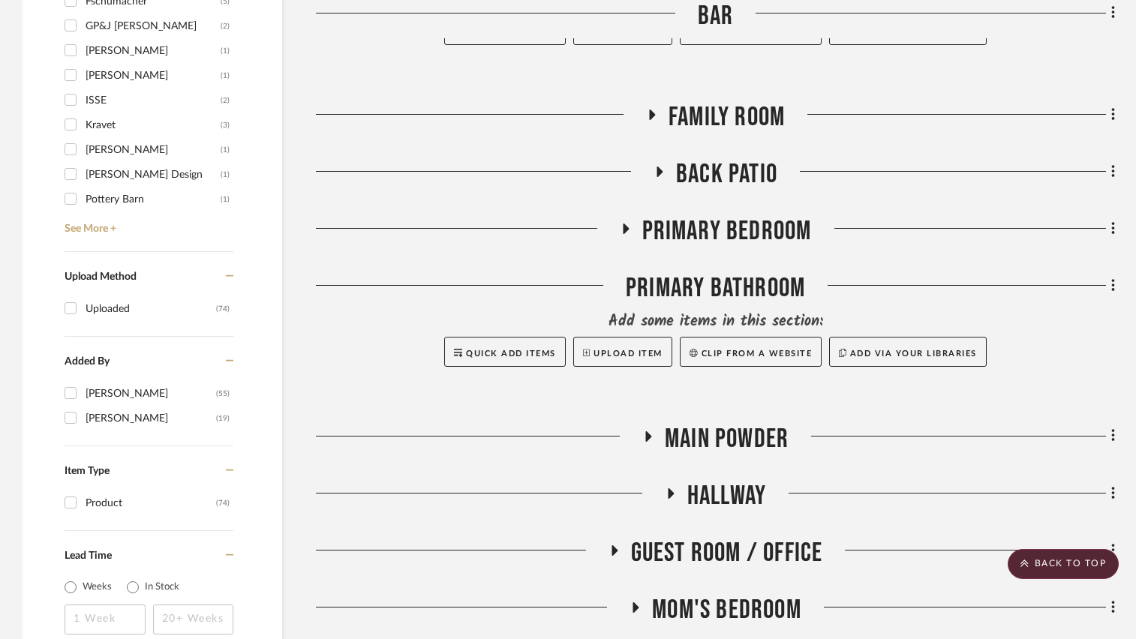
click at [661, 170] on icon at bounding box center [660, 172] width 6 height 11
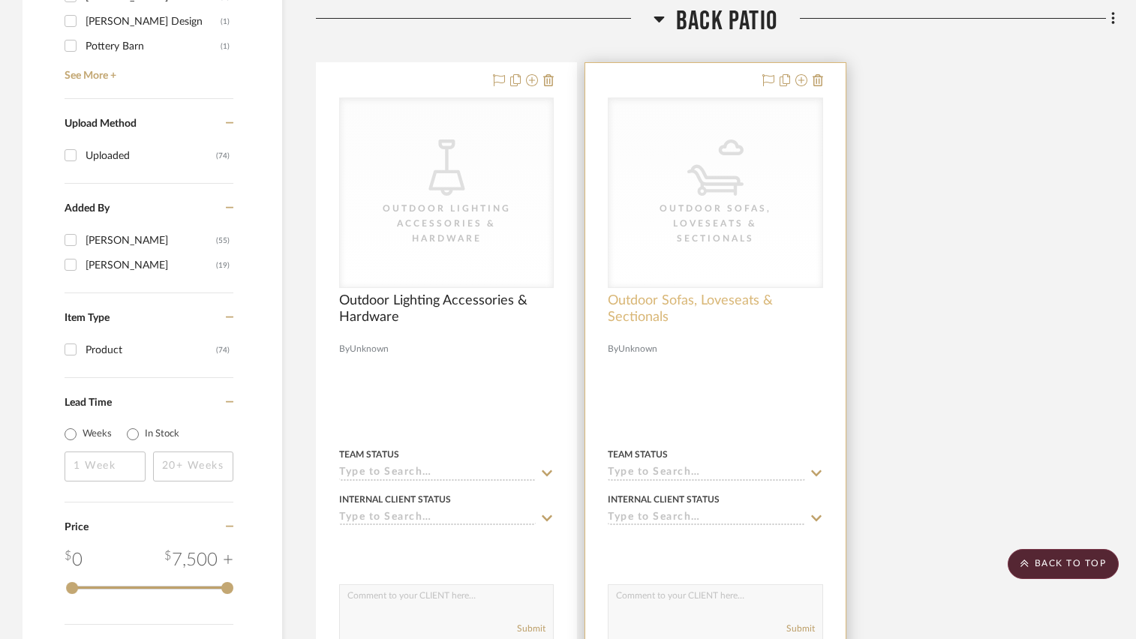
scroll to position [1690, 0]
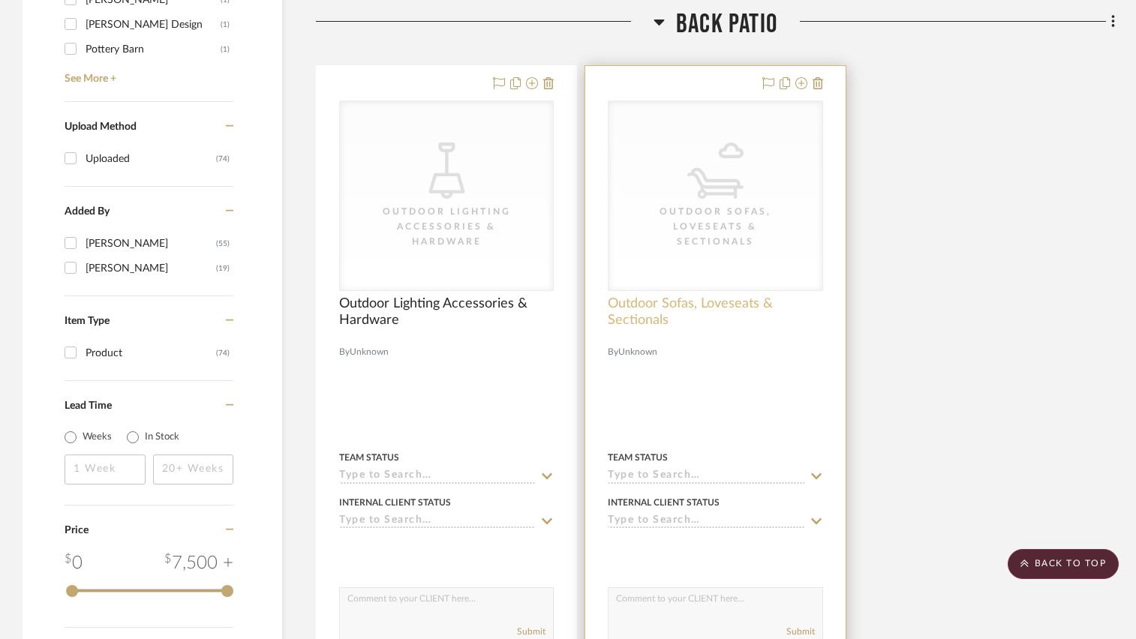
click at [678, 306] on span "Outdoor Sofas, Loveseats & Sectionals" at bounding box center [715, 312] width 215 height 33
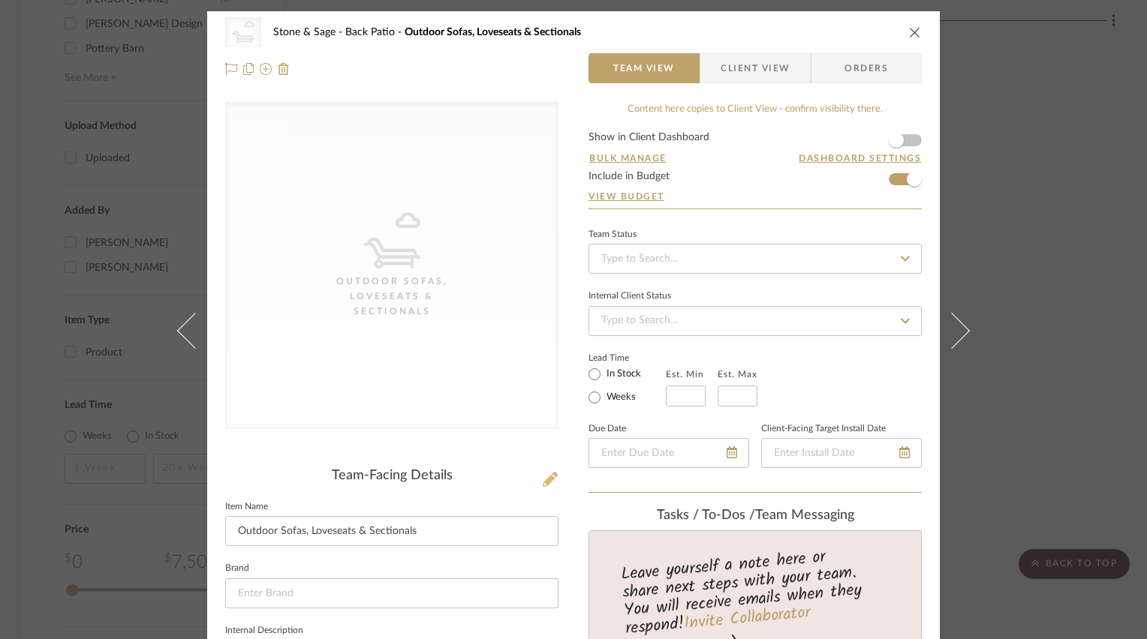
click at [549, 480] on icon at bounding box center [550, 479] width 15 height 15
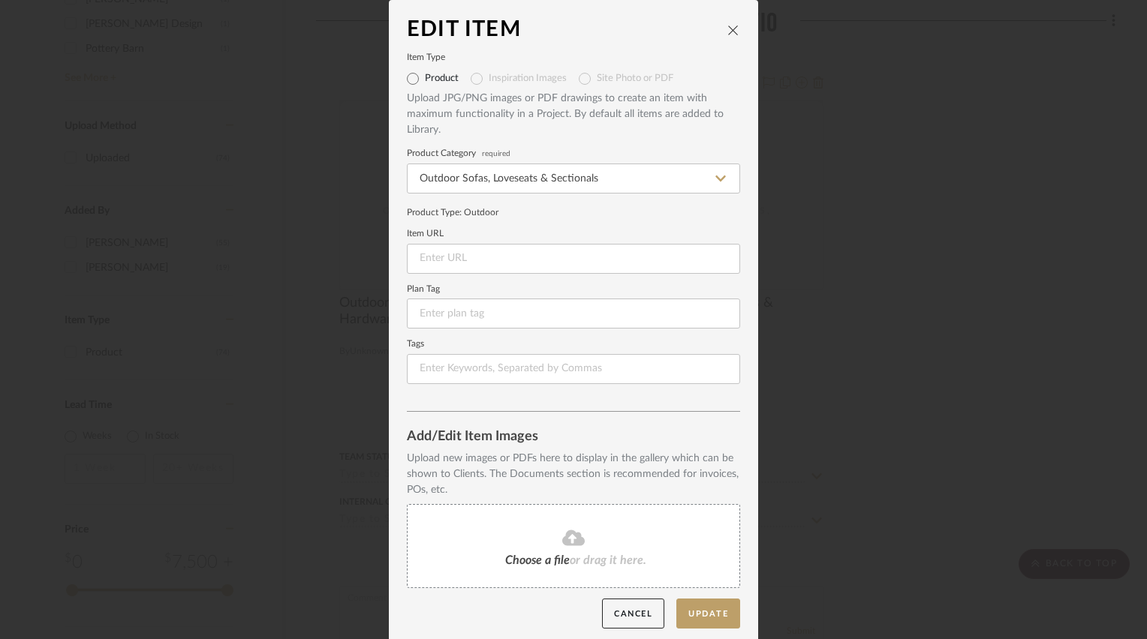
click at [530, 555] on span "Choose a file" at bounding box center [537, 561] width 65 height 12
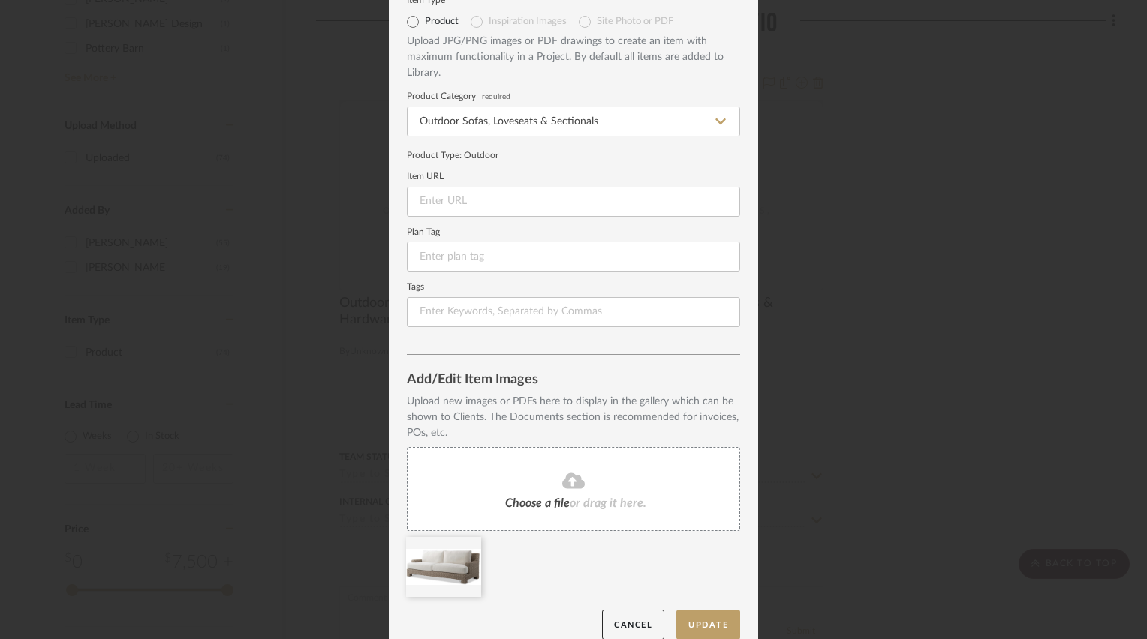
scroll to position [75, 0]
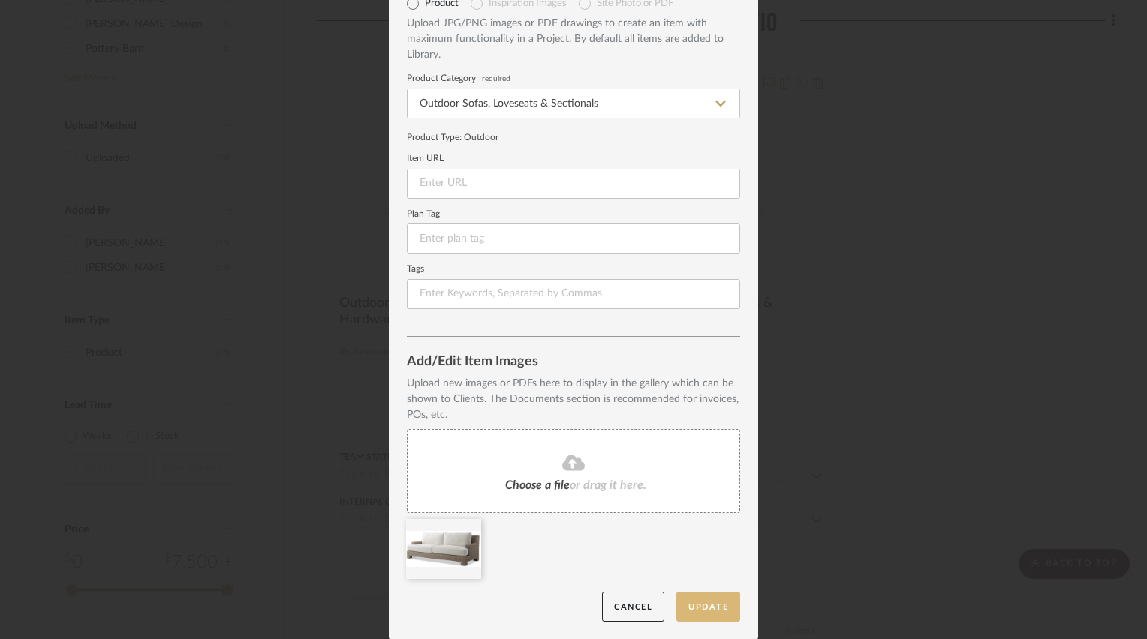
click at [683, 603] on button "Update" at bounding box center [708, 607] width 64 height 31
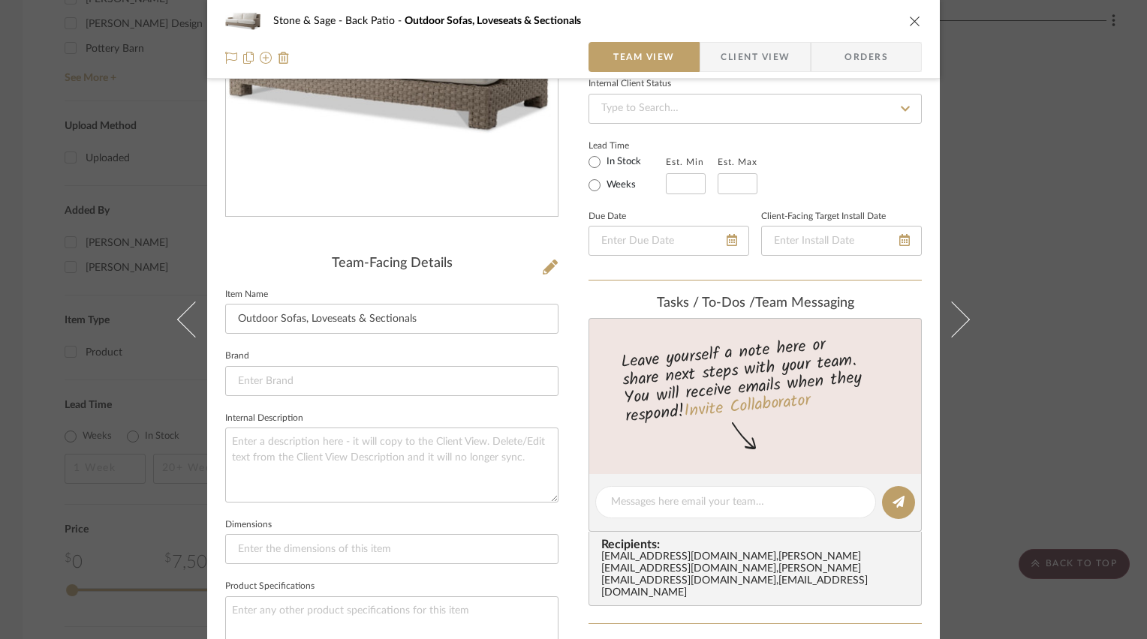
scroll to position [225, 0]
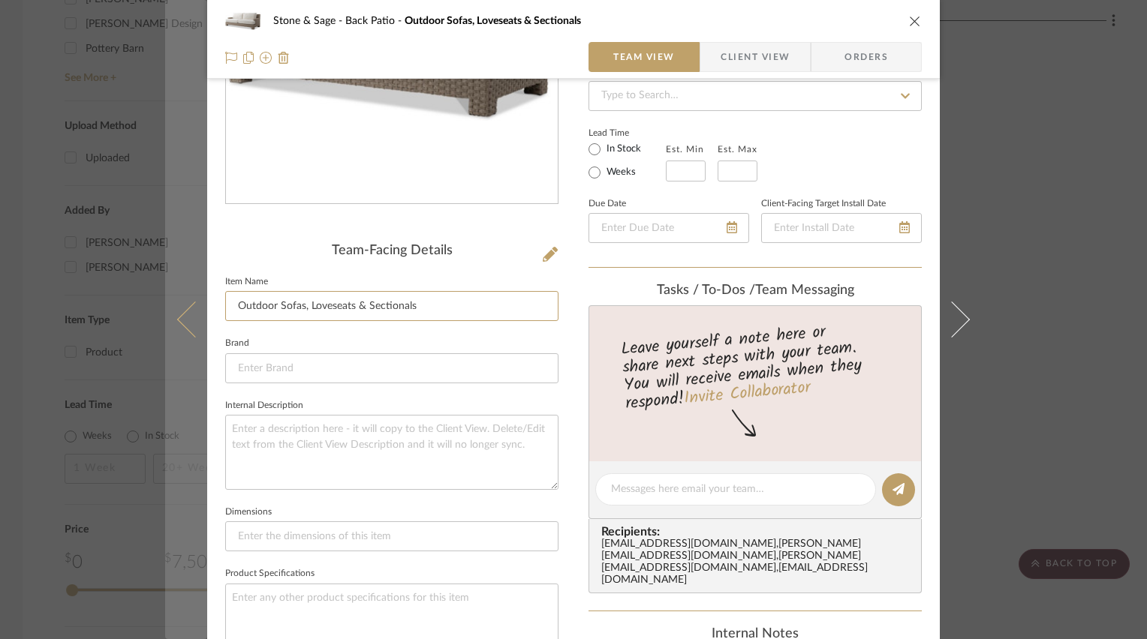
drag, startPoint x: 435, startPoint y: 311, endPoint x: 200, endPoint y: 305, distance: 235.0
click at [200, 305] on mat-dialog-content "Stone & Sage Back Patio Outdoor Sofas, Loveseats & Sectionals Team View Client …" at bounding box center [573, 477] width 817 height 1383
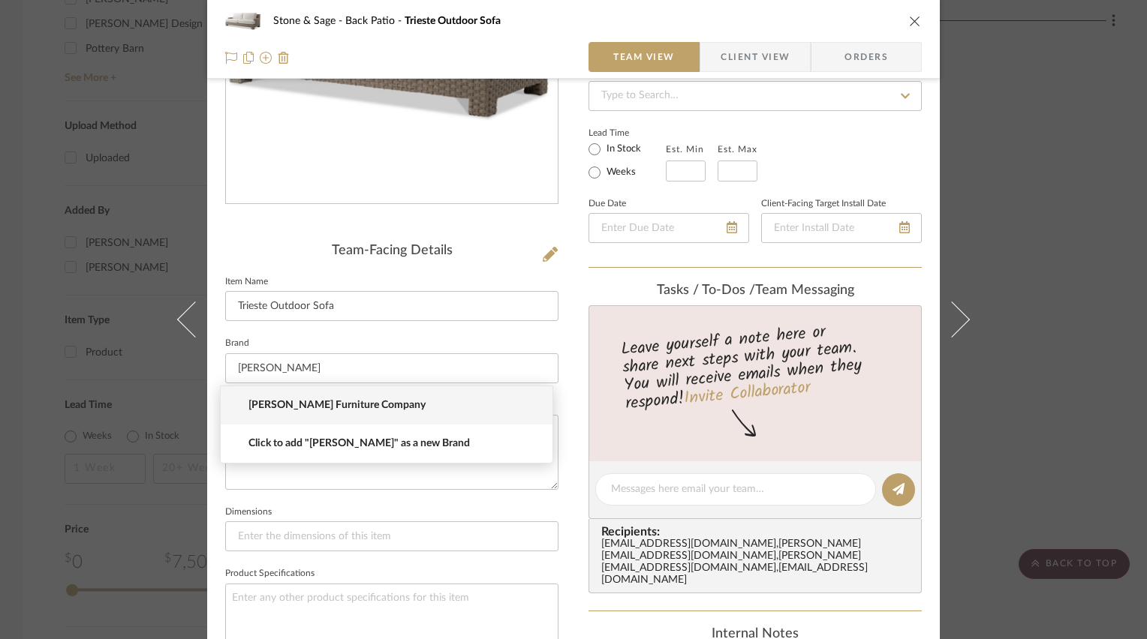
click at [350, 405] on span "[PERSON_NAME] Furniture Company" at bounding box center [392, 405] width 288 height 13
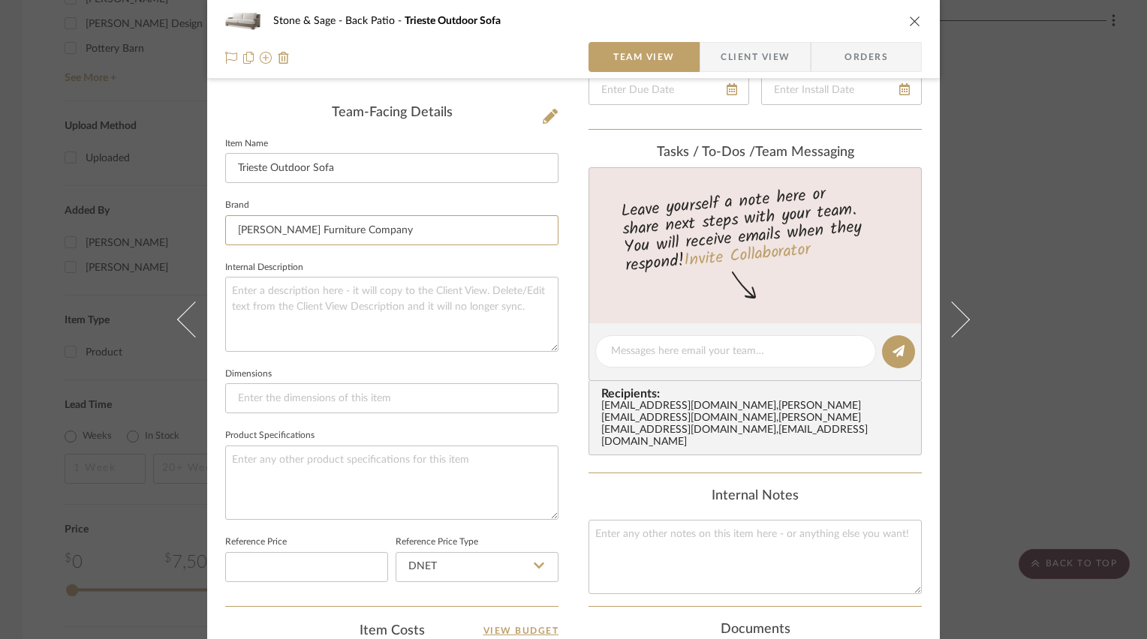
scroll to position [375, 0]
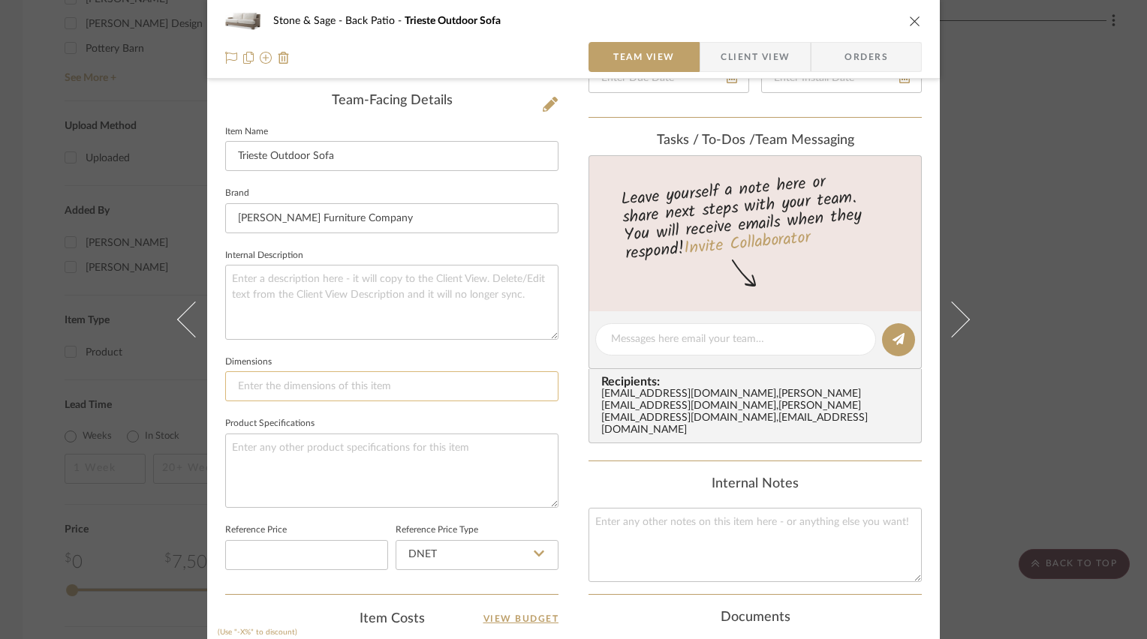
click at [404, 386] on input at bounding box center [391, 387] width 333 height 30
click at [909, 18] on icon "close" at bounding box center [915, 21] width 12 height 12
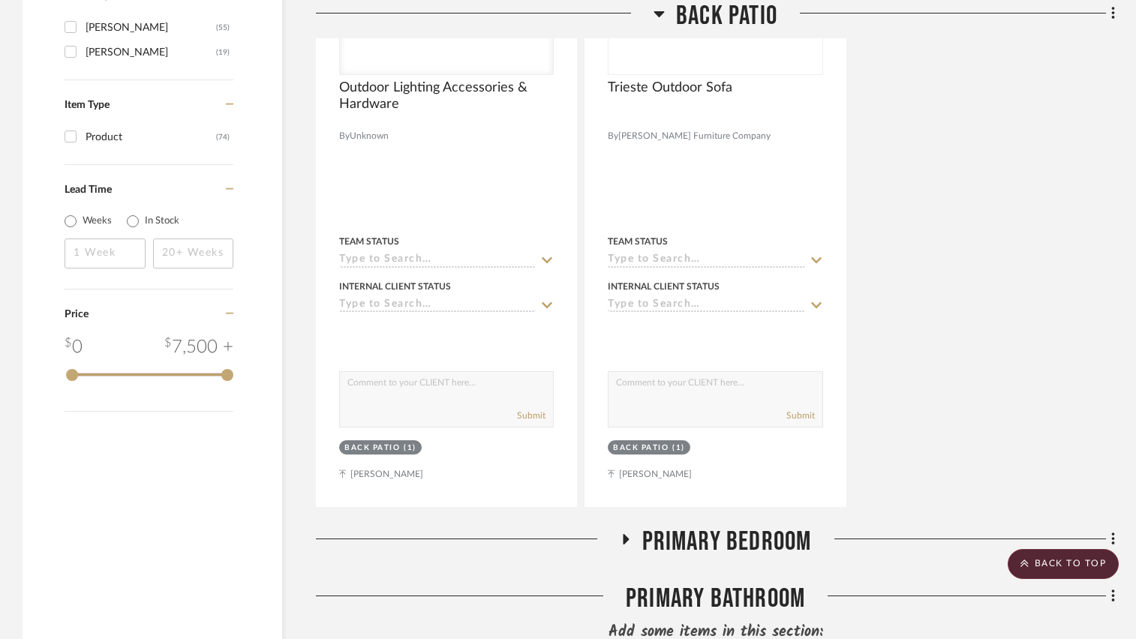
scroll to position [1681, 0]
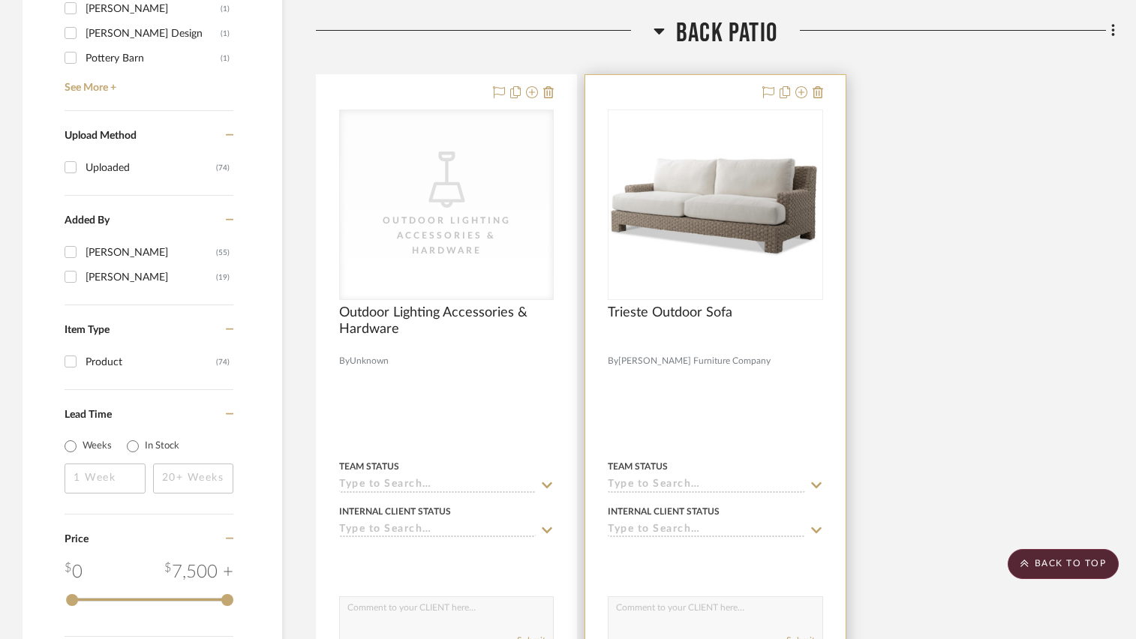
click at [756, 254] on img "0" at bounding box center [715, 205] width 212 height 101
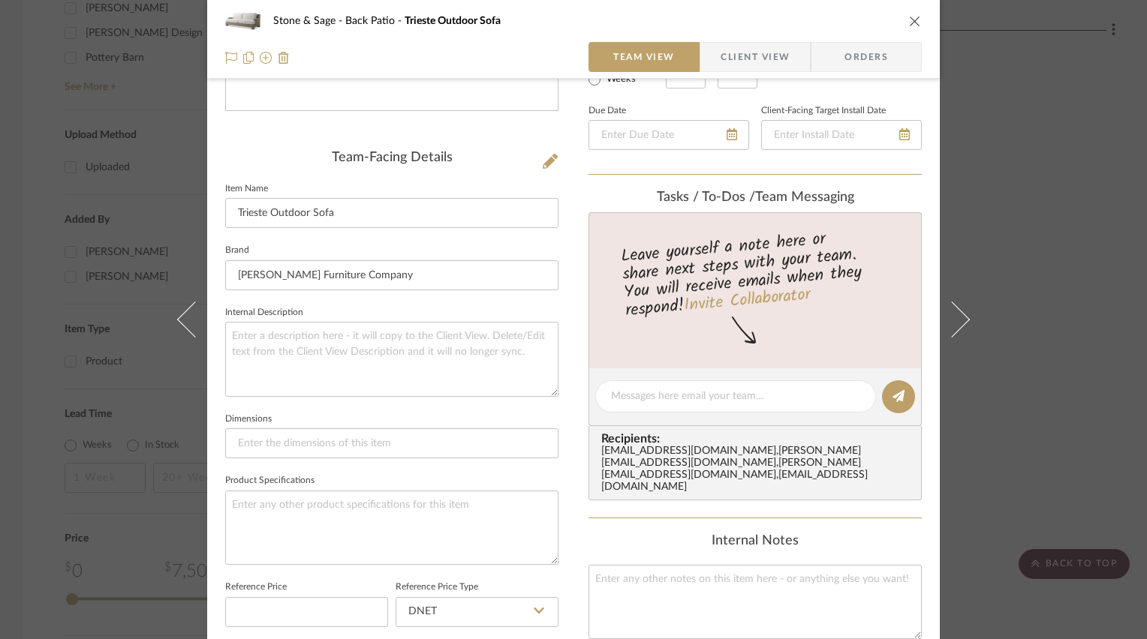
scroll to position [375, 0]
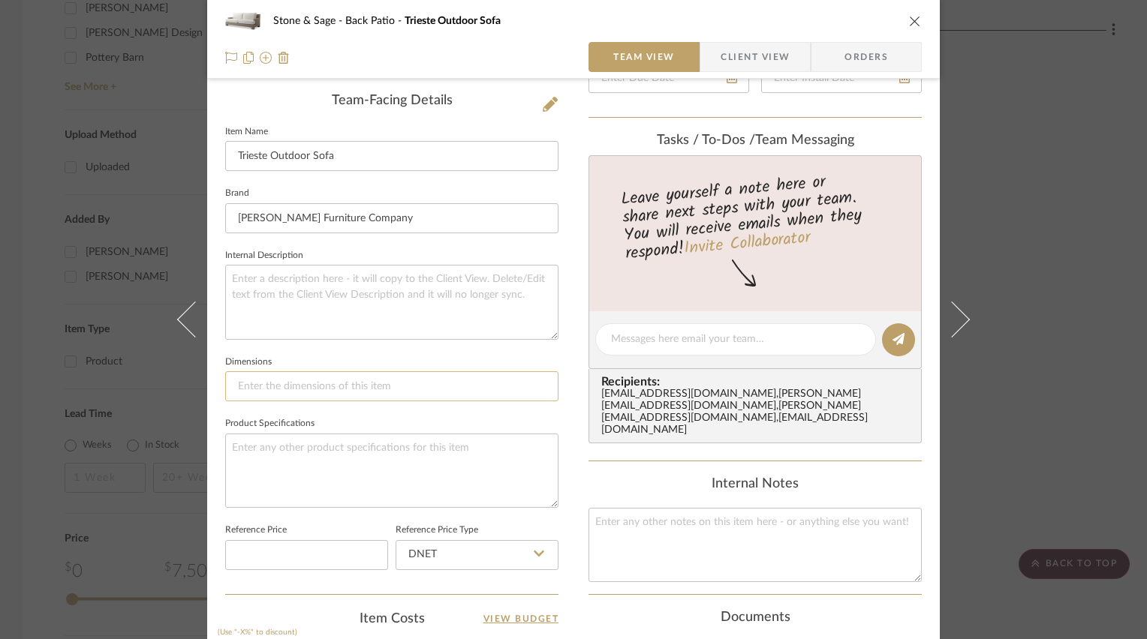
click at [312, 384] on input at bounding box center [391, 387] width 333 height 30
click at [359, 450] on textarea at bounding box center [391, 471] width 333 height 74
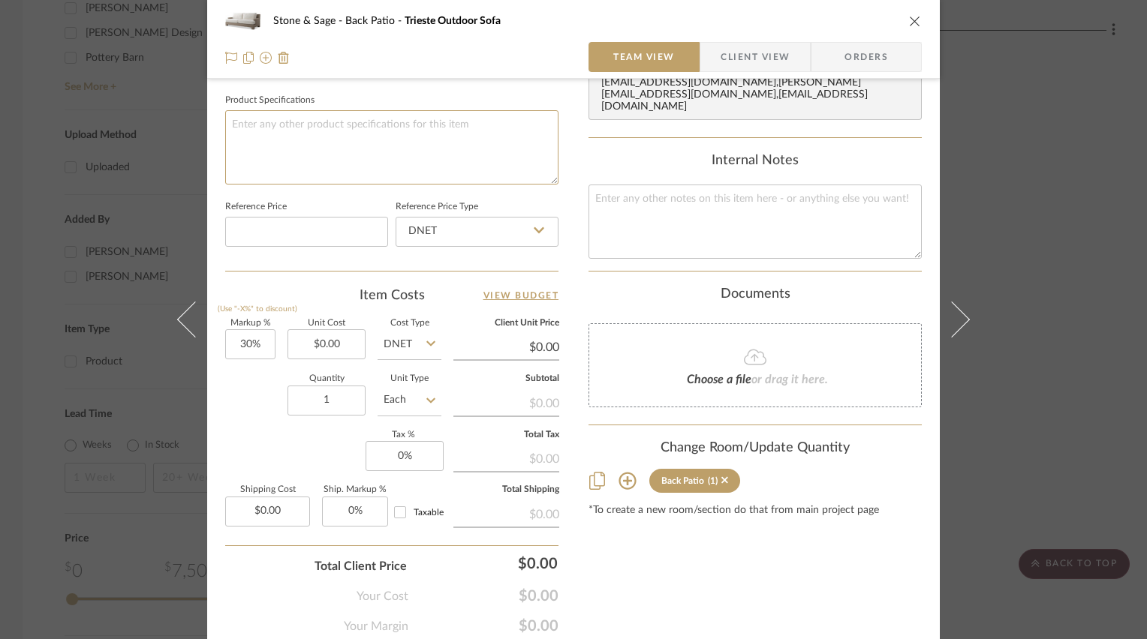
scroll to position [751, 0]
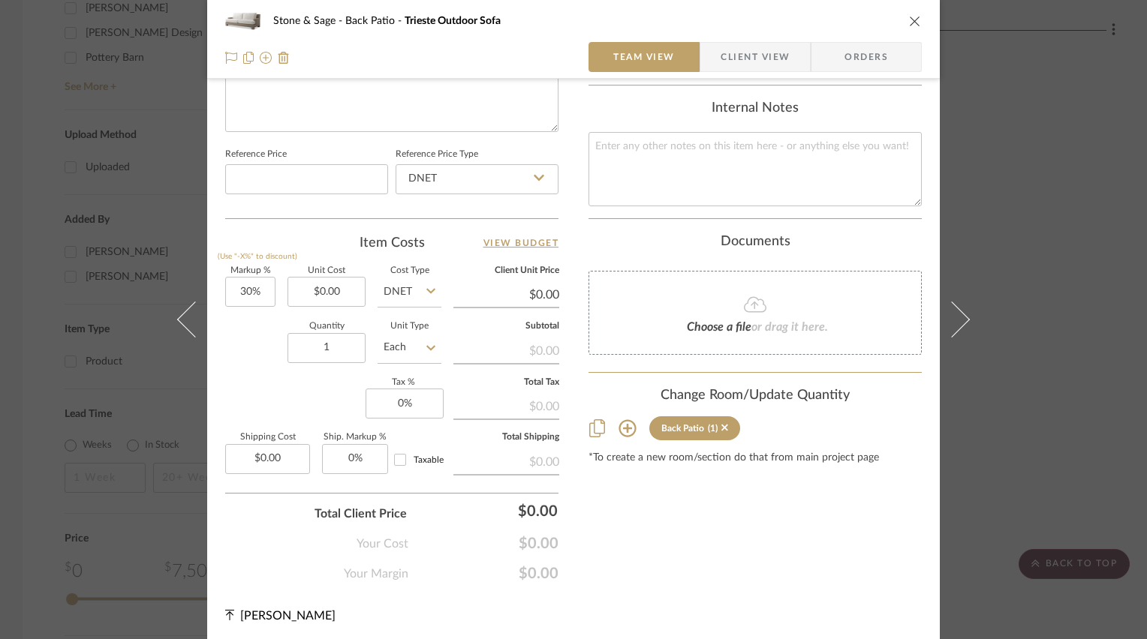
click at [916, 17] on div "Stone & Sage Back Patio Trieste Outdoor Sofa Team View Client View Orders" at bounding box center [573, 39] width 733 height 79
click at [911, 19] on icon "close" at bounding box center [915, 21] width 12 height 12
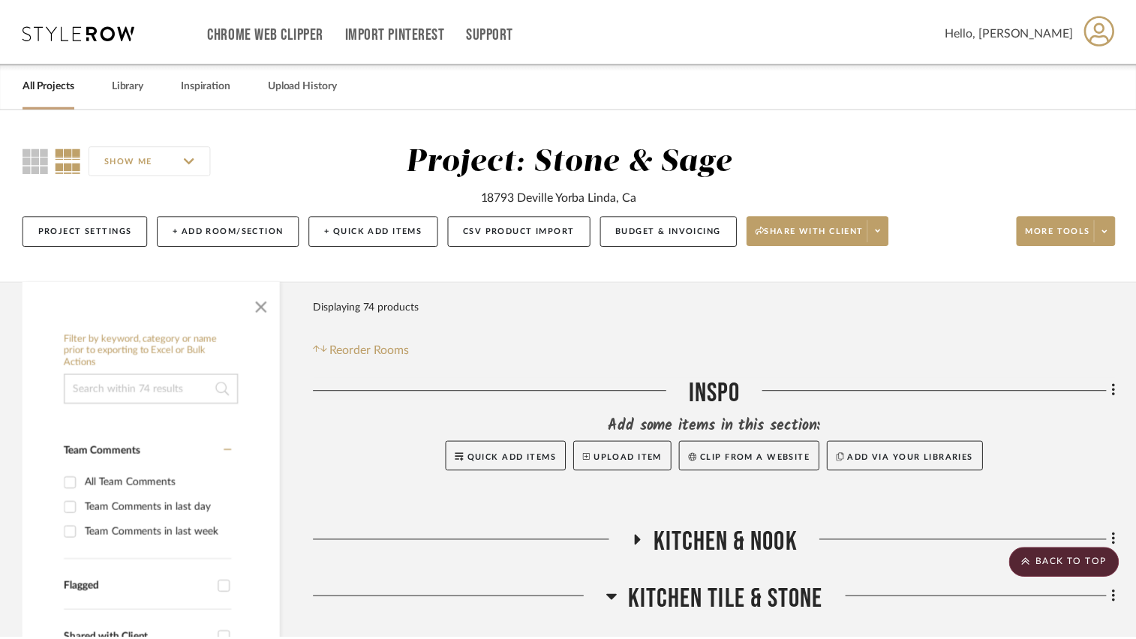
scroll to position [1681, 0]
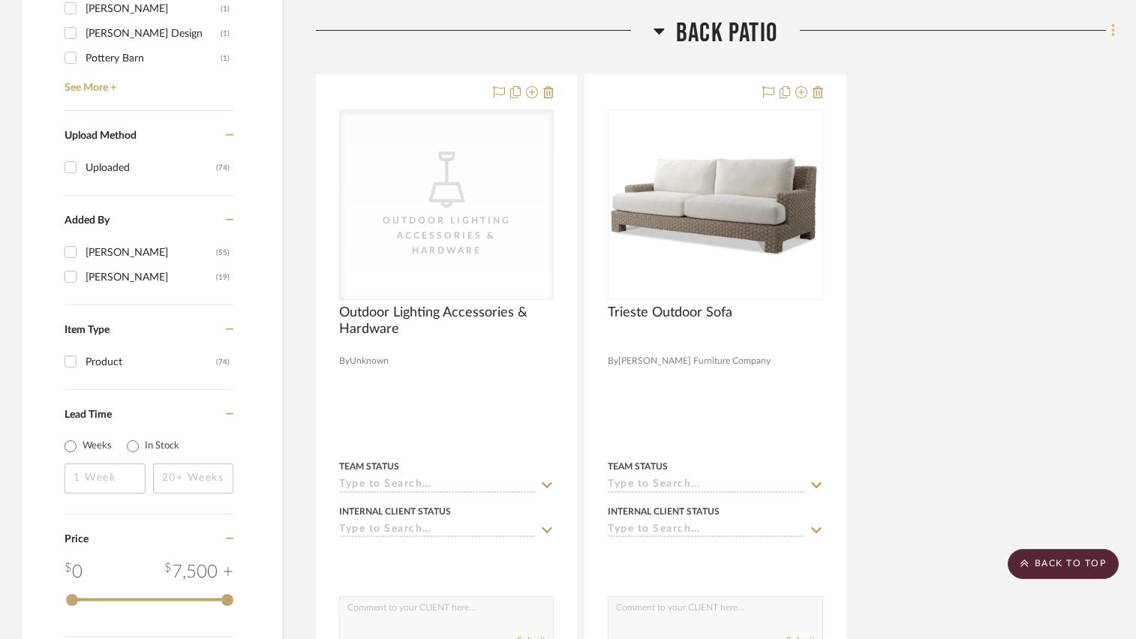
click at [1112, 29] on icon at bounding box center [1114, 31] width 5 height 17
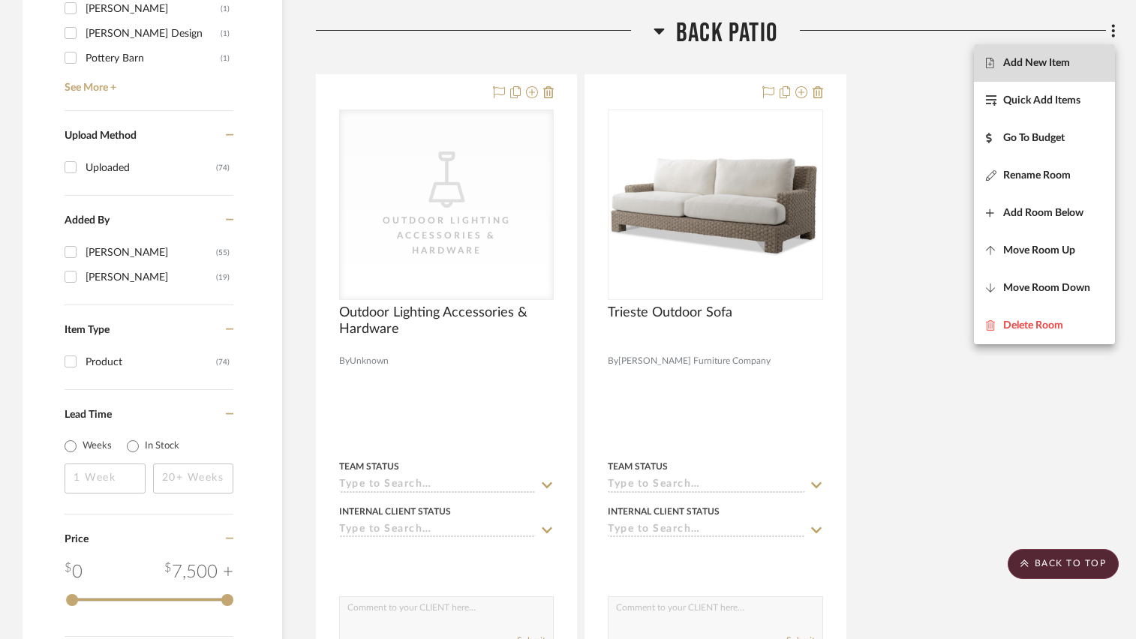
click at [1066, 62] on span "Add New Item" at bounding box center [1036, 62] width 67 height 13
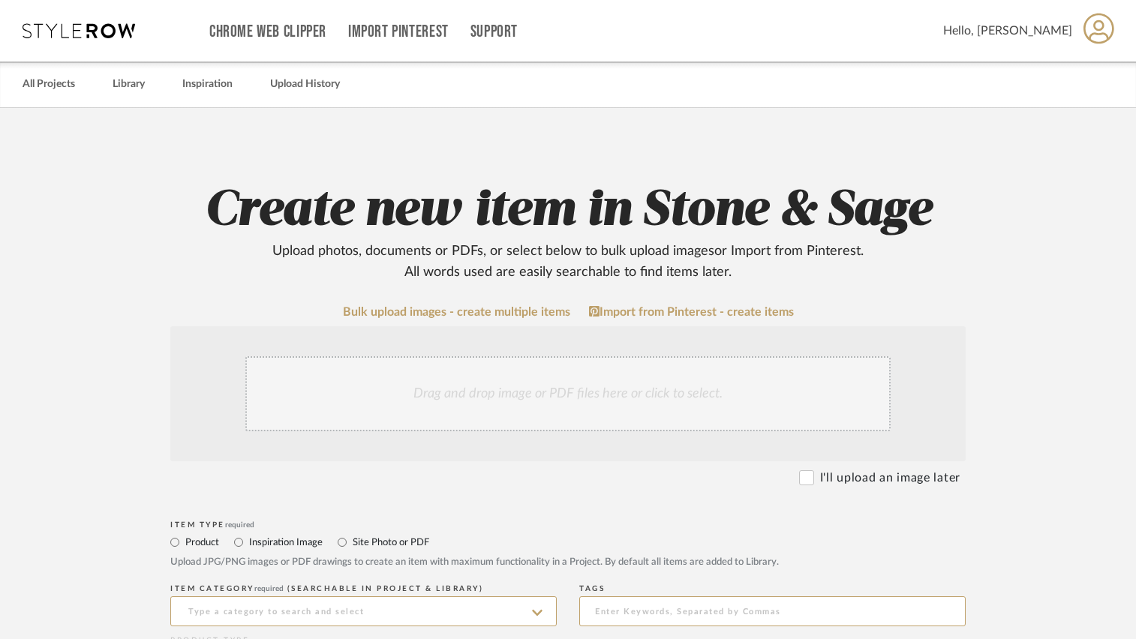
click at [510, 396] on div "Drag and drop image or PDF files here or click to select." at bounding box center [567, 393] width 645 height 75
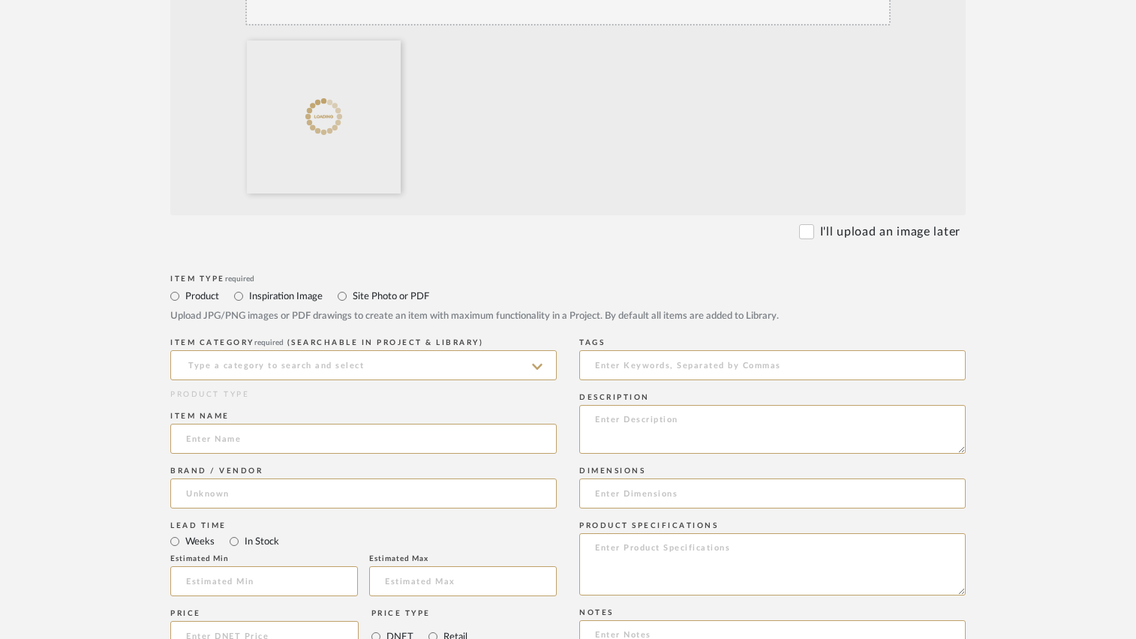
scroll to position [450, 0]
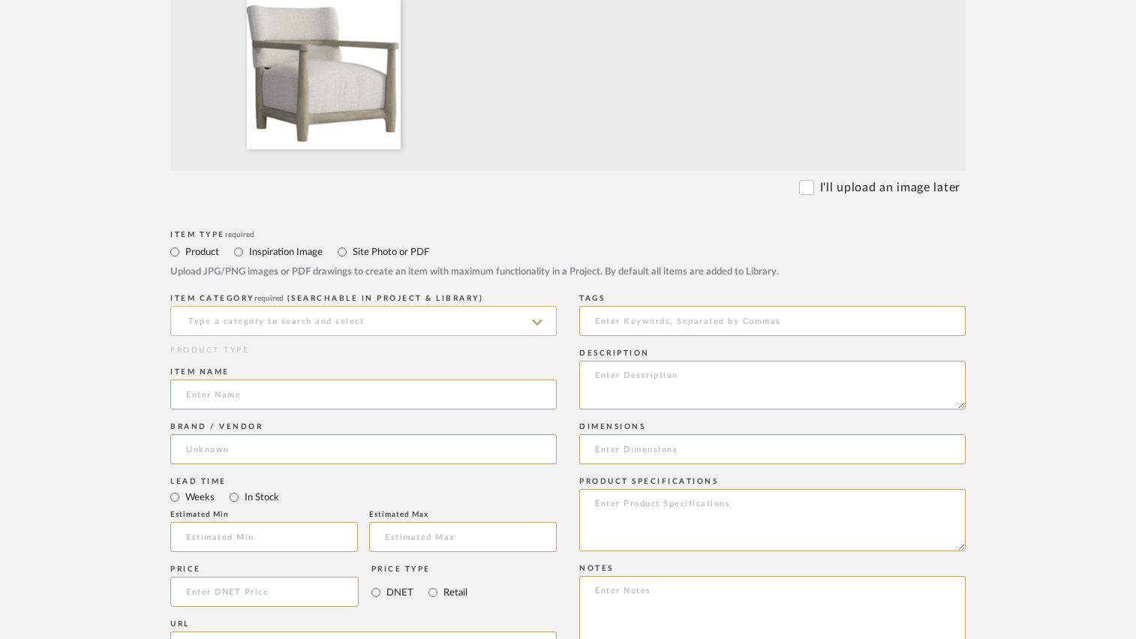
click at [258, 320] on input at bounding box center [363, 321] width 387 height 30
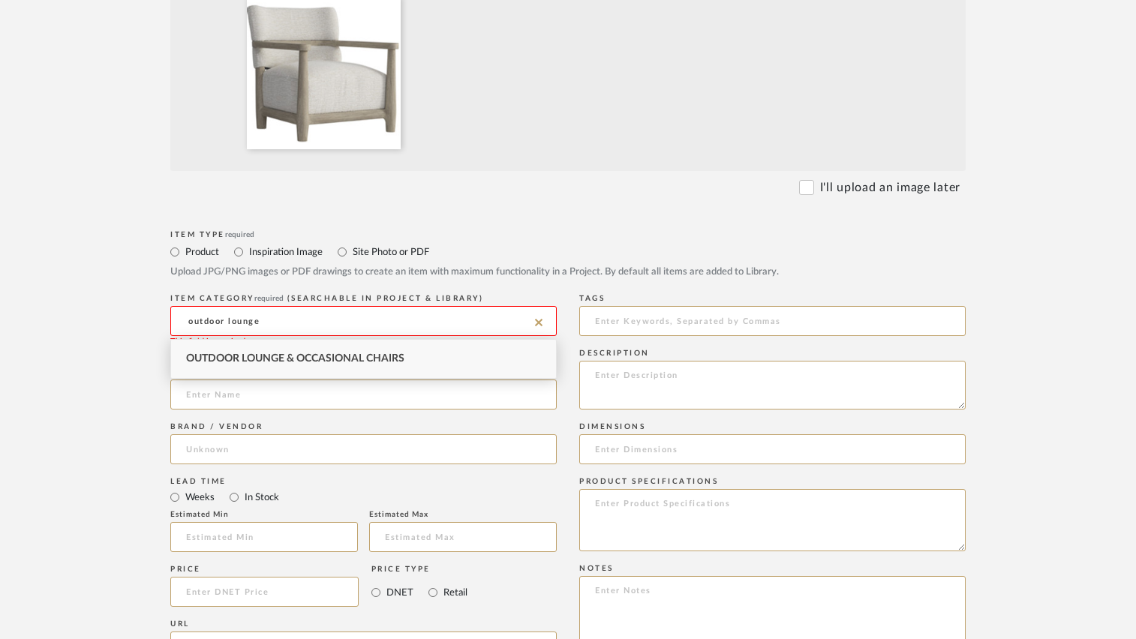
click at [275, 357] on span "Outdoor Lounge & Occasional Chairs" at bounding box center [295, 358] width 218 height 11
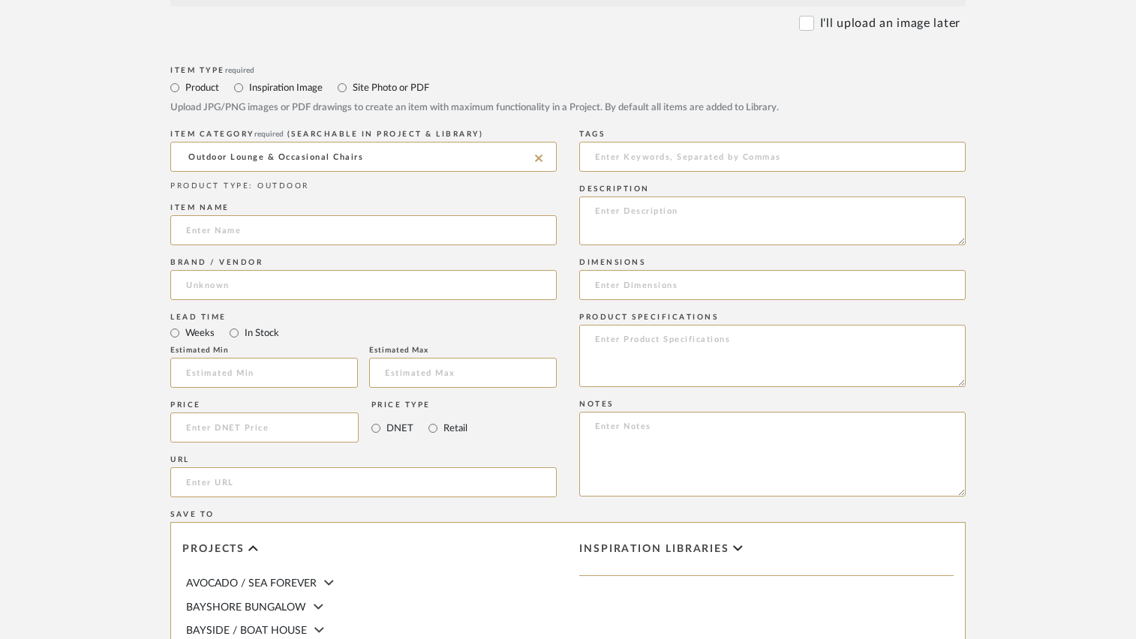
scroll to position [675, 0]
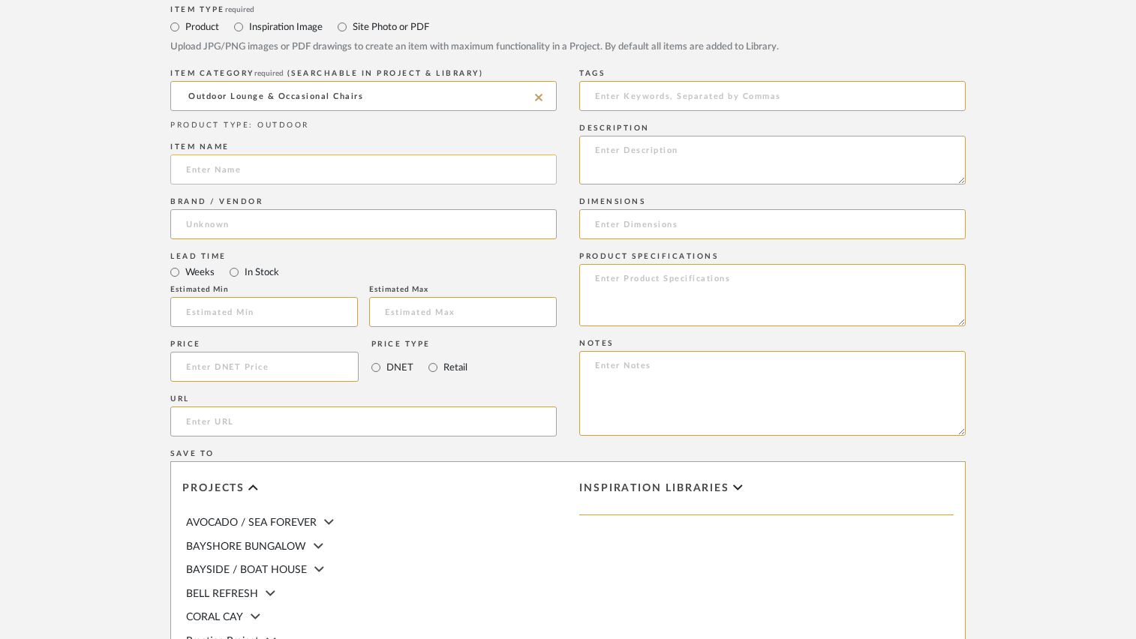
click at [214, 171] on input at bounding box center [363, 170] width 387 height 30
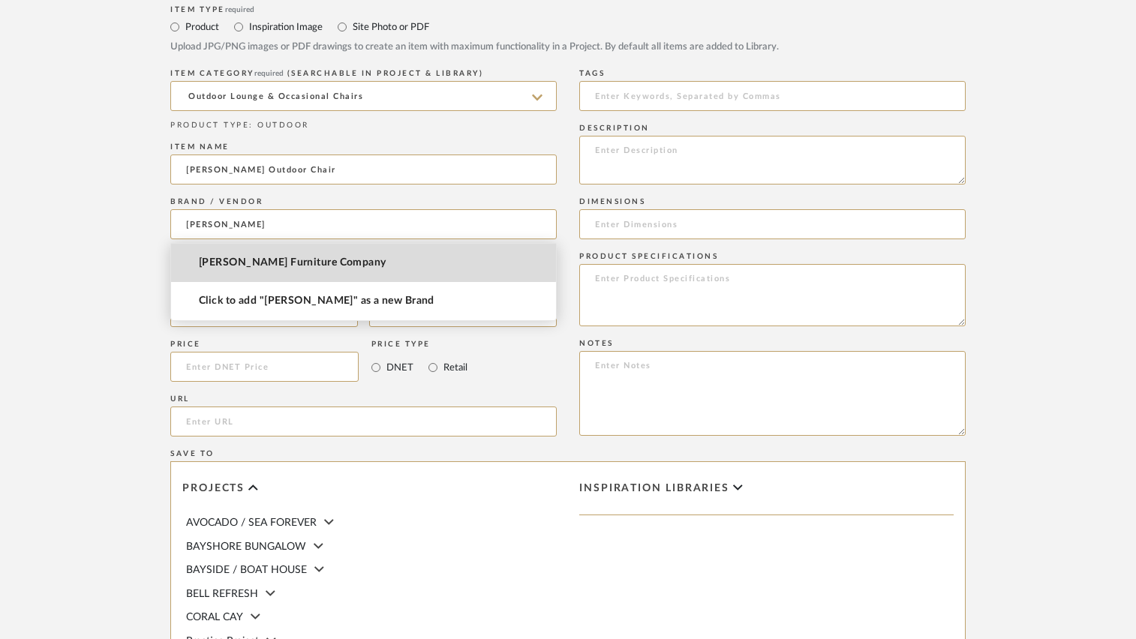
click at [323, 255] on mat-option "[PERSON_NAME] Furniture Company" at bounding box center [363, 263] width 385 height 38
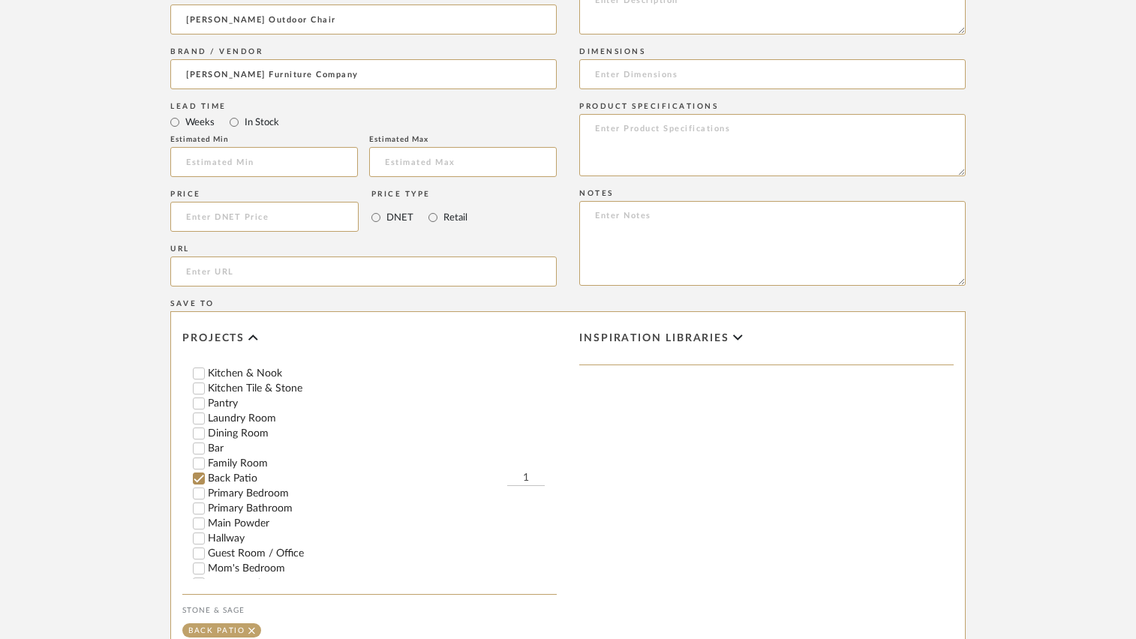
scroll to position [225, 0]
click at [521, 463] on input "1" at bounding box center [526, 466] width 38 height 15
click at [851, 426] on div "Inspiration libraries" at bounding box center [766, 480] width 397 height 337
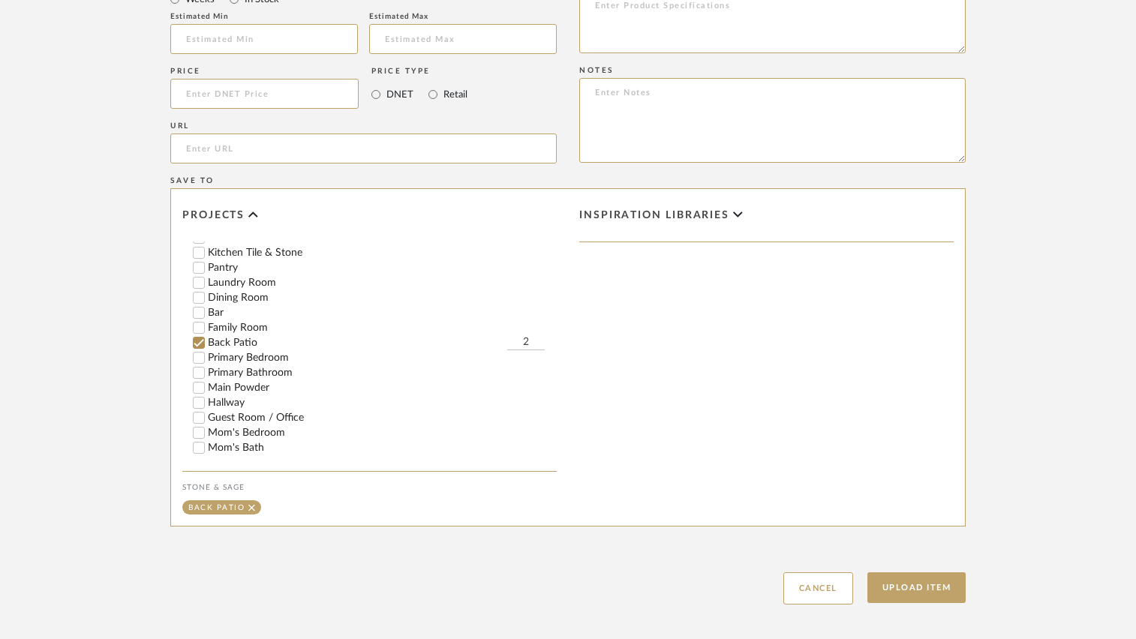
scroll to position [1020, 0]
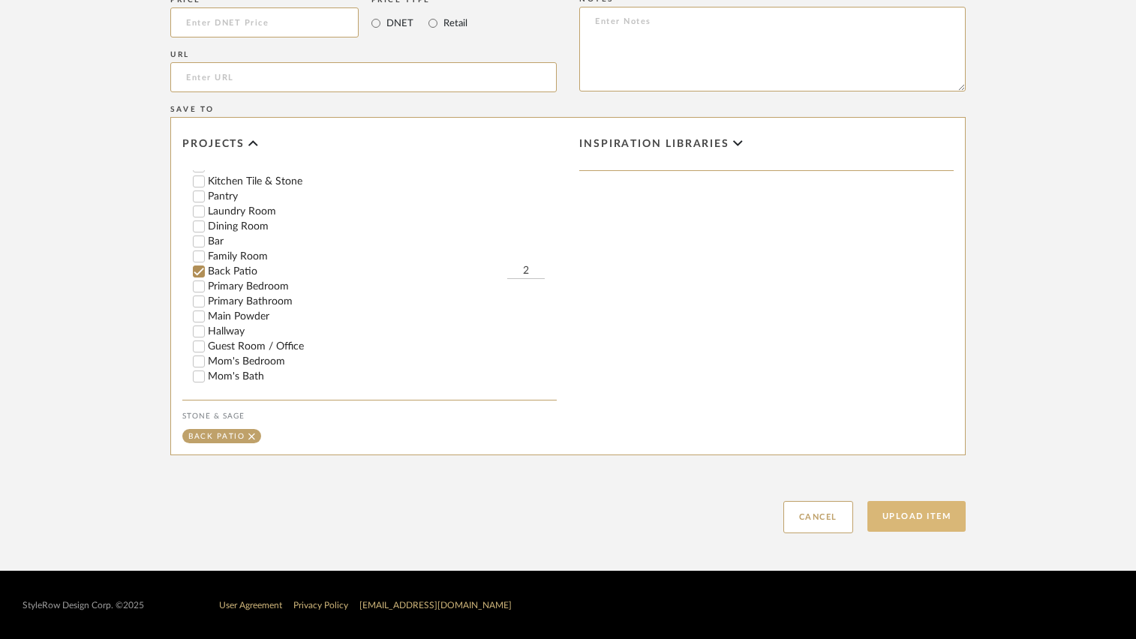
click at [908, 516] on button "Upload Item" at bounding box center [917, 516] width 99 height 31
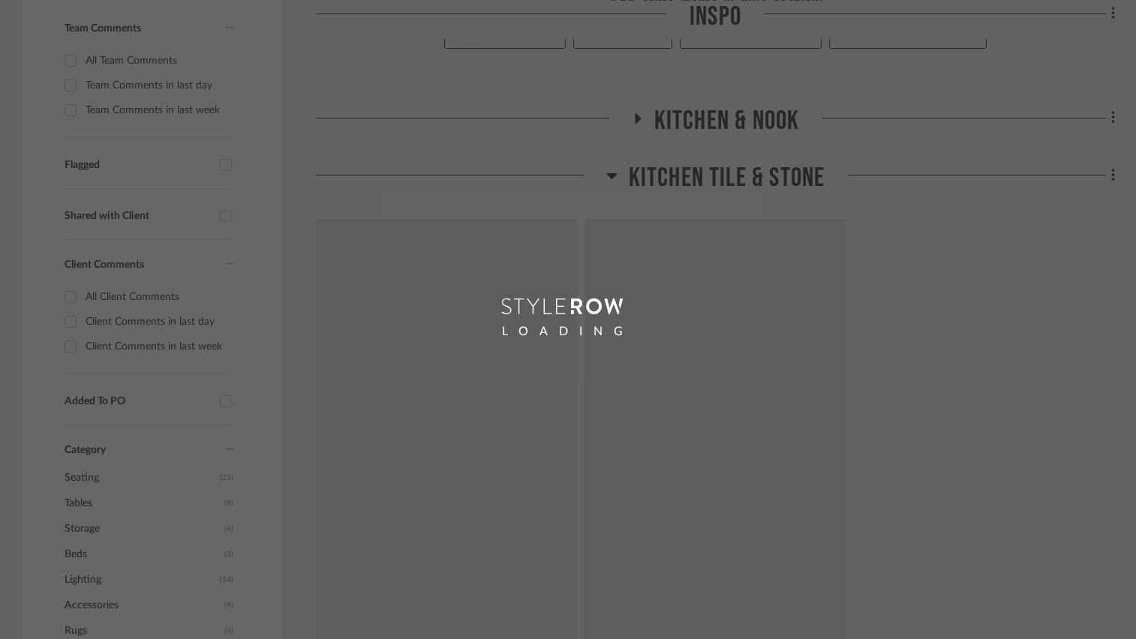
scroll to position [17, 0]
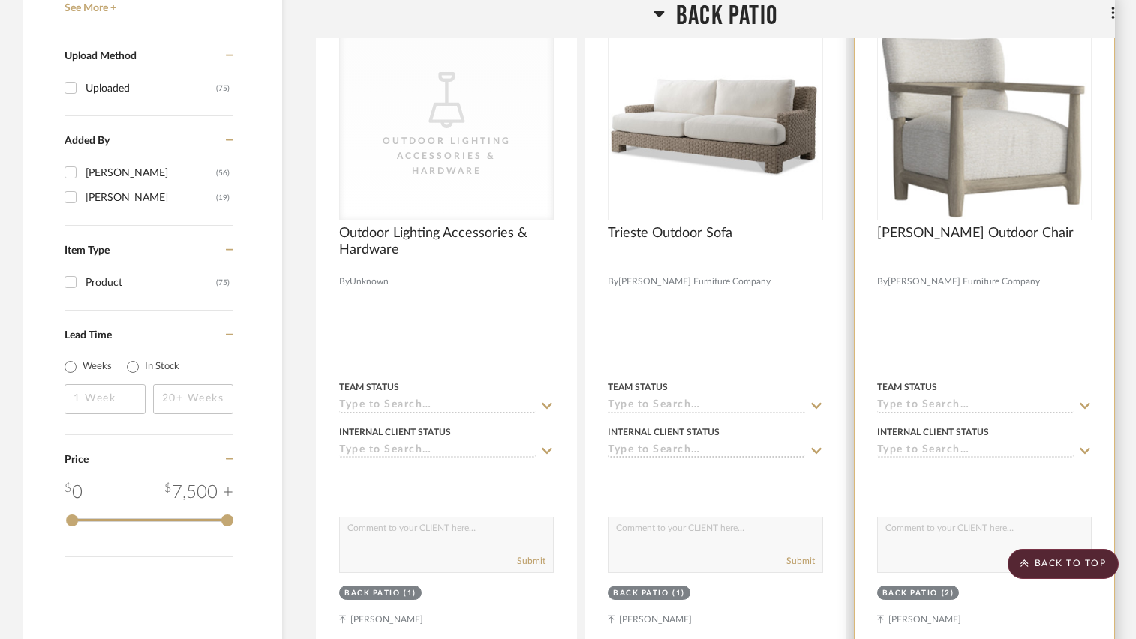
scroll to position [1773, 0]
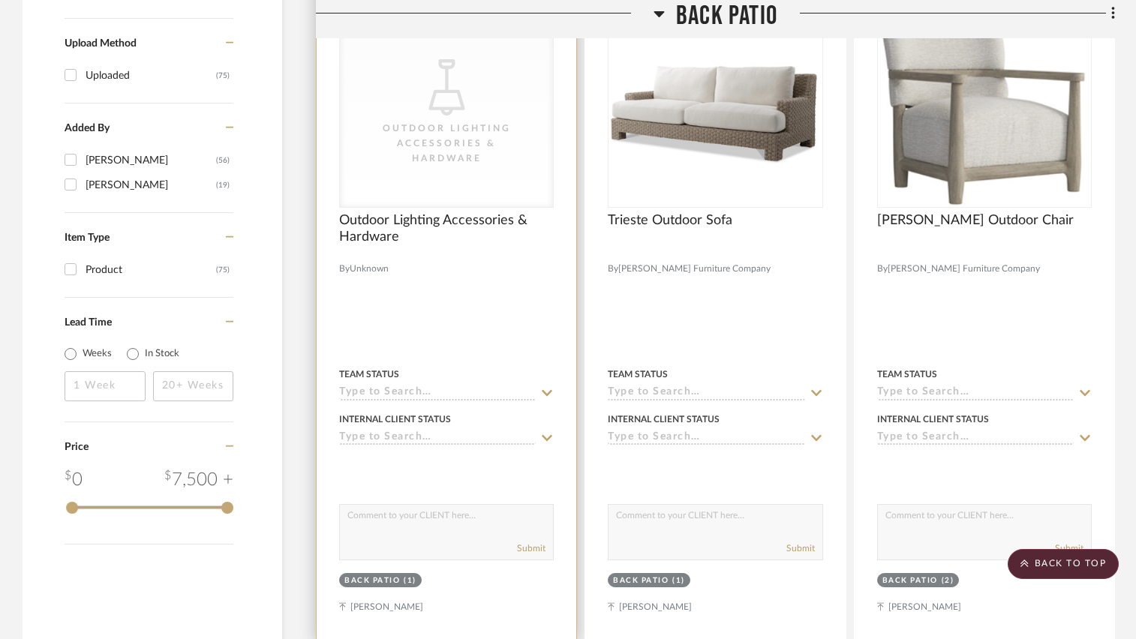
click at [441, 146] on div "Outdoor Lighting Accessories & Hardware" at bounding box center [447, 143] width 150 height 45
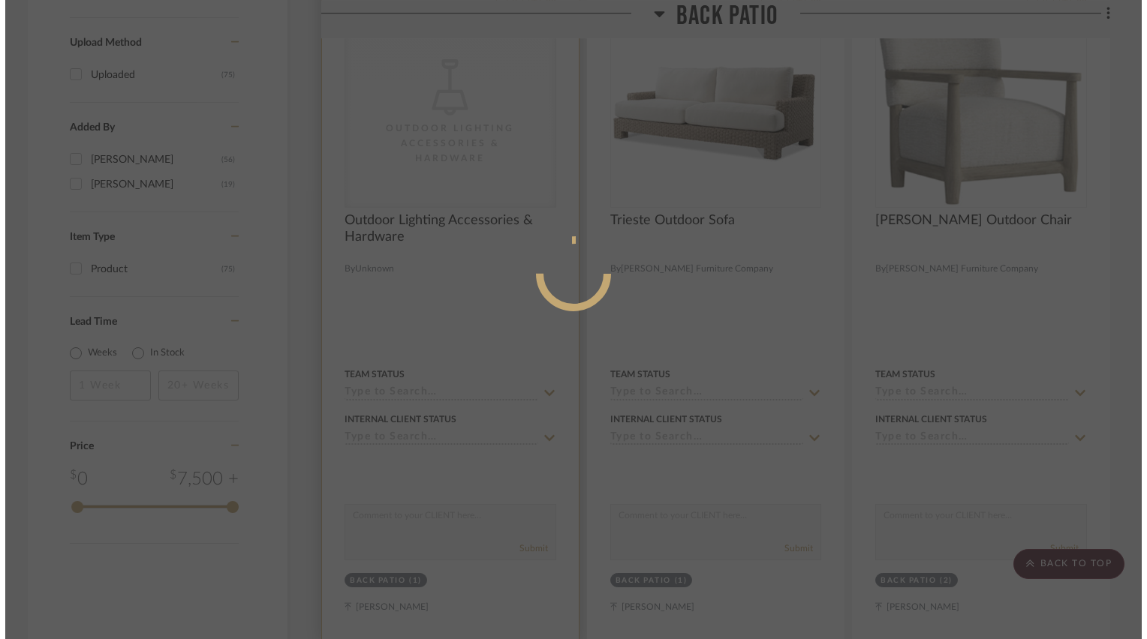
scroll to position [0, 0]
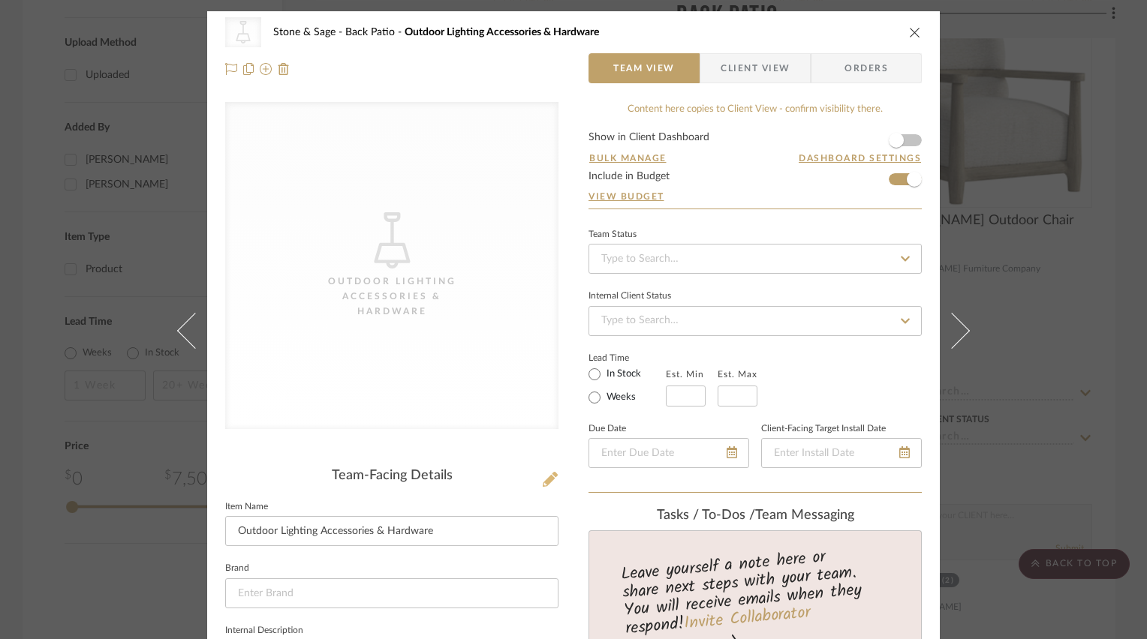
click at [545, 477] on icon at bounding box center [550, 479] width 15 height 15
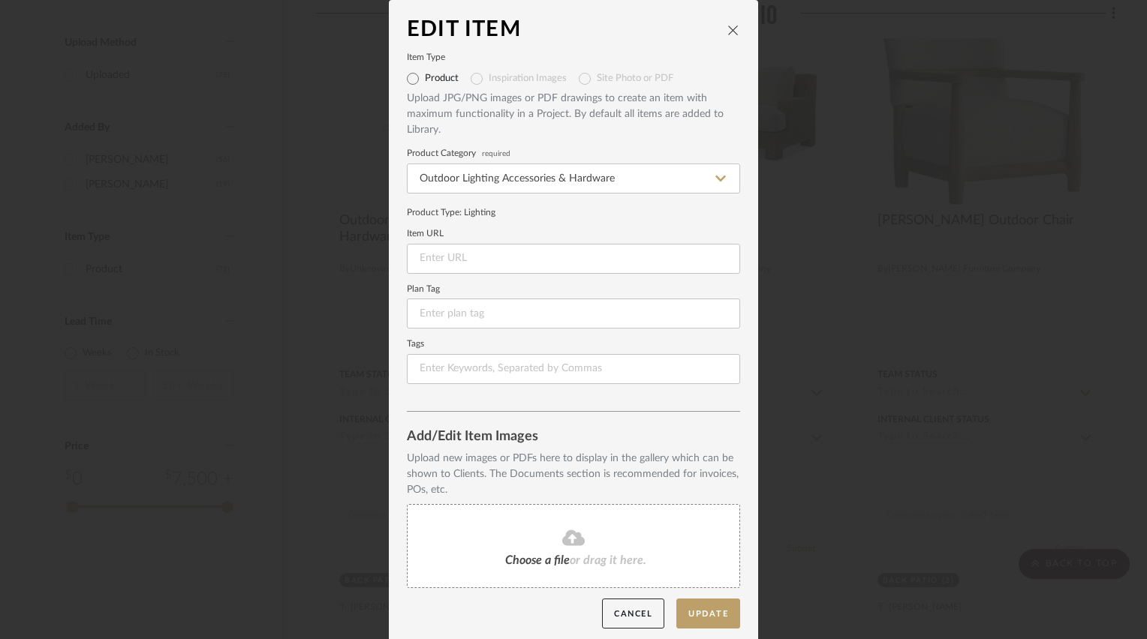
click at [573, 555] on span "or drag it here." at bounding box center [608, 561] width 77 height 12
click at [728, 29] on icon "close" at bounding box center [733, 30] width 12 height 12
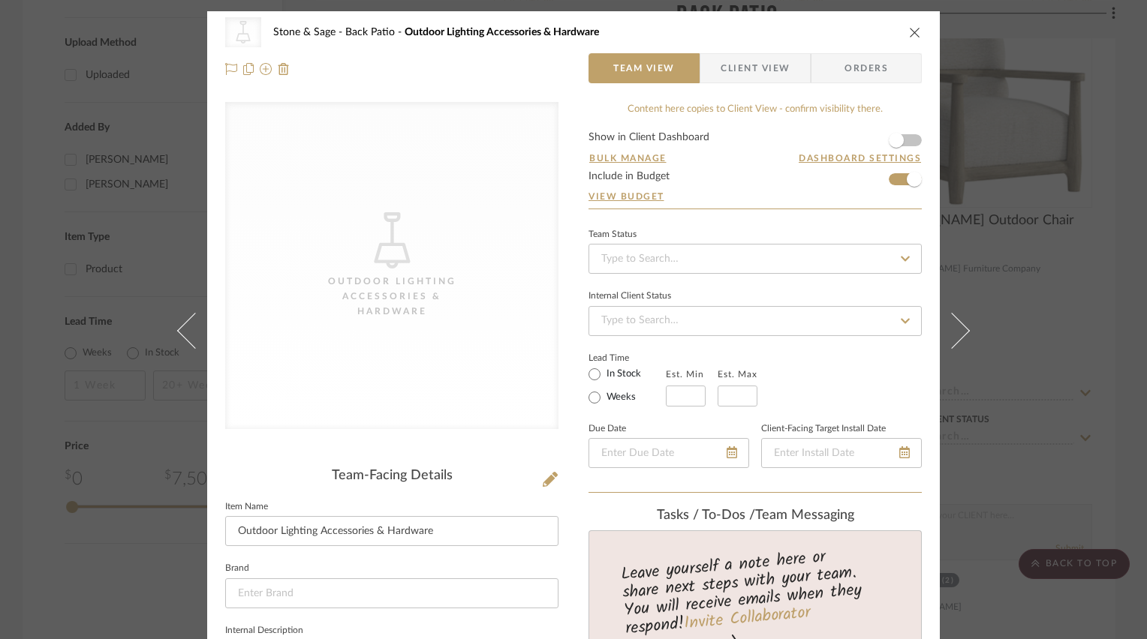
click at [911, 32] on icon "close" at bounding box center [915, 32] width 12 height 12
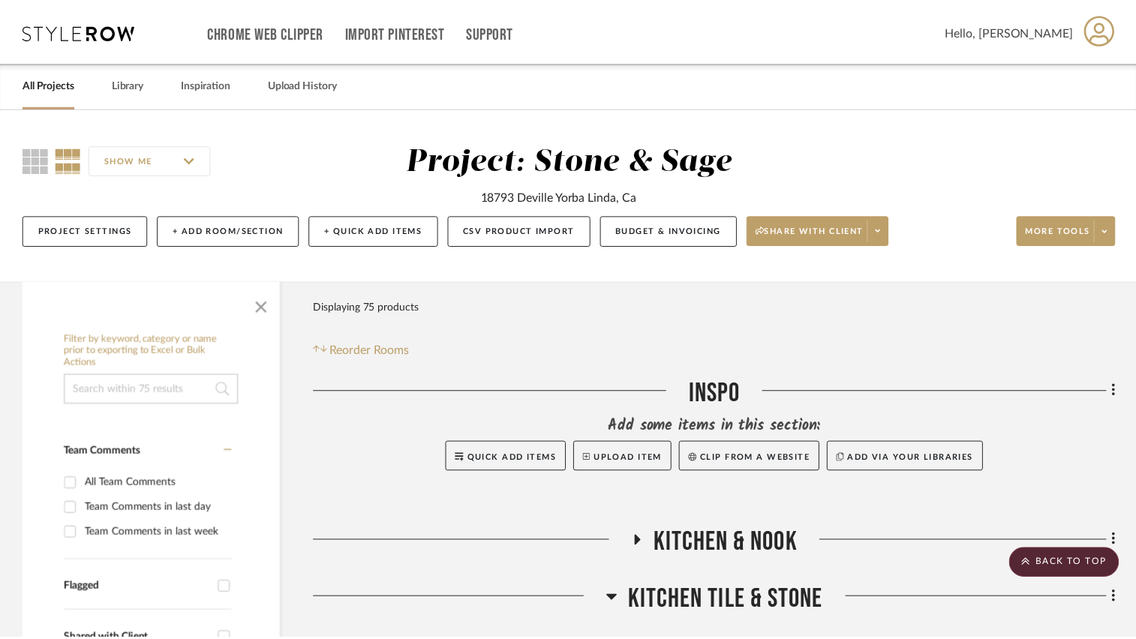
scroll to position [1773, 0]
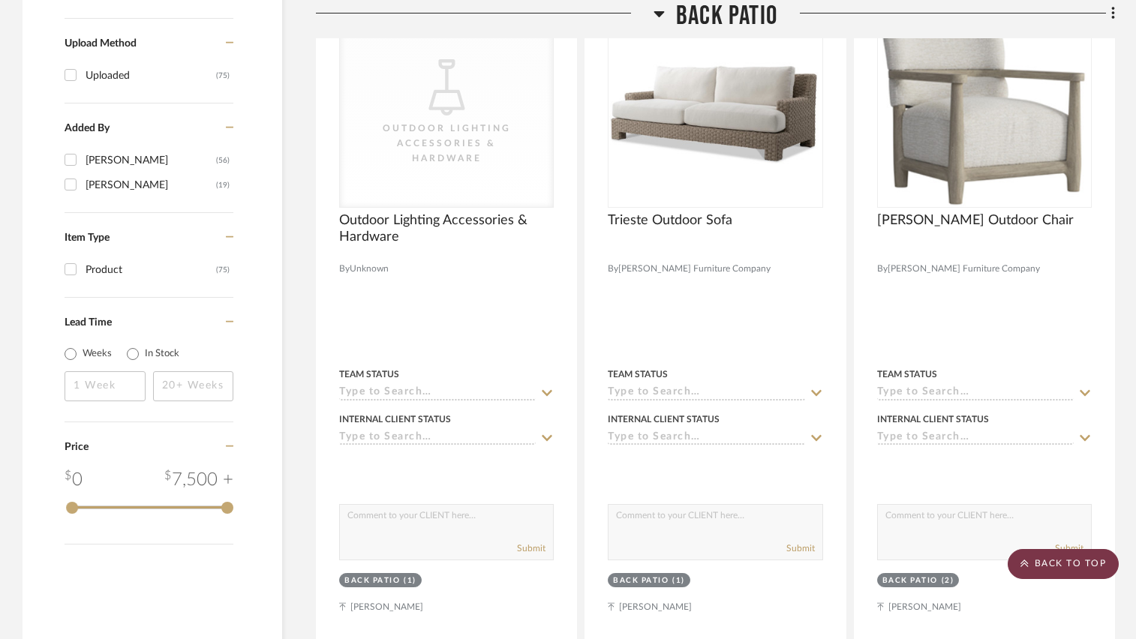
click at [1027, 564] on icon at bounding box center [1025, 564] width 8 height 8
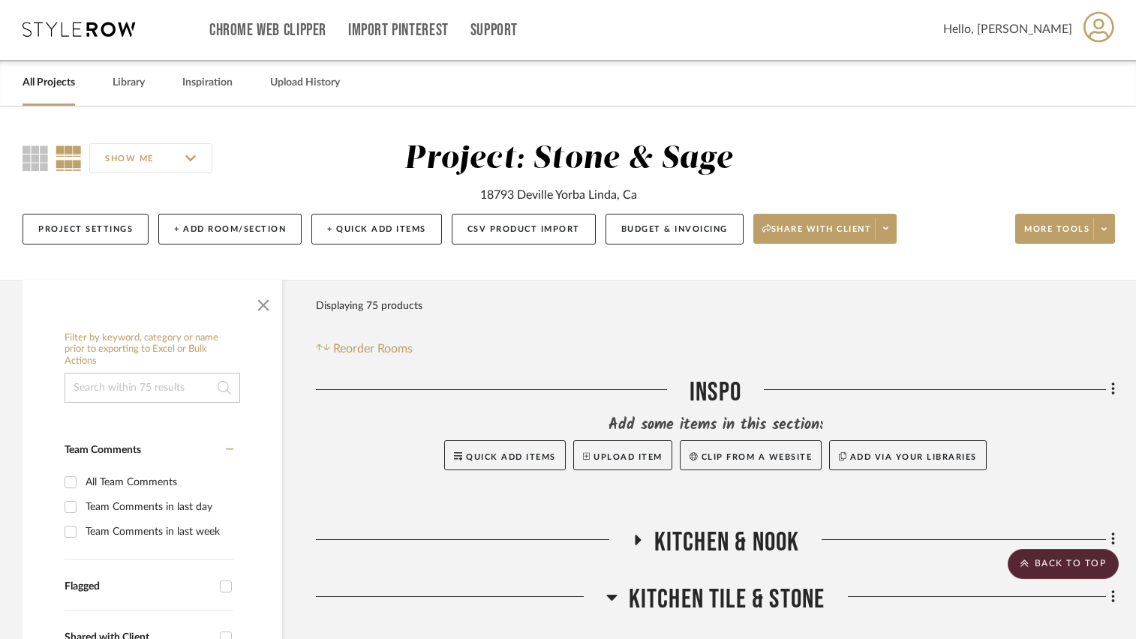
scroll to position [0, 0]
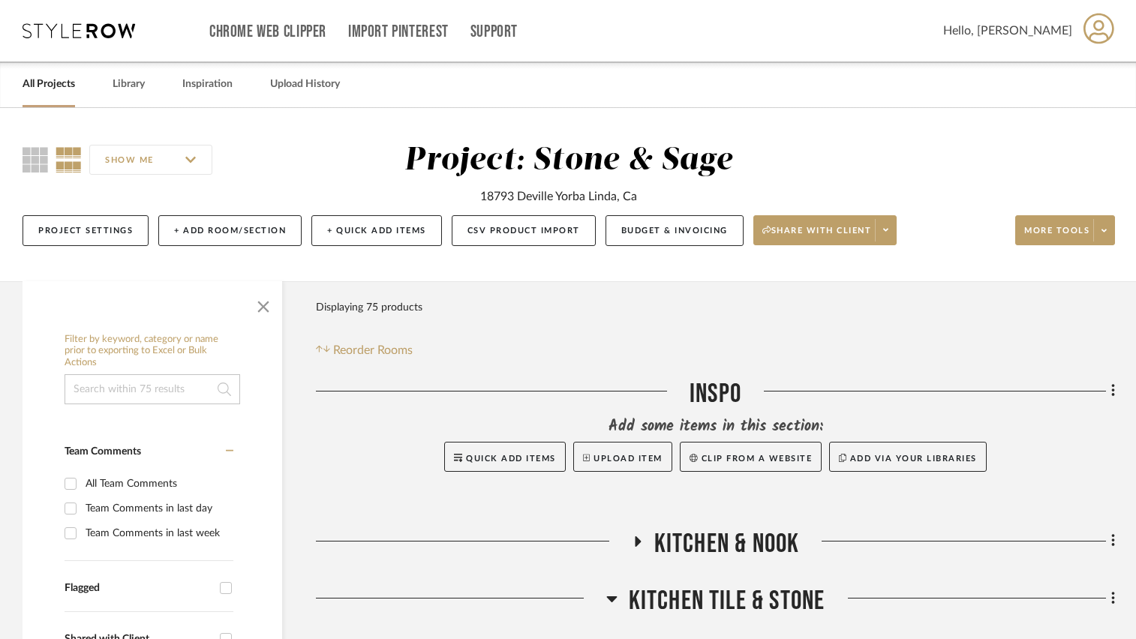
click at [66, 79] on link "All Projects" at bounding box center [49, 84] width 53 height 20
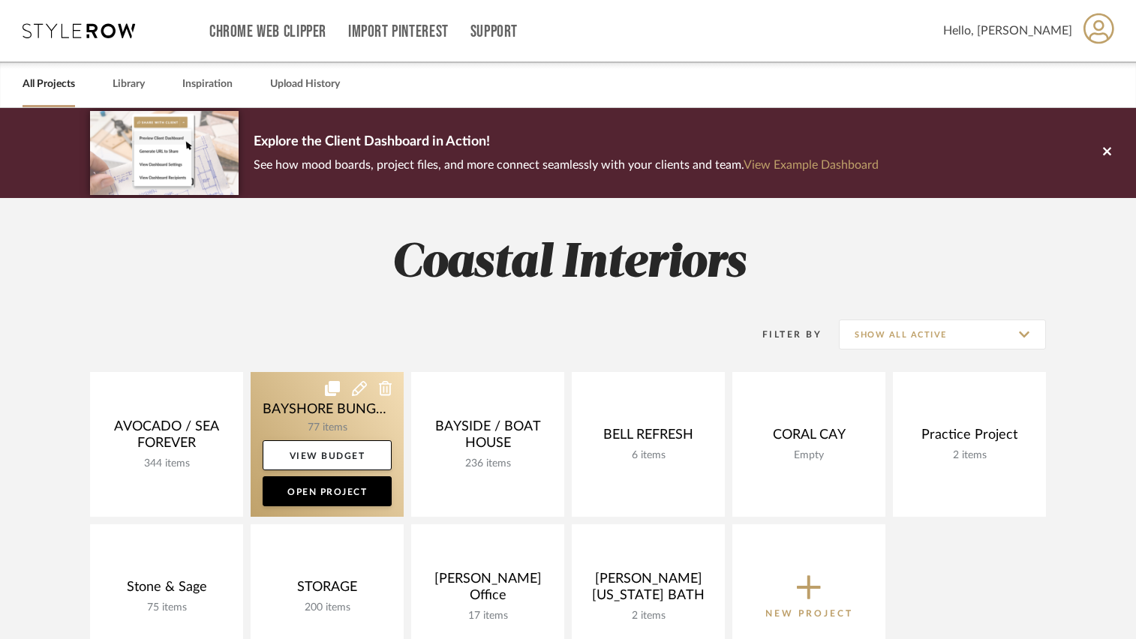
click at [296, 390] on link at bounding box center [327, 444] width 153 height 145
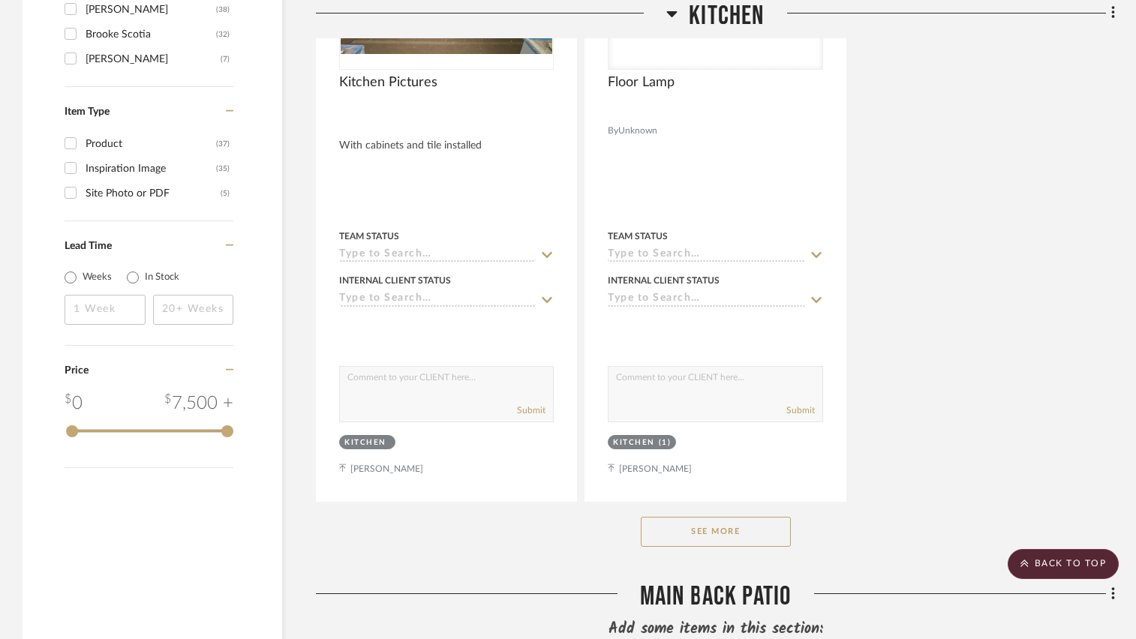
scroll to position [2101, 0]
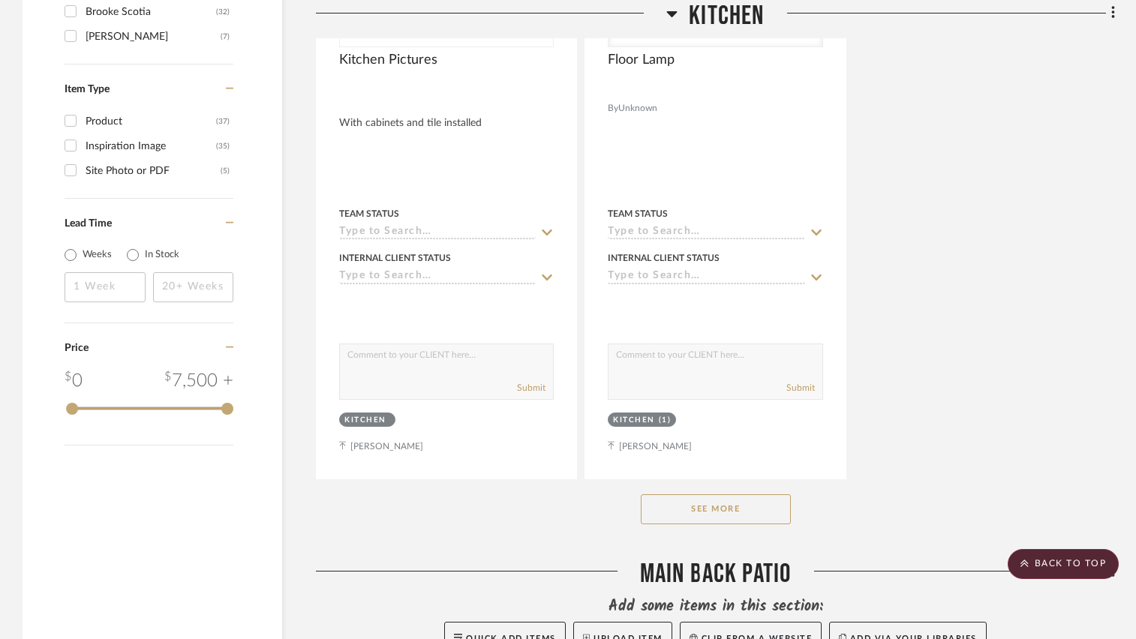
click at [721, 510] on button "See More" at bounding box center [716, 510] width 150 height 30
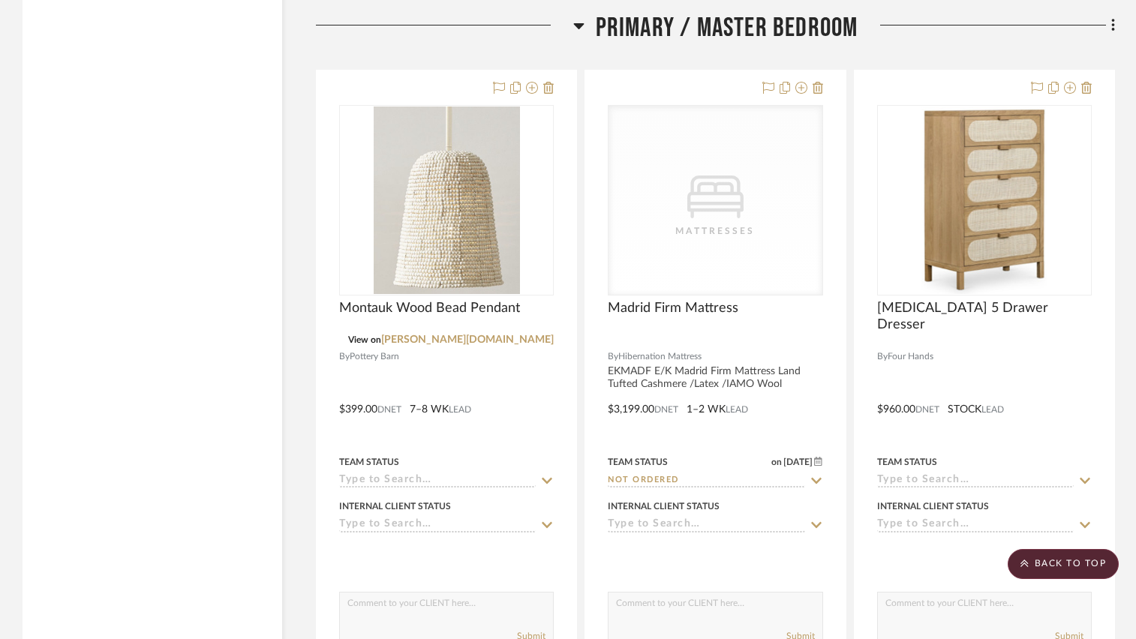
scroll to position [7655, 0]
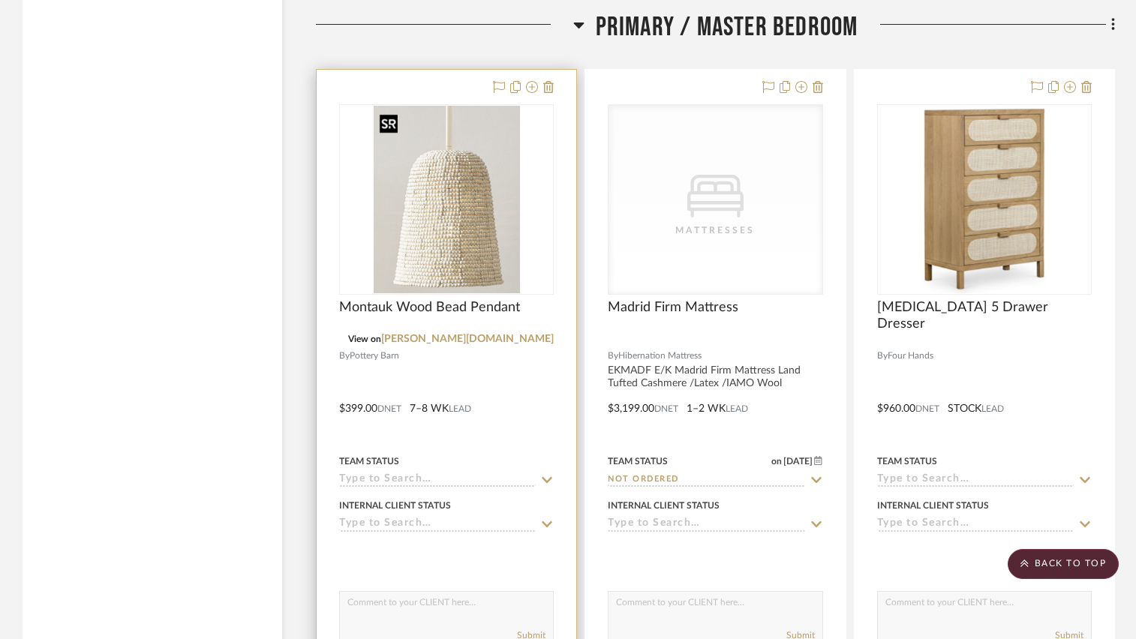
click at [494, 251] on img "0" at bounding box center [447, 200] width 146 height 188
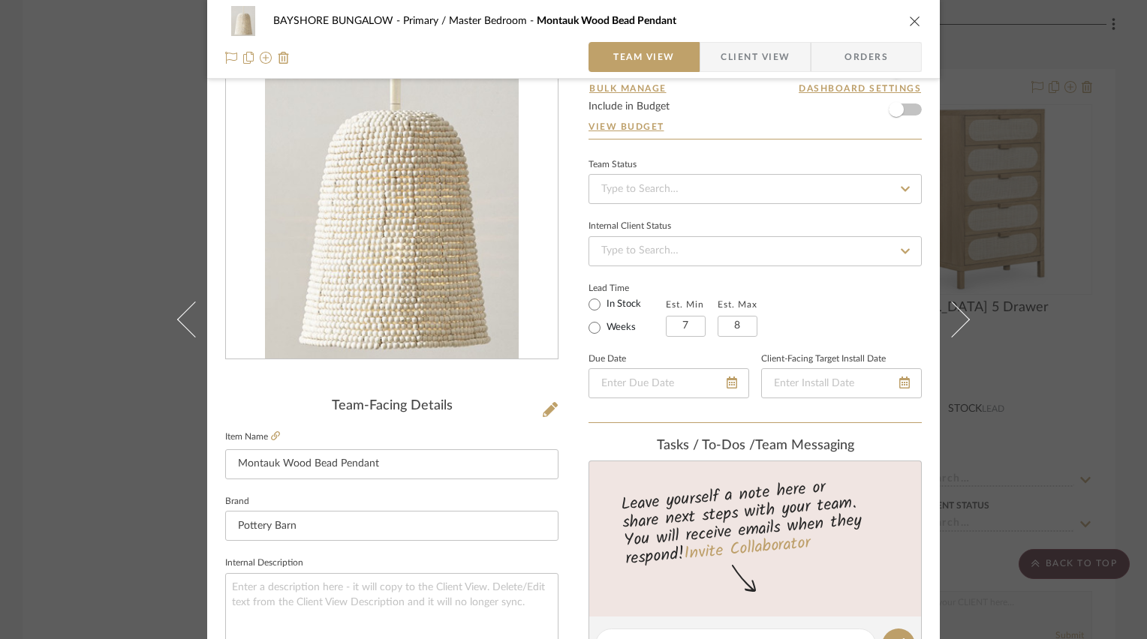
scroll to position [75, 0]
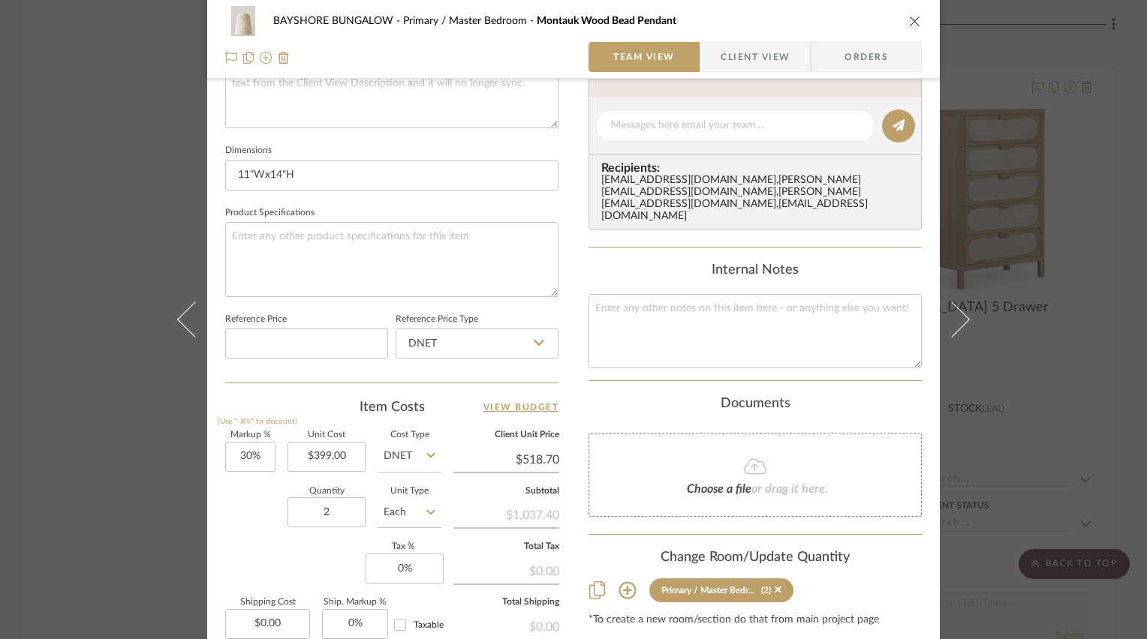
scroll to position [600, 0]
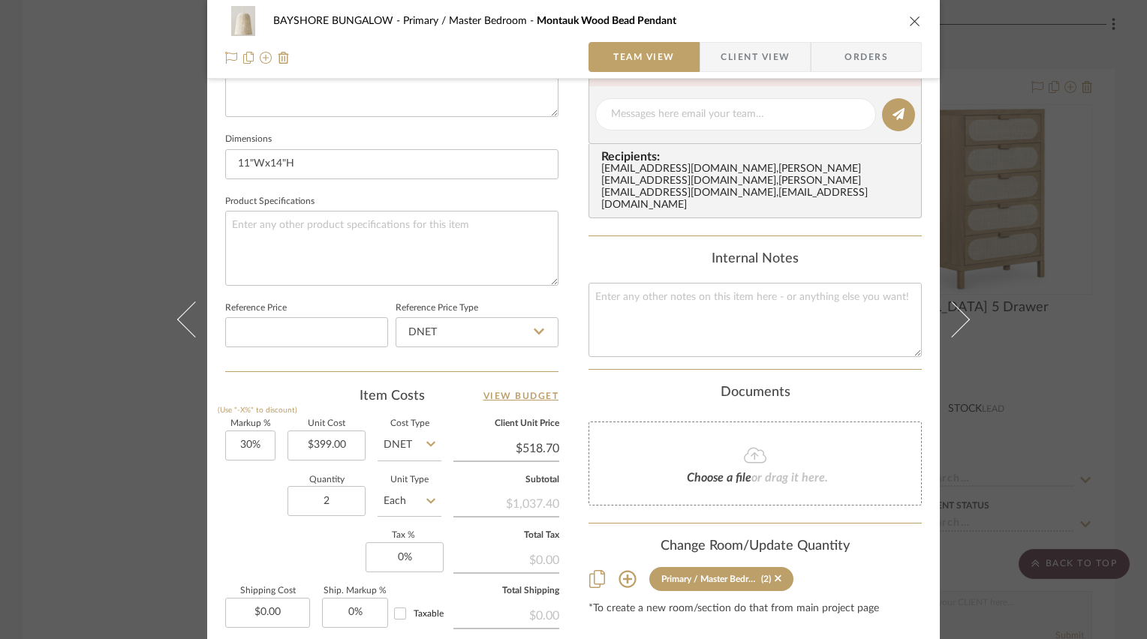
click at [909, 23] on icon "close" at bounding box center [915, 21] width 12 height 12
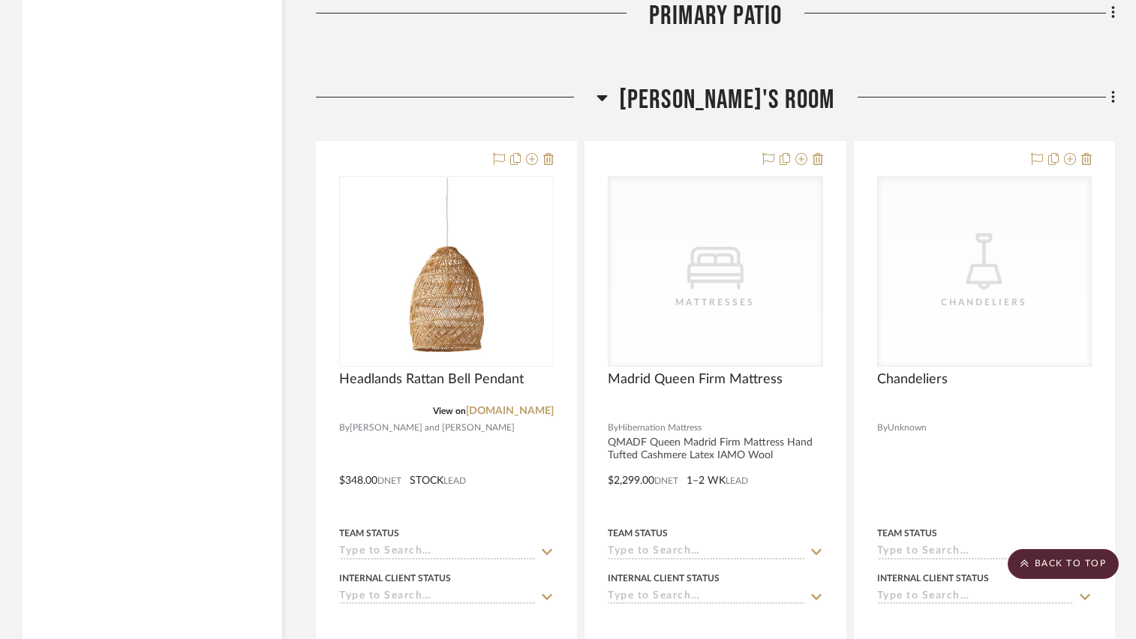
scroll to position [9156, 0]
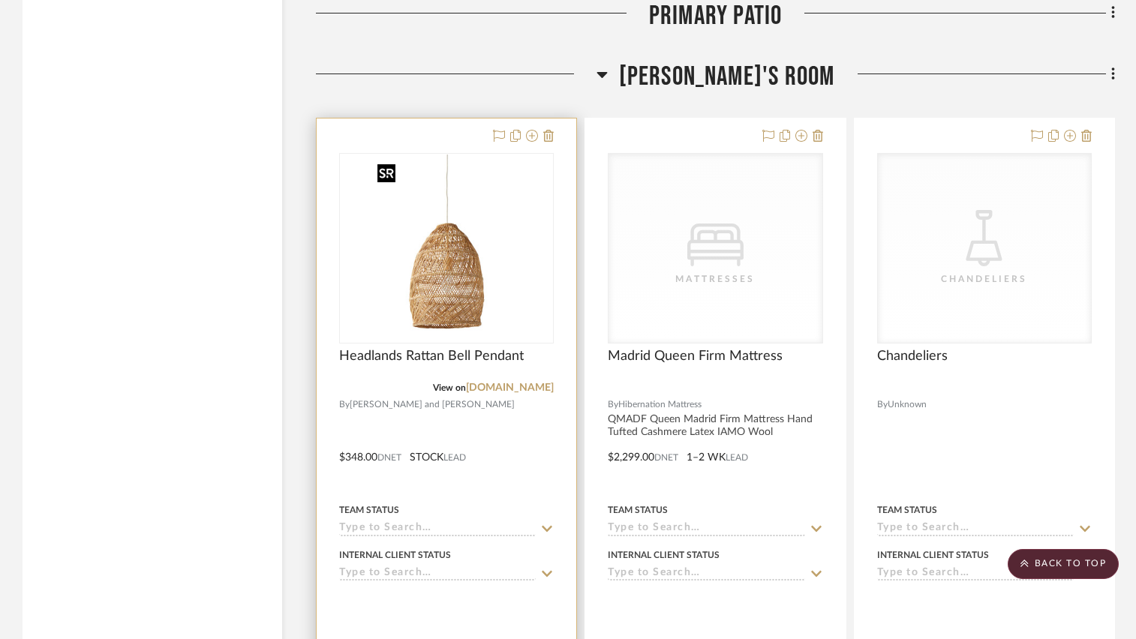
click at [498, 269] on img "0" at bounding box center [447, 249] width 150 height 188
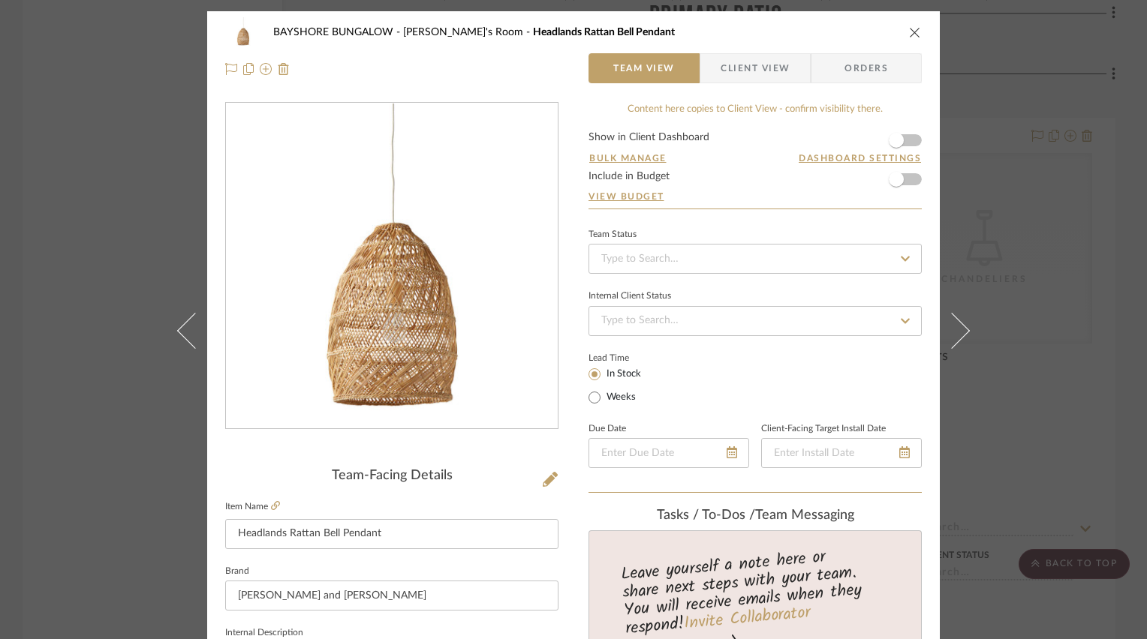
click at [909, 34] on icon "close" at bounding box center [915, 32] width 12 height 12
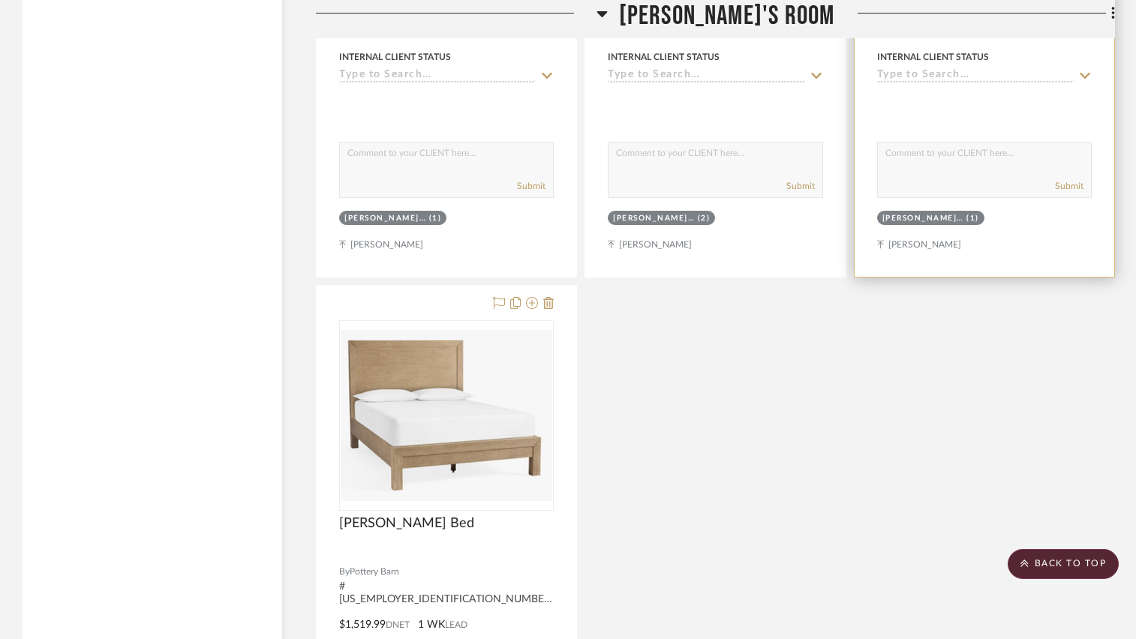
scroll to position [10357, 0]
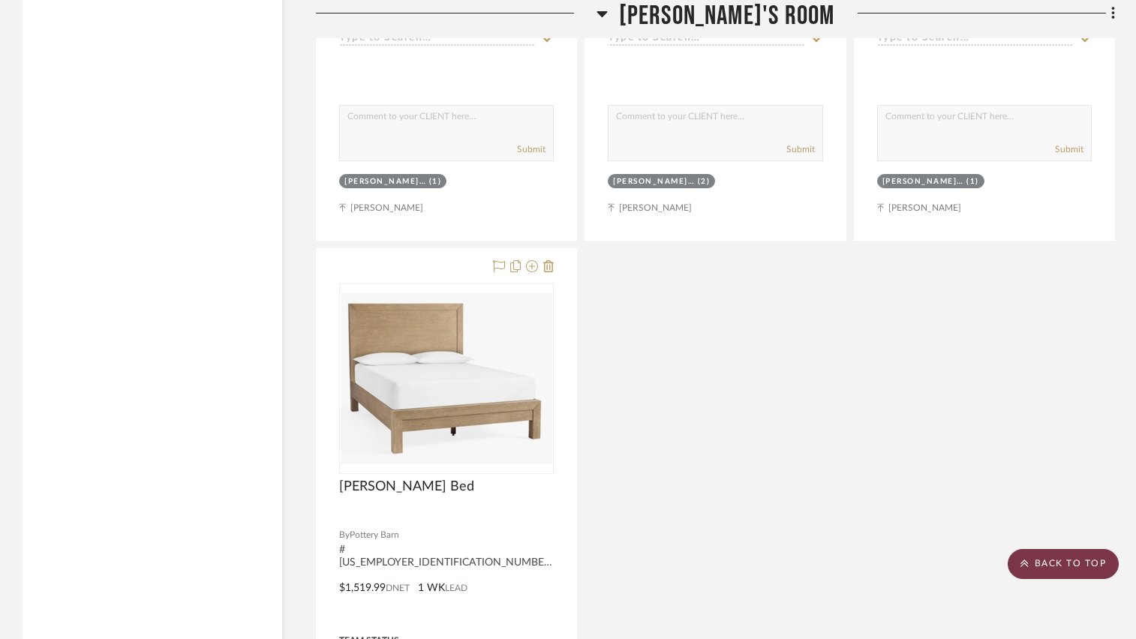
click at [1064, 562] on scroll-to-top-button "BACK TO TOP" at bounding box center [1063, 564] width 111 height 30
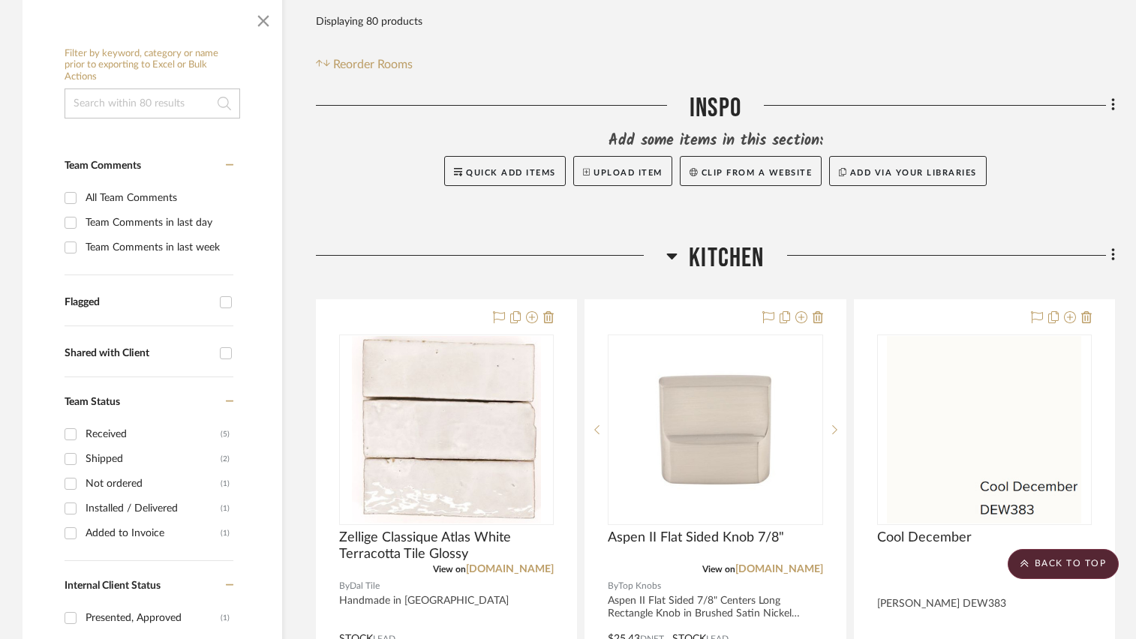
scroll to position [0, 0]
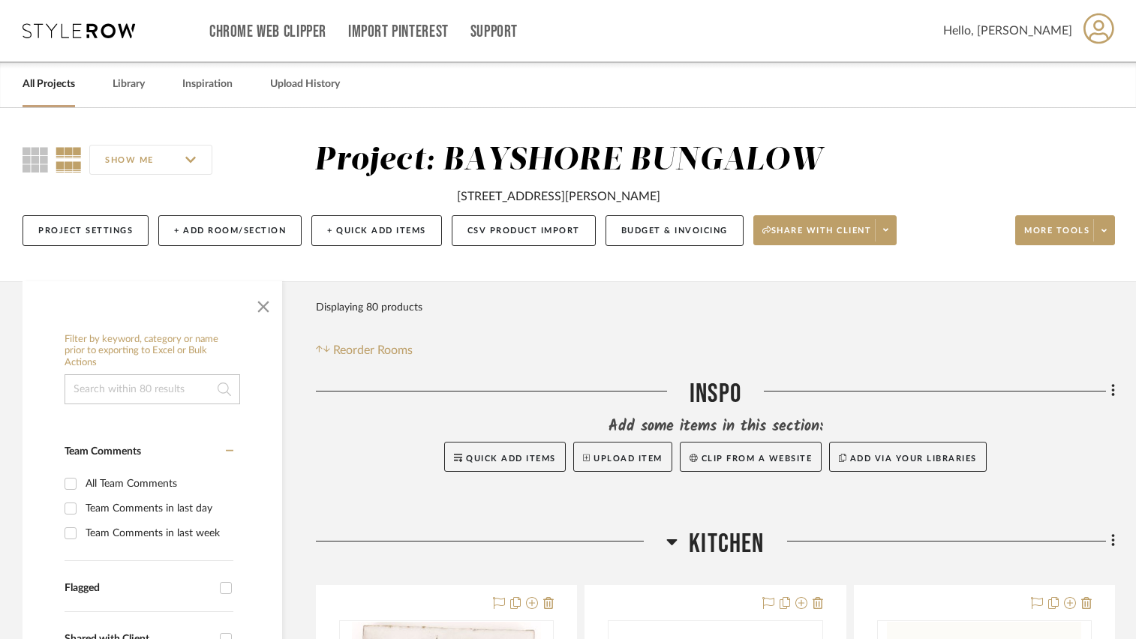
click at [33, 85] on link "All Projects" at bounding box center [49, 84] width 53 height 20
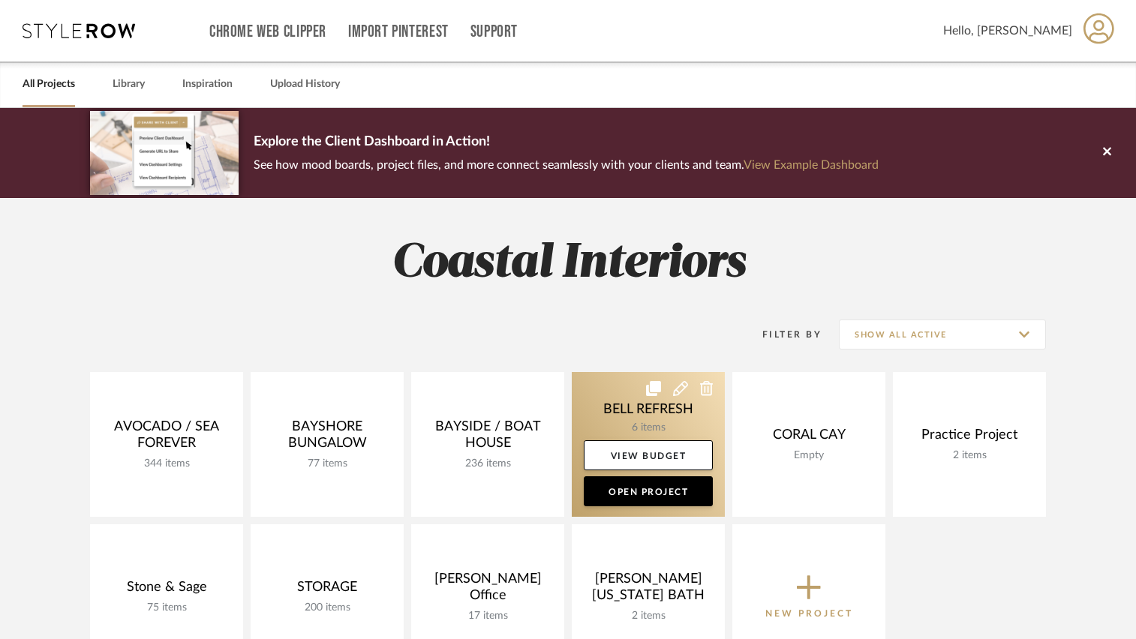
click at [604, 408] on link at bounding box center [648, 444] width 153 height 145
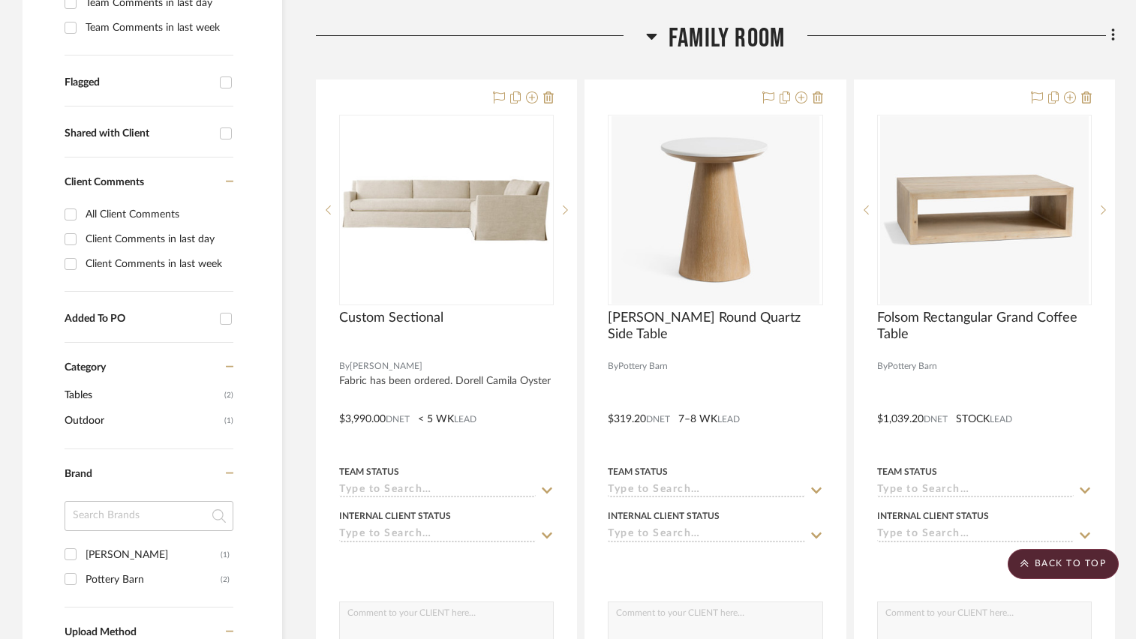
scroll to position [525, 0]
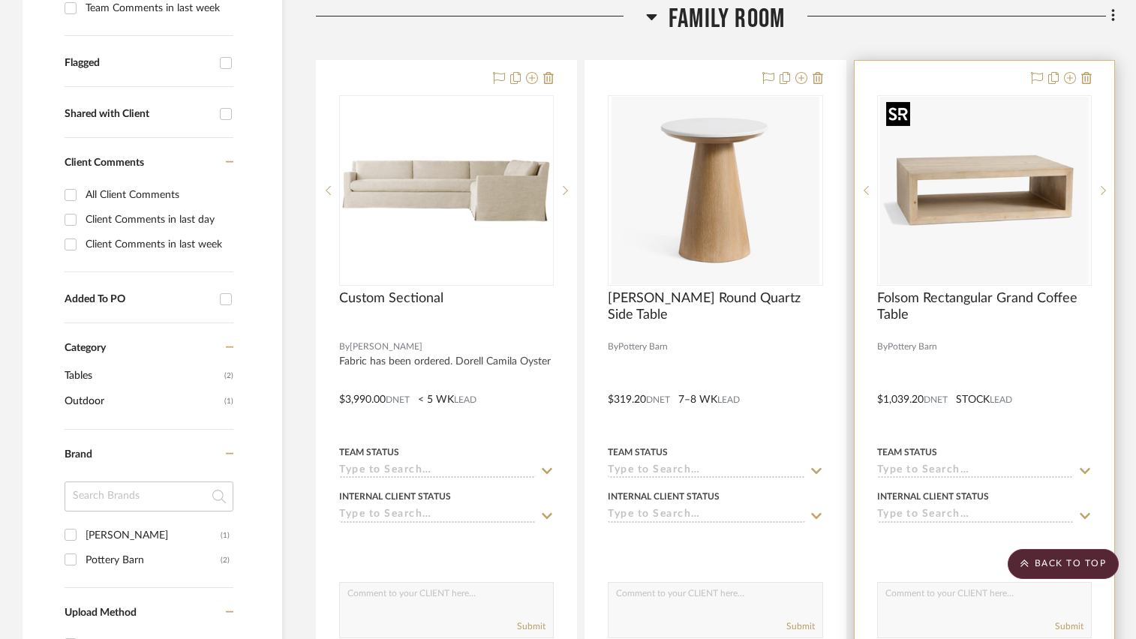
click at [992, 235] on img "0" at bounding box center [984, 191] width 209 height 188
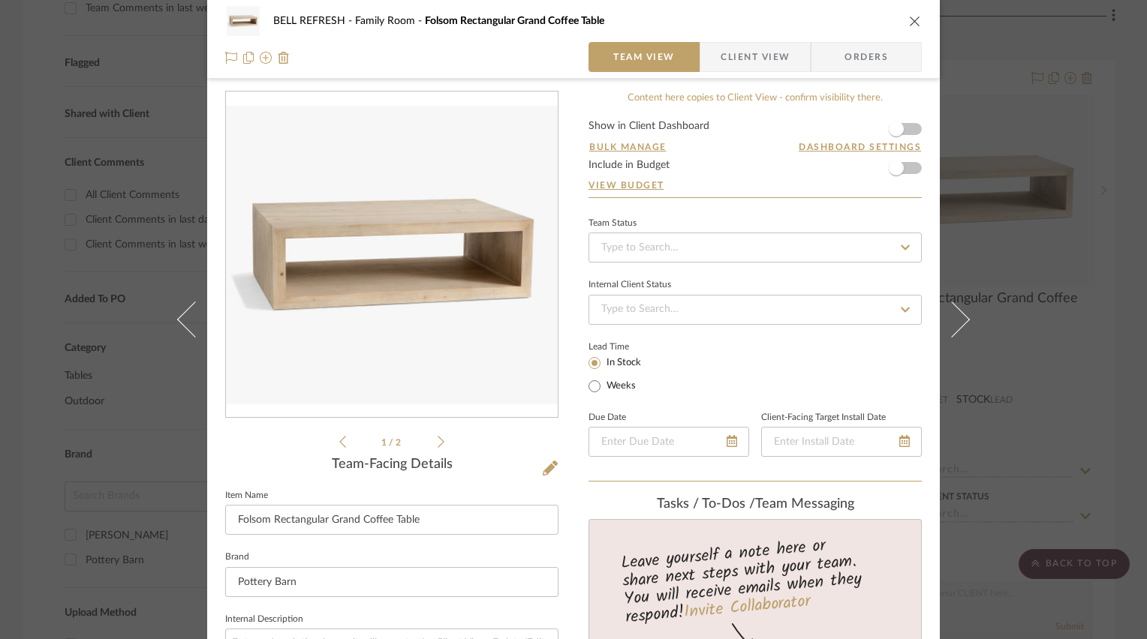
scroll to position [0, 0]
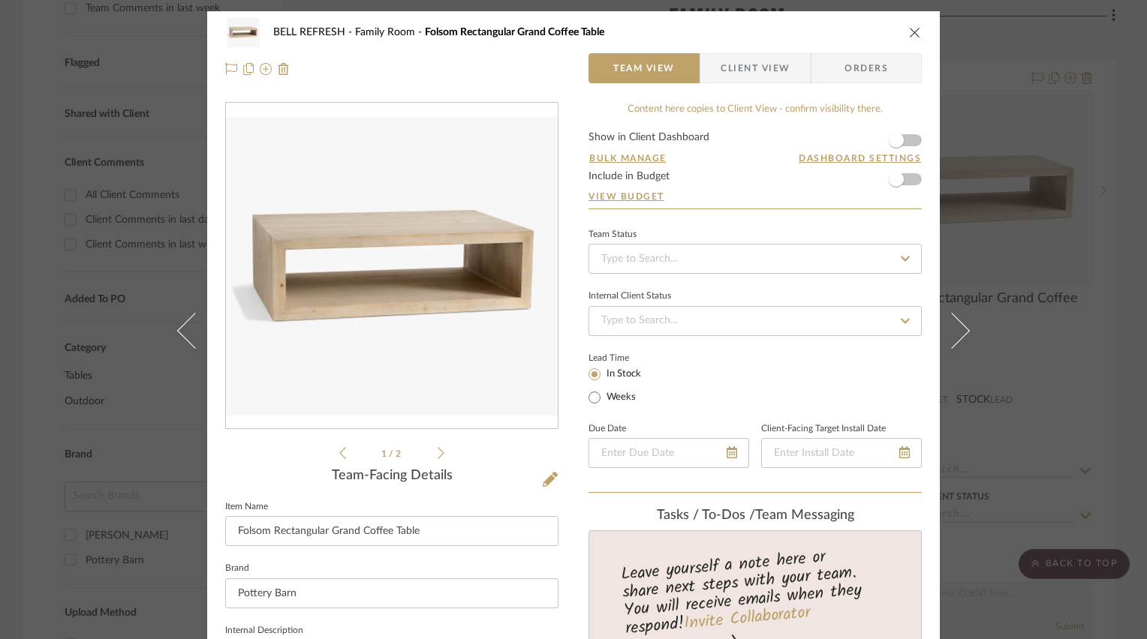
click at [909, 31] on icon "close" at bounding box center [915, 32] width 12 height 12
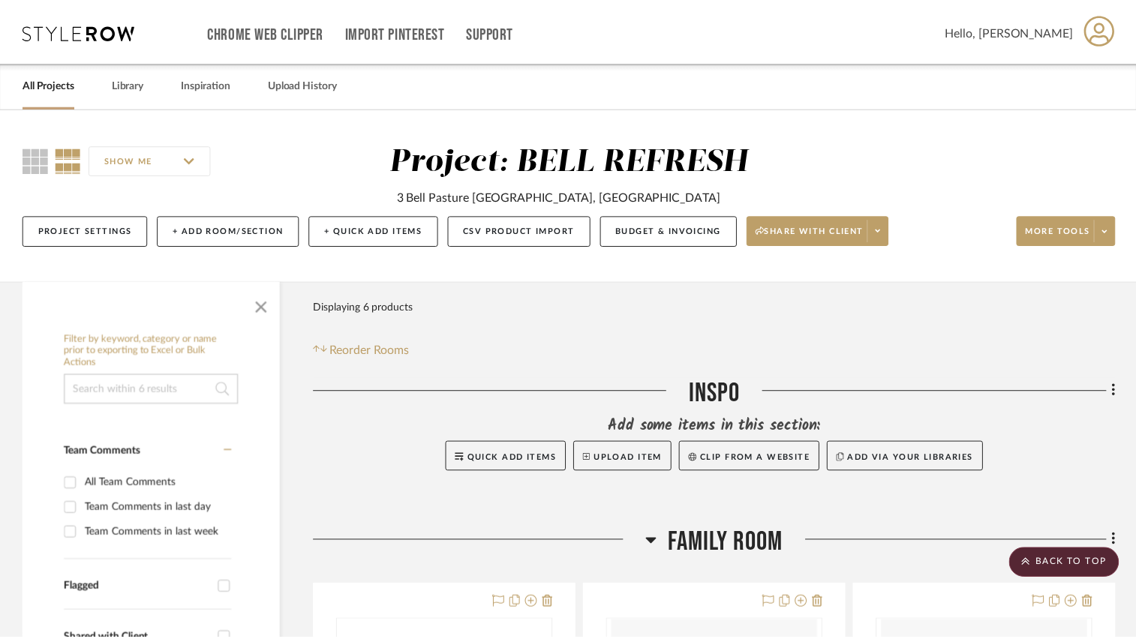
scroll to position [525, 0]
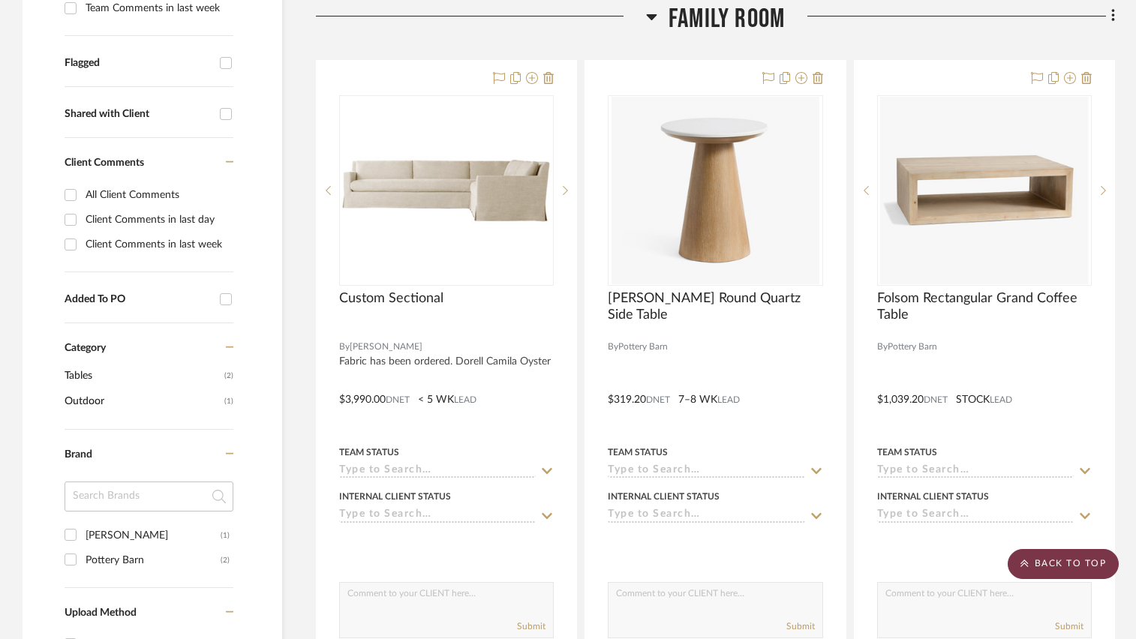
click at [1046, 556] on scroll-to-top-button "BACK TO TOP" at bounding box center [1063, 564] width 111 height 30
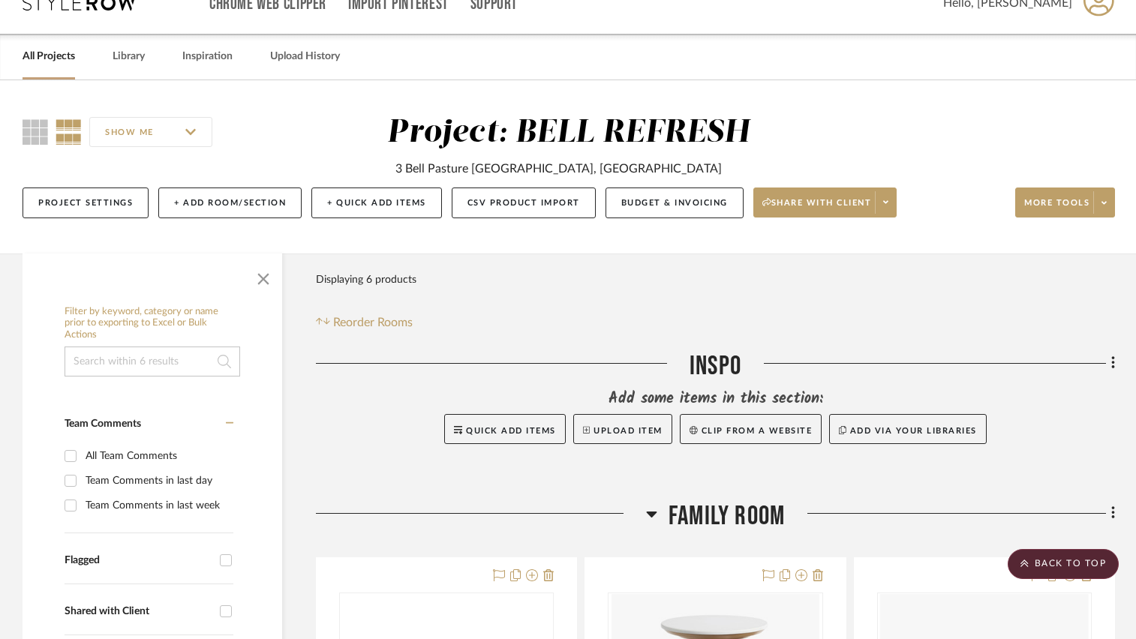
scroll to position [0, 0]
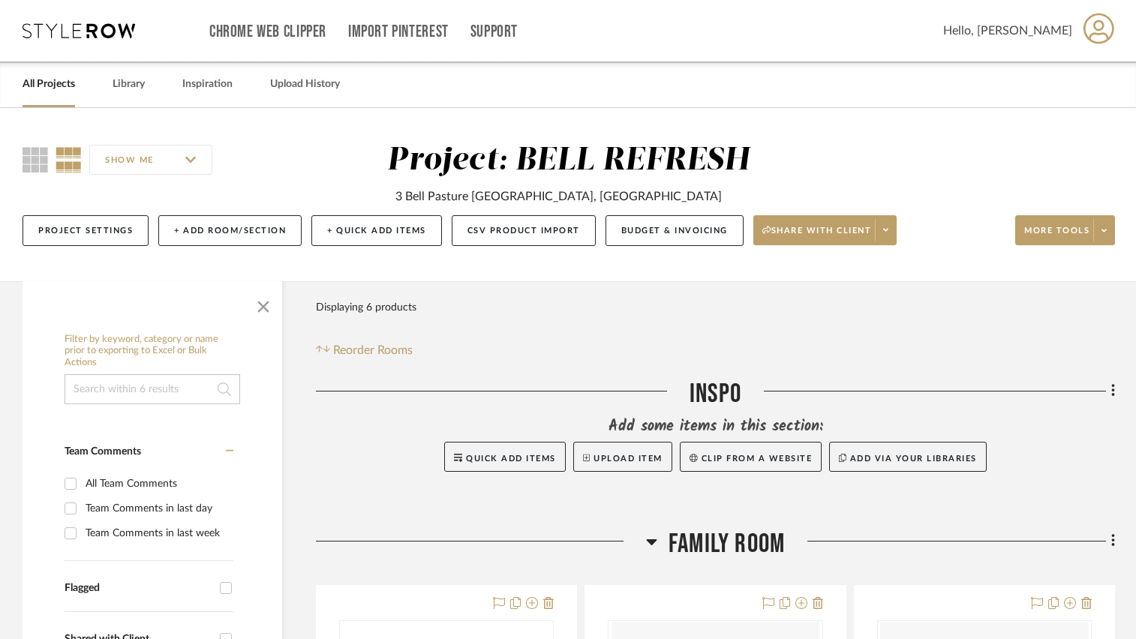
click at [58, 77] on link "All Projects" at bounding box center [49, 84] width 53 height 20
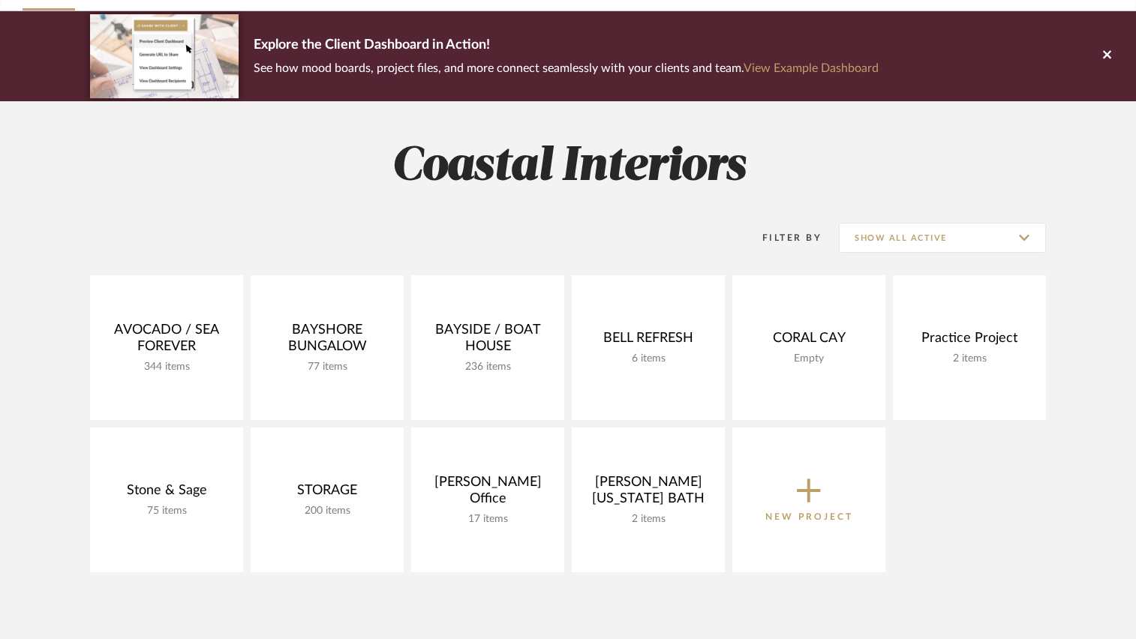
scroll to position [225, 0]
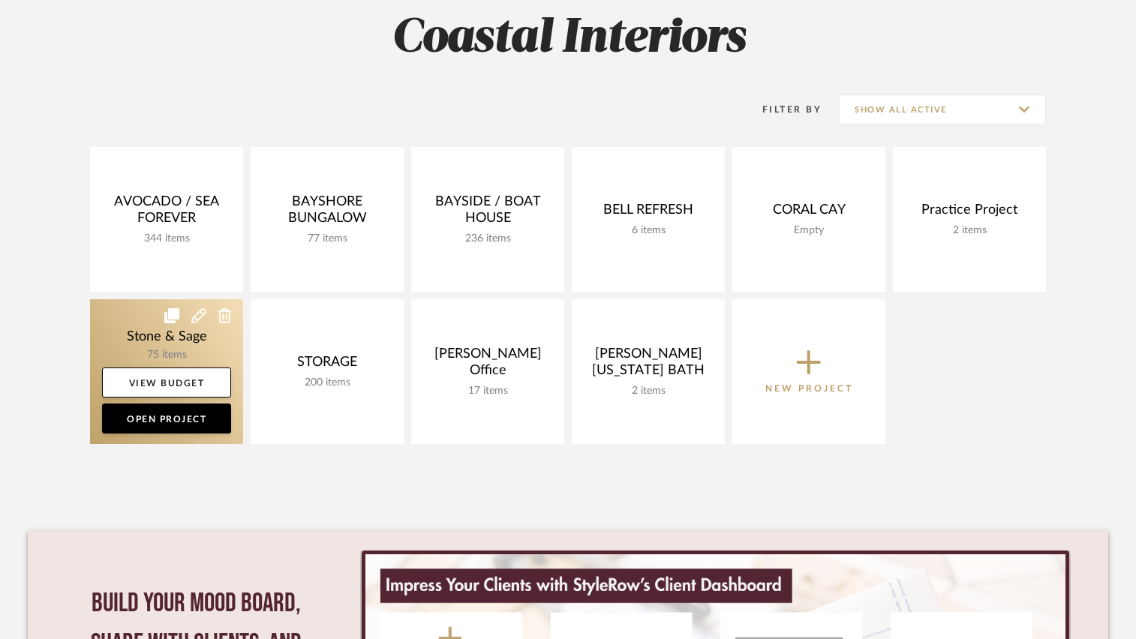
click at [132, 330] on link at bounding box center [166, 371] width 153 height 145
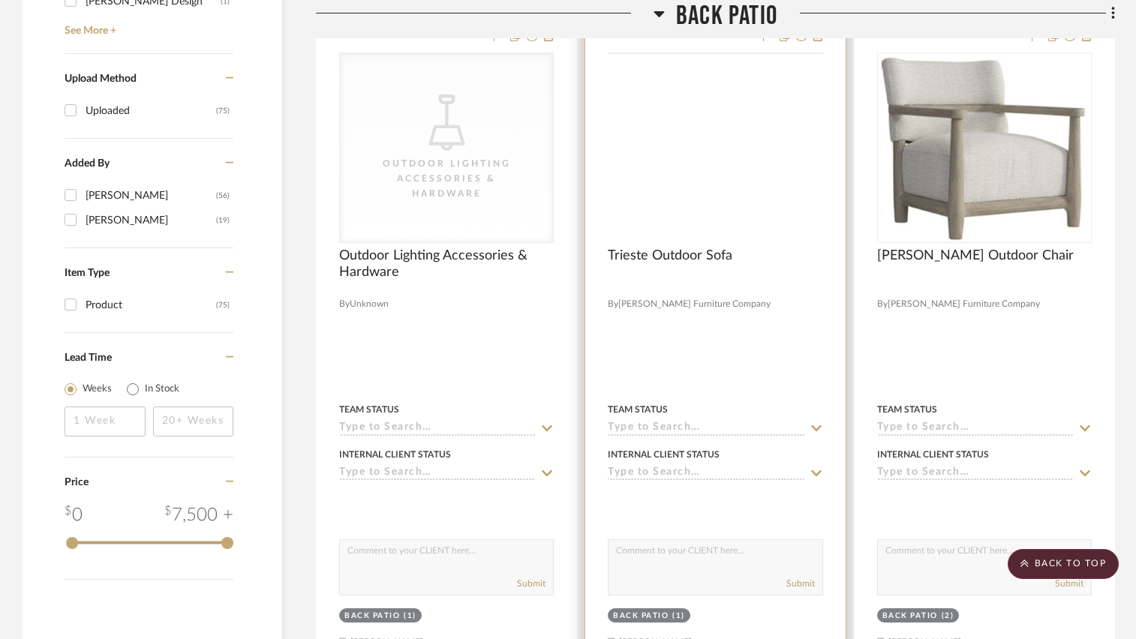
scroll to position [1726, 0]
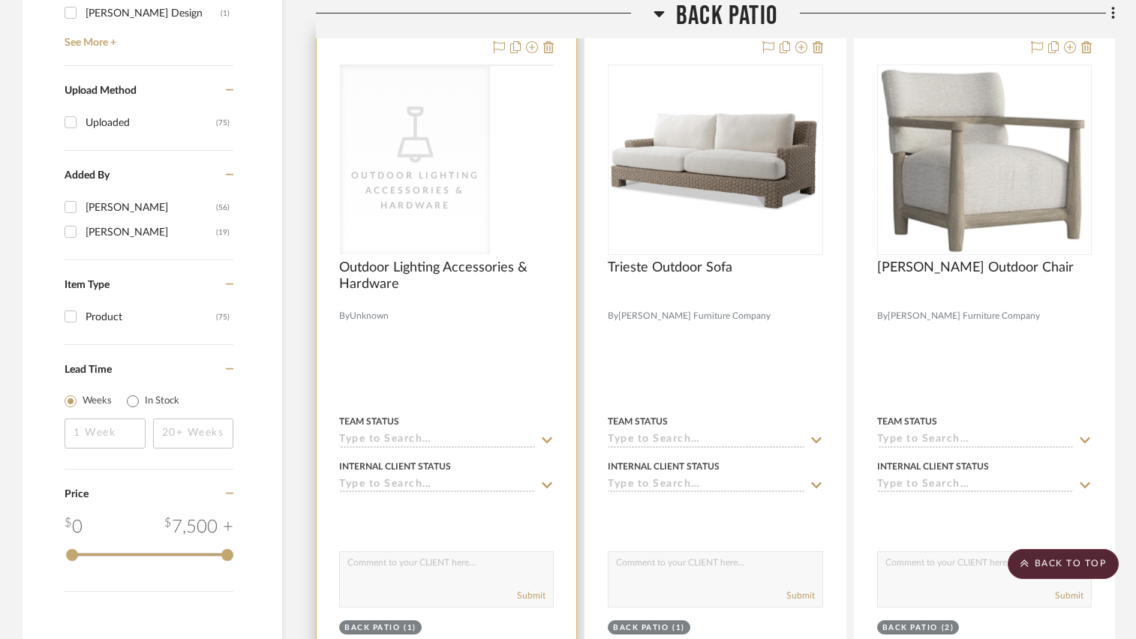
click at [0, 0] on div "Outdoor Lighting Accessories & Hardware" at bounding box center [0, 0] width 0 height 0
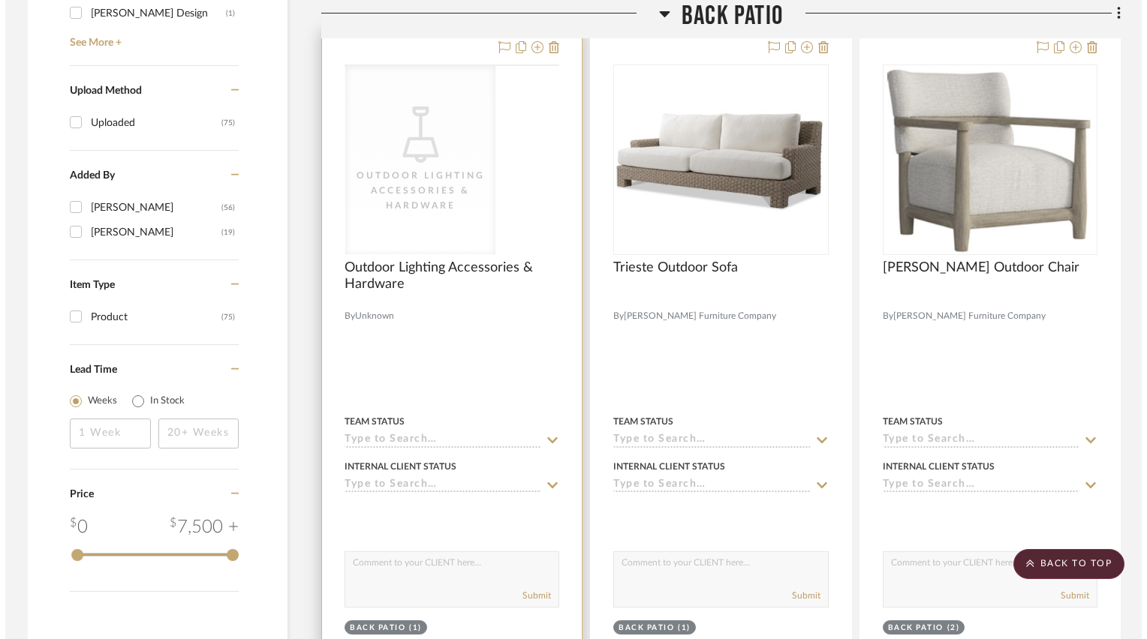
scroll to position [0, 0]
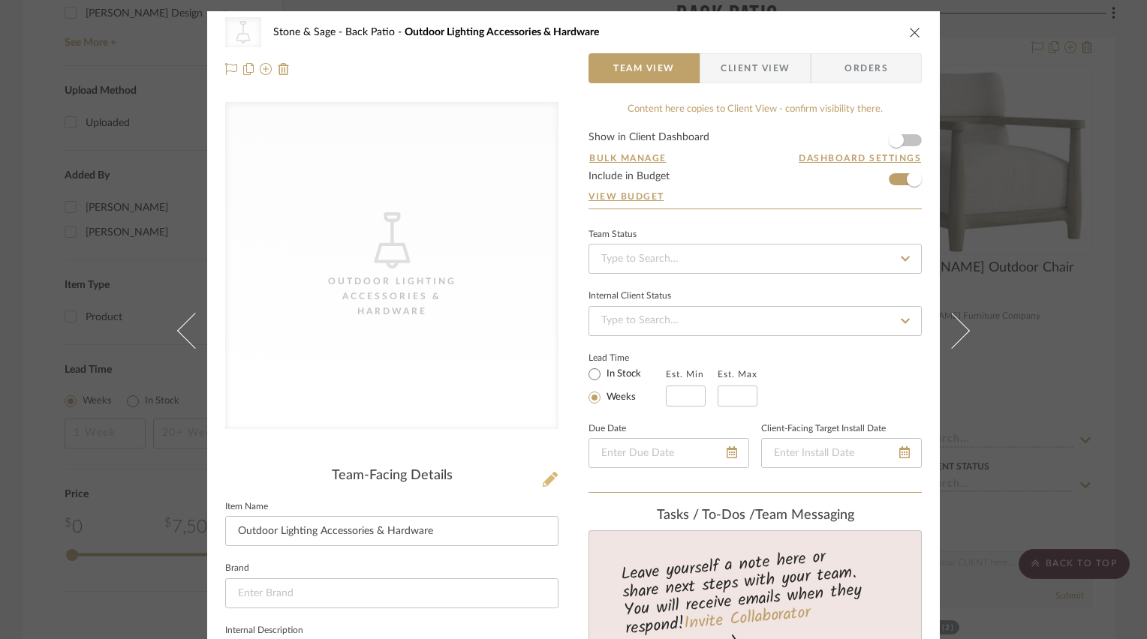
click at [547, 477] on icon at bounding box center [550, 479] width 15 height 15
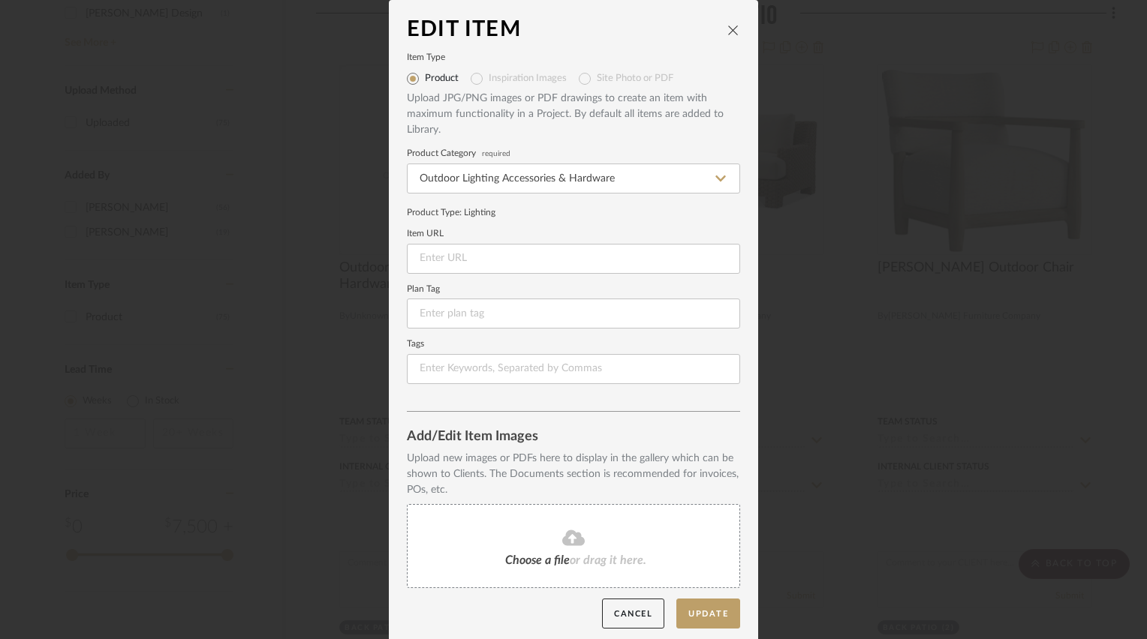
click at [495, 549] on div "Choose a file or drag it here." at bounding box center [573, 546] width 333 height 84
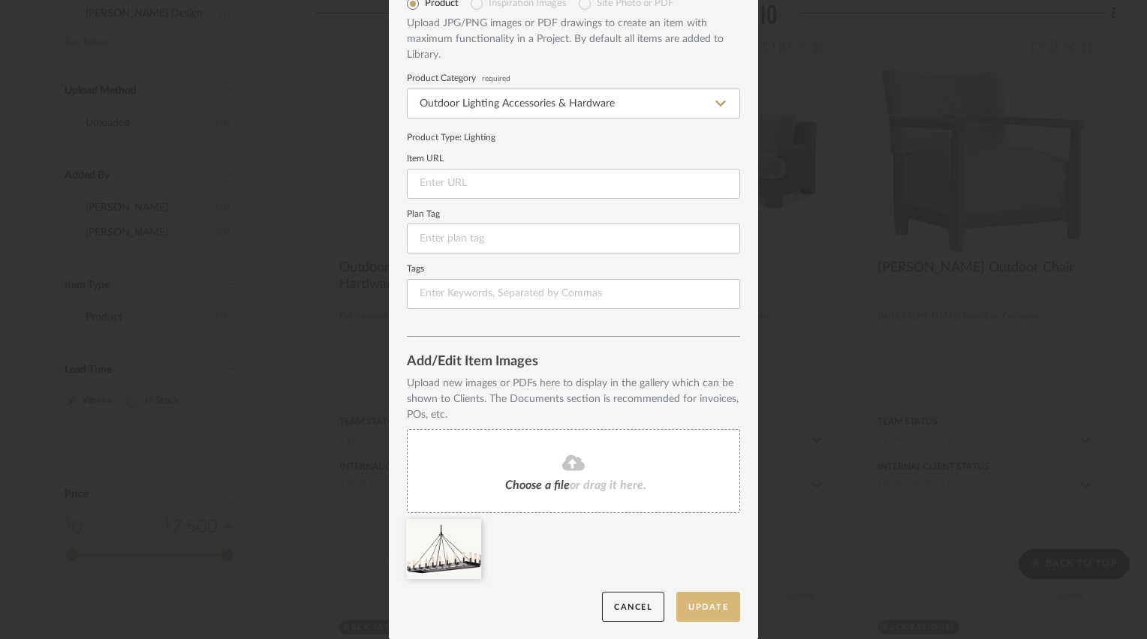
click at [690, 617] on button "Update" at bounding box center [708, 607] width 64 height 31
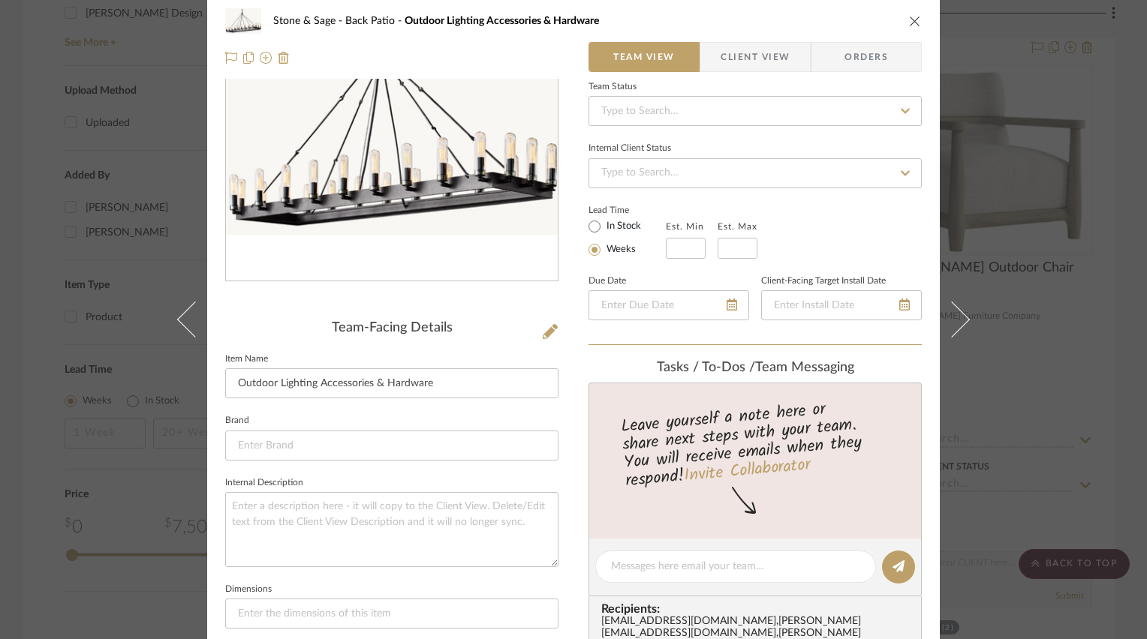
scroll to position [300, 0]
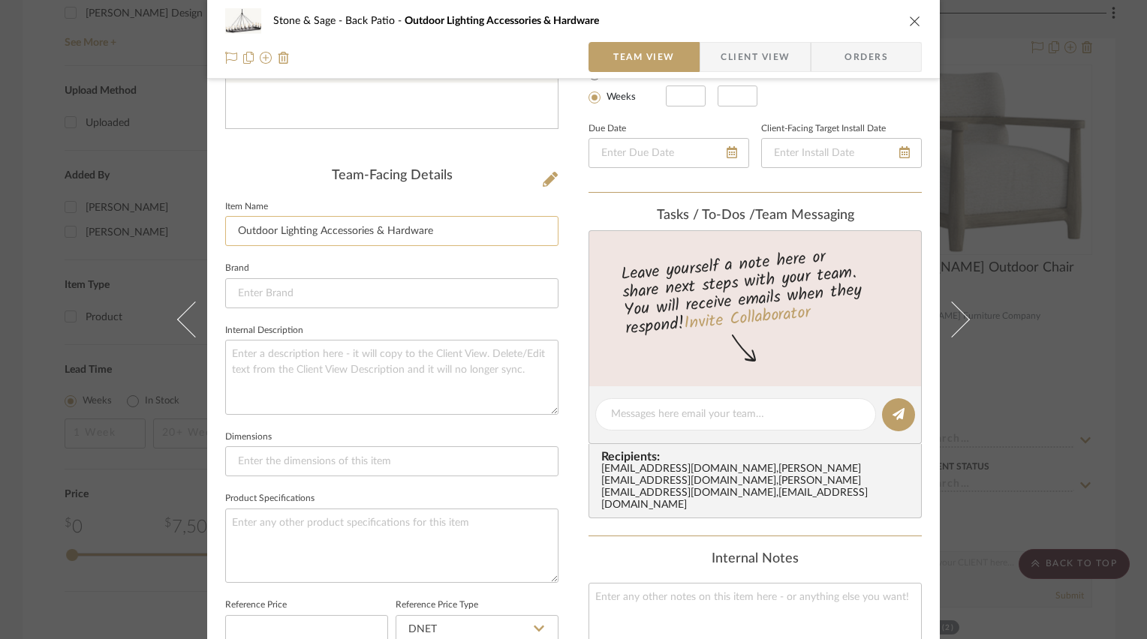
drag, startPoint x: 482, startPoint y: 230, endPoint x: 222, endPoint y: 227, distance: 259.7
click at [225, 227] on input "Outdoor Lighting Accessories & Hardware" at bounding box center [391, 231] width 333 height 30
type input "Camino Rectangular Outdoor"
type input "Camino Rectangular Outdoor Chandelier 54""
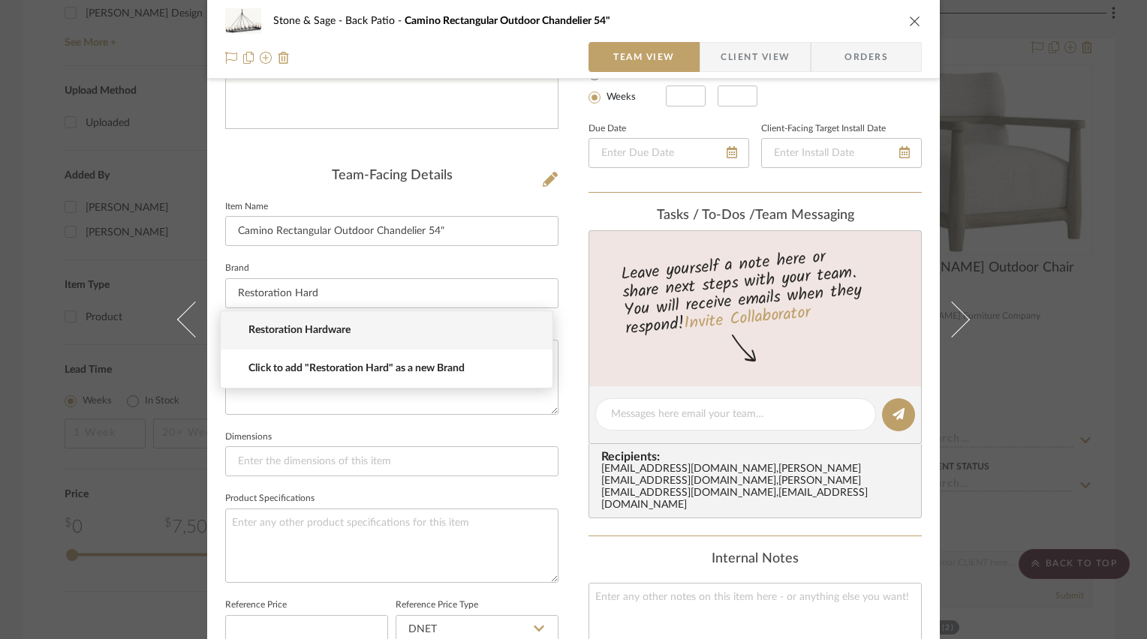
click at [360, 329] on span "Restoration Hardware" at bounding box center [392, 330] width 288 height 13
type input "Restoration Hardware"
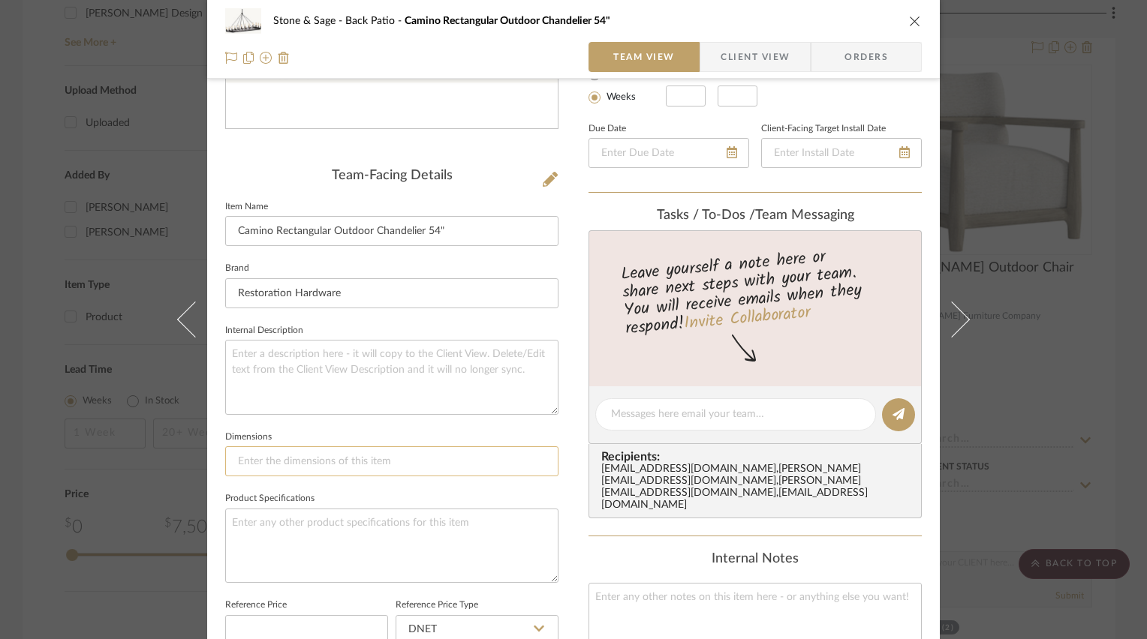
click at [332, 465] on input at bounding box center [391, 462] width 333 height 30
type input "53.5"W x 13.5"D x"
type input "53.5"W x 13.5"D x 32""
type input "53.5"W x 13.5"D x 32"-104"H"
click at [444, 528] on textarea at bounding box center [391, 546] width 333 height 74
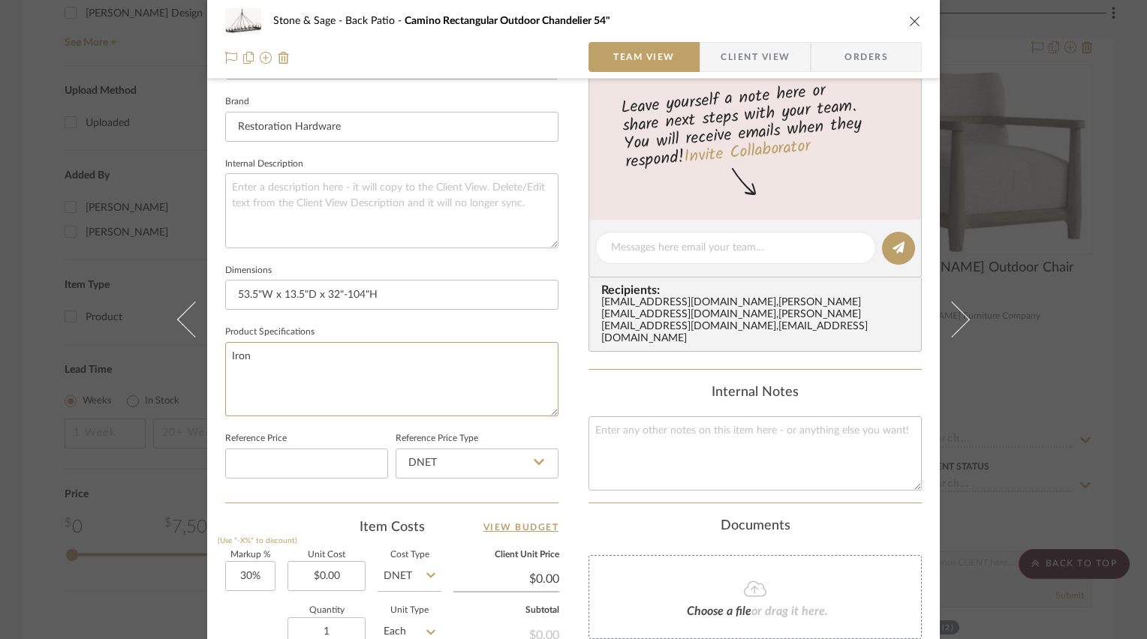
scroll to position [600, 0]
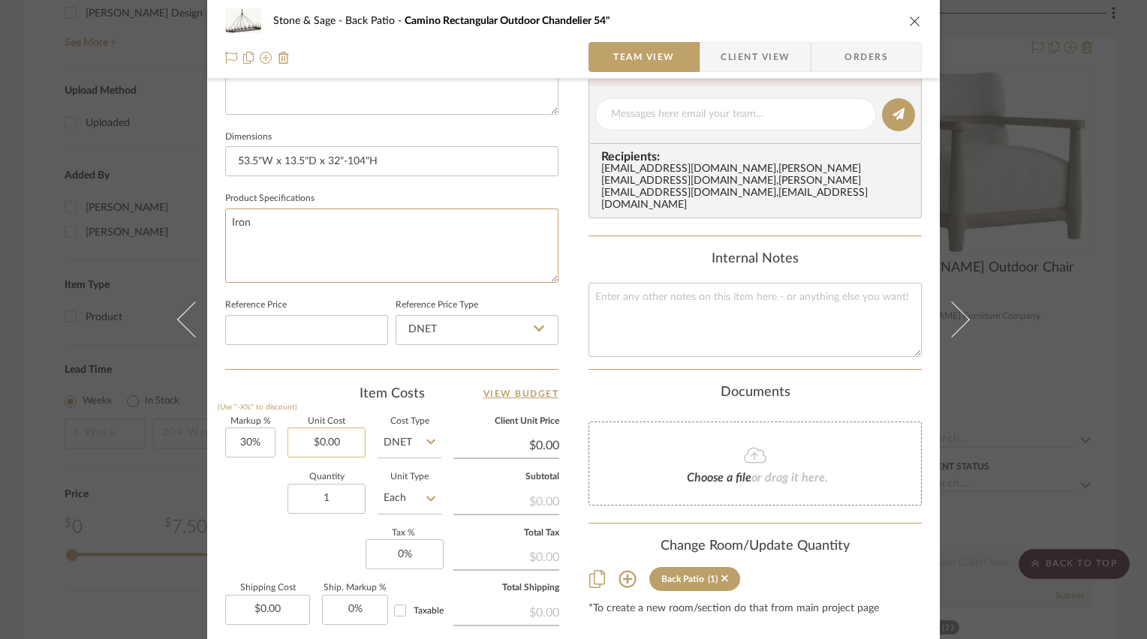
type textarea "Iron"
type input "0.00"
click at [320, 430] on input "0.00" at bounding box center [326, 443] width 78 height 30
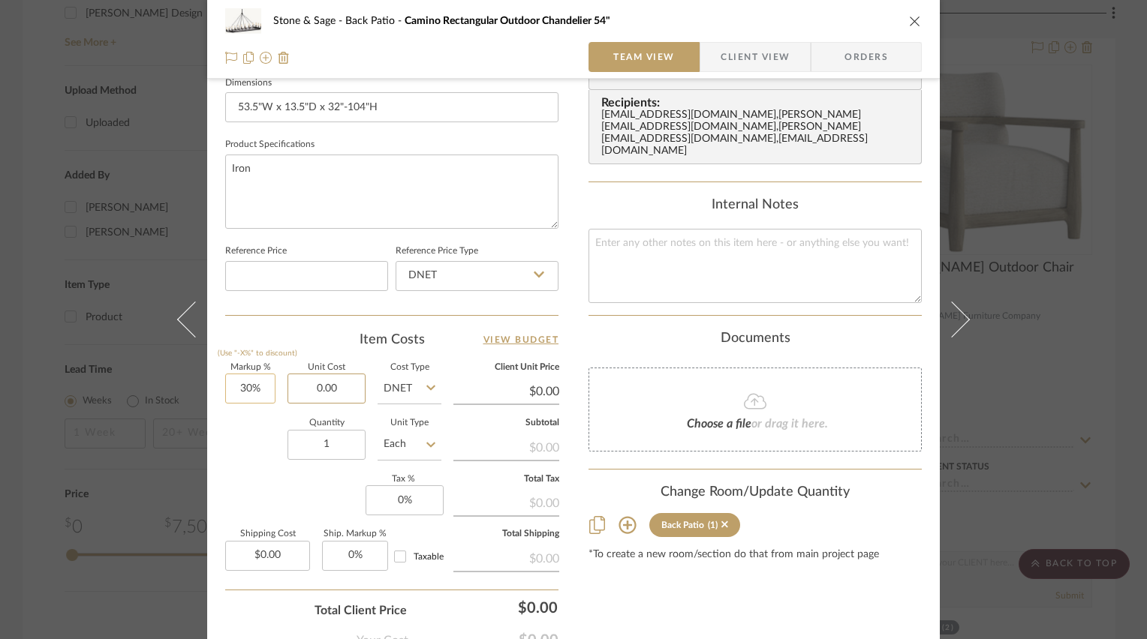
scroll to position [675, 0]
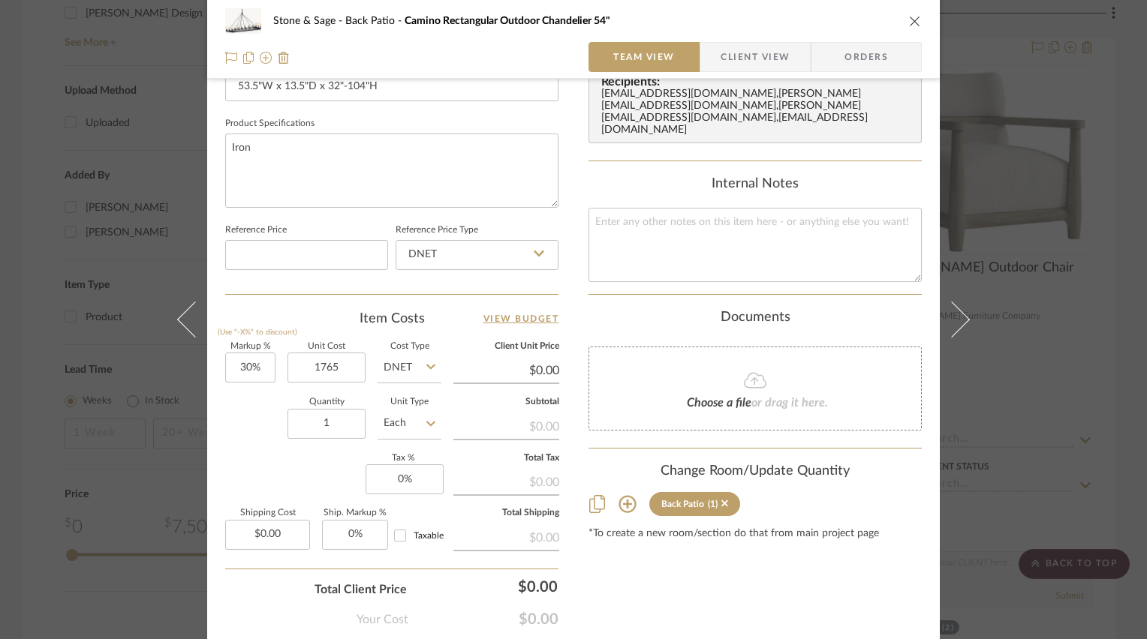
type input "$1,765.00"
click at [263, 407] on div "Quantity 1 Unit Type Each" at bounding box center [333, 425] width 216 height 53
type input "$2,294.50"
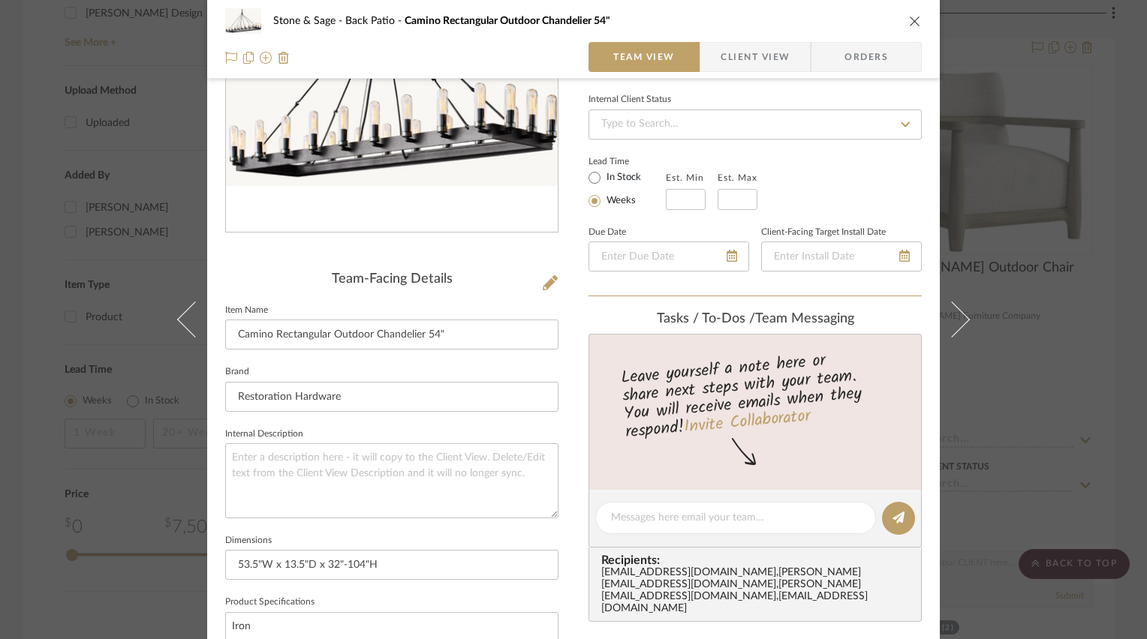
scroll to position [75, 0]
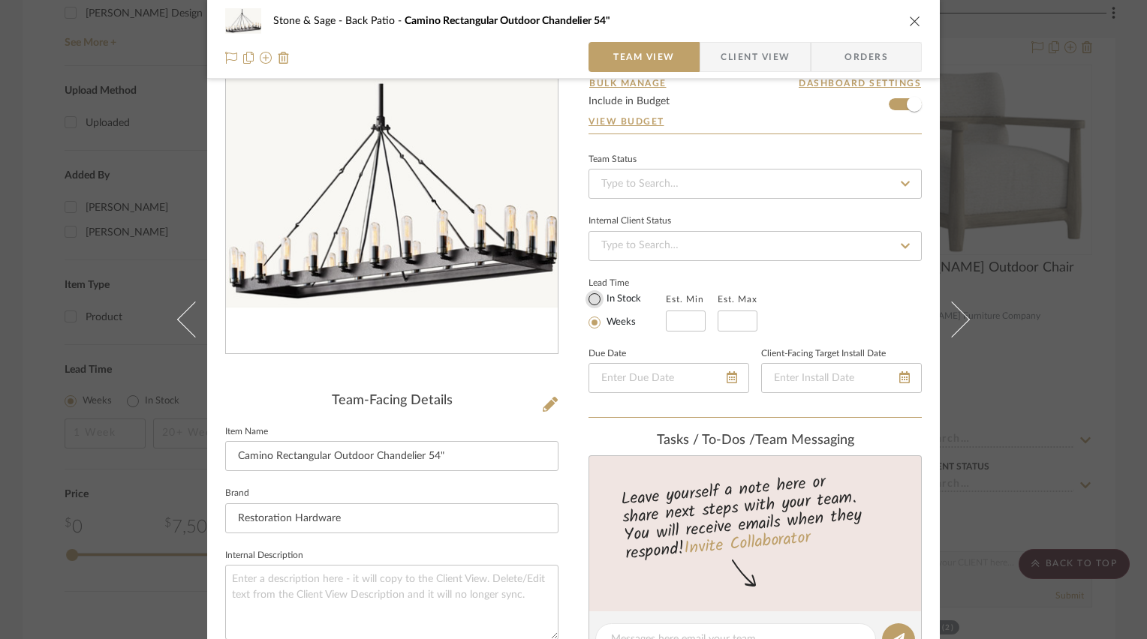
click at [594, 293] on input "In Stock" at bounding box center [594, 299] width 18 height 18
radio input "true"
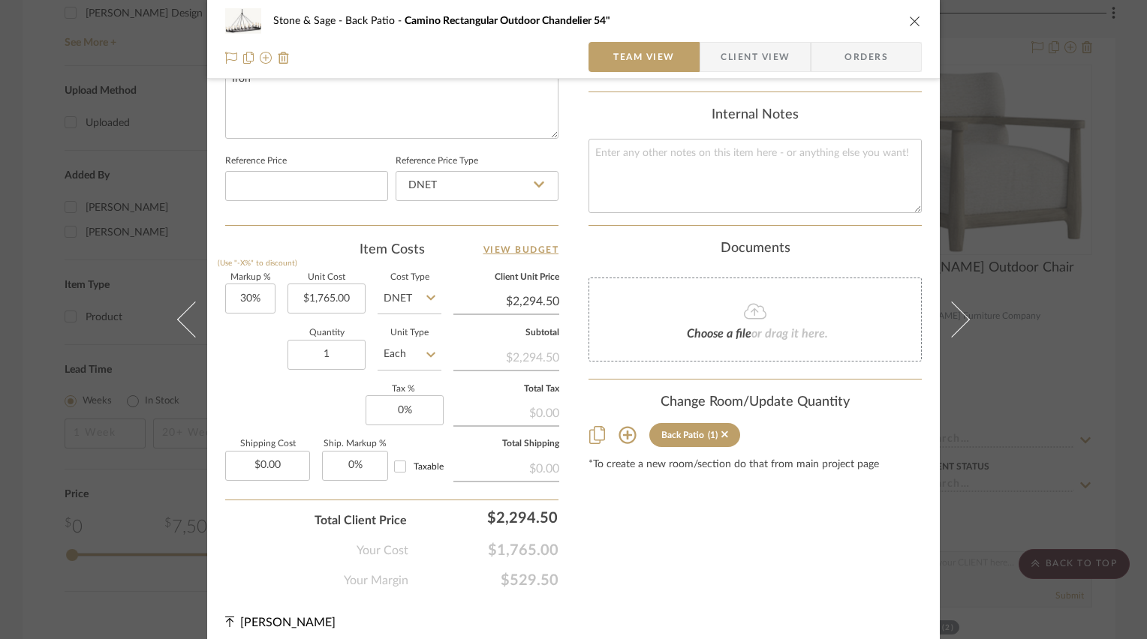
scroll to position [751, 0]
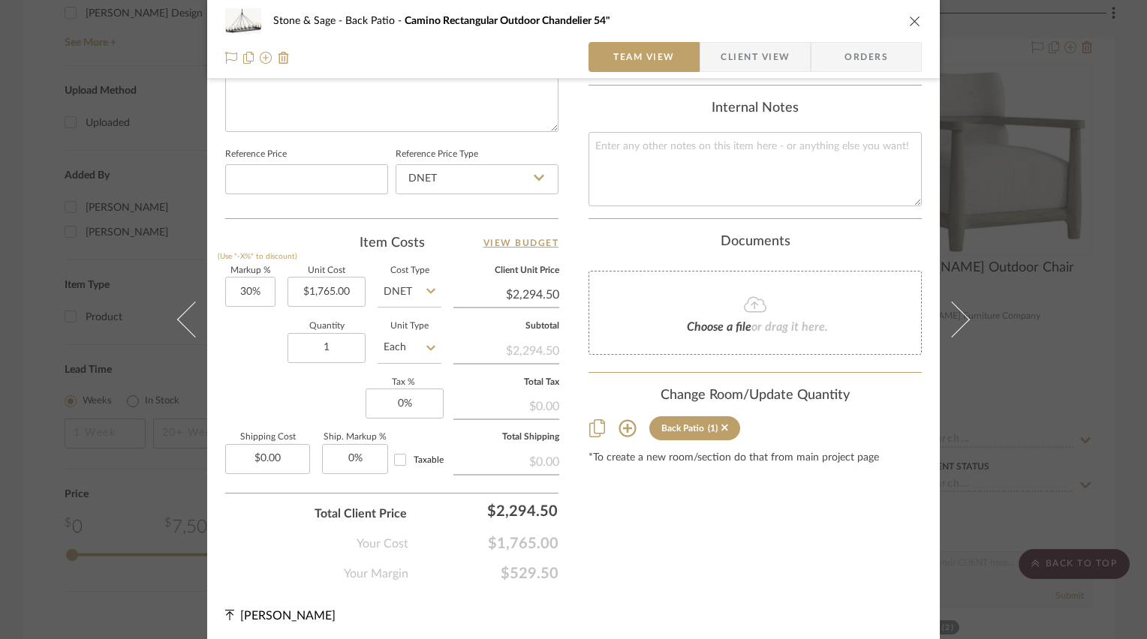
click at [910, 24] on icon "close" at bounding box center [915, 21] width 12 height 12
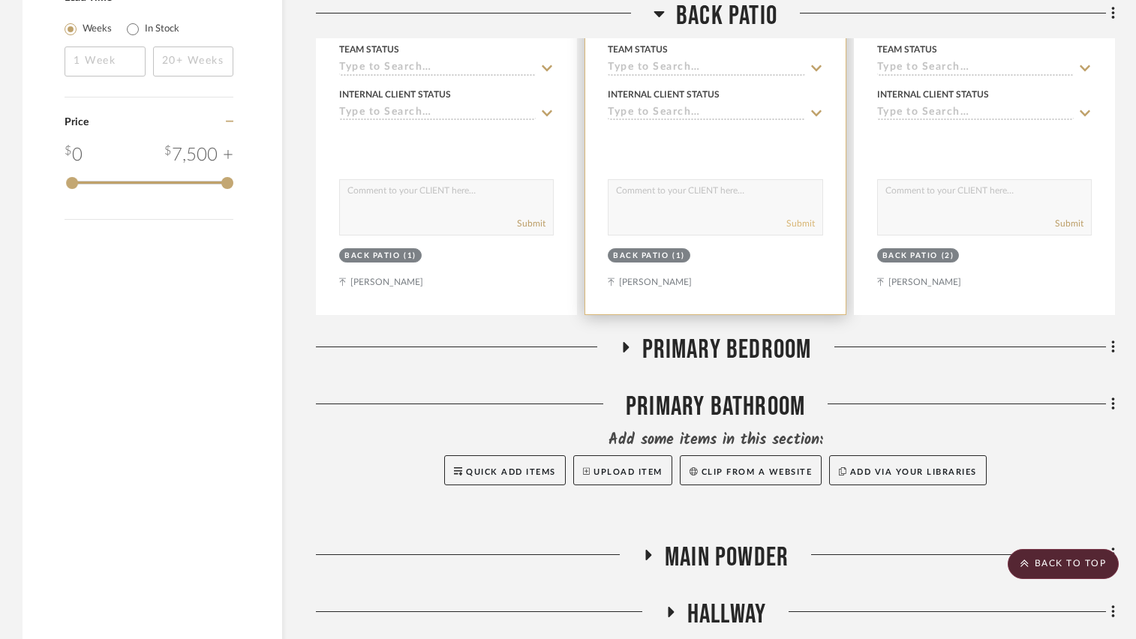
scroll to position [2101, 0]
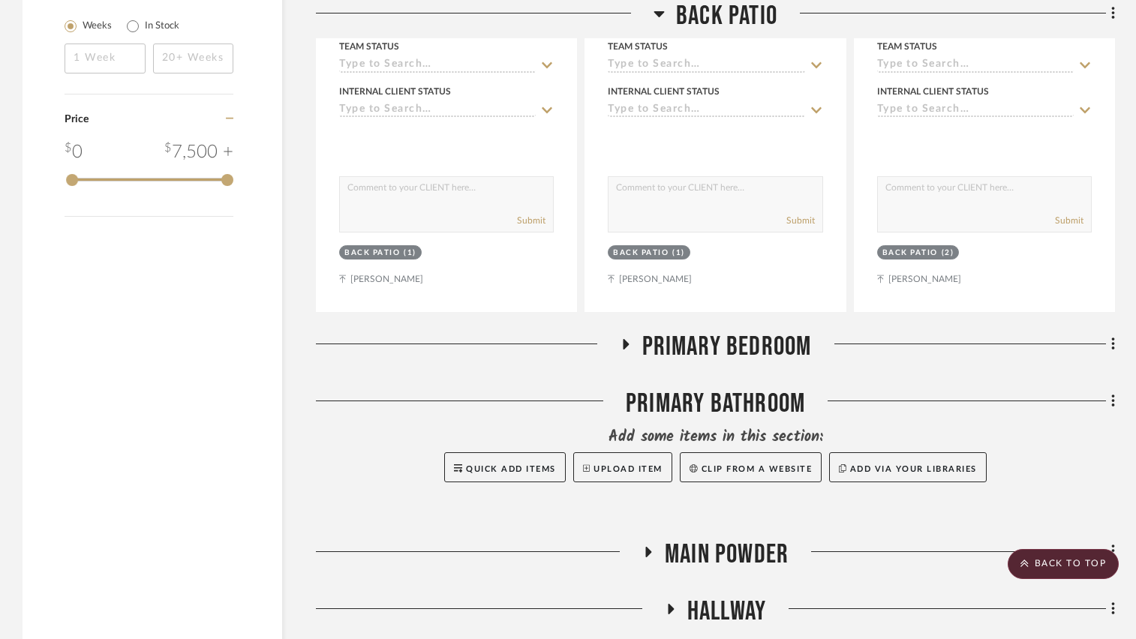
click at [660, 14] on icon at bounding box center [659, 14] width 11 height 6
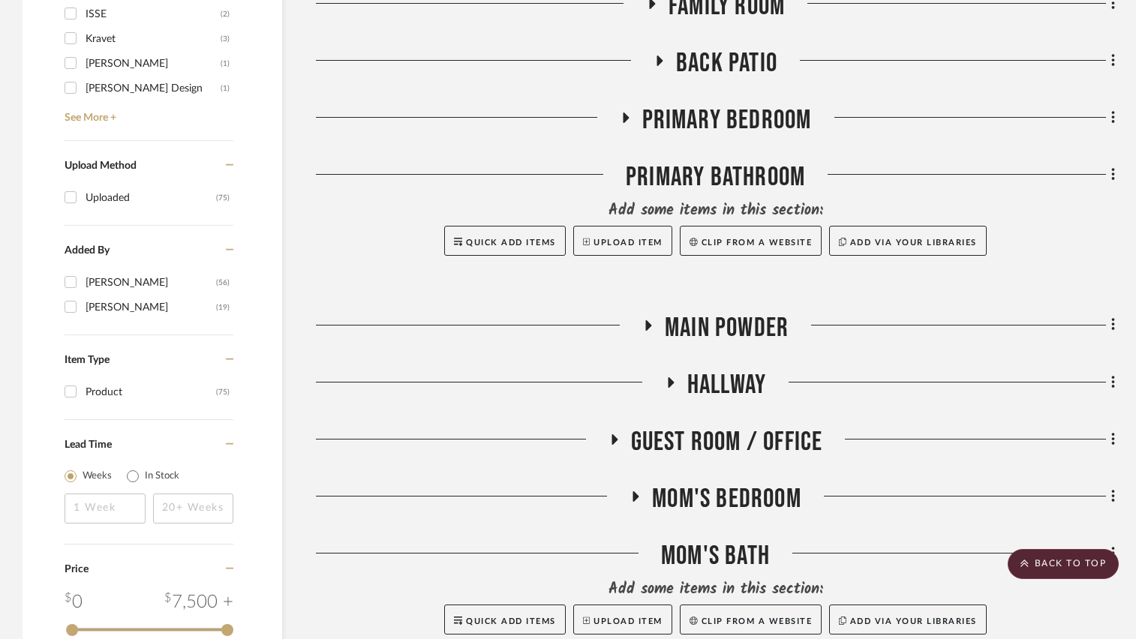
scroll to position [1576, 0]
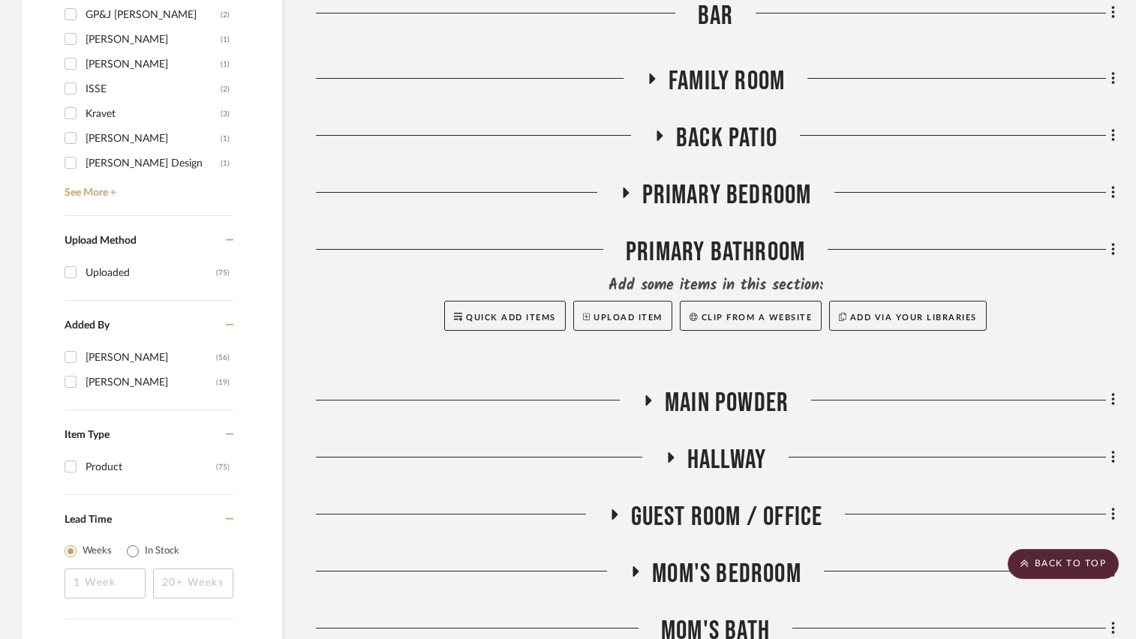
click at [626, 191] on icon at bounding box center [626, 193] width 6 height 11
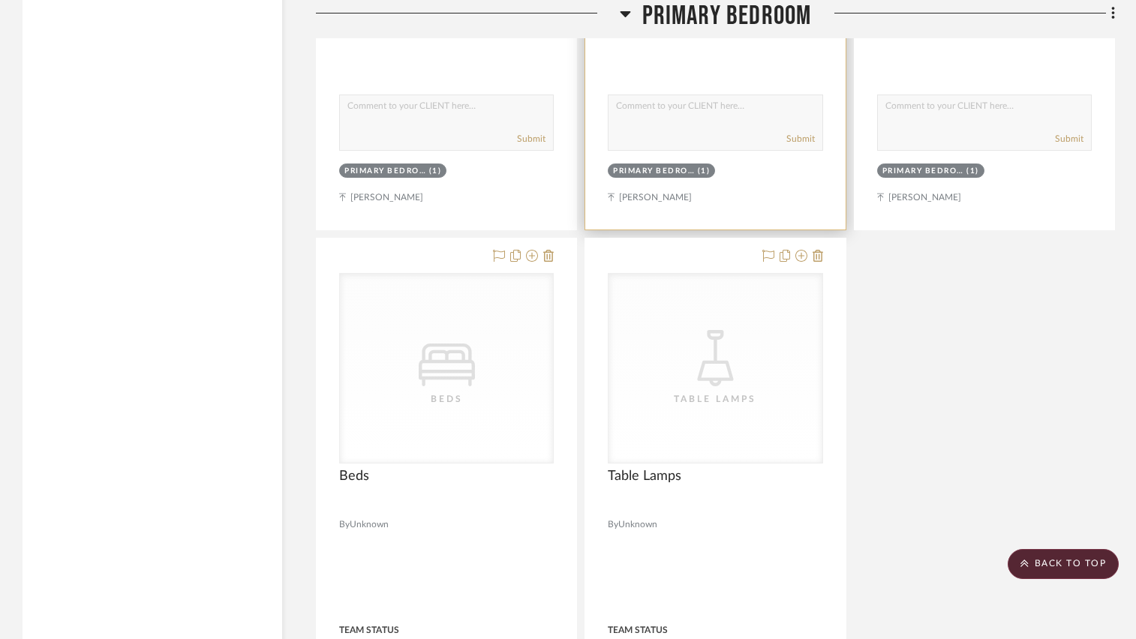
scroll to position [2927, 0]
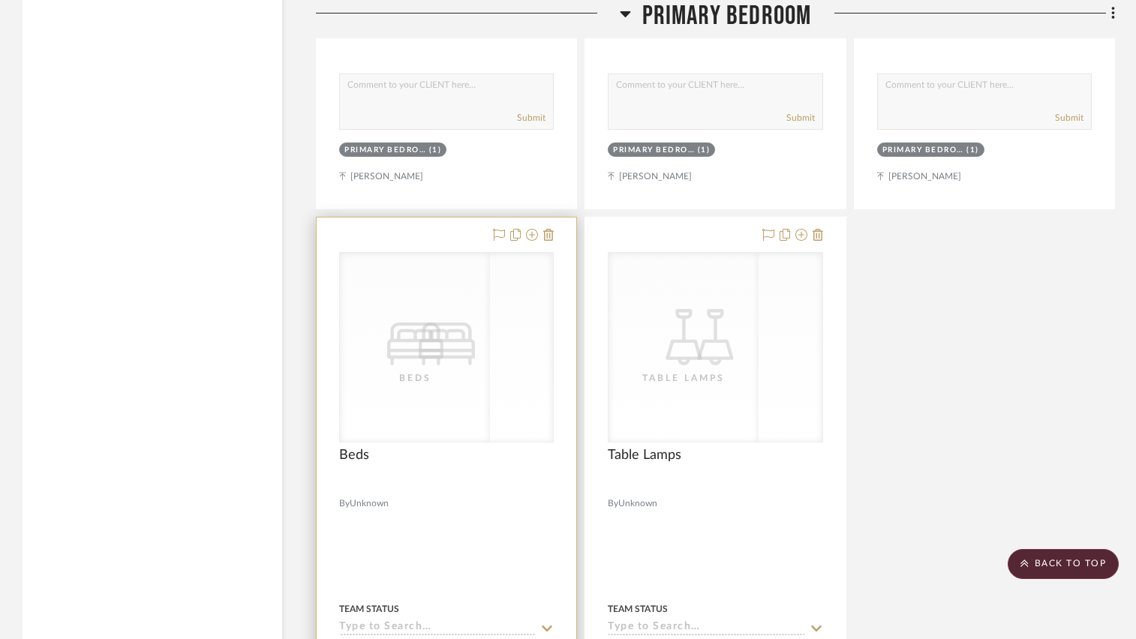
click at [488, 326] on div "CategoryIconBeds Created with Sketch. Beds" at bounding box center [446, 347] width 213 height 189
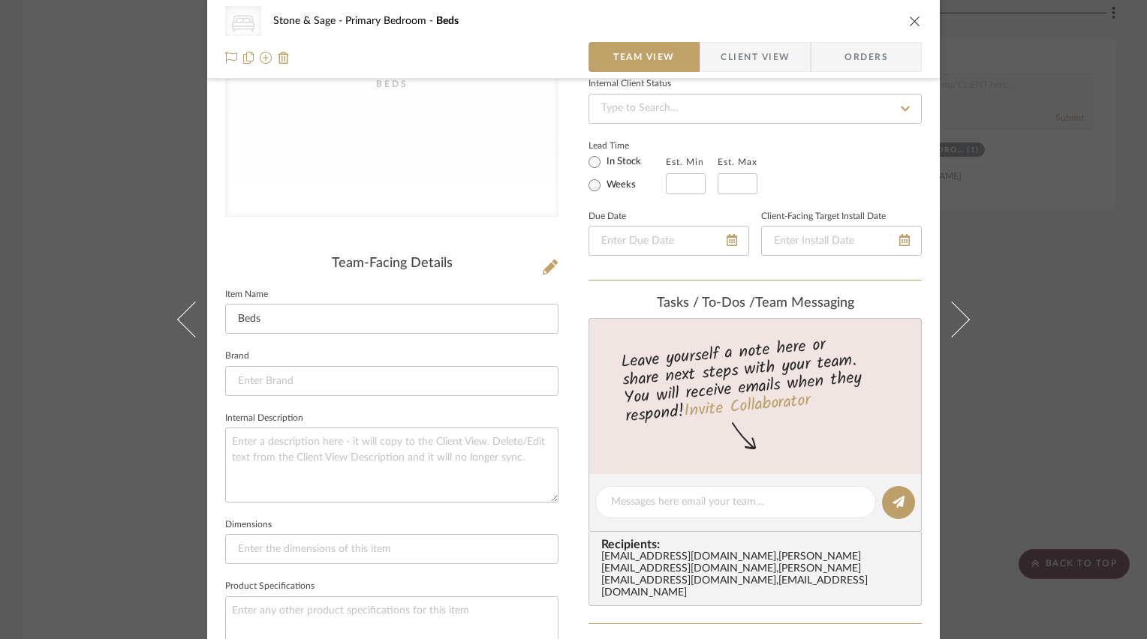
scroll to position [225, 0]
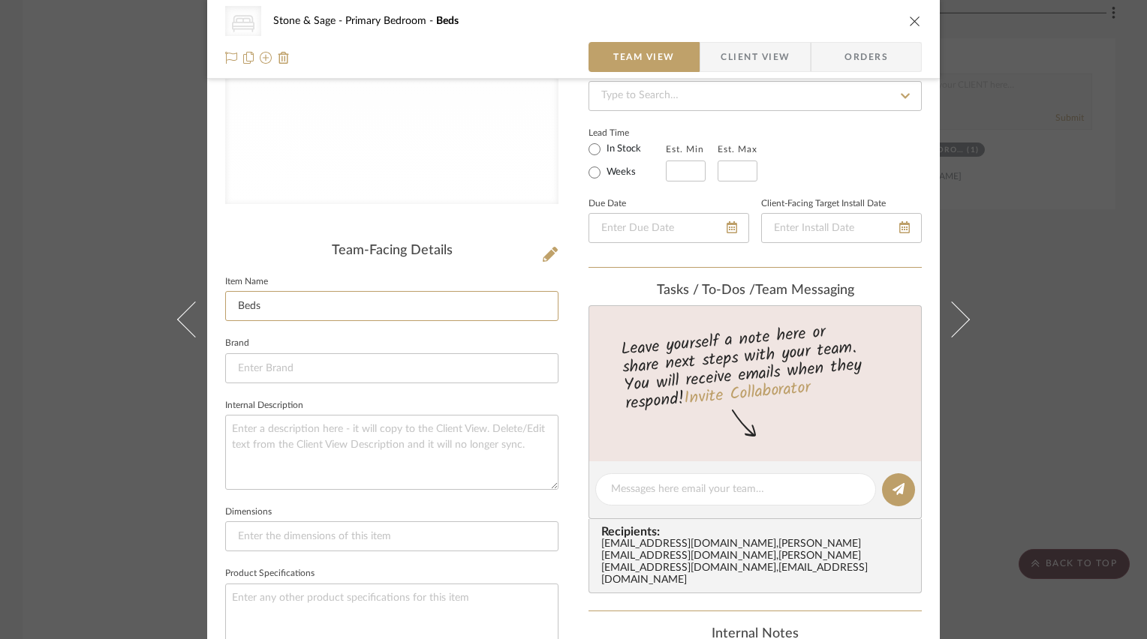
drag, startPoint x: 286, startPoint y: 304, endPoint x: 157, endPoint y: 300, distance: 129.1
click at [165, 300] on mat-dialog-content "CategoryIconBeds Created with Sketch. Beds Stone & Sage Primary Bedroom Beds Te…" at bounding box center [573, 477] width 817 height 1383
type input "Custom Cal King Upholstered Bed"
type input "C"
type input "e"
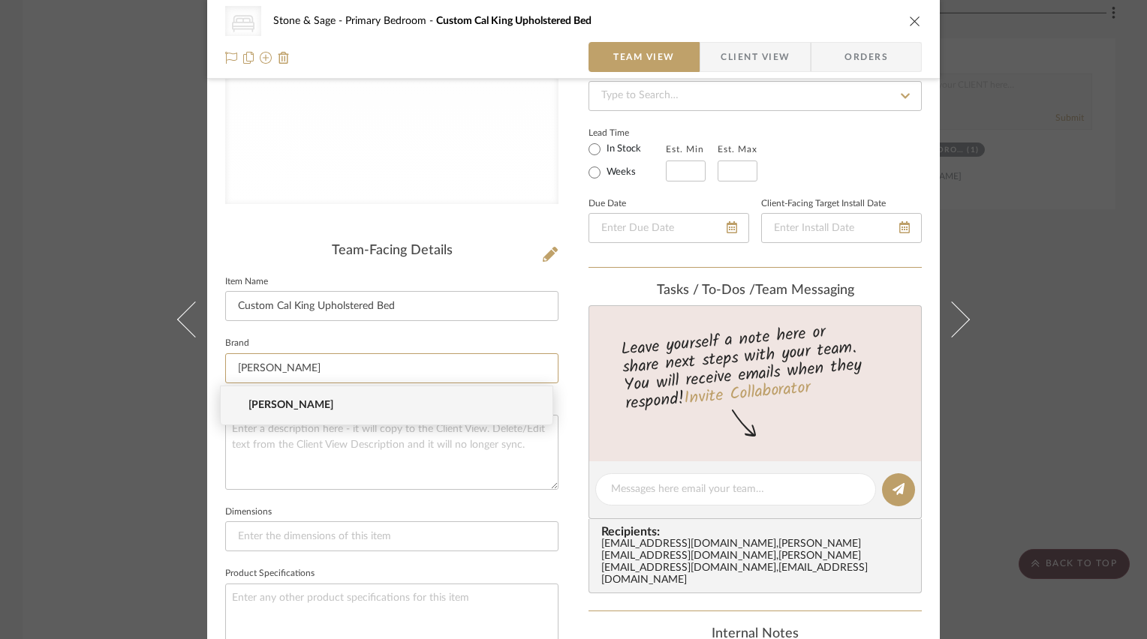
type input "[PERSON_NAME]"
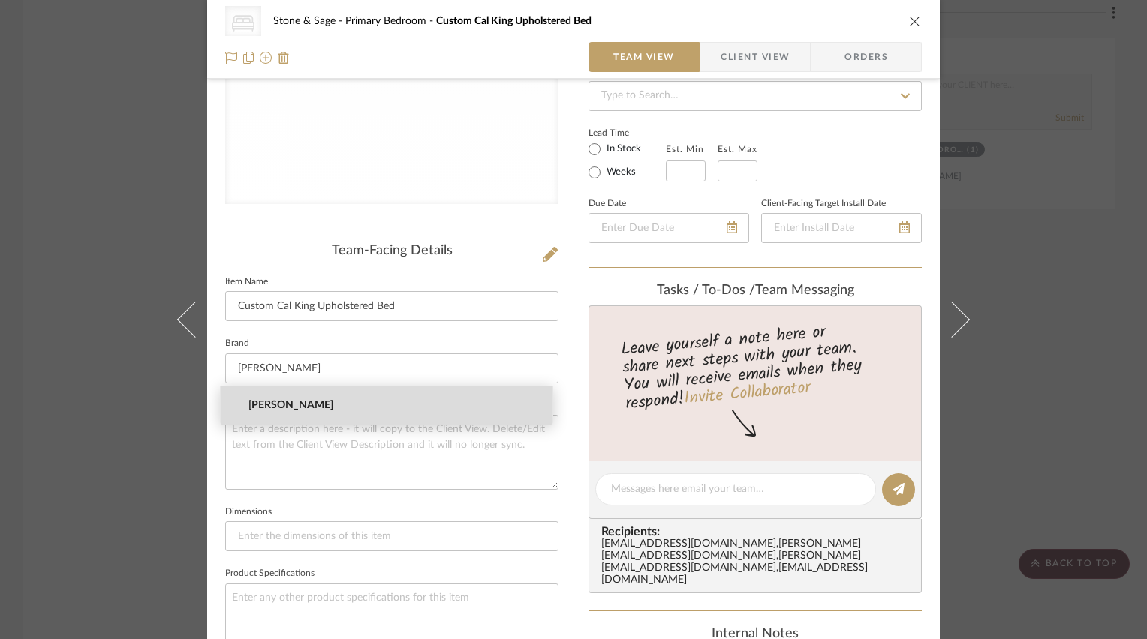
click at [266, 405] on span "[PERSON_NAME]" at bounding box center [392, 405] width 288 height 13
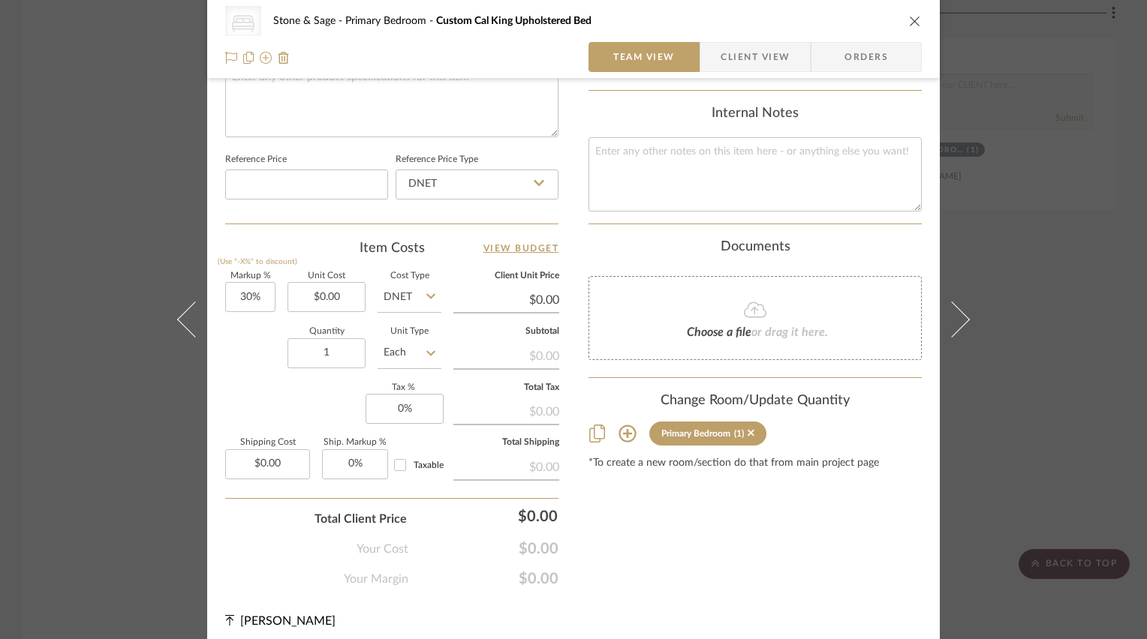
scroll to position [751, 0]
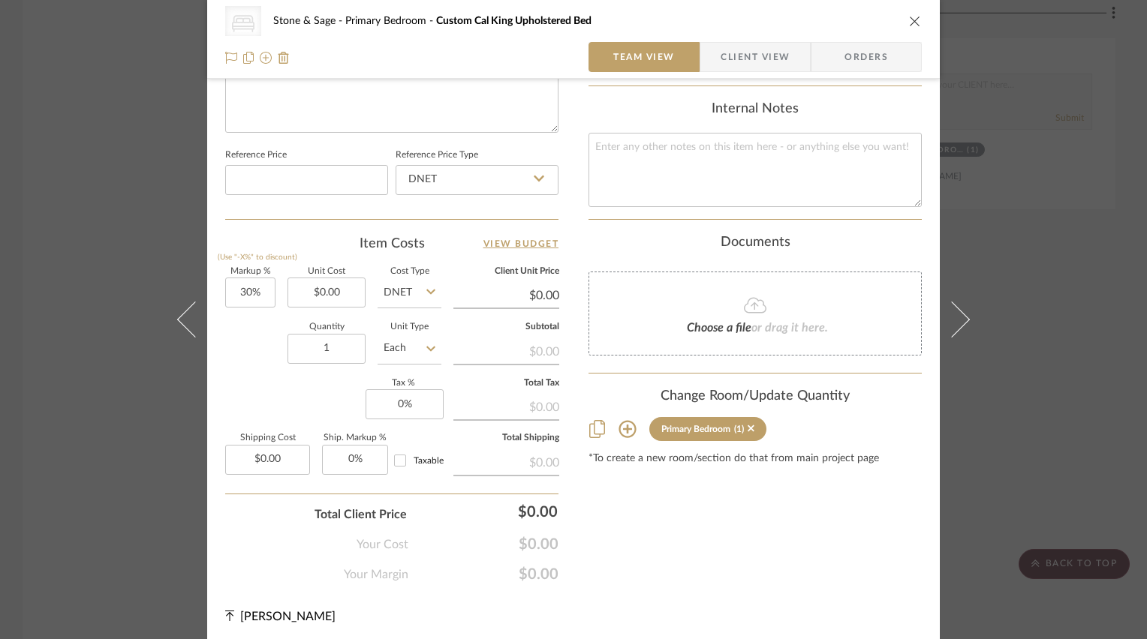
click at [913, 18] on icon "close" at bounding box center [915, 21] width 12 height 12
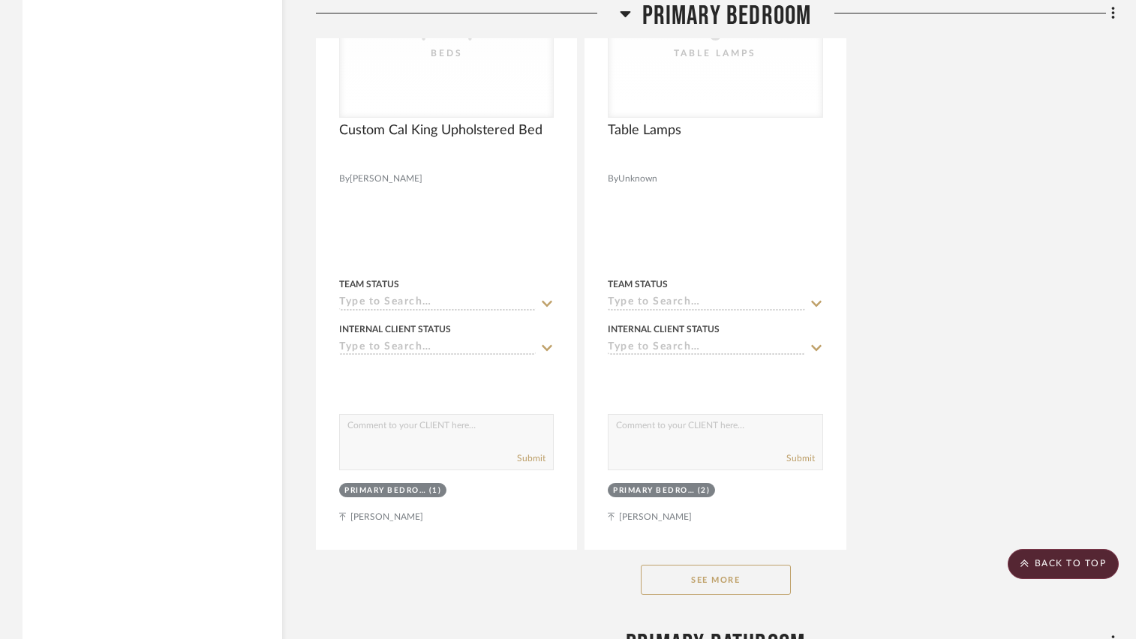
scroll to position [3302, 0]
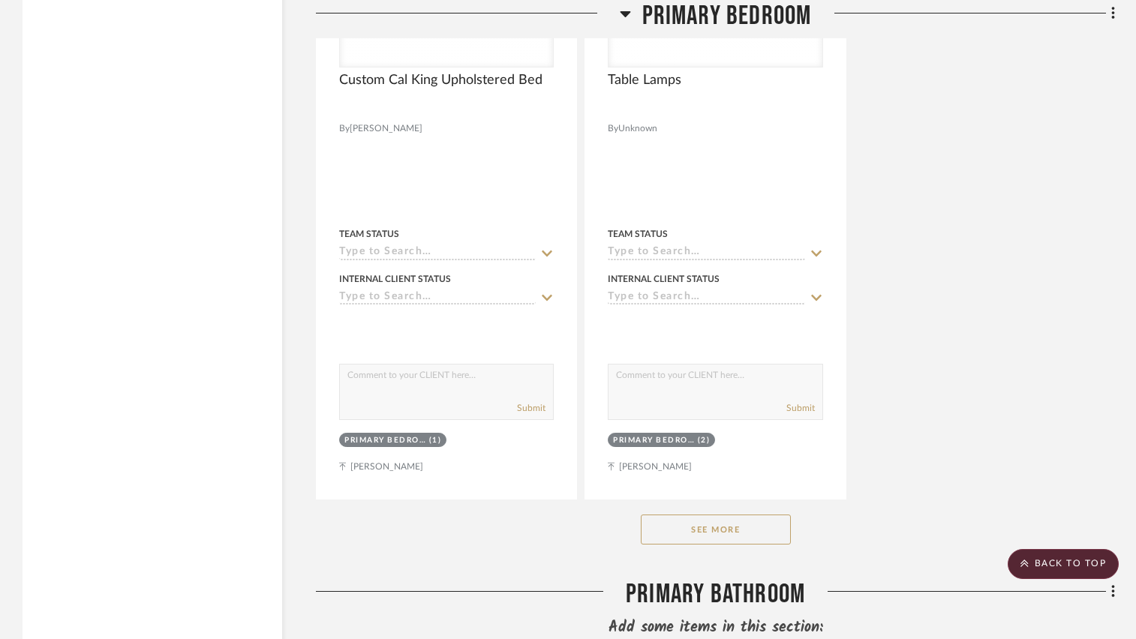
click at [707, 544] on button "See More" at bounding box center [716, 530] width 150 height 30
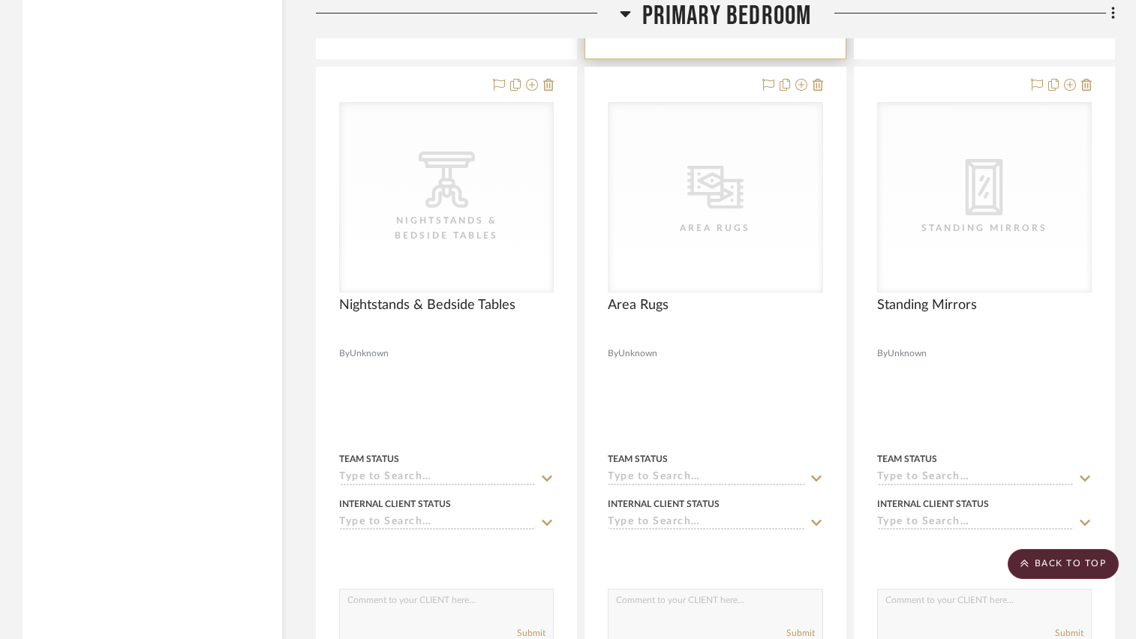
scroll to position [3753, 0]
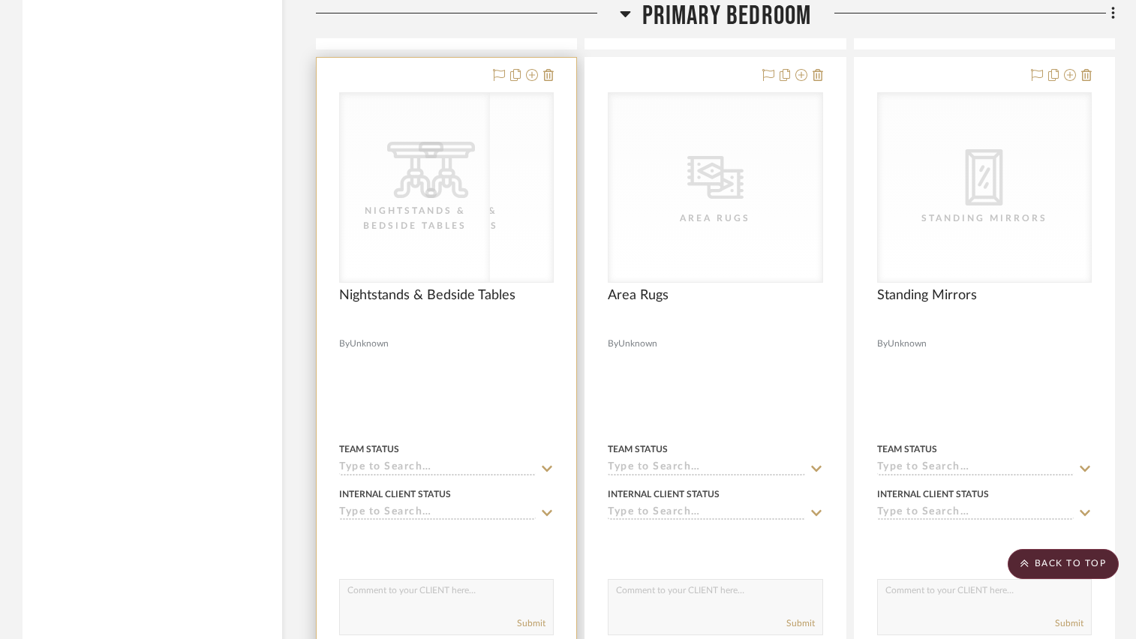
click at [417, 230] on div "Nightstands‎‎‏‏‎ & Bedside Tables" at bounding box center [415, 218] width 150 height 30
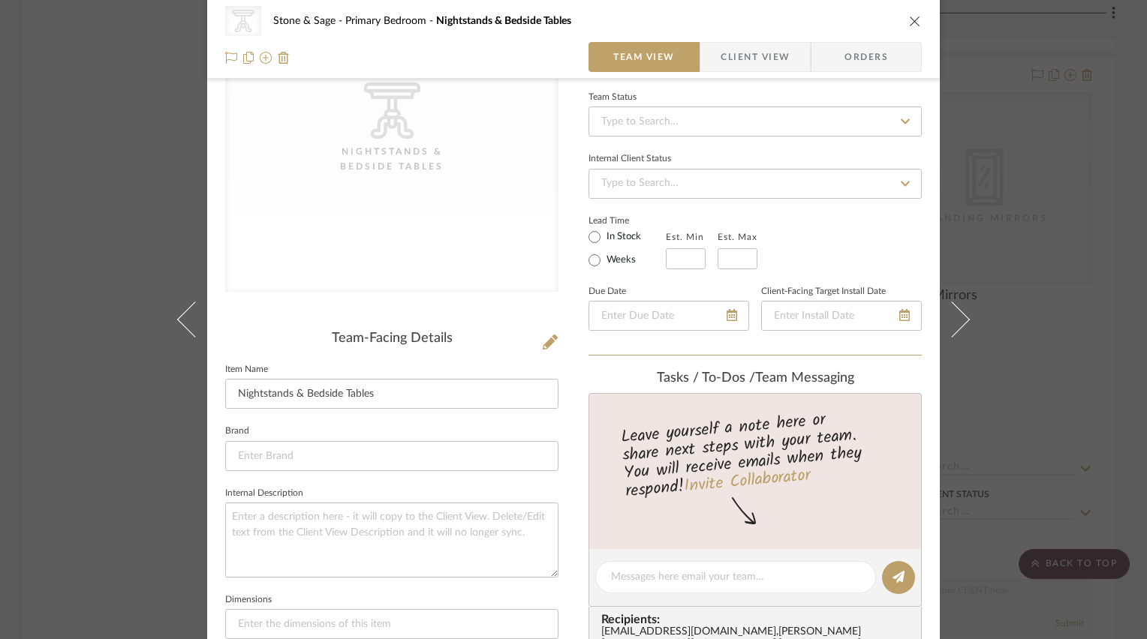
scroll to position [150, 0]
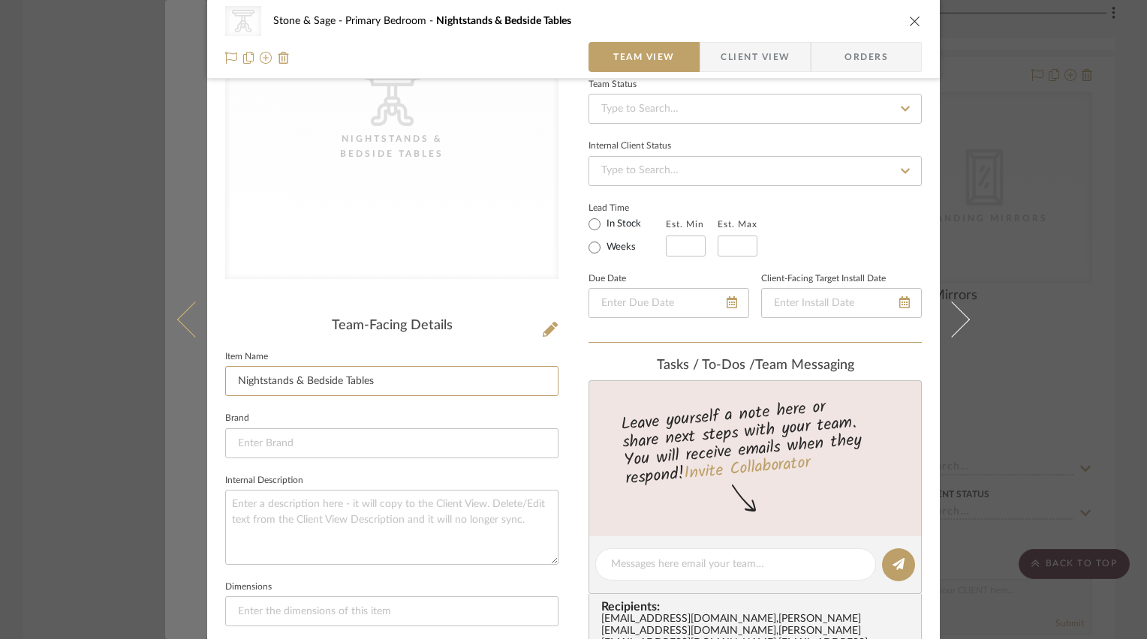
drag, startPoint x: 411, startPoint y: 382, endPoint x: 189, endPoint y: 381, distance: 221.4
click at [189, 381] on mat-dialog-content "CategoryIconTables Created with Sketch. Nightstands‎‎‏‏‎ & Bedside Tables Stone…" at bounding box center [573, 552] width 817 height 1383
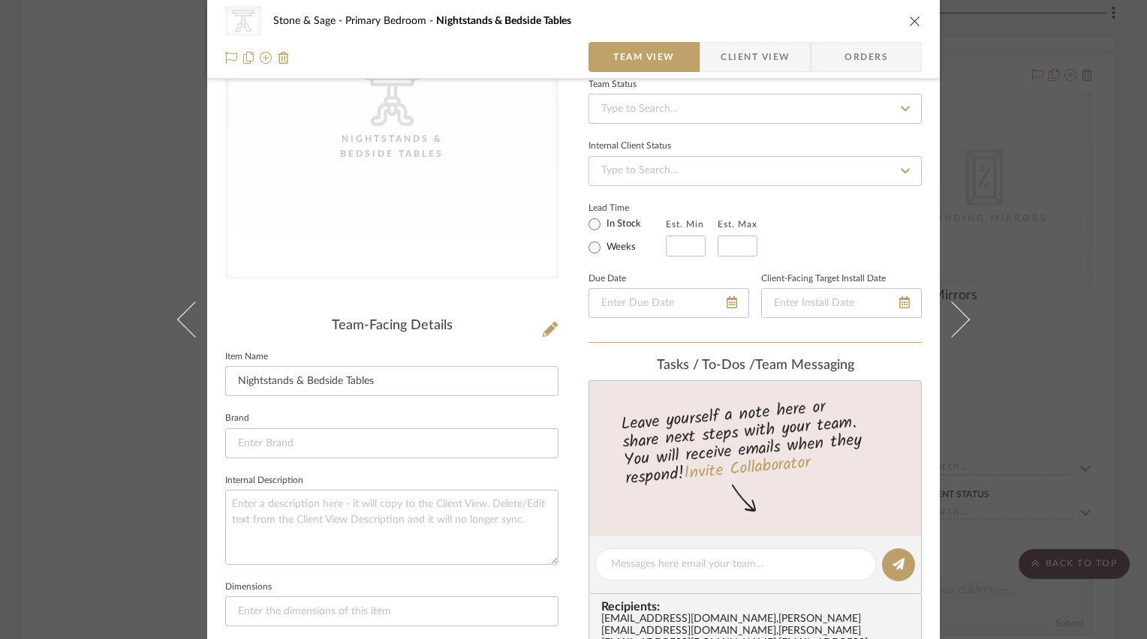
click at [479, 298] on div "CategoryIconTables Created with Sketch. Nightstands‎‎‏‏‎ & Bedside Tables" at bounding box center [391, 127] width 333 height 351
click at [913, 20] on icon "close" at bounding box center [915, 21] width 12 height 12
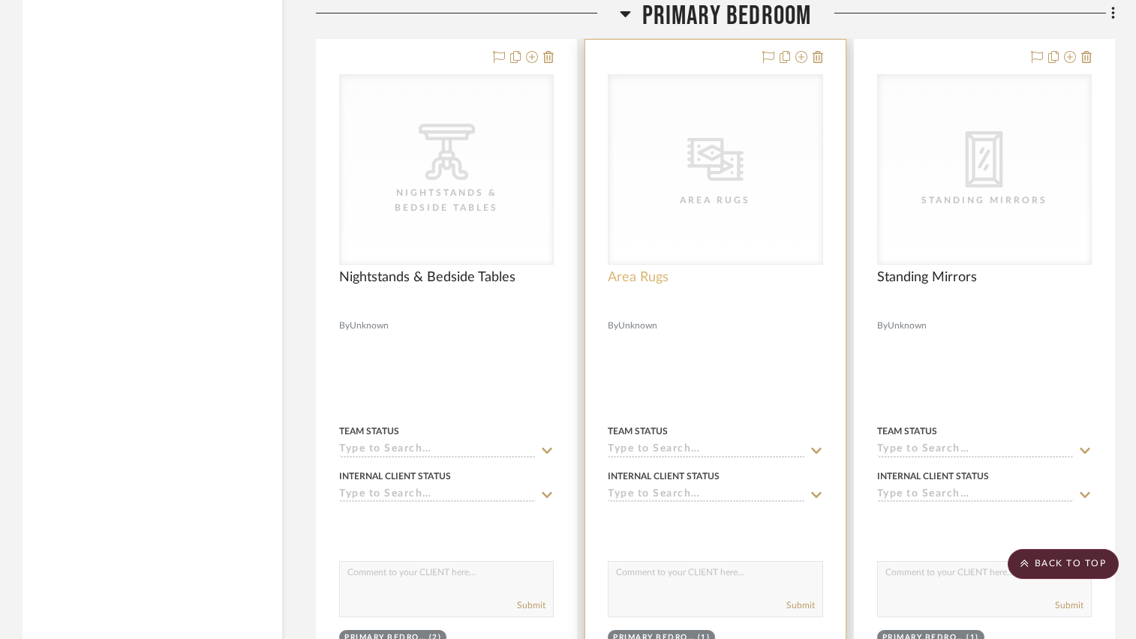
scroll to position [3753, 0]
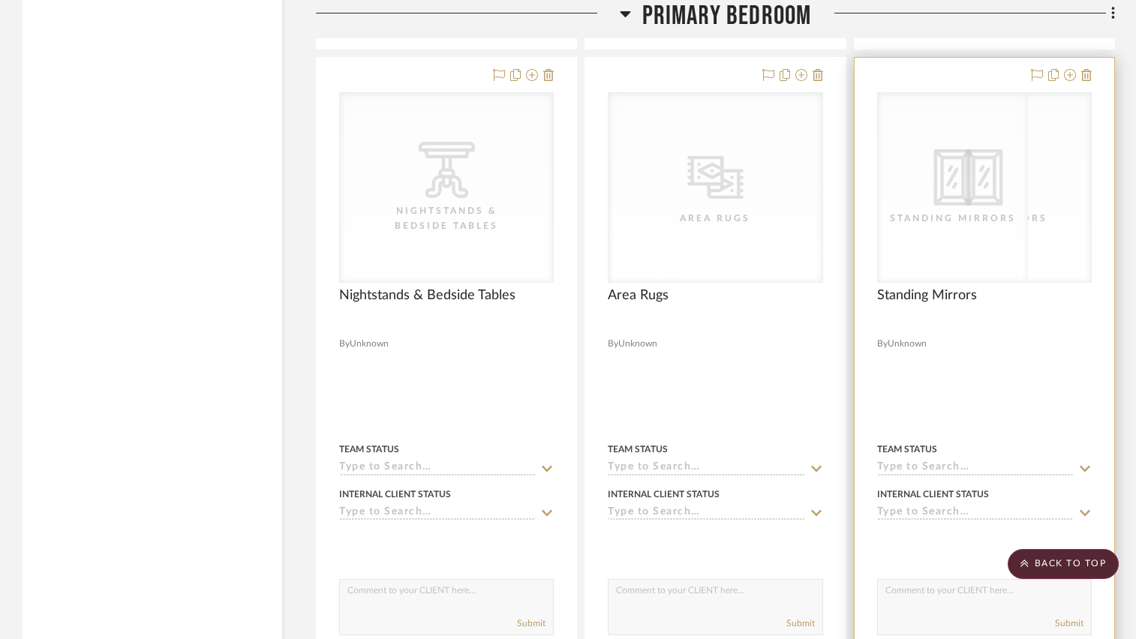
click at [944, 226] on div "Standing Mirrors" at bounding box center [985, 218] width 150 height 15
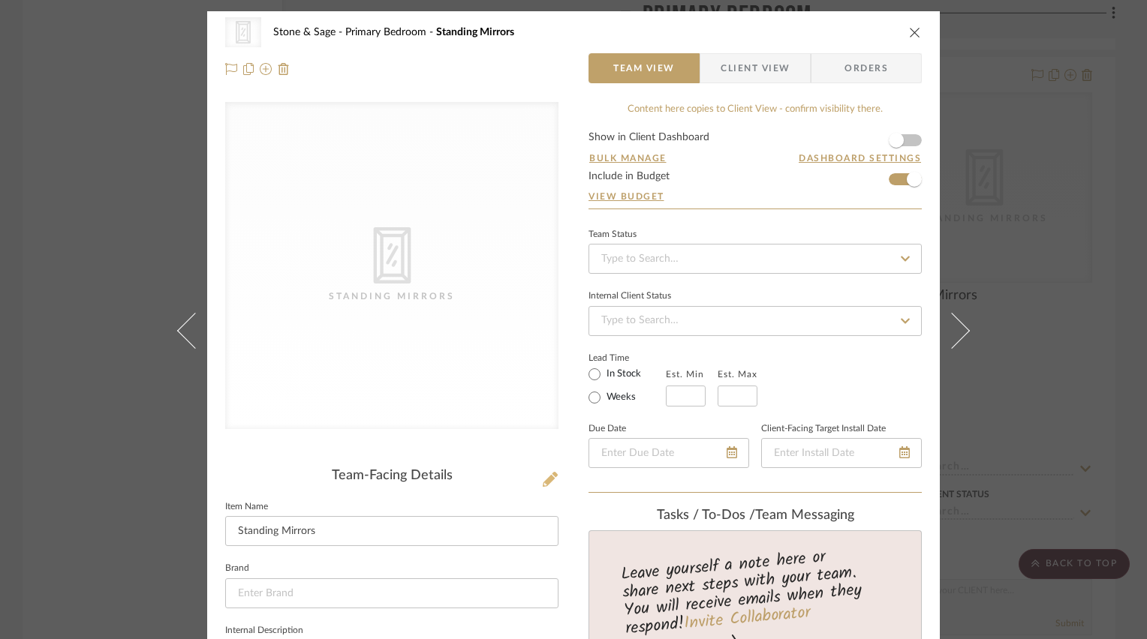
click at [543, 480] on icon at bounding box center [550, 479] width 15 height 15
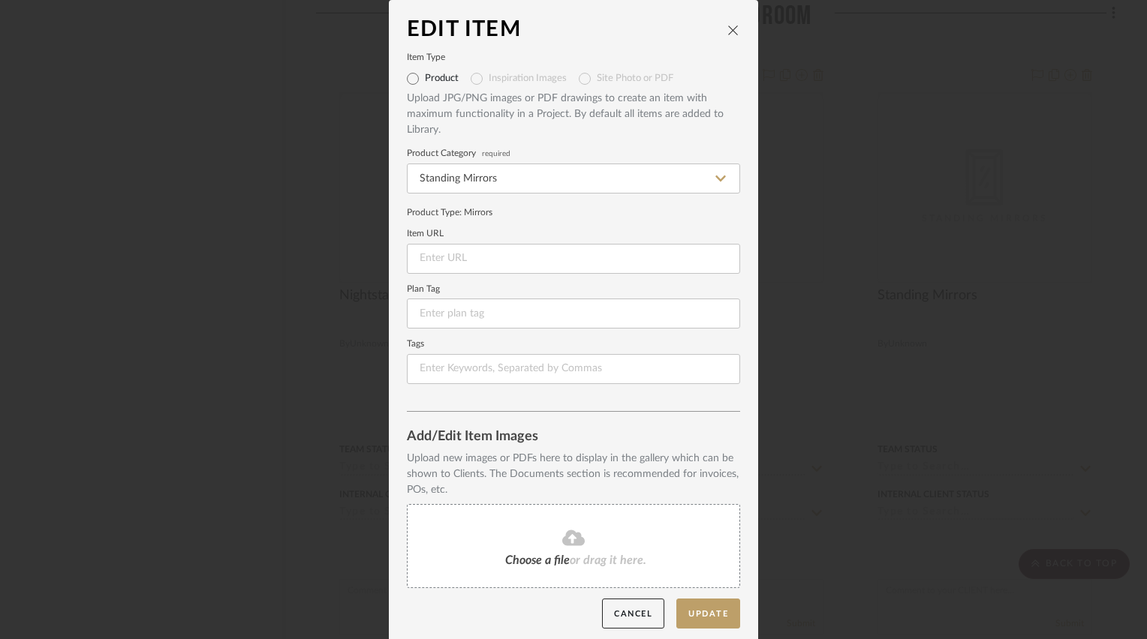
click at [550, 534] on fa-icon at bounding box center [573, 539] width 137 height 20
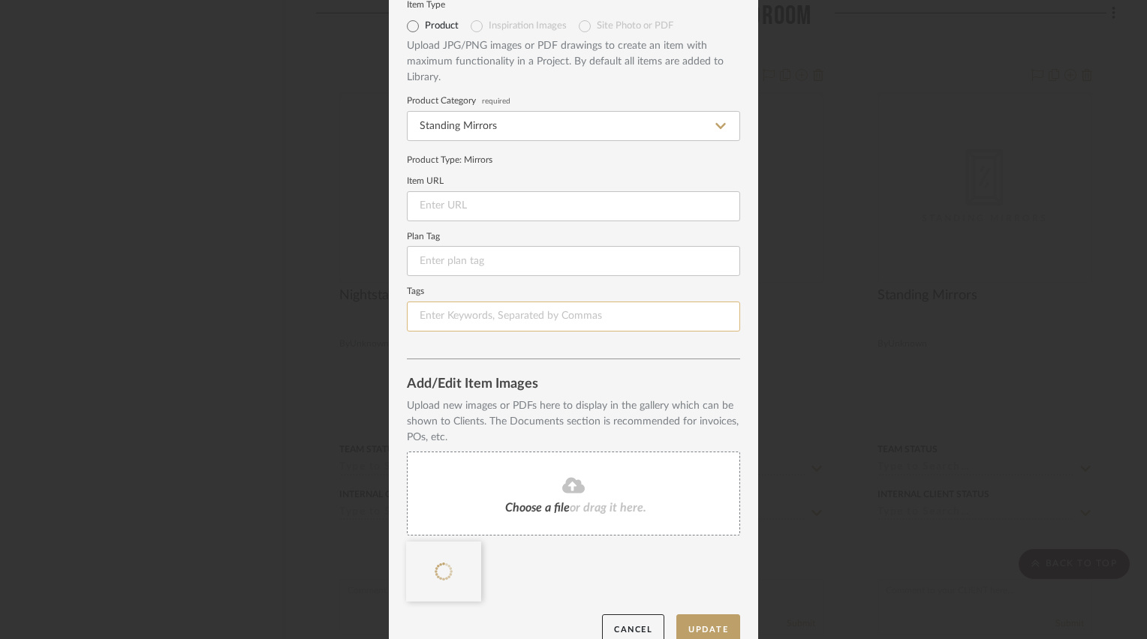
scroll to position [75, 0]
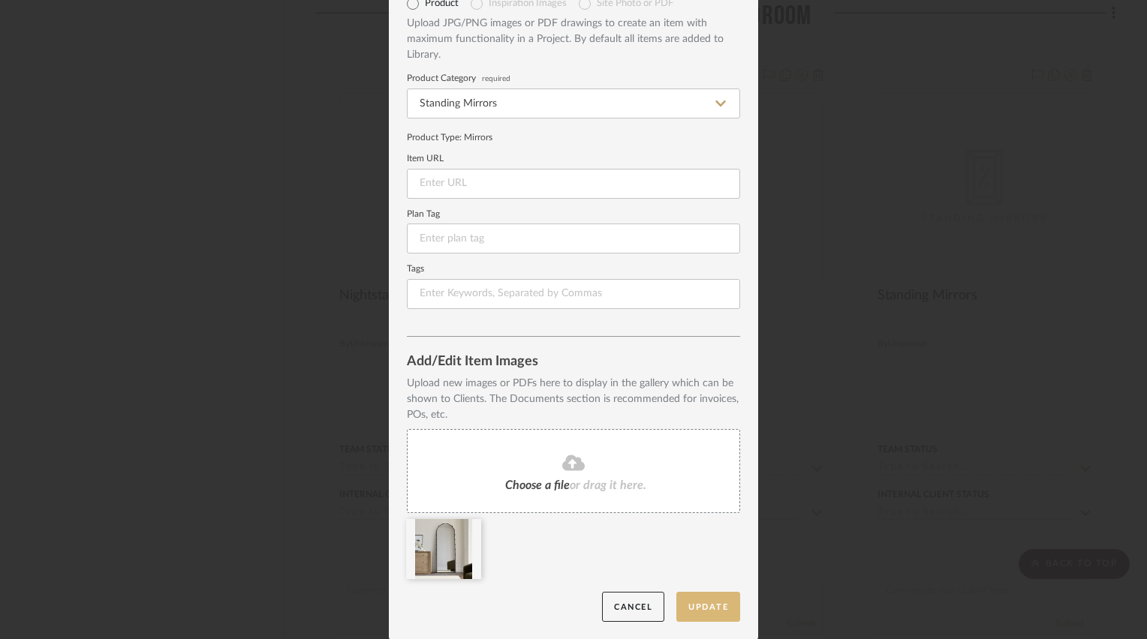
click at [686, 606] on button "Update" at bounding box center [708, 607] width 64 height 31
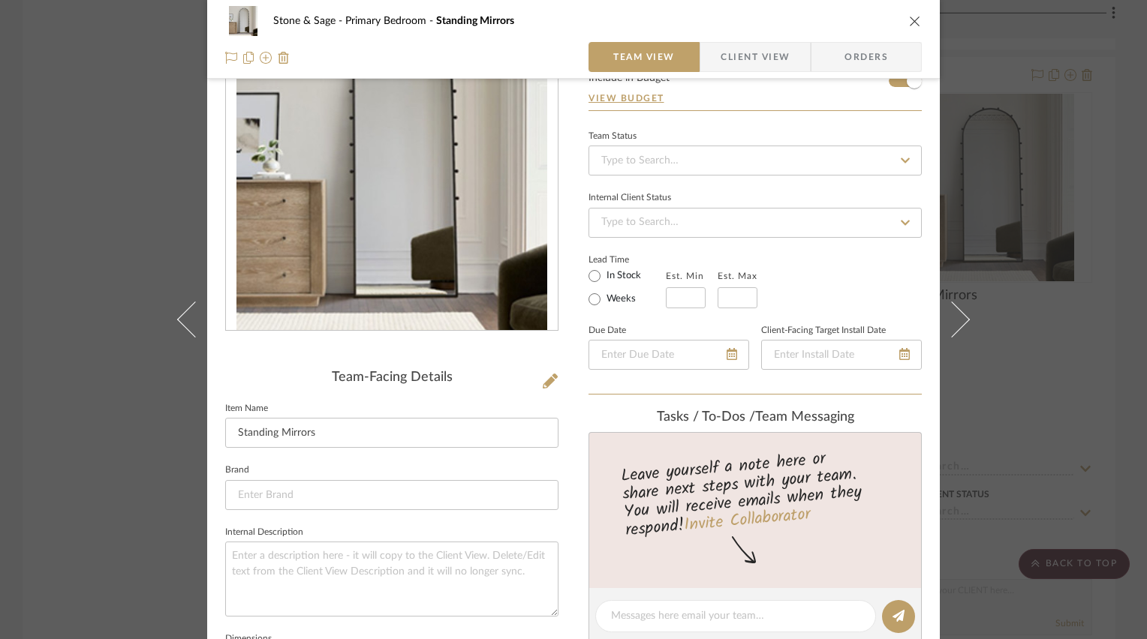
scroll to position [150, 0]
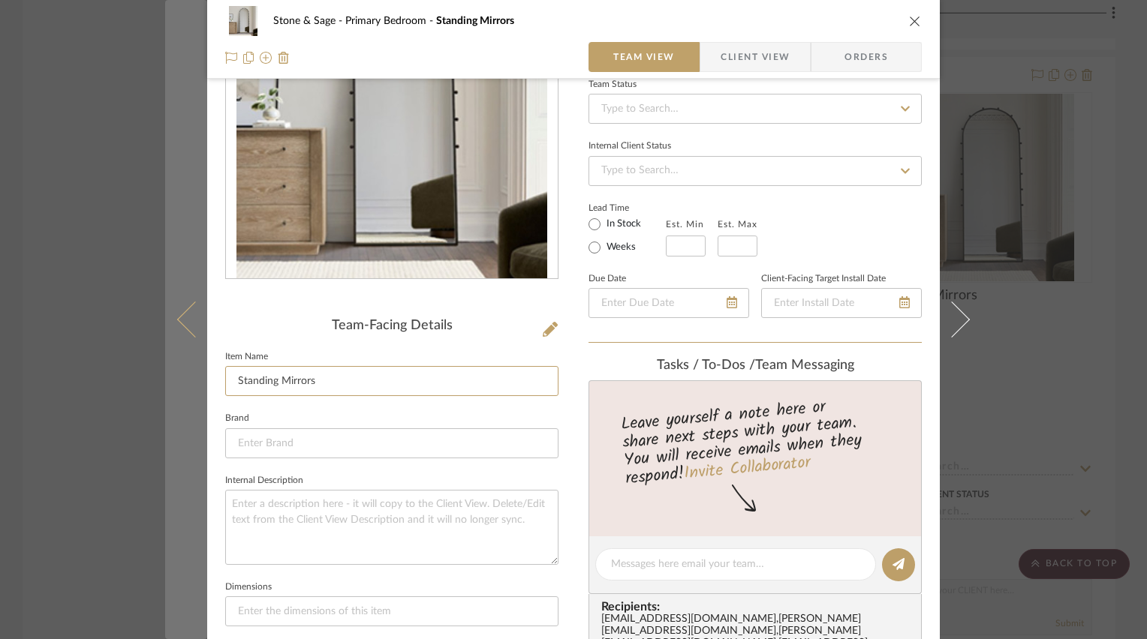
drag, startPoint x: 344, startPoint y: 383, endPoint x: 195, endPoint y: 386, distance: 149.4
click at [195, 386] on mat-dialog-content "Stone & Sage Primary Bedroom Standing Mirrors Team View Client View Orders Team…" at bounding box center [573, 552] width 817 height 1383
type input "Ora Metal Floor Mirror"
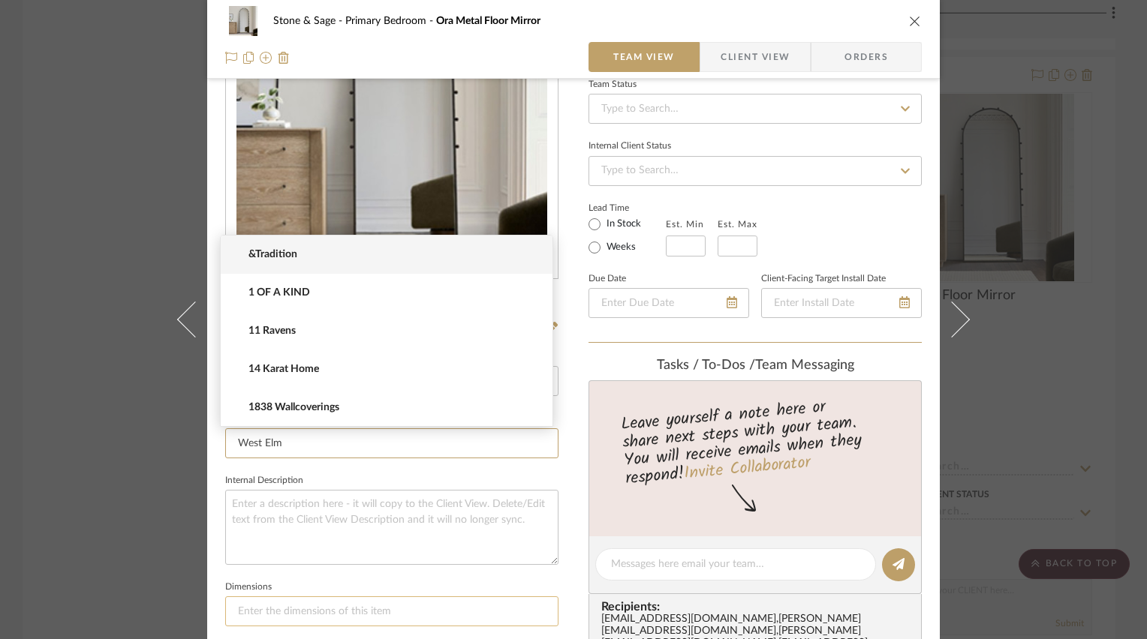
type input "West Elm"
click at [239, 611] on input at bounding box center [391, 612] width 333 height 30
click at [250, 446] on input at bounding box center [391, 444] width 333 height 30
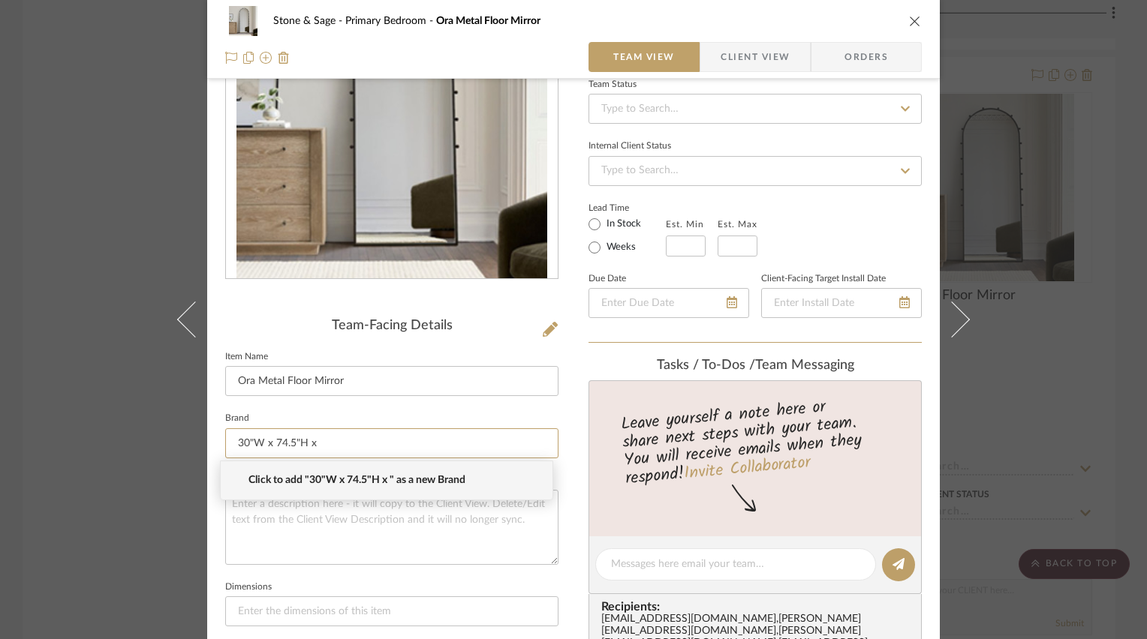
type input "30"W x 74.5"H x"
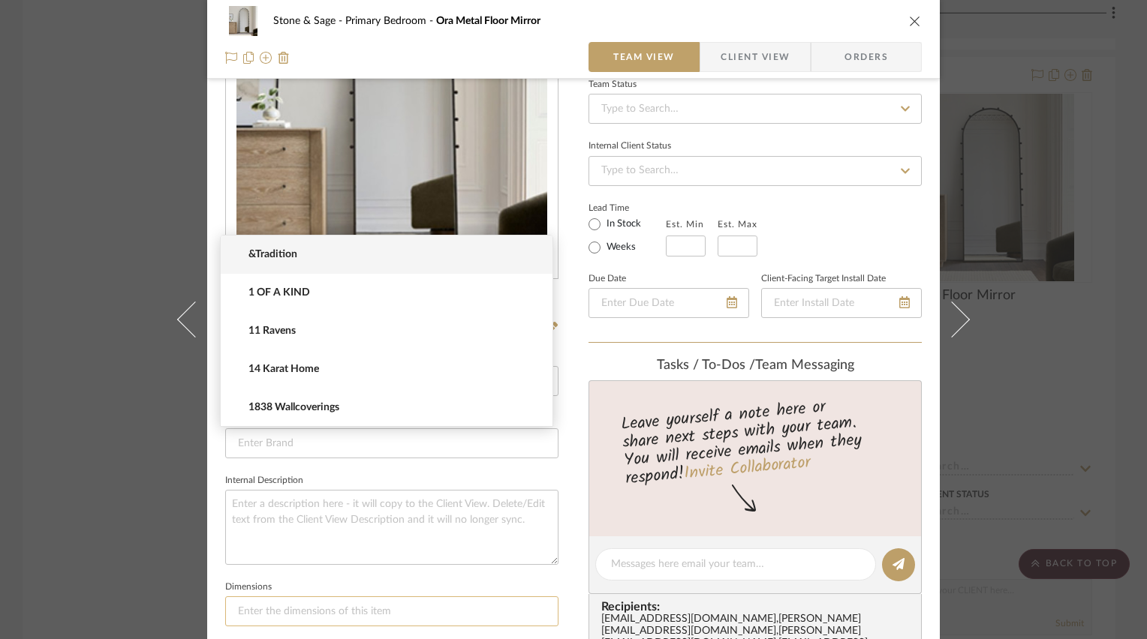
click at [370, 609] on input at bounding box center [391, 612] width 333 height 30
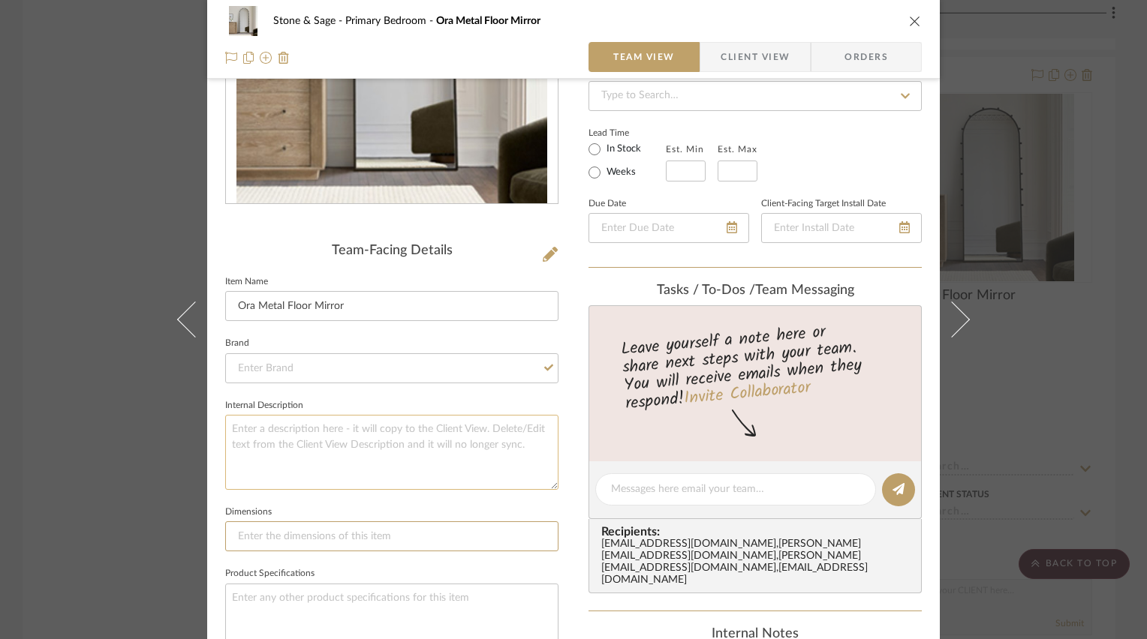
scroll to position [300, 0]
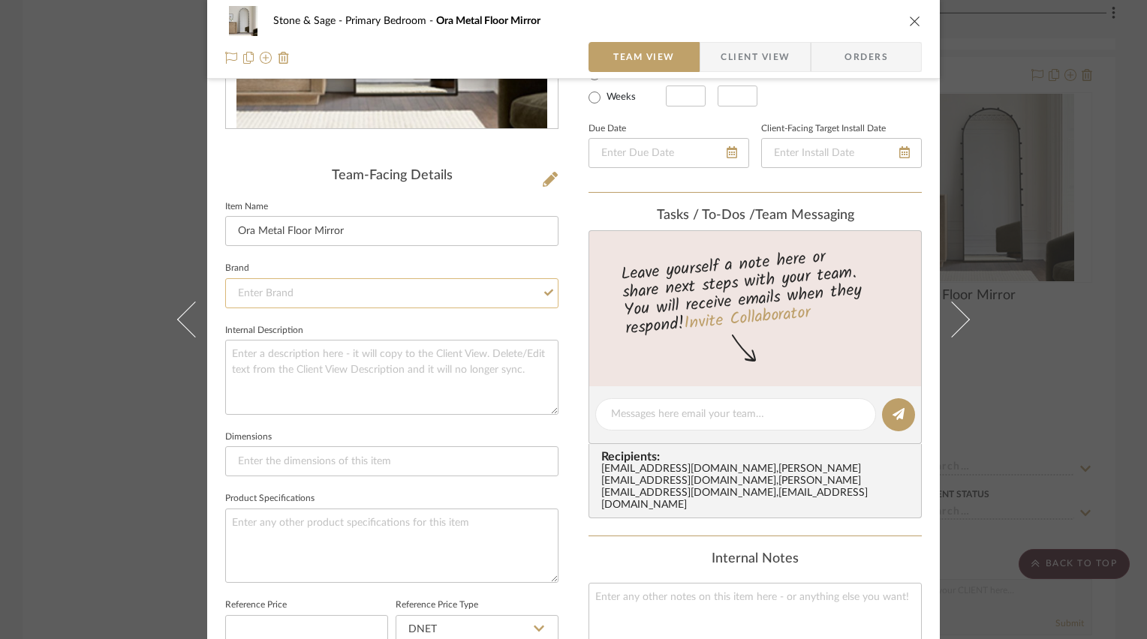
click at [435, 292] on input at bounding box center [391, 293] width 333 height 30
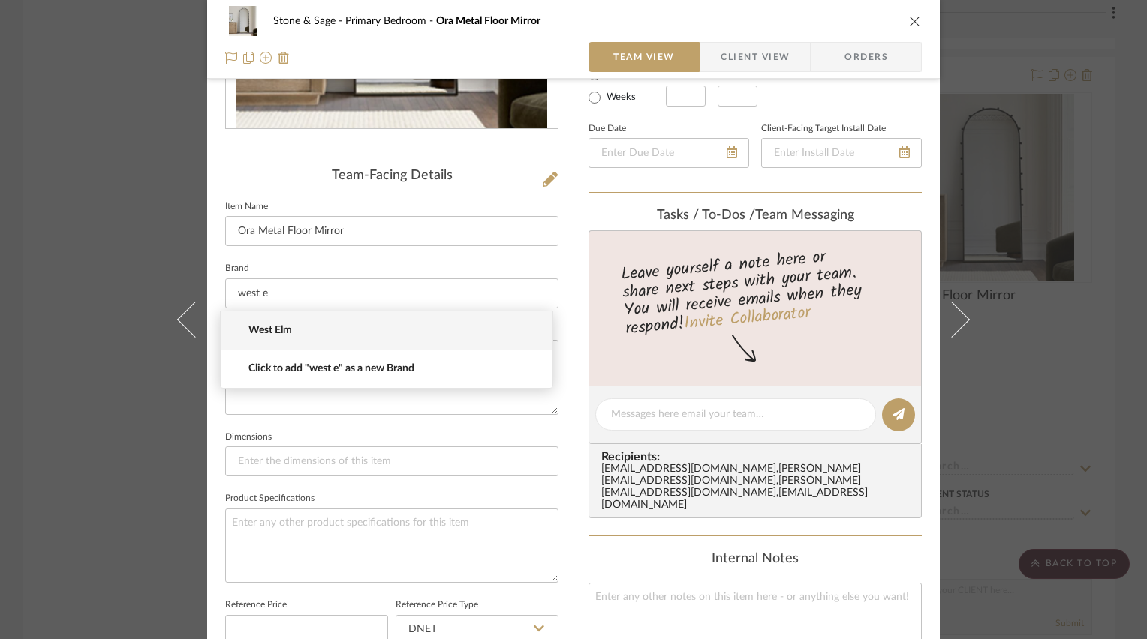
click at [291, 330] on span "West Elm" at bounding box center [392, 330] width 288 height 13
type input "West Elm"
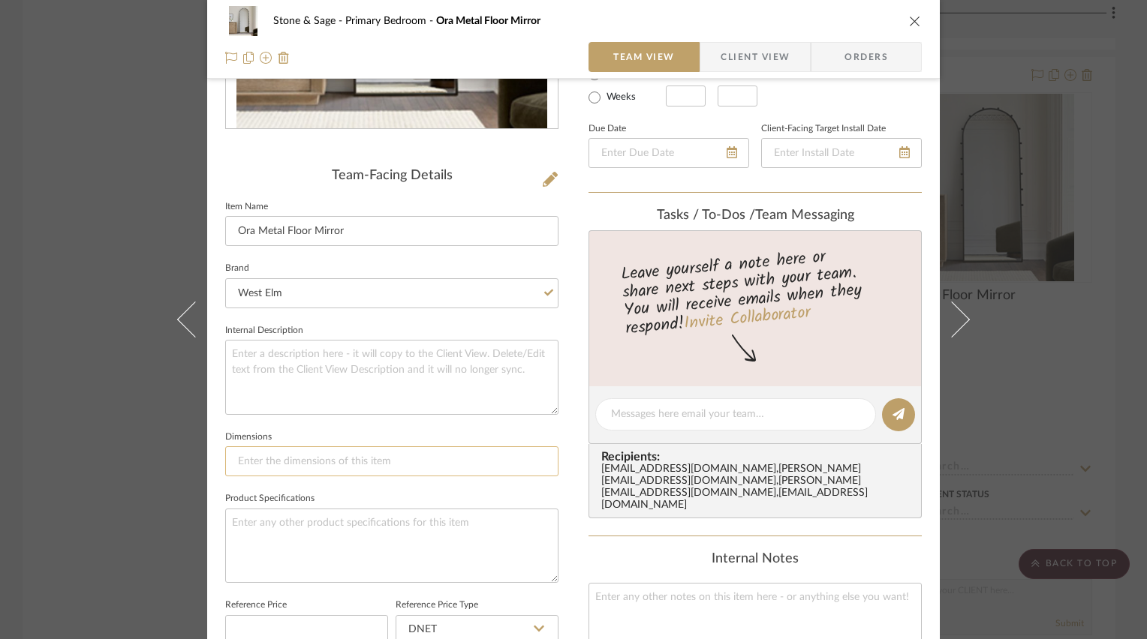
click at [283, 461] on input at bounding box center [391, 462] width 333 height 30
type input "30"W x 74.5"H x 1.25"D"
click at [426, 429] on fieldset "Dimensions 30"W x 74.5"H x 1.25"D" at bounding box center [391, 452] width 333 height 50
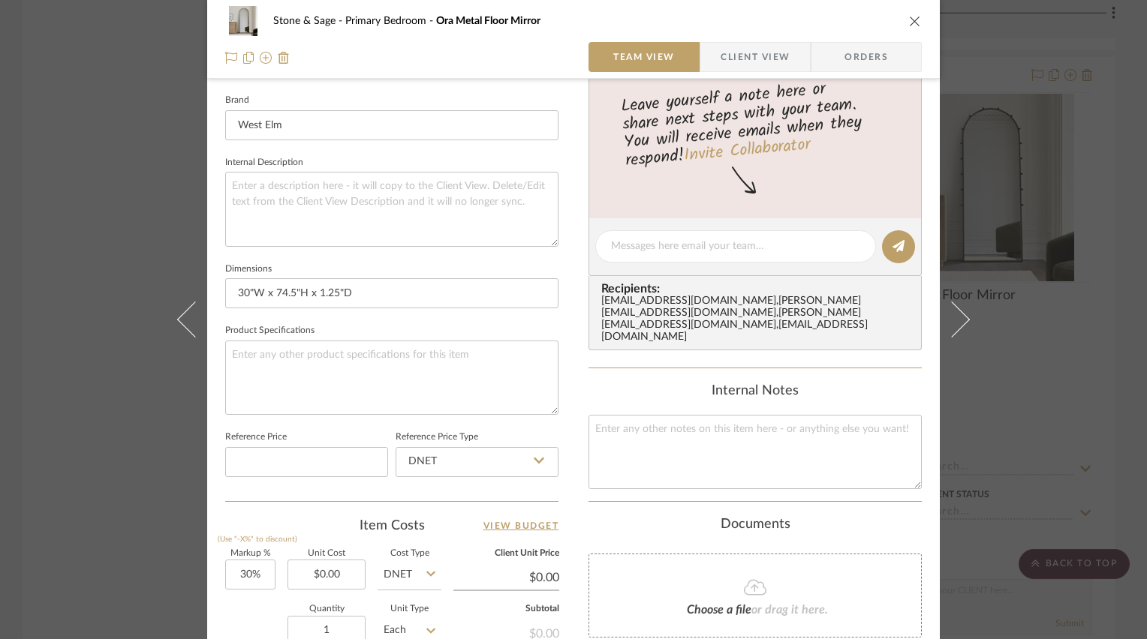
scroll to position [525, 0]
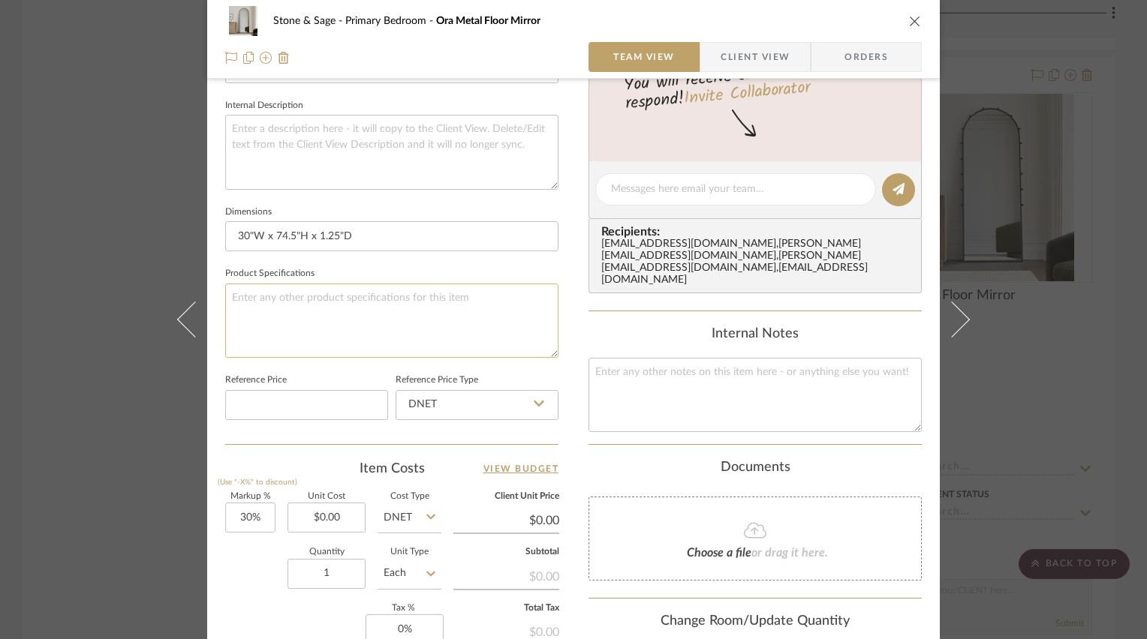
click at [377, 293] on textarea at bounding box center [391, 321] width 333 height 74
type textarea "Black"
type input "0.00"
click at [321, 521] on input "0.00" at bounding box center [326, 518] width 78 height 30
type input "$599.00"
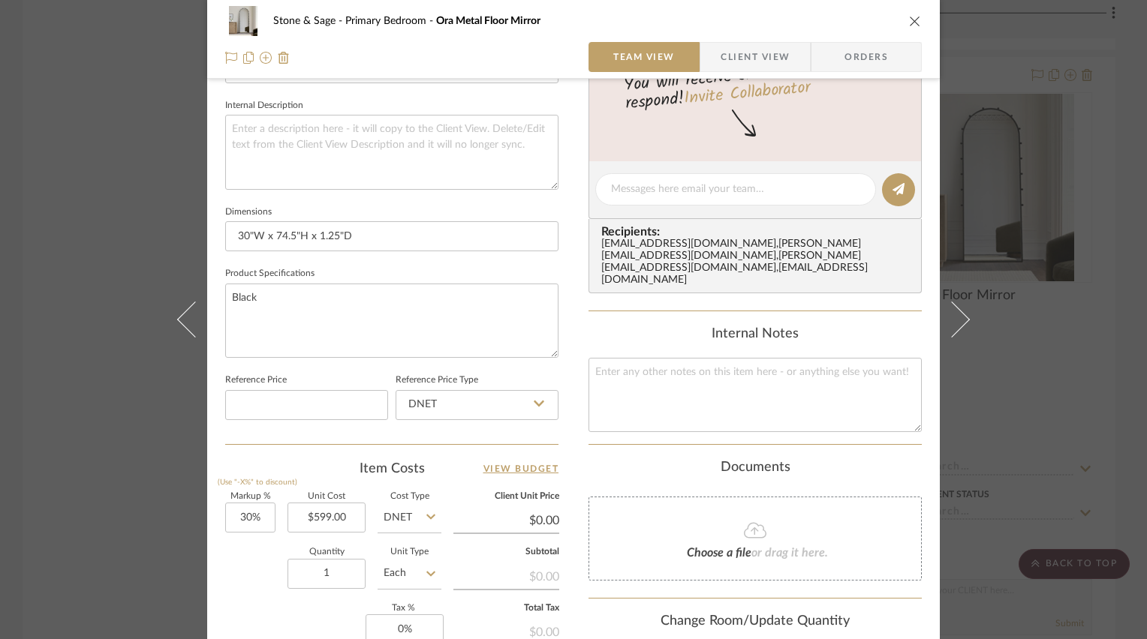
click at [305, 455] on div "Team-Facing Details Item Name Ora Metal Floor Mirror Brand West Elm Internal De…" at bounding box center [391, 193] width 333 height 1232
type input "$778.70"
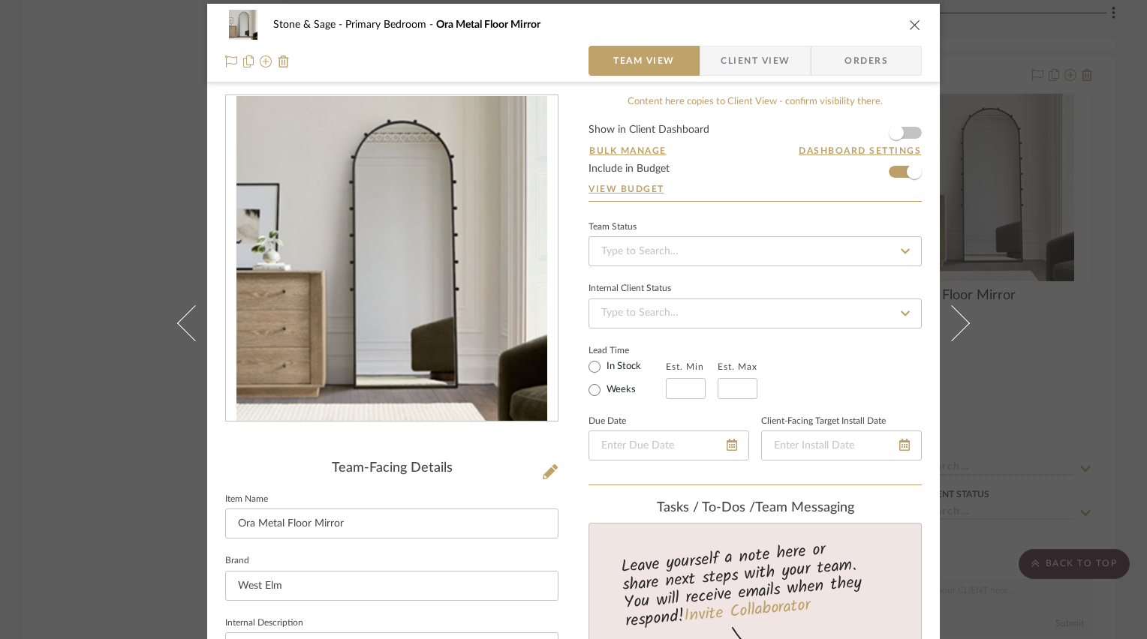
scroll to position [0, 0]
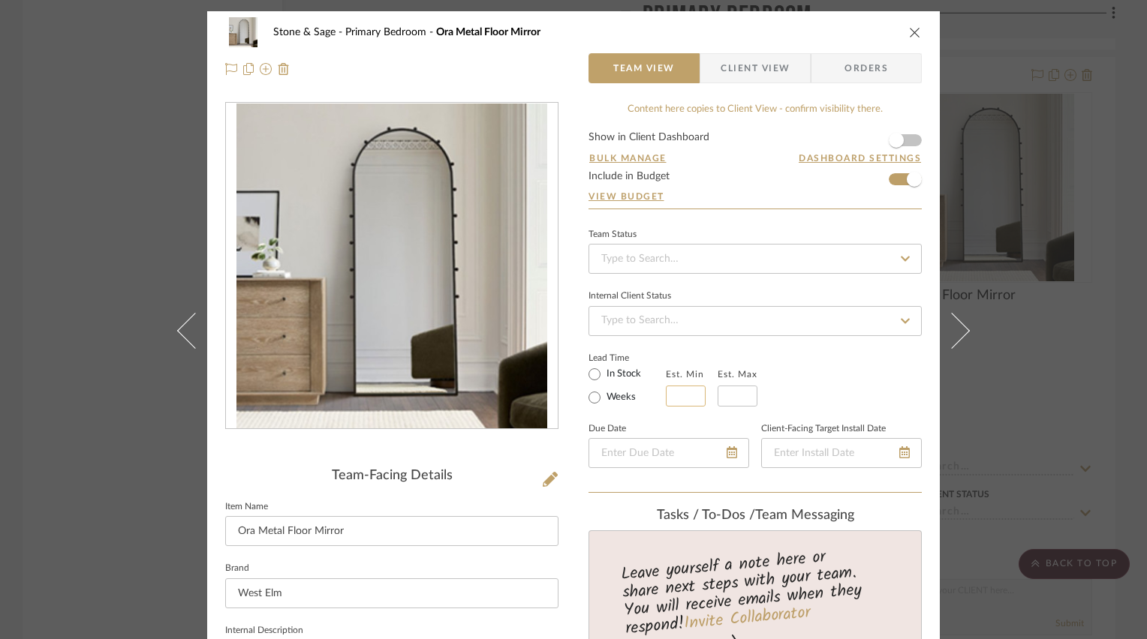
click at [682, 393] on input "text" at bounding box center [686, 396] width 40 height 21
type input "8"
click at [779, 356] on div "Lead Time In Stock Weeks Est. Min 8 Est. Max" at bounding box center [754, 377] width 333 height 59
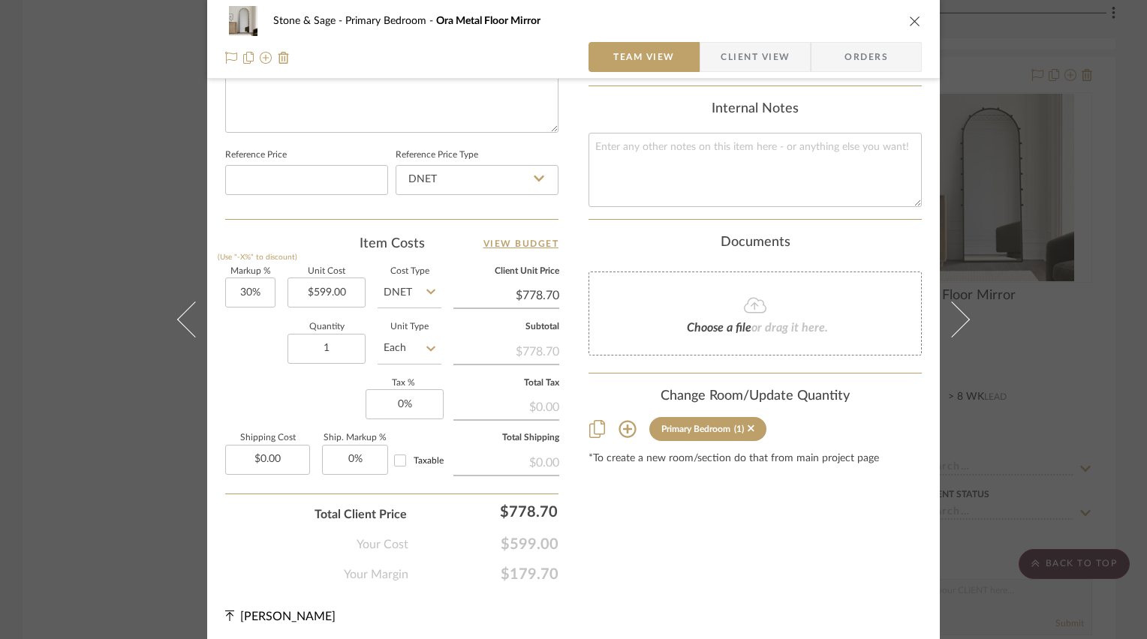
scroll to position [751, 0]
click at [909, 21] on icon "close" at bounding box center [915, 21] width 12 height 12
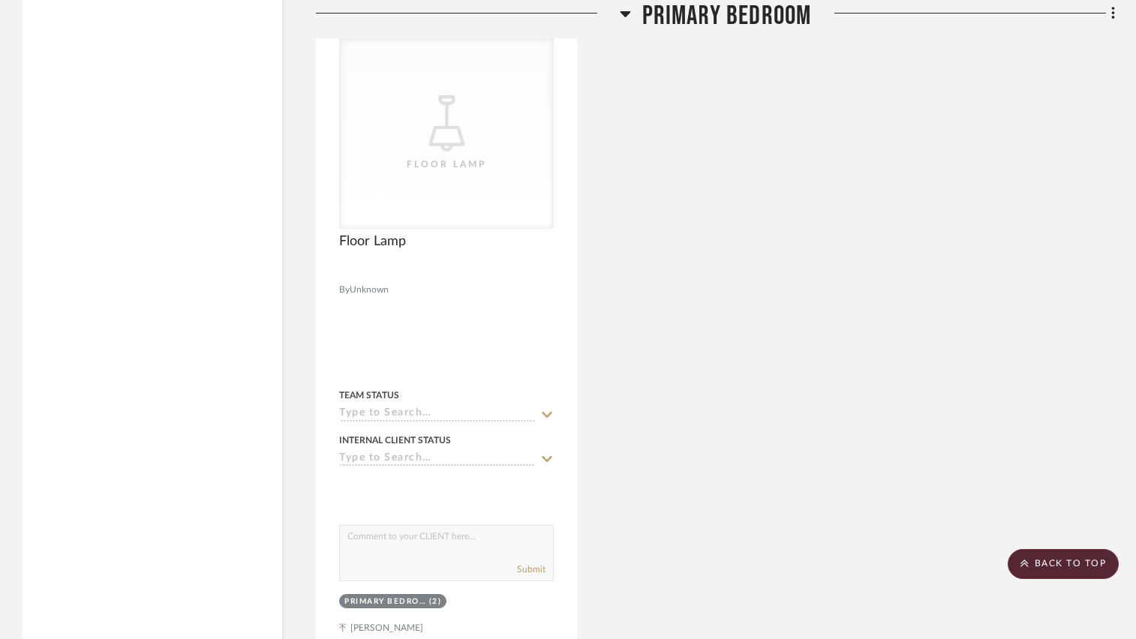
scroll to position [4503, 0]
